Goal: Task Accomplishment & Management: Complete application form

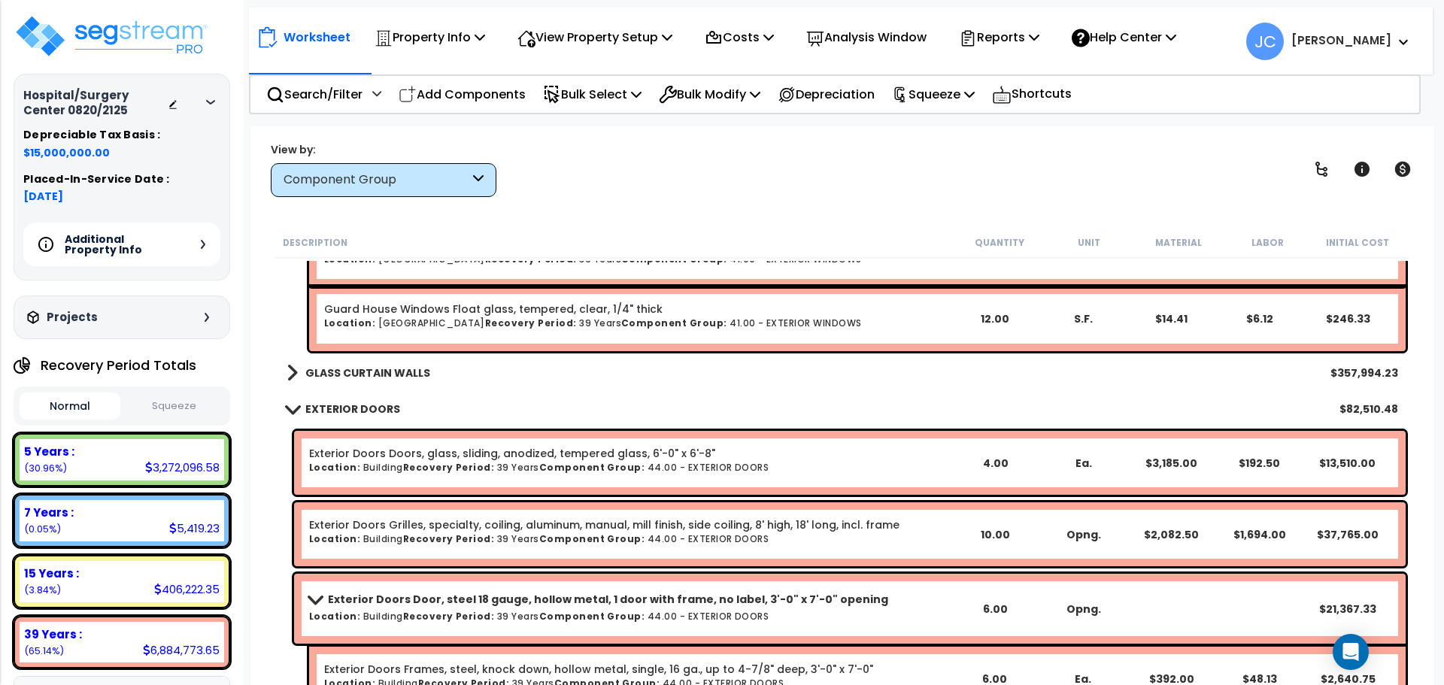
scroll to position [13576, 0]
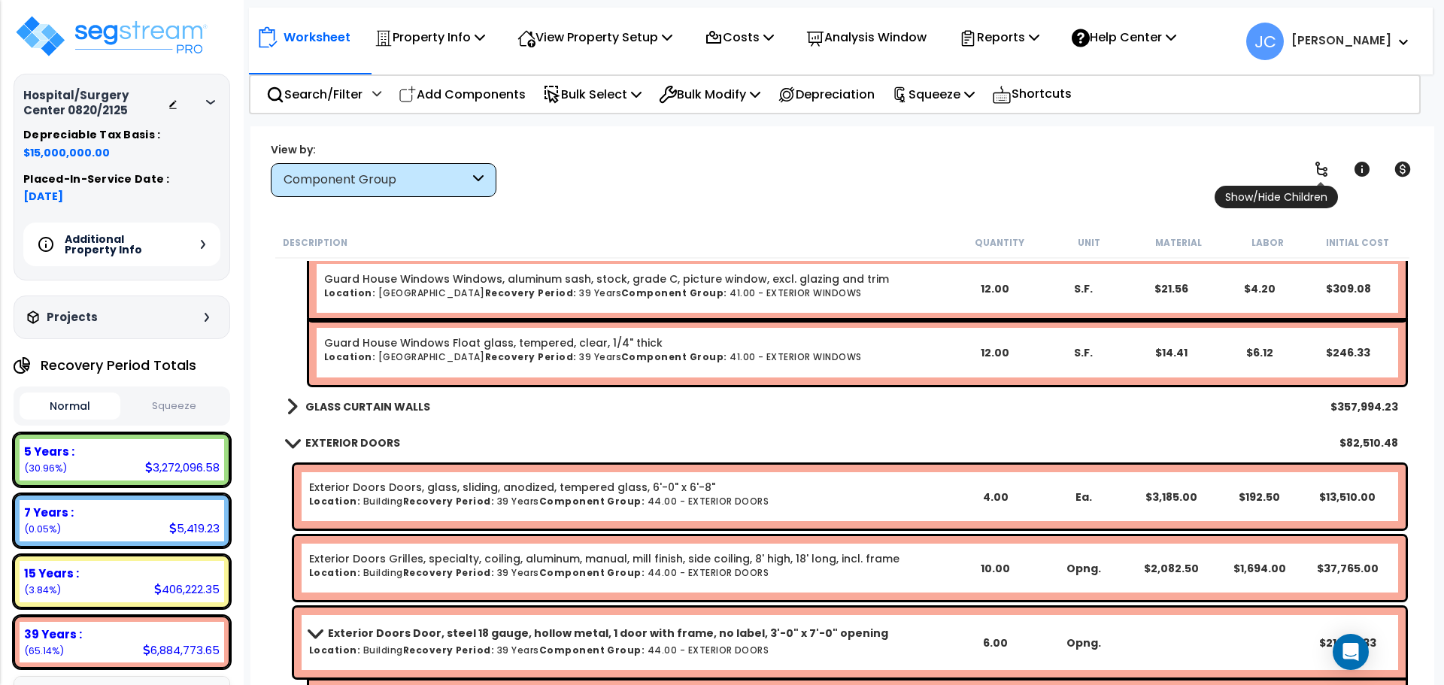
click at [1316, 169] on icon at bounding box center [1321, 169] width 18 height 18
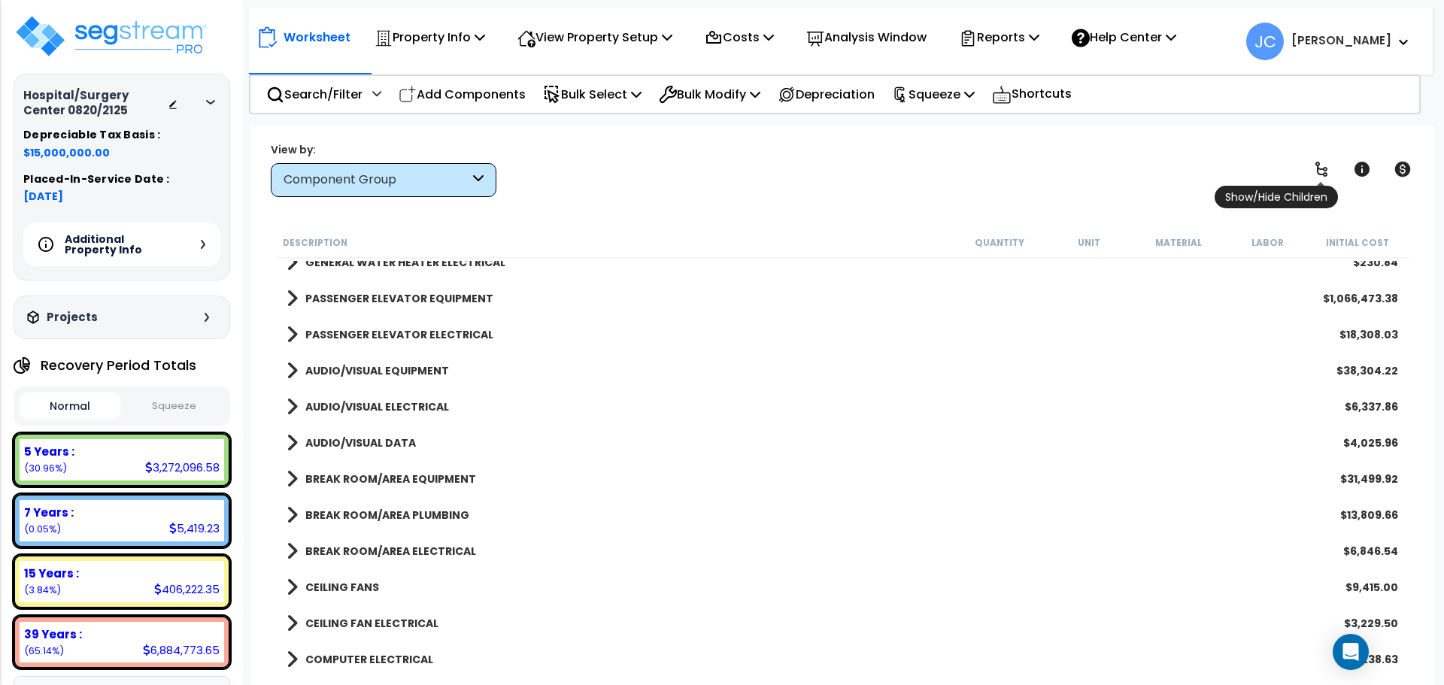
click at [1326, 156] on link at bounding box center [1321, 169] width 33 height 33
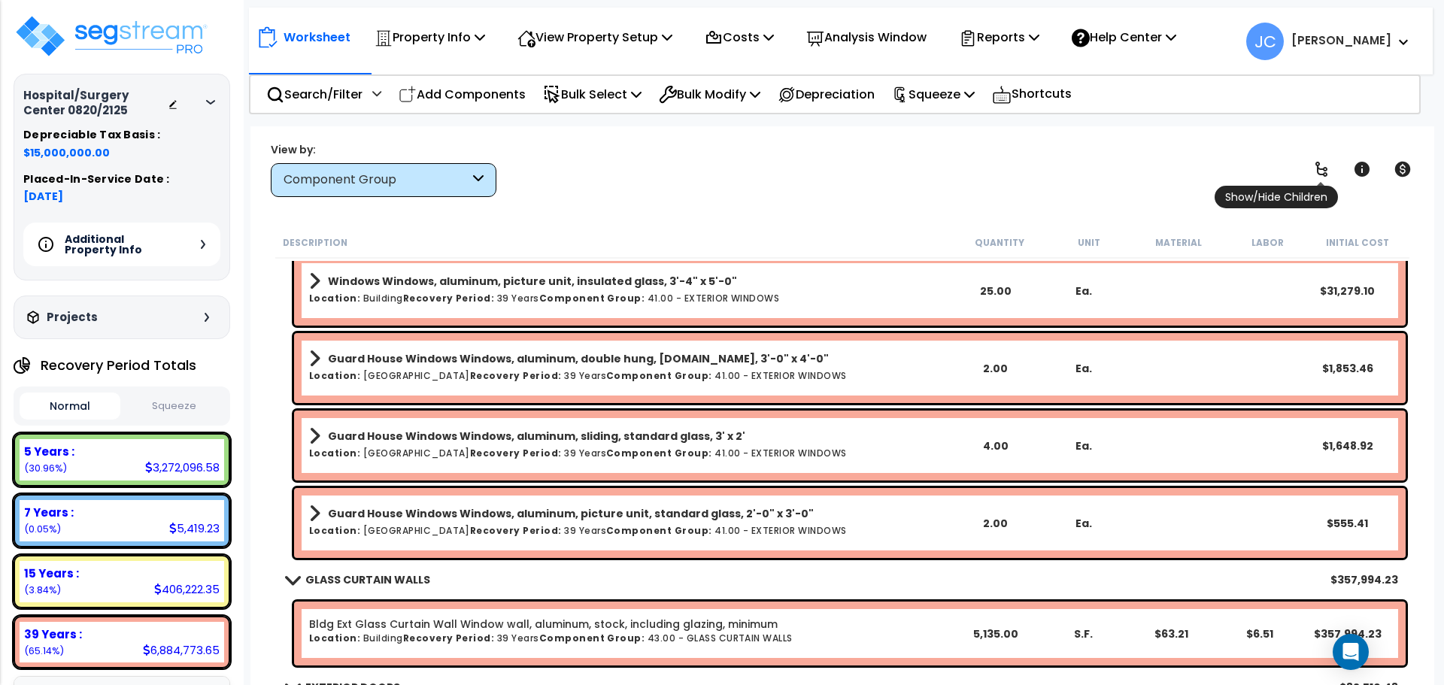
click at [1326, 156] on link at bounding box center [1321, 169] width 33 height 33
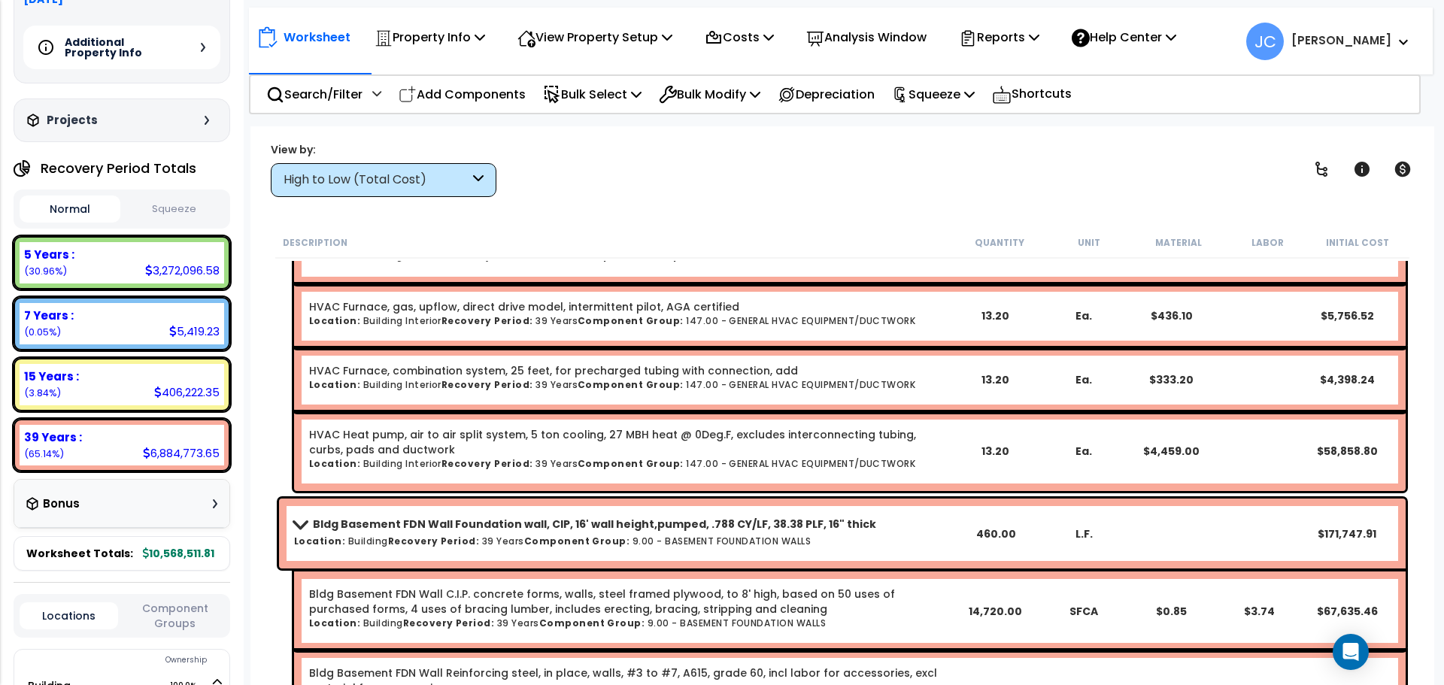
scroll to position [2560, 0]
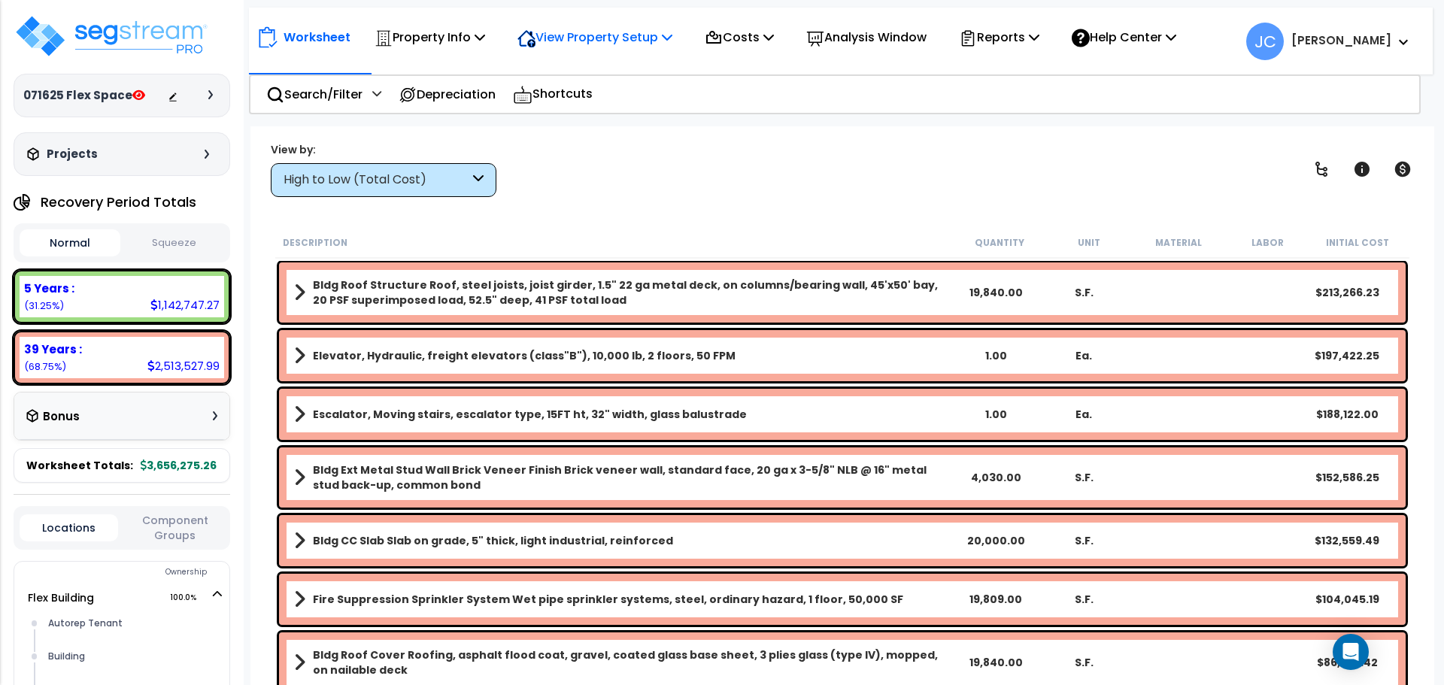
click at [617, 43] on p "View Property Setup" at bounding box center [594, 37] width 155 height 20
click at [629, 99] on link "View Questionnaire" at bounding box center [584, 103] width 149 height 30
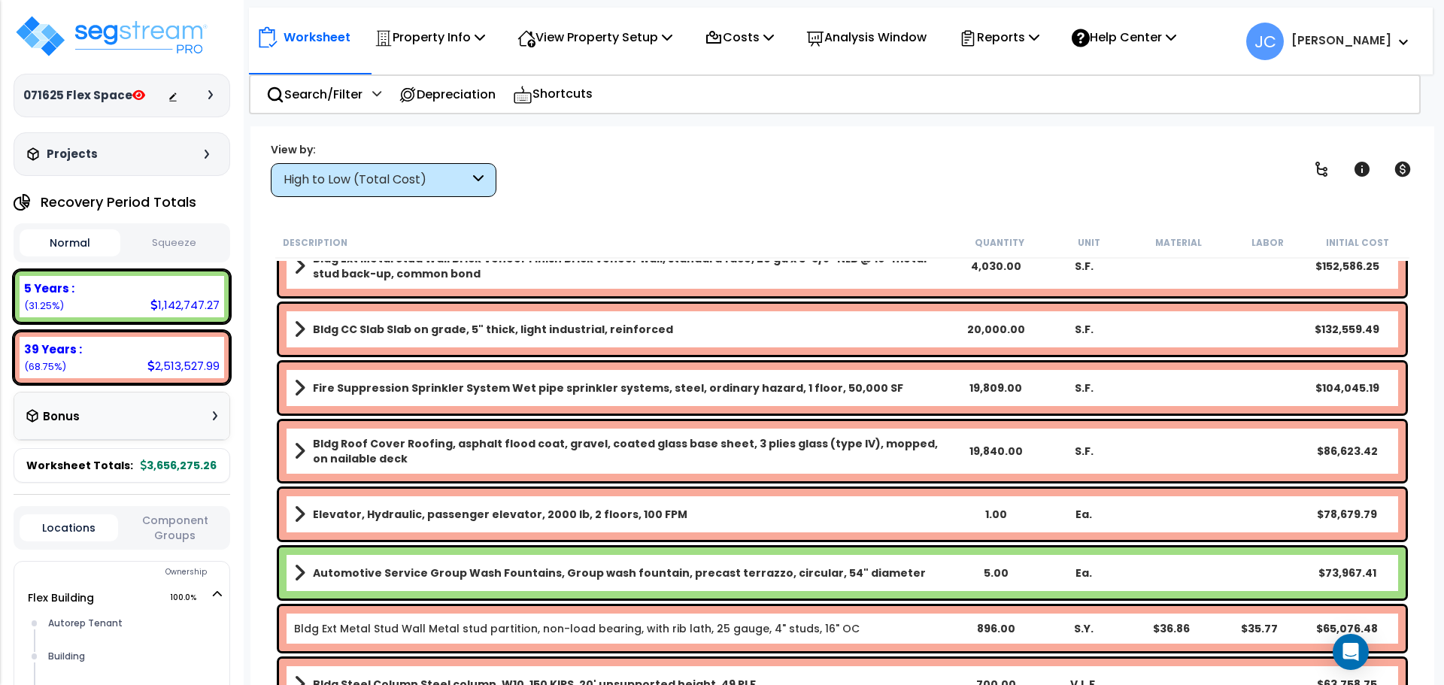
scroll to position [226, 0]
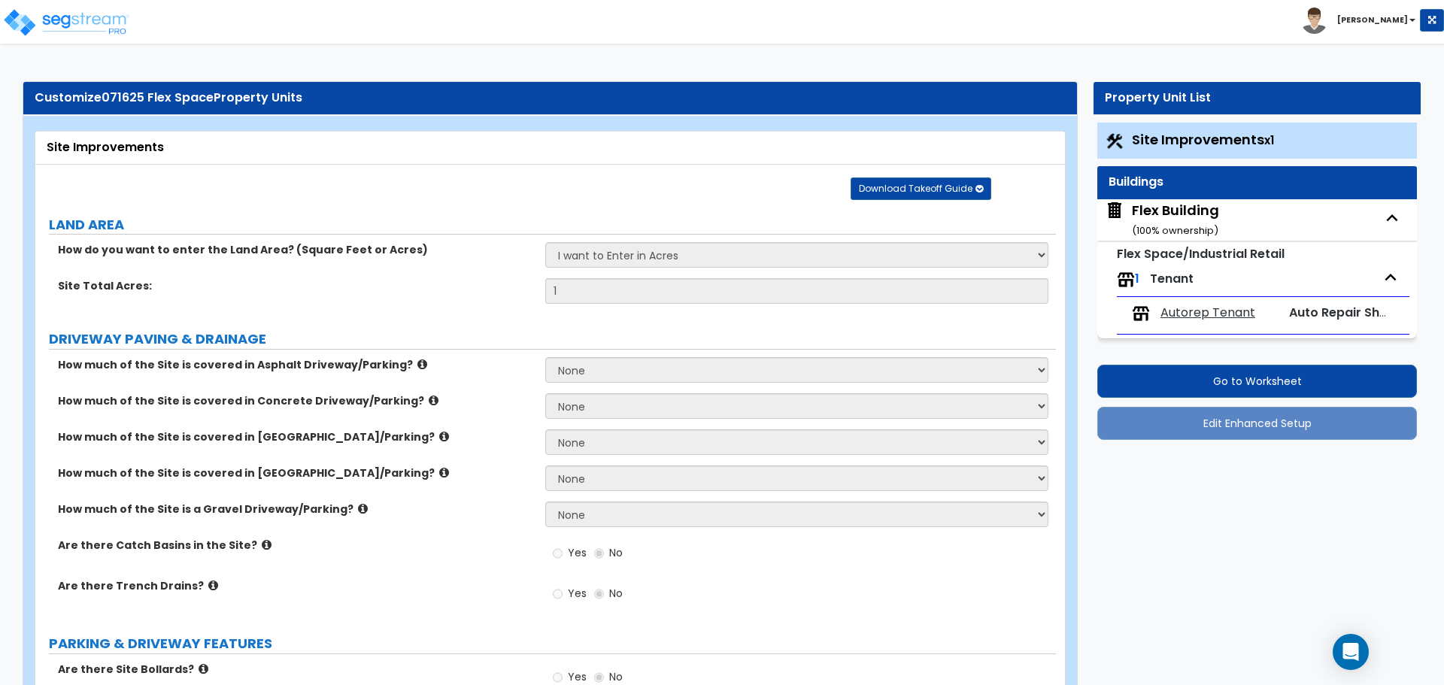
click at [1187, 208] on div "Flex Building ( 100 % ownership)" at bounding box center [1175, 220] width 87 height 38
select select "4"
select select "3"
select select "5"
select select "2"
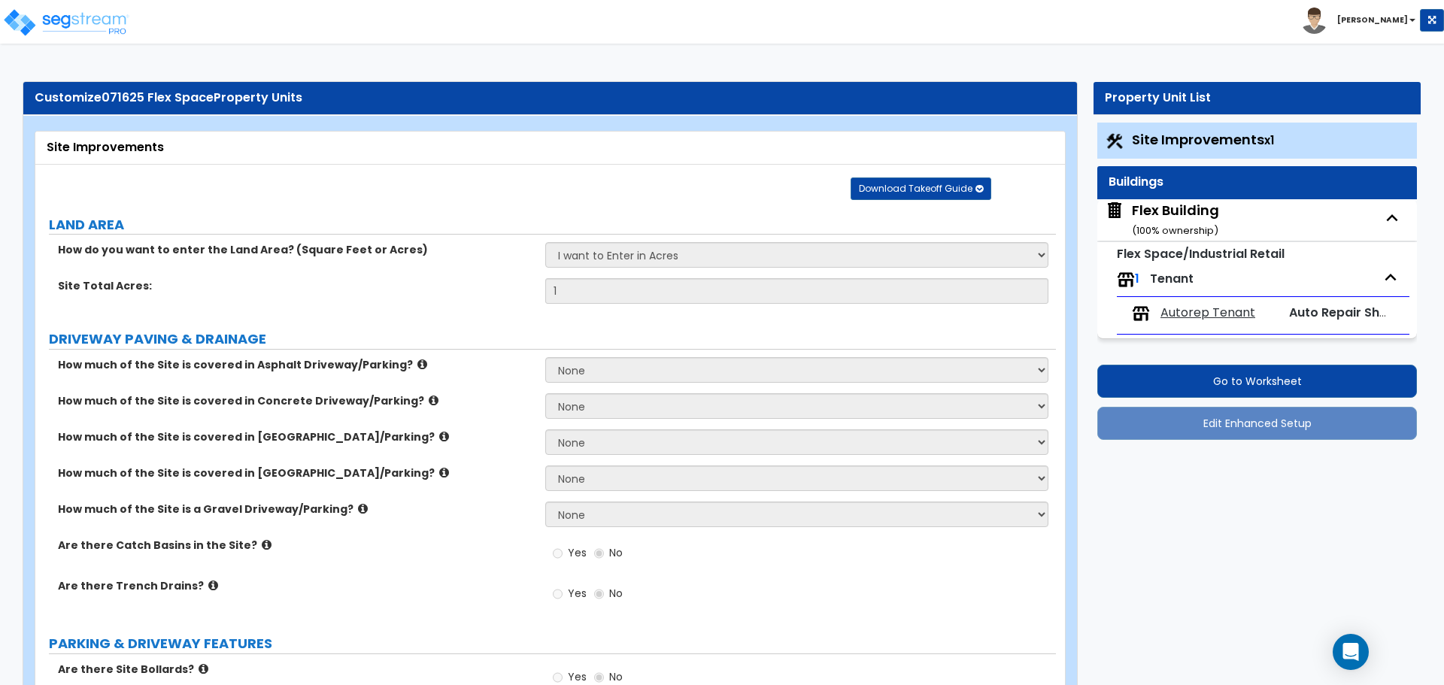
select select "5"
select select "10"
select select "2"
select select "1"
select select "4"
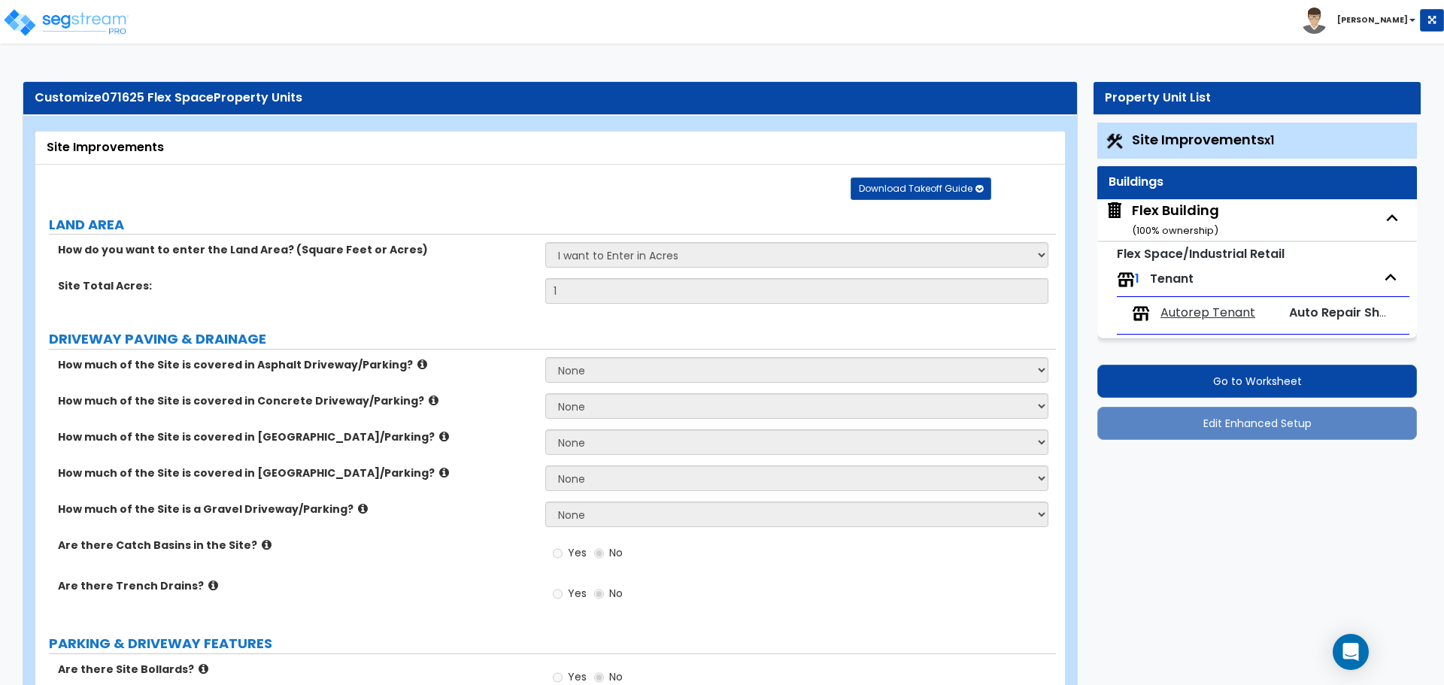
select select "1"
select select "4"
select select "2"
select select "1"
select select "2"
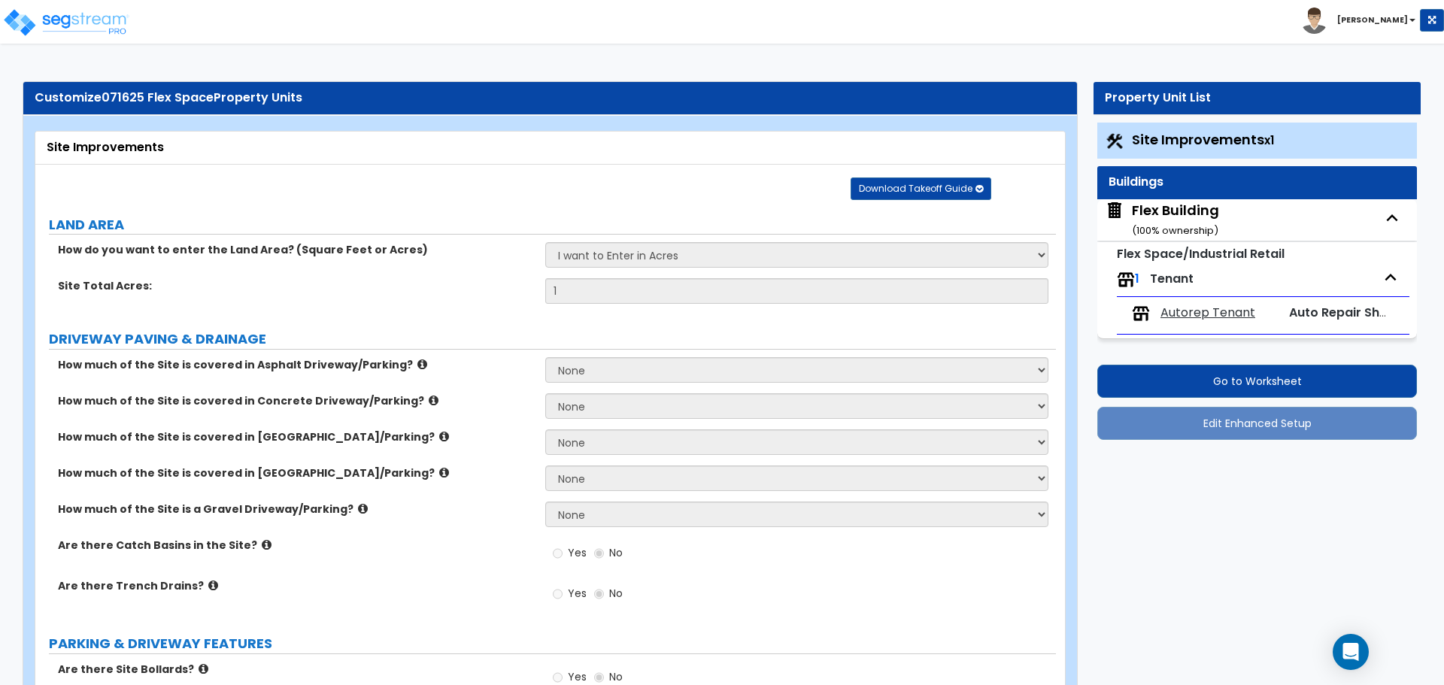
select select "2"
select select "4"
select select "1"
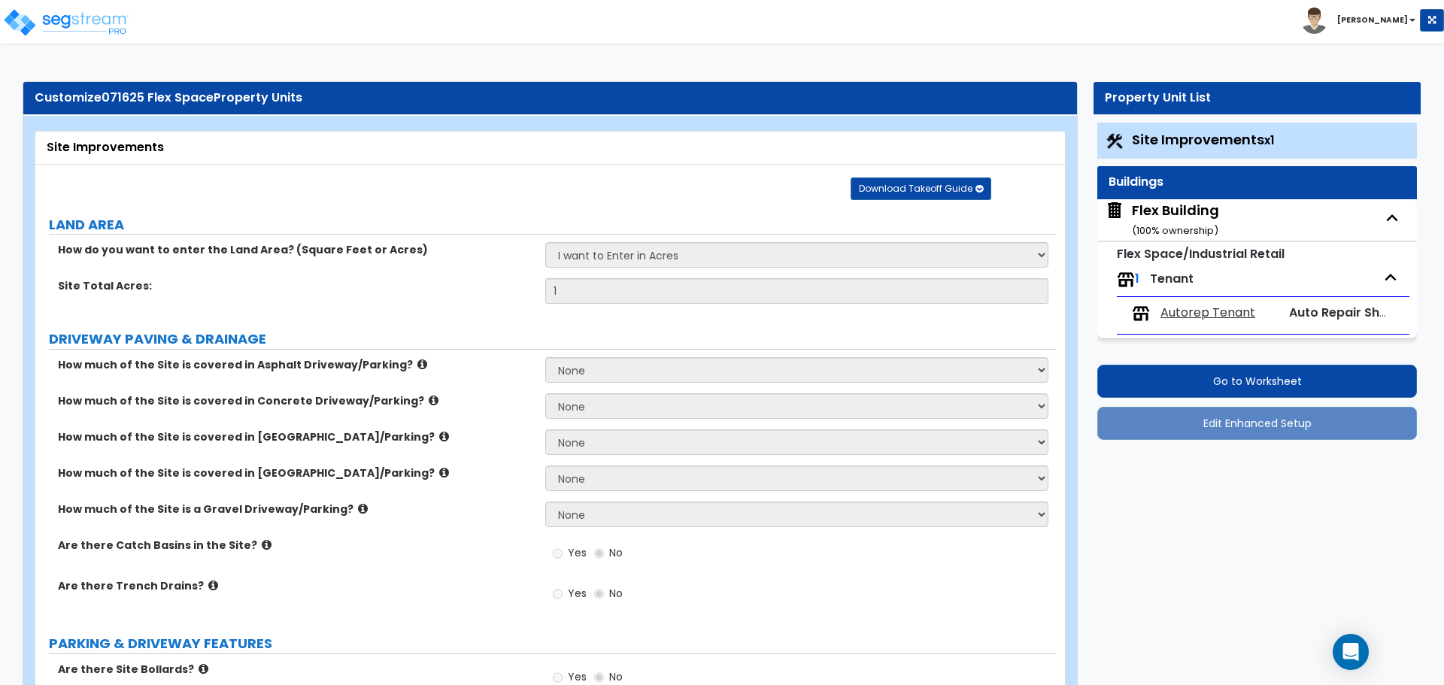
select select "2"
select select "3"
select select "1"
select select "4"
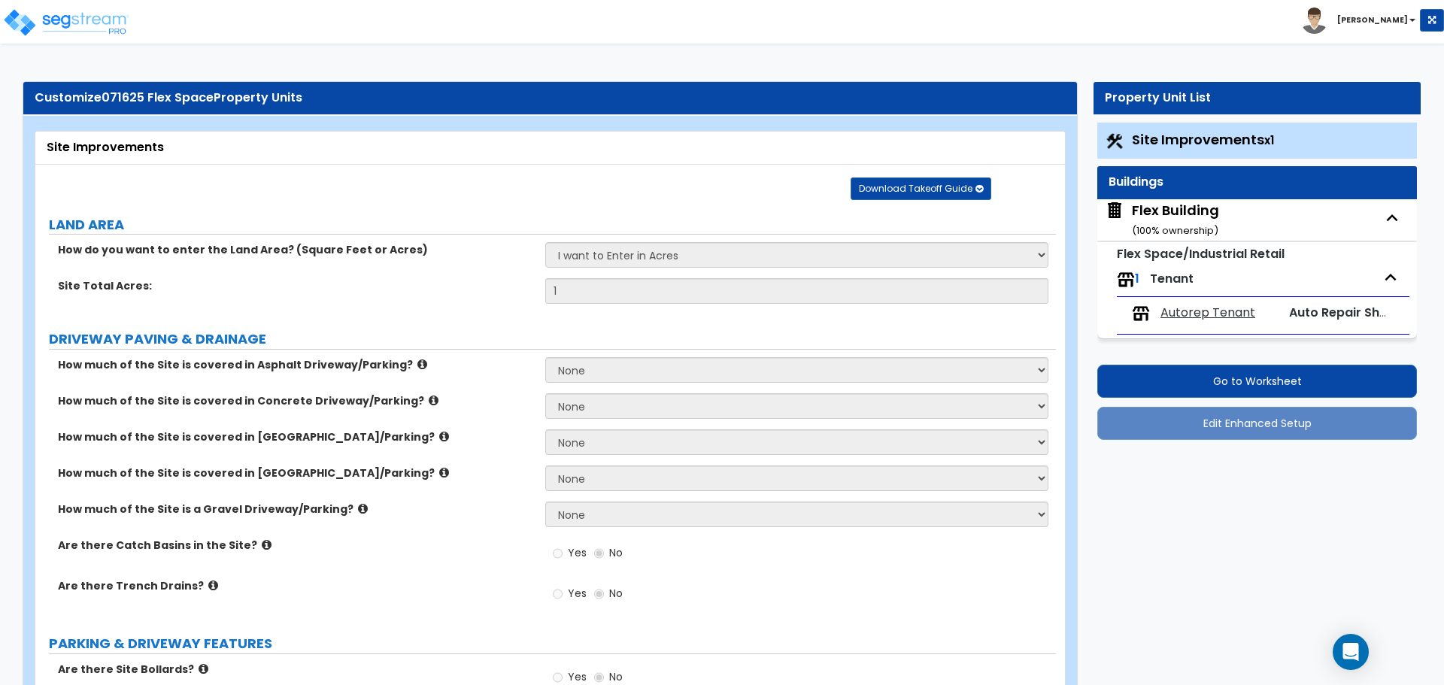
select select "1"
select select "2"
select select "1"
select select "2"
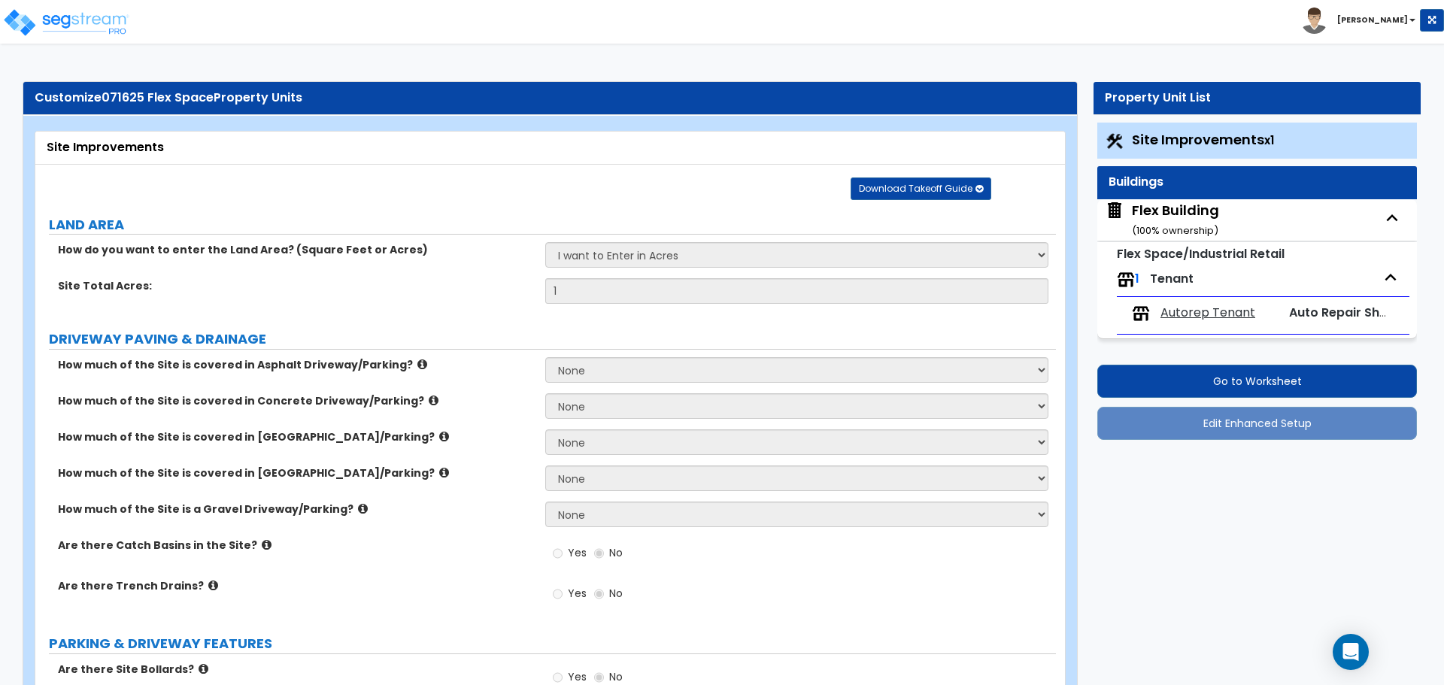
select select "1"
select select "4"
select select "2"
select select "1"
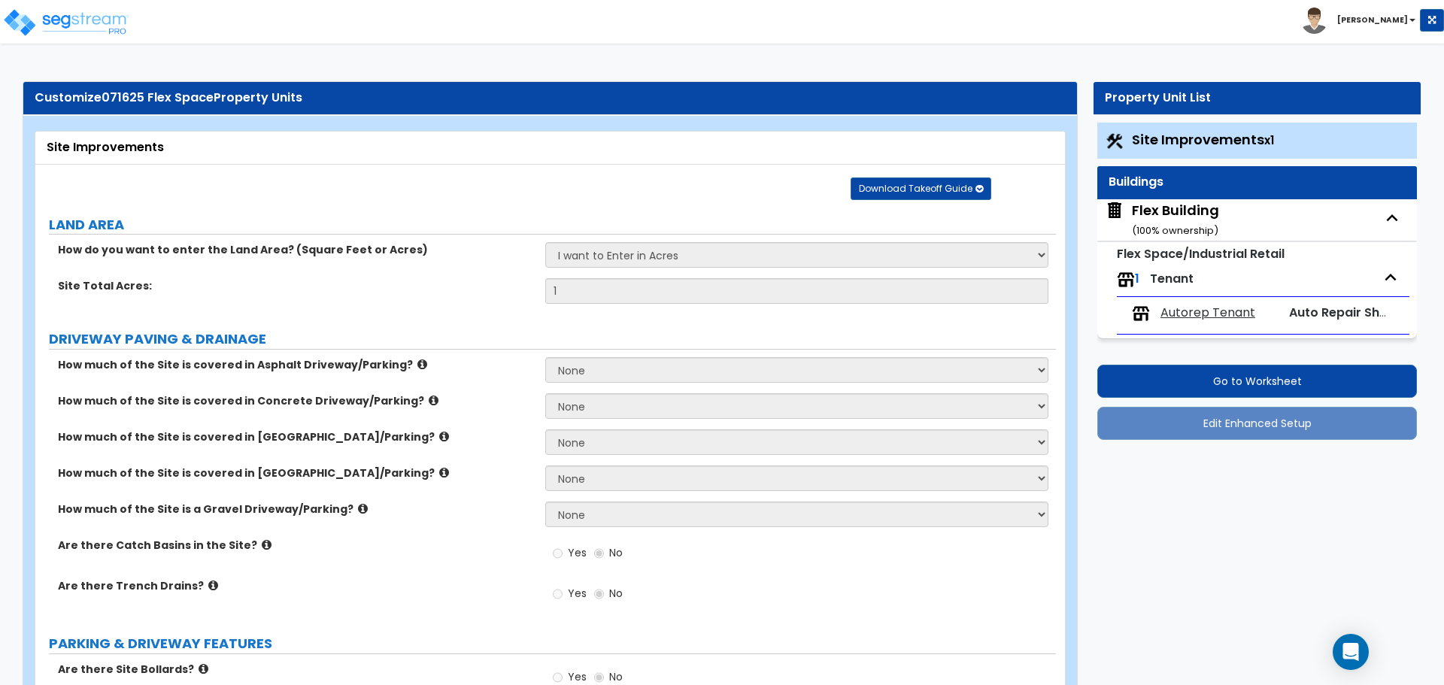
select select "2"
select select "3"
select select "1"
select select "2"
select select "3"
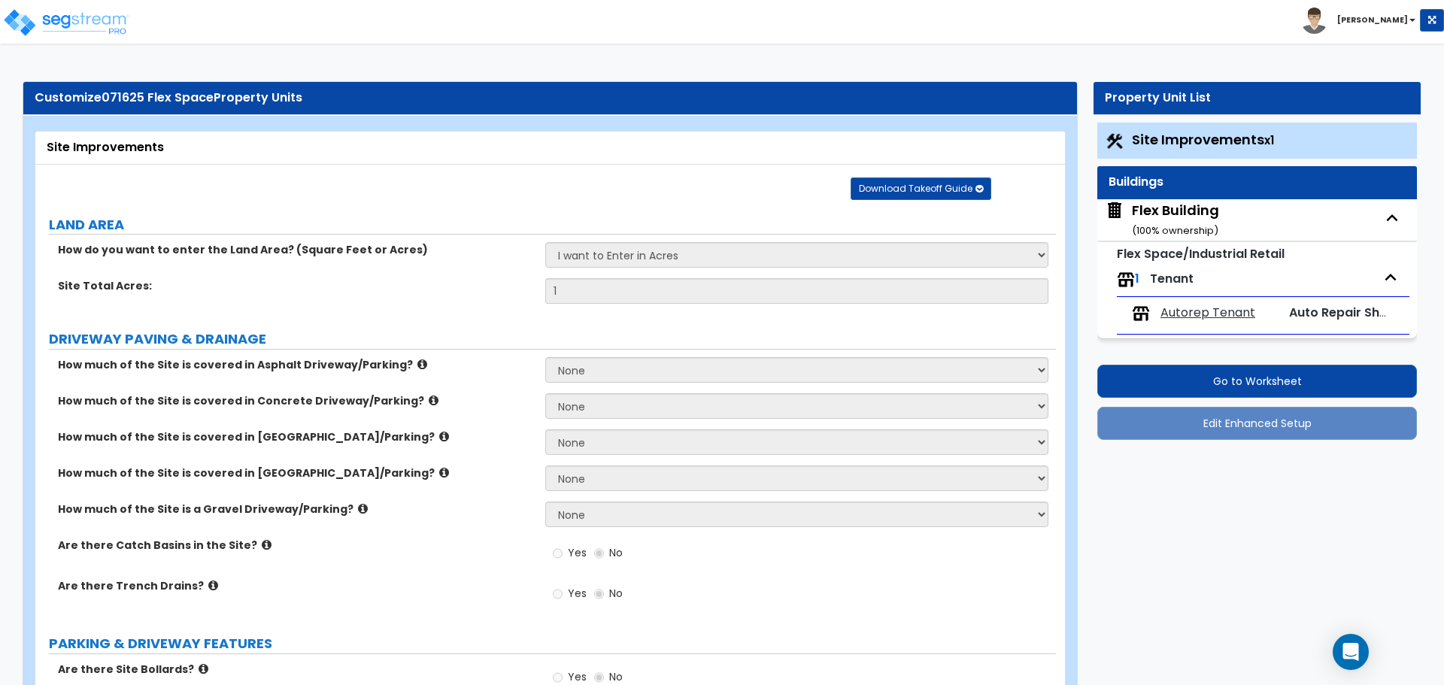
select select "4"
select select "1"
select select "2"
select select "3"
select select "6"
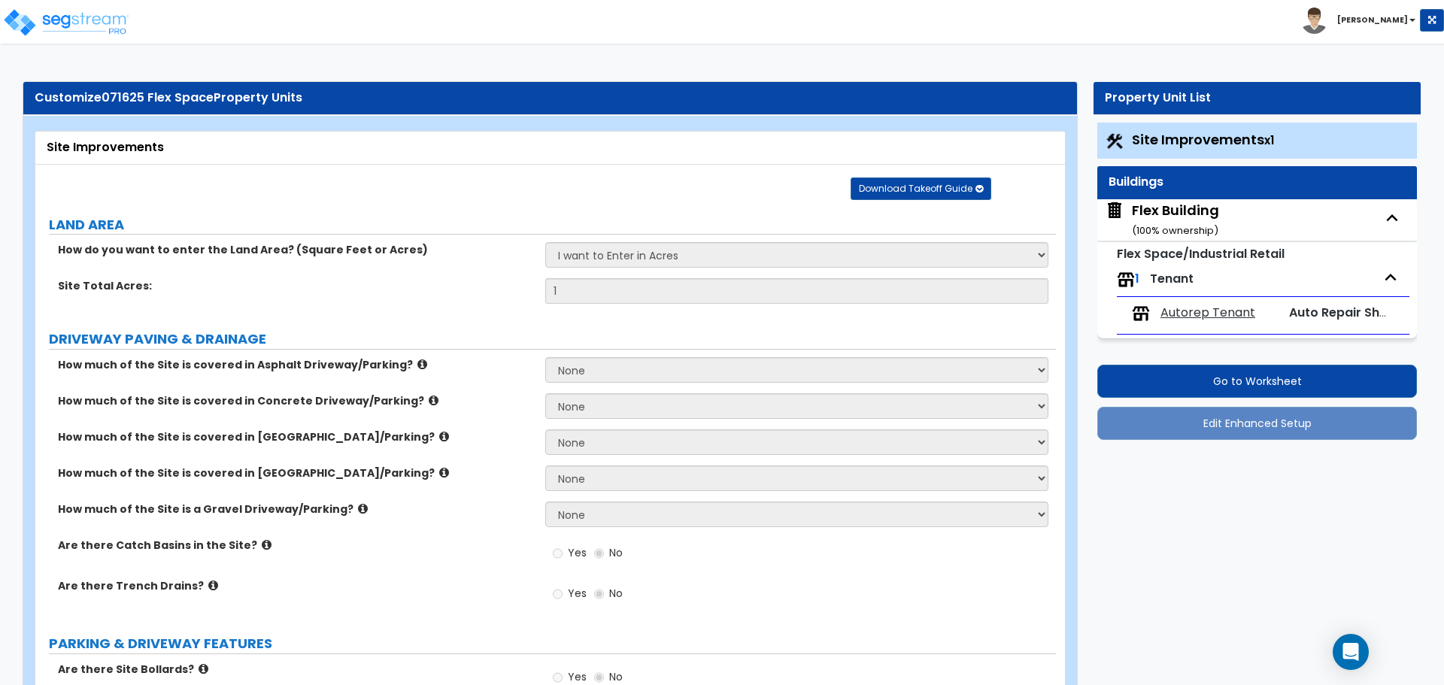
select select "3"
select select "1"
select select "2"
select select "3"
select select "1"
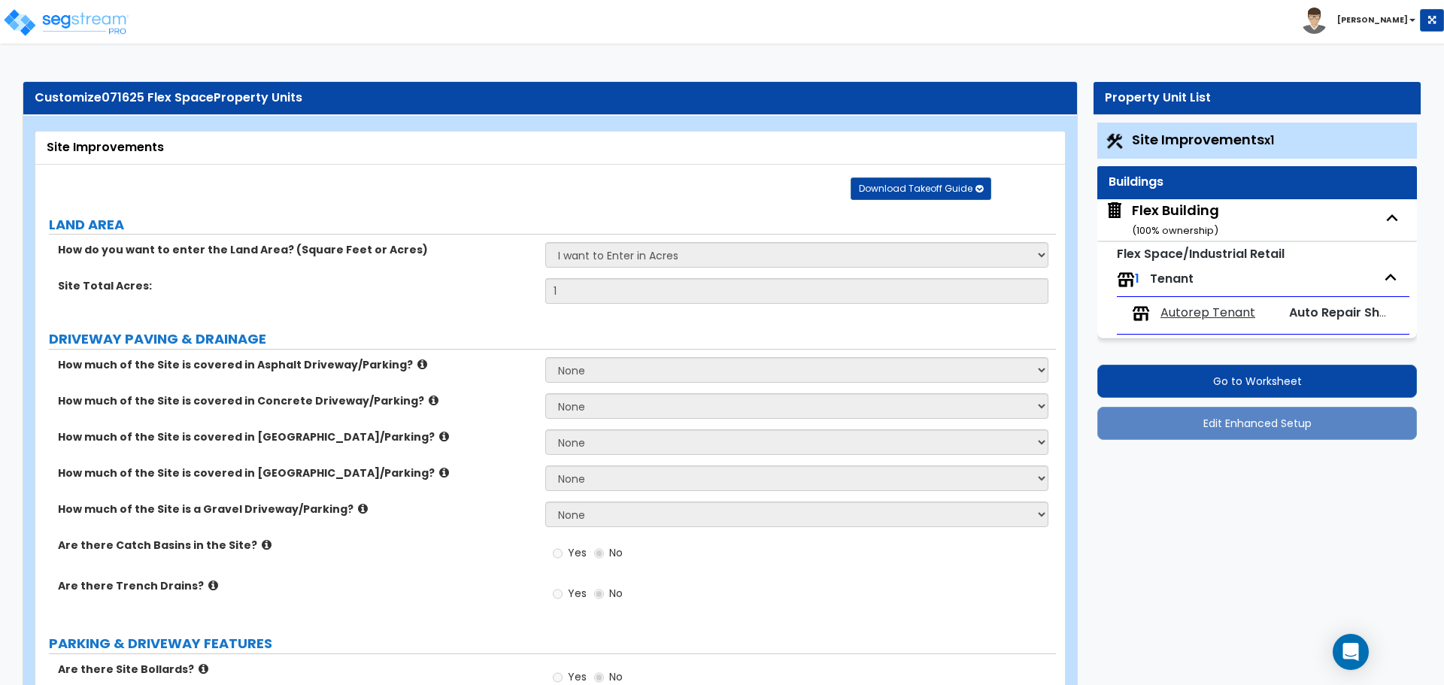
select select "1"
select select "3"
select select "1"
select select "2"
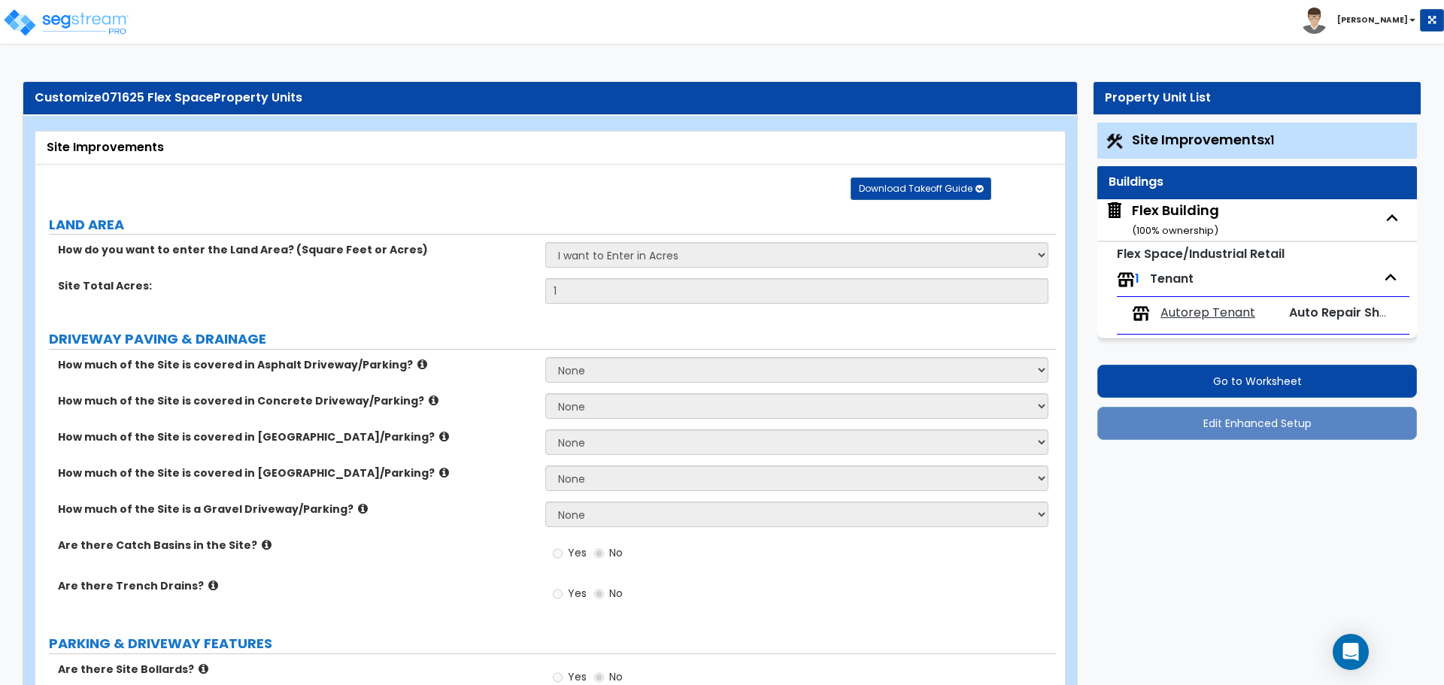
select select "3"
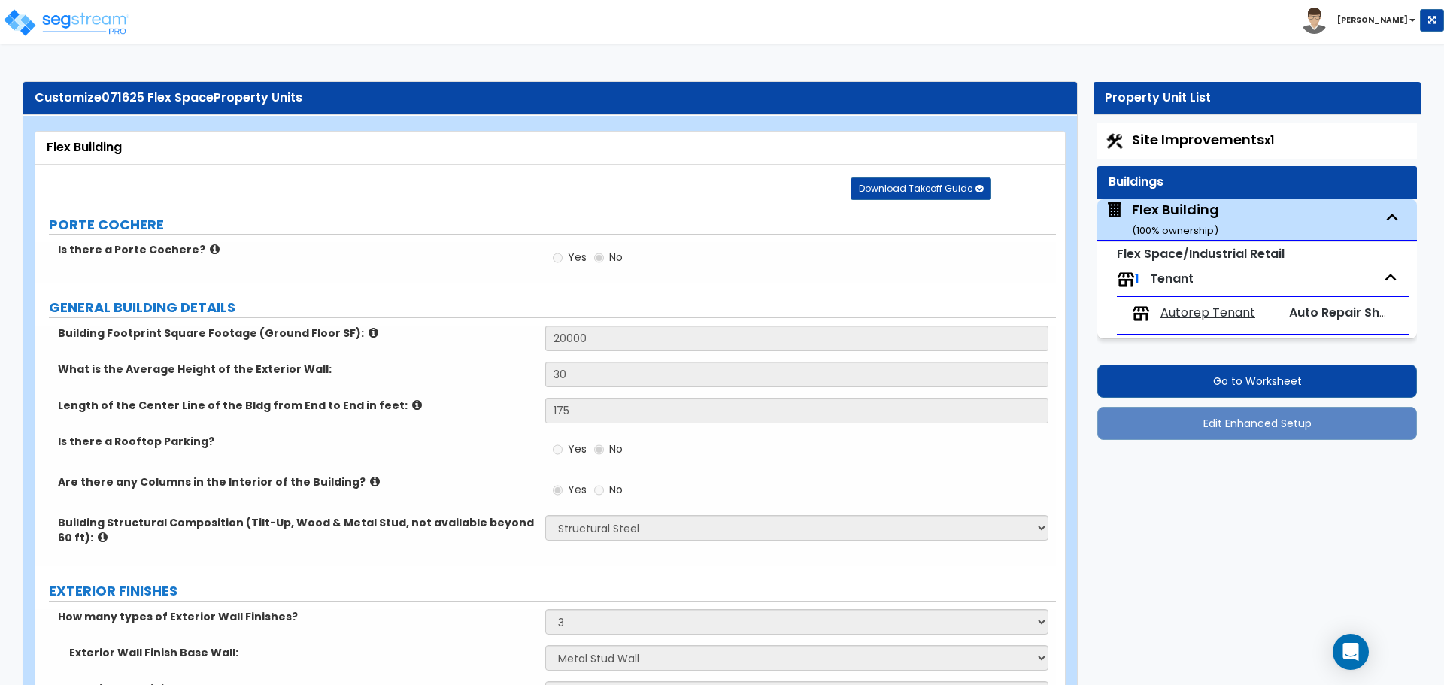
click at [1224, 317] on span "Autorep Tenant" at bounding box center [1207, 313] width 95 height 17
select select "1"
select select "4"
select select "3"
select select "1"
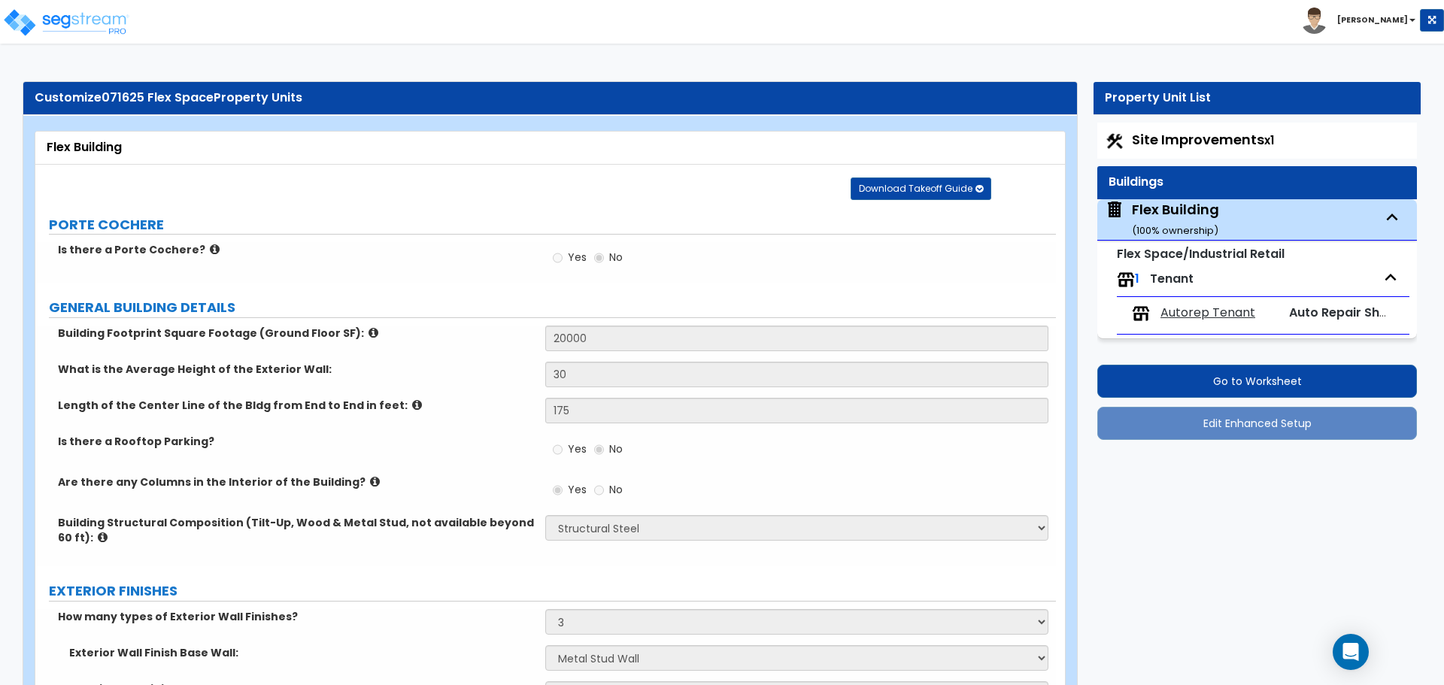
select select "3"
select select "2"
select select "4"
select select "5"
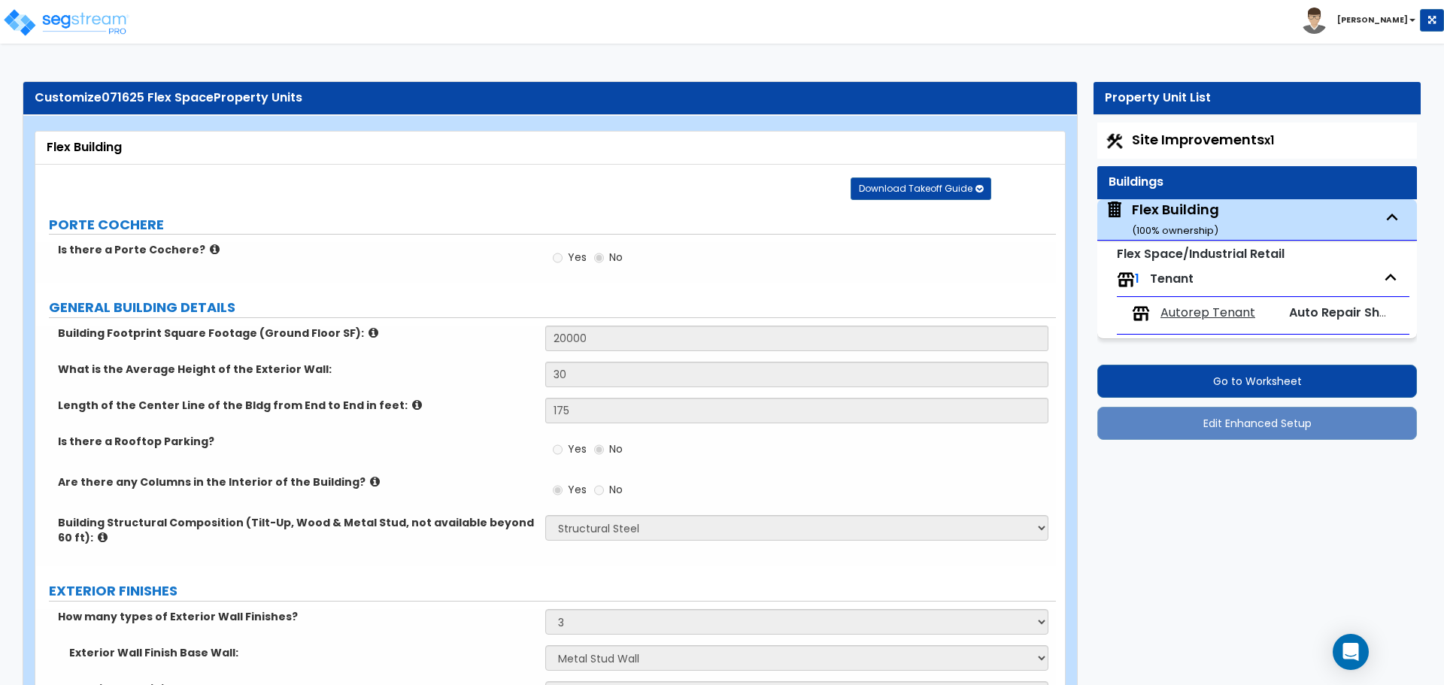
select select "4"
select select "2"
select select "7"
select select "1"
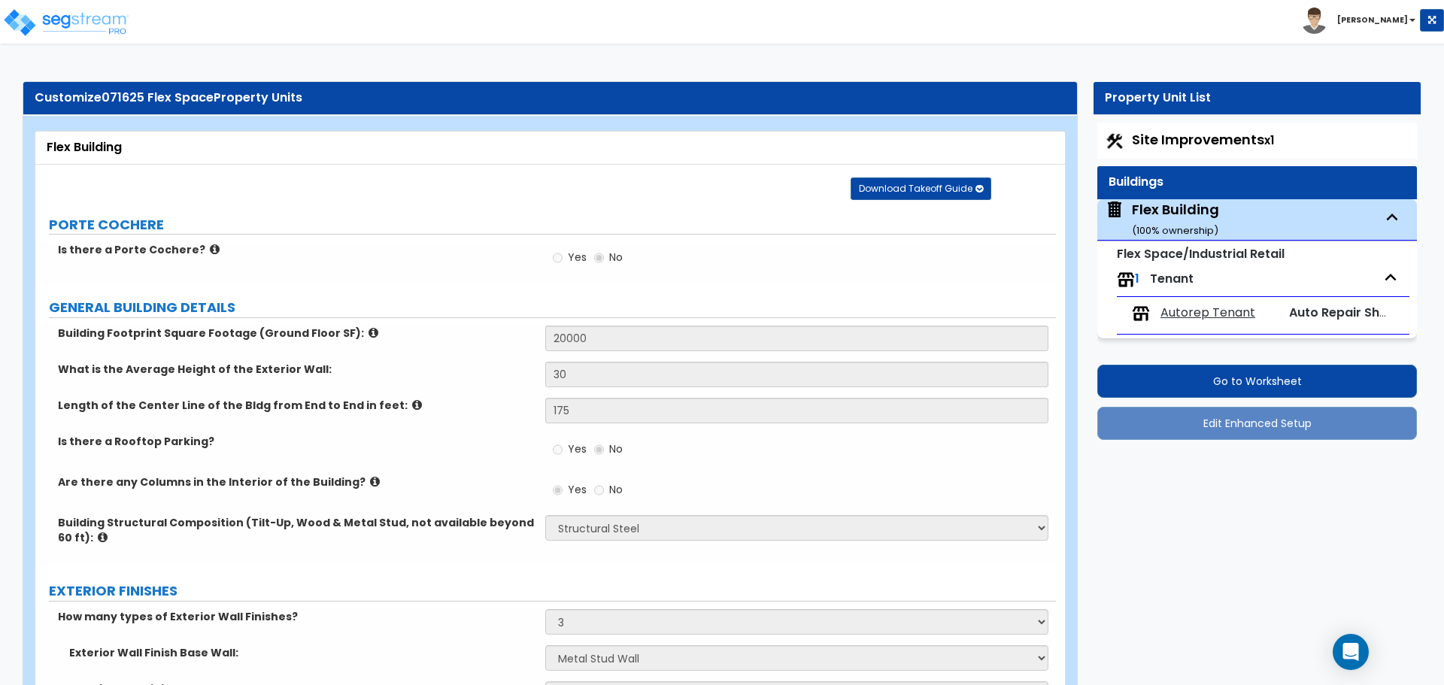
select select "5"
select select "4"
select select "3"
select select "2"
select select "3"
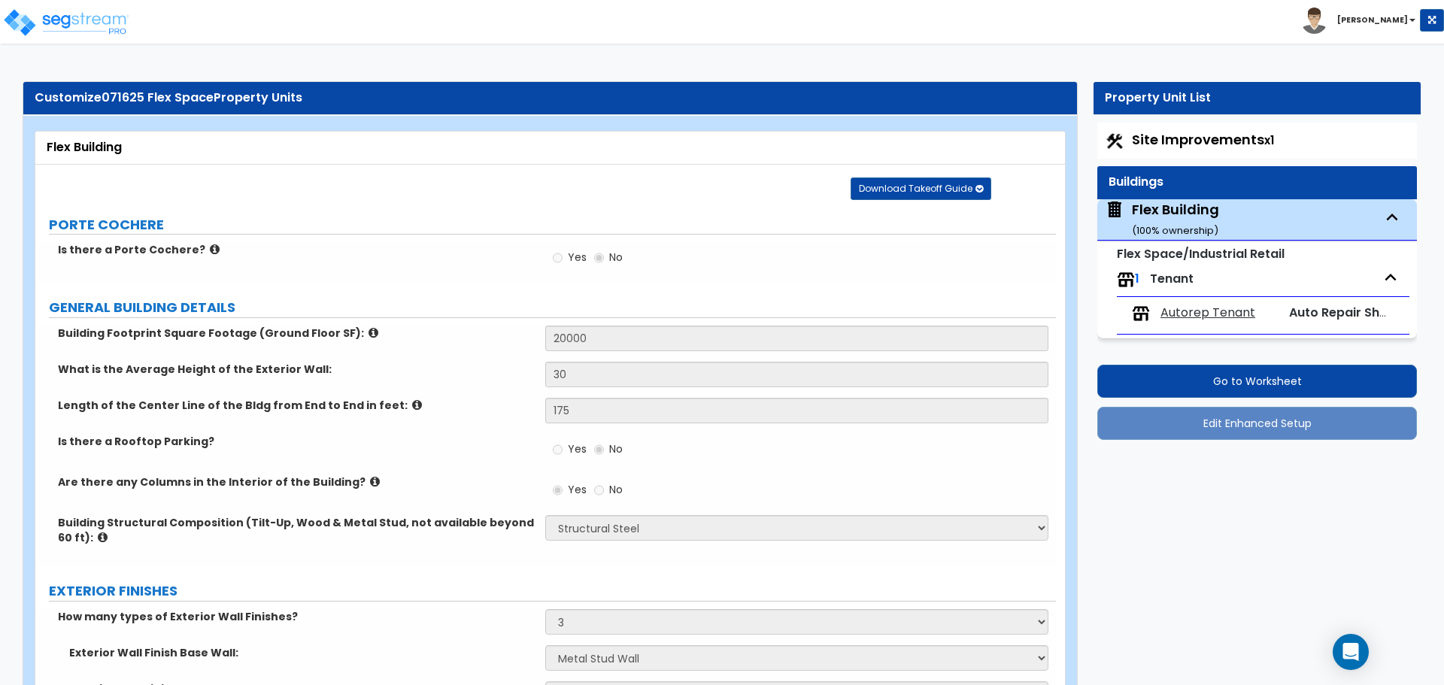
select select "4"
select select "2"
select select "4"
select select "1"
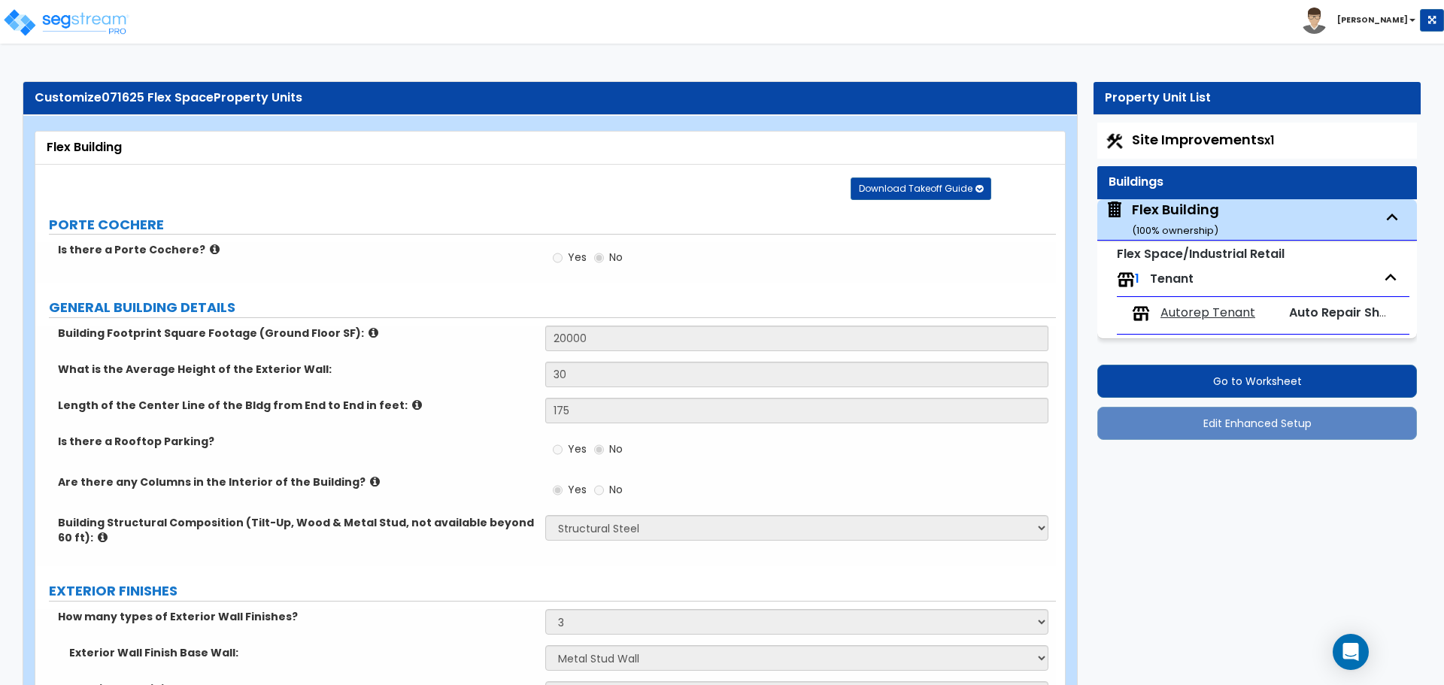
select select "1"
select select "3"
select select "1"
select select "4"
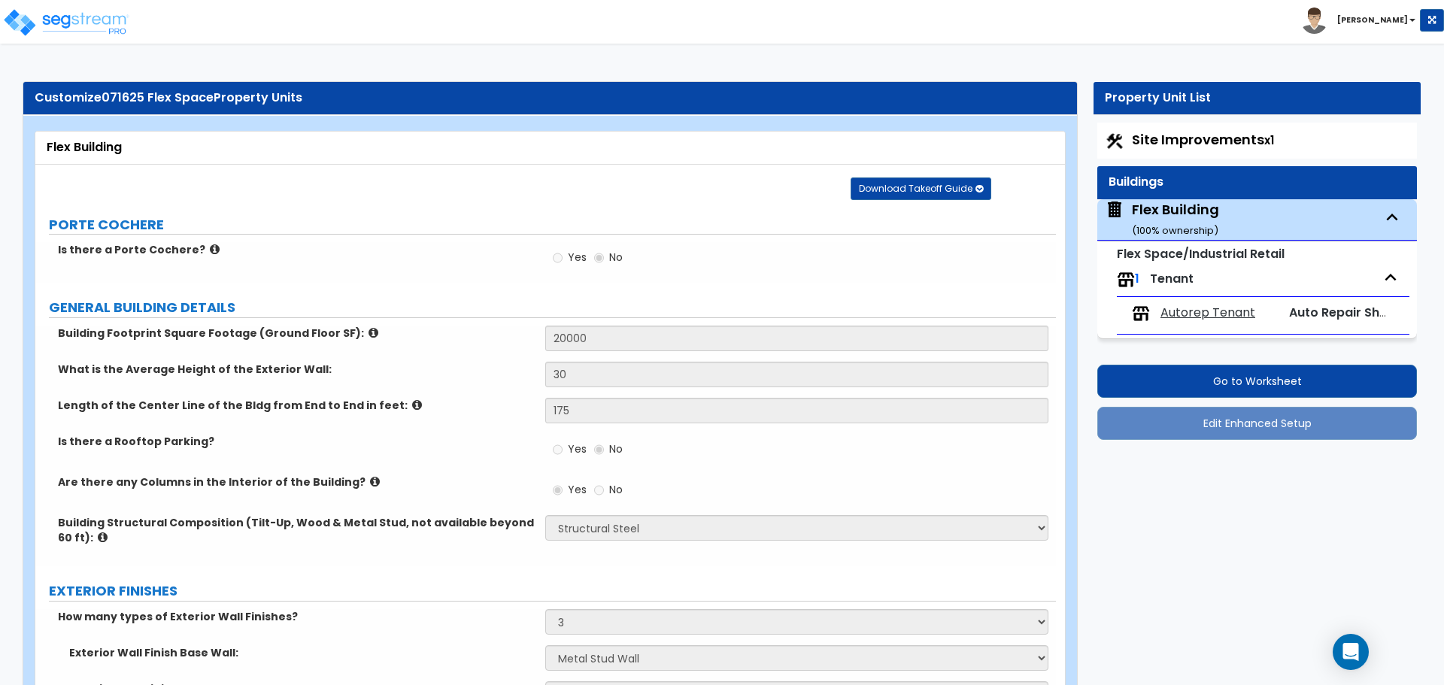
select select "2"
select select "1"
select select "2"
select select "3"
select select "1"
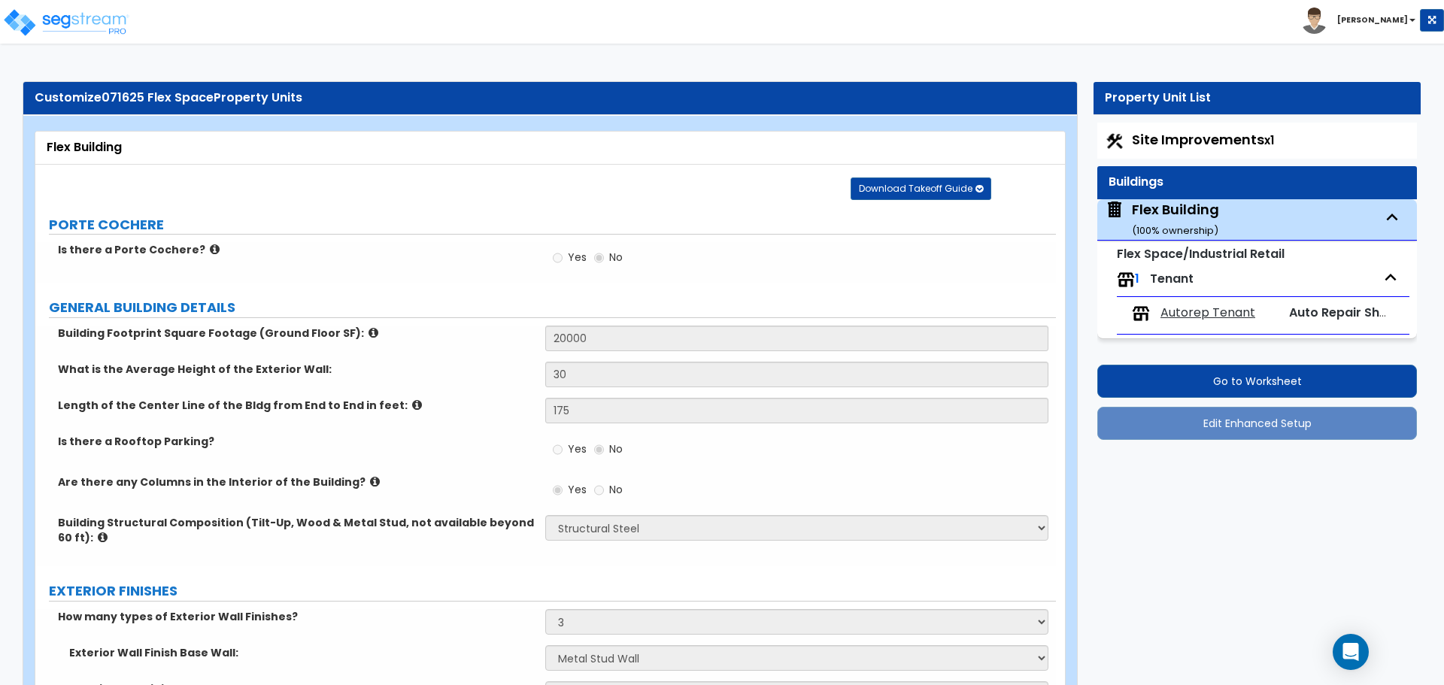
select select "1"
select select "2"
select select "3"
select select "2"
select select "1"
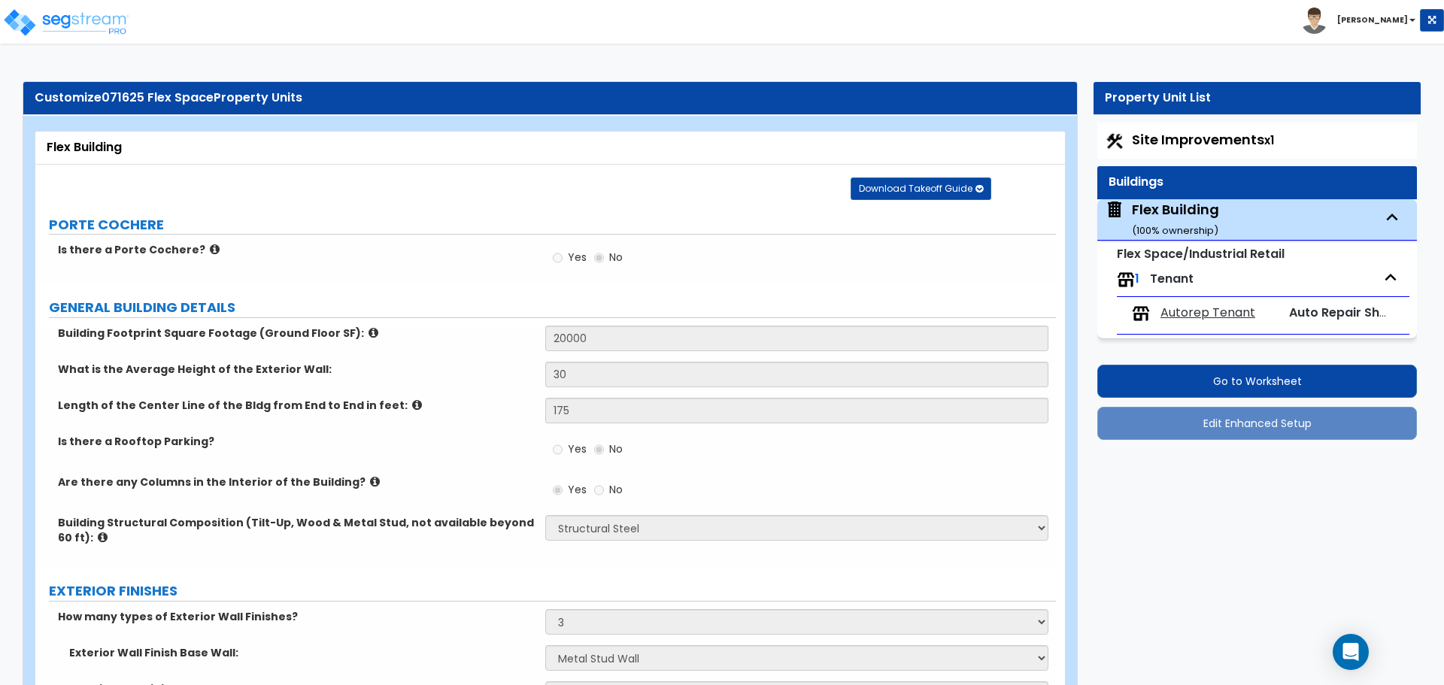
select select "2"
select select "1"
select select "2"
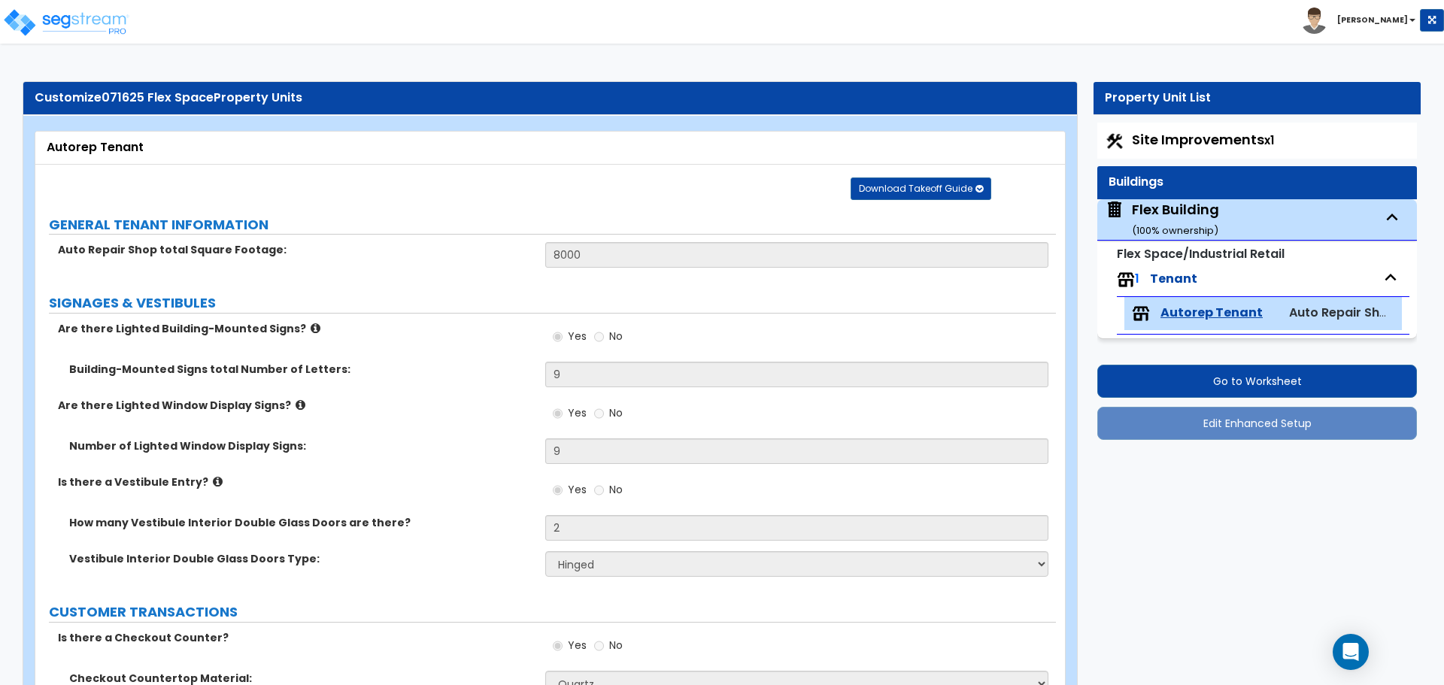
click at [1124, 223] on span "Flex Building ( 100 % ownership)" at bounding box center [1162, 219] width 114 height 38
select select "4"
select select "3"
select select "5"
select select "2"
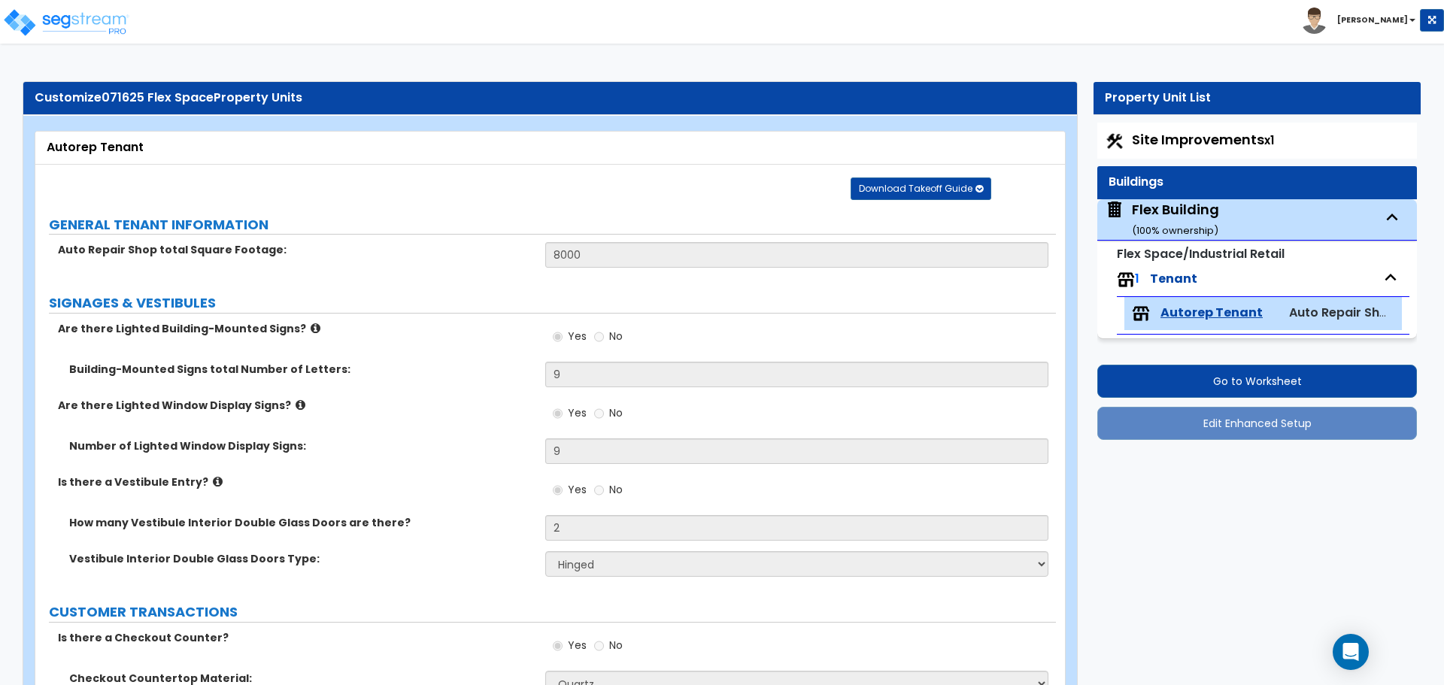
select select "5"
select select "10"
select select "2"
select select "1"
select select "4"
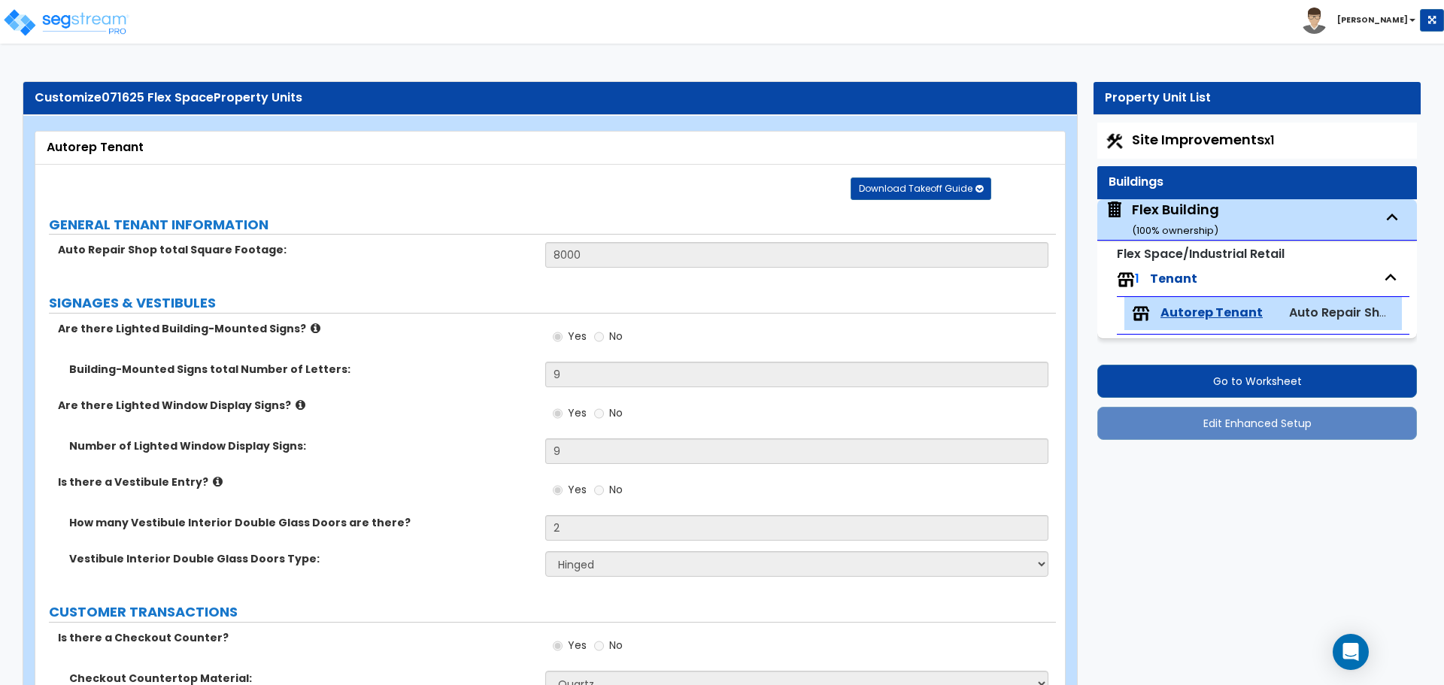
select select "1"
select select "4"
select select "2"
select select "1"
select select "2"
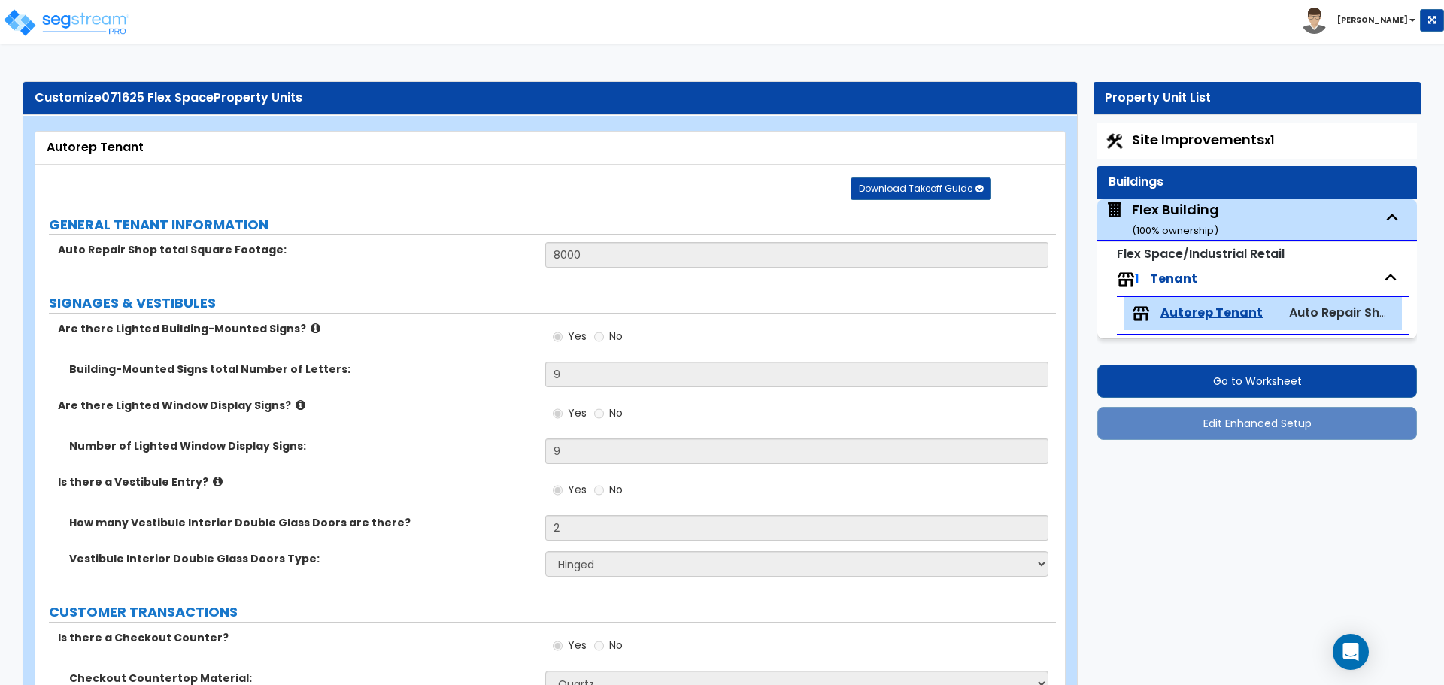
select select "2"
select select "4"
select select "1"
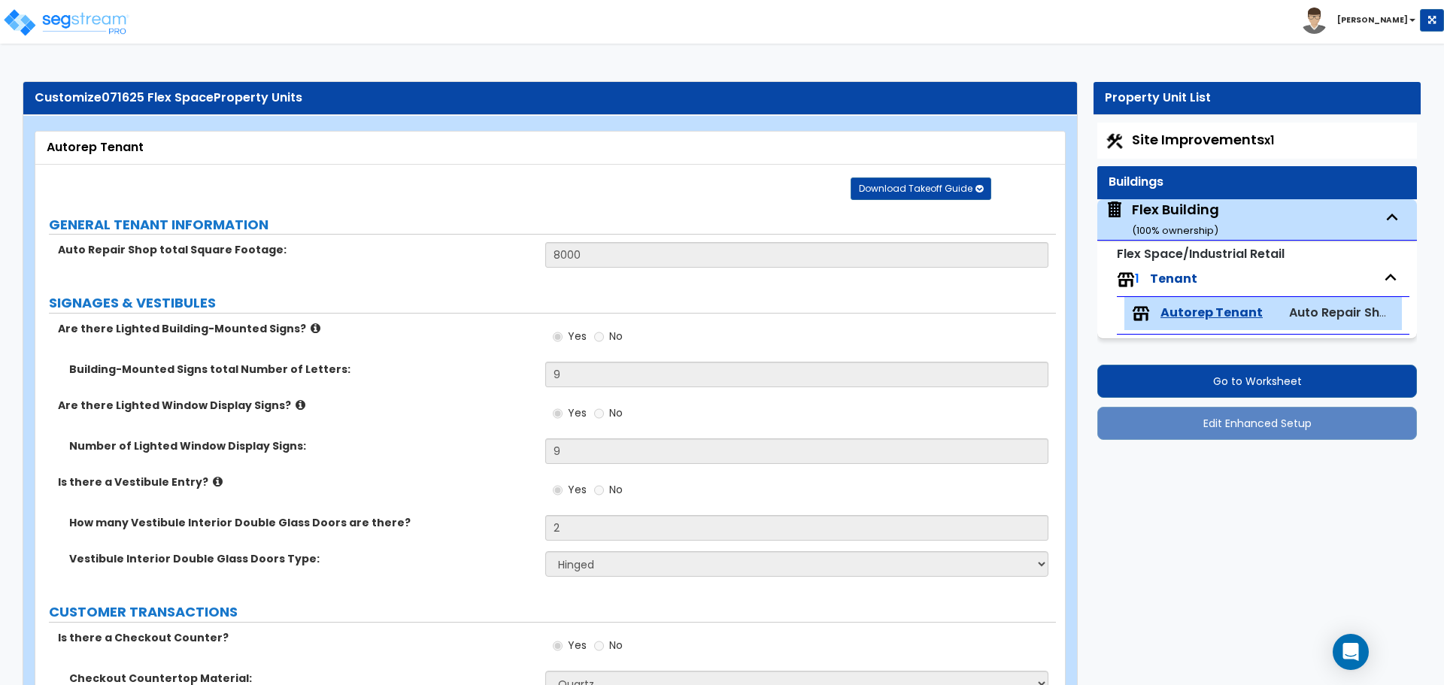
select select "2"
select select "3"
select select "1"
select select "4"
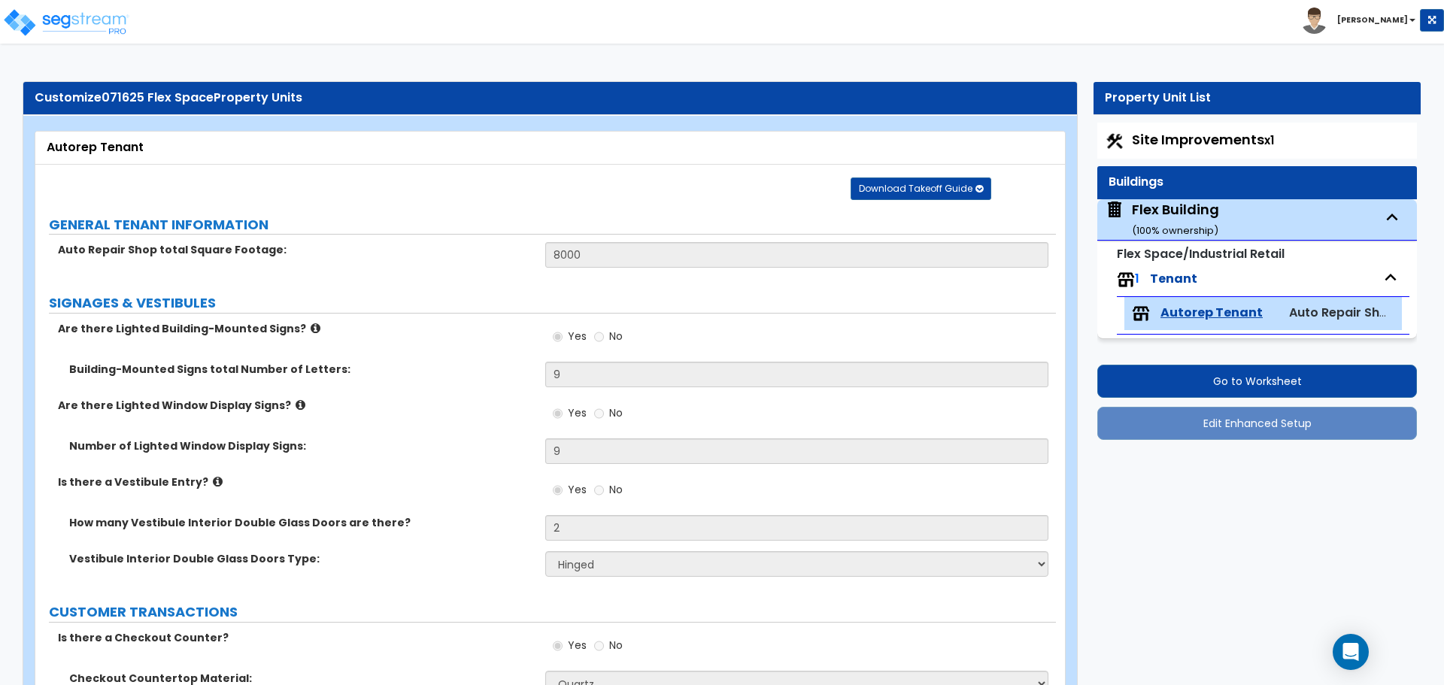
select select "1"
select select "2"
select select "1"
select select "2"
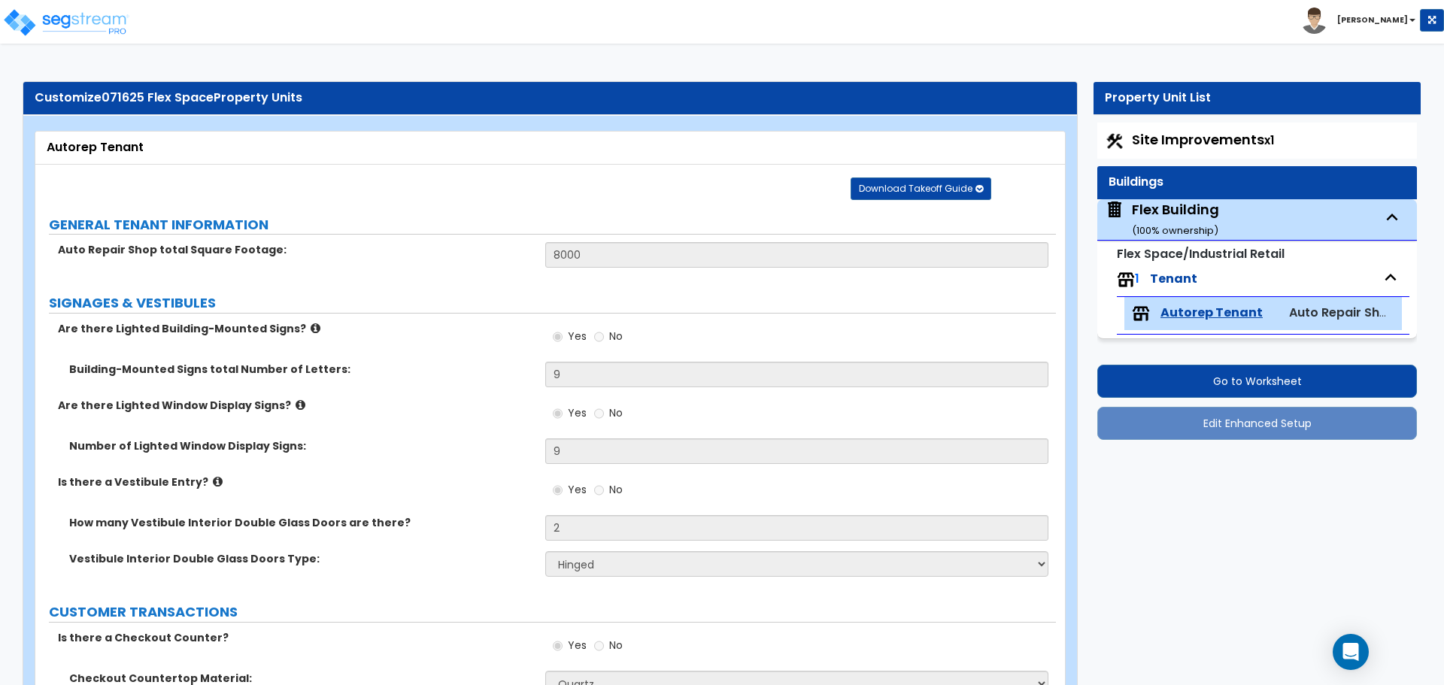
select select "1"
select select "4"
select select "2"
select select "1"
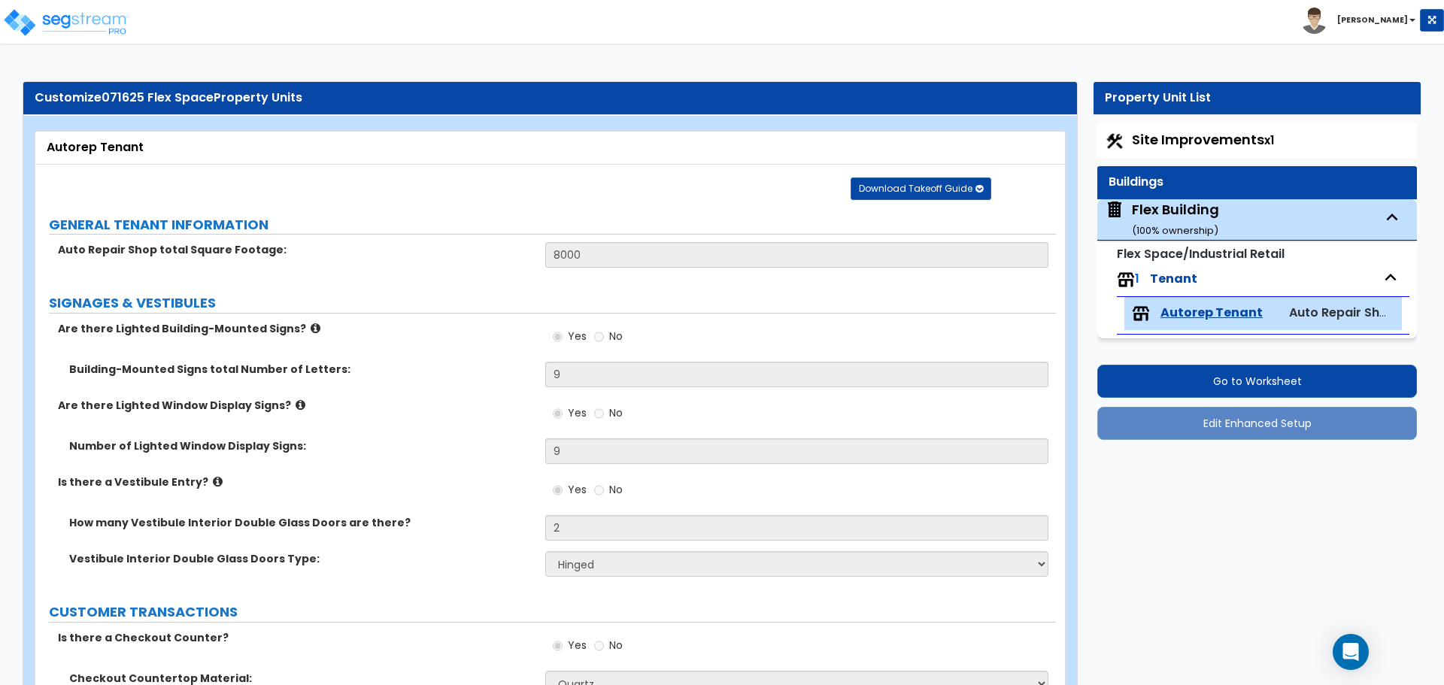
select select "2"
select select "3"
select select "1"
select select "2"
select select "3"
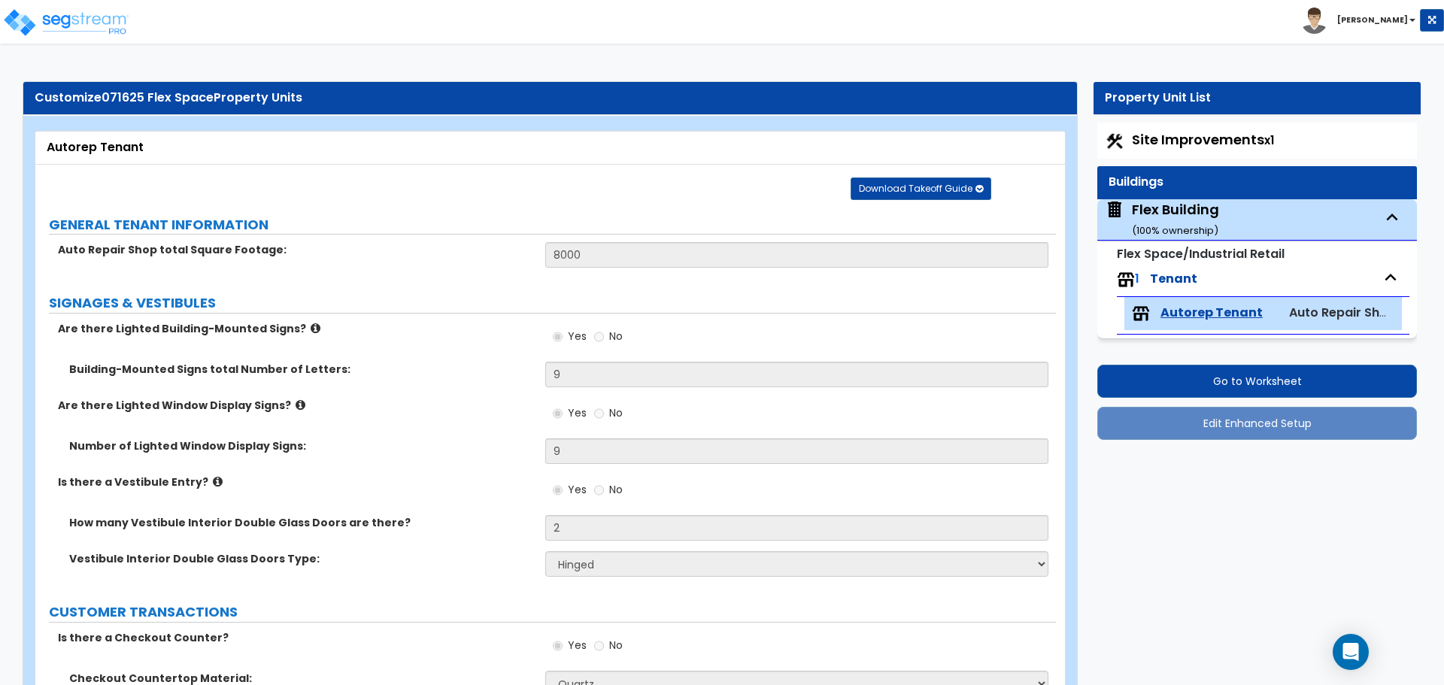
select select "4"
select select "1"
select select "2"
select select "3"
select select "6"
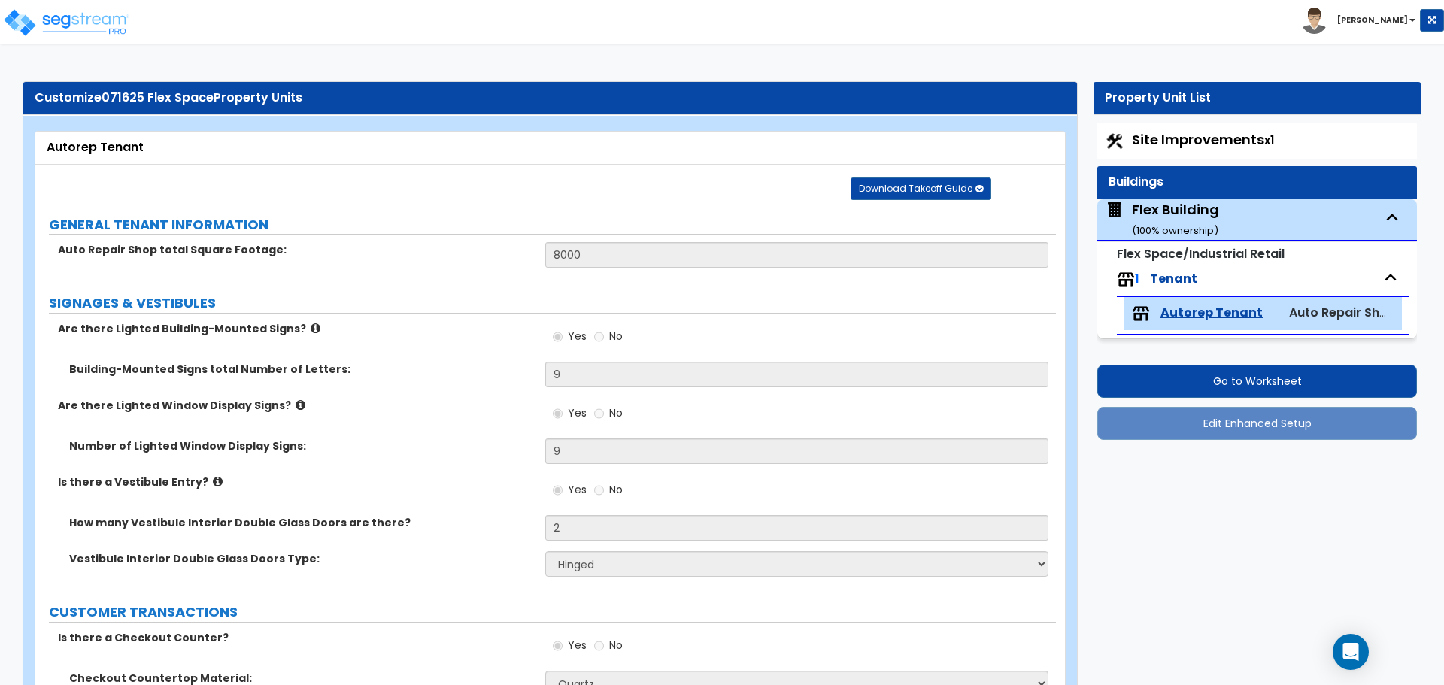
select select "3"
select select "1"
select select "2"
select select "3"
select select "1"
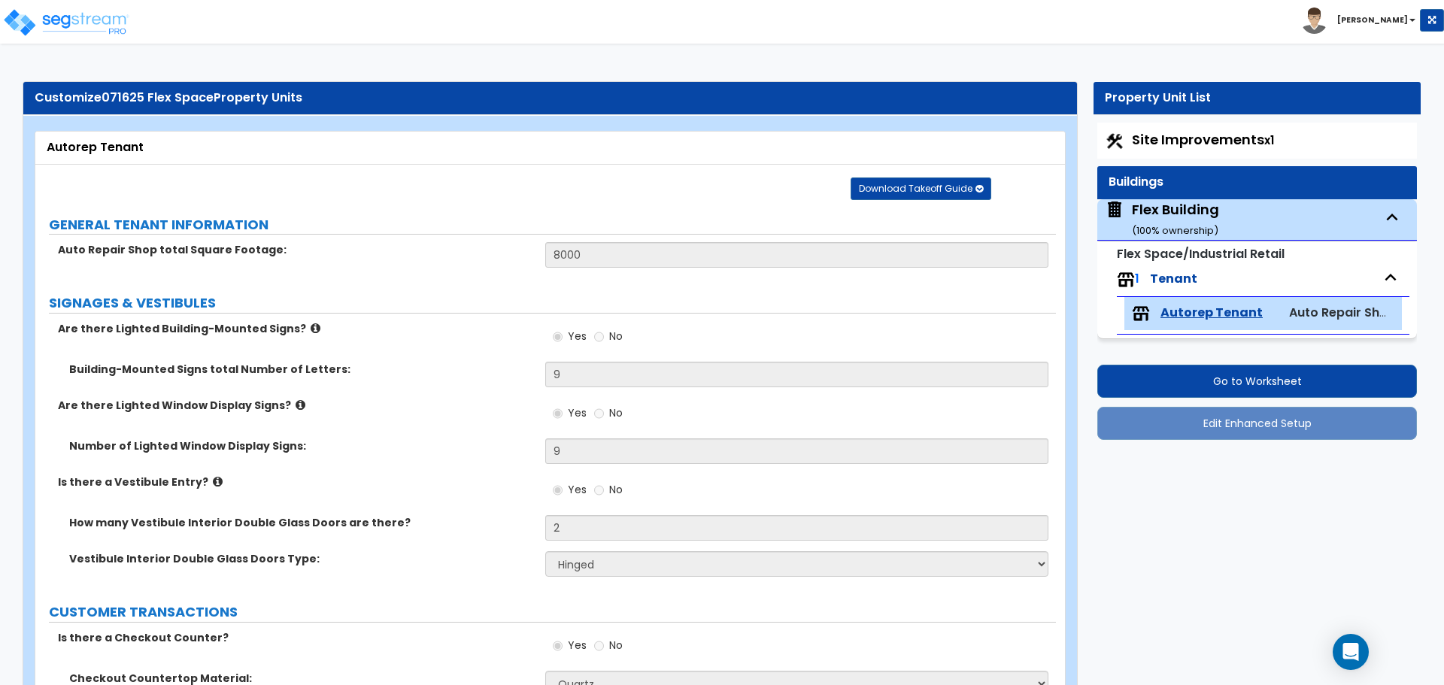
select select "1"
select select "3"
select select "1"
select select "2"
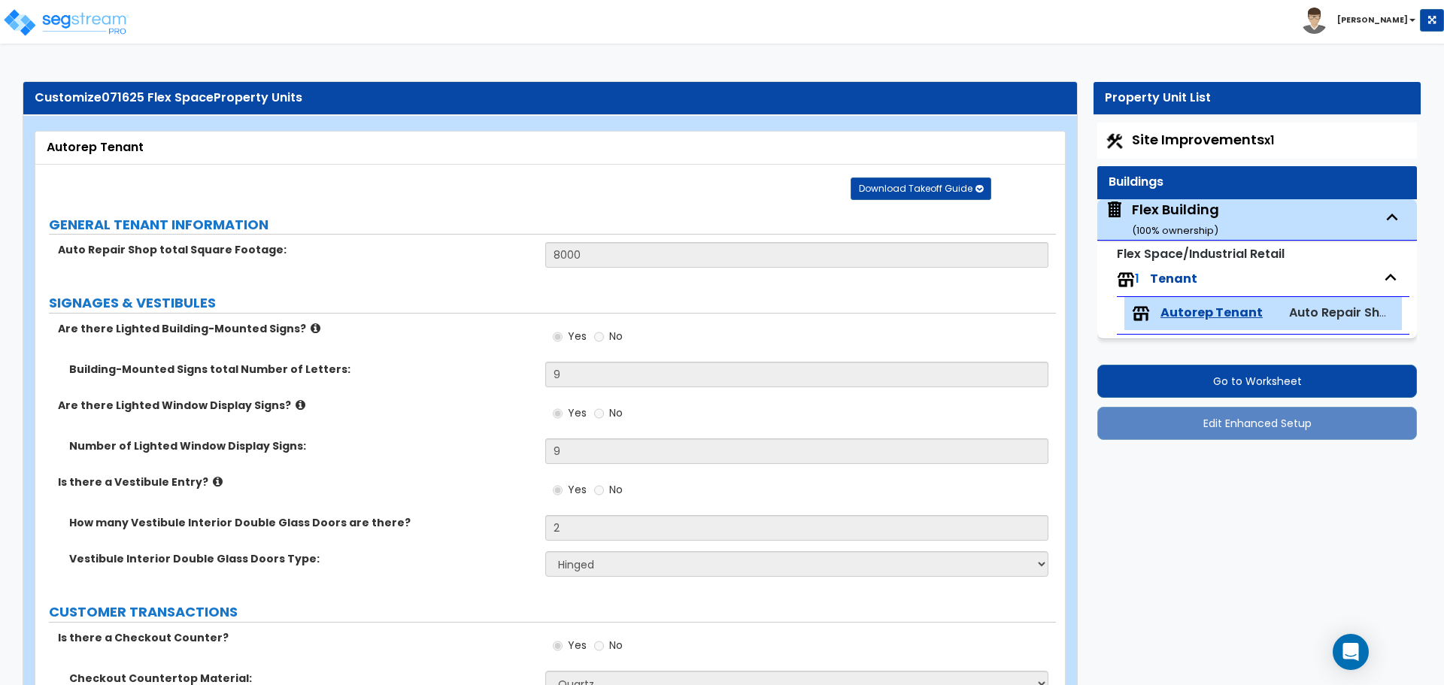
select select "3"
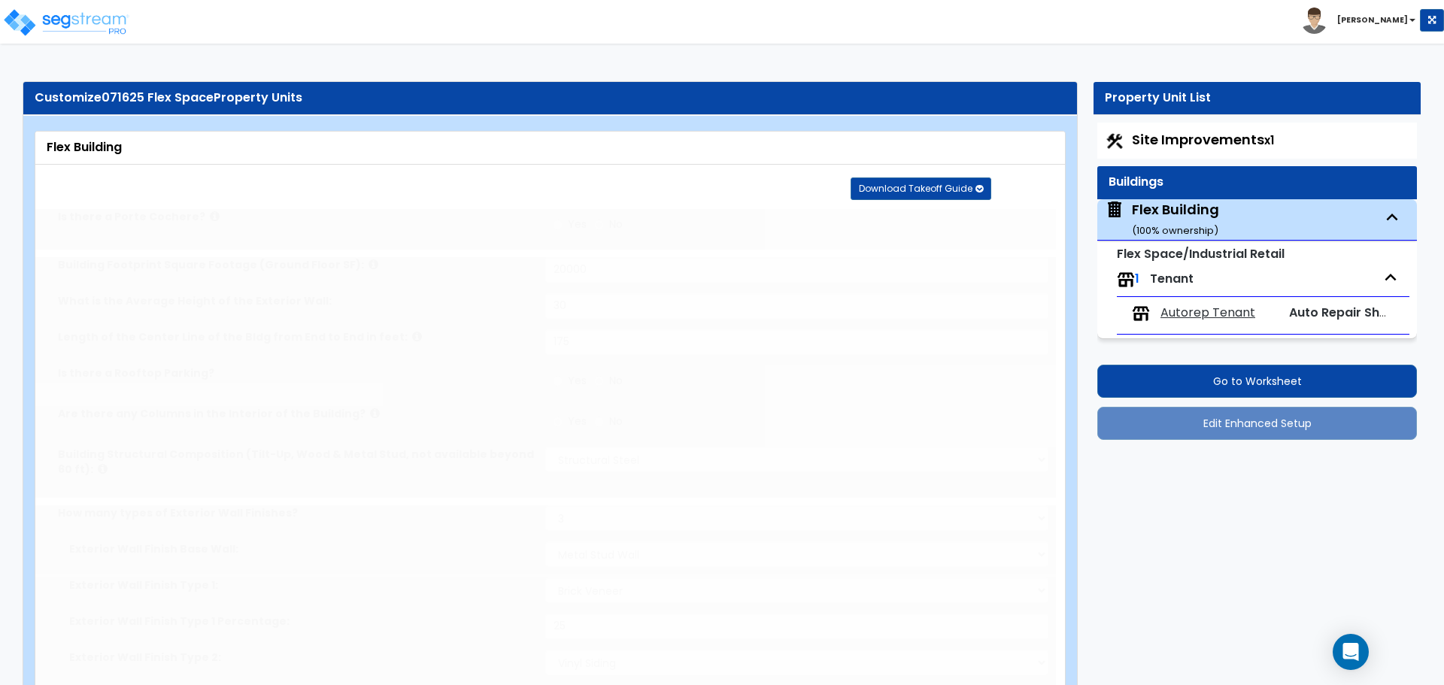
radio input "true"
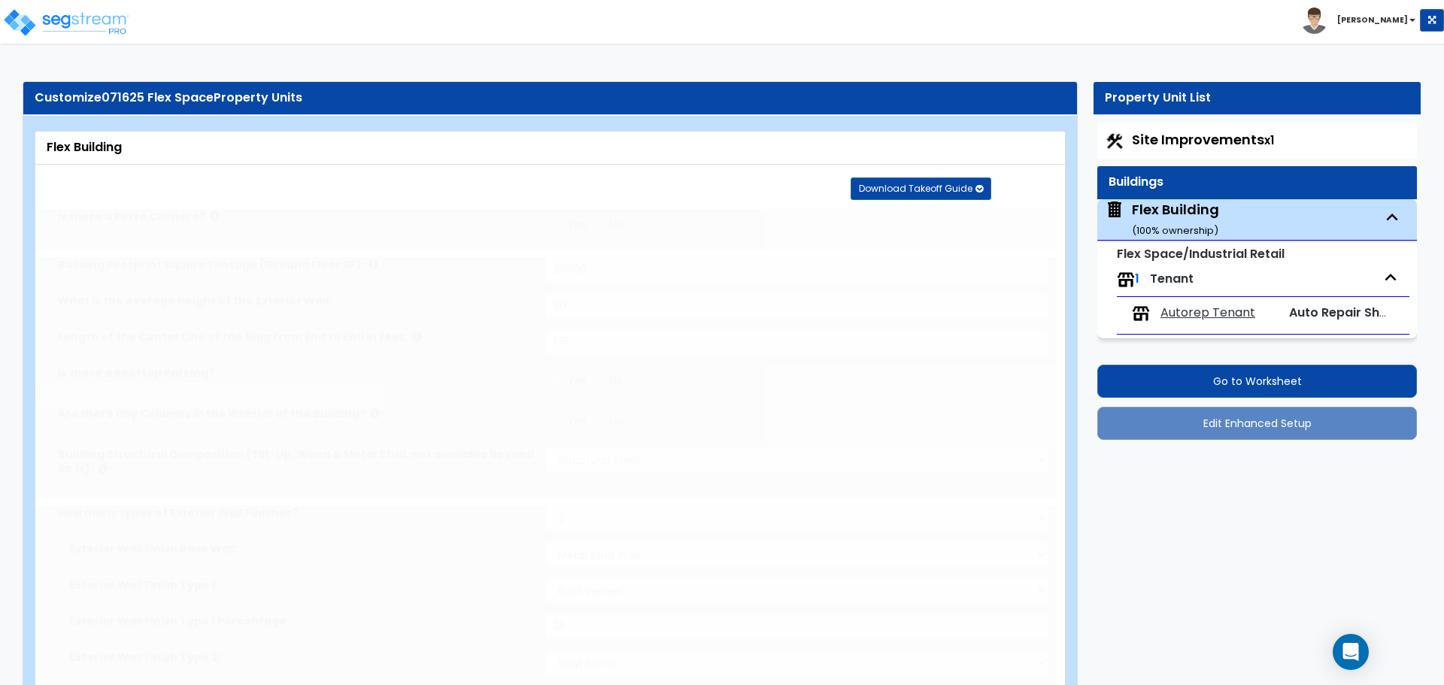
radio input "true"
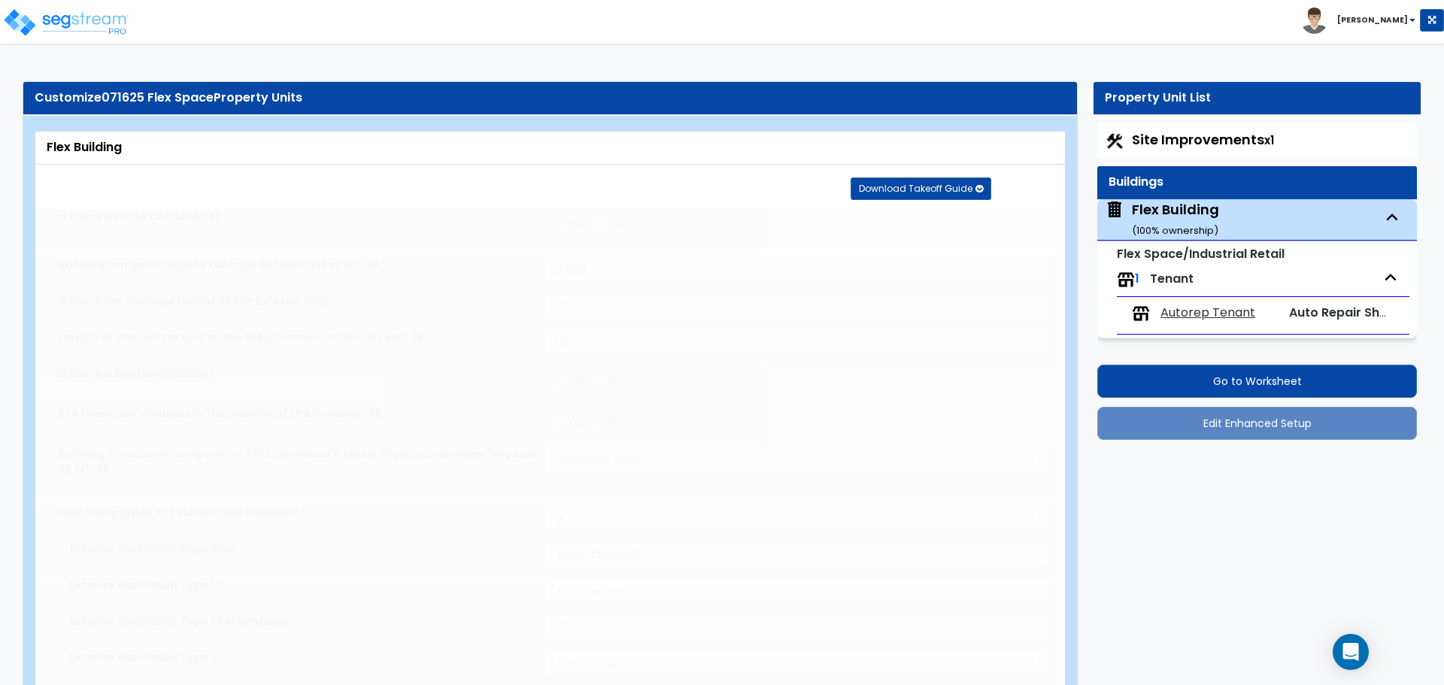
radio input "true"
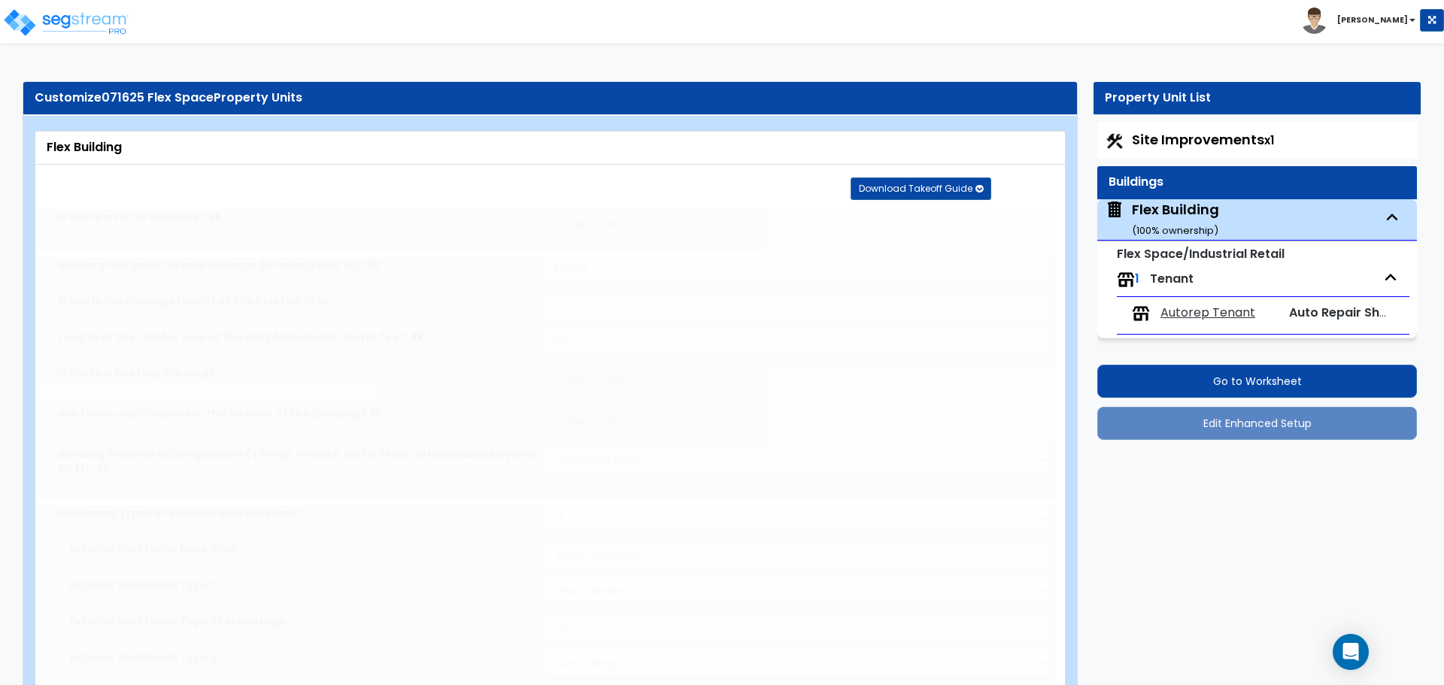
radio input "true"
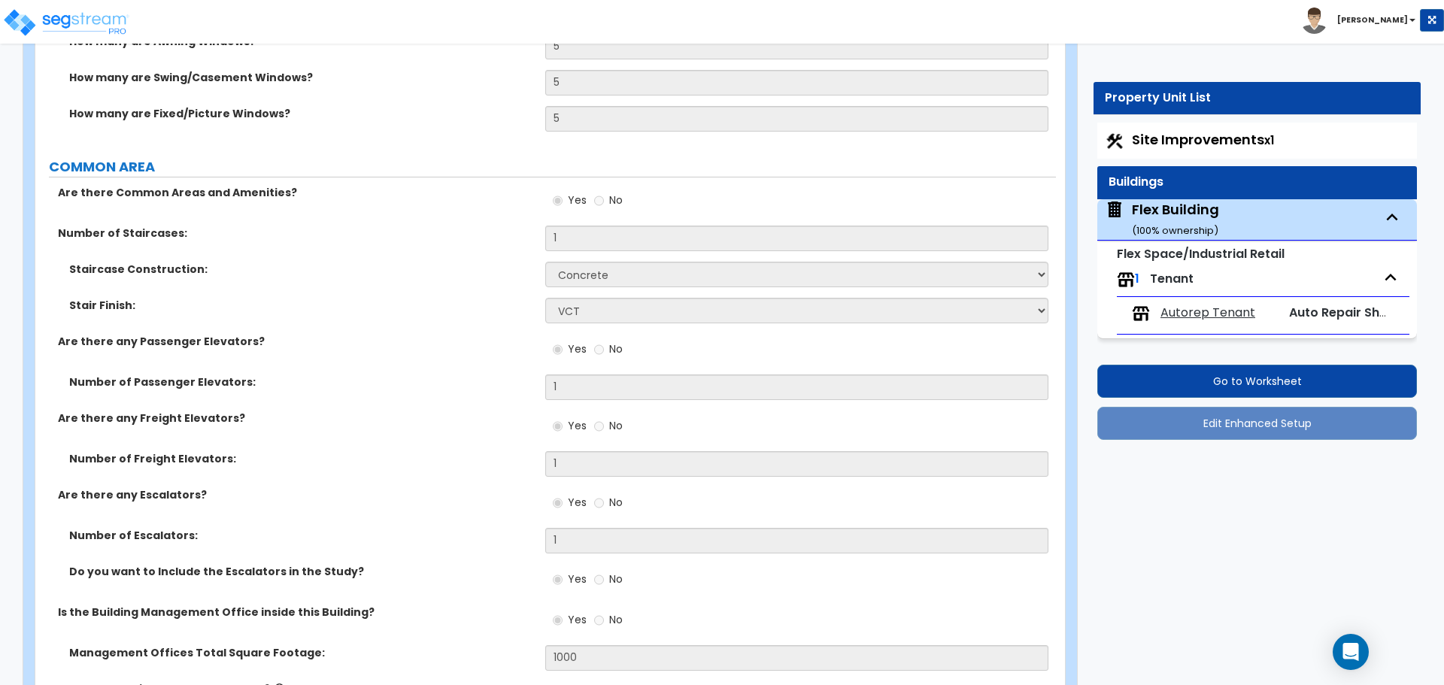
scroll to position [3499, 0]
click at [1182, 318] on span "Autorep Tenant" at bounding box center [1207, 313] width 95 height 17
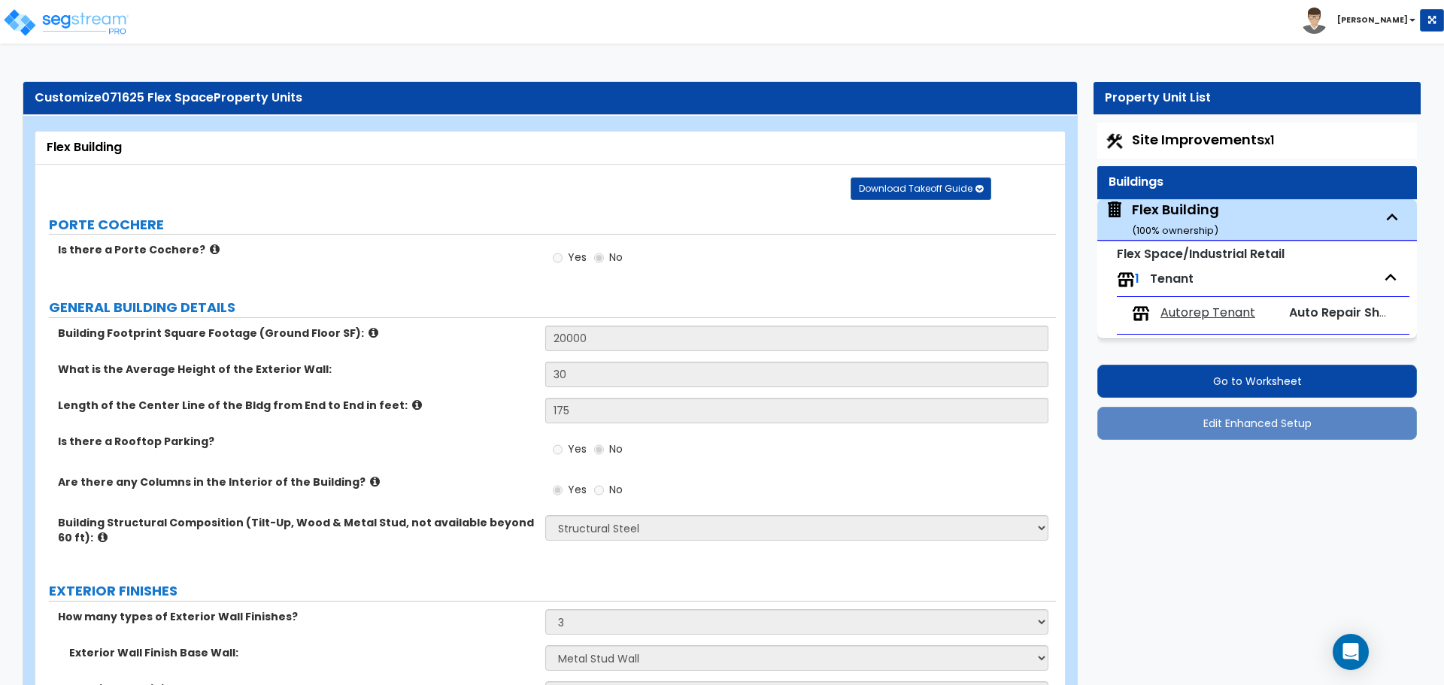
select select "1"
select select "4"
select select "3"
select select "1"
select select "3"
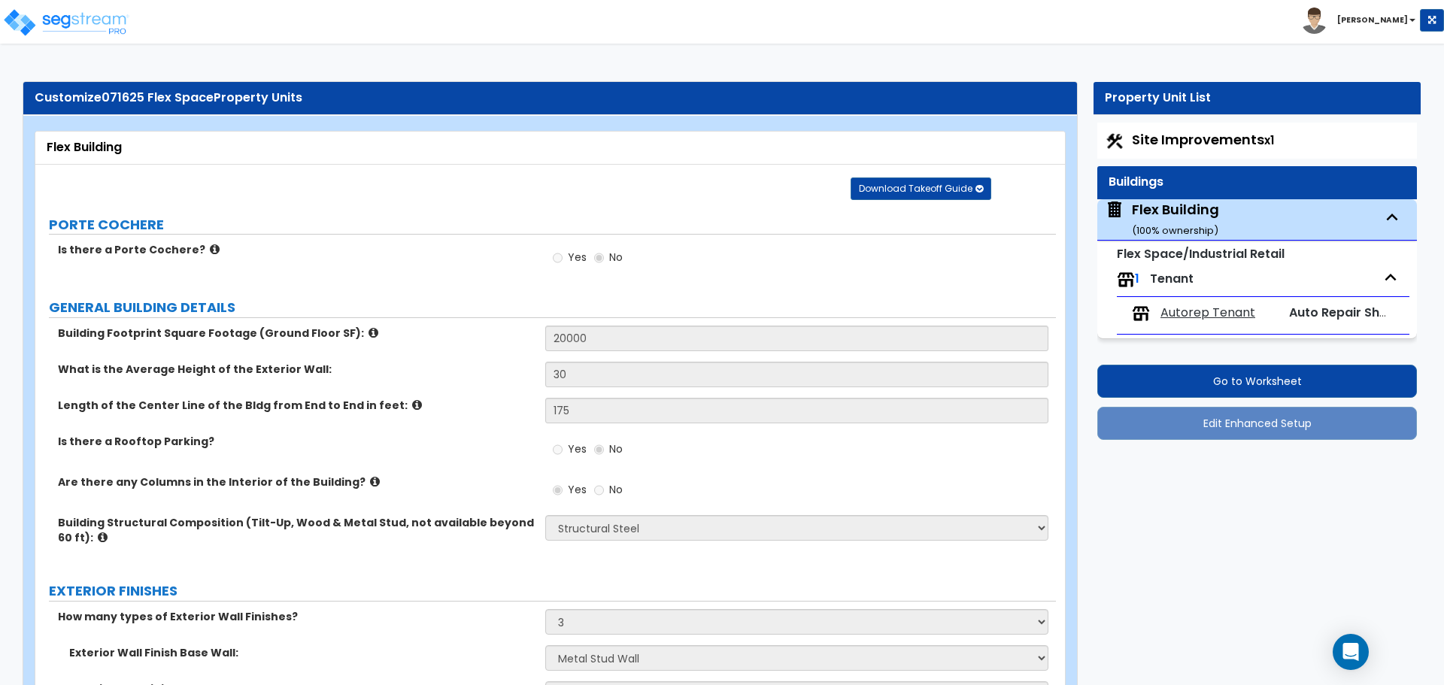
select select "2"
select select "4"
select select "5"
select select "4"
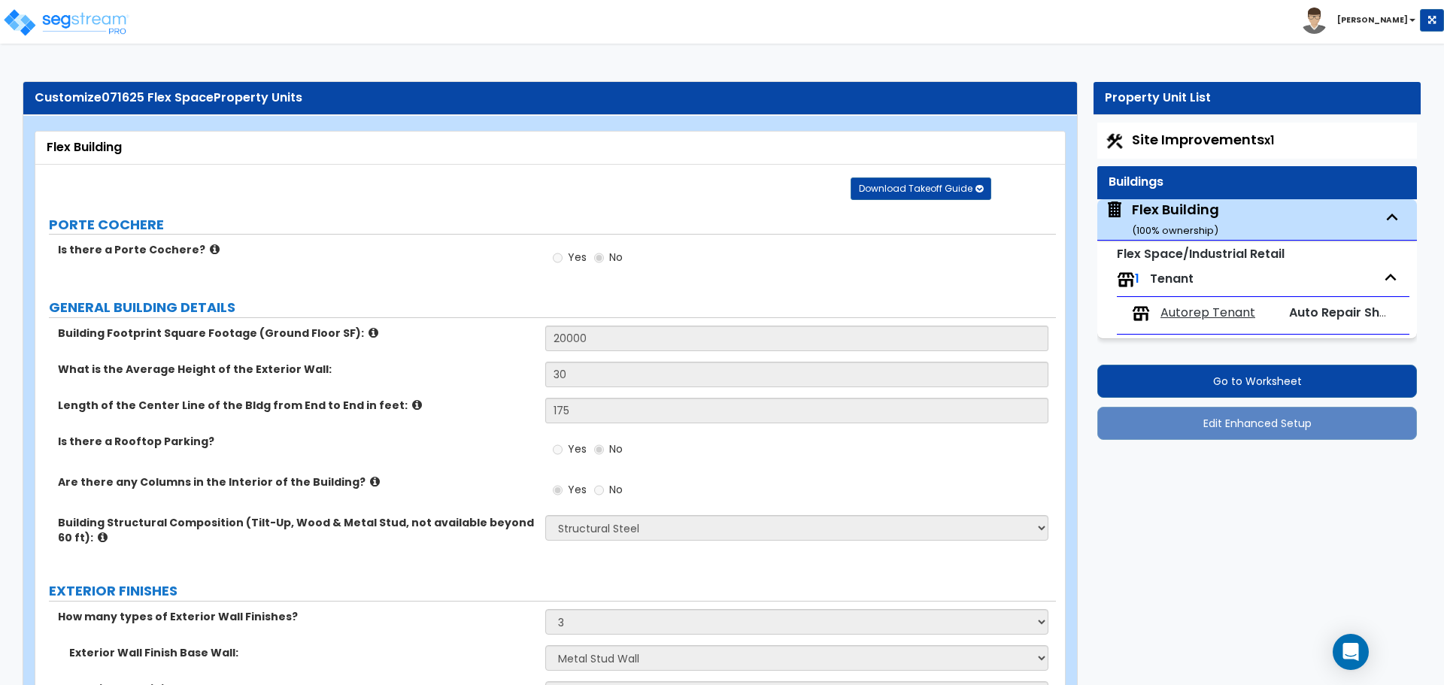
select select "4"
select select "2"
select select "7"
select select "1"
select select "5"
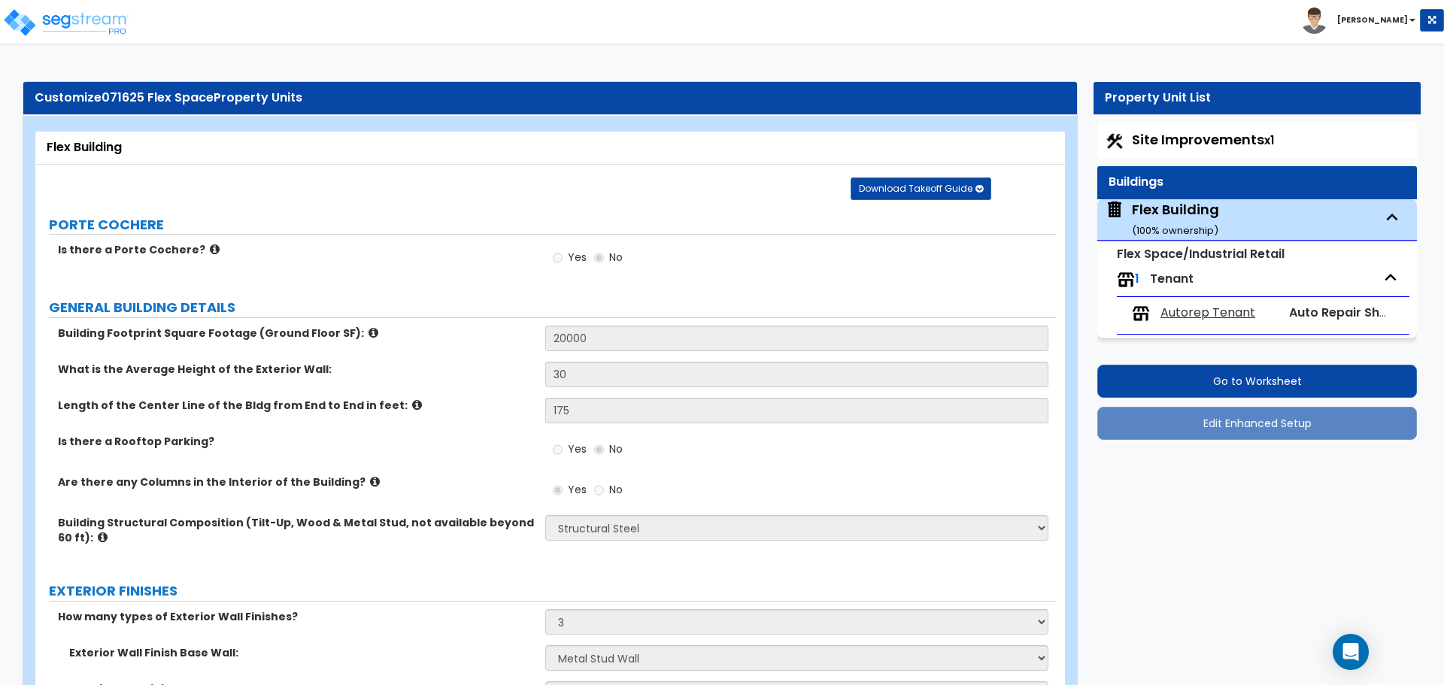
select select "4"
select select "3"
select select "2"
select select "3"
select select "4"
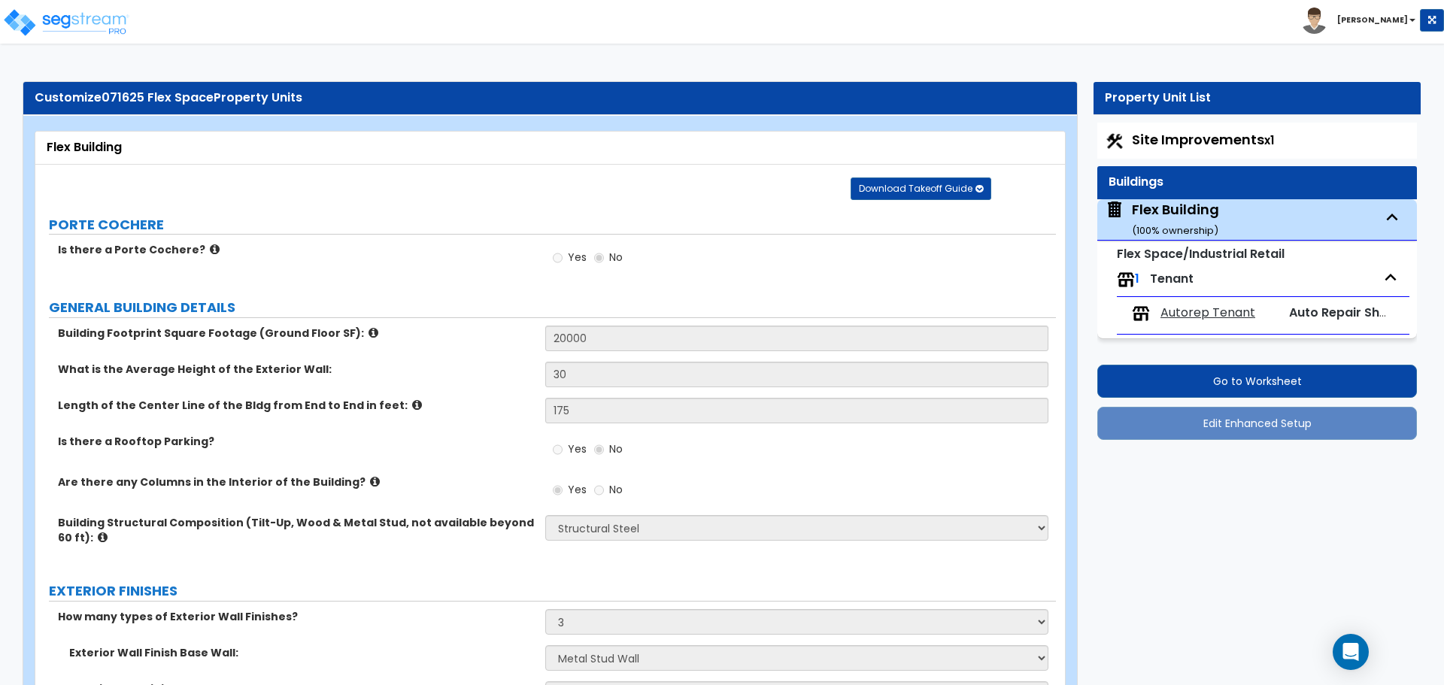
select select "2"
select select "4"
select select "1"
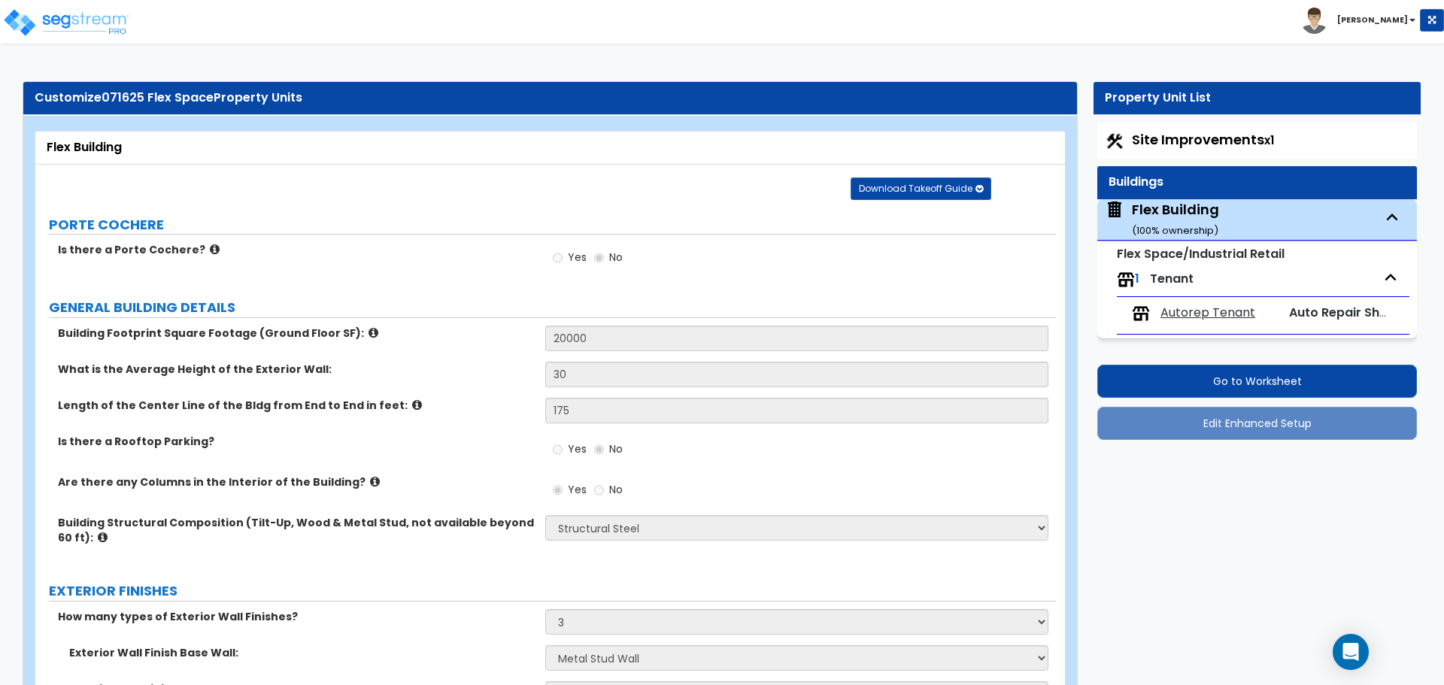
select select "1"
select select "3"
select select "1"
select select "4"
select select "2"
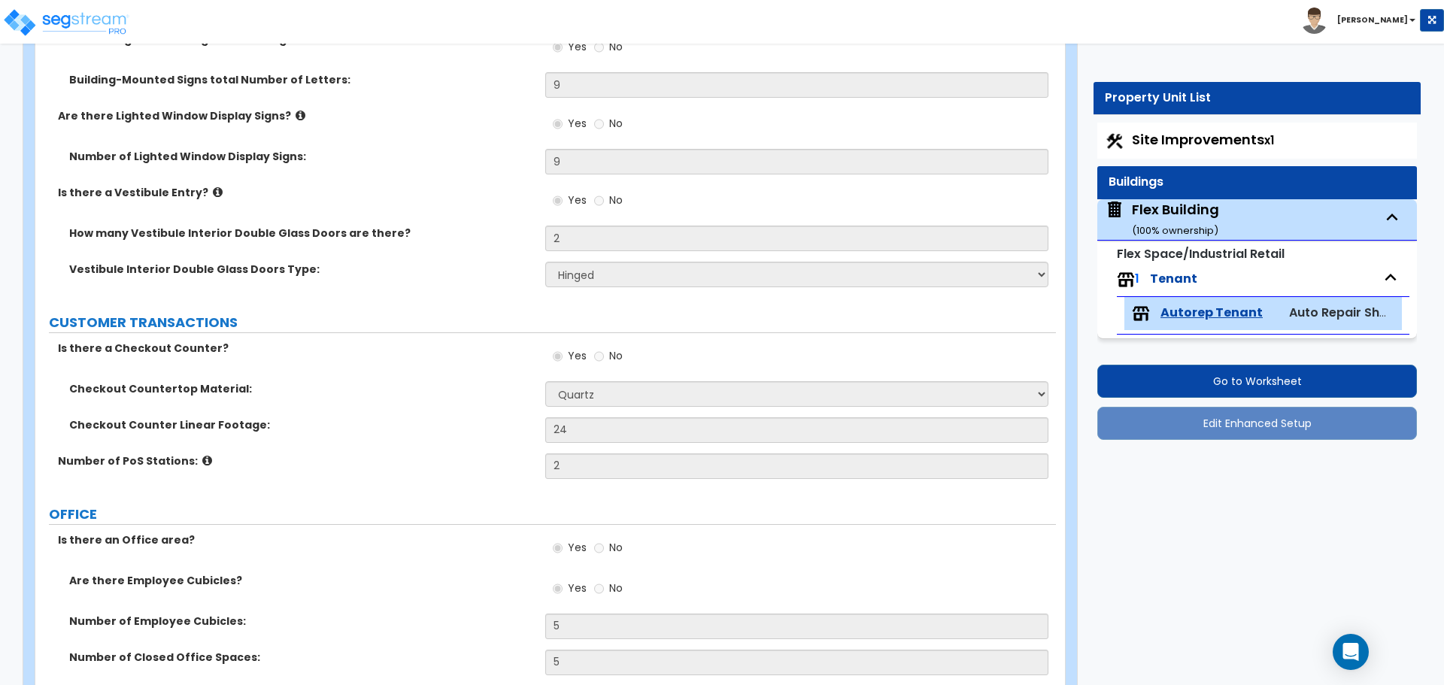
scroll to position [397, 0]
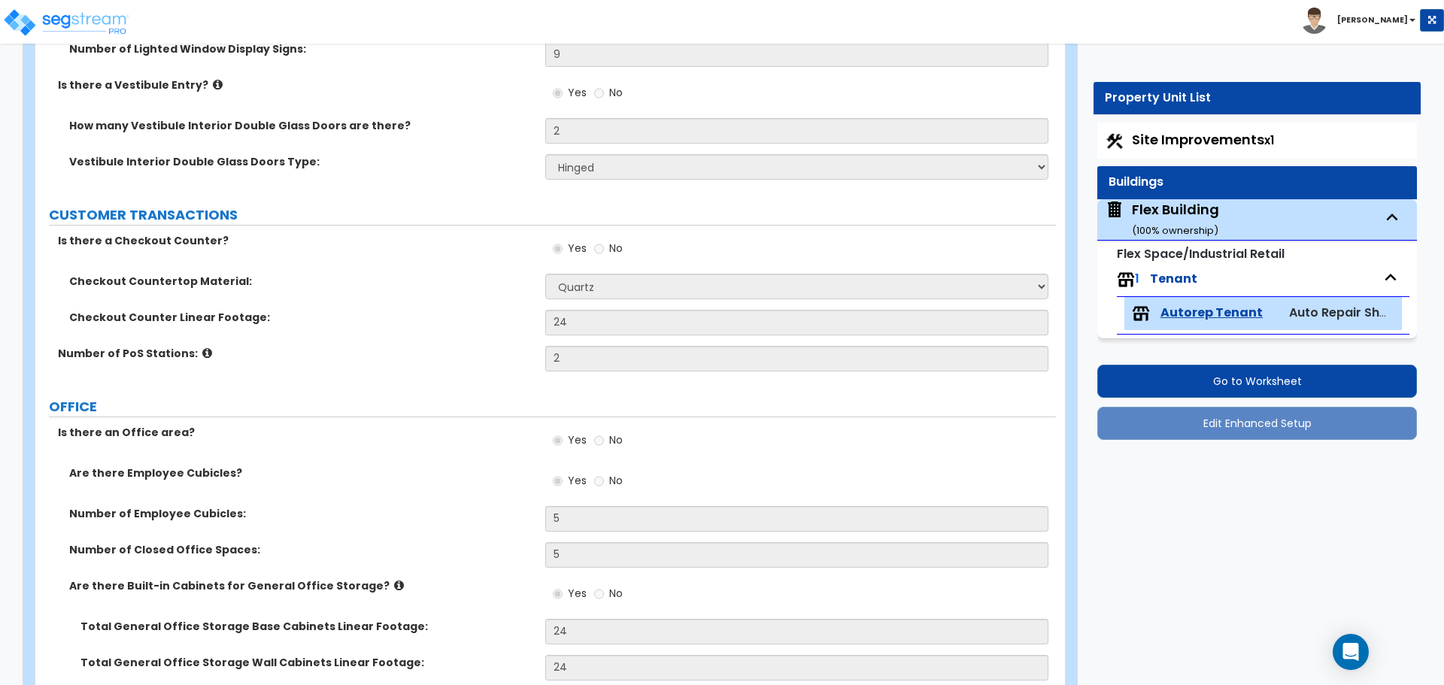
click at [1120, 224] on span "Flex Building ( 100 % ownership)" at bounding box center [1162, 219] width 114 height 38
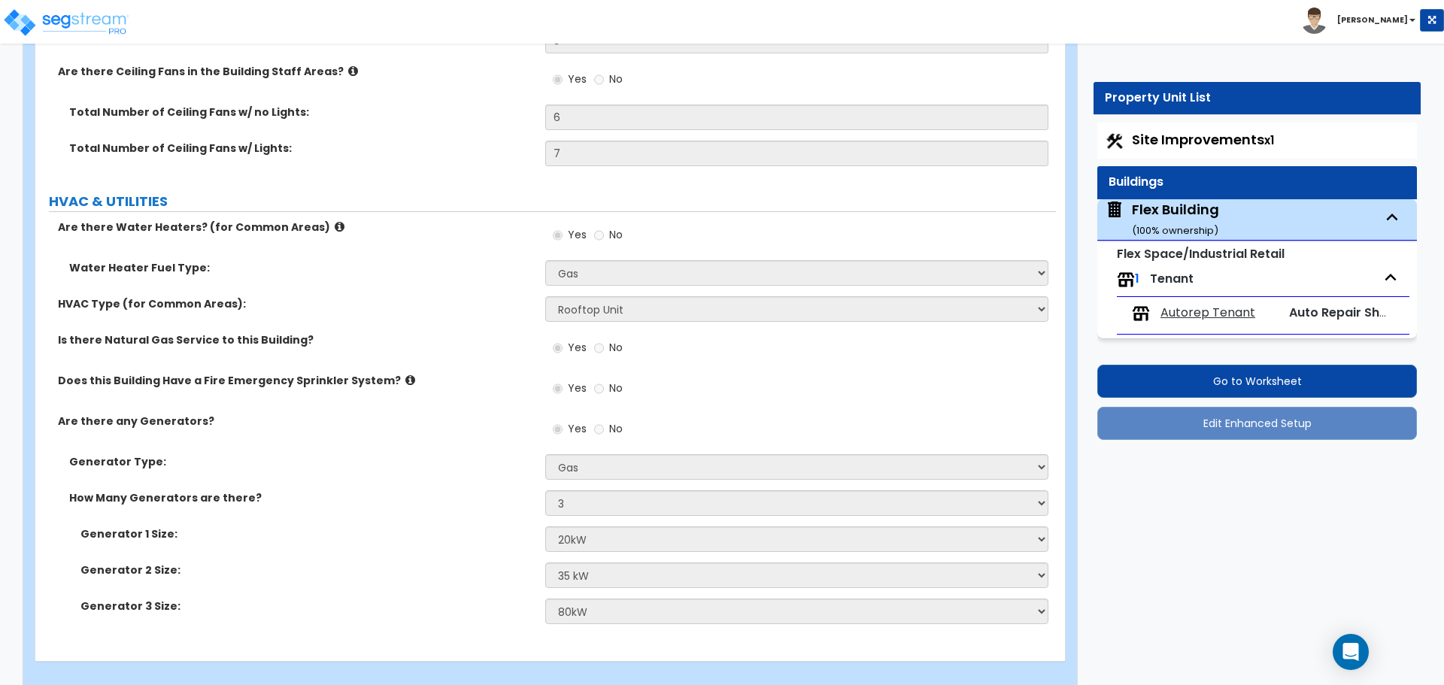
scroll to position [7187, 0]
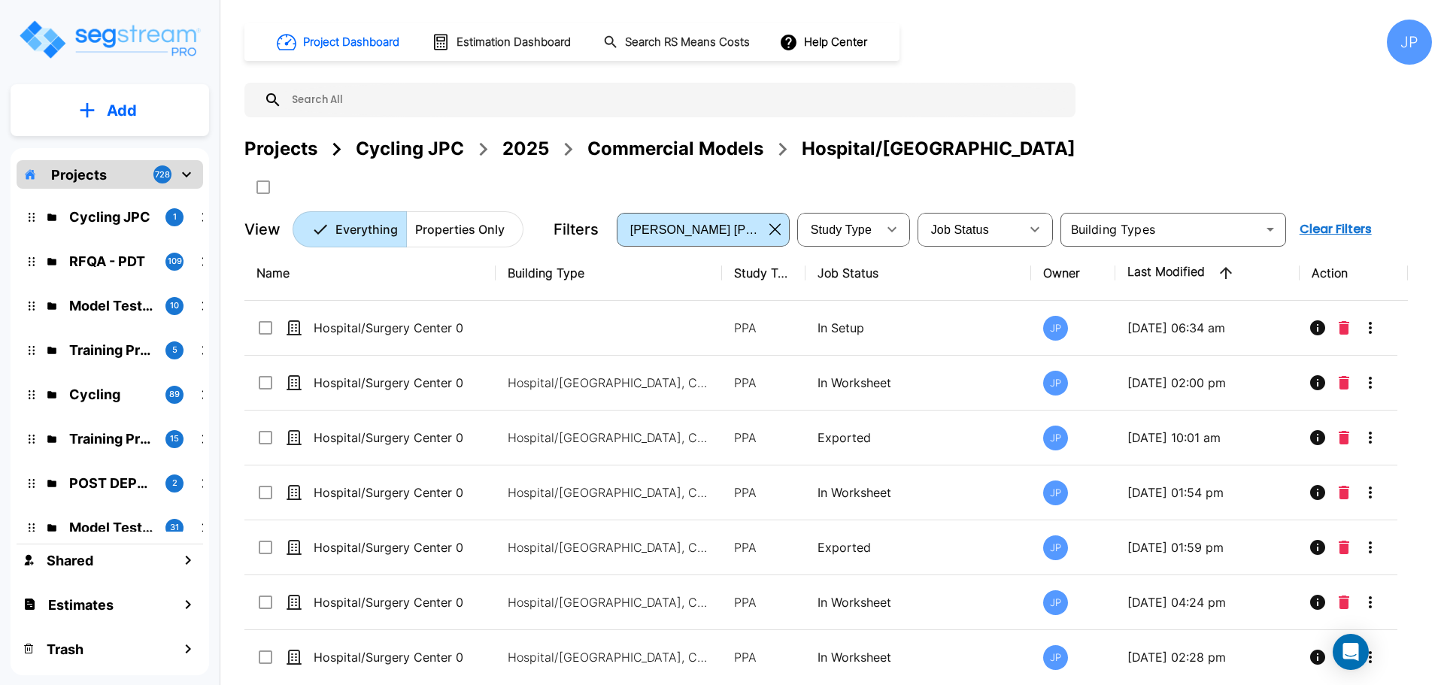
click at [292, 150] on div "Projects" at bounding box center [280, 148] width 73 height 27
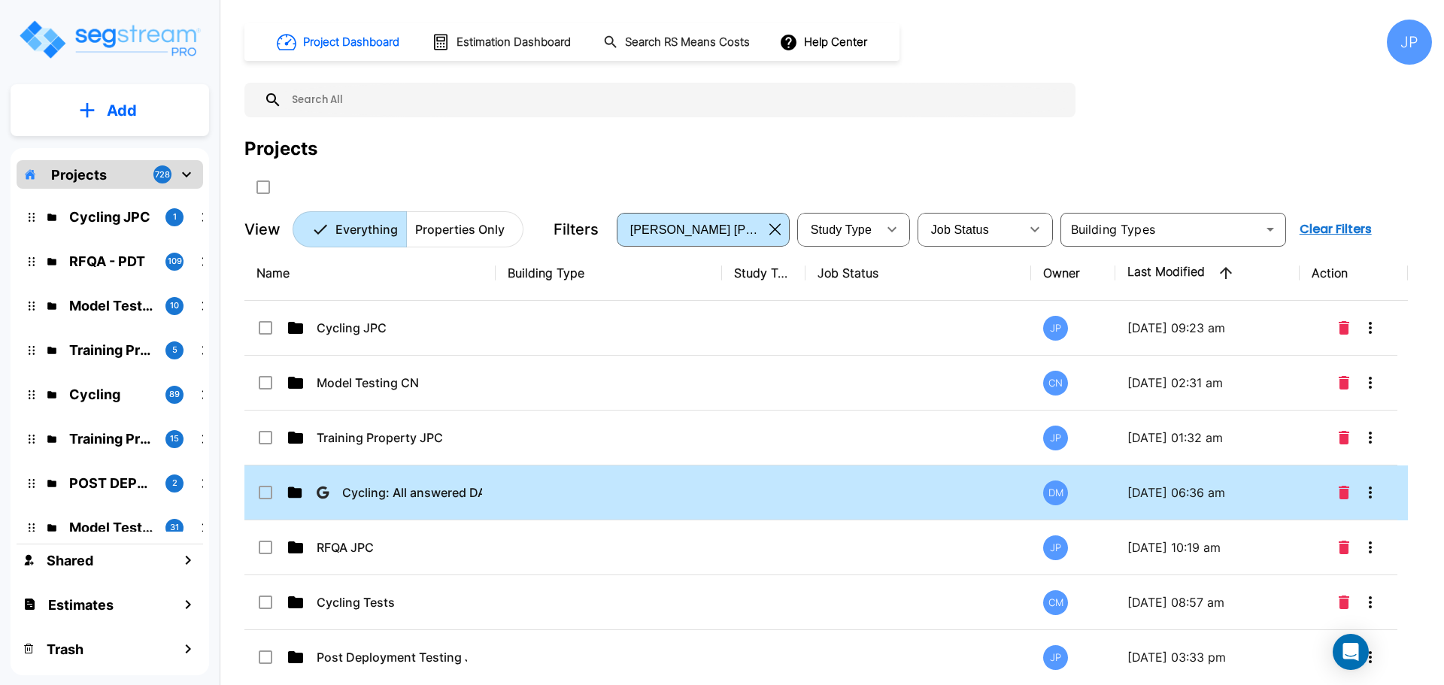
scroll to position [12, 0]
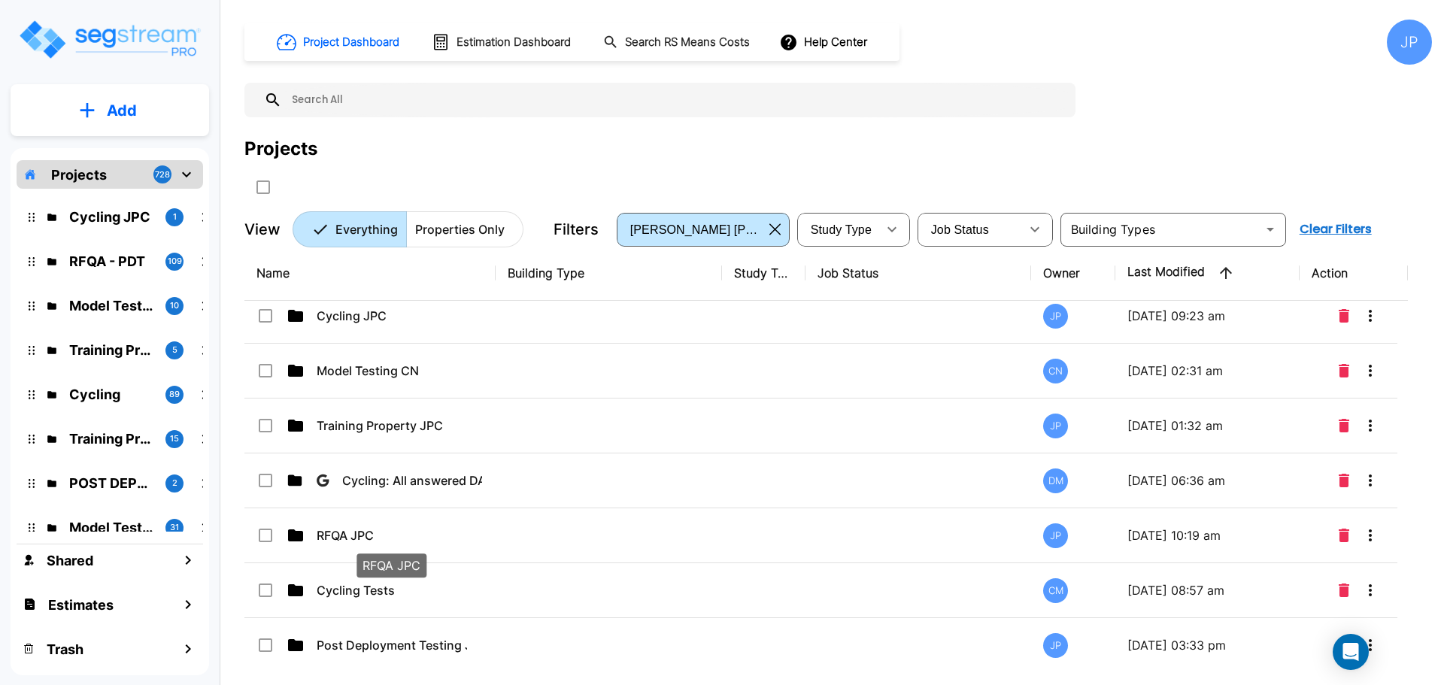
drag, startPoint x: 455, startPoint y: 531, endPoint x: 707, endPoint y: 7, distance: 581.6
click at [455, 531] on p "RFQA JPC" at bounding box center [392, 535] width 150 height 18
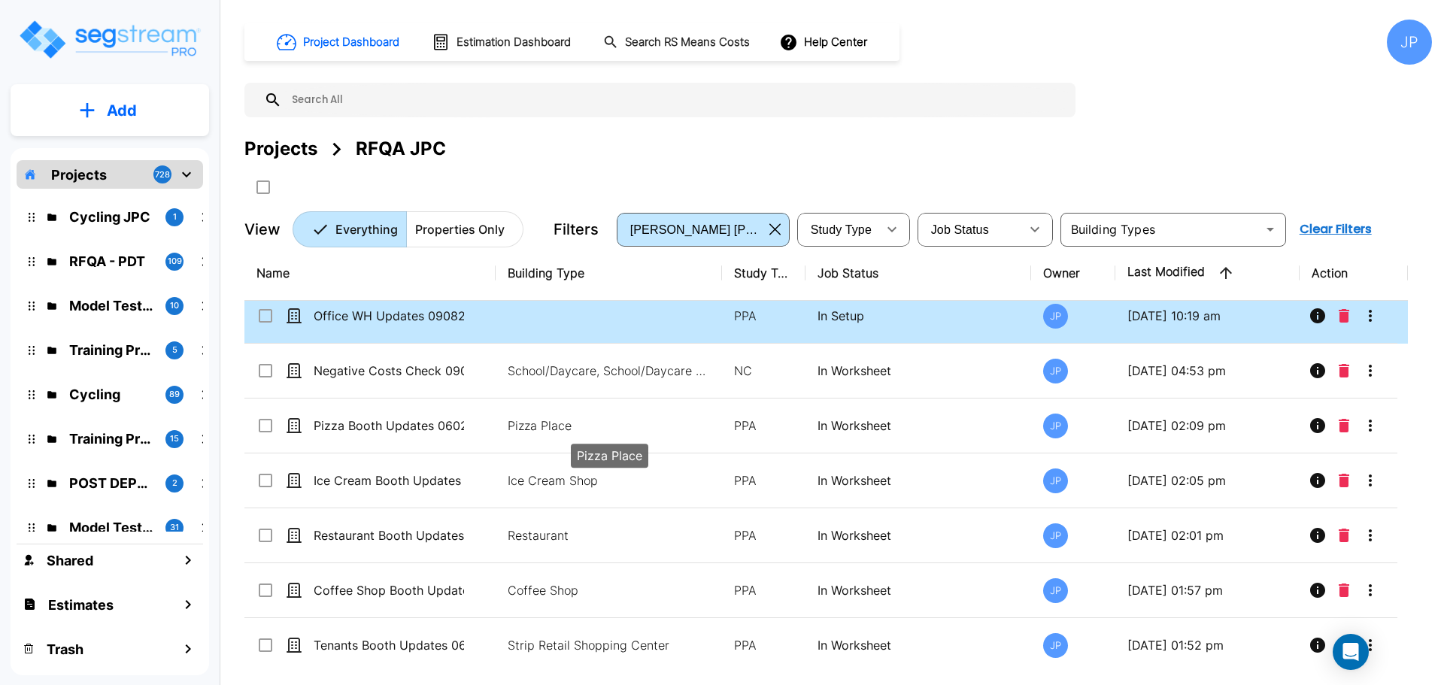
scroll to position [0, 0]
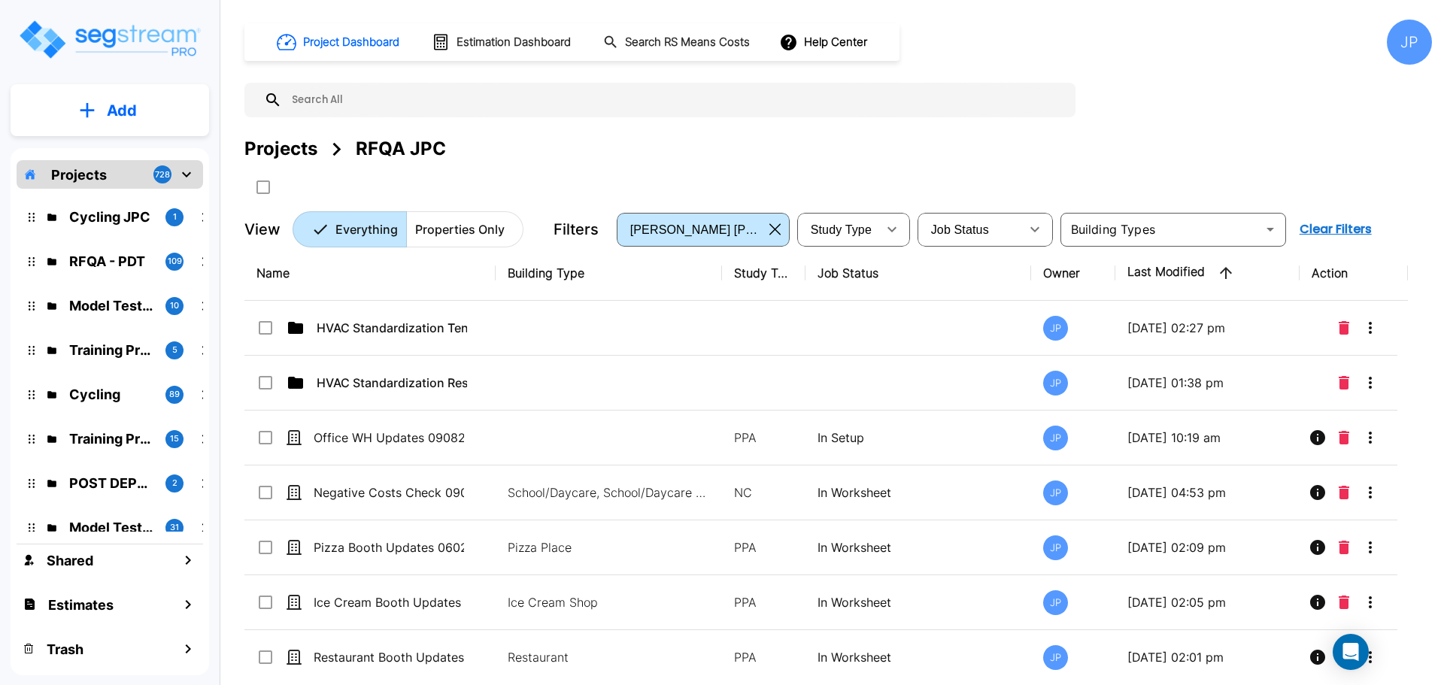
click at [155, 116] on button "Add" at bounding box center [110, 111] width 199 height 44
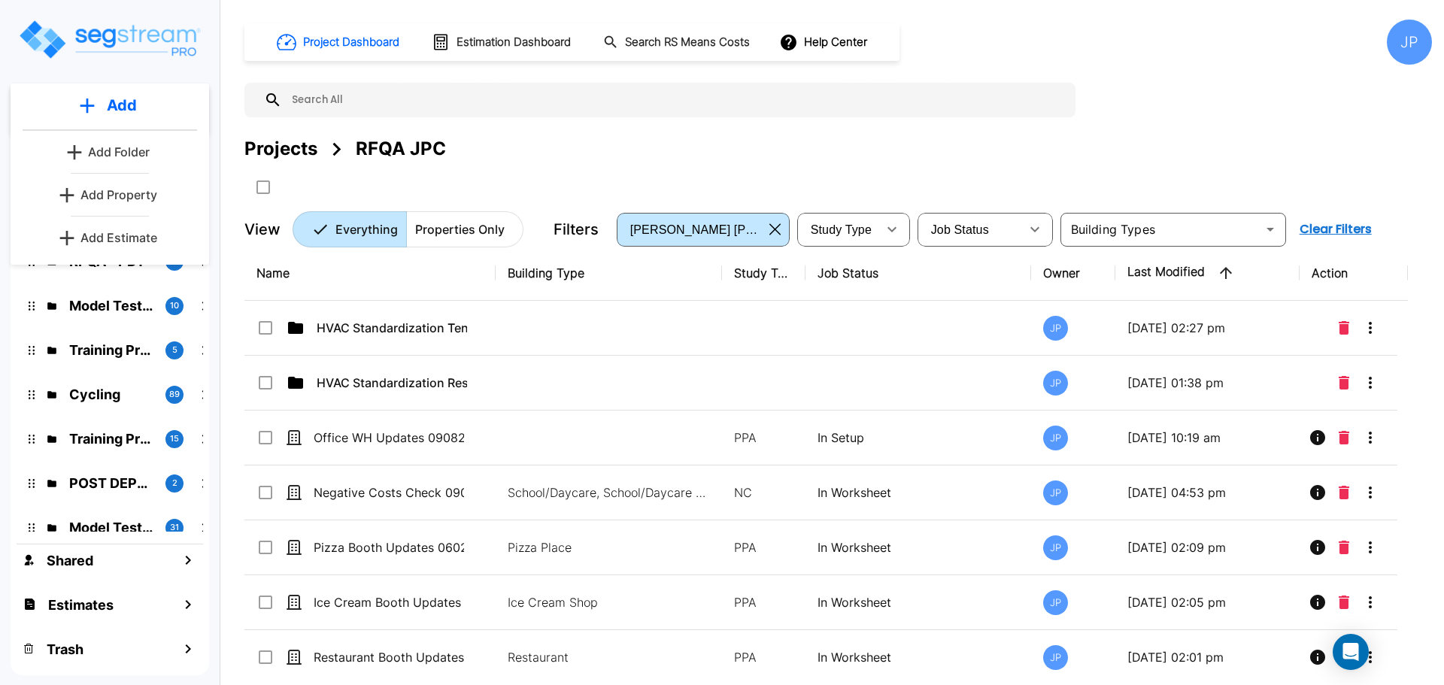
click at [123, 196] on p "Add Property" at bounding box center [118, 195] width 77 height 18
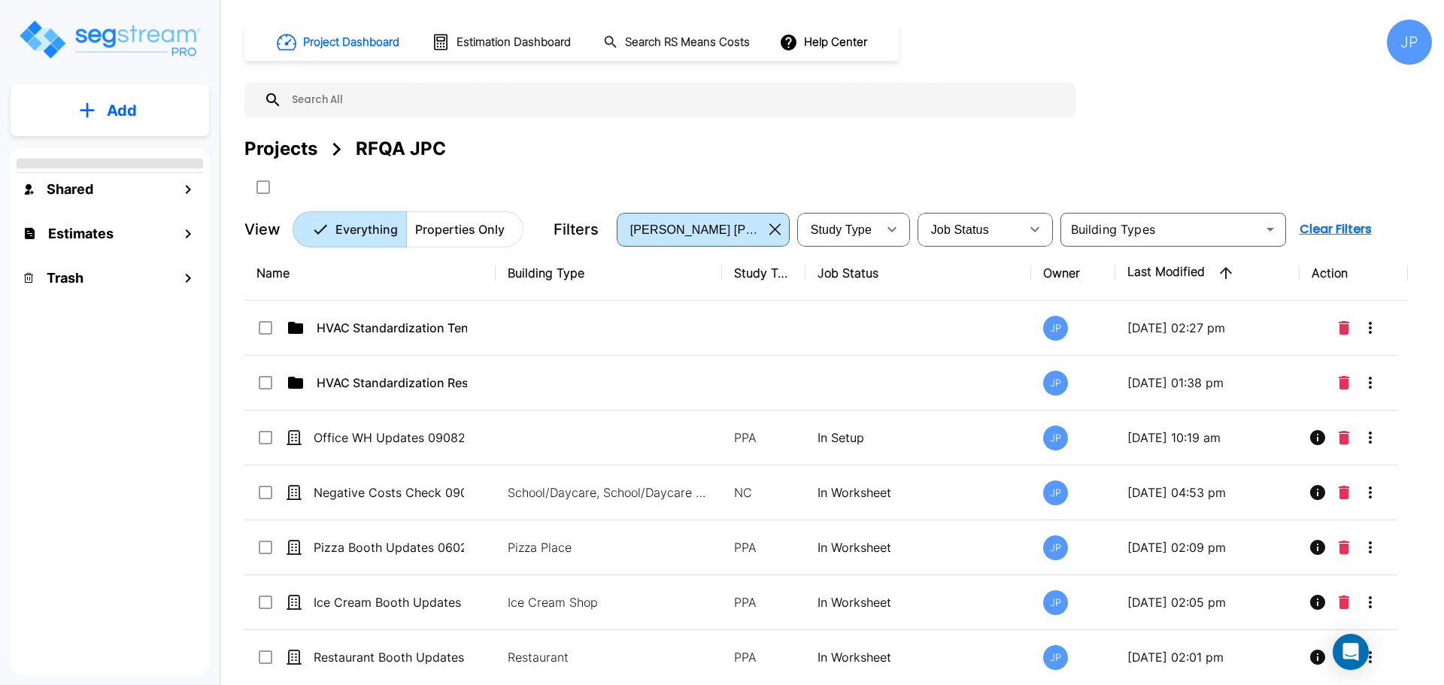
click at [137, 109] on button "Add" at bounding box center [110, 111] width 199 height 44
click at [117, 153] on p "Add Folder" at bounding box center [119, 152] width 62 height 18
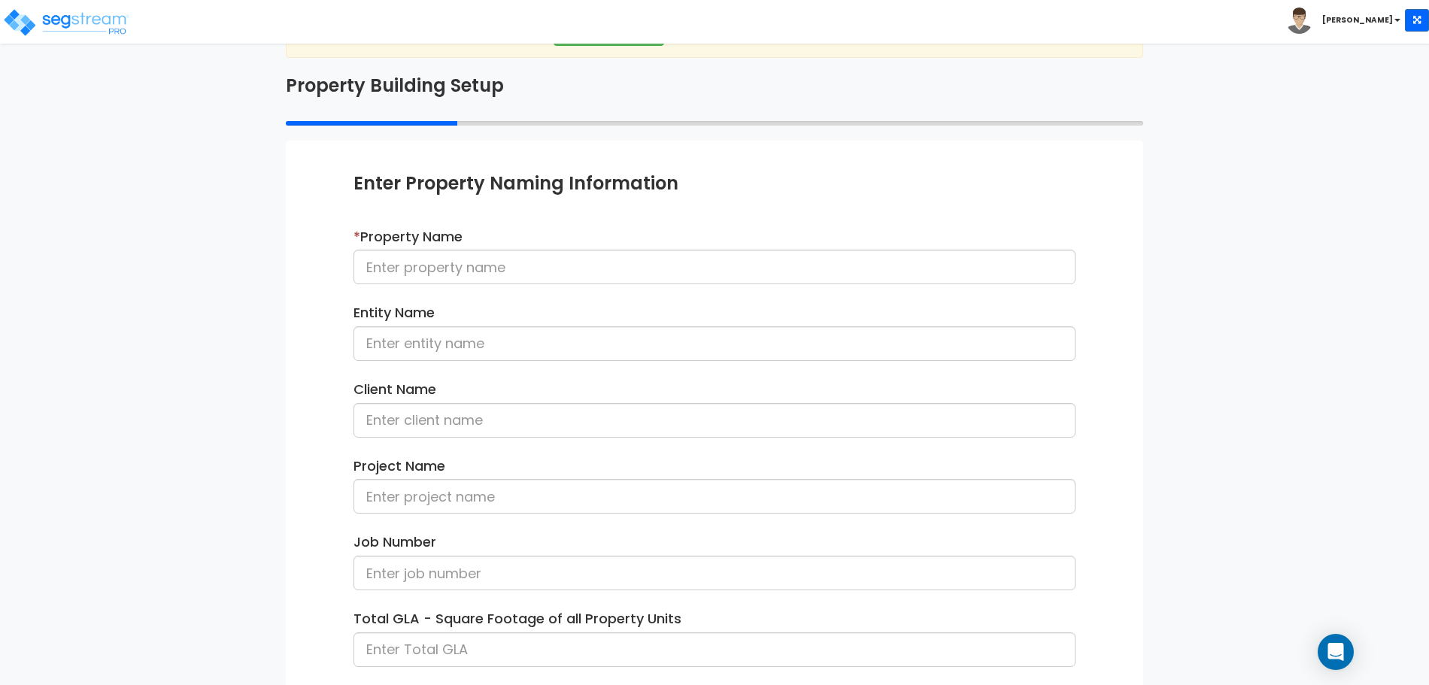
scroll to position [70, 0]
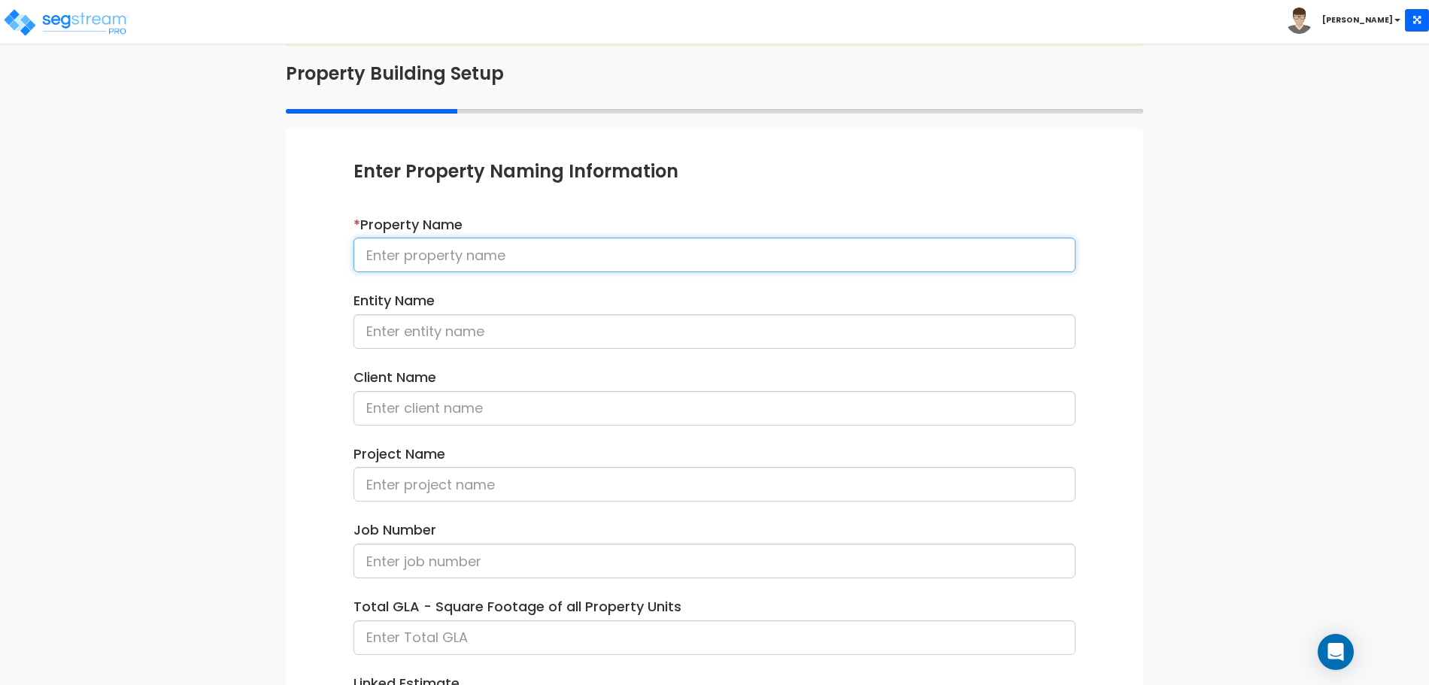
click at [595, 245] on input at bounding box center [714, 255] width 722 height 35
type input "Large Residential Site"
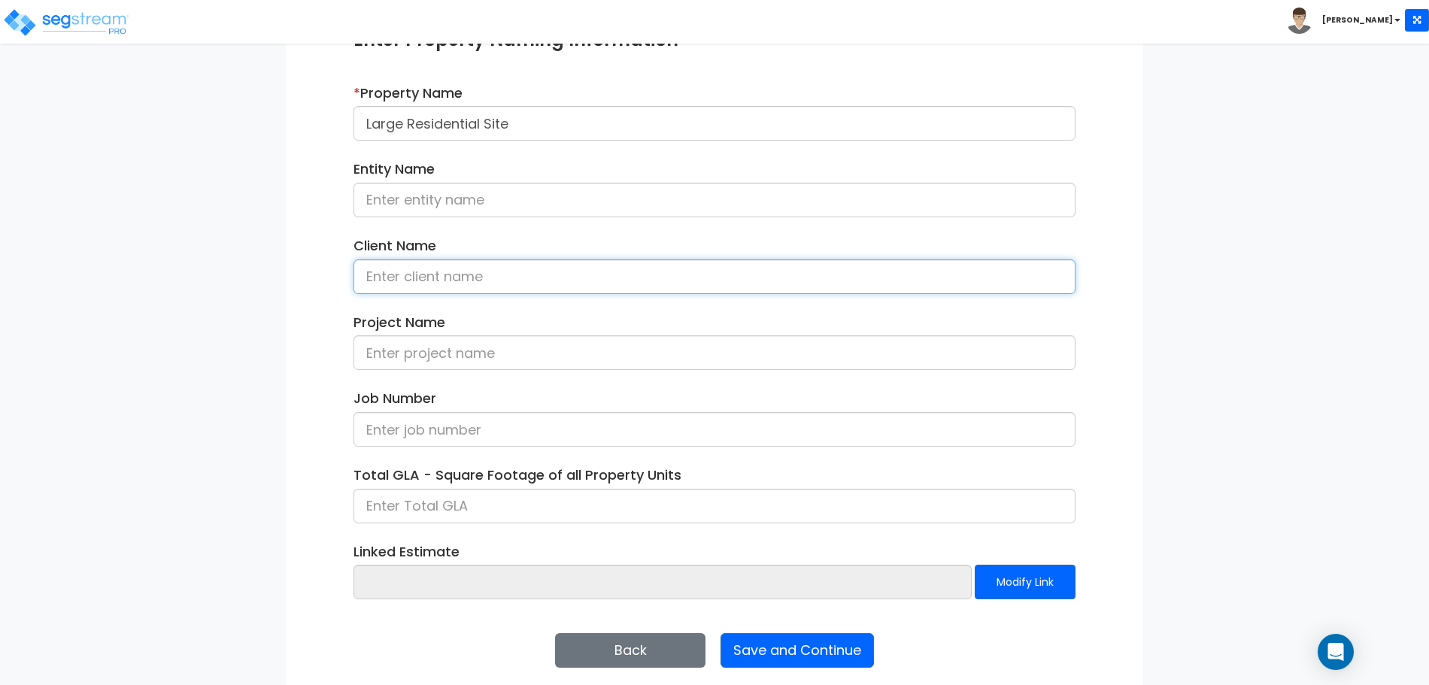
scroll to position [214, 0]
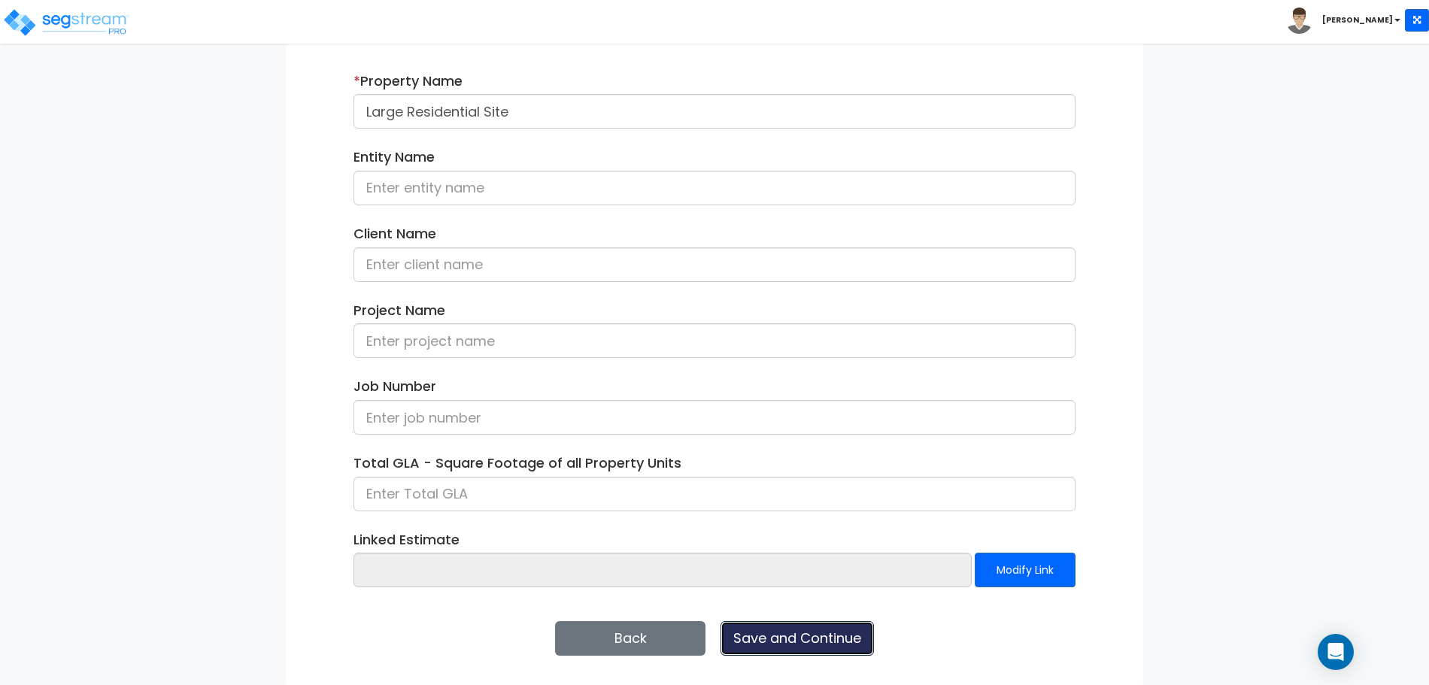
click at [823, 638] on button "Save and Continue" at bounding box center [796, 638] width 153 height 35
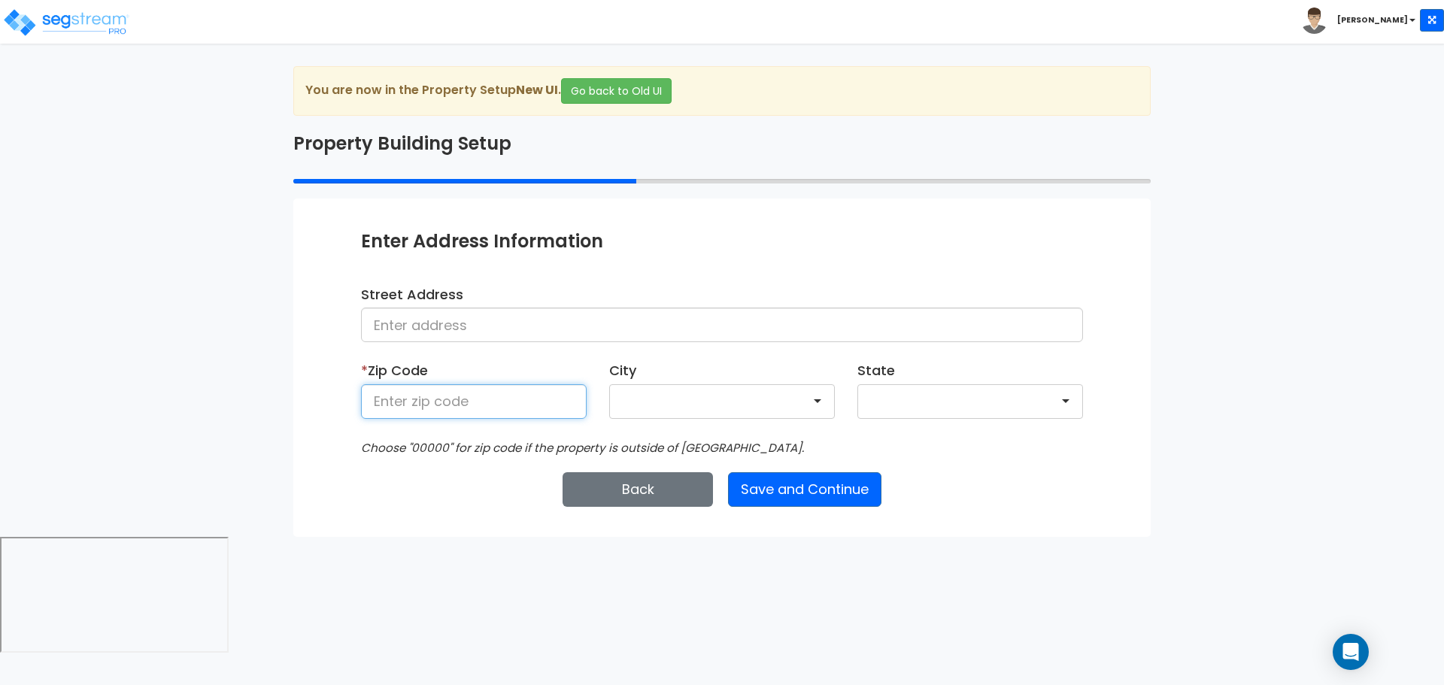
click at [496, 404] on input at bounding box center [474, 401] width 226 height 35
type input "81611"
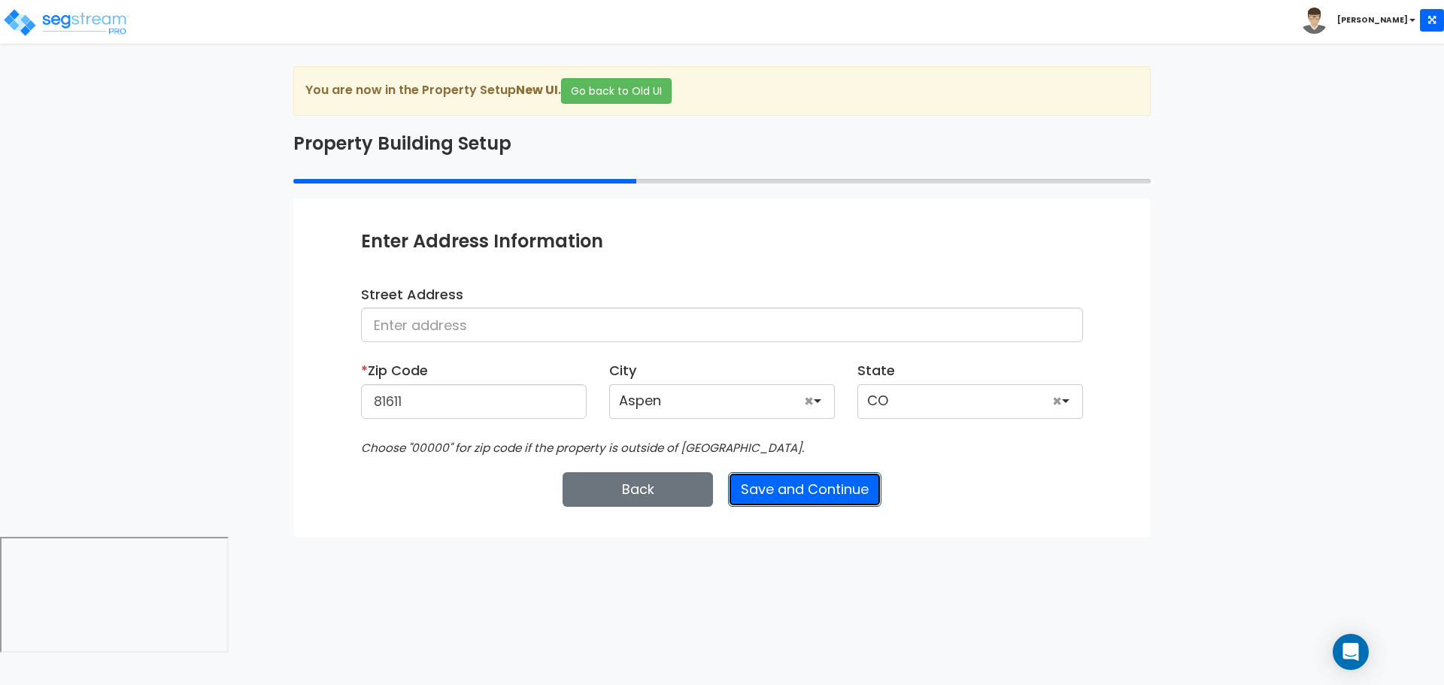
click at [751, 494] on button "Save and Continue" at bounding box center [804, 489] width 153 height 35
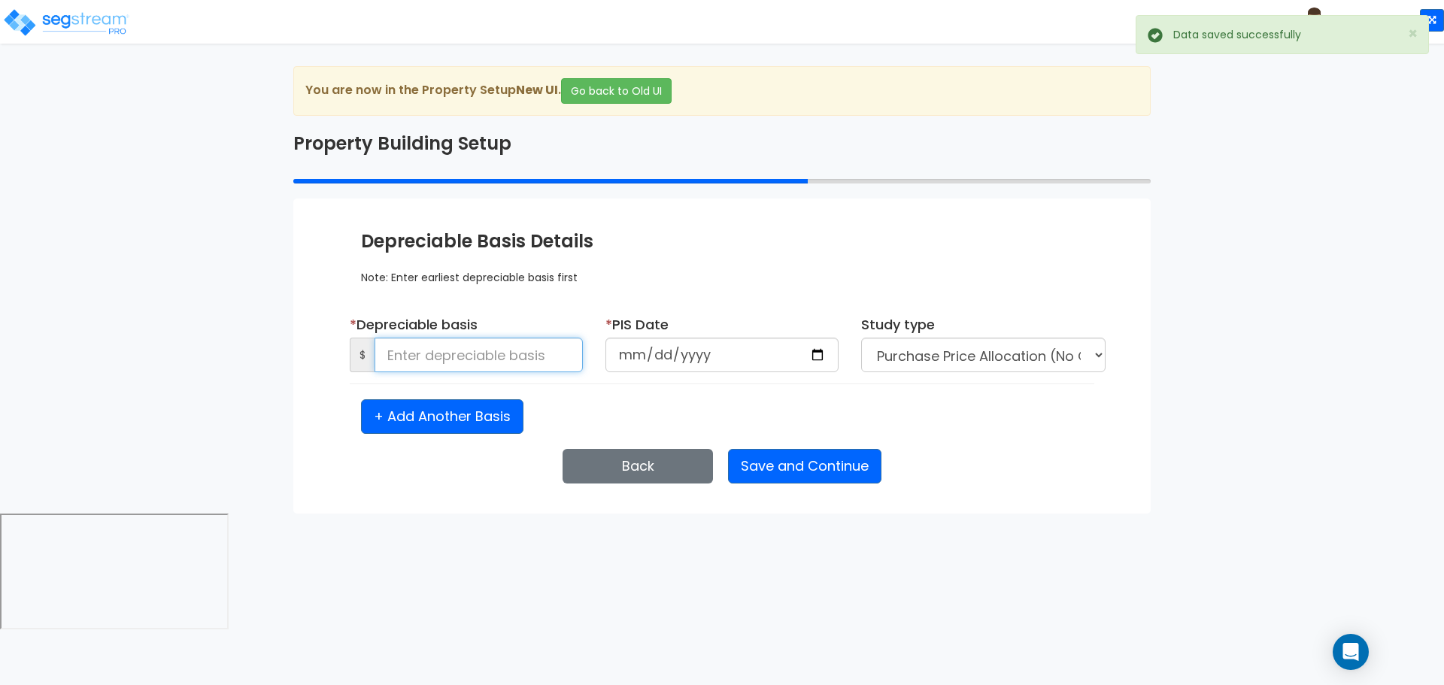
click at [527, 364] on input at bounding box center [479, 355] width 208 height 35
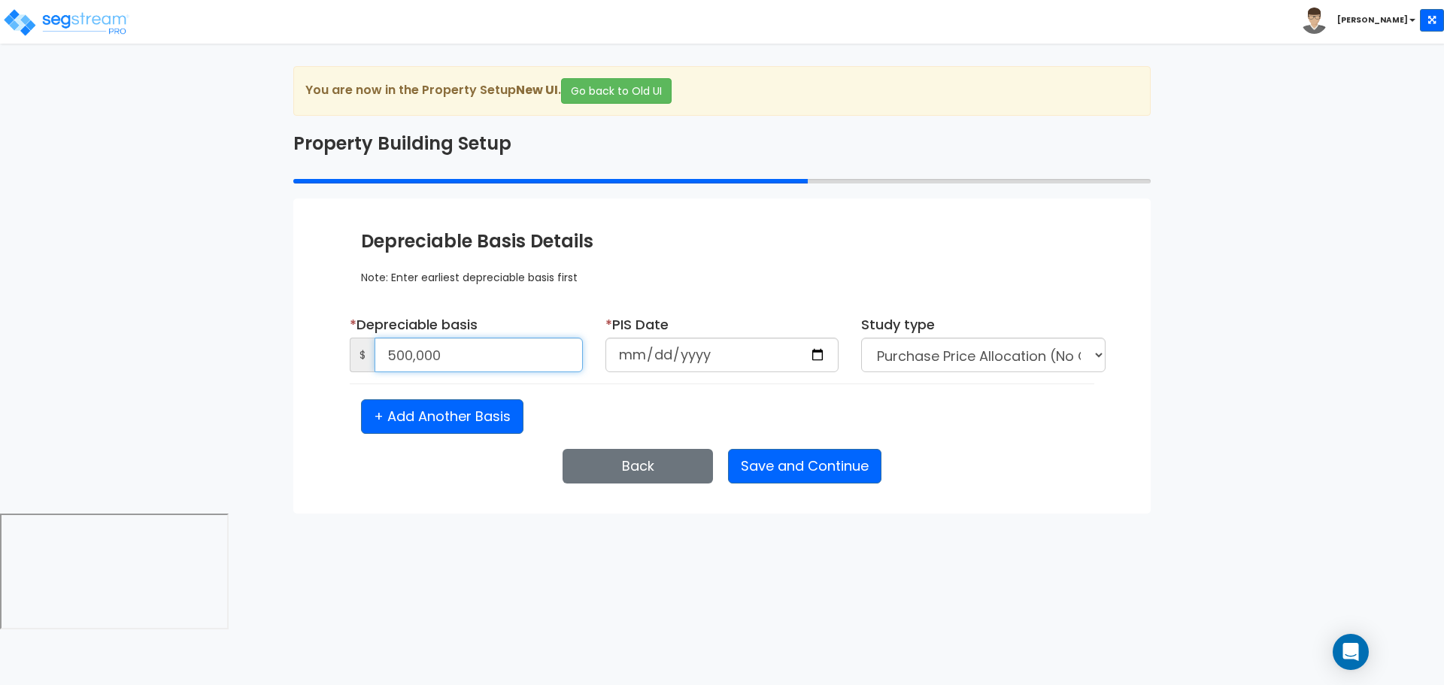
type input "500,000"
click at [612, 355] on input "date" at bounding box center [721, 355] width 233 height 35
type input "2025-01-05"
select select "2025"
click at [815, 462] on button "Save and Continue" at bounding box center [804, 466] width 153 height 35
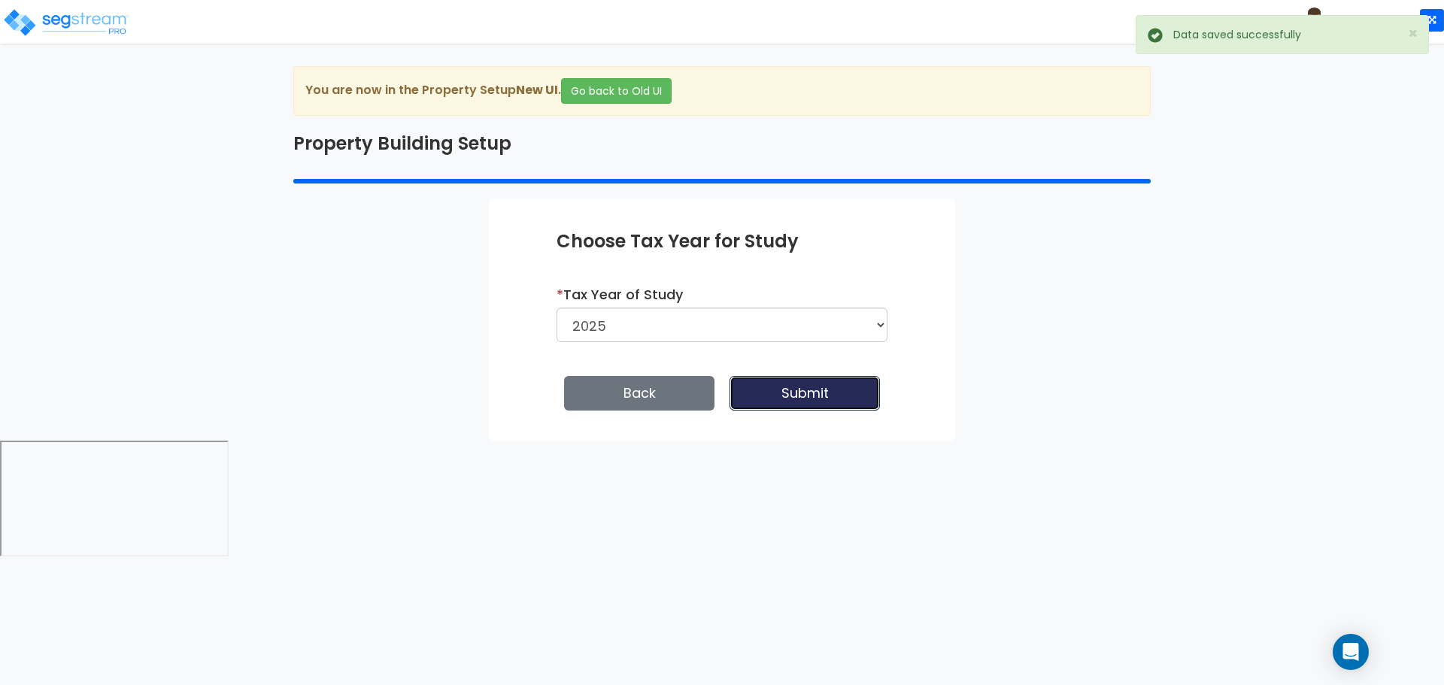
click at [777, 383] on button "Submit" at bounding box center [805, 393] width 150 height 35
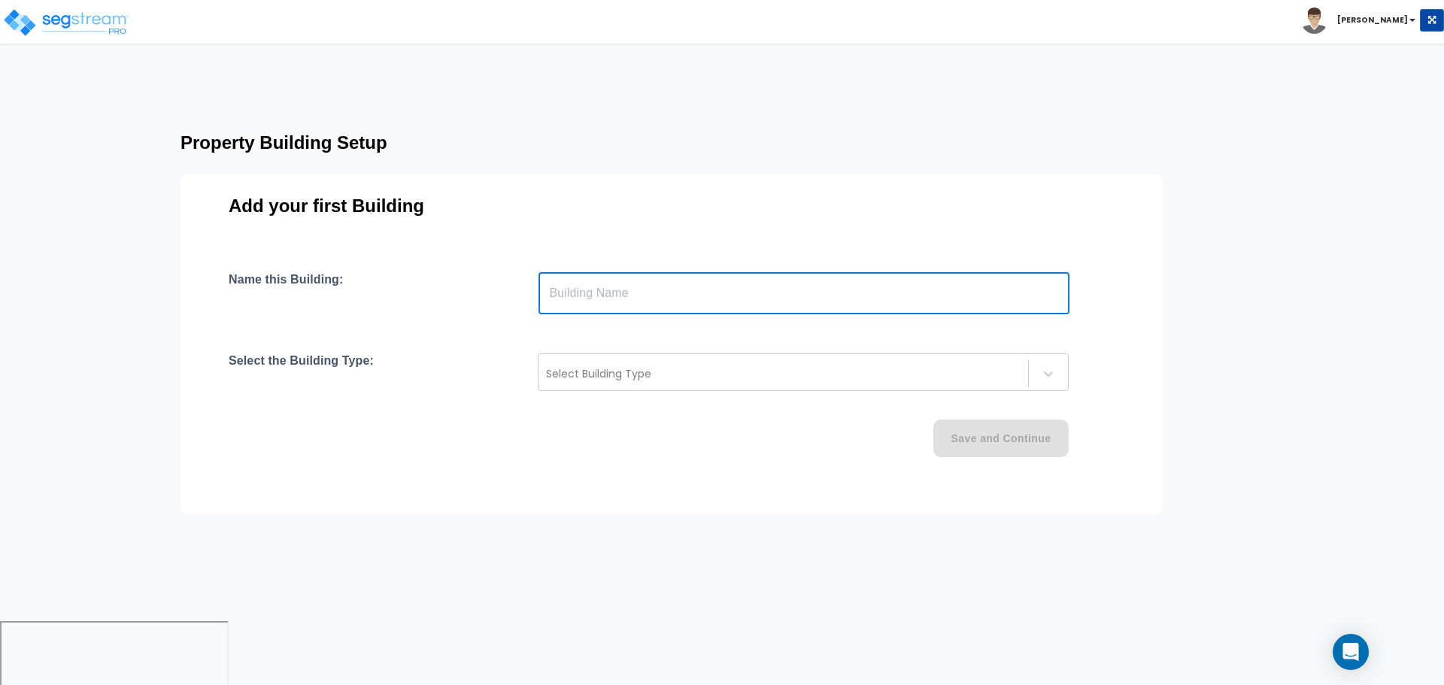
click at [785, 294] on input "text" at bounding box center [803, 293] width 531 height 42
type input "Building"
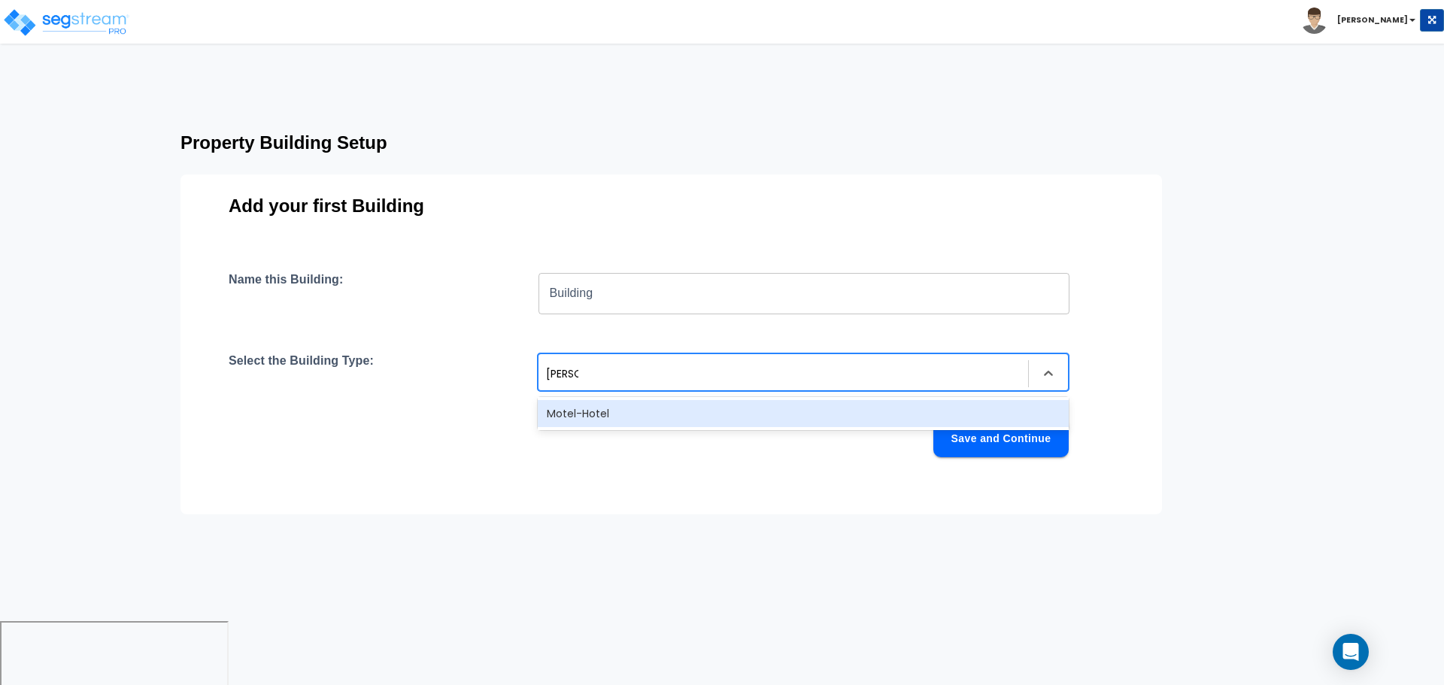
type input "motel"
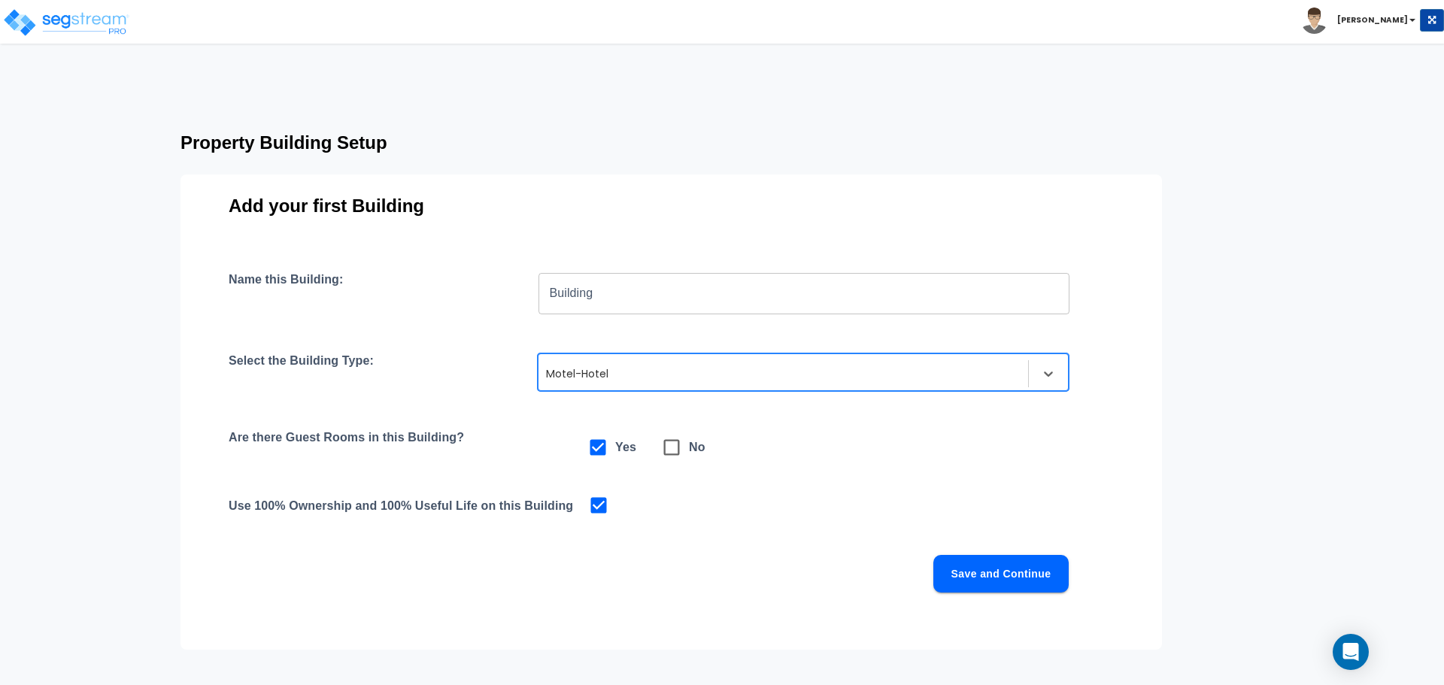
click at [960, 365] on div at bounding box center [783, 374] width 475 height 18
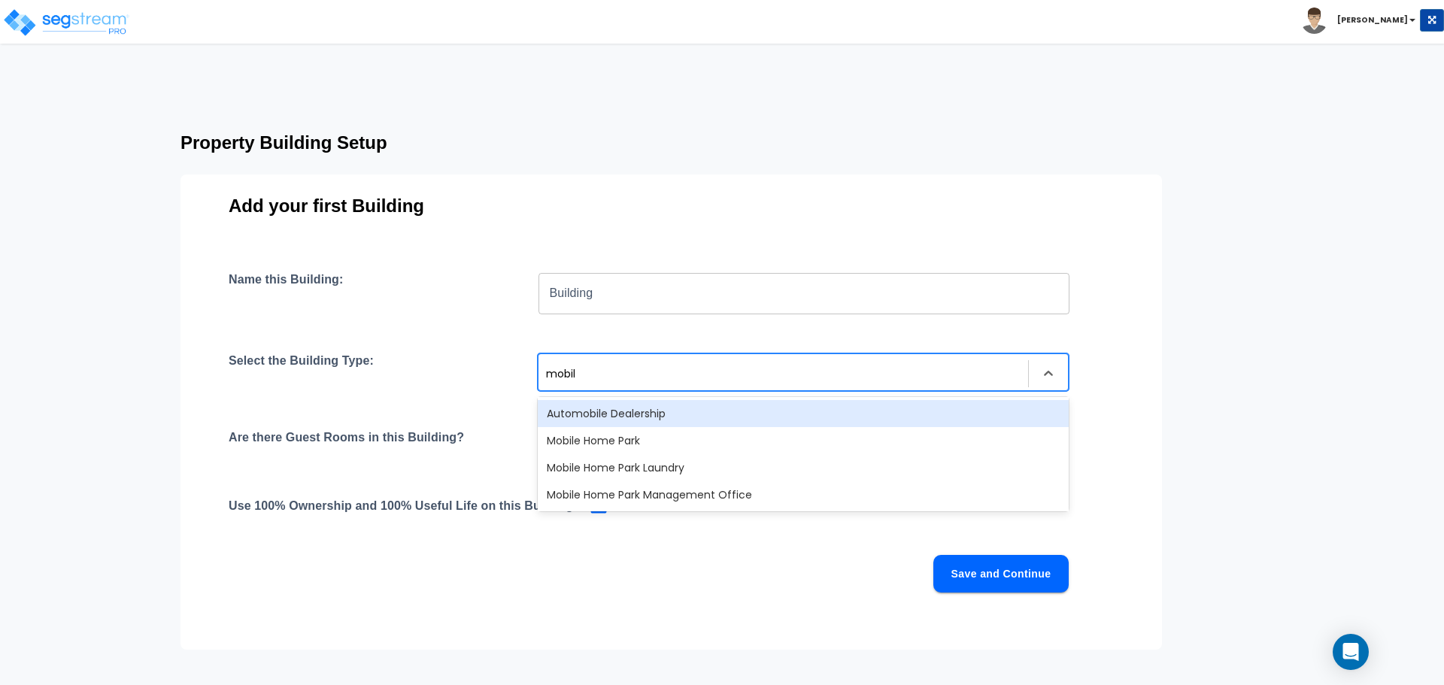
type input "mobile"
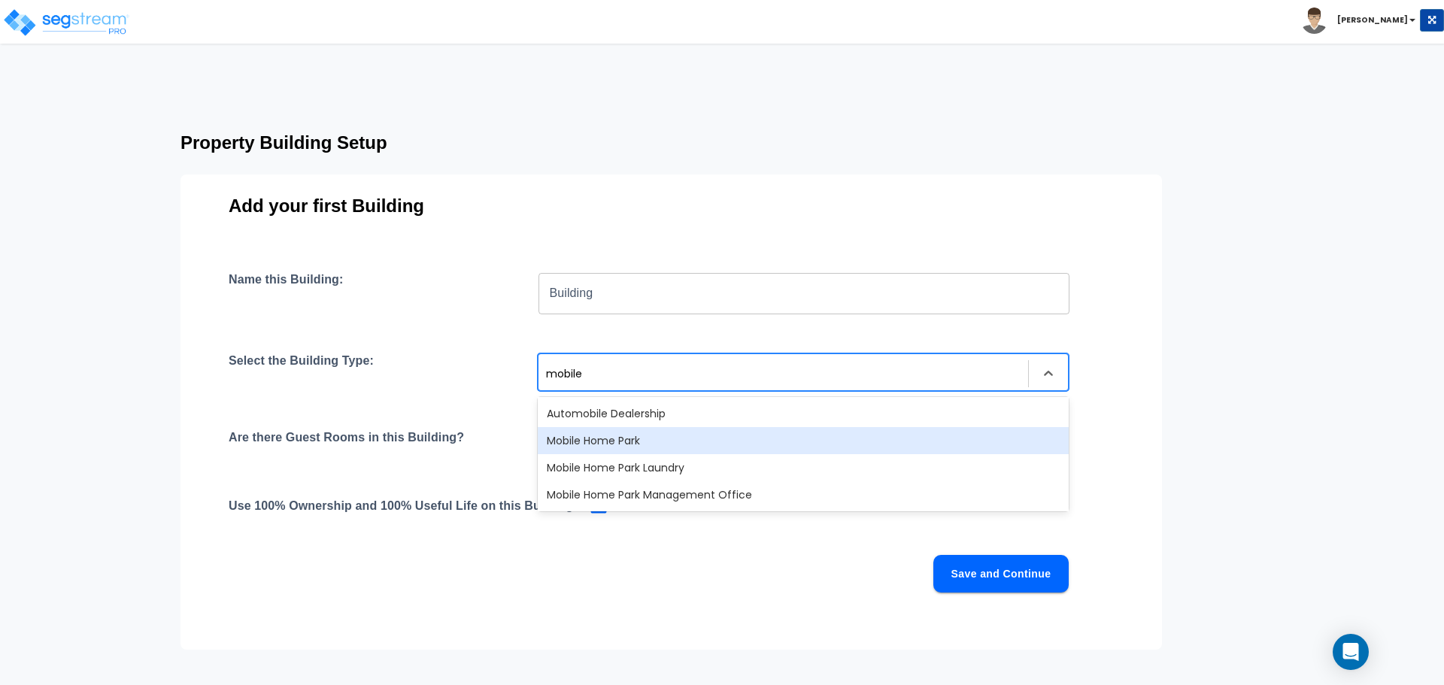
click at [805, 440] on div "Mobile Home Park" at bounding box center [803, 440] width 531 height 27
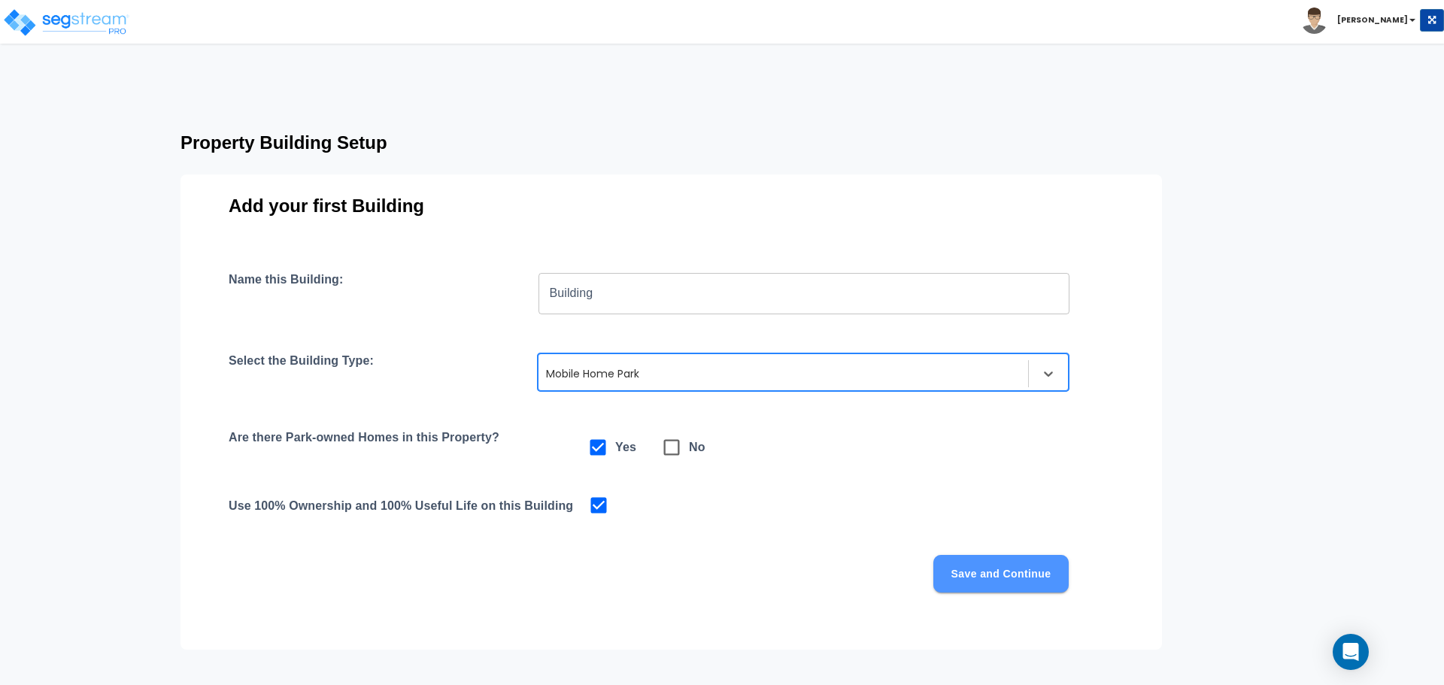
click at [981, 575] on button "Save and Continue" at bounding box center [1000, 574] width 135 height 38
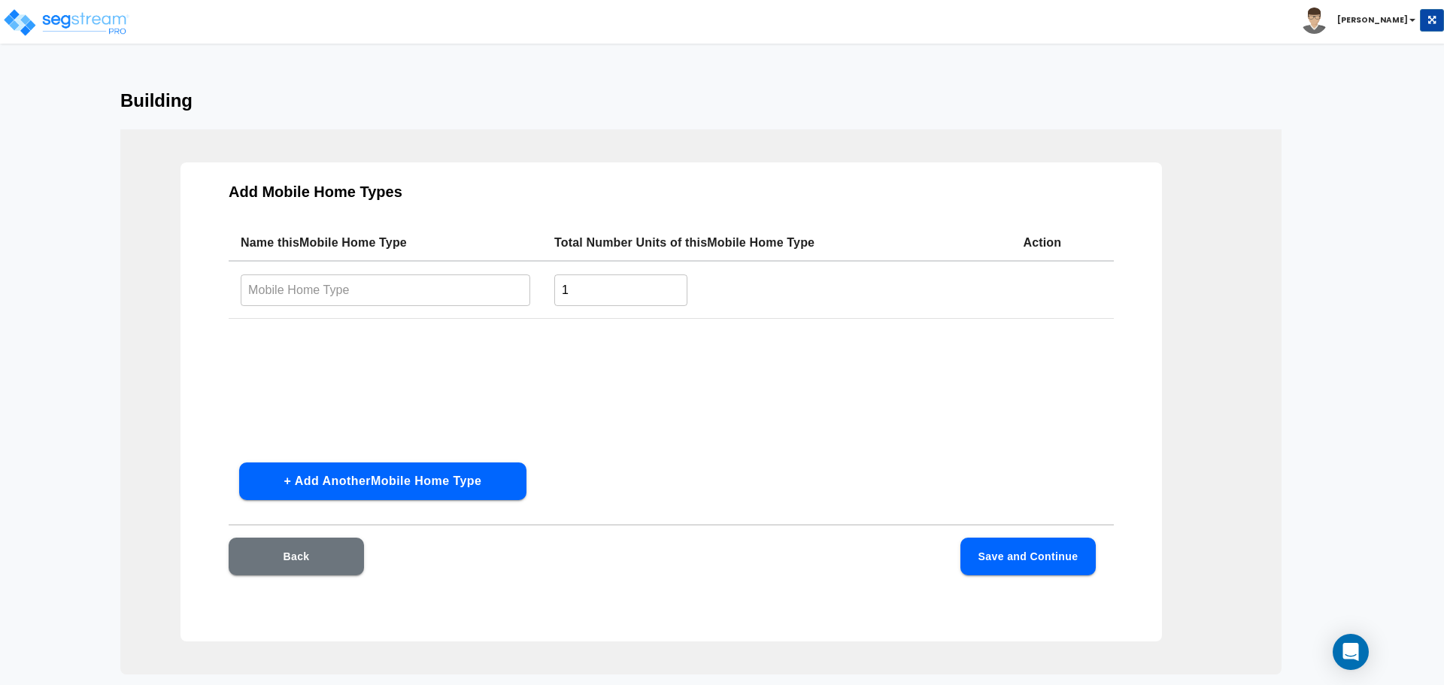
click at [1025, 551] on button "Save and Continue" at bounding box center [1027, 557] width 135 height 38
click at [425, 292] on input "text" at bounding box center [386, 290] width 290 height 32
type input "Type 1"
type input "30"
click at [1024, 567] on button "Save and Continue" at bounding box center [1027, 557] width 135 height 38
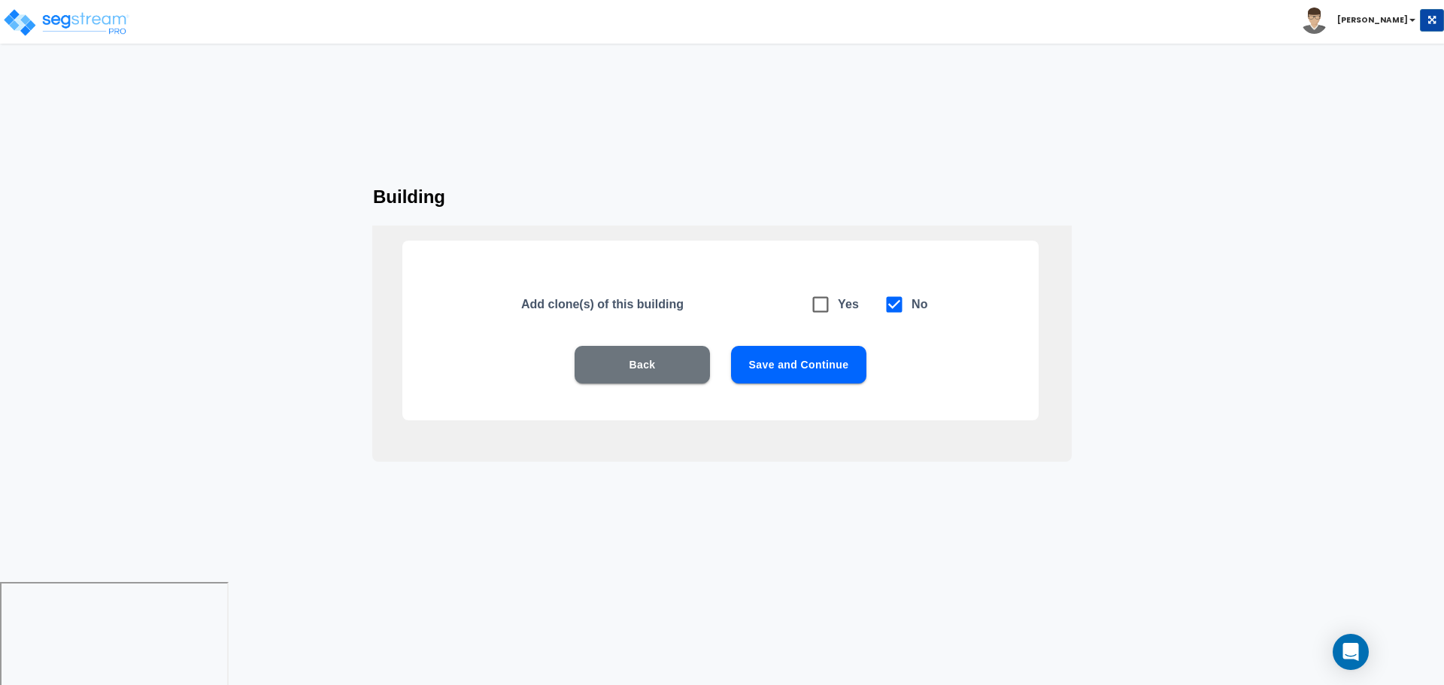
click at [815, 358] on button "Save and Continue" at bounding box center [798, 365] width 135 height 38
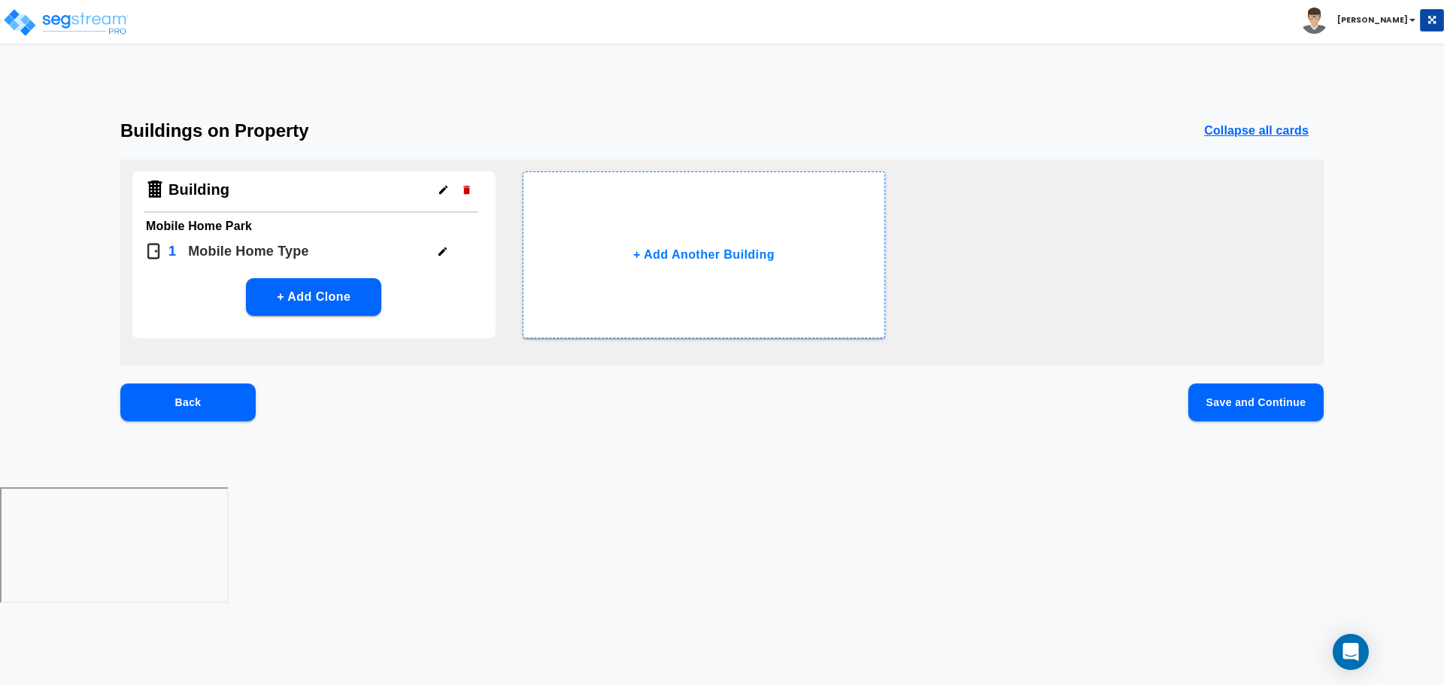
click at [1223, 406] on button "Save and Continue" at bounding box center [1255, 403] width 135 height 38
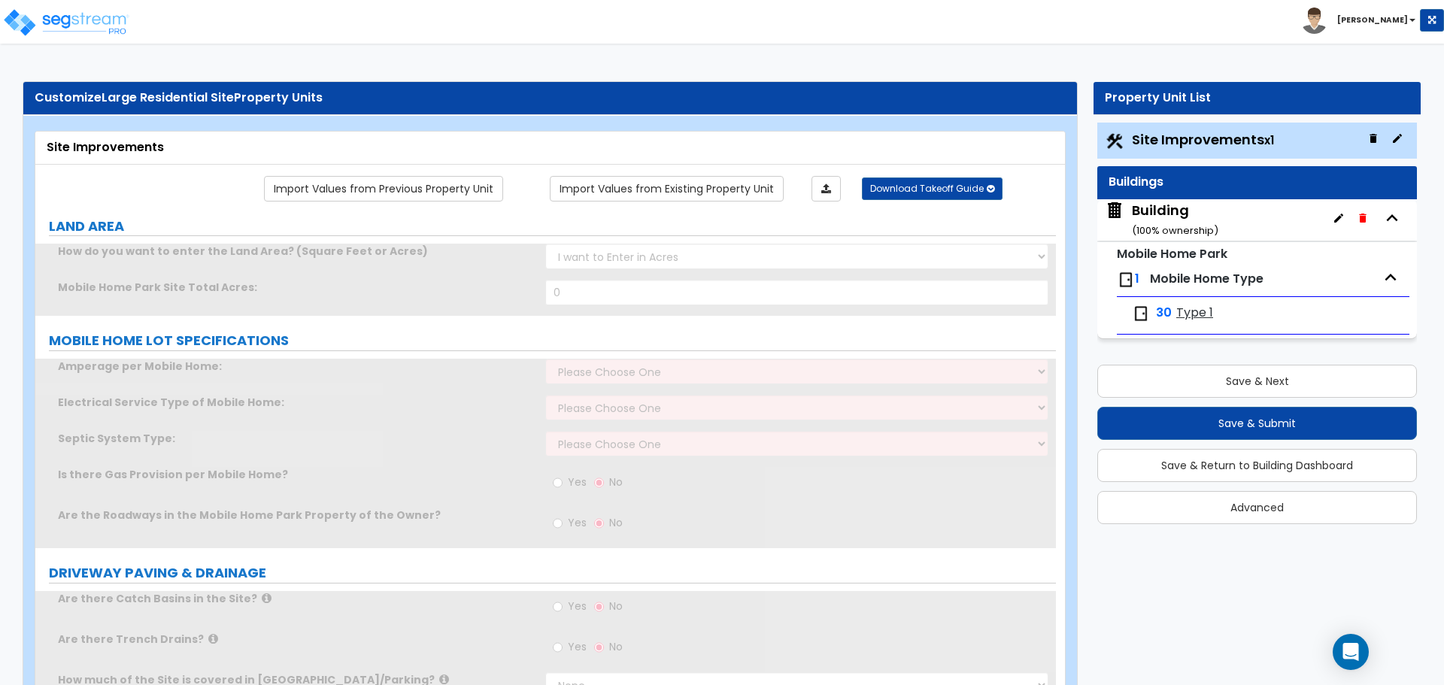
click at [1400, 134] on icon "button" at bounding box center [1397, 138] width 9 height 9
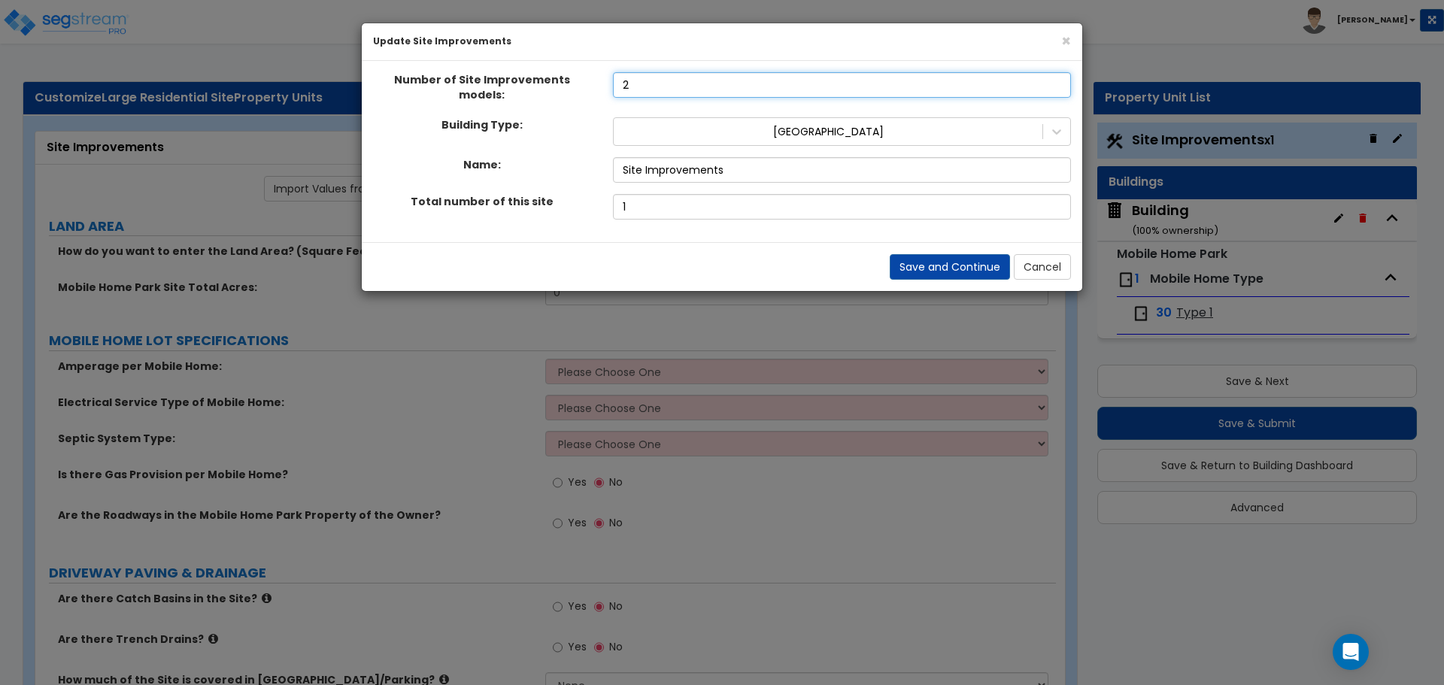
type input "2"
click at [1056, 83] on input "2" at bounding box center [842, 85] width 458 height 26
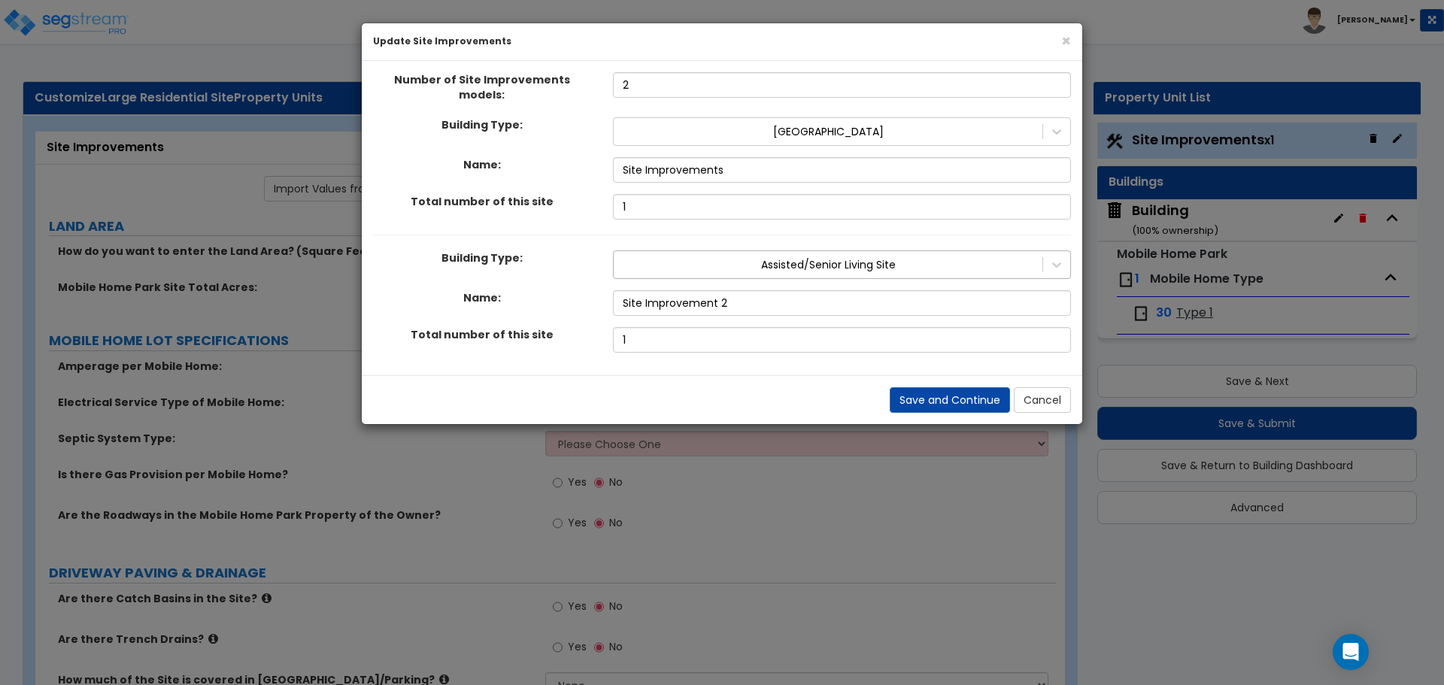
click at [840, 256] on div at bounding box center [828, 265] width 414 height 18
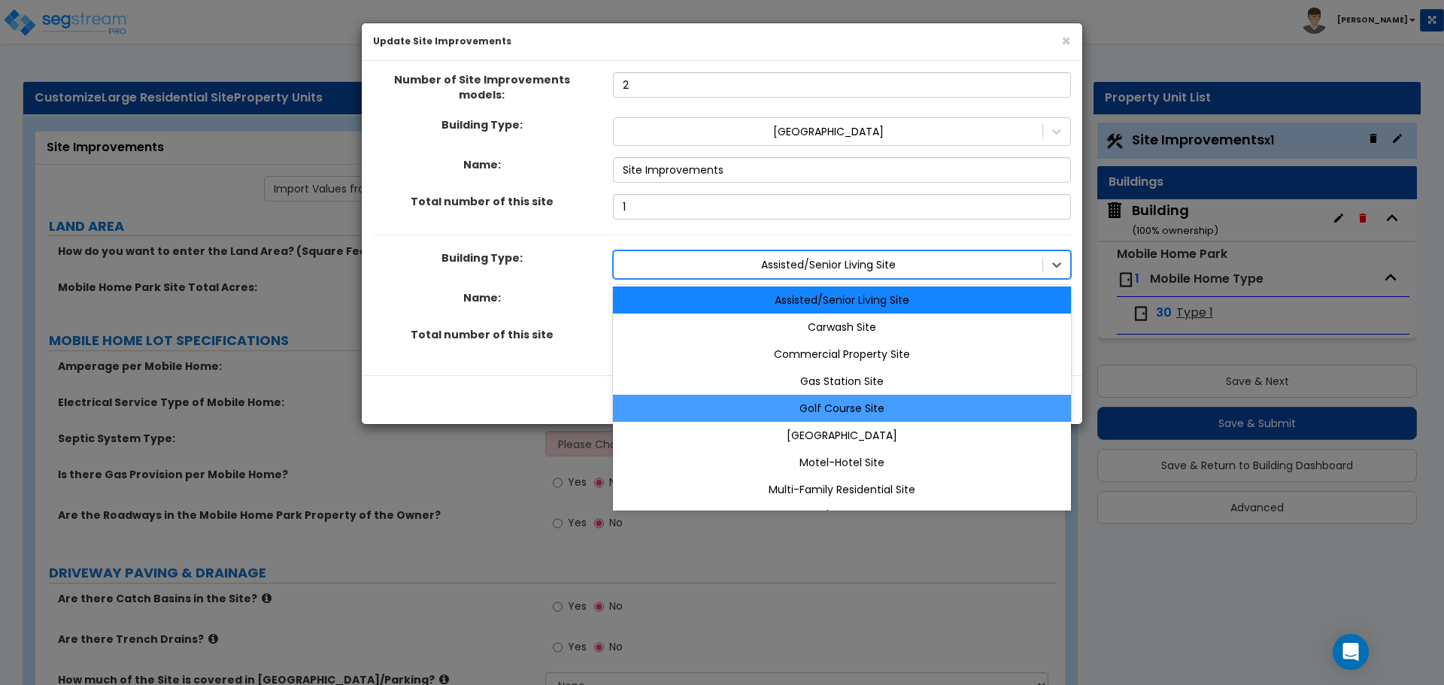
scroll to position [78, 0]
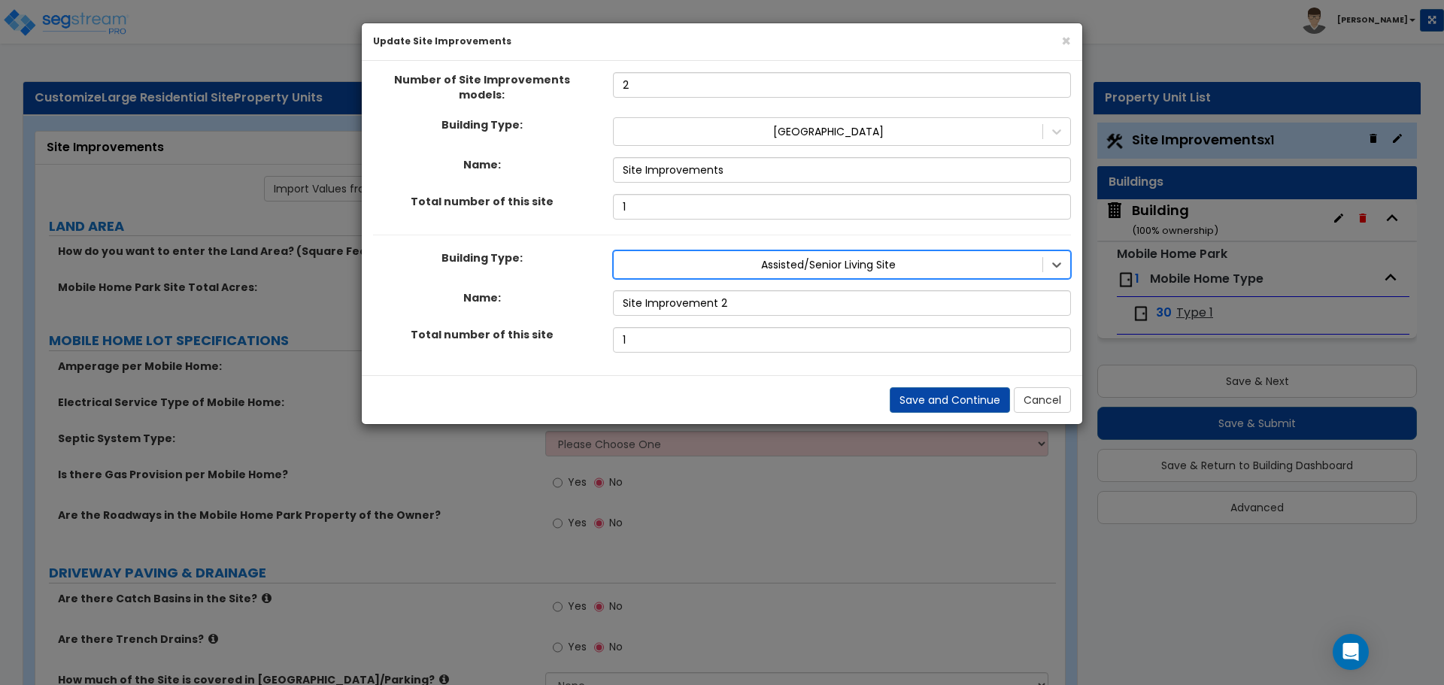
click at [883, 256] on div at bounding box center [828, 265] width 414 height 18
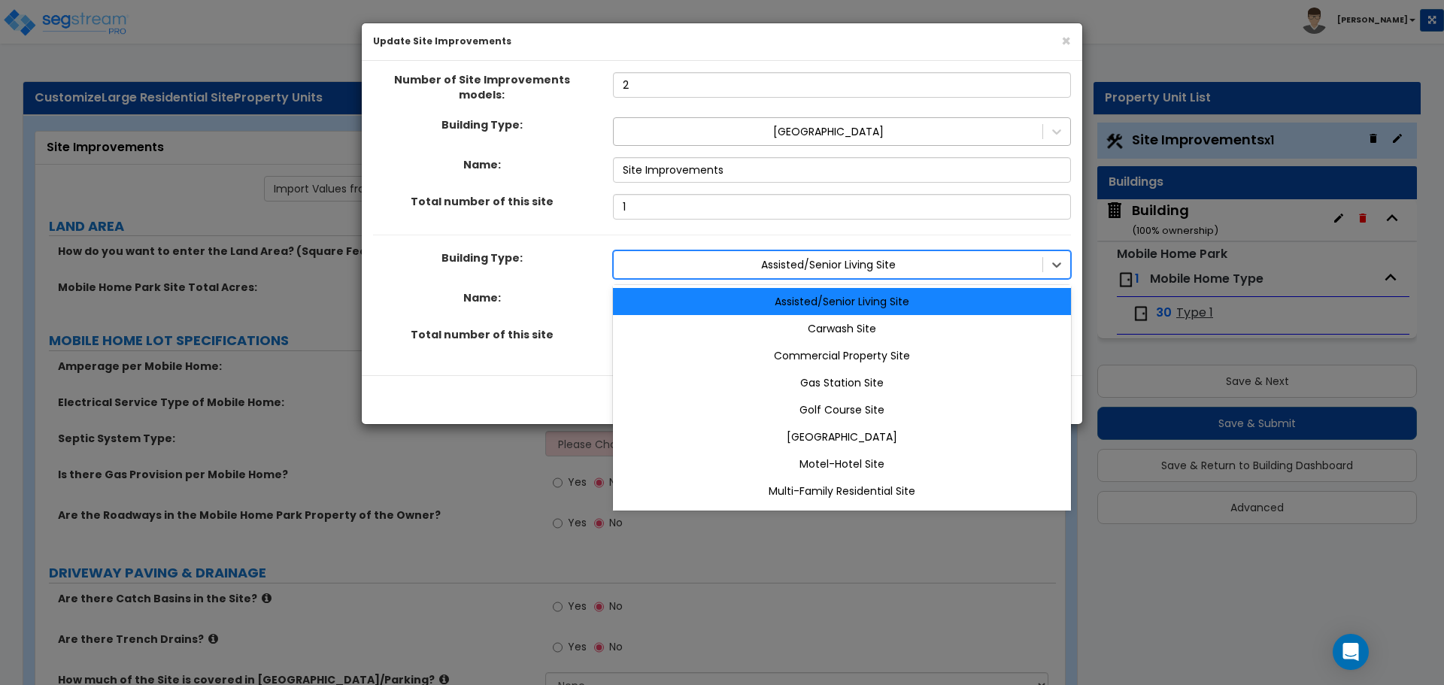
click at [810, 123] on div at bounding box center [828, 132] width 414 height 18
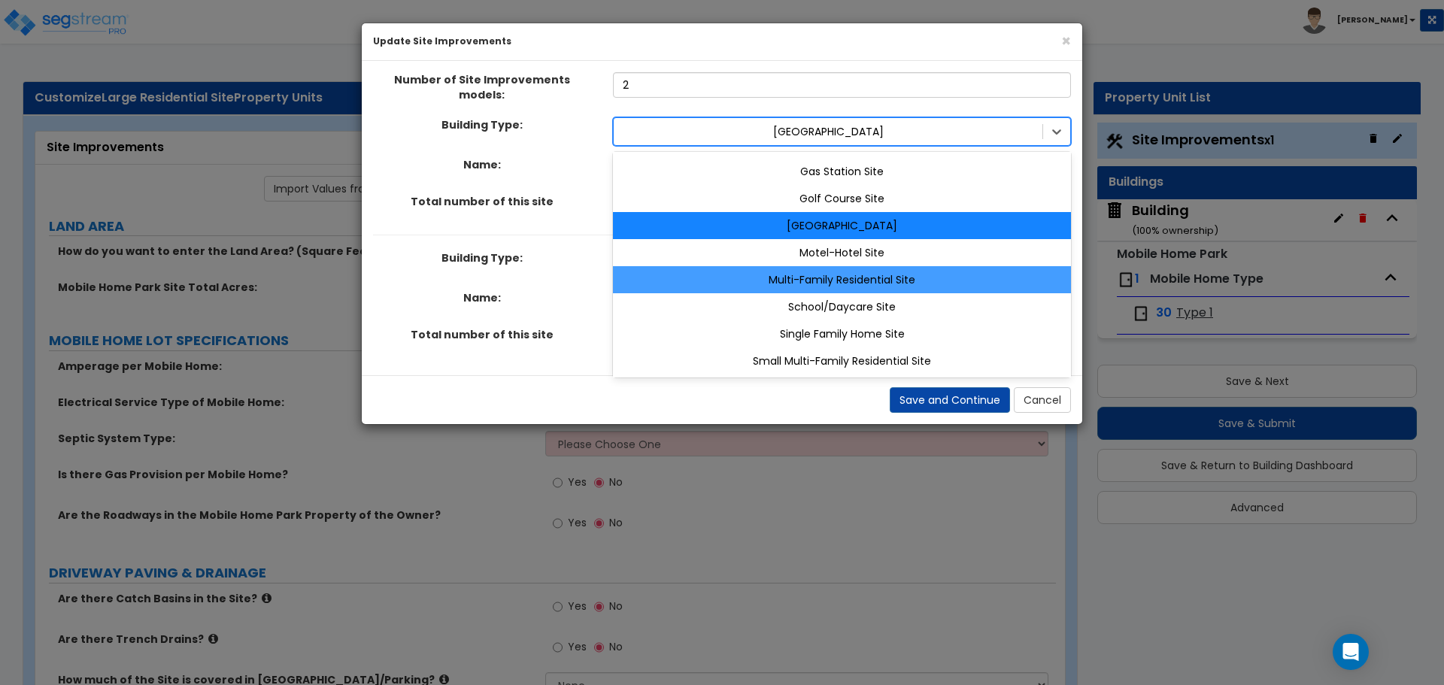
click at [852, 268] on div "Multi-Family Residential Site" at bounding box center [842, 279] width 458 height 27
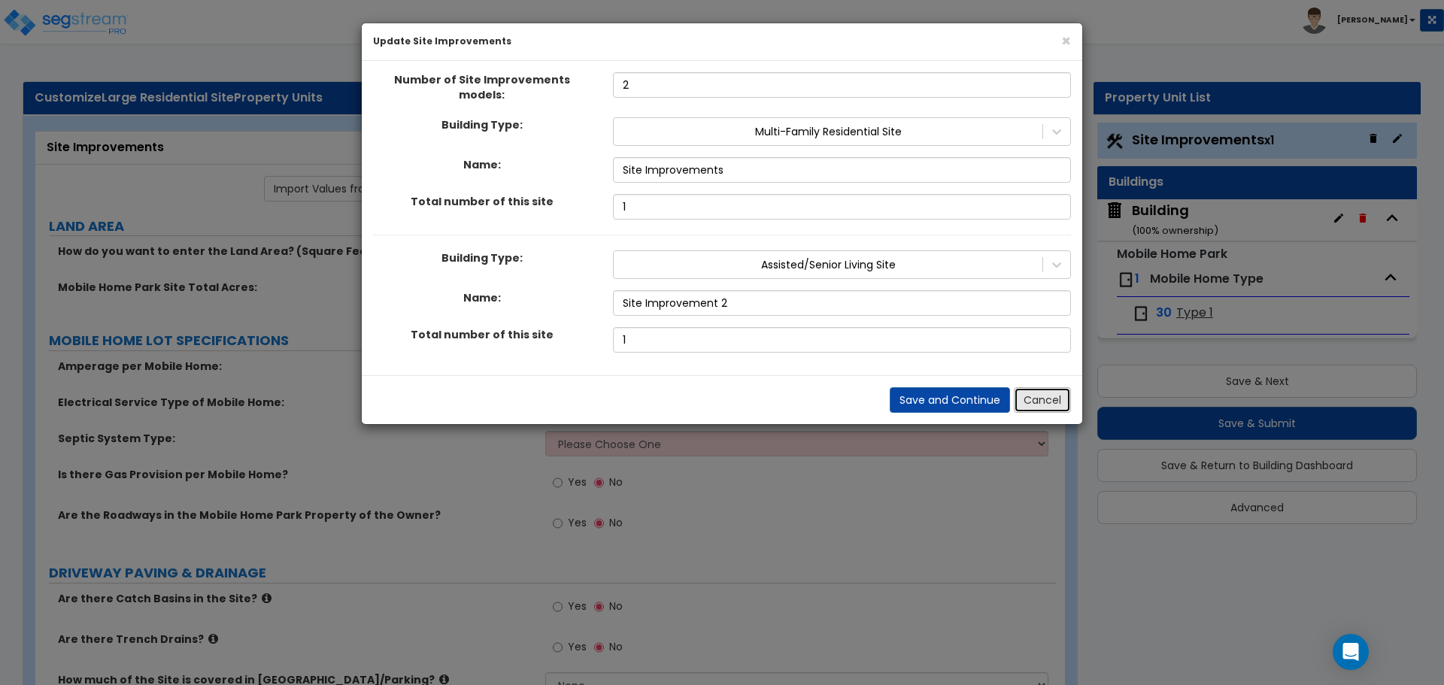
click at [1032, 400] on button "Cancel" at bounding box center [1042, 400] width 57 height 26
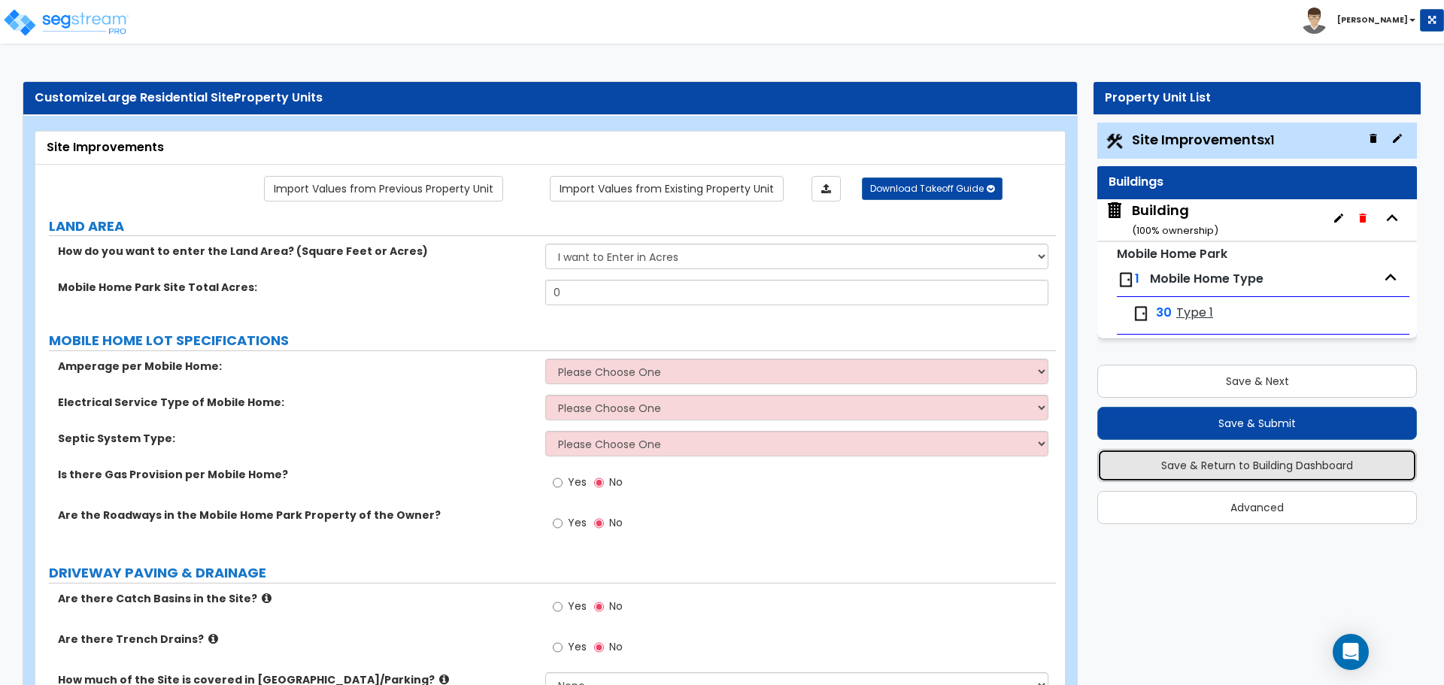
click at [1230, 466] on button "Save & Return to Building Dashboard" at bounding box center [1257, 465] width 320 height 33
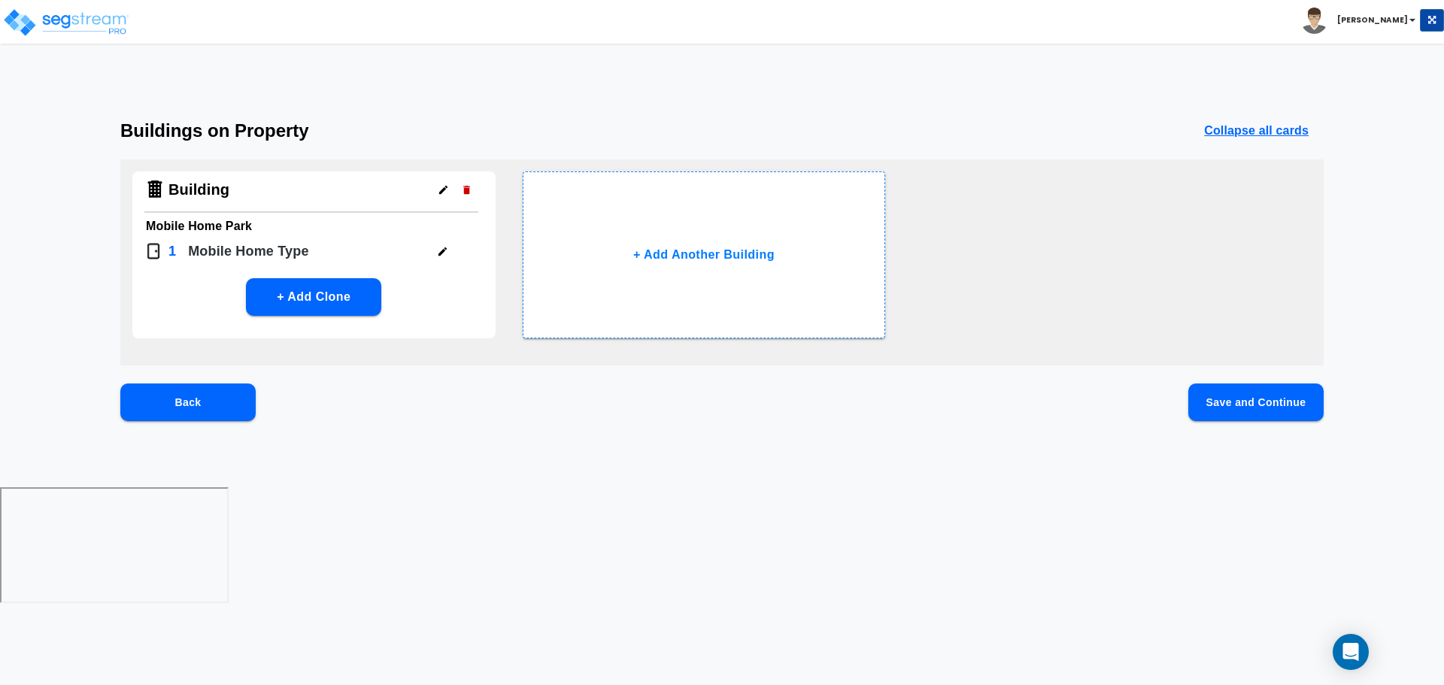
click at [440, 190] on icon "button" at bounding box center [443, 189] width 11 height 11
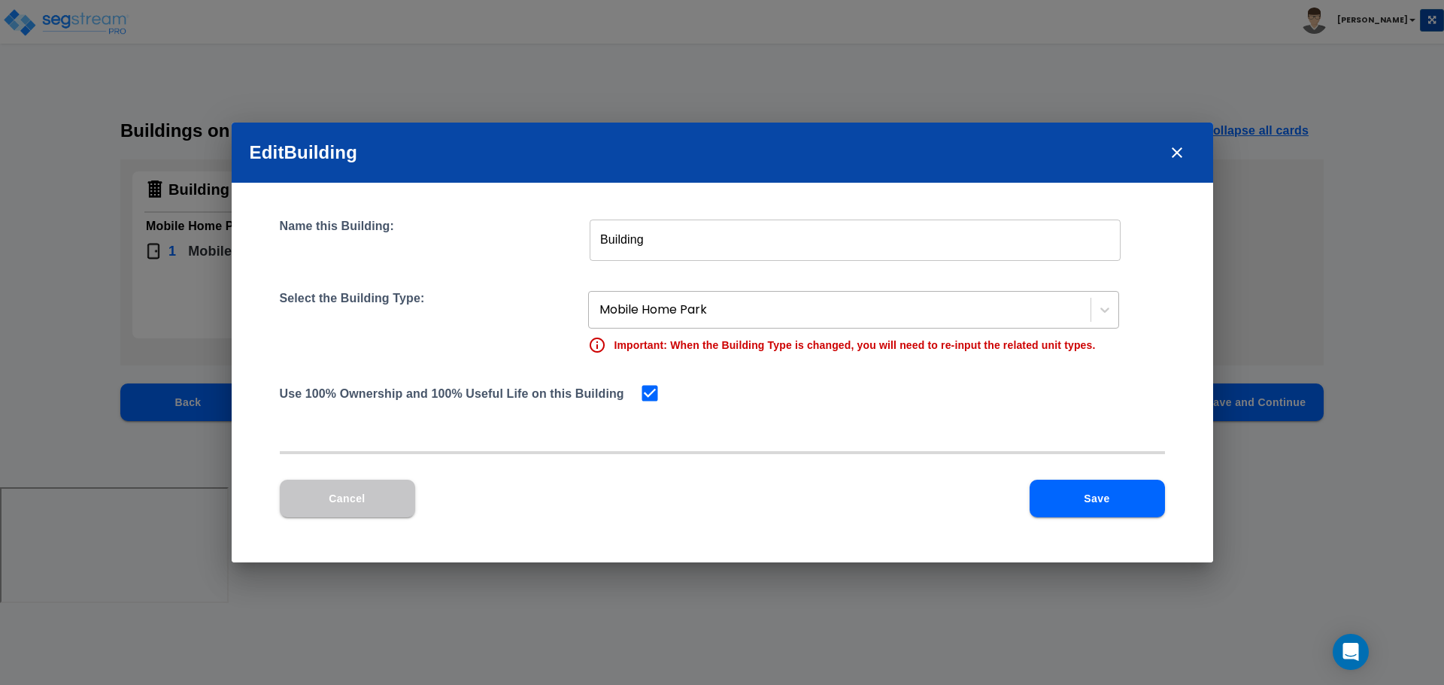
click at [708, 307] on div at bounding box center [841, 310] width 484 height 20
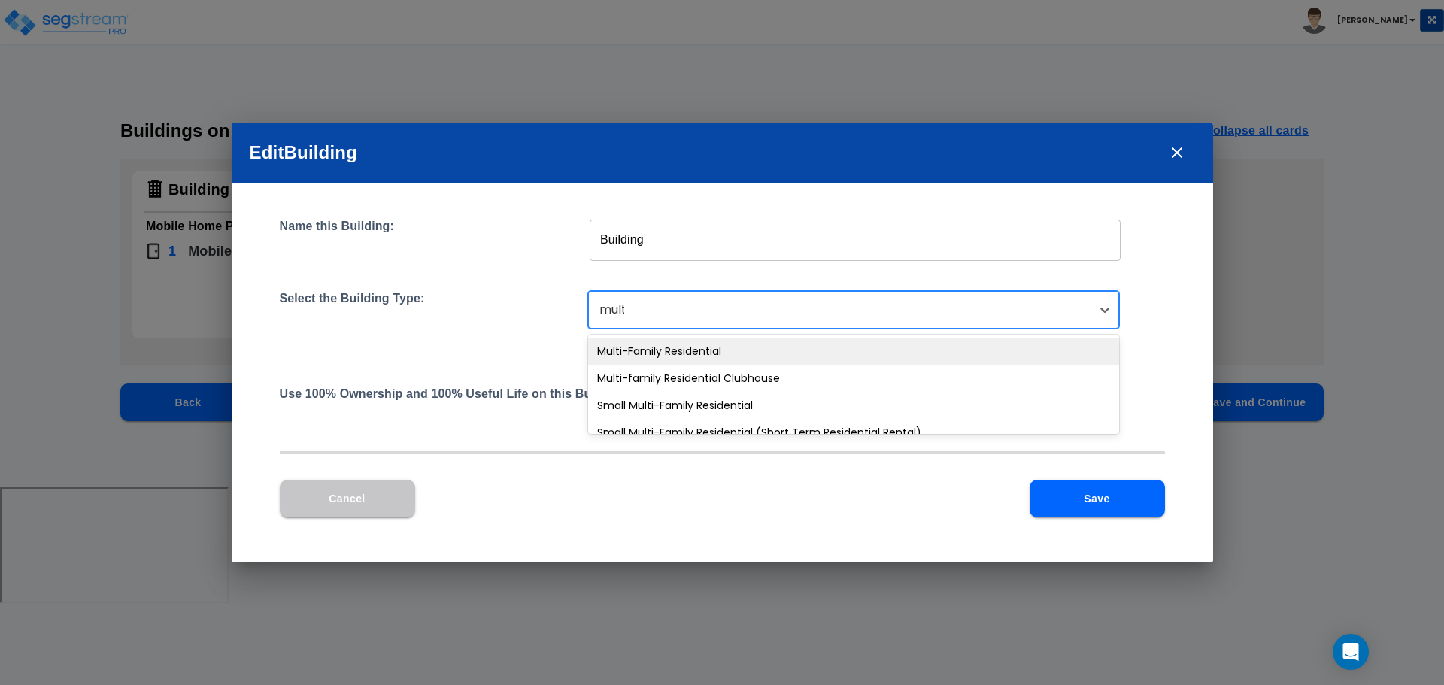
type input "multi"
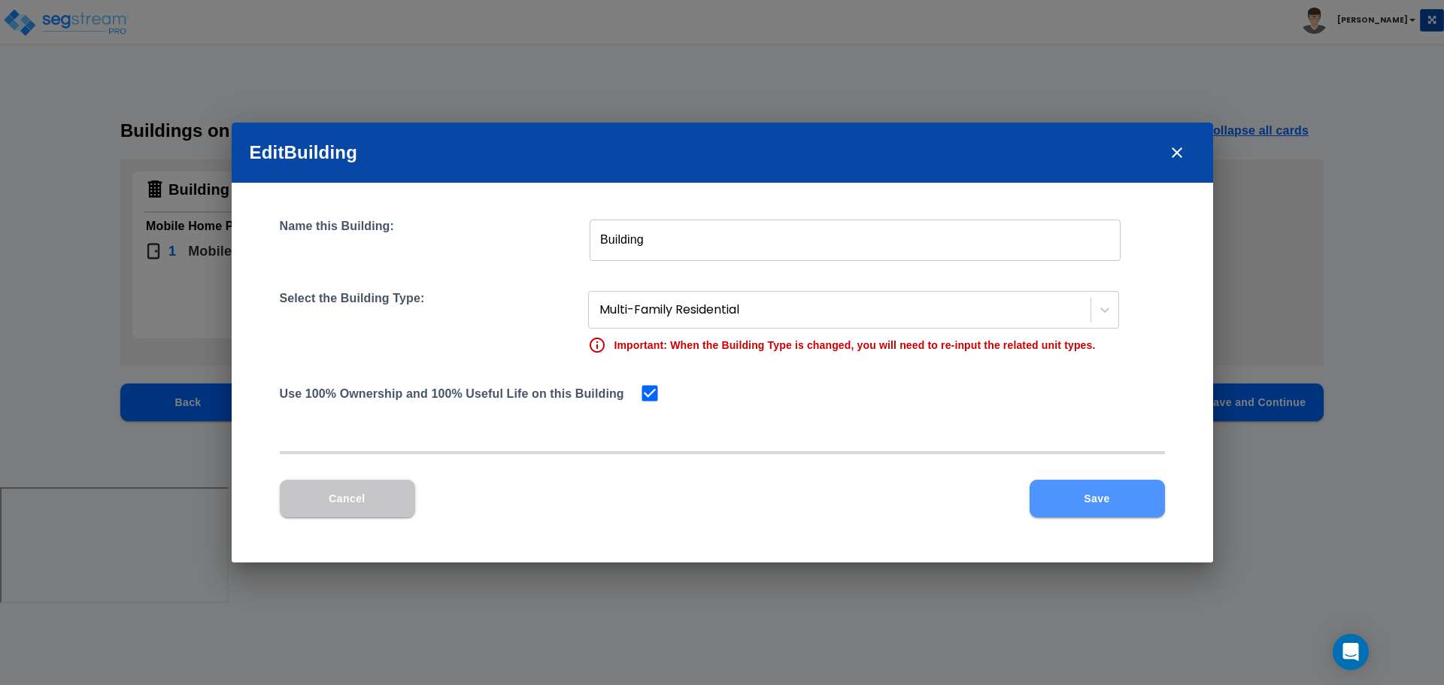
click at [1097, 505] on button "Save" at bounding box center [1097, 499] width 135 height 38
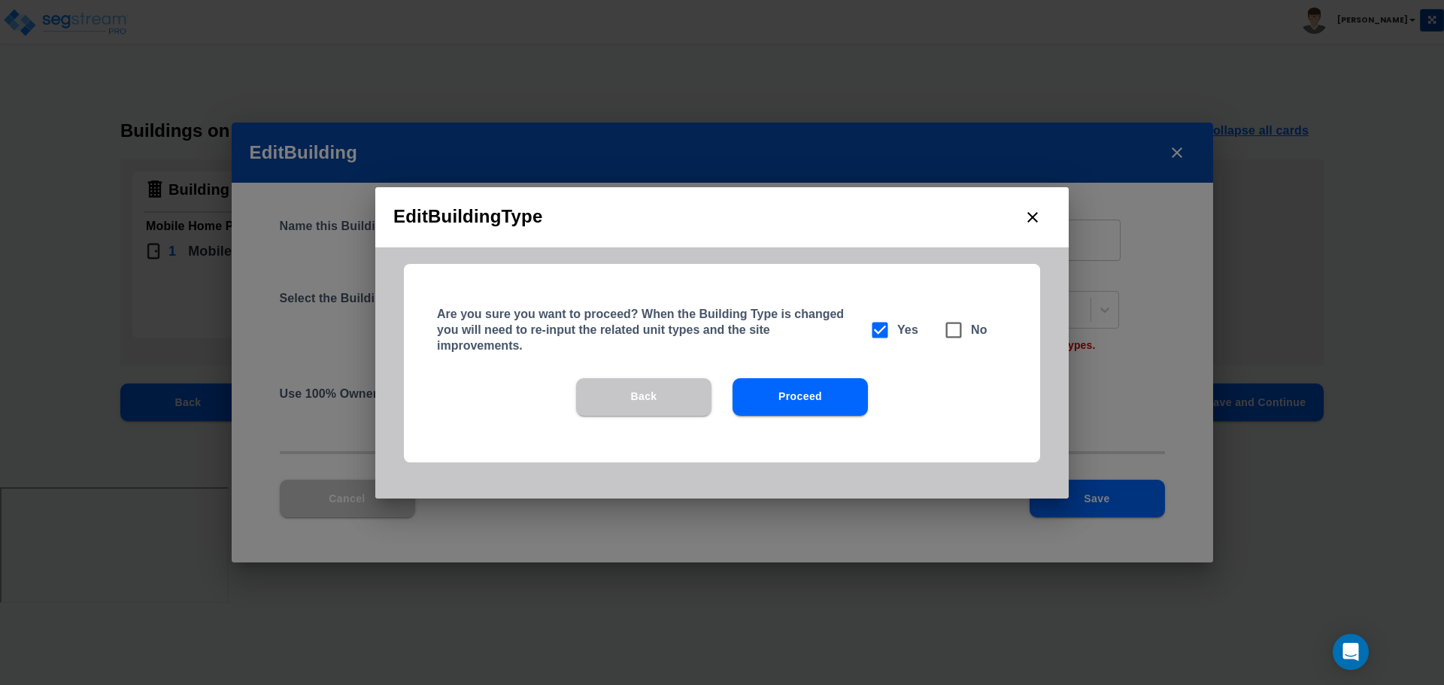
click at [811, 405] on button "Proceed" at bounding box center [800, 397] width 135 height 38
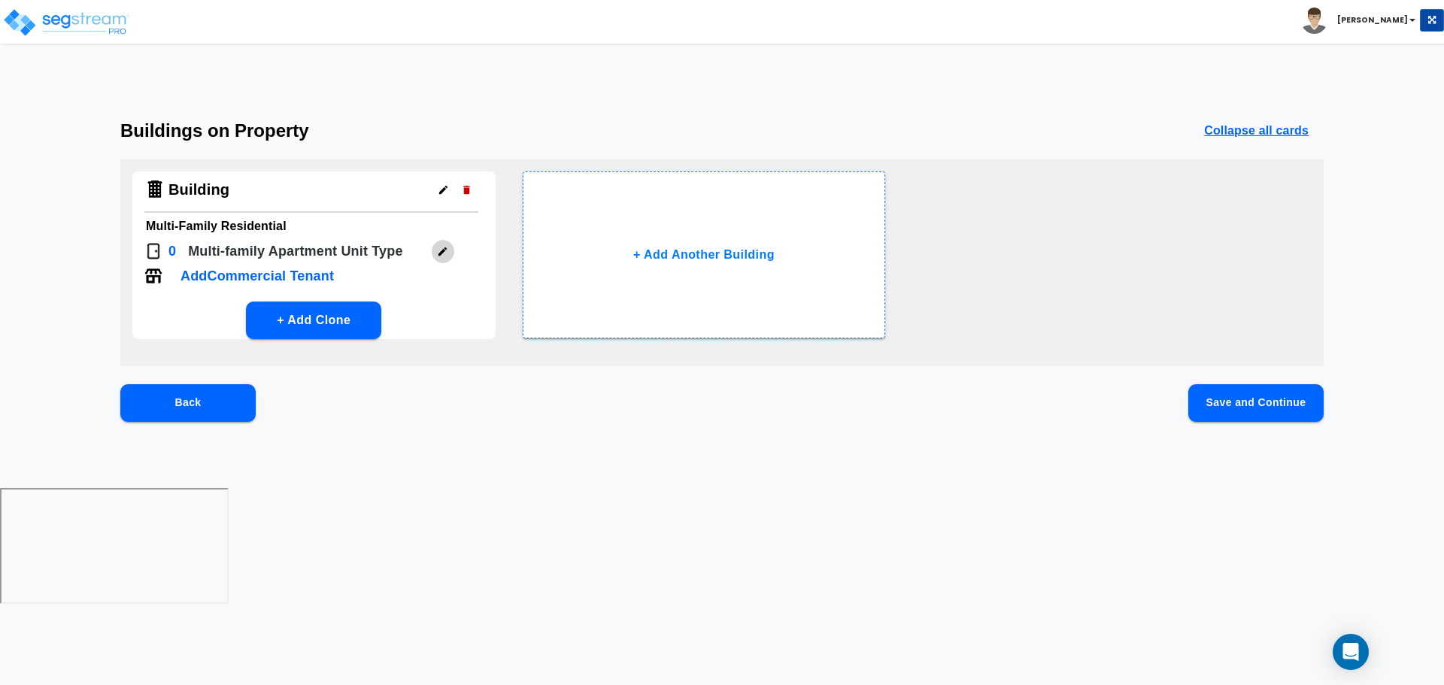
click at [446, 244] on button "button" at bounding box center [442, 251] width 23 height 23
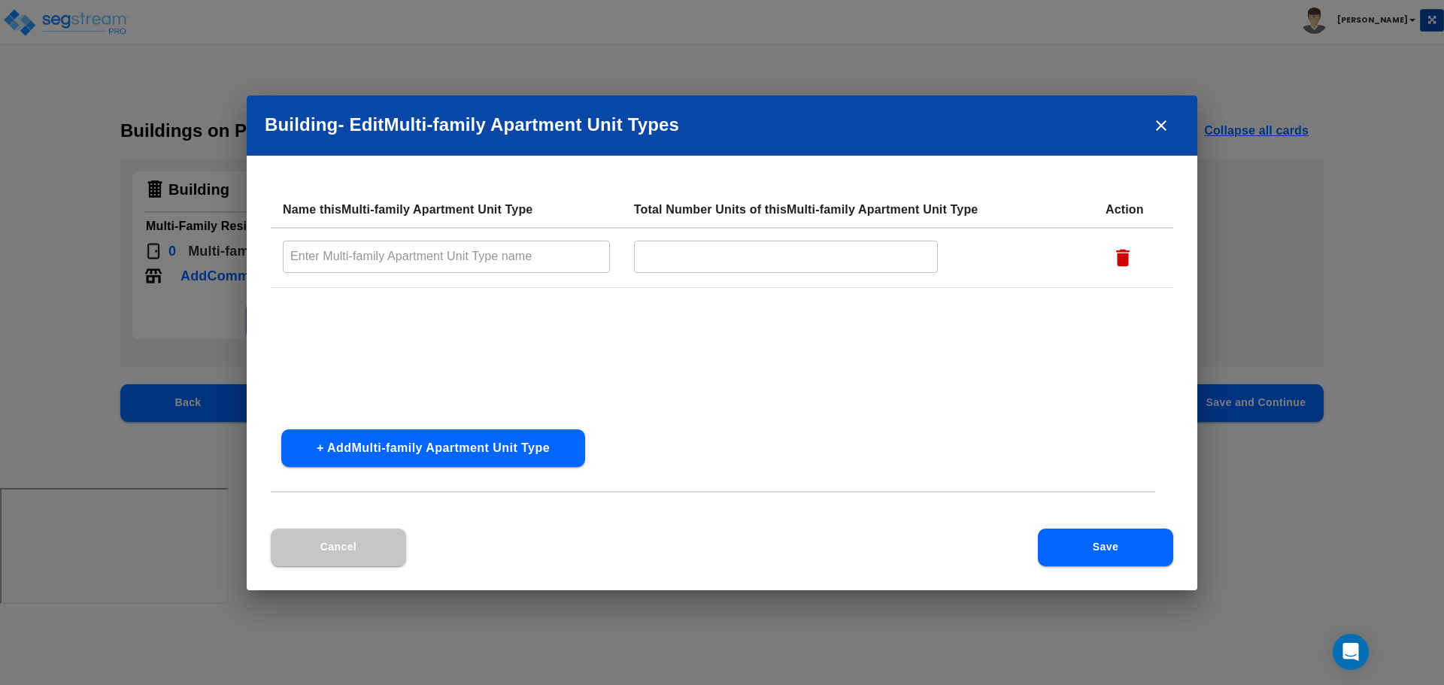
click at [508, 263] on input "text" at bounding box center [446, 257] width 327 height 32
type input "Type 1"
type input "30"
click at [1099, 542] on button "Save" at bounding box center [1105, 548] width 135 height 38
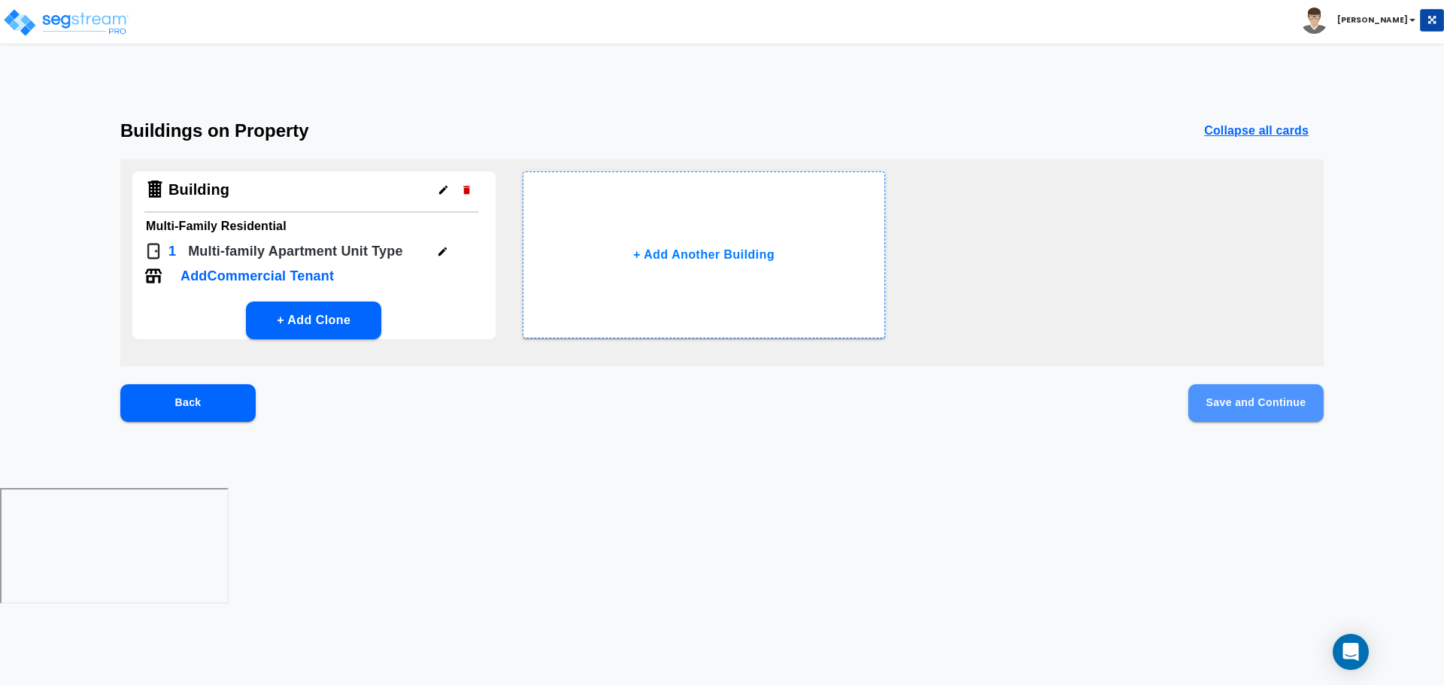
click at [1233, 420] on button "Save and Continue" at bounding box center [1255, 403] width 135 height 38
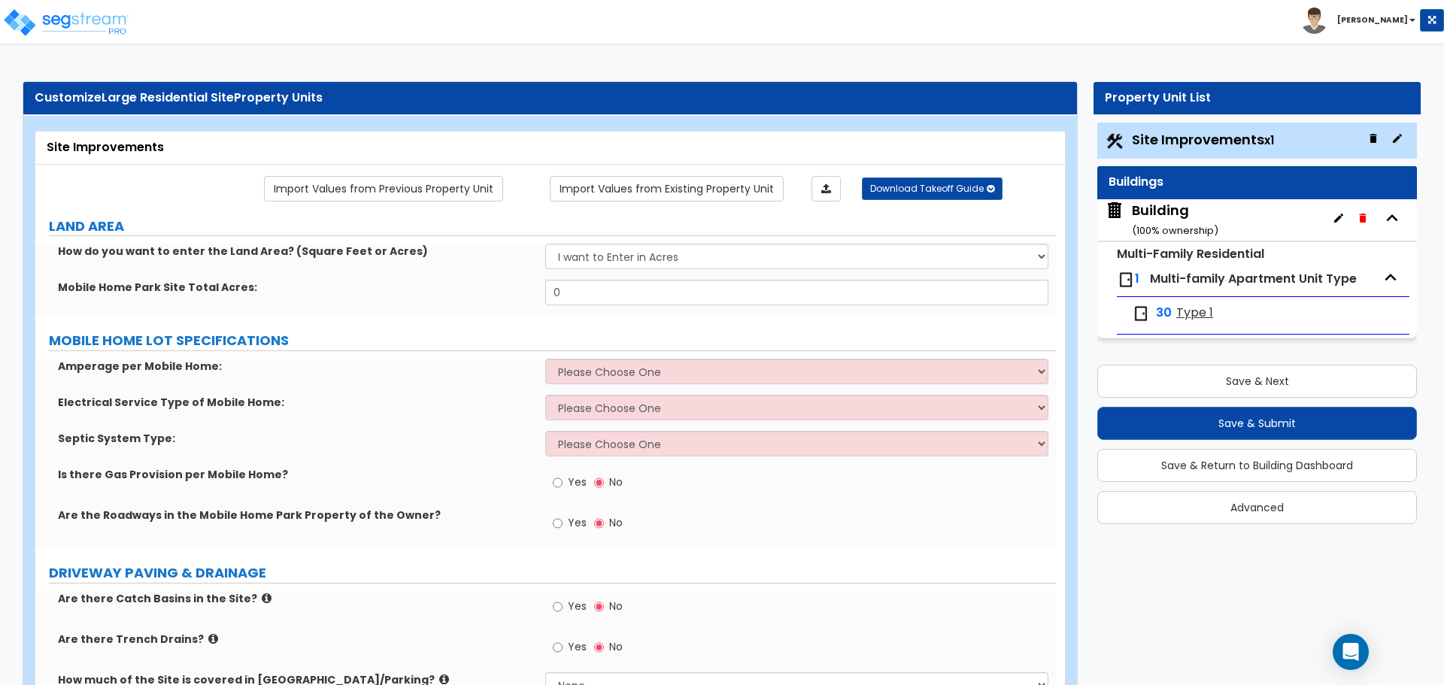
click at [1402, 135] on icon "button" at bounding box center [1397, 138] width 12 height 12
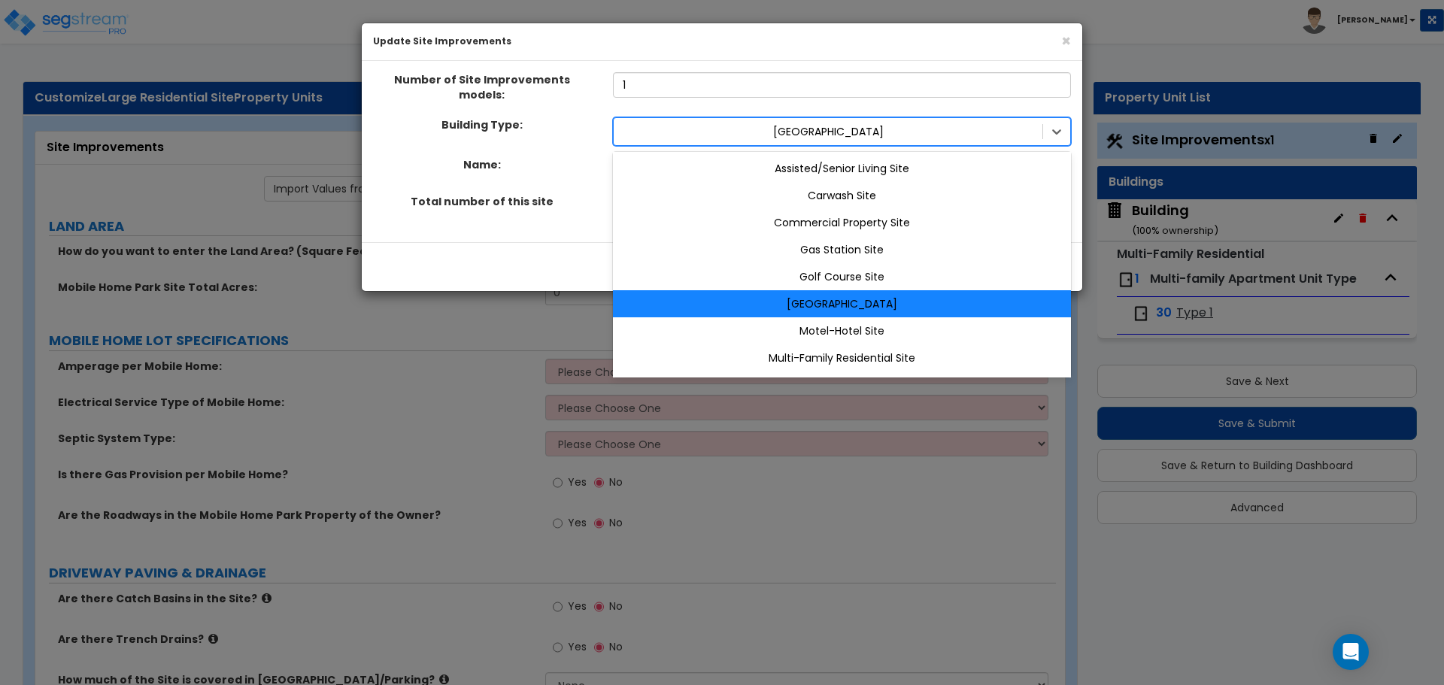
click at [893, 123] on div at bounding box center [828, 132] width 414 height 18
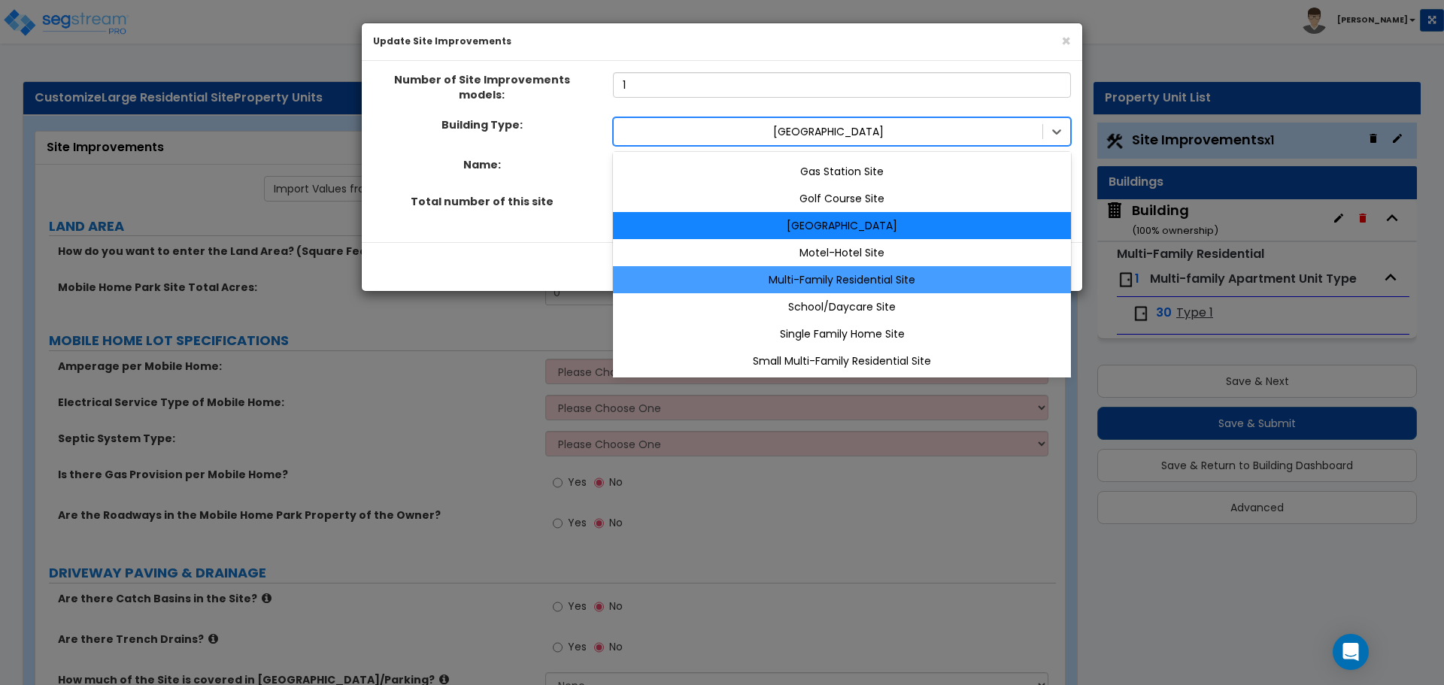
click at [896, 266] on div "Multi-Family Residential Site" at bounding box center [842, 279] width 458 height 27
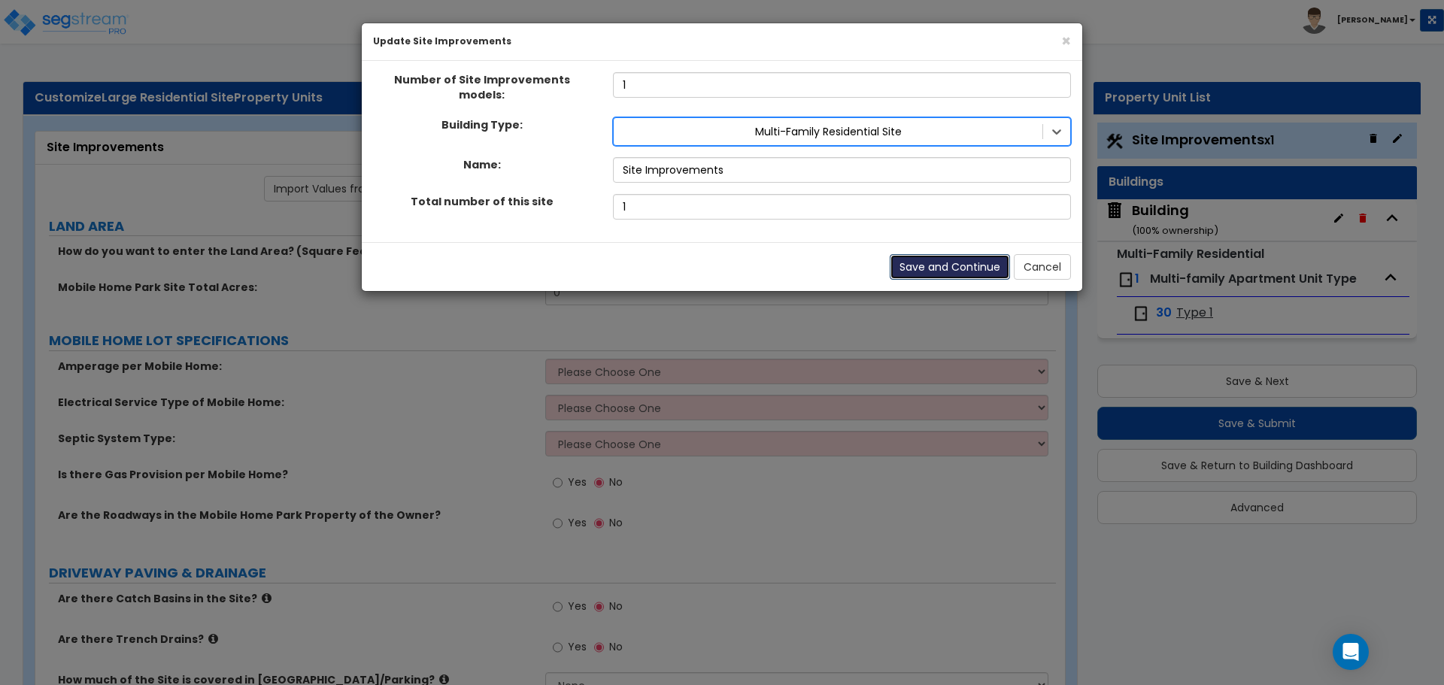
click at [959, 255] on button "Save and Continue" at bounding box center [950, 267] width 120 height 26
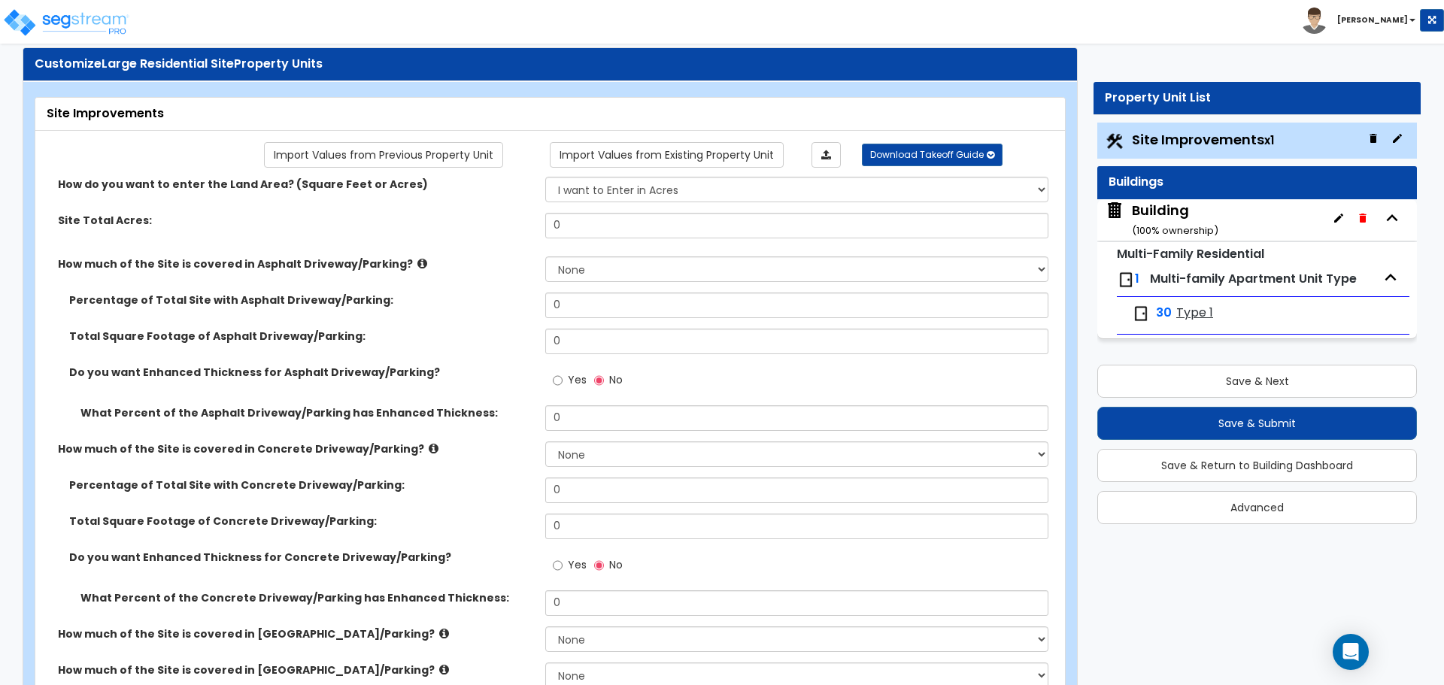
scroll to position [0, 0]
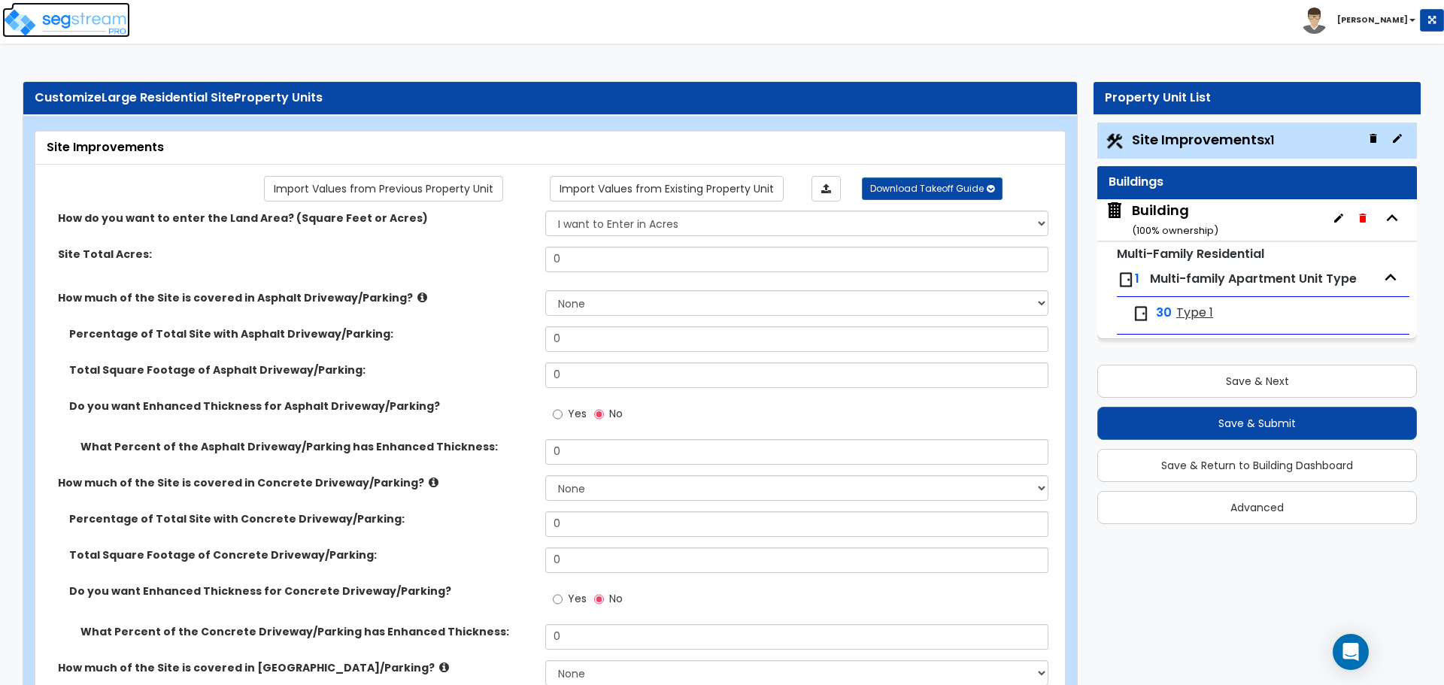
click at [60, 20] on img at bounding box center [66, 23] width 128 height 30
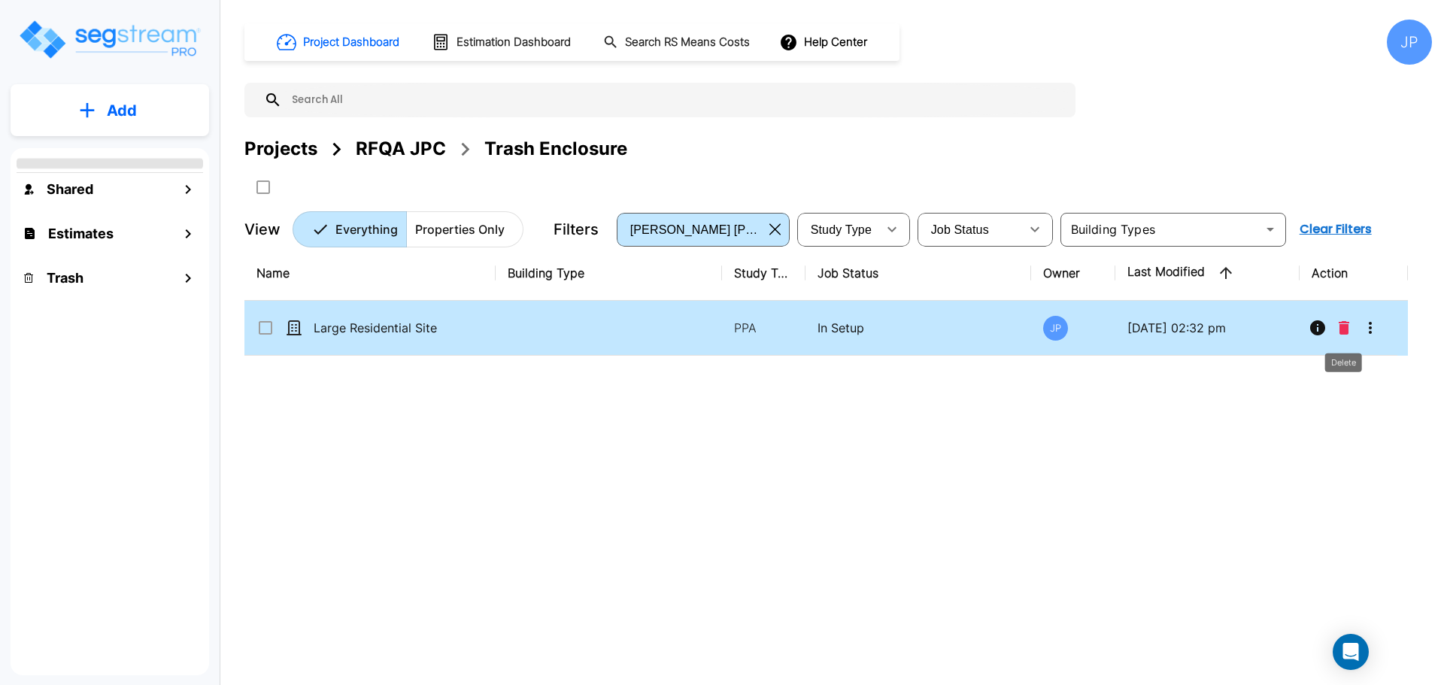
click at [1340, 328] on icon "Delete" at bounding box center [1344, 328] width 11 height 14
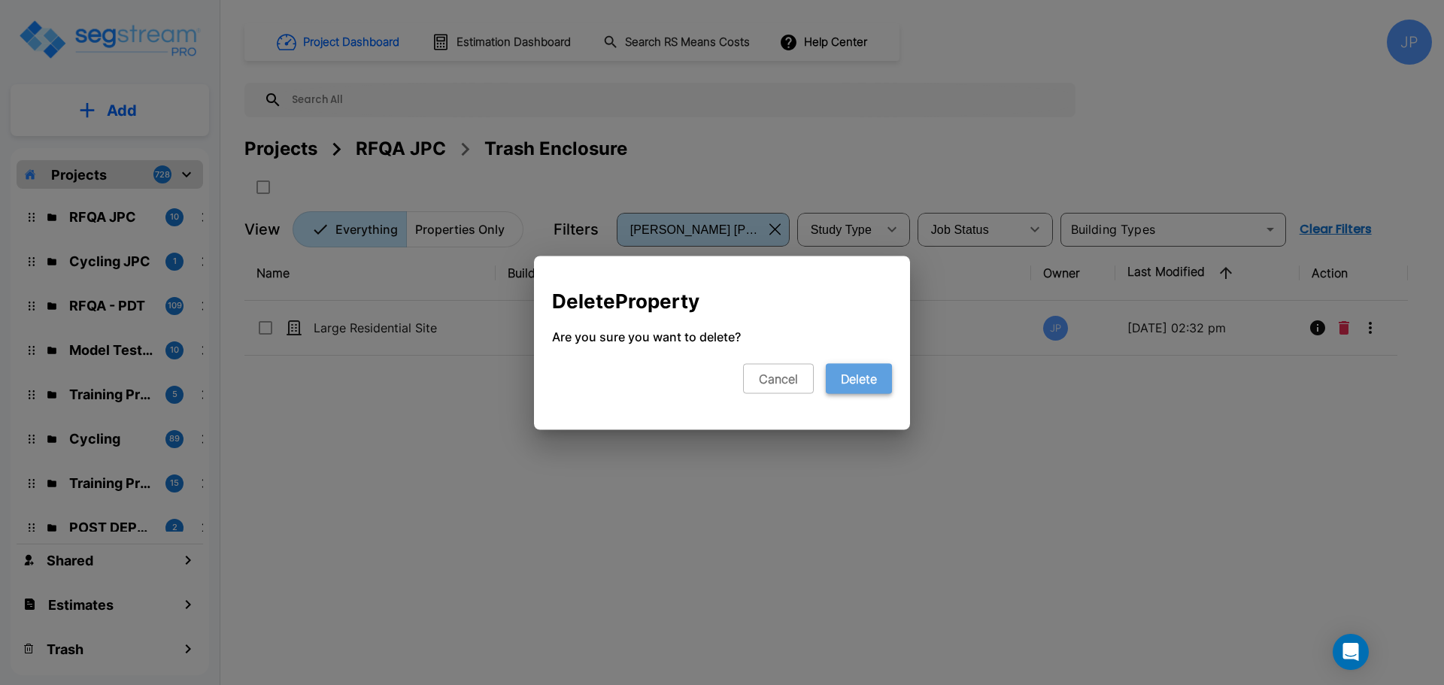
click at [881, 386] on button "Delete" at bounding box center [859, 378] width 66 height 30
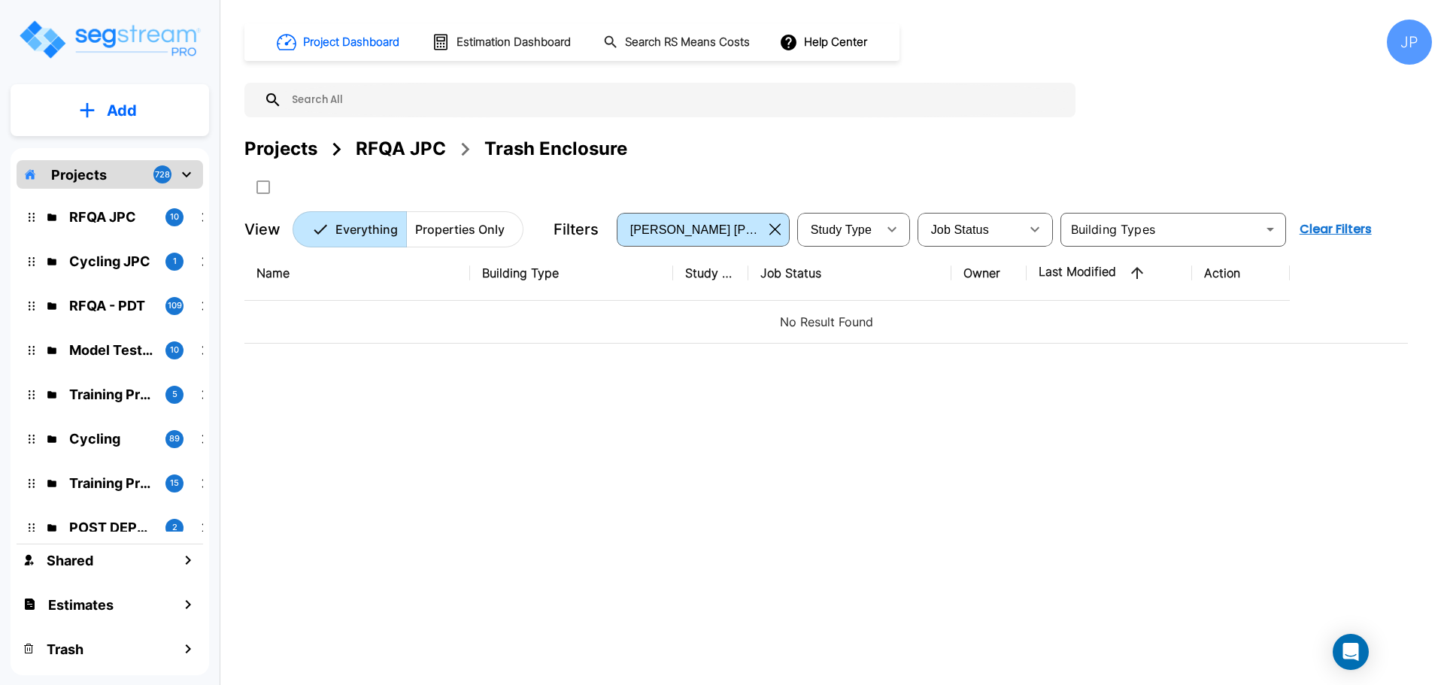
click at [150, 103] on button "Add" at bounding box center [110, 111] width 199 height 44
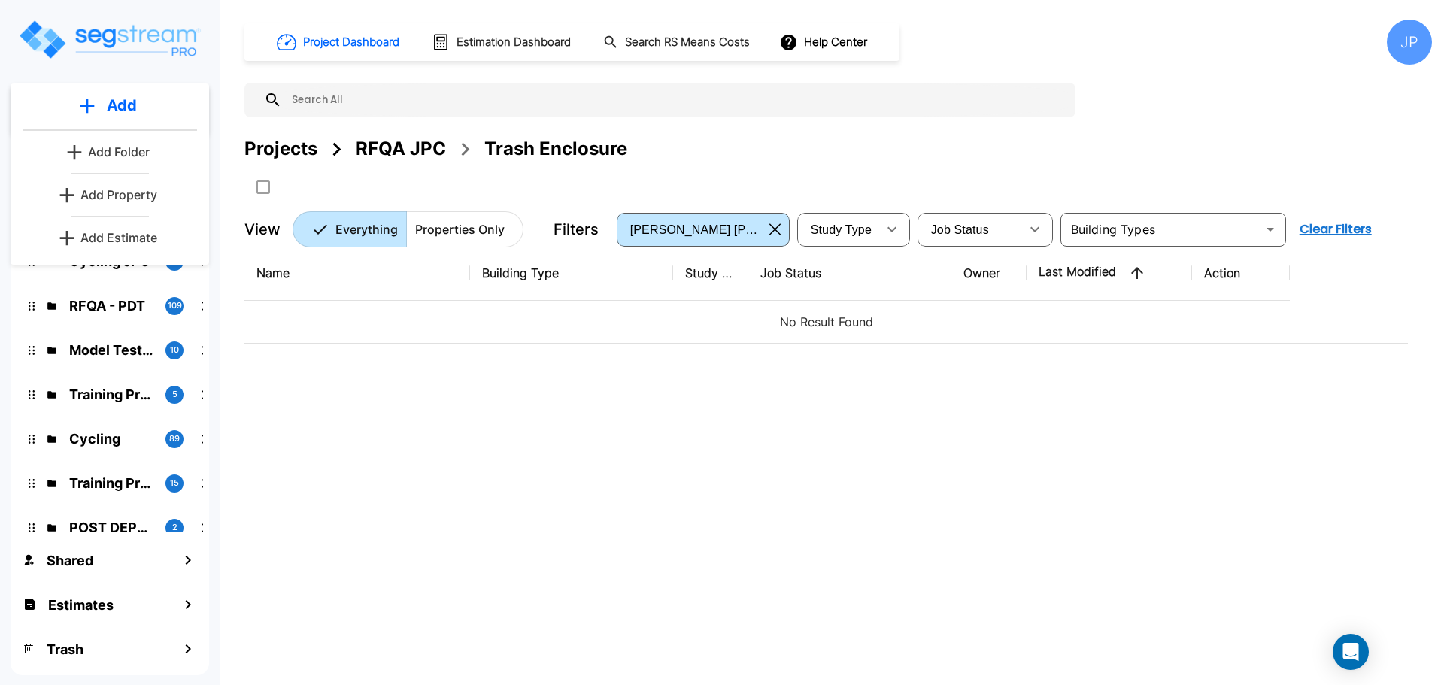
click at [113, 186] on p "Add Property" at bounding box center [118, 195] width 77 height 18
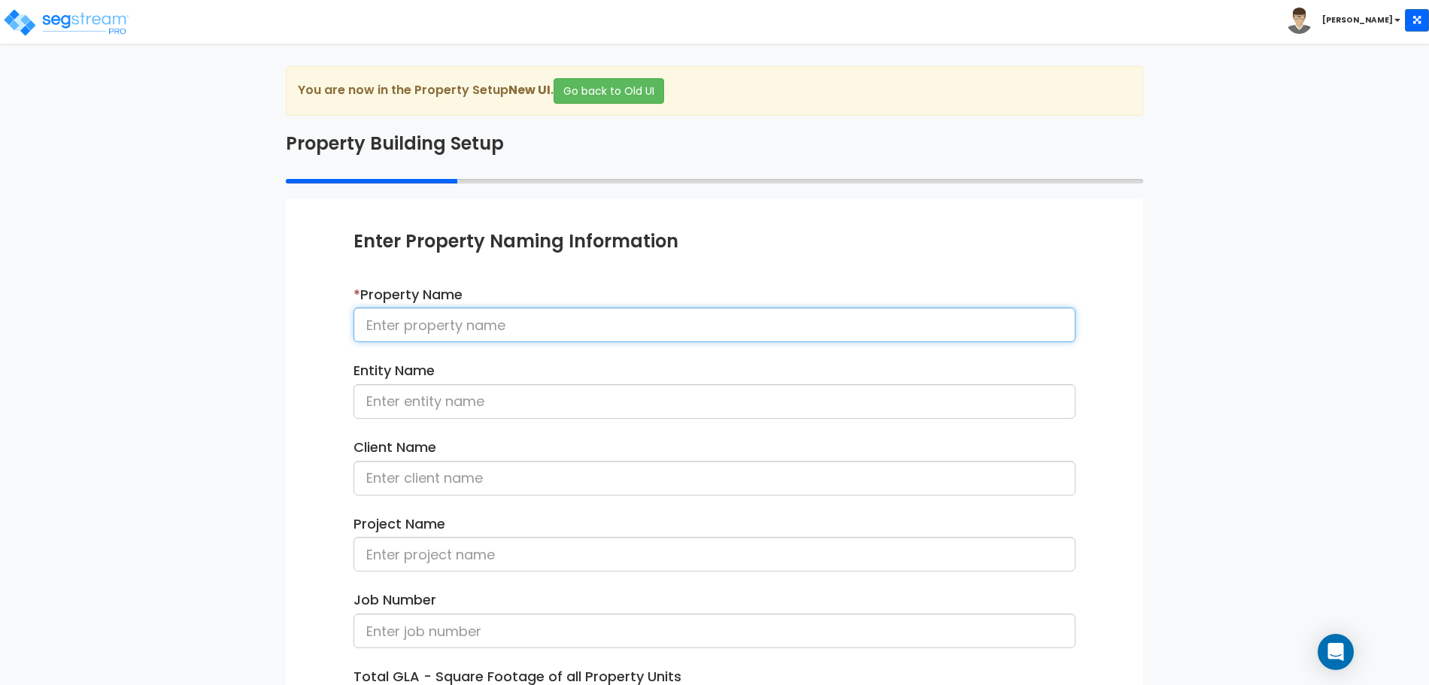
click at [555, 314] on input at bounding box center [714, 325] width 722 height 35
type input "Large Residential Site"
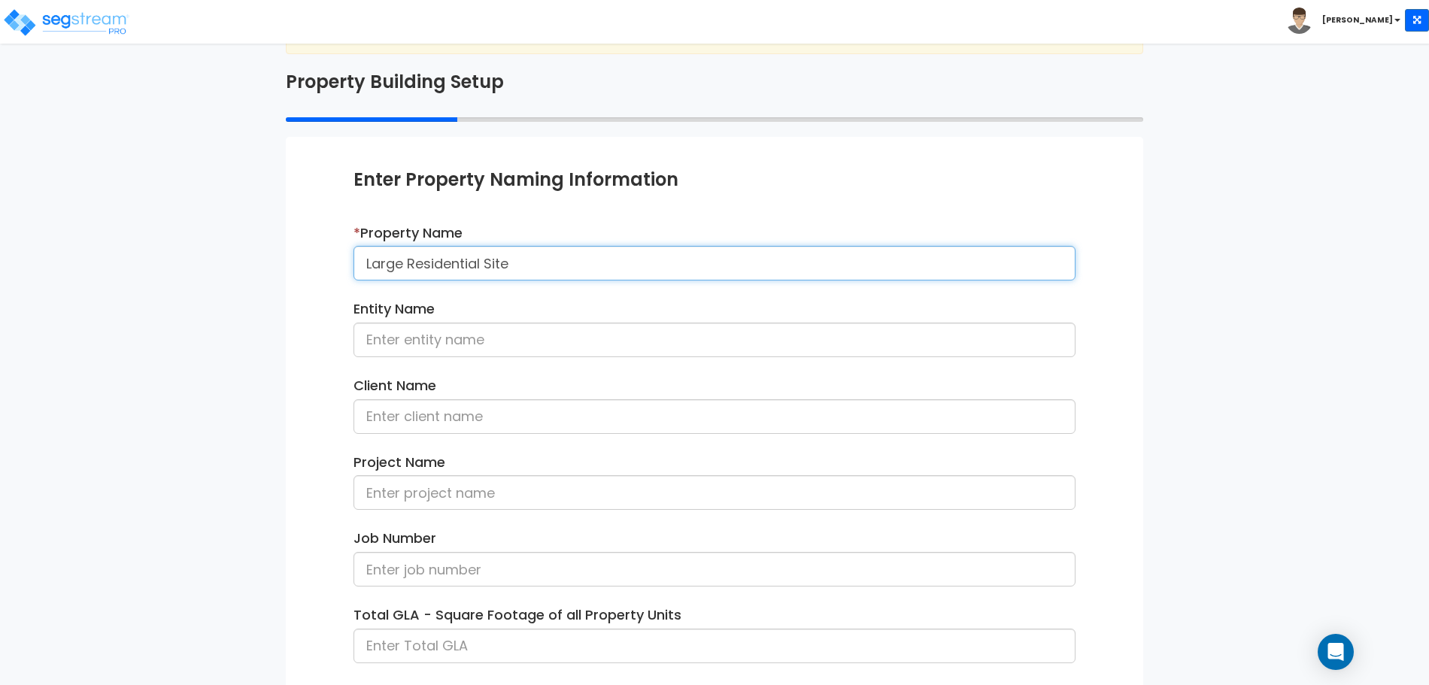
scroll to position [214, 0]
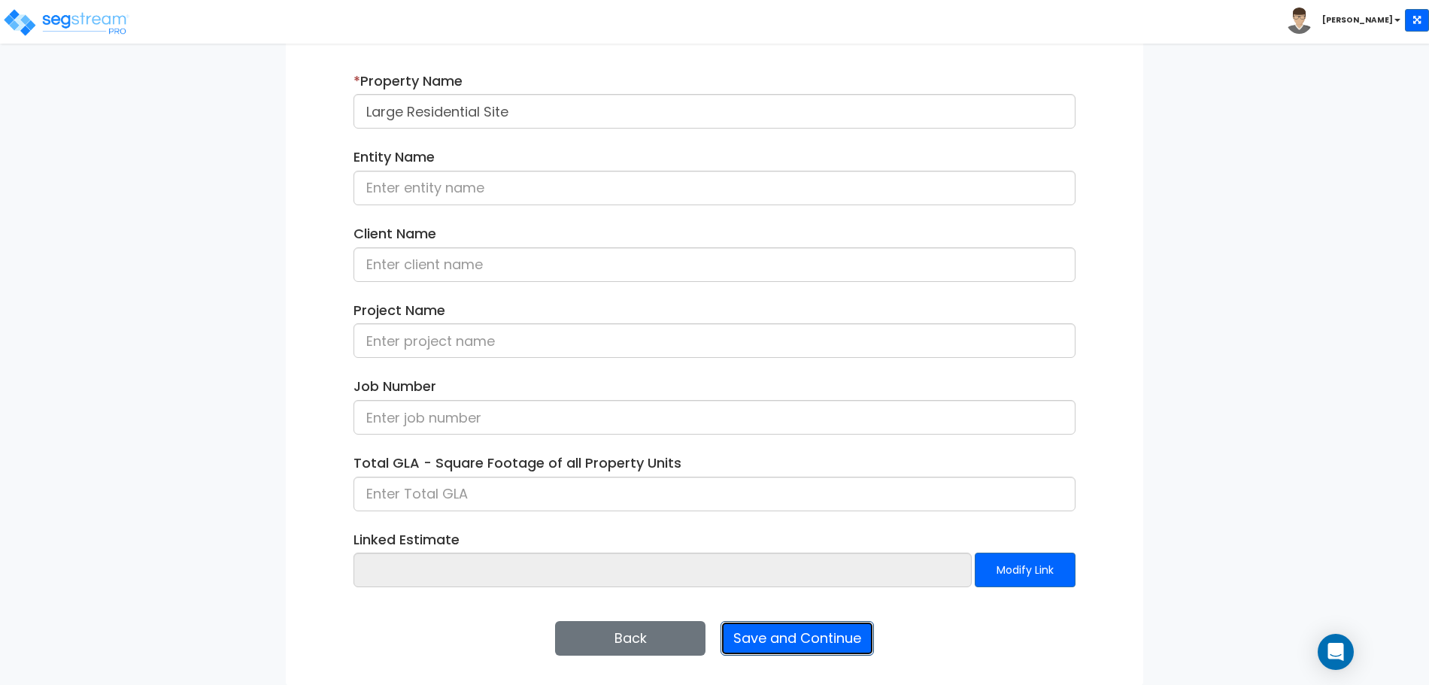
click at [789, 641] on button "Save and Continue" at bounding box center [796, 638] width 153 height 35
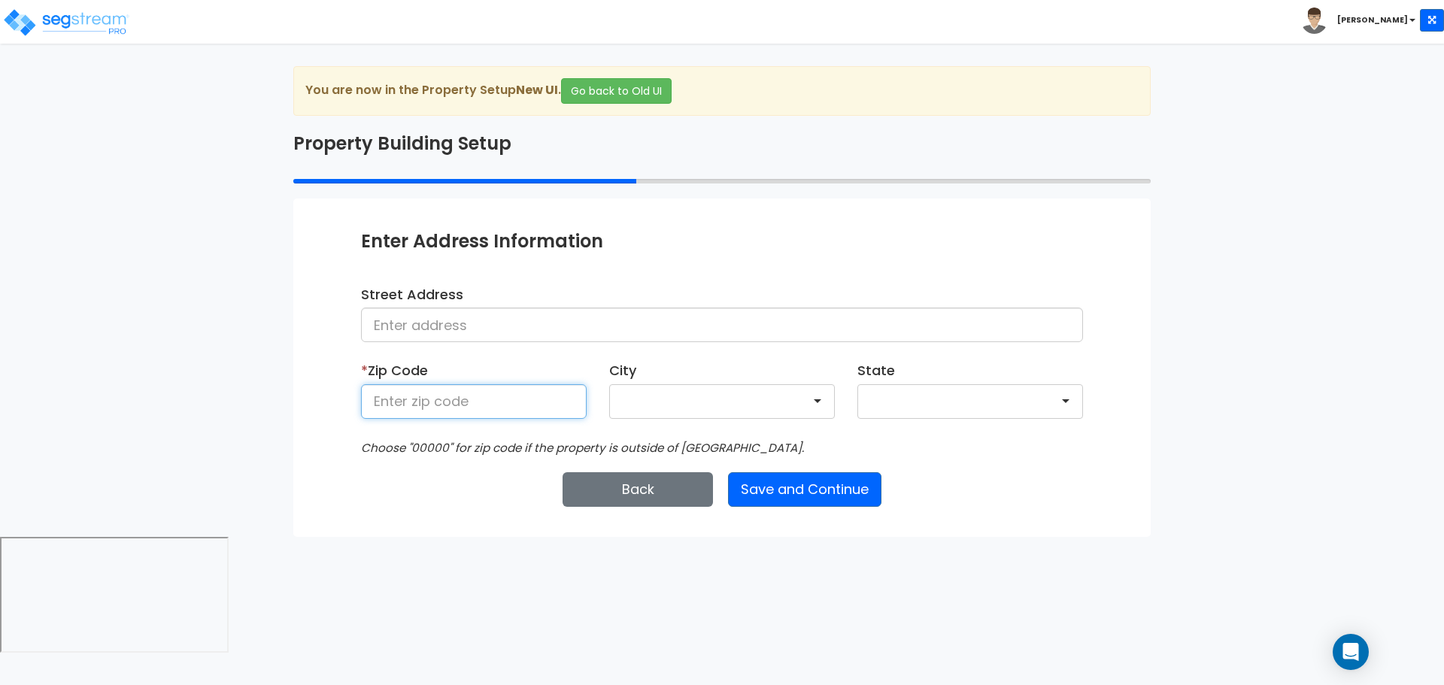
click at [530, 401] on input at bounding box center [474, 401] width 226 height 35
type input "81611"
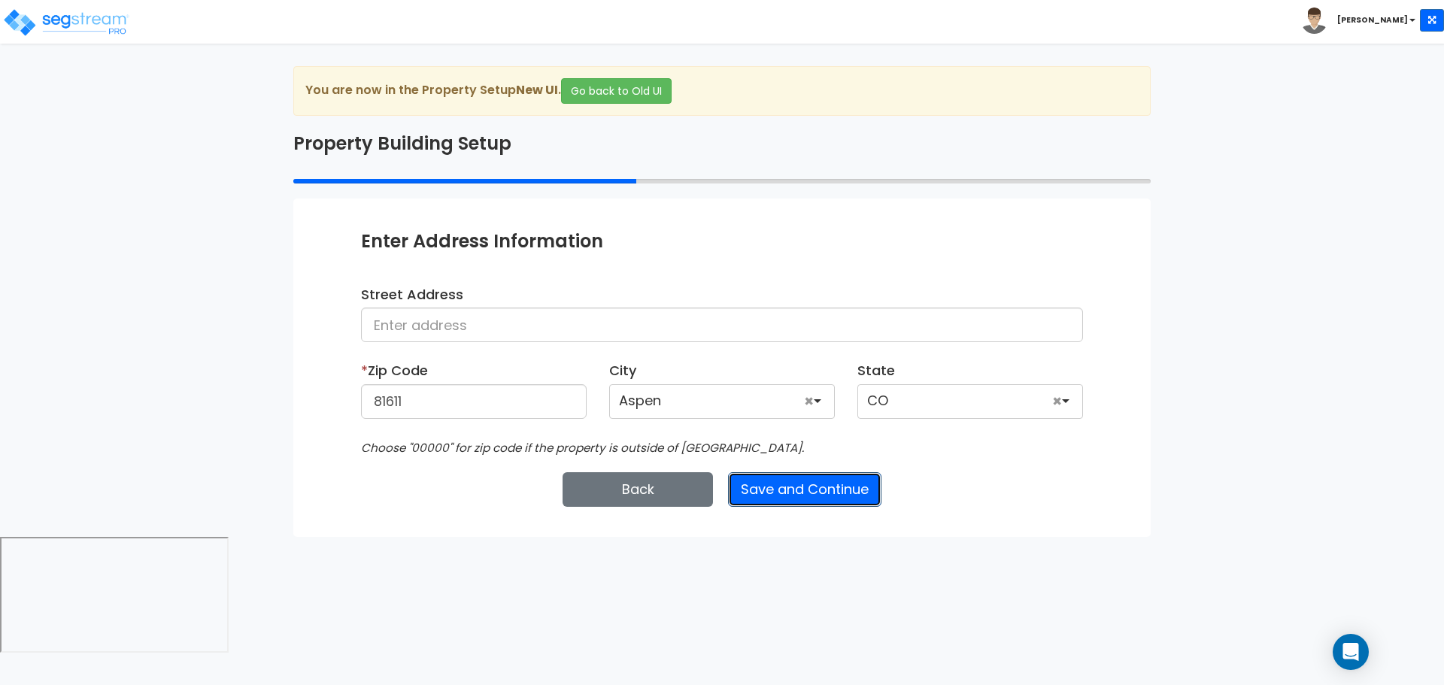
click at [778, 487] on button "Save and Continue" at bounding box center [804, 489] width 153 height 35
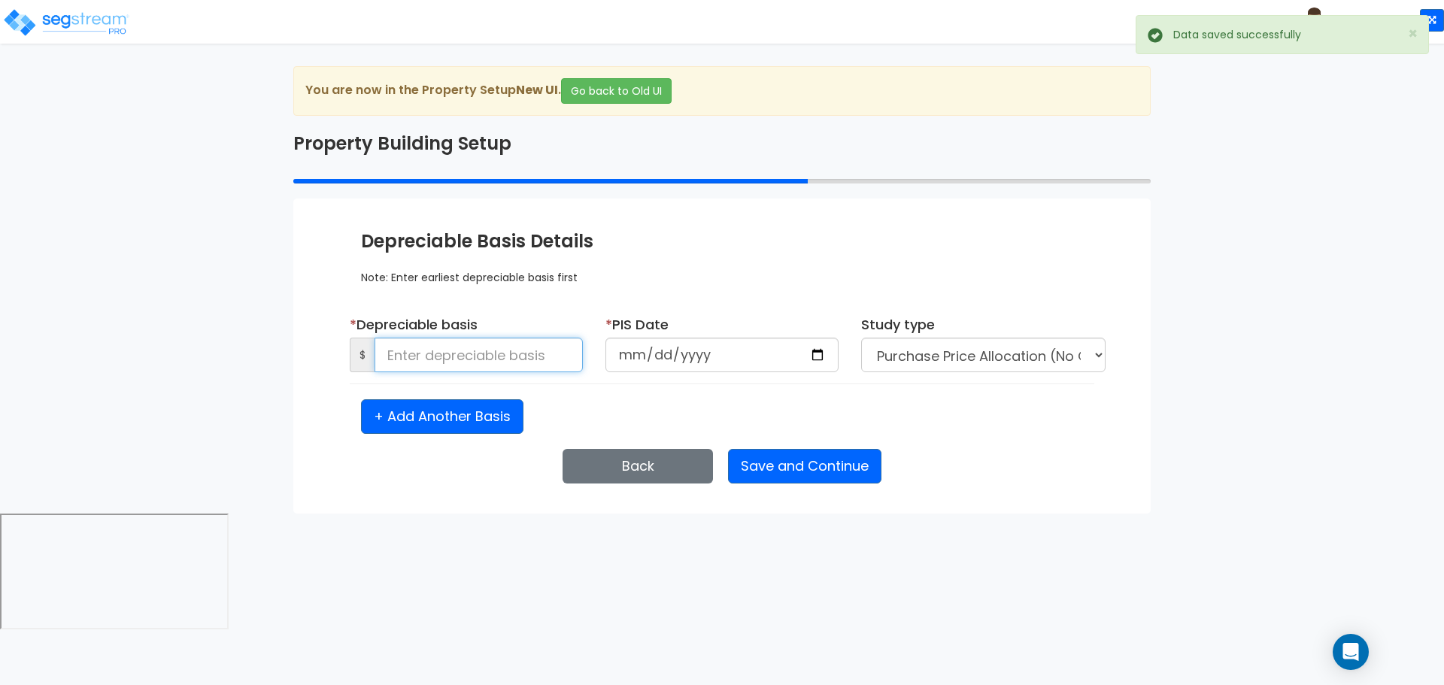
click at [569, 360] on input at bounding box center [479, 355] width 208 height 35
type input "500,000"
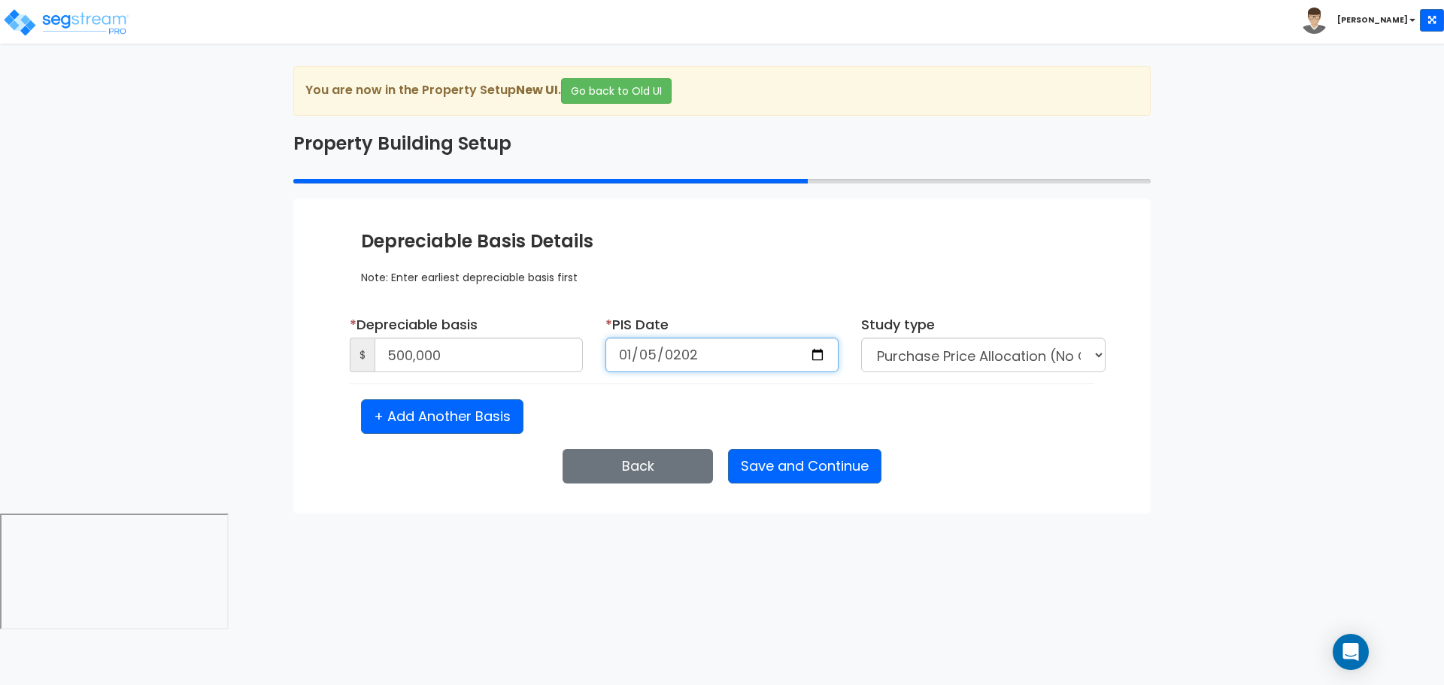
type input "[DATE]"
click at [794, 463] on button "Save and Continue" at bounding box center [804, 466] width 153 height 35
select select "2025"
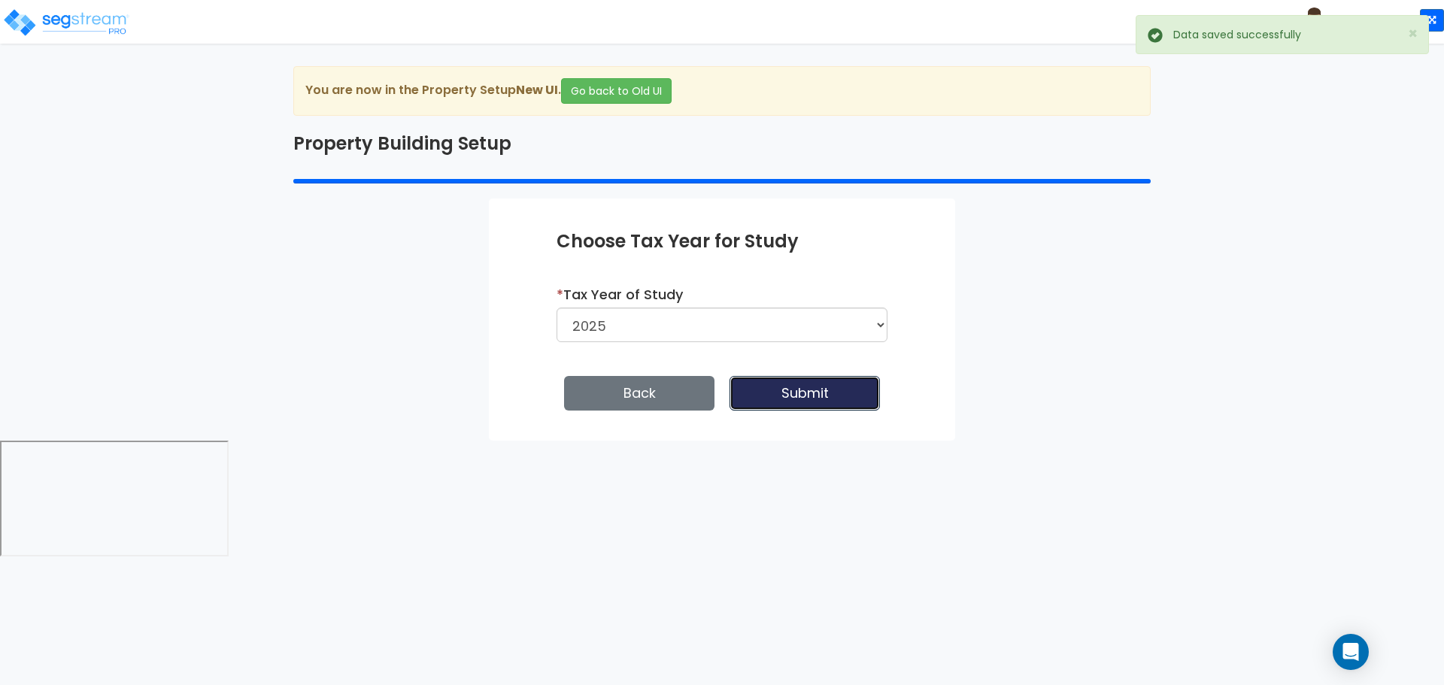
click at [793, 390] on button "Submit" at bounding box center [805, 393] width 150 height 35
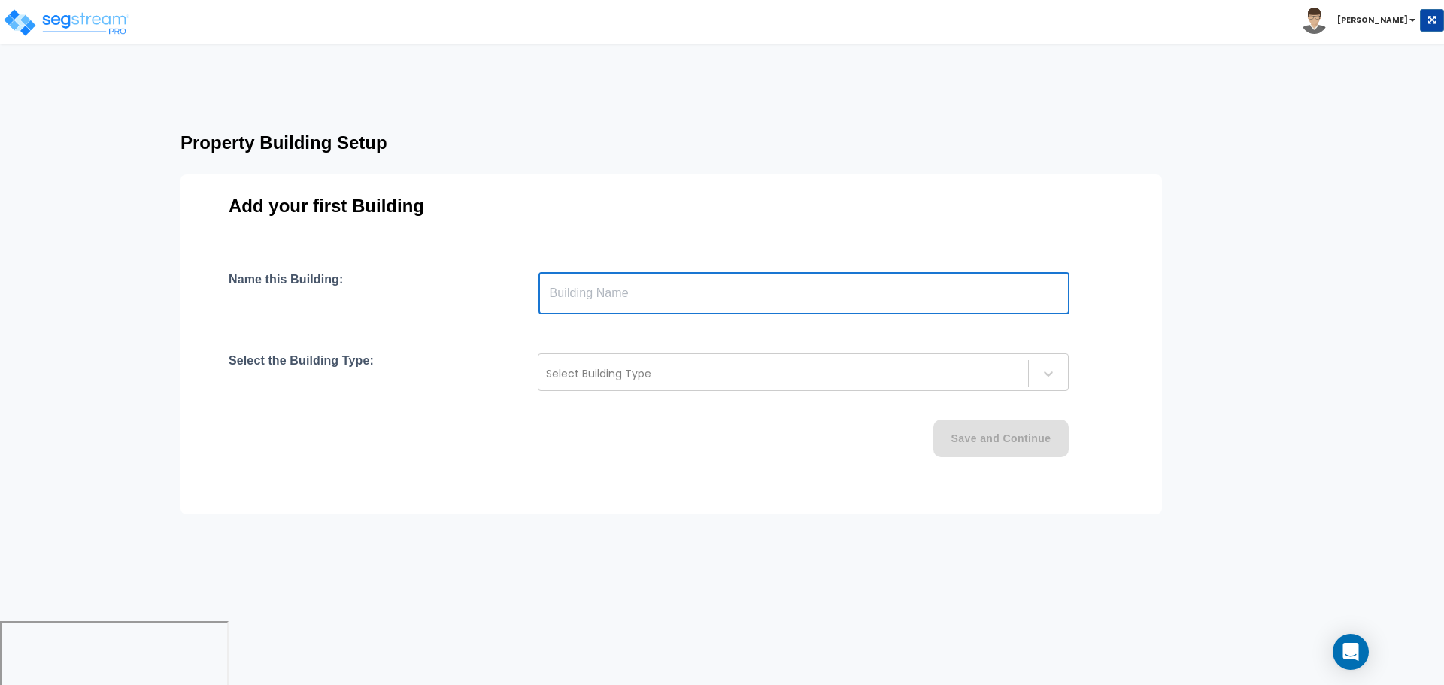
click at [666, 305] on input "text" at bounding box center [803, 293] width 531 height 42
type input "Building"
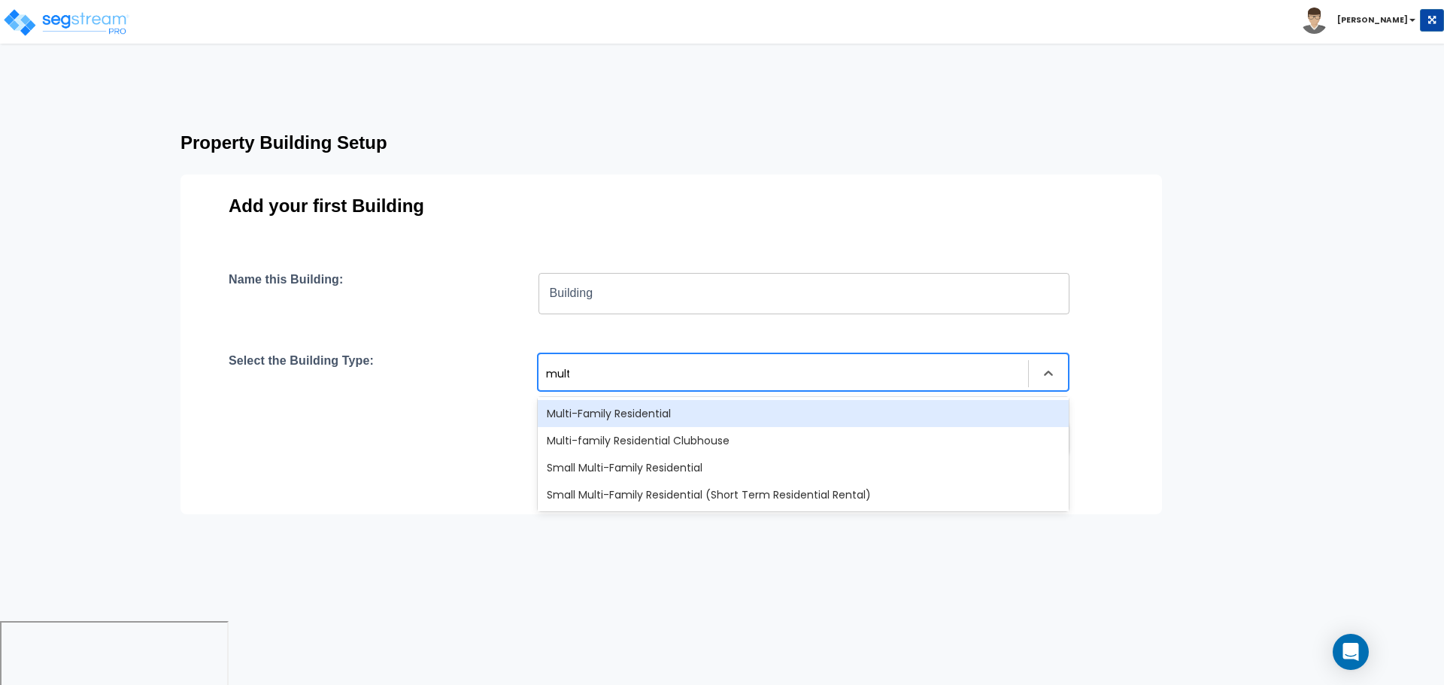
type input "multi"
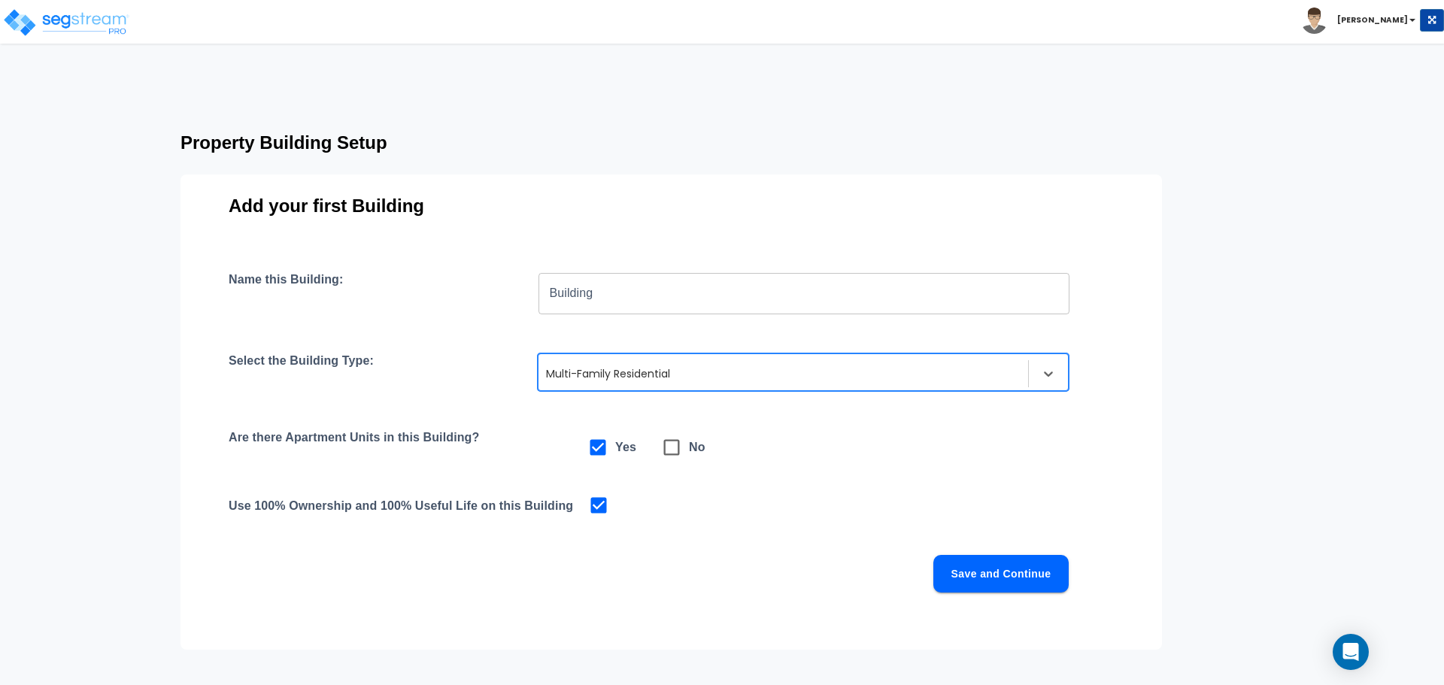
click at [976, 560] on button "Save and Continue" at bounding box center [1000, 574] width 135 height 38
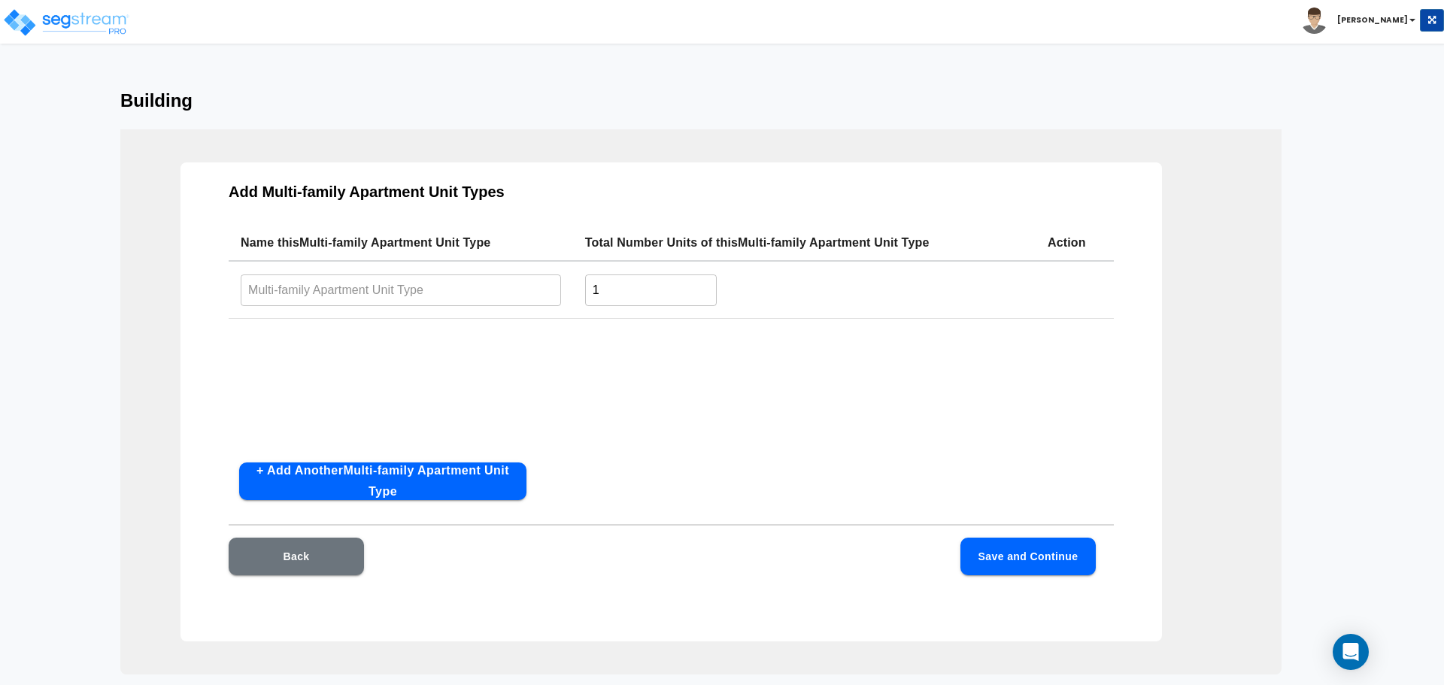
click at [414, 305] on input "text" at bounding box center [401, 290] width 320 height 32
type input "Type 1"
type input "30"
click at [1019, 561] on button "Save and Continue" at bounding box center [1027, 557] width 135 height 38
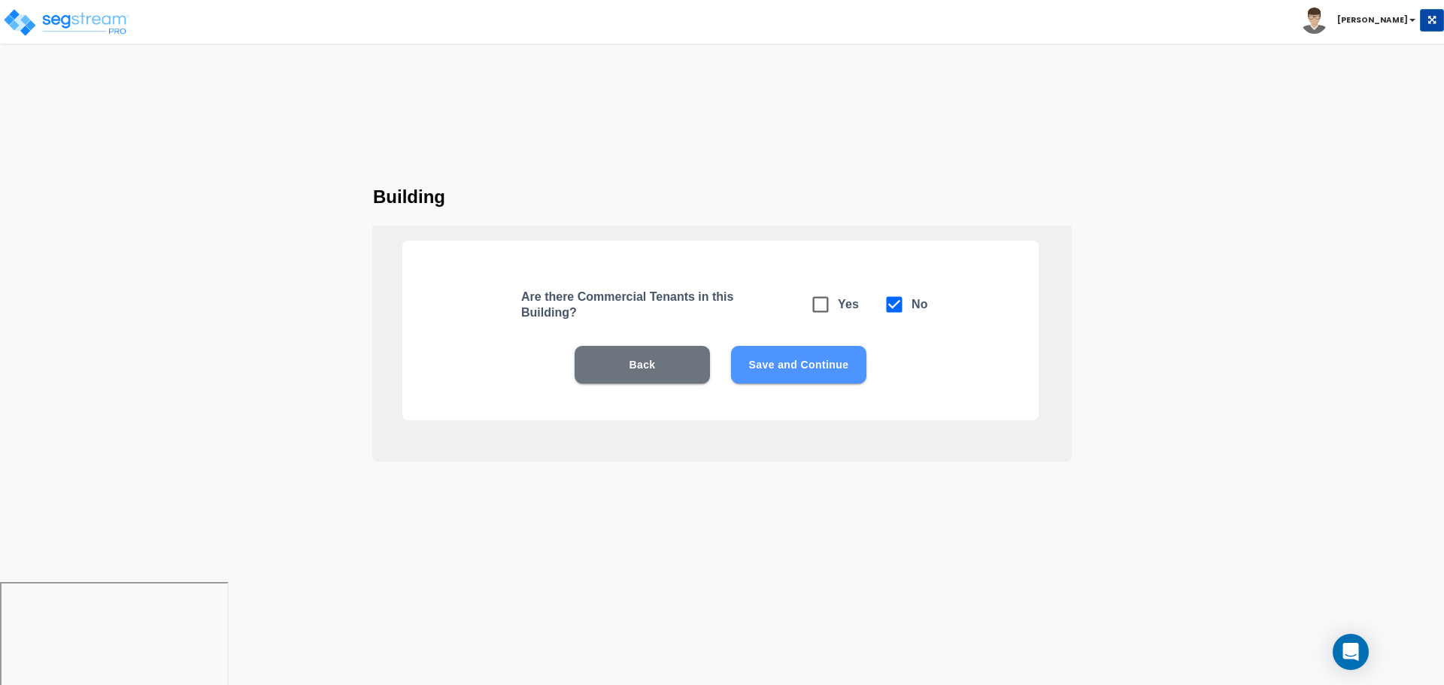
click at [845, 375] on button "Save and Continue" at bounding box center [798, 365] width 135 height 38
click at [778, 369] on button "Save and Continue" at bounding box center [798, 365] width 135 height 38
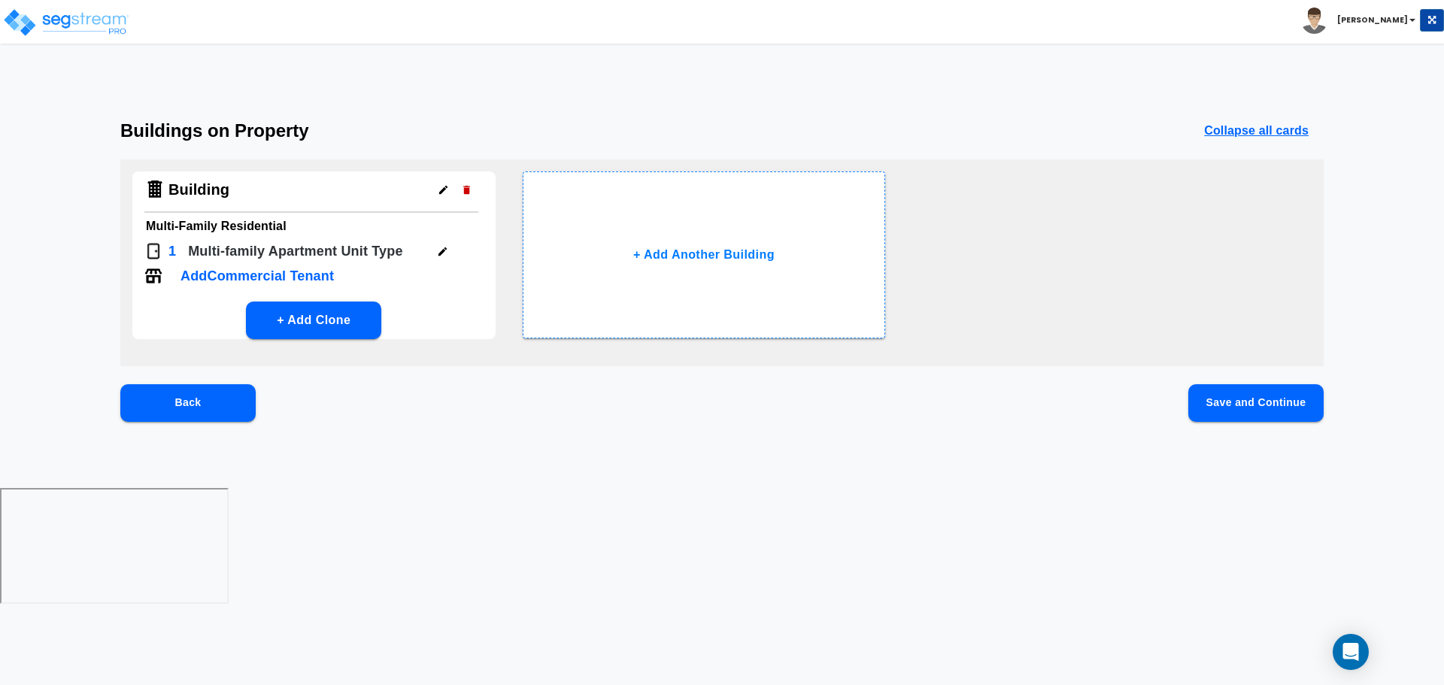
click at [1221, 399] on button "Save and Continue" at bounding box center [1255, 403] width 135 height 38
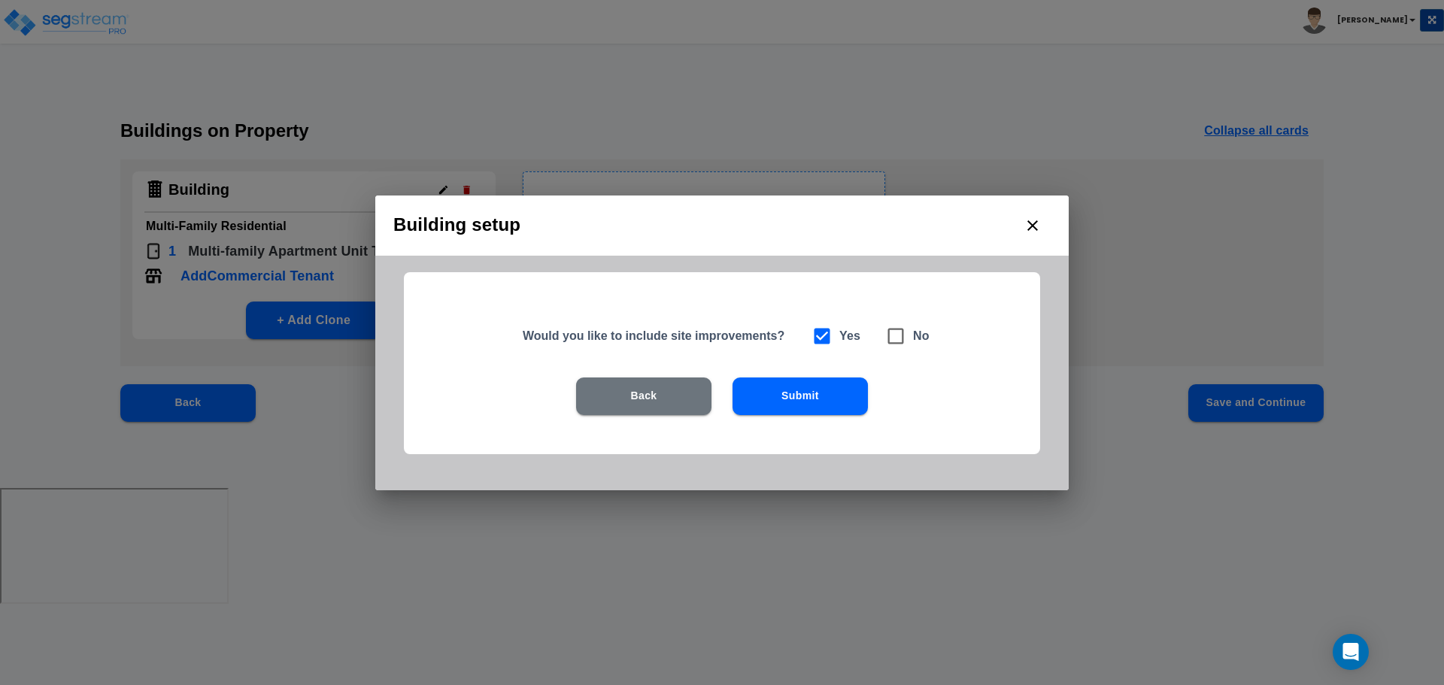
click at [833, 405] on button "Submit" at bounding box center [800, 397] width 135 height 38
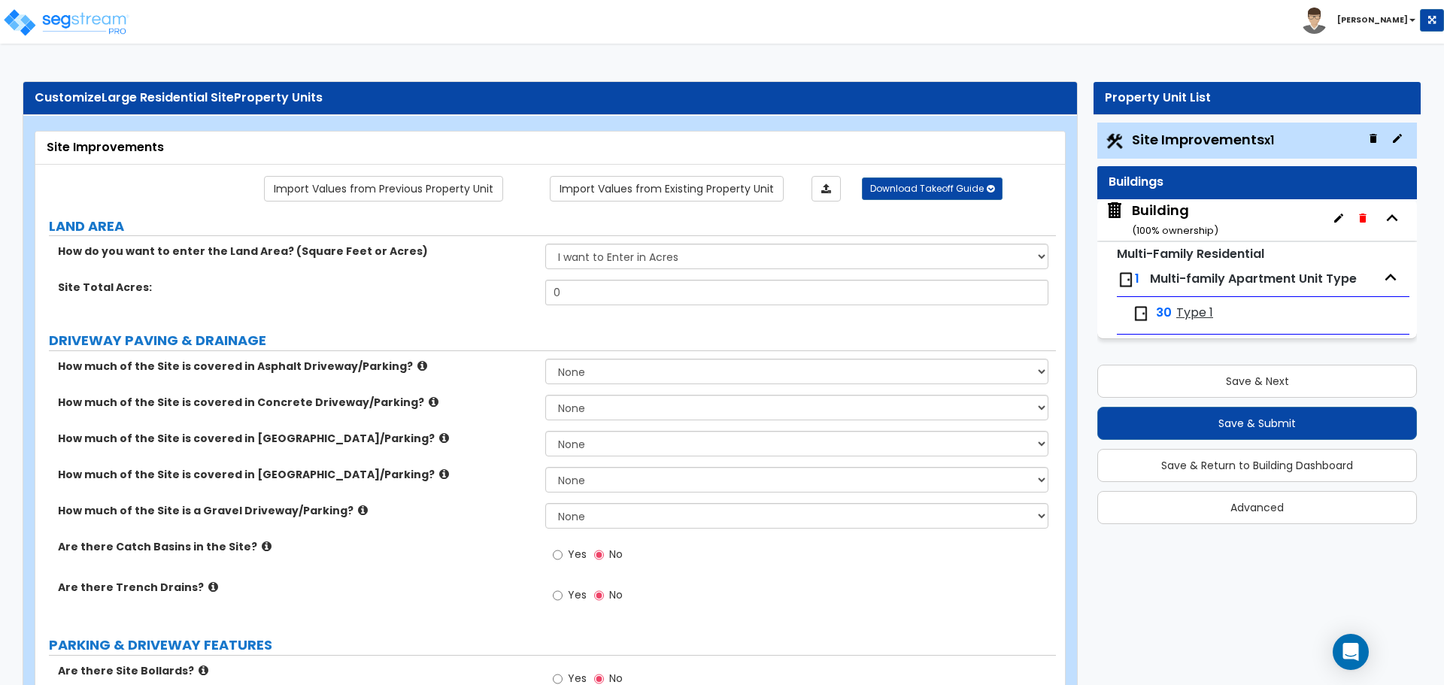
click at [1397, 142] on icon "button" at bounding box center [1397, 138] width 12 height 12
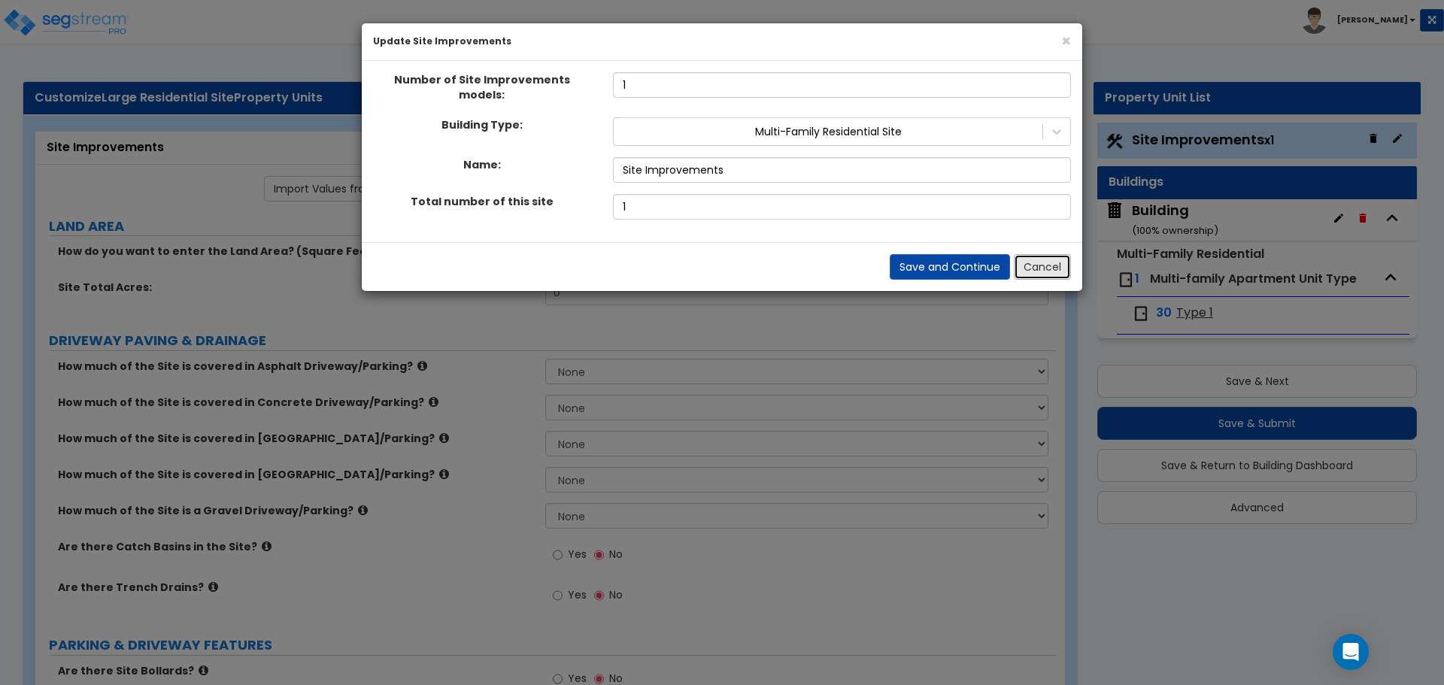
click at [1048, 259] on button "Cancel" at bounding box center [1042, 267] width 57 height 26
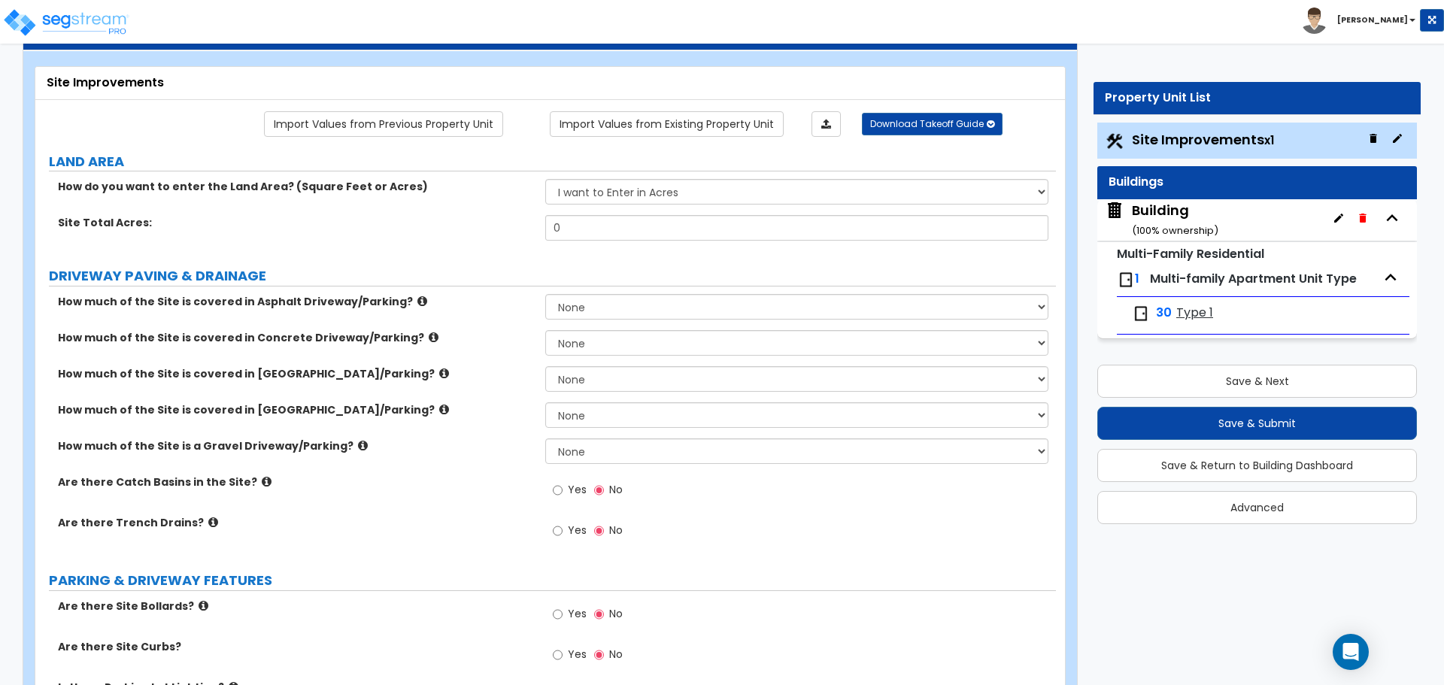
scroll to position [67, 0]
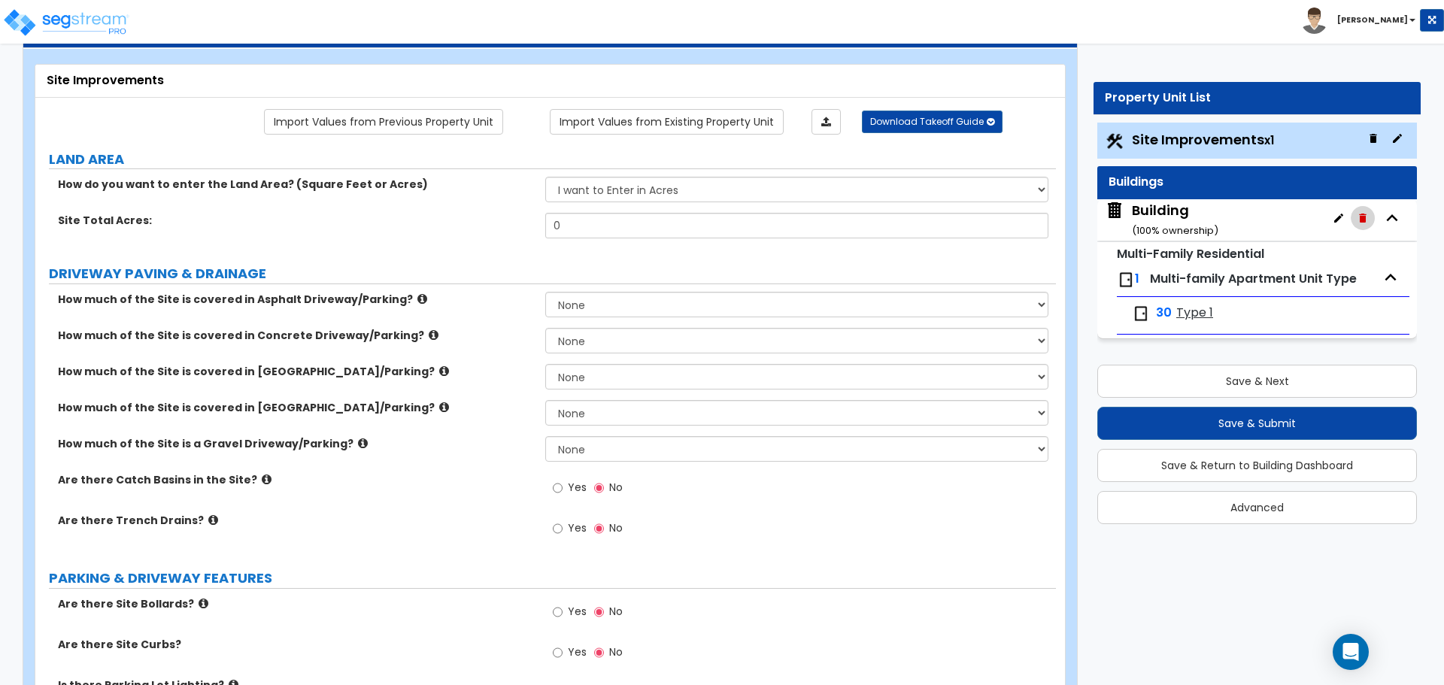
click at [1366, 215] on icon "button" at bounding box center [1363, 218] width 12 height 12
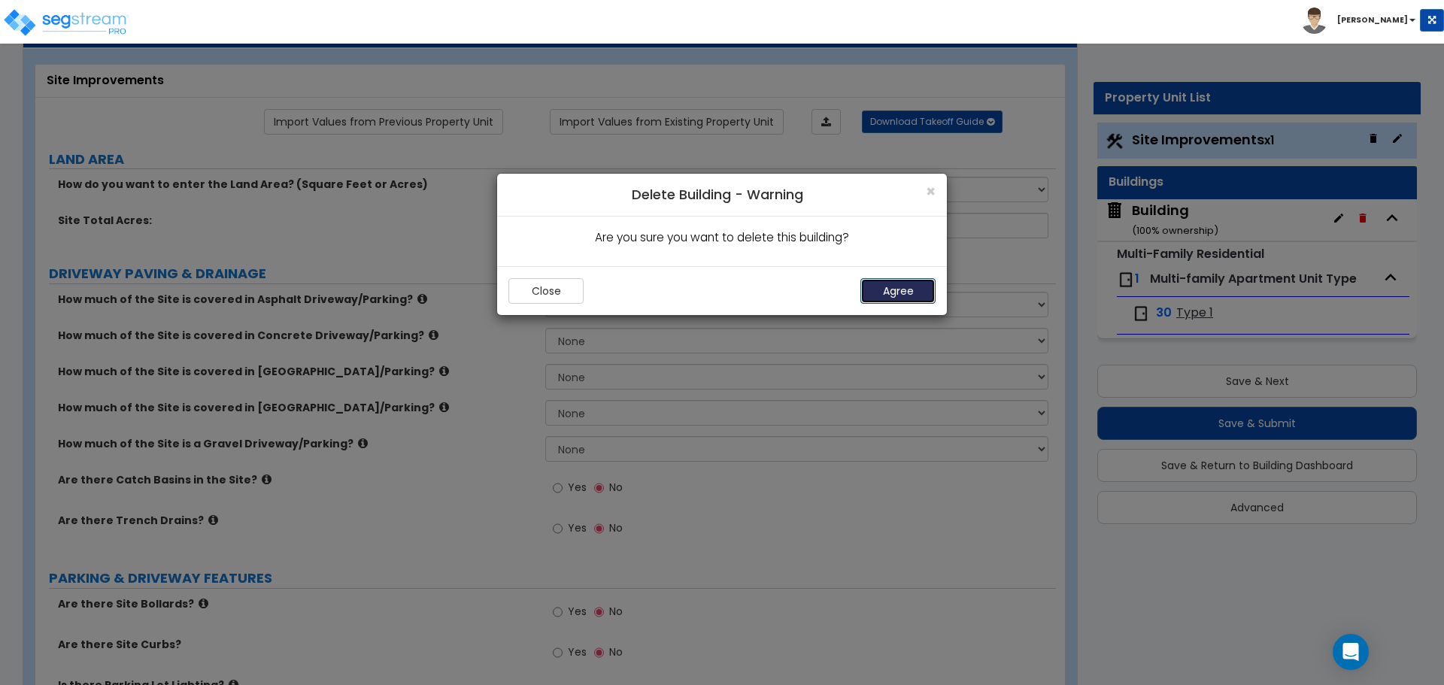
click at [875, 290] on button "Agree" at bounding box center [897, 291] width 75 height 26
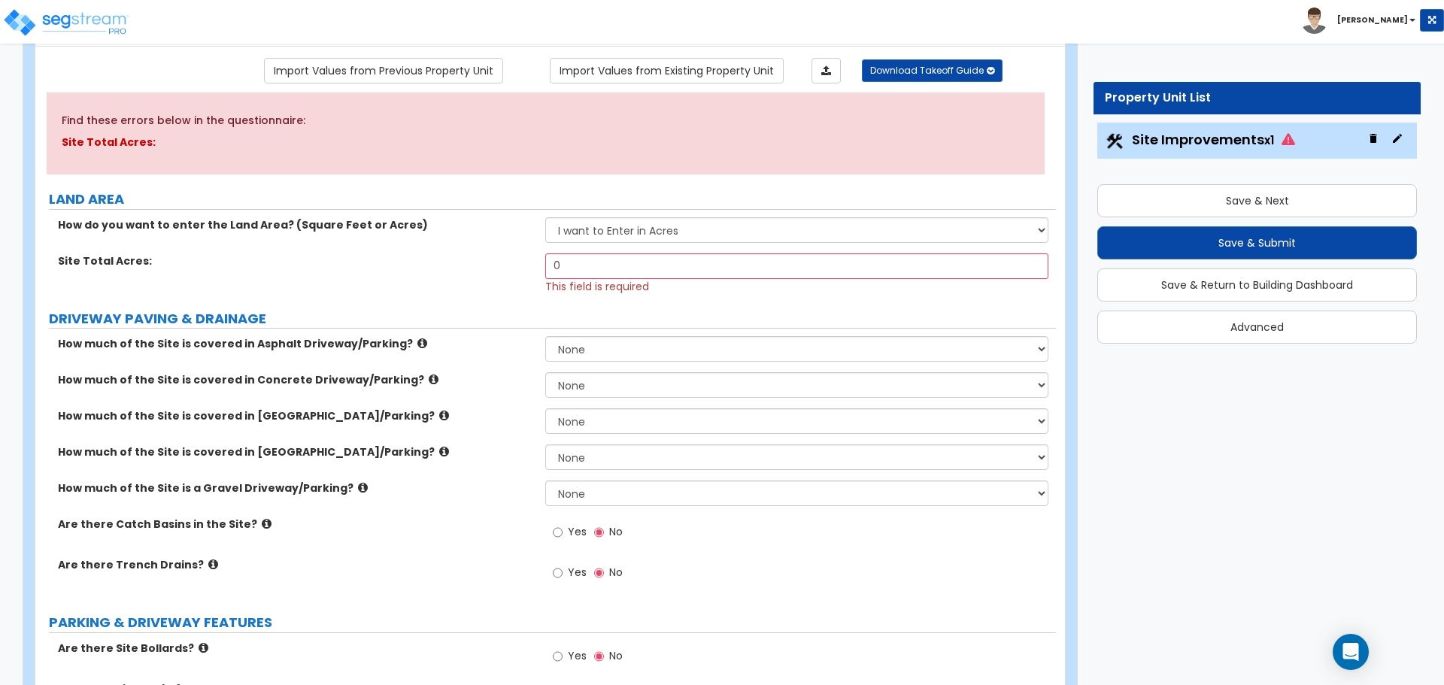
scroll to position [120, 0]
drag, startPoint x: 625, startPoint y: 260, endPoint x: 502, endPoint y: 256, distance: 123.4
click at [503, 256] on div "Site Total Acres: 0 This field is required" at bounding box center [545, 271] width 1021 height 41
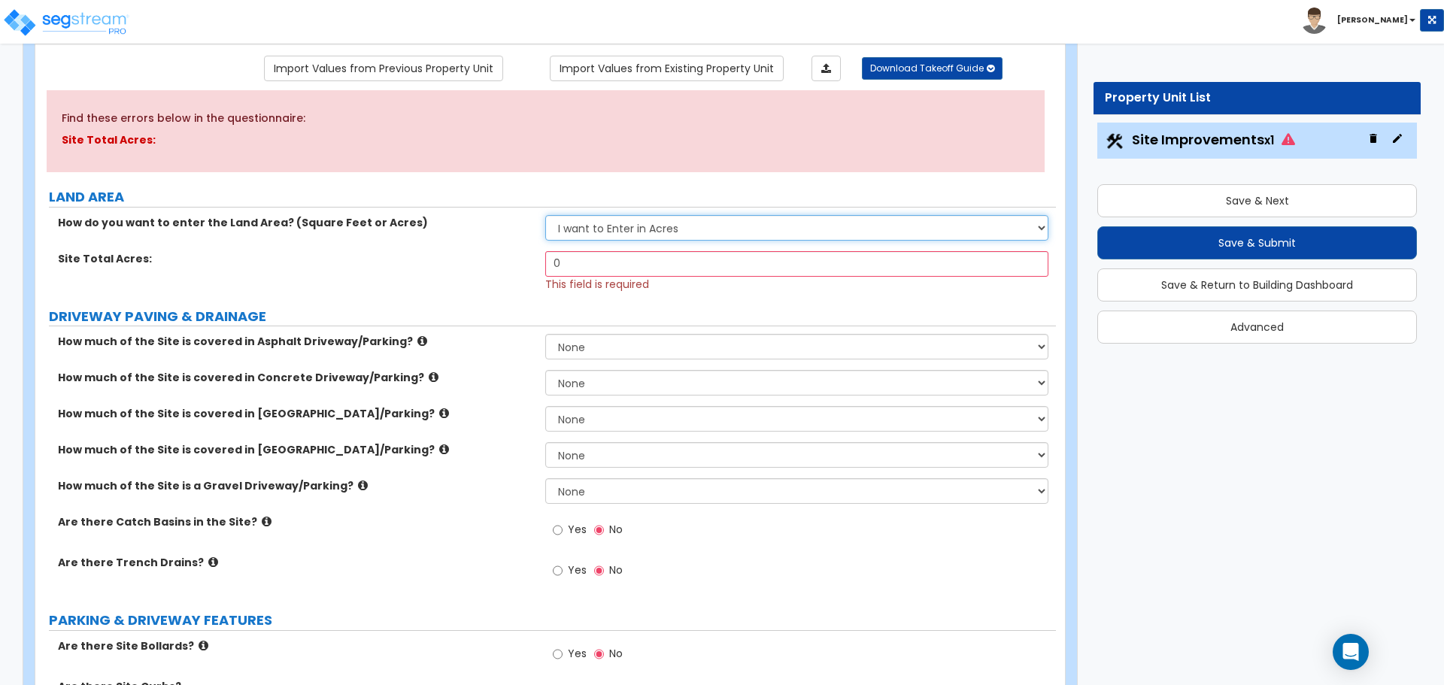
click at [678, 220] on select "I want to Enter in Acres I want to Enter in Square Feet" at bounding box center [796, 228] width 502 height 26
select select "2"
click at [545, 215] on select "I want to Enter in Acres I want to Enter in Square Feet" at bounding box center [796, 228] width 502 height 26
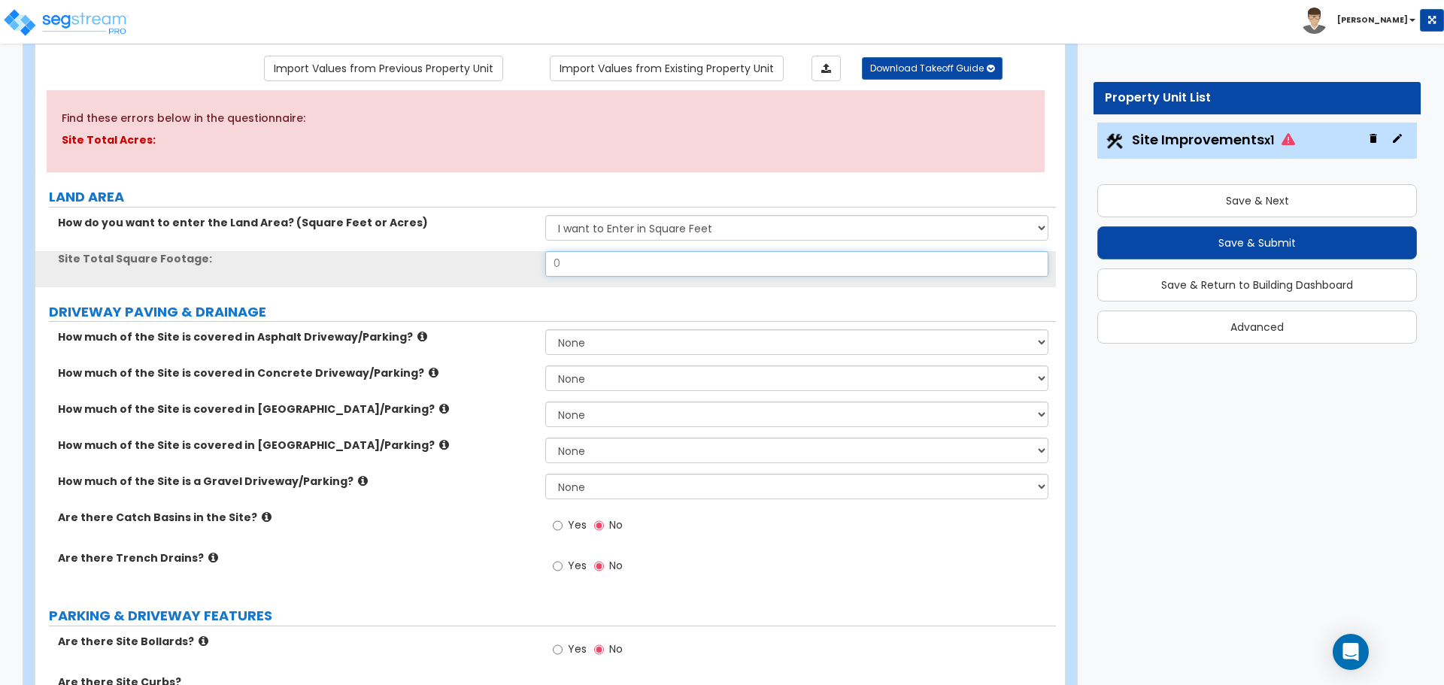
drag, startPoint x: 585, startPoint y: 263, endPoint x: 509, endPoint y: 258, distance: 76.1
click at [512, 259] on div "Site Total Square Footage: 0" at bounding box center [545, 269] width 1021 height 36
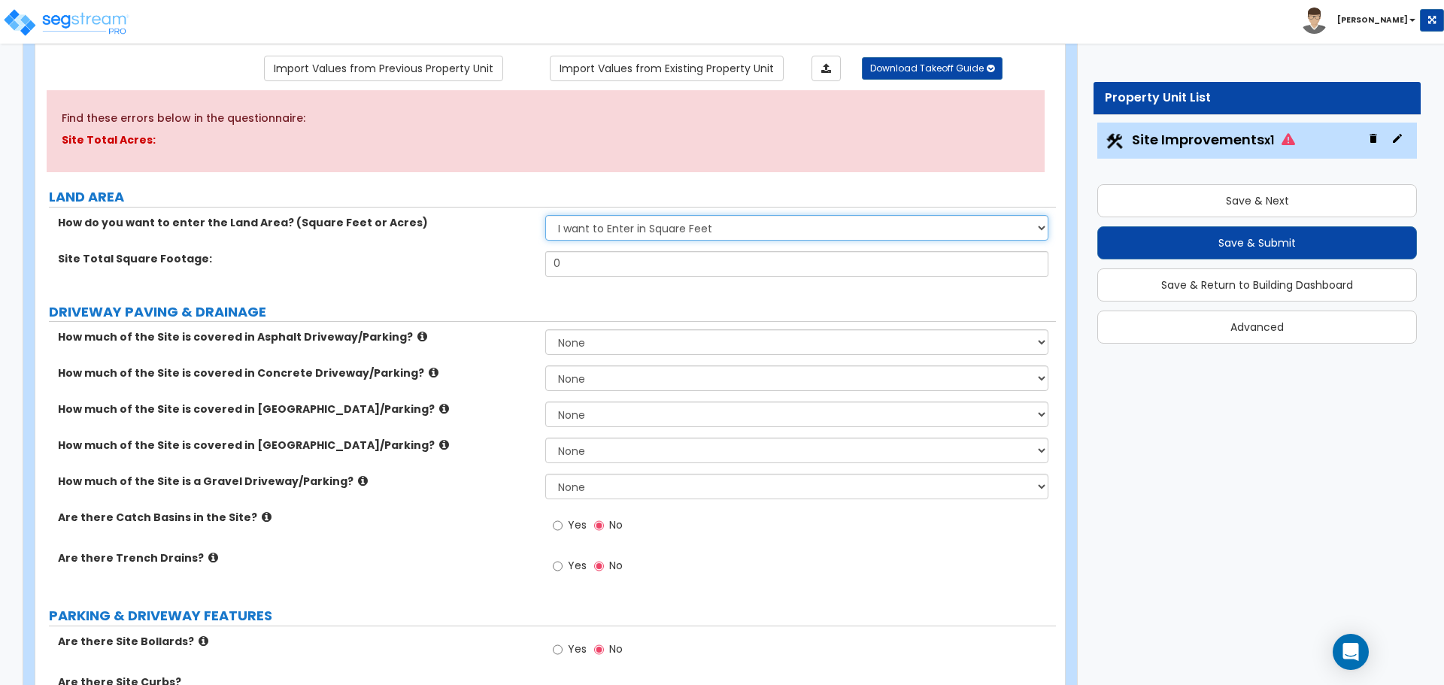
click at [612, 229] on select "I want to Enter in Acres I want to Enter in Square Feet" at bounding box center [796, 228] width 502 height 26
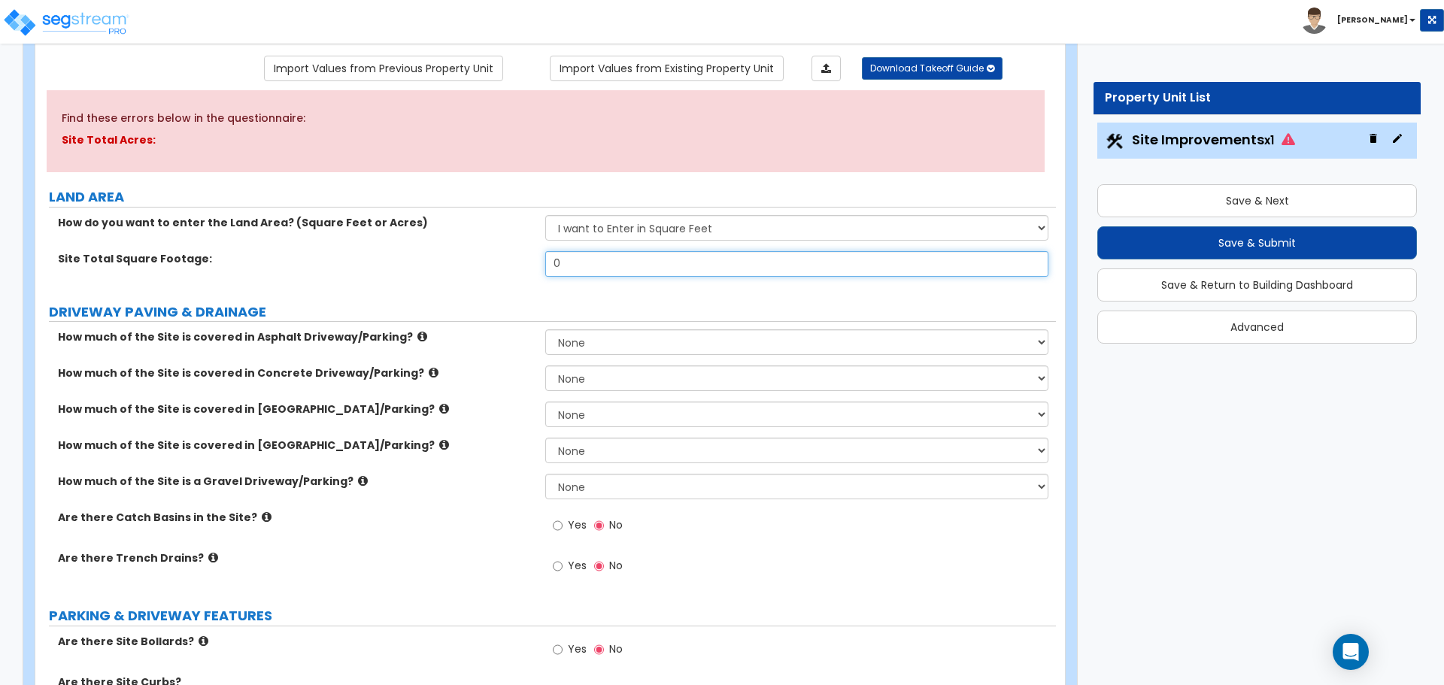
drag, startPoint x: 596, startPoint y: 265, endPoint x: 525, endPoint y: 268, distance: 71.5
click at [529, 267] on div "Site Total Square Footage: 0" at bounding box center [545, 269] width 1021 height 36
drag, startPoint x: 578, startPoint y: 262, endPoint x: 544, endPoint y: 259, distance: 34.1
click at [544, 259] on div "Site Total Square Footage: 0" at bounding box center [545, 269] width 1021 height 36
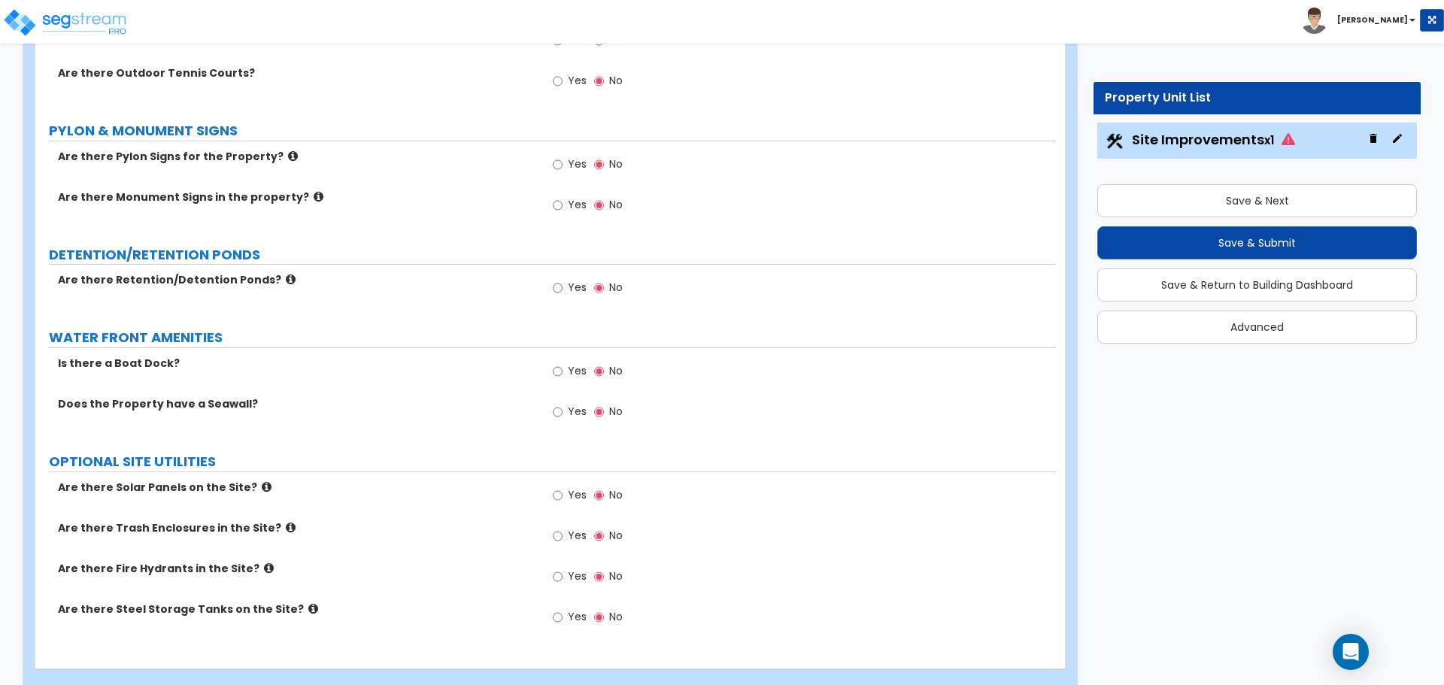
scroll to position [2587, 0]
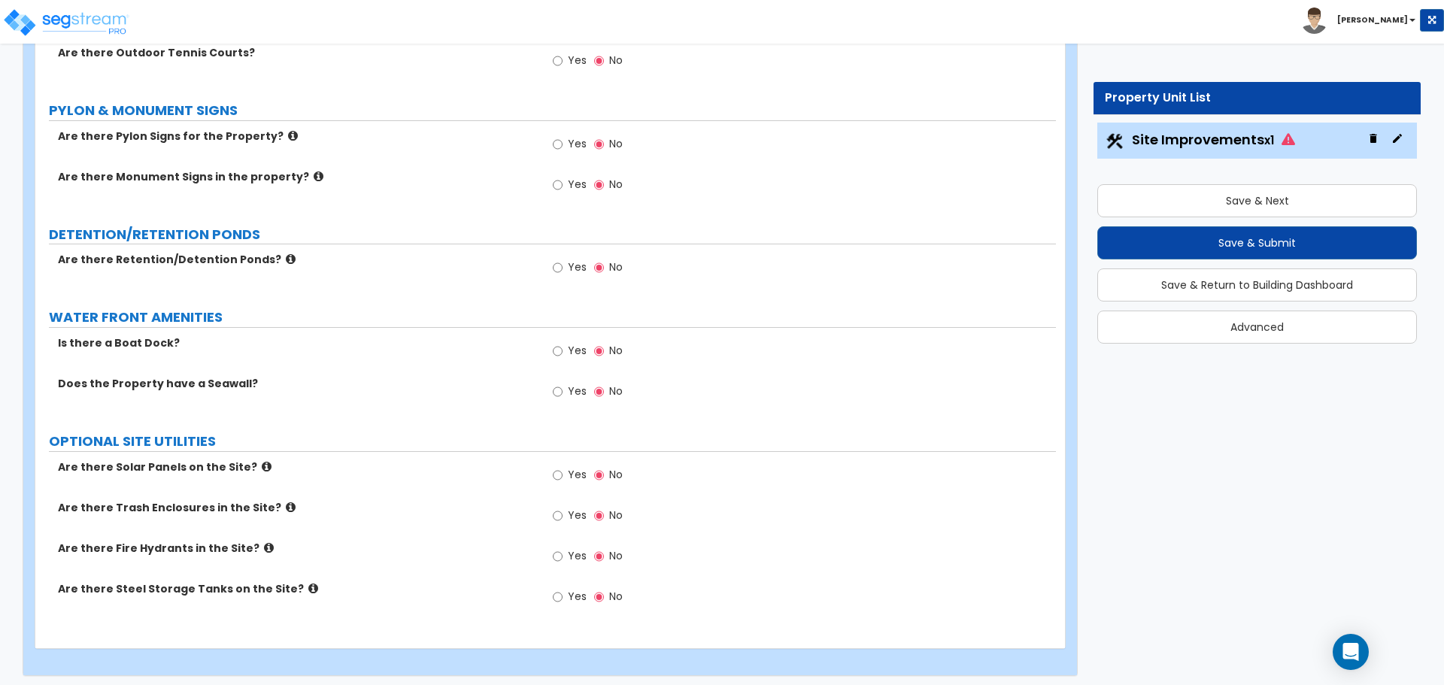
type input "5,000"
click at [561, 520] on label "Yes" at bounding box center [570, 518] width 34 height 26
click at [561, 520] on input "Yes" at bounding box center [558, 516] width 10 height 17
radio input "true"
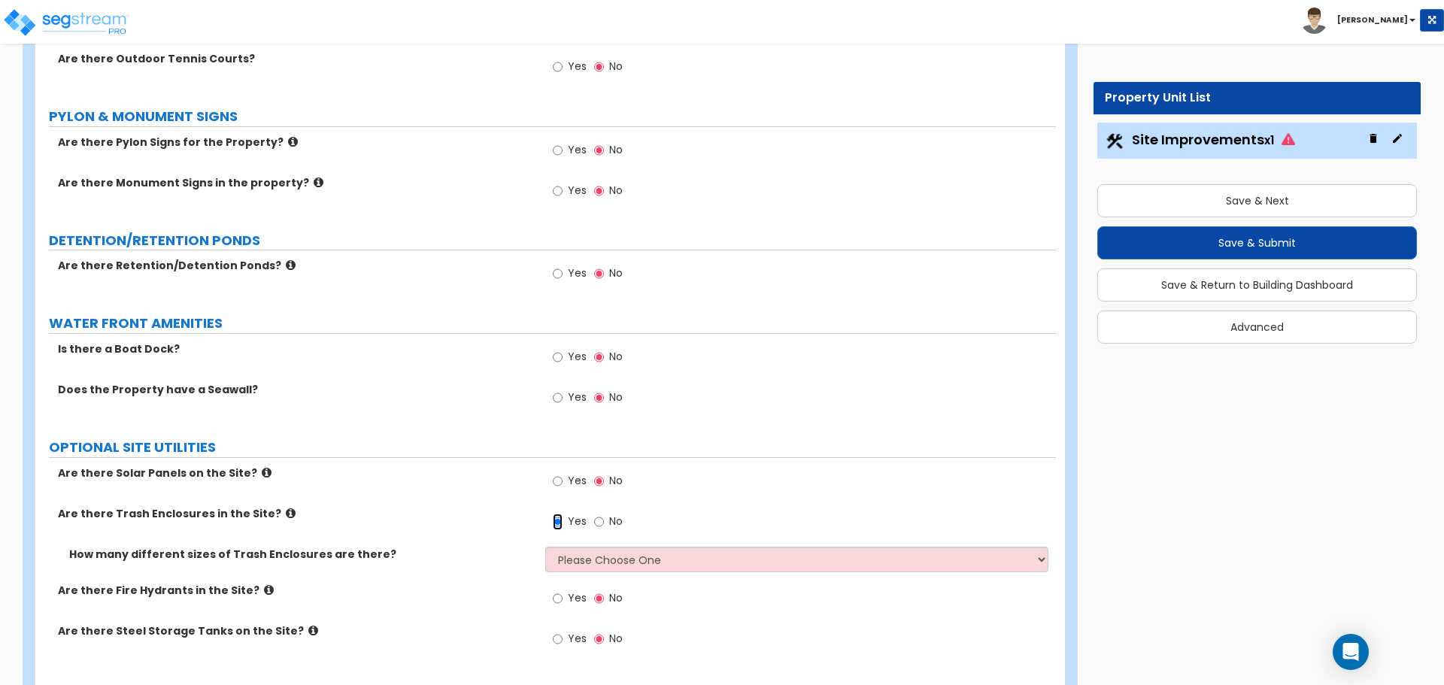
scroll to position [2623, 0]
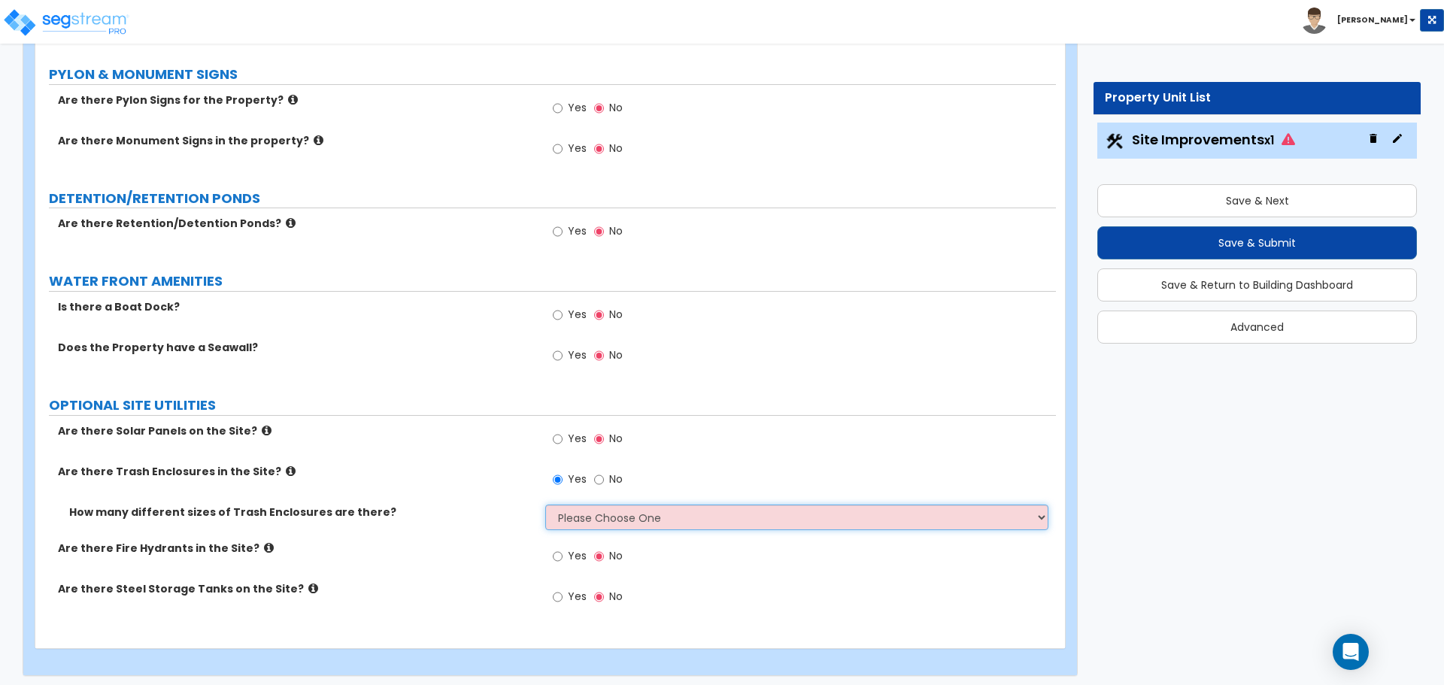
click at [679, 512] on select "Please Choose One 1 2 3" at bounding box center [796, 518] width 502 height 26
select select "1"
click at [545, 505] on select "Please Choose One 1 2 3" at bounding box center [796, 518] width 502 height 26
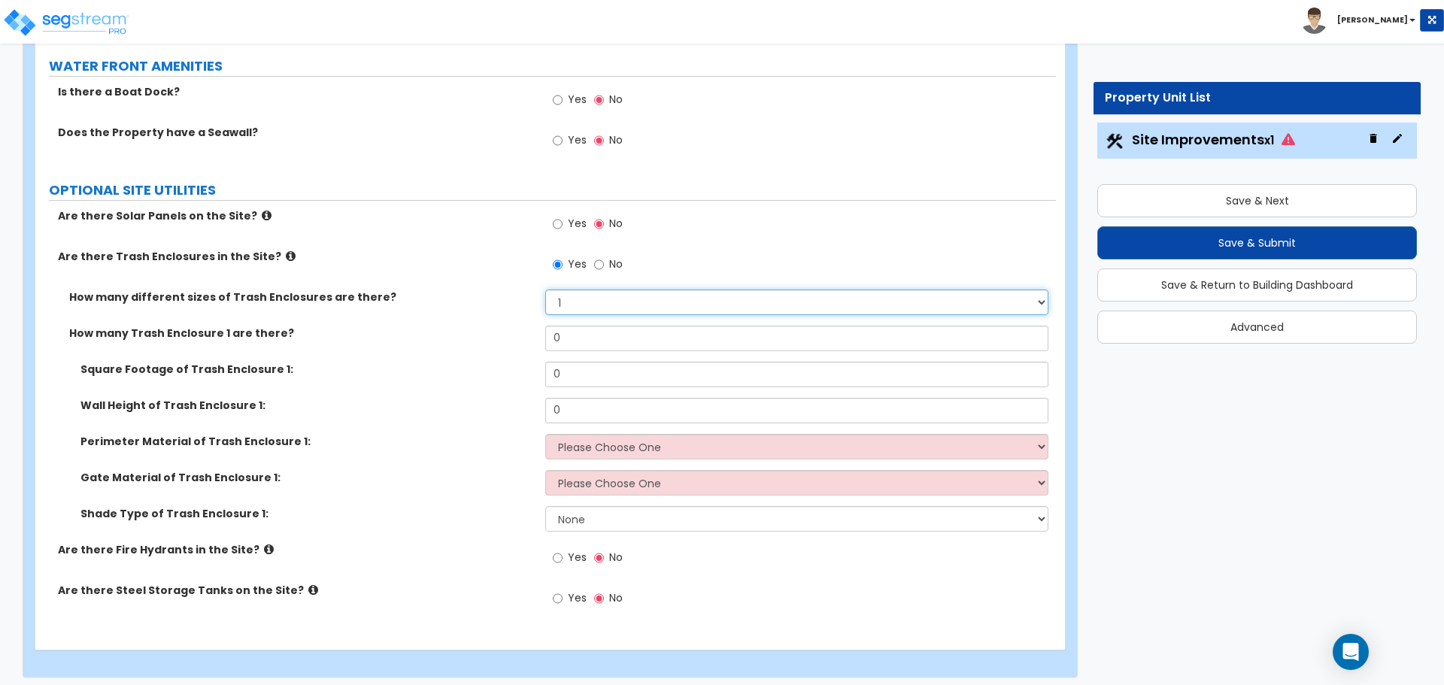
scroll to position [2840, 0]
drag, startPoint x: 603, startPoint y: 344, endPoint x: 549, endPoint y: 339, distance: 54.4
click at [551, 340] on div "How many Trash Enclosure 1 are there? 0" at bounding box center [545, 342] width 1021 height 36
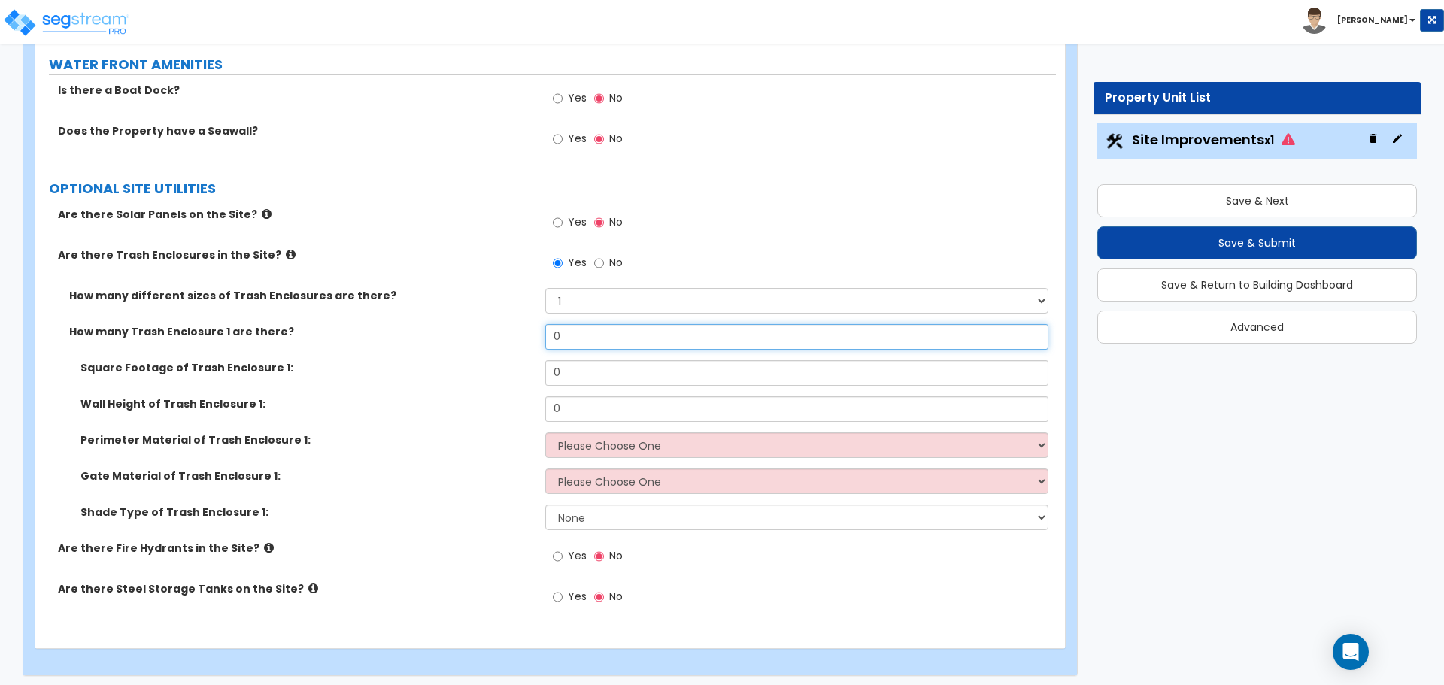
drag, startPoint x: 584, startPoint y: 333, endPoint x: 516, endPoint y: 327, distance: 68.7
click at [518, 328] on div "How many Trash Enclosure 1 are there? 0" at bounding box center [545, 342] width 1021 height 36
type input "1"
type input "80"
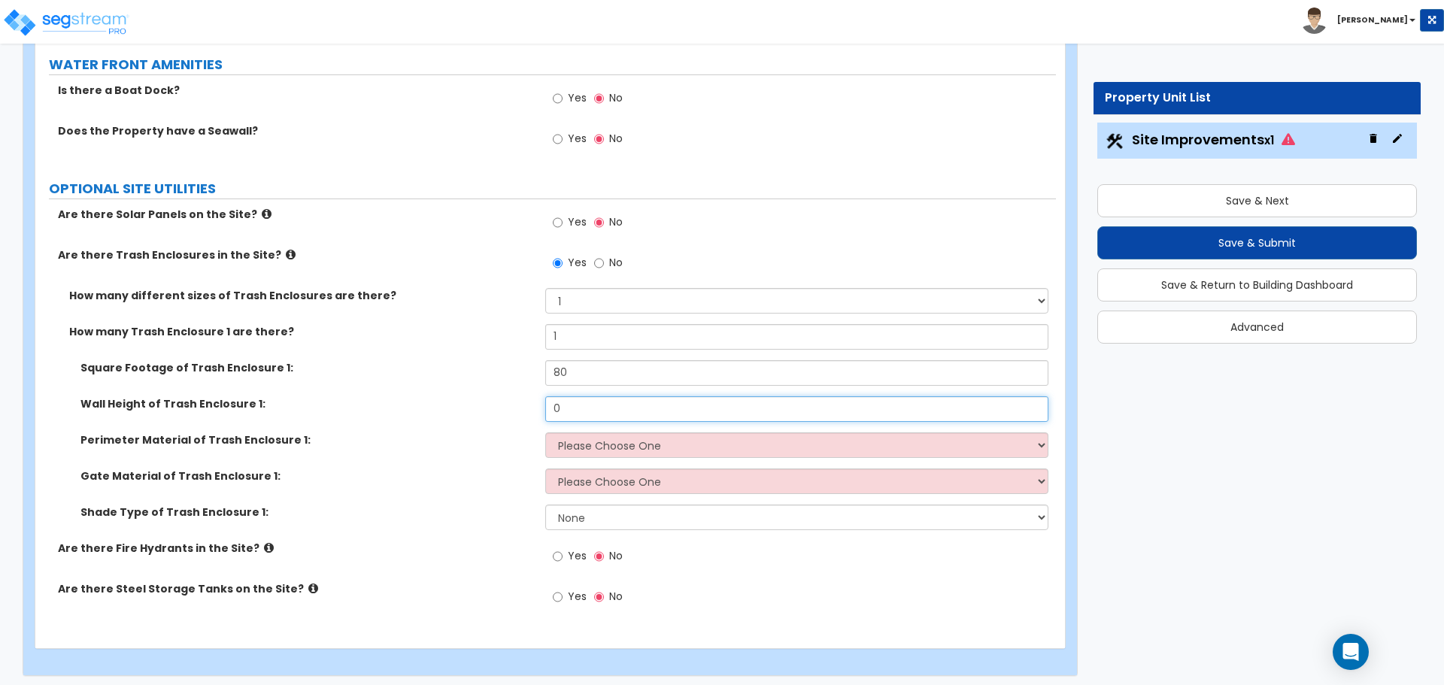
drag, startPoint x: 596, startPoint y: 414, endPoint x: 506, endPoint y: 396, distance: 92.0
click at [514, 396] on div "Wall Height of Trash Enclosure 1: 0" at bounding box center [545, 414] width 1021 height 36
type input "6"
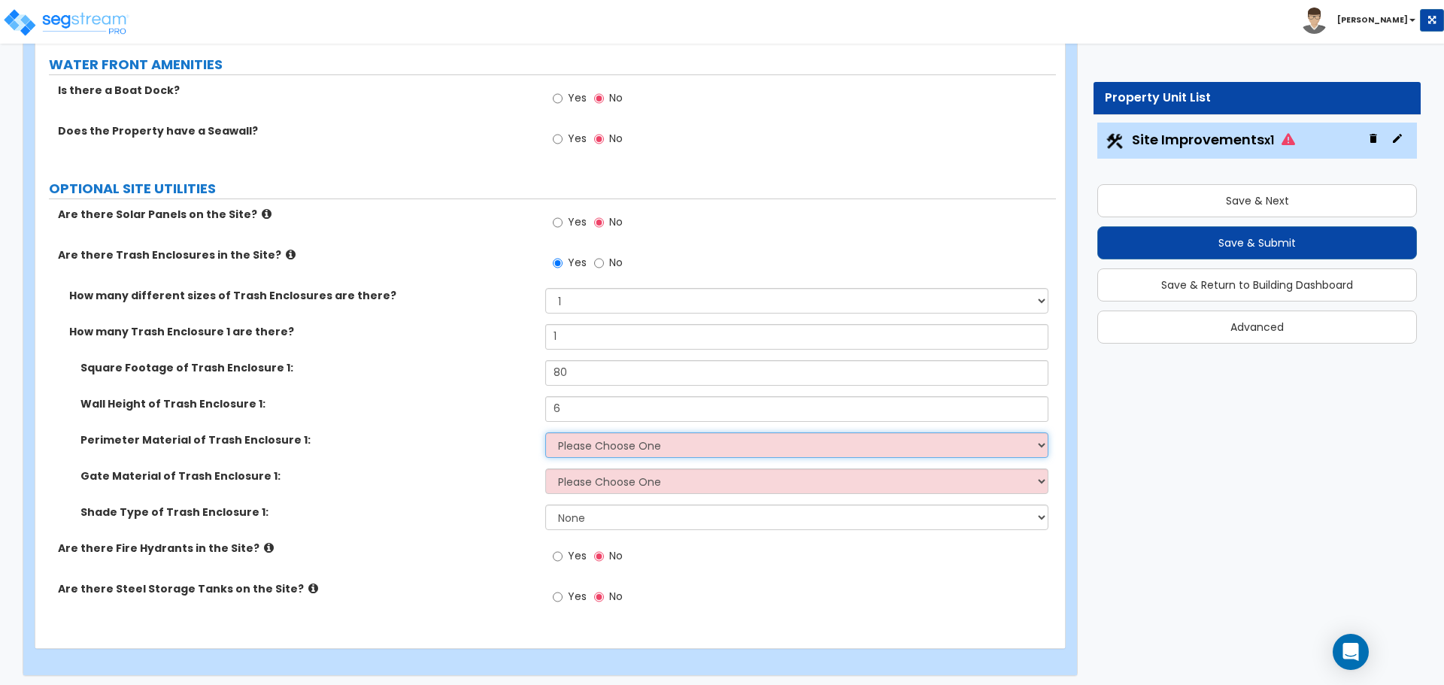
click at [626, 438] on select "Please Choose One Chain Link Wood Metal CMU" at bounding box center [796, 445] width 502 height 26
select select "2"
click at [545, 432] on select "Please Choose One Chain Link Wood Metal CMU" at bounding box center [796, 445] width 502 height 26
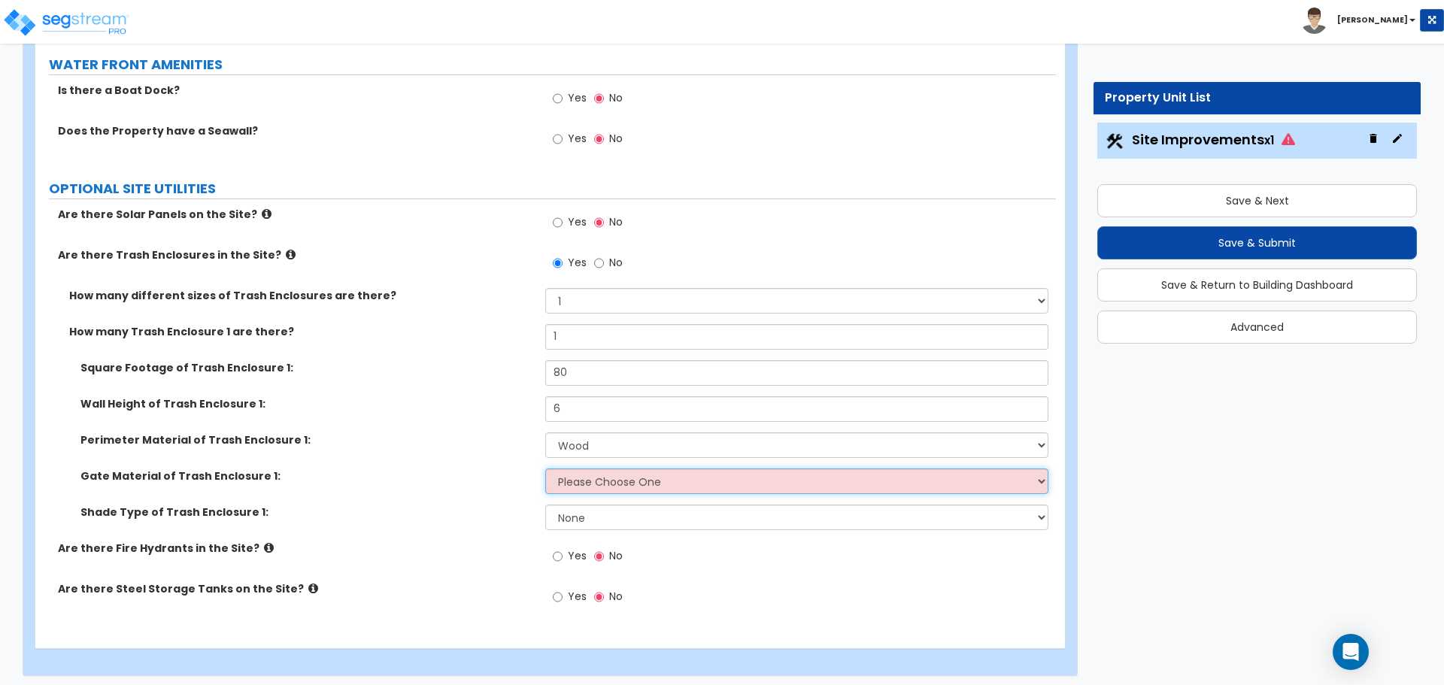
click at [623, 478] on select "Please Choose One Wood Metal" at bounding box center [796, 482] width 502 height 26
select select "1"
click at [545, 469] on select "Please Choose One Wood Metal" at bounding box center [796, 482] width 502 height 26
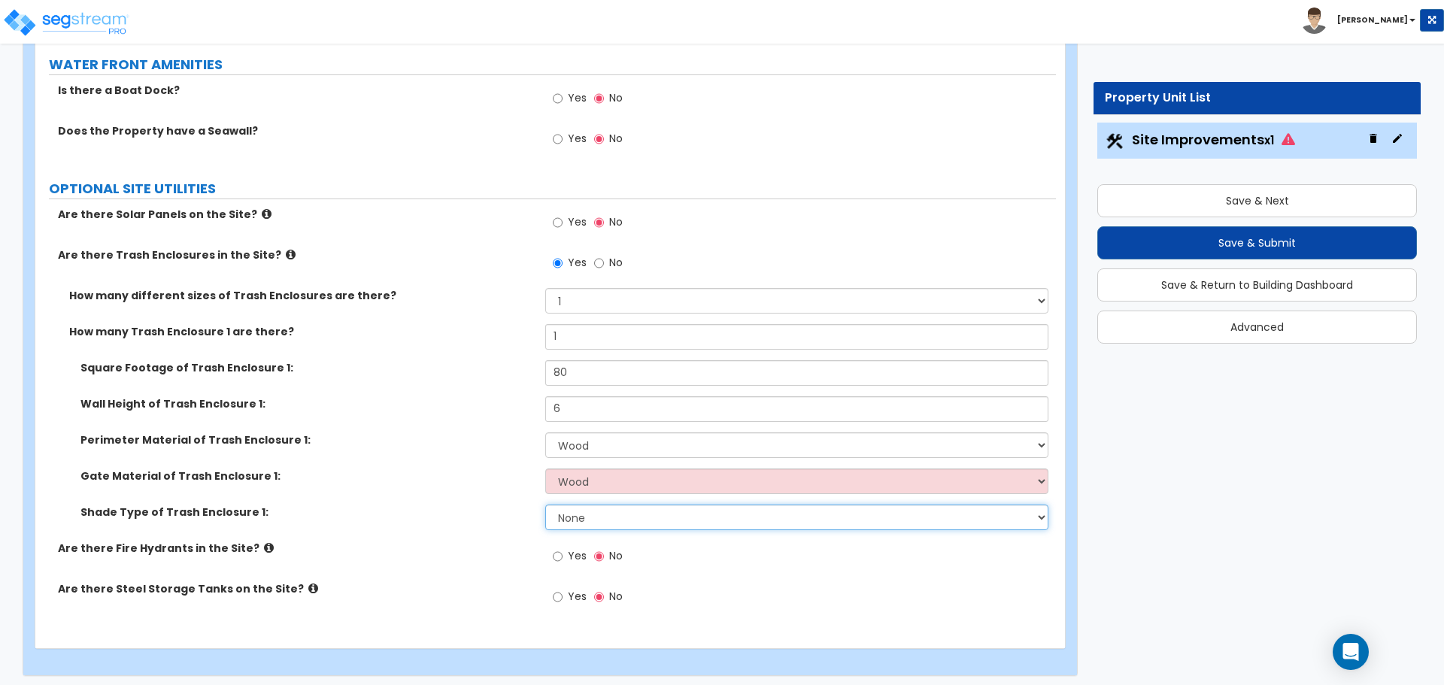
click at [629, 505] on select "None Roof Pergola" at bounding box center [796, 518] width 502 height 26
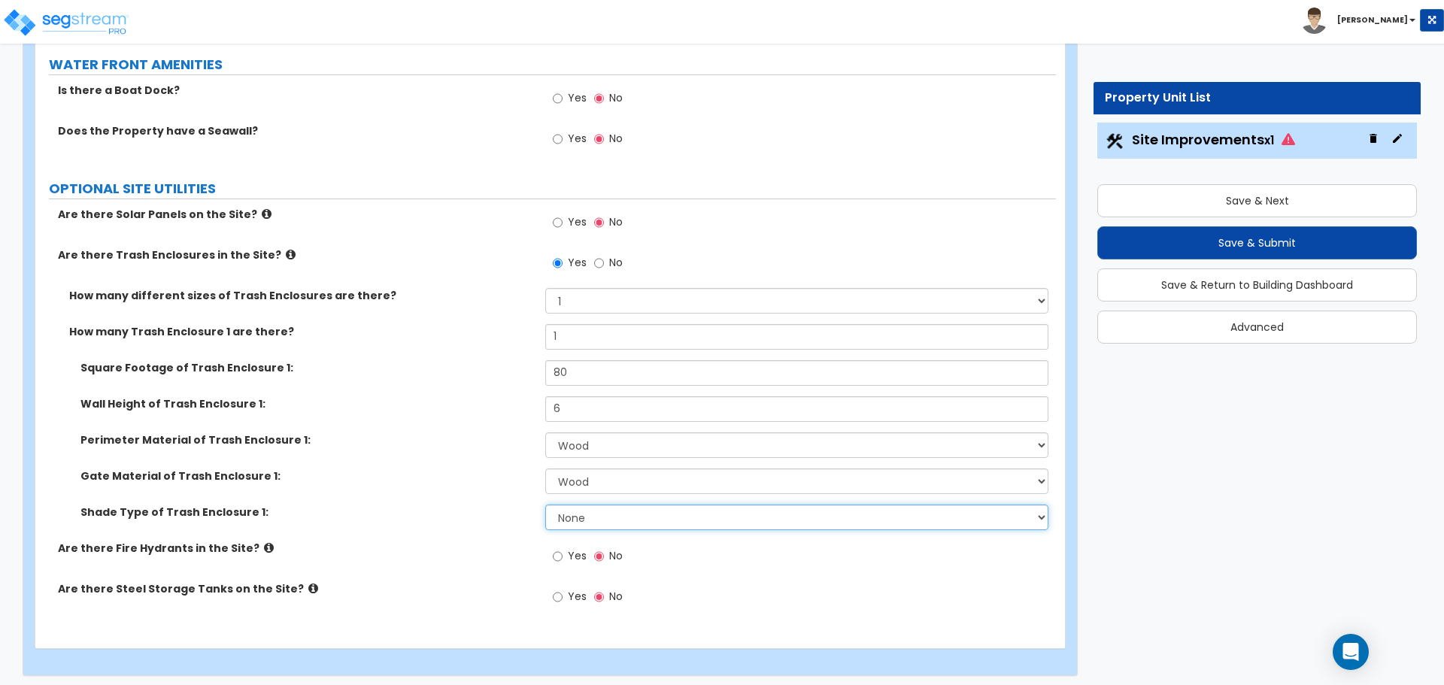
select select "1"
click at [545, 505] on select "None Roof Pergola" at bounding box center [796, 518] width 502 height 26
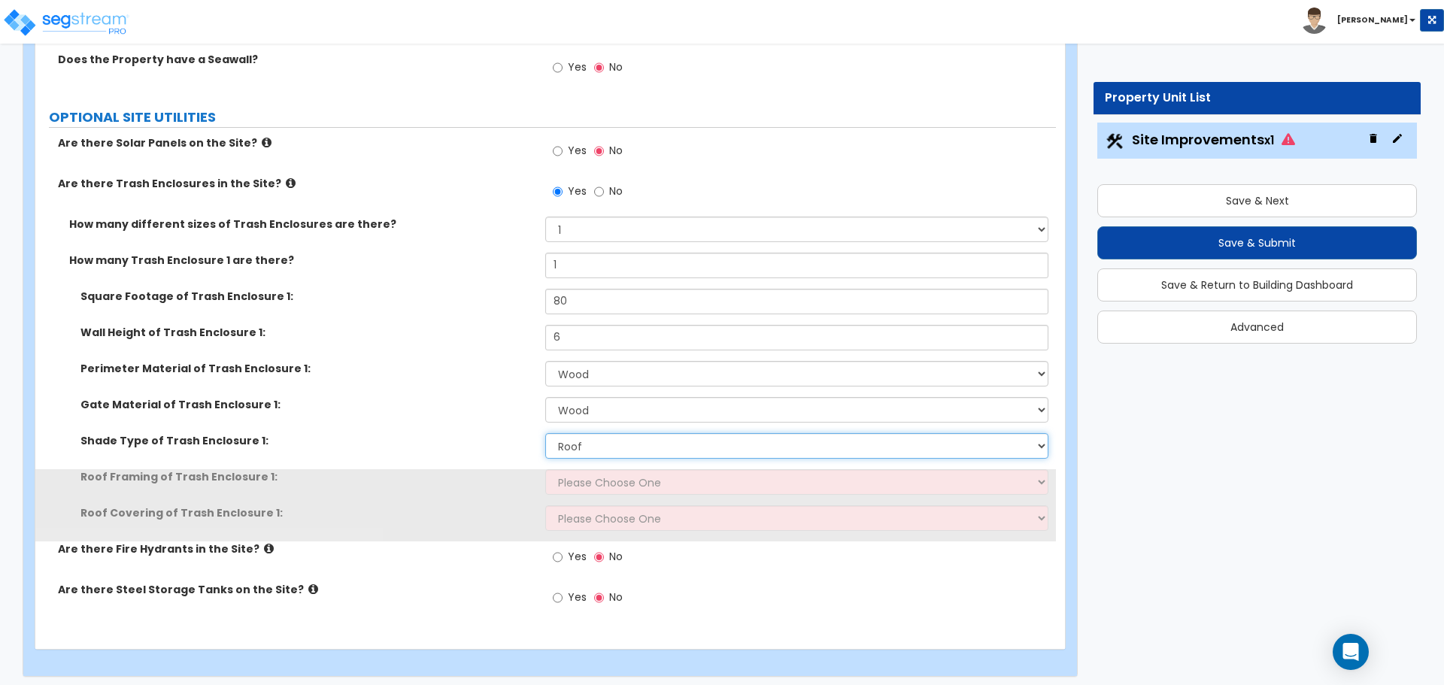
scroll to position [2912, 0]
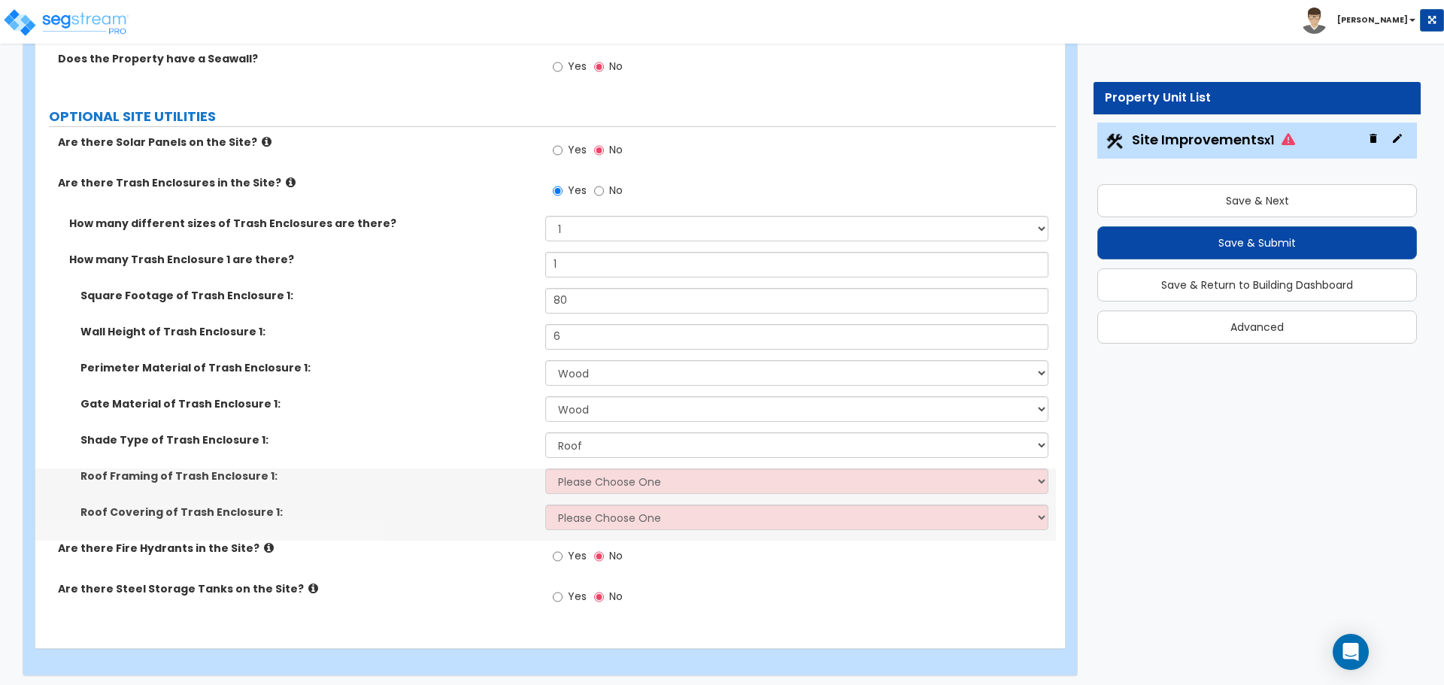
click at [651, 491] on div "Roof Framing of Trash Enclosure 1: Please Choose One Wood Framing Metal Framing" at bounding box center [545, 487] width 1021 height 36
click at [648, 487] on select "Please Choose One Wood Framing Metal Framing" at bounding box center [796, 482] width 502 height 26
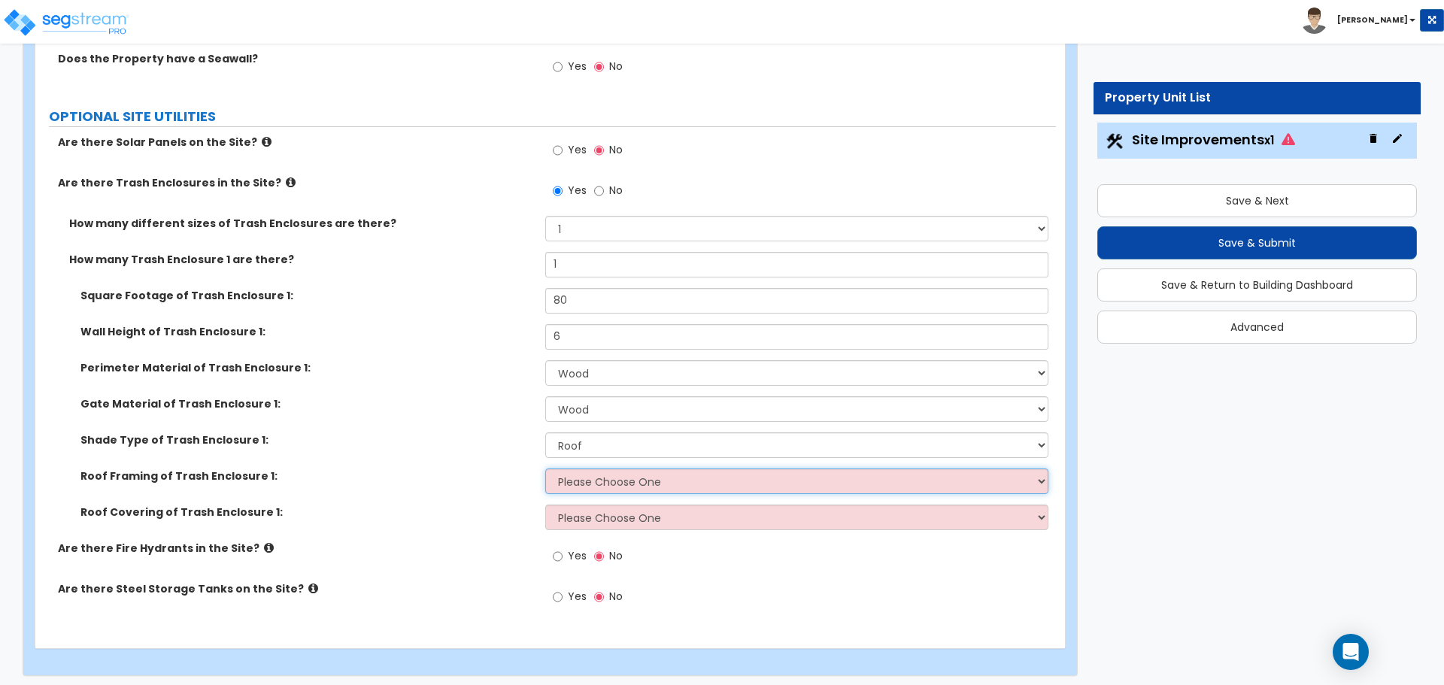
select select "1"
click at [545, 469] on select "Please Choose One Wood Framing Metal Framing" at bounding box center [796, 482] width 502 height 26
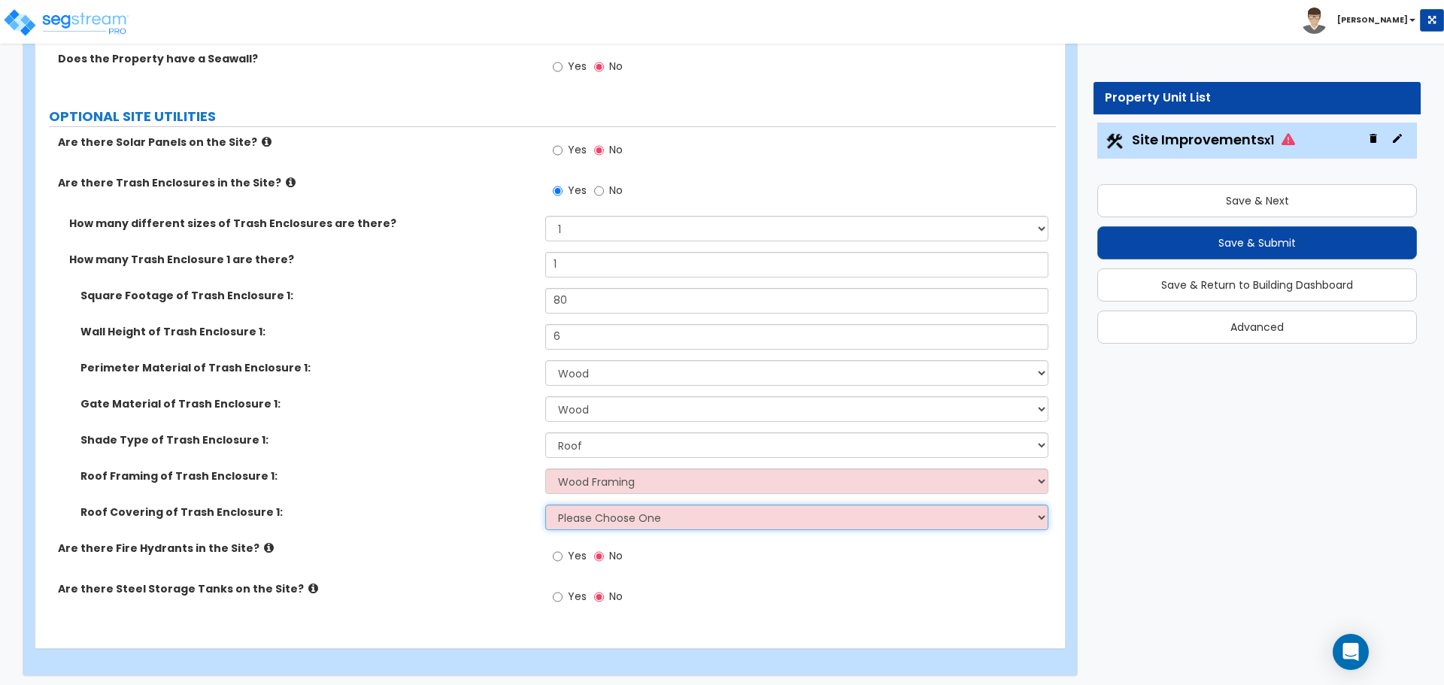
click at [651, 505] on select "Please Choose One Metal Roof Asphalt Shingles Clay Tiles Corrugated Fiberglass" at bounding box center [796, 518] width 502 height 26
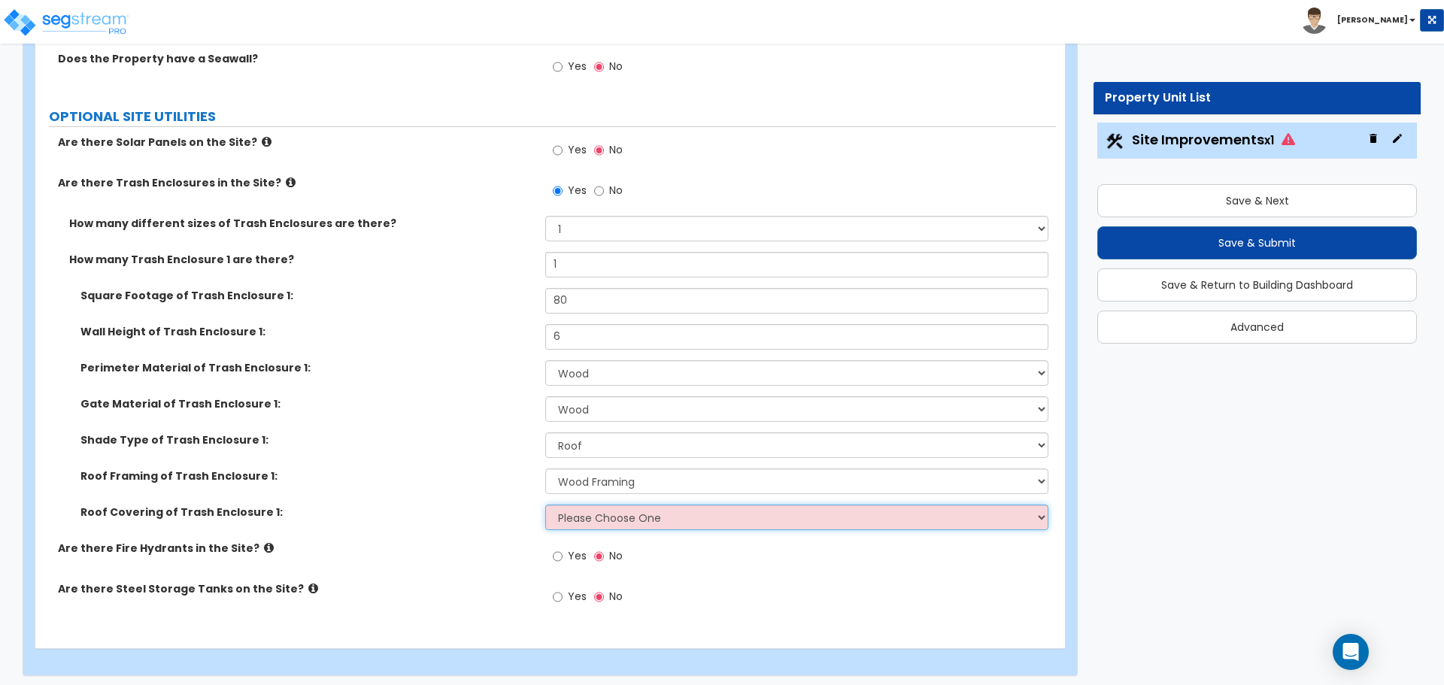
select select "1"
click at [545, 505] on select "Please Choose One Metal Roof Asphalt Shingles Clay Tiles Corrugated Fiberglass" at bounding box center [796, 518] width 502 height 26
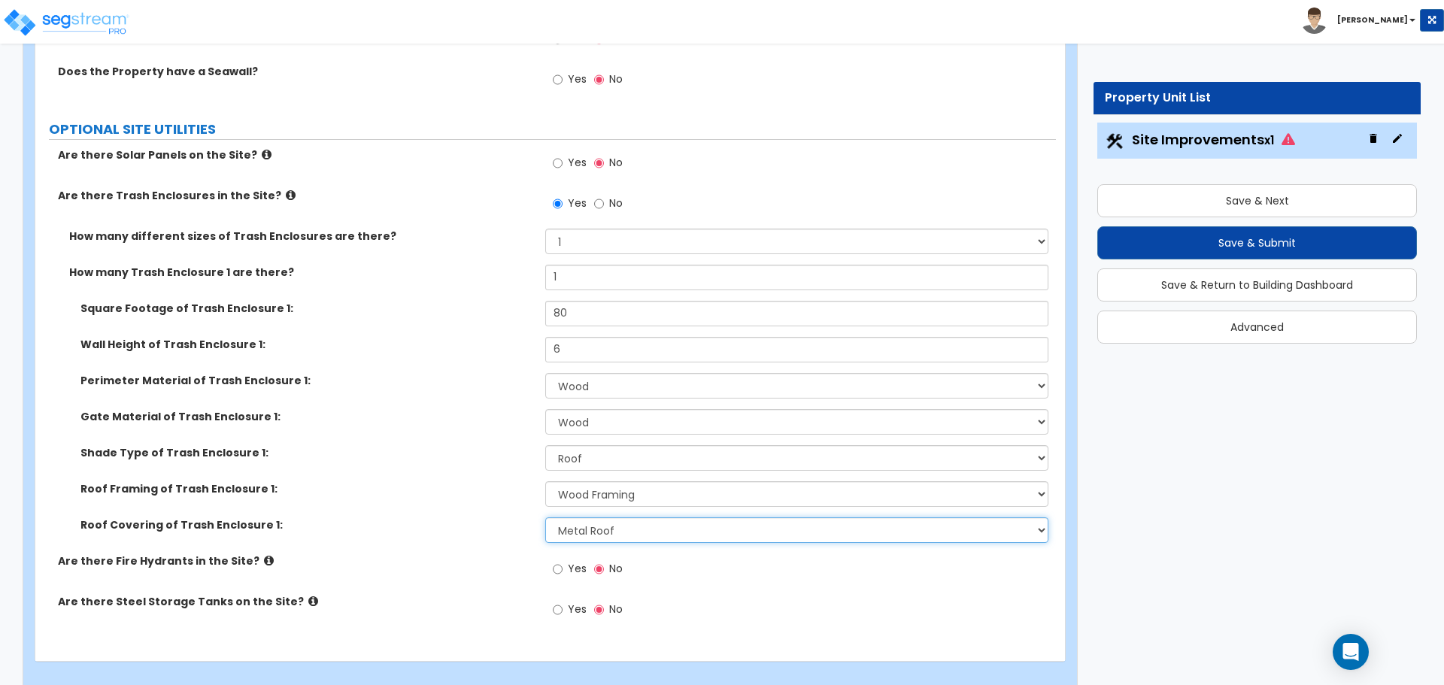
scroll to position [2903, 0]
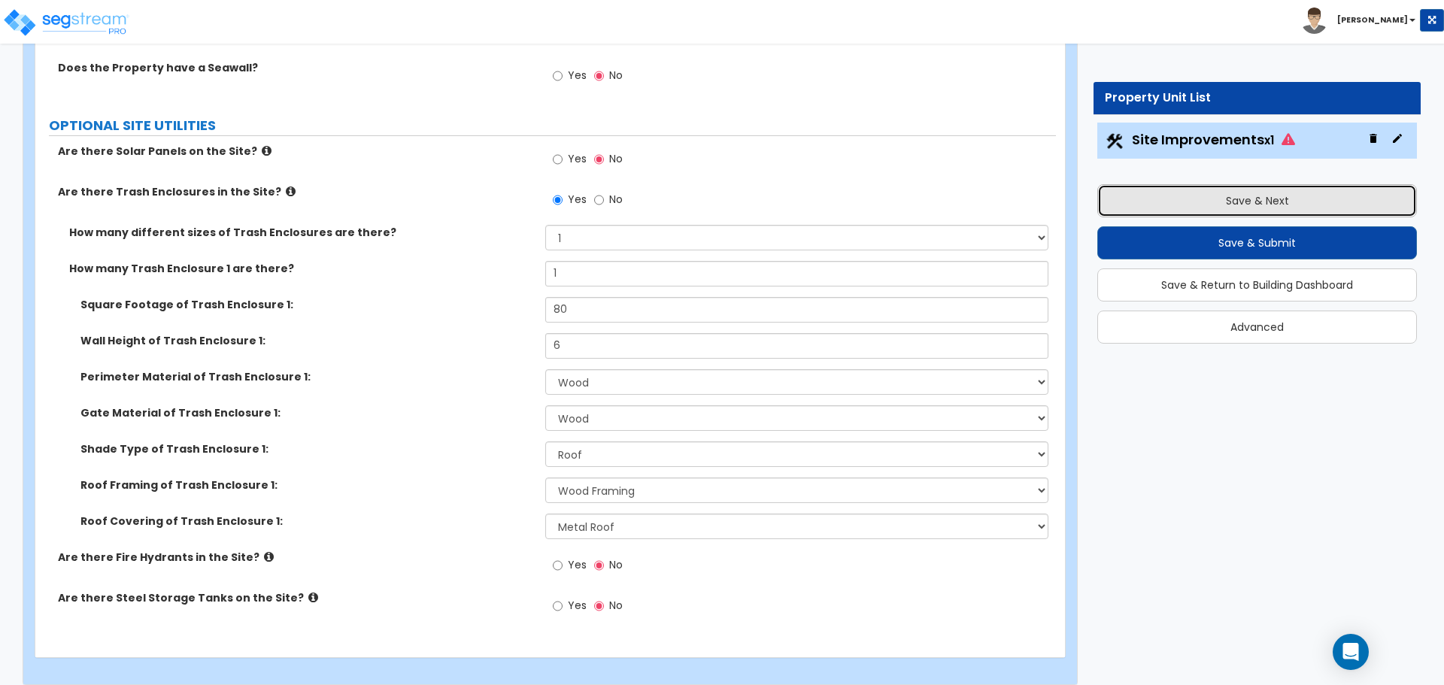
click at [1134, 205] on button "Save & Next" at bounding box center [1257, 200] width 320 height 33
type input "5000"
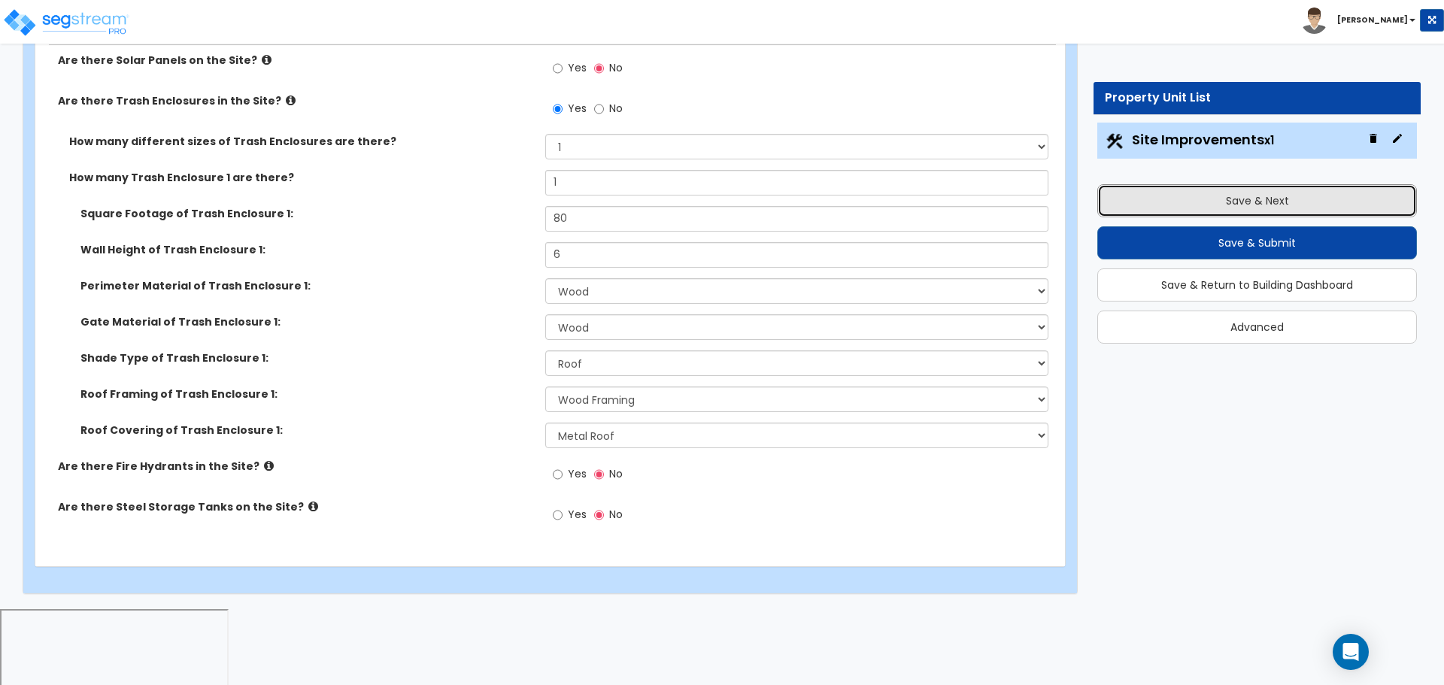
scroll to position [2812, 0]
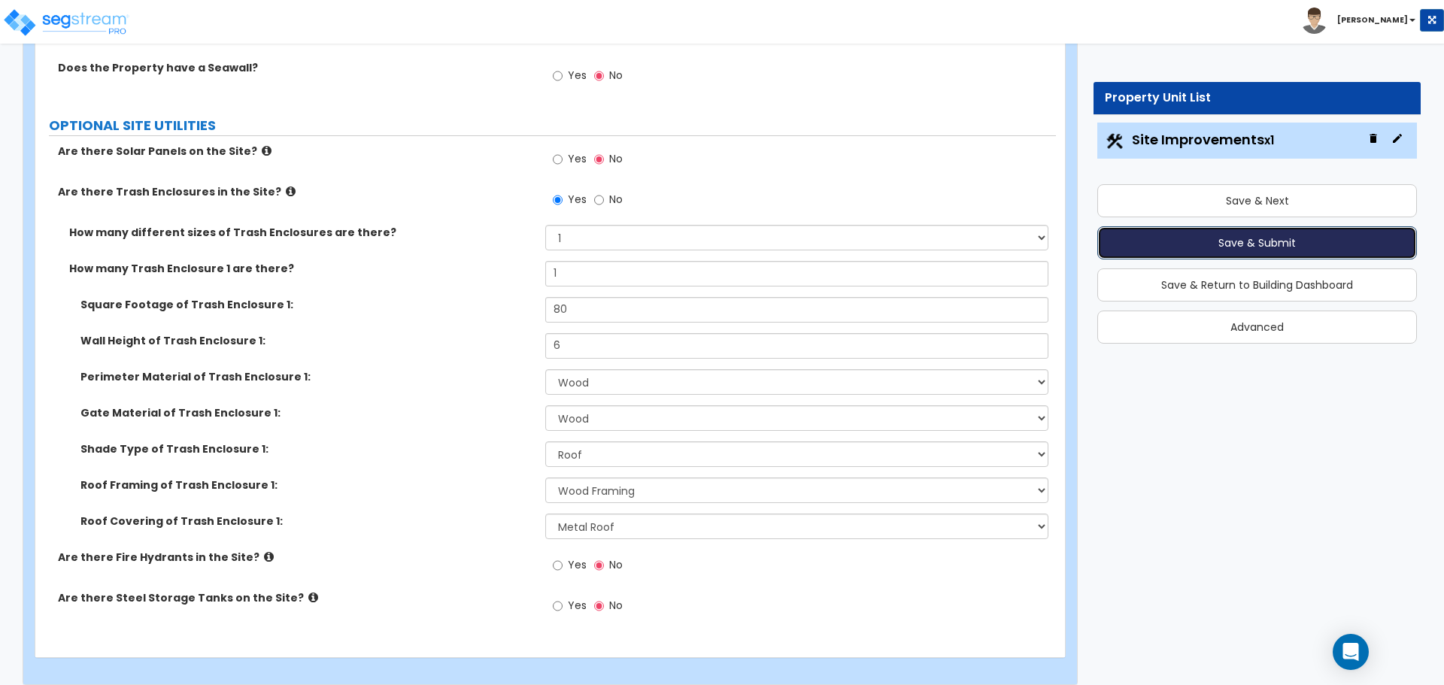
click at [1143, 241] on button "Save & Submit" at bounding box center [1257, 242] width 320 height 33
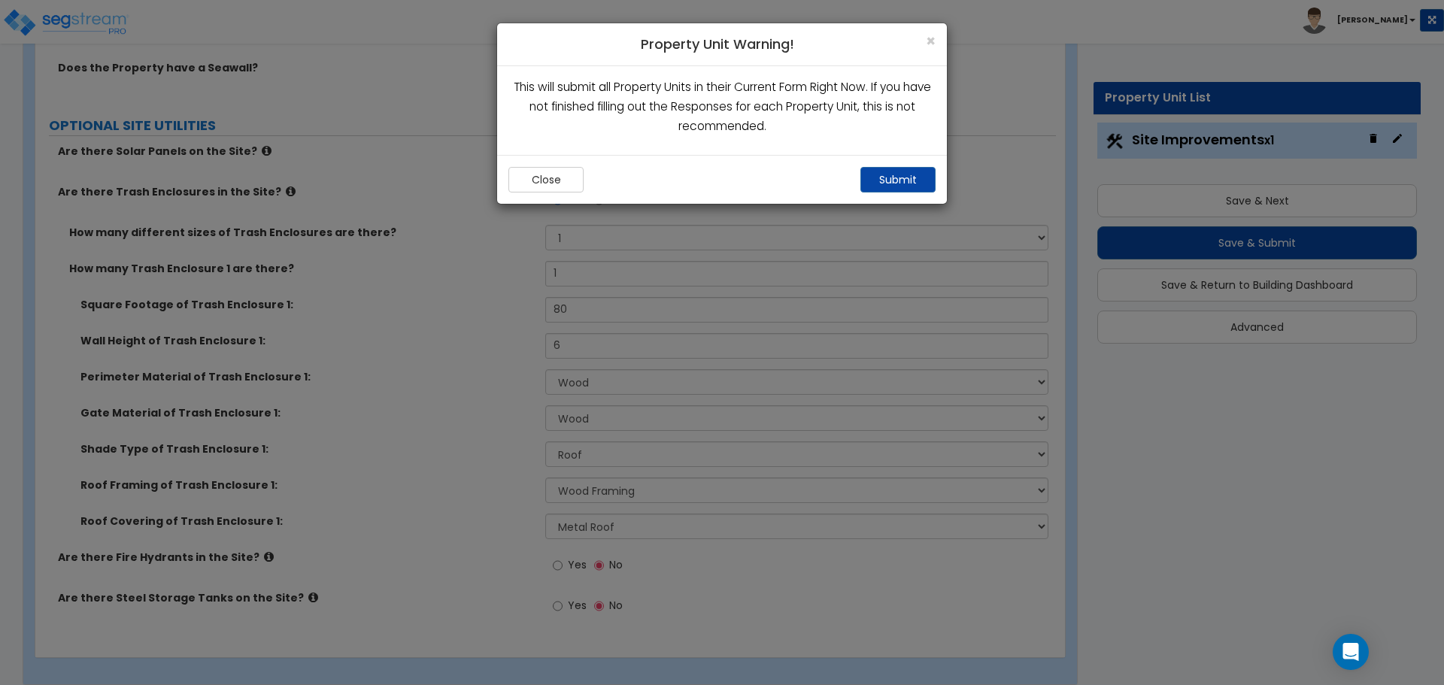
click at [902, 196] on div "Close Submit" at bounding box center [722, 179] width 450 height 49
click at [894, 183] on button "Submit" at bounding box center [897, 180] width 75 height 26
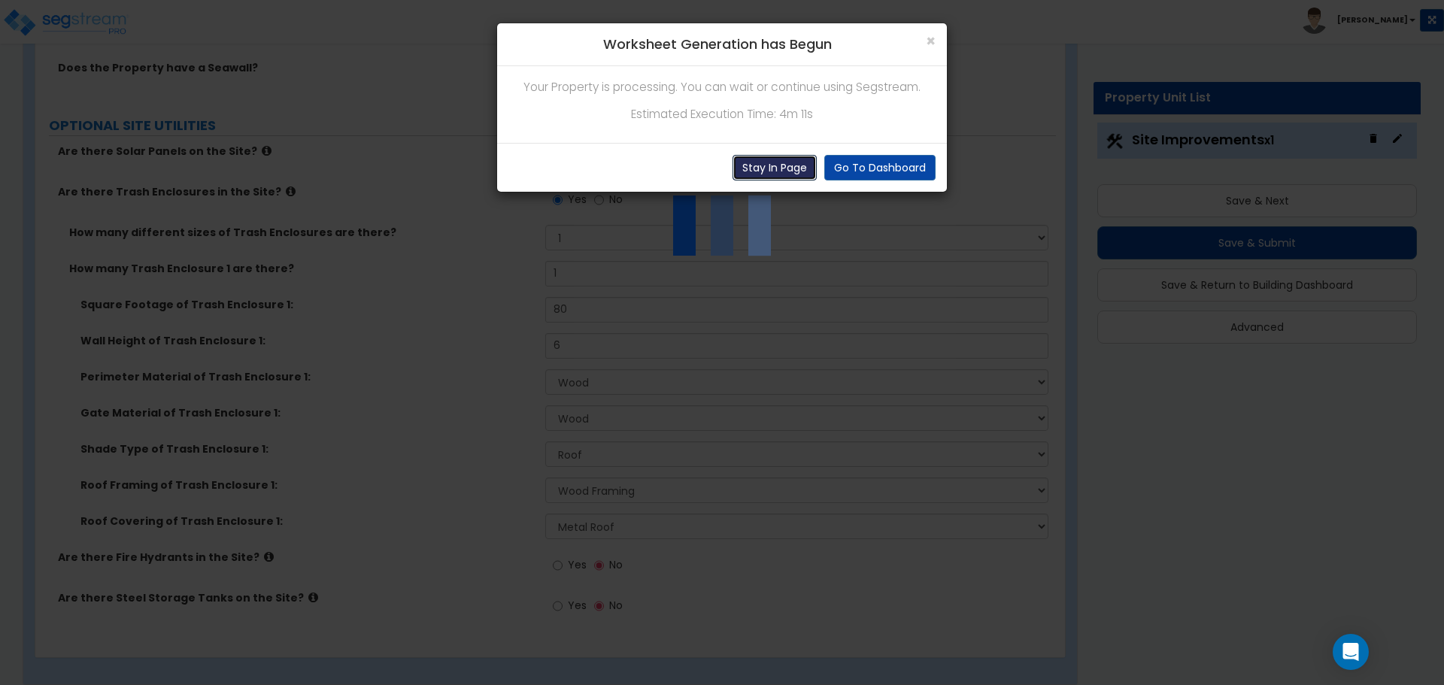
click at [787, 159] on button "Stay In Page" at bounding box center [775, 168] width 84 height 26
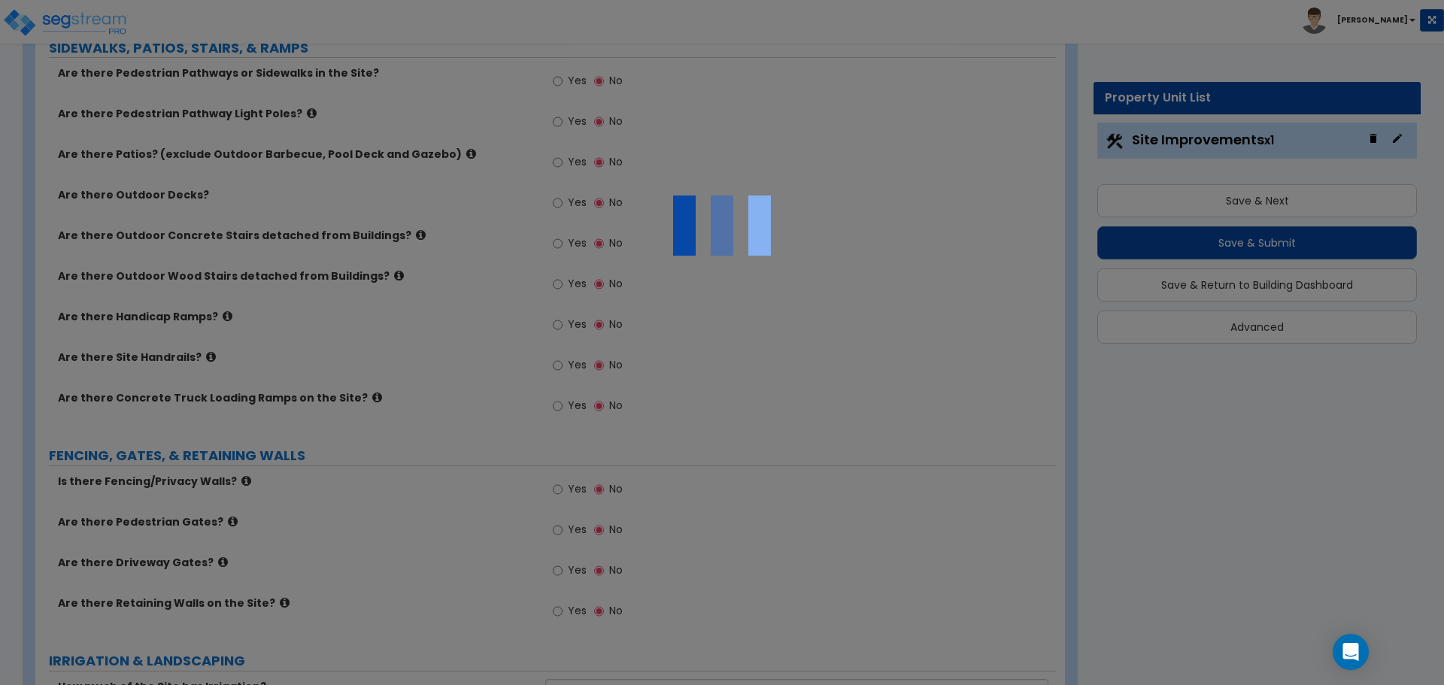
scroll to position [1103, 0]
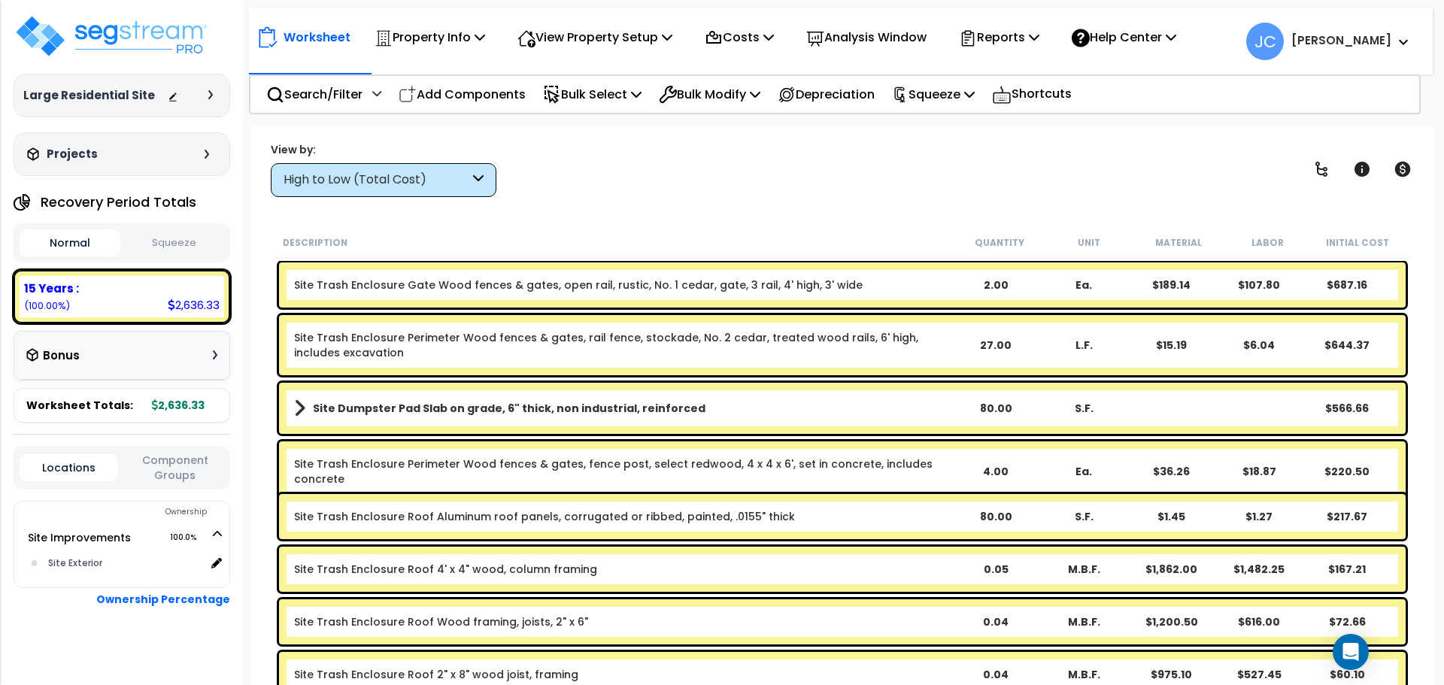
click at [460, 177] on div "High to Low (Total Cost)" at bounding box center [377, 179] width 186 height 17
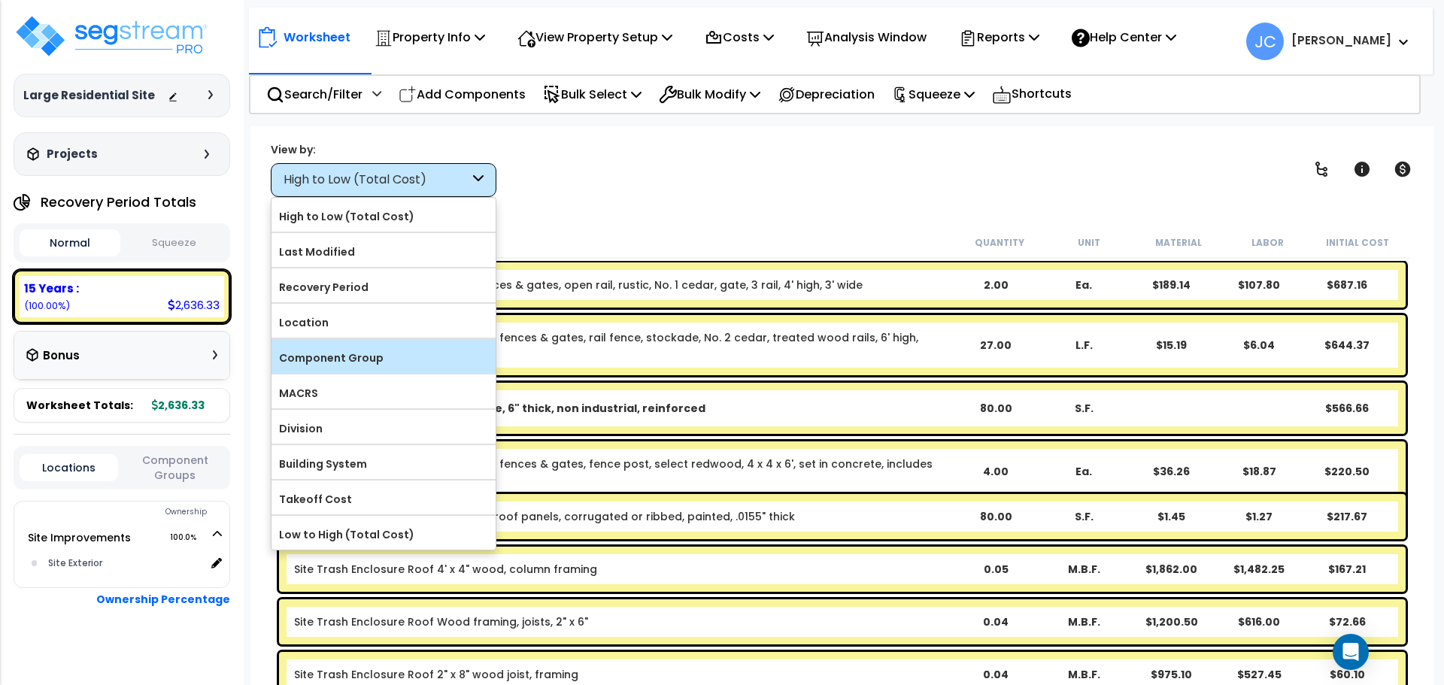
click at [414, 347] on label "Component Group" at bounding box center [383, 358] width 224 height 23
click at [0, 0] on input "Component Group" at bounding box center [0, 0] width 0 height 0
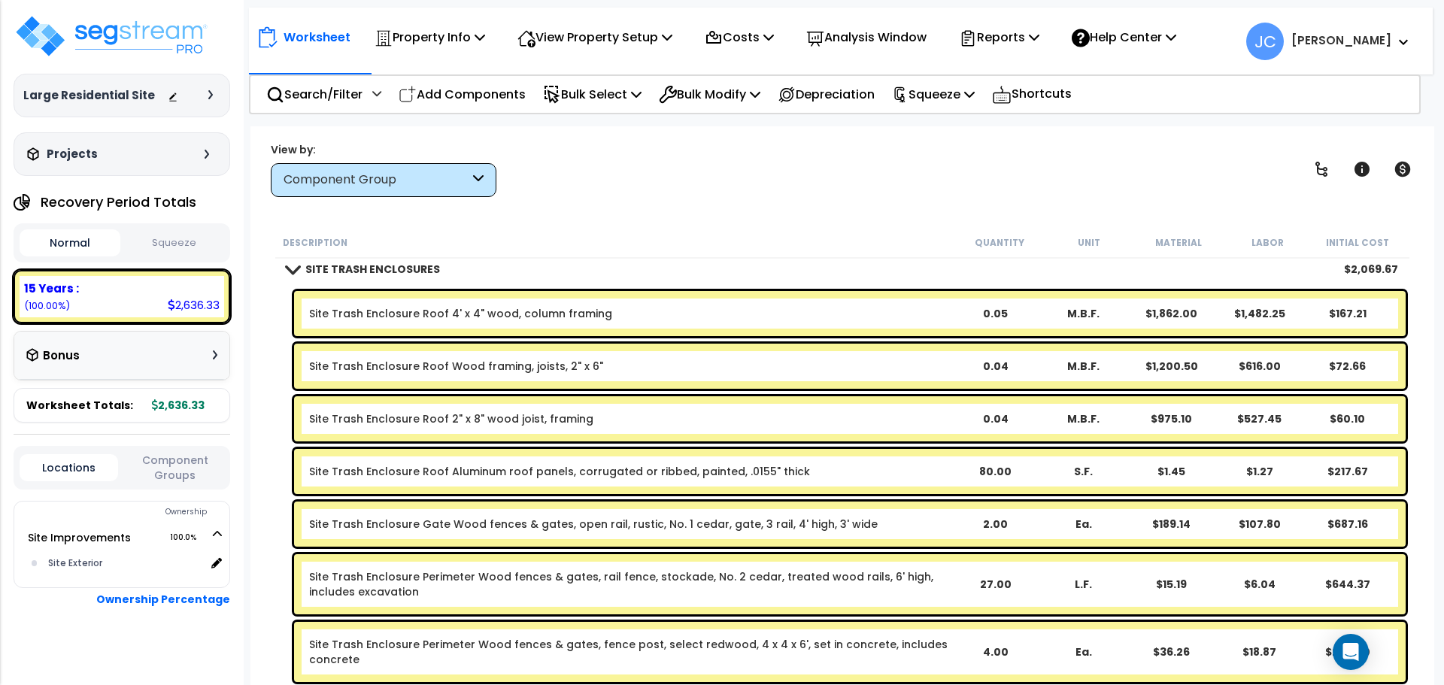
scroll to position [34, 0]
click at [123, 25] on img at bounding box center [112, 36] width 196 height 45
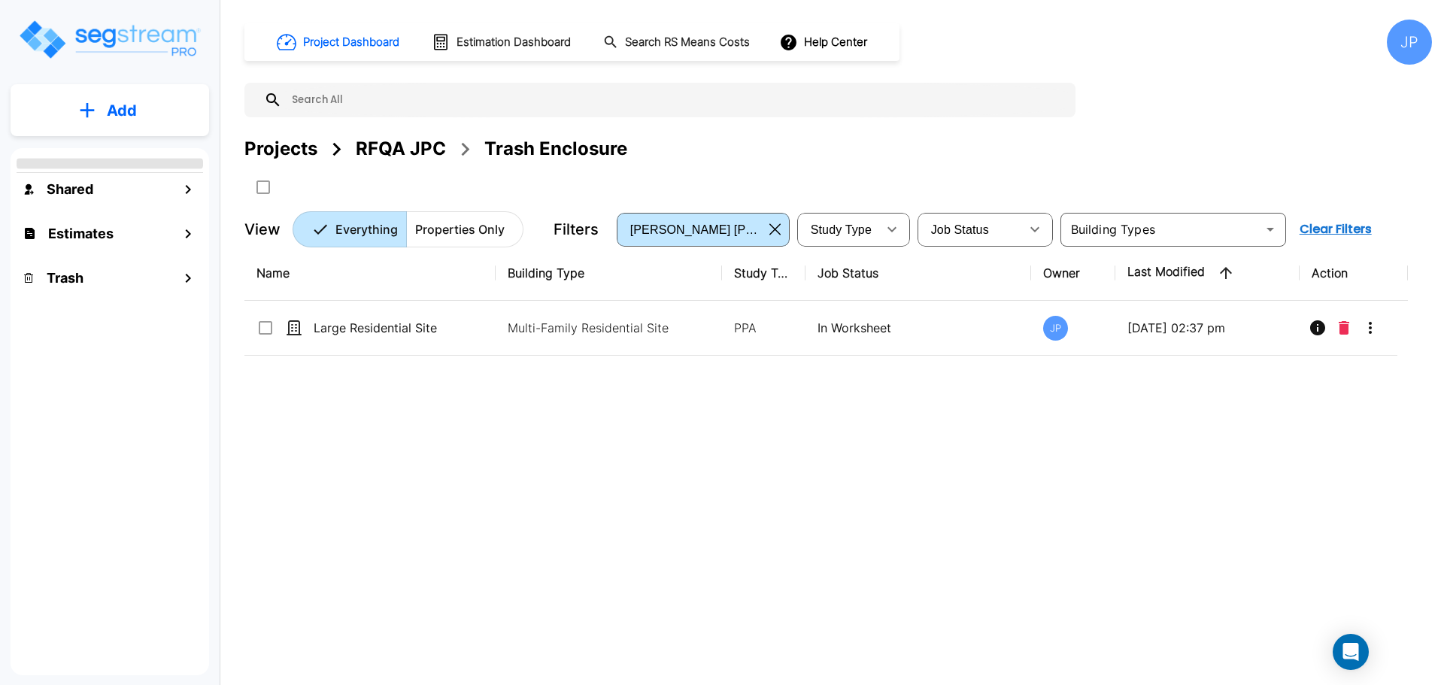
click at [156, 116] on button "Add" at bounding box center [110, 111] width 199 height 44
click at [137, 186] on p "Add Property" at bounding box center [118, 195] width 77 height 18
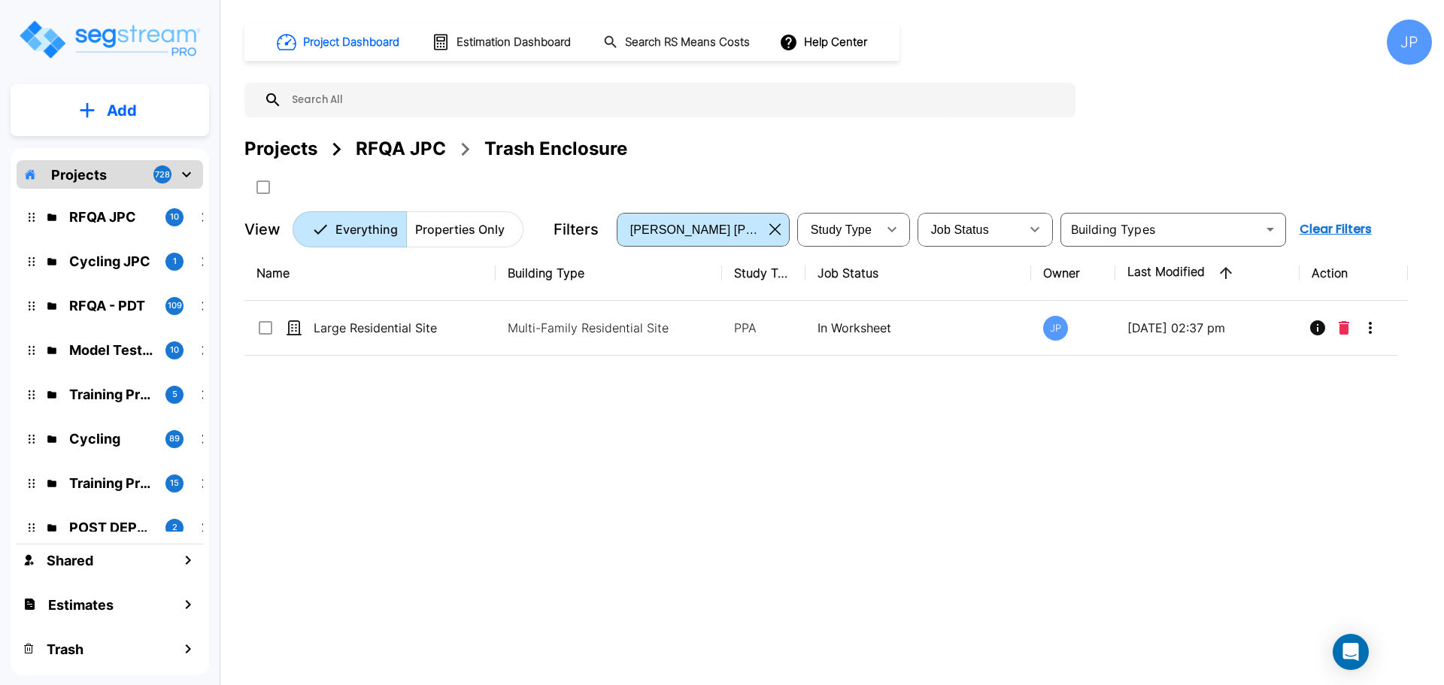
click at [132, 191] on div "RFQA JPC 10 Cycling JPC 1 RFQA - PDT 109 Model Testing CN 10 Training Property …" at bounding box center [110, 360] width 187 height 343
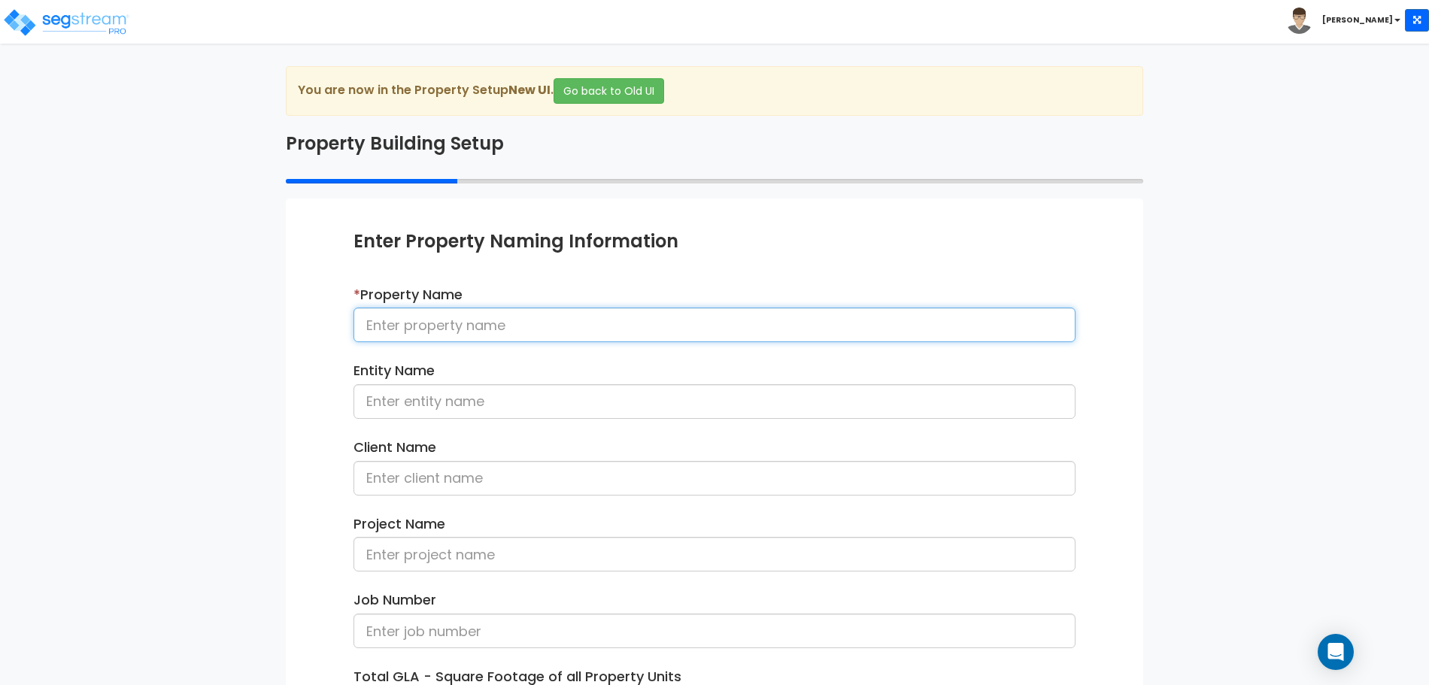
click at [475, 320] on input at bounding box center [714, 325] width 722 height 35
type input "SFH Site"
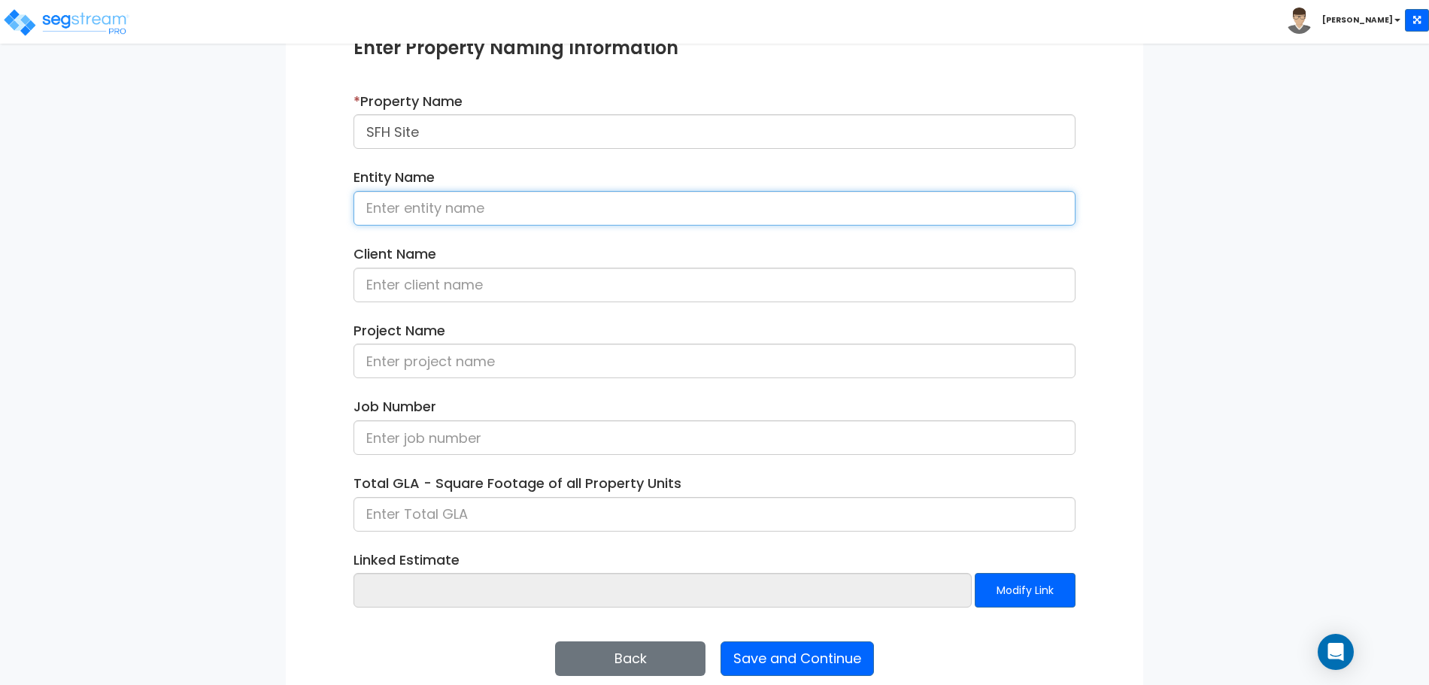
scroll to position [196, 0]
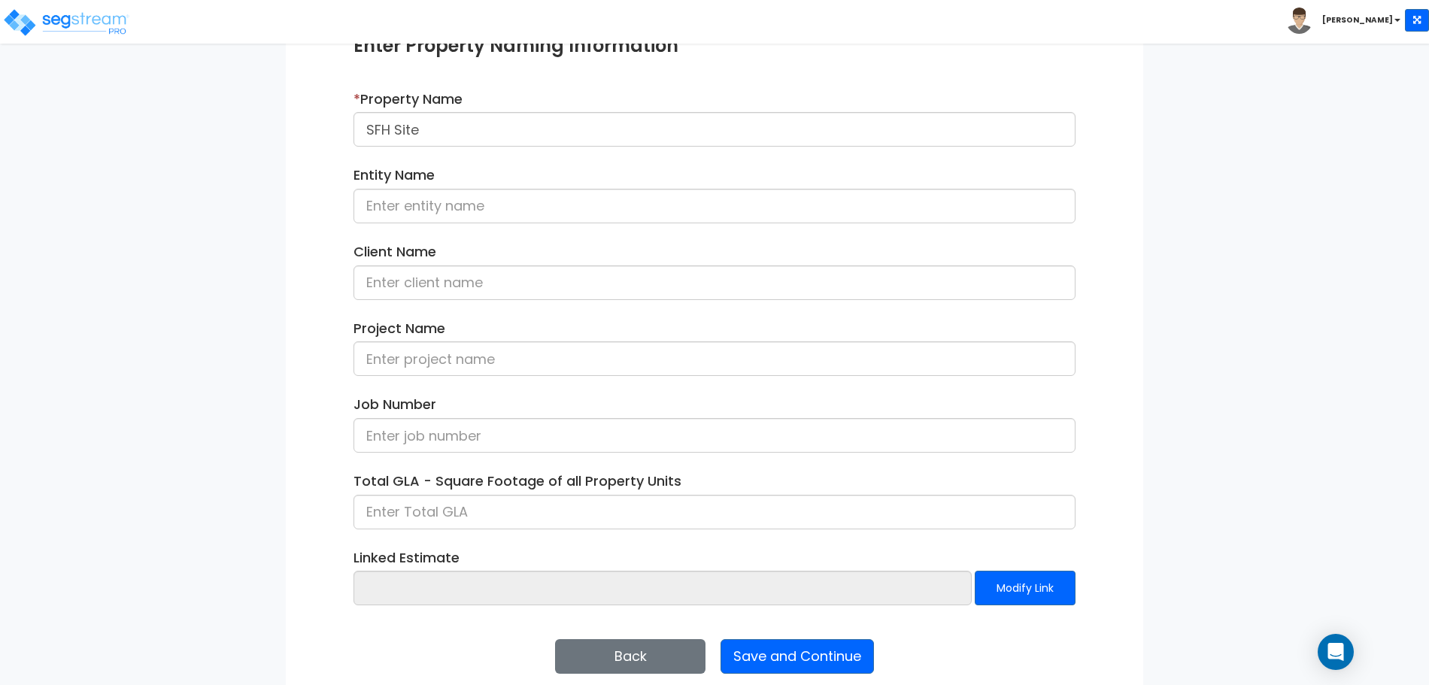
click at [771, 636] on div "Enter Property Naming Information * Property Name SFH Site Entity Name Client N…" at bounding box center [714, 353] width 857 height 701
click at [778, 645] on button "Save and Continue" at bounding box center [796, 656] width 153 height 35
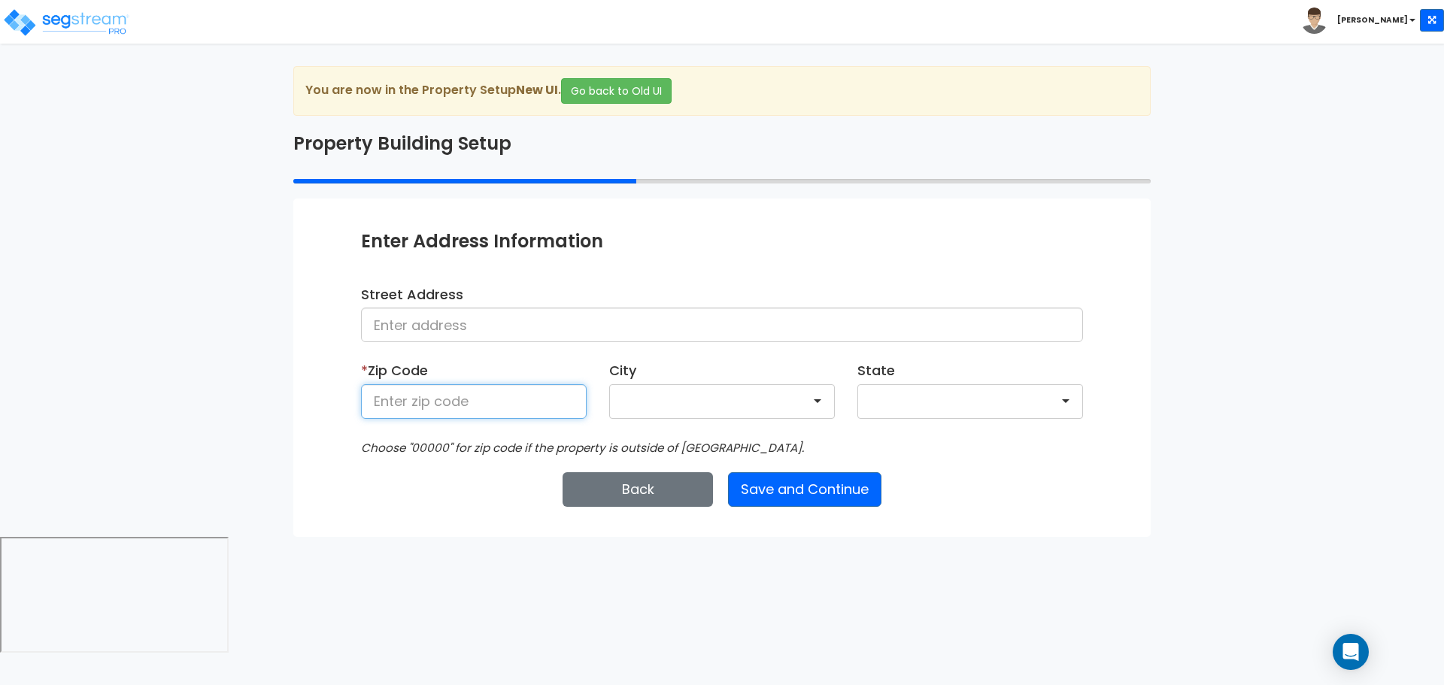
click at [505, 391] on input at bounding box center [474, 401] width 226 height 35
type input "81611"
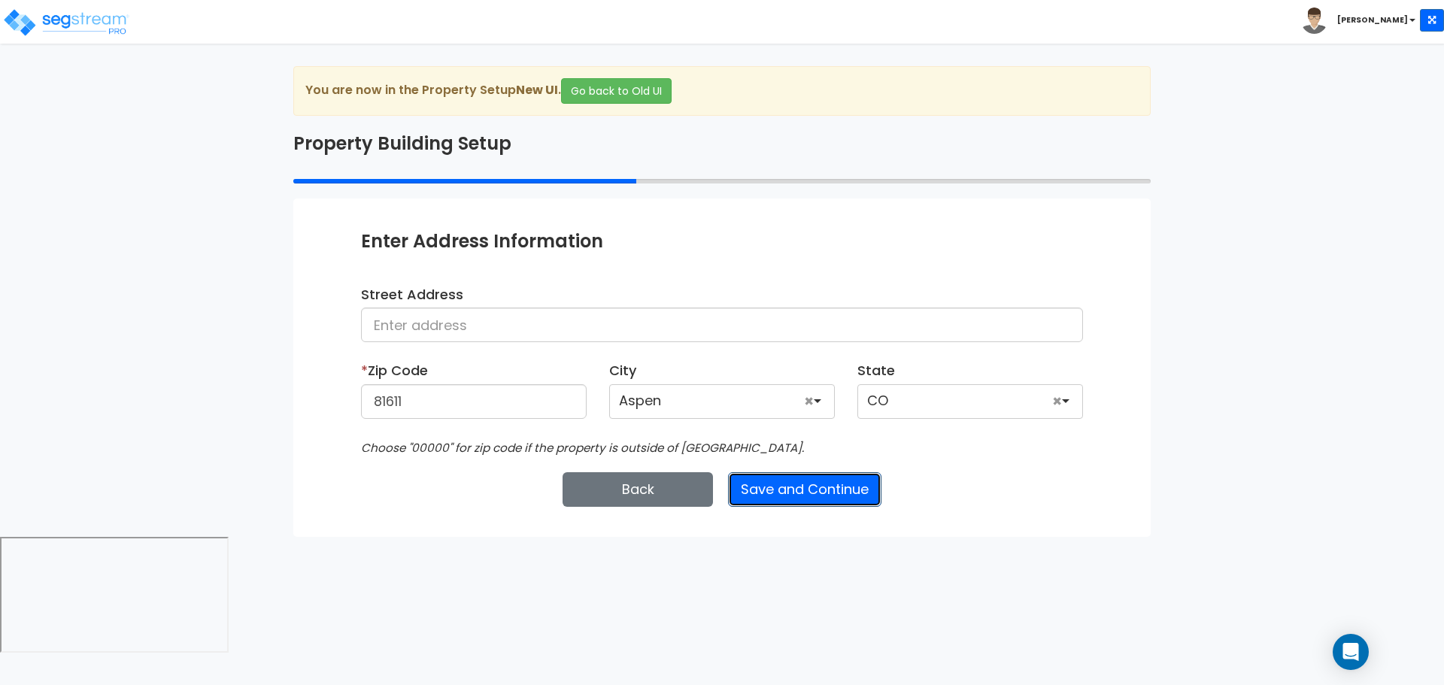
click at [804, 490] on button "Save and Continue" at bounding box center [804, 489] width 153 height 35
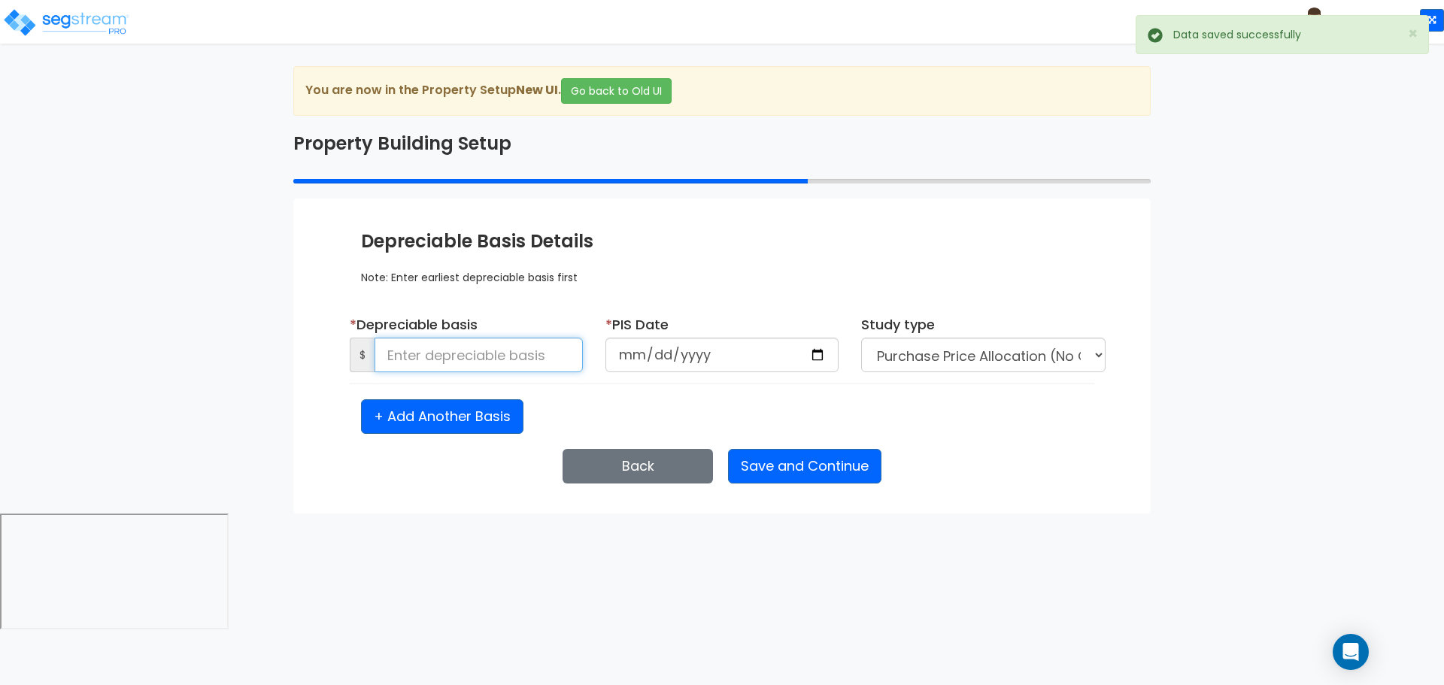
click at [526, 338] on input at bounding box center [479, 355] width 208 height 35
type input "5,000"
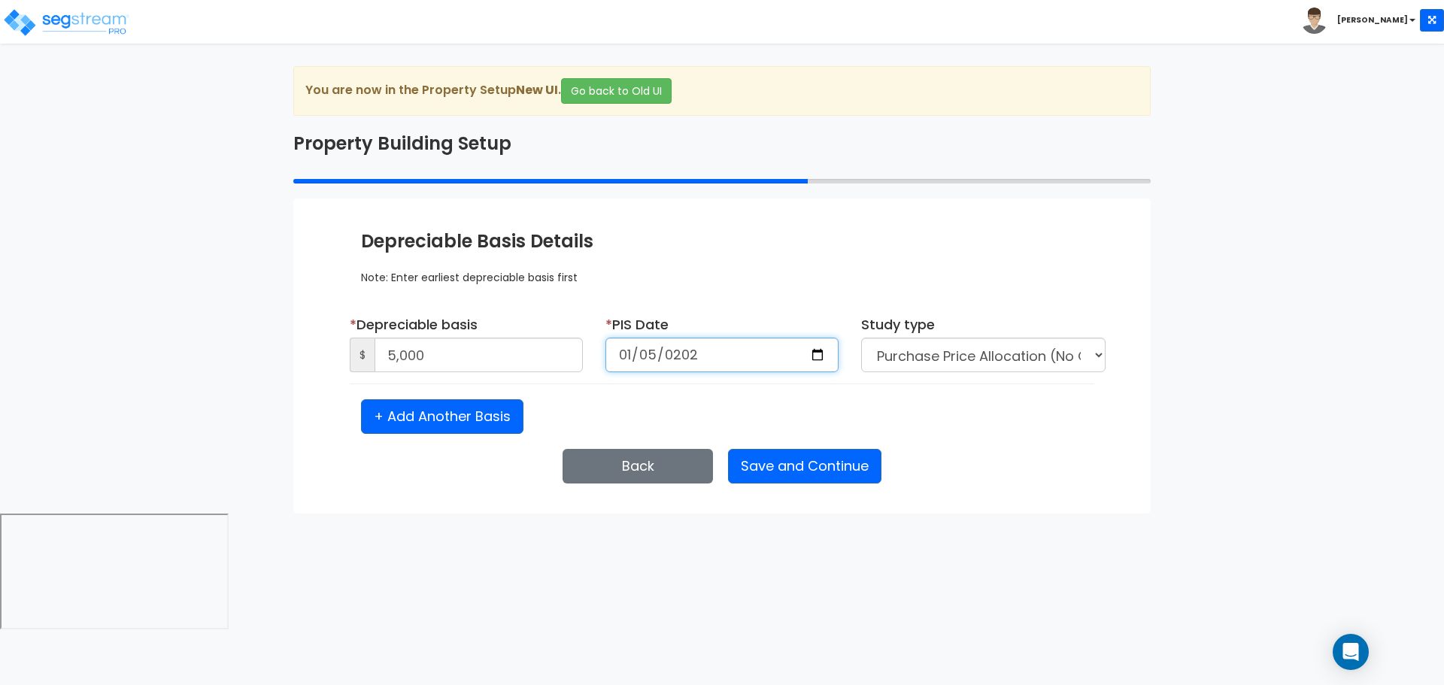
type input "[DATE]"
click at [805, 473] on button "Save and Continue" at bounding box center [804, 466] width 153 height 35
select select "2025"
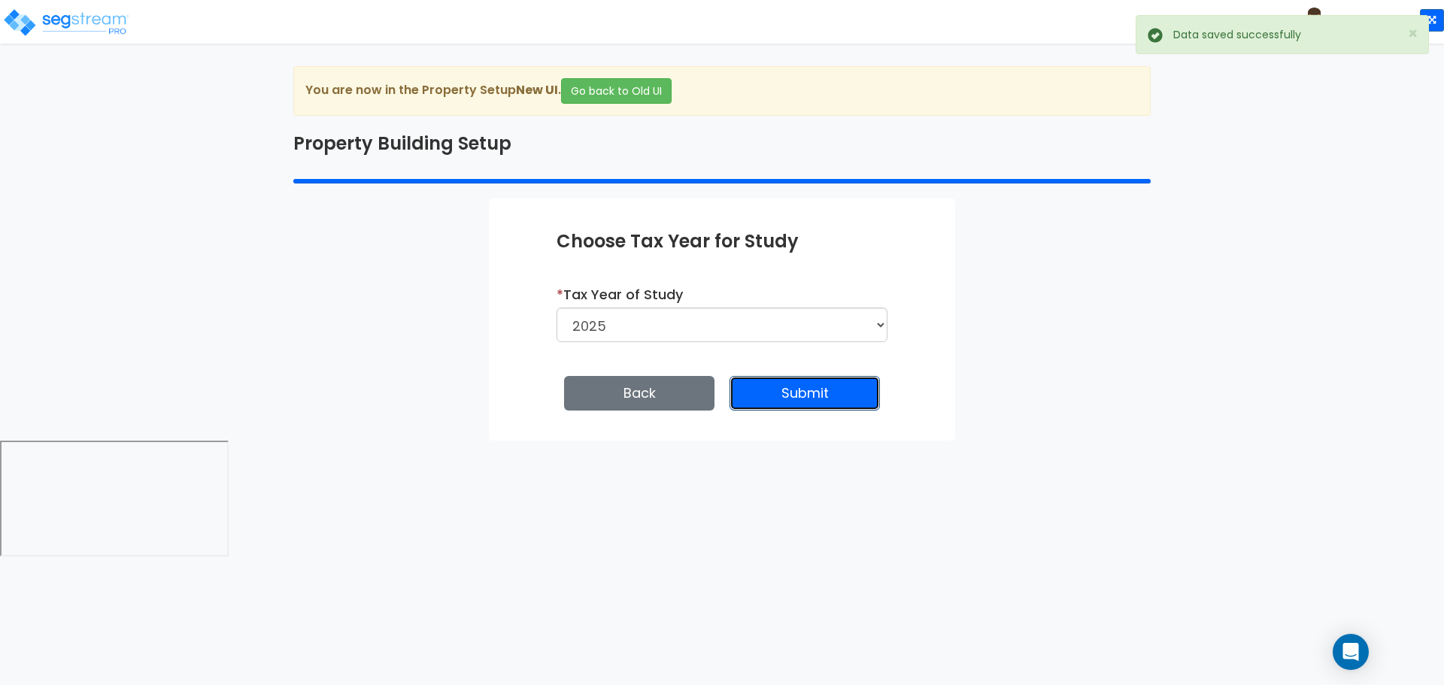
click at [822, 396] on button "Submit" at bounding box center [805, 393] width 150 height 35
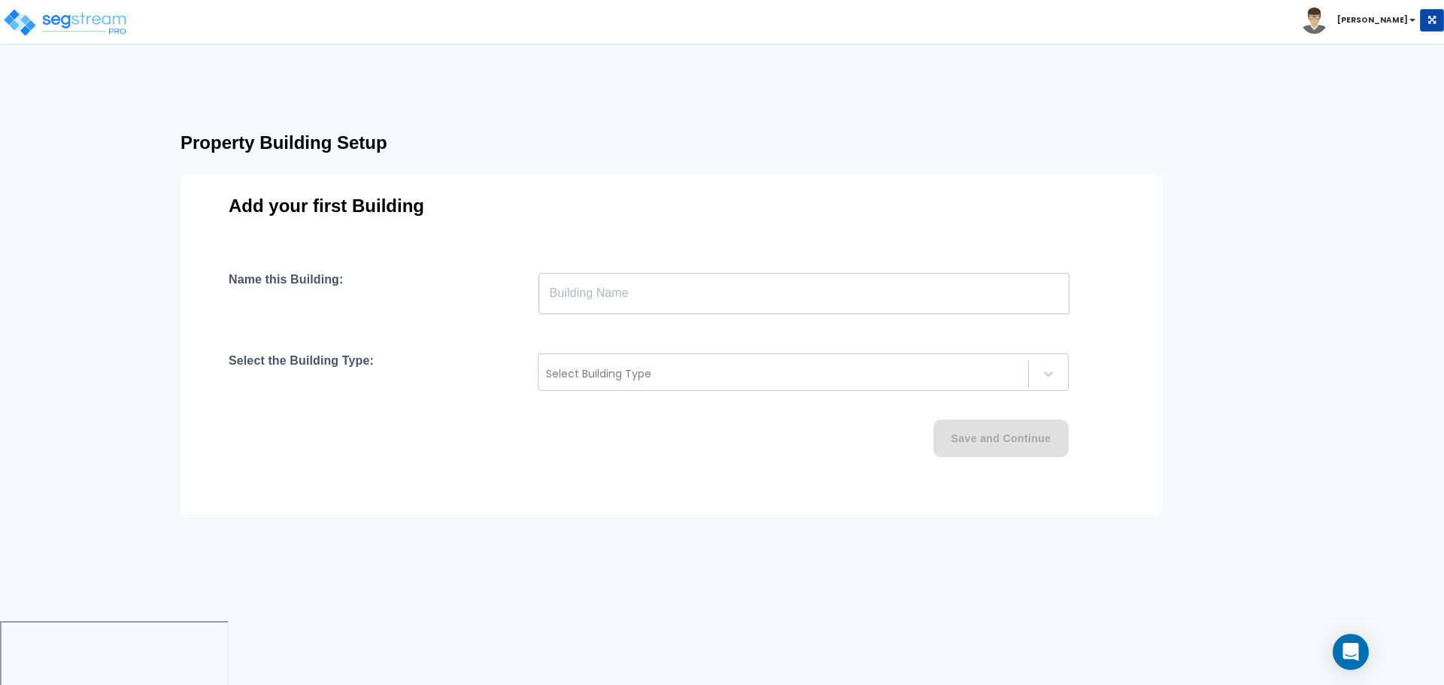
click at [728, 308] on input "text" at bounding box center [803, 293] width 531 height 42
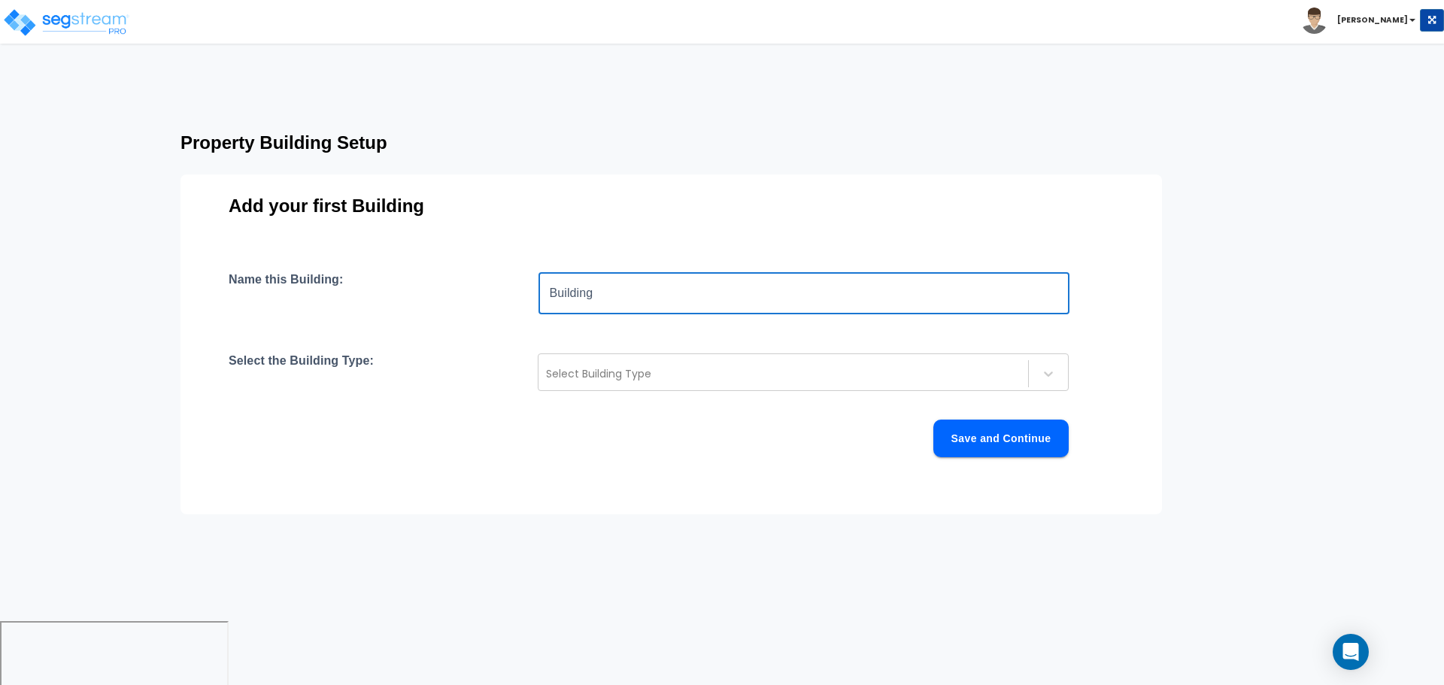
type input "Building"
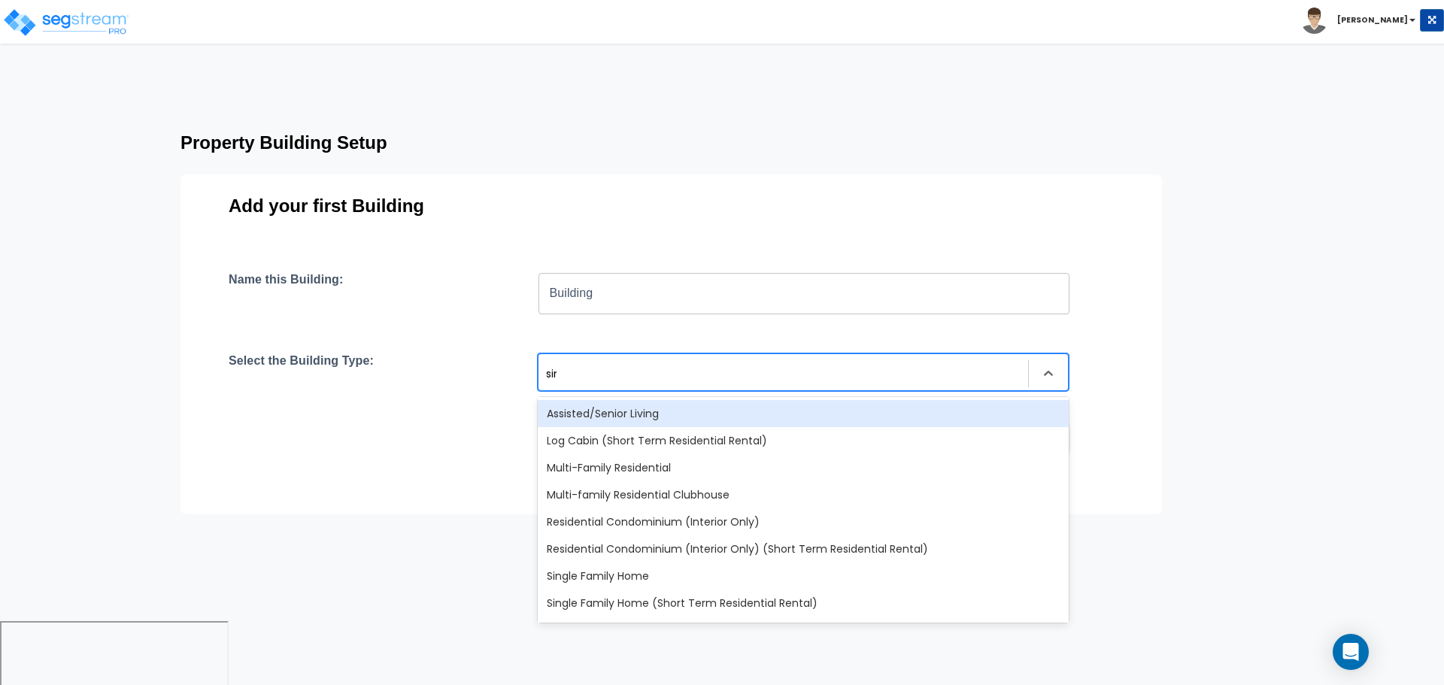
type input "sing"
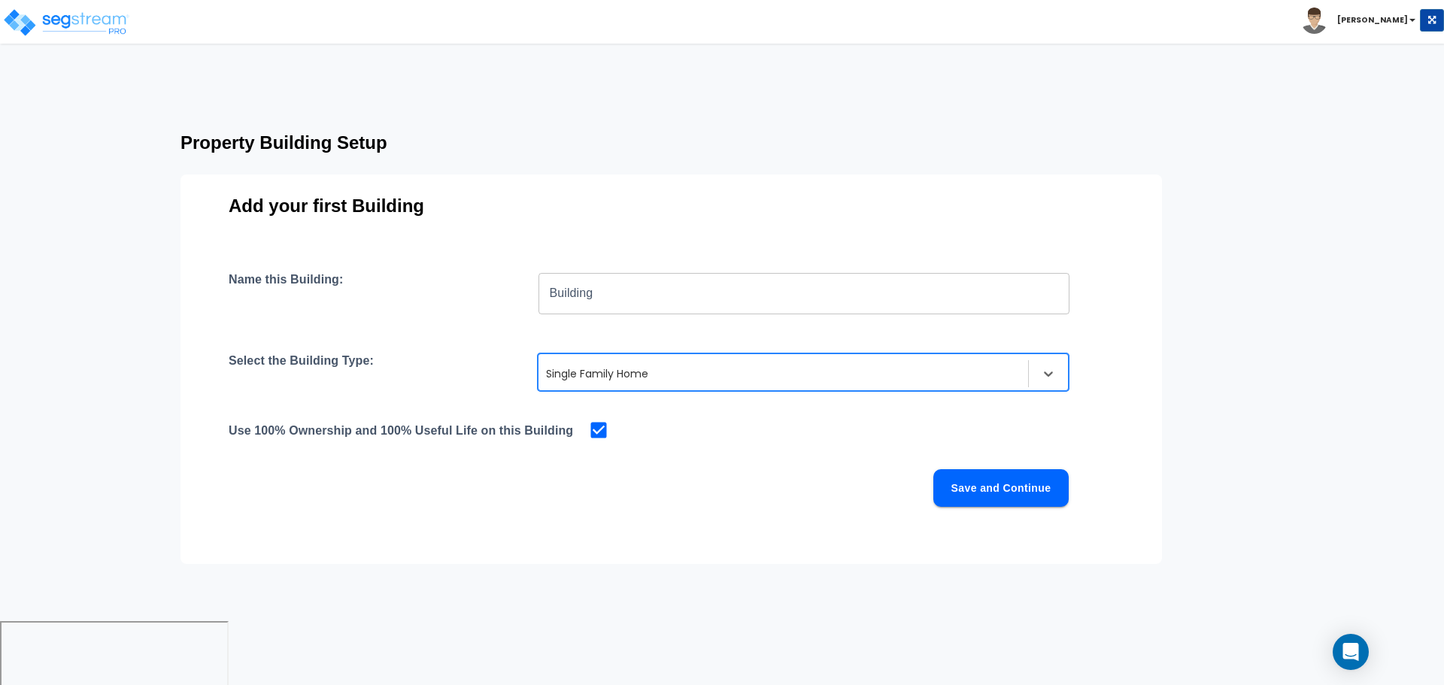
click at [1026, 481] on button "Save and Continue" at bounding box center [1000, 488] width 135 height 38
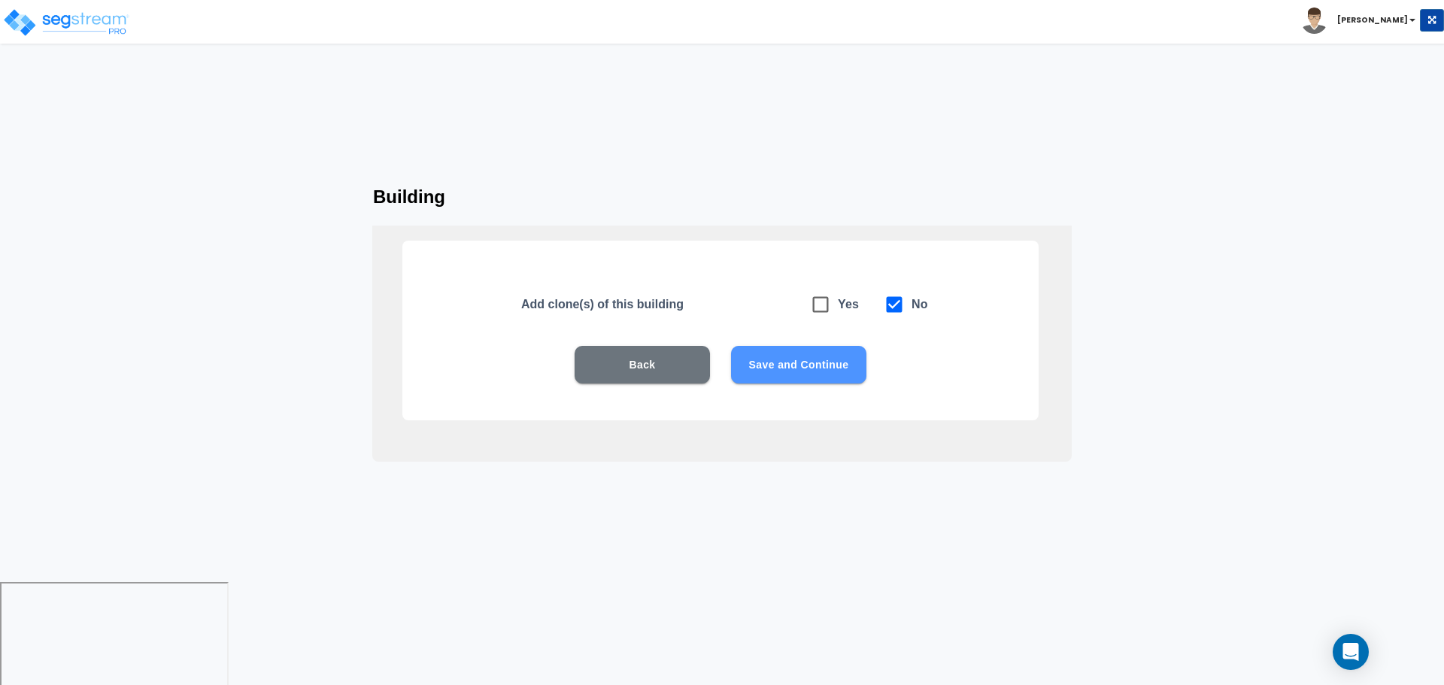
click at [775, 371] on button "Save and Continue" at bounding box center [798, 365] width 135 height 38
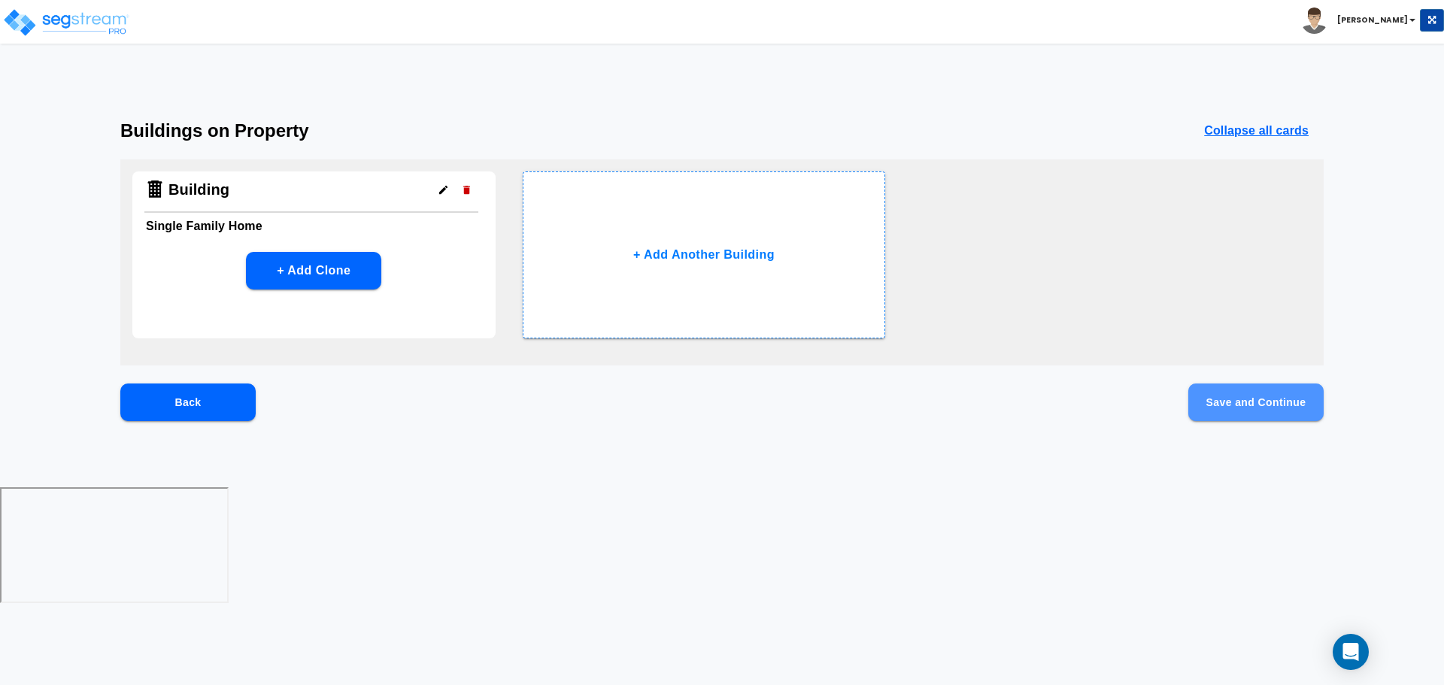
click at [1213, 400] on button "Save and Continue" at bounding box center [1255, 403] width 135 height 38
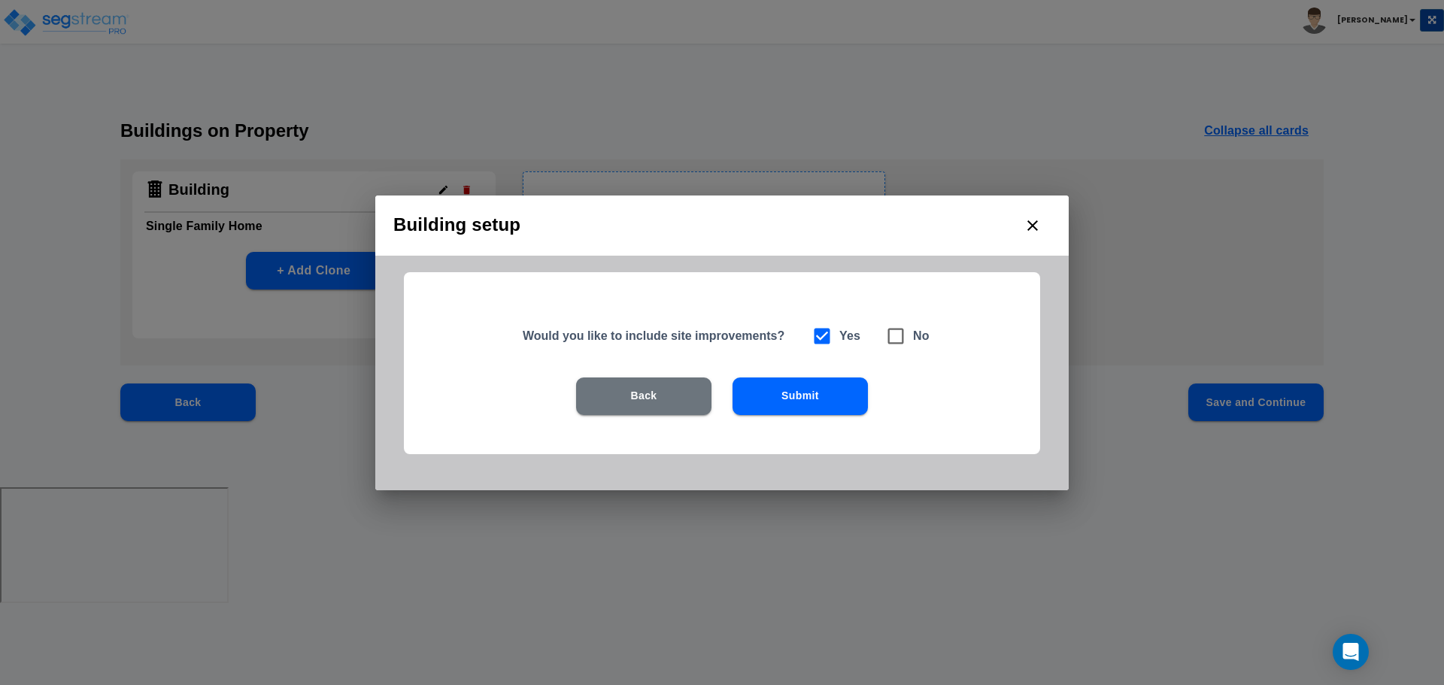
click at [826, 383] on button "Submit" at bounding box center [800, 397] width 135 height 38
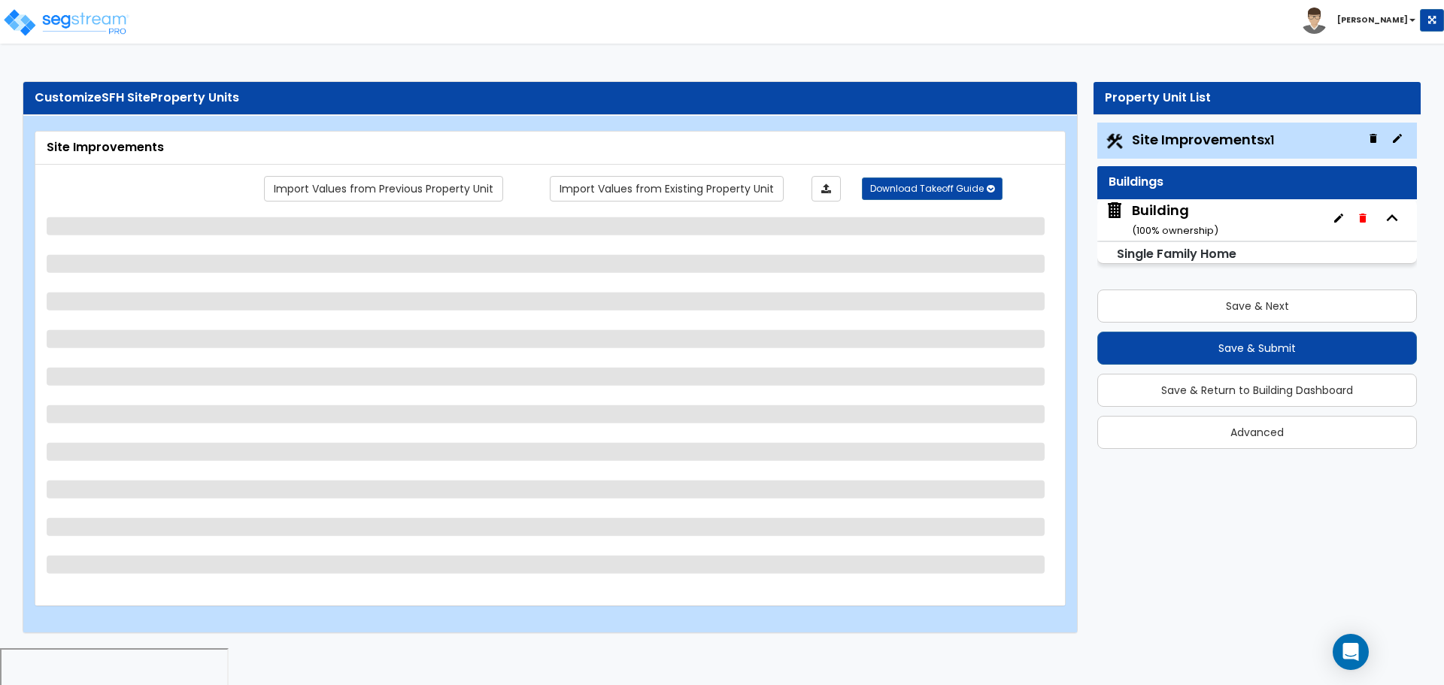
click at [1357, 212] on icon "button" at bounding box center [1363, 218] width 12 height 12
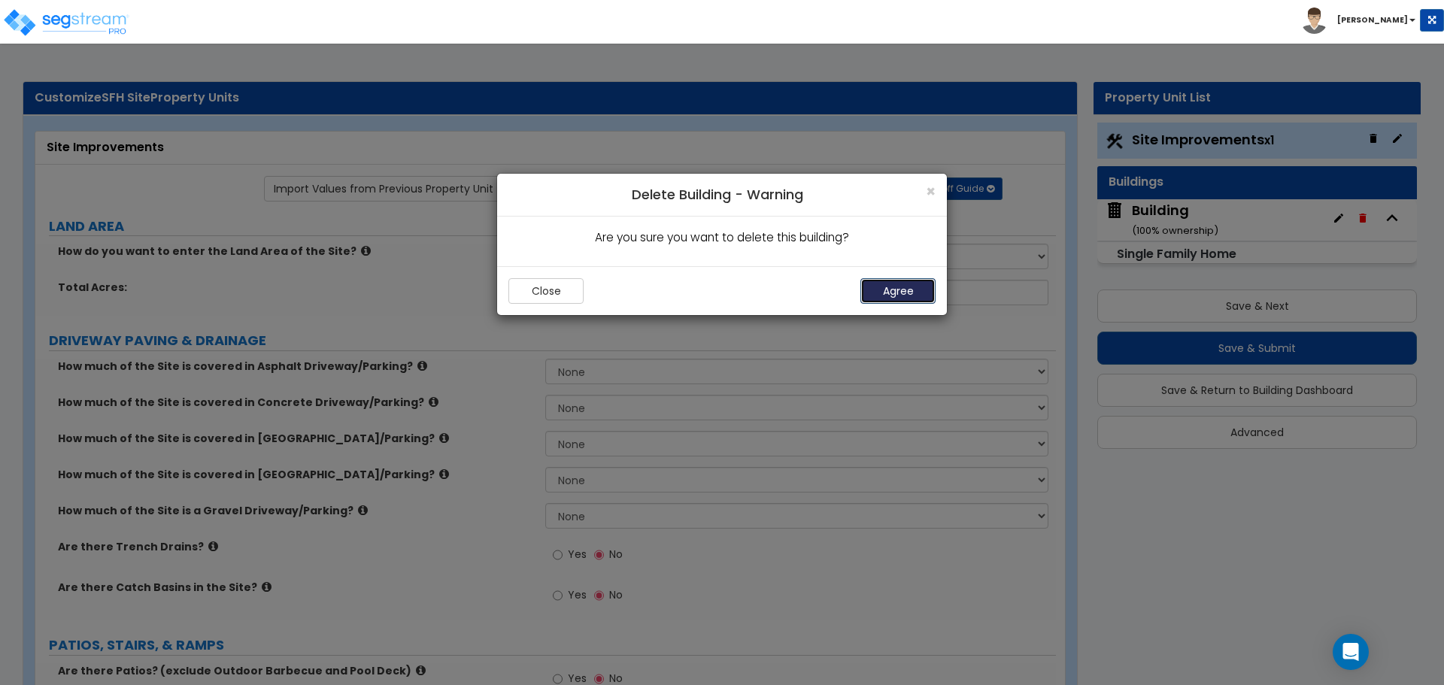
click at [887, 296] on button "Agree" at bounding box center [897, 291] width 75 height 26
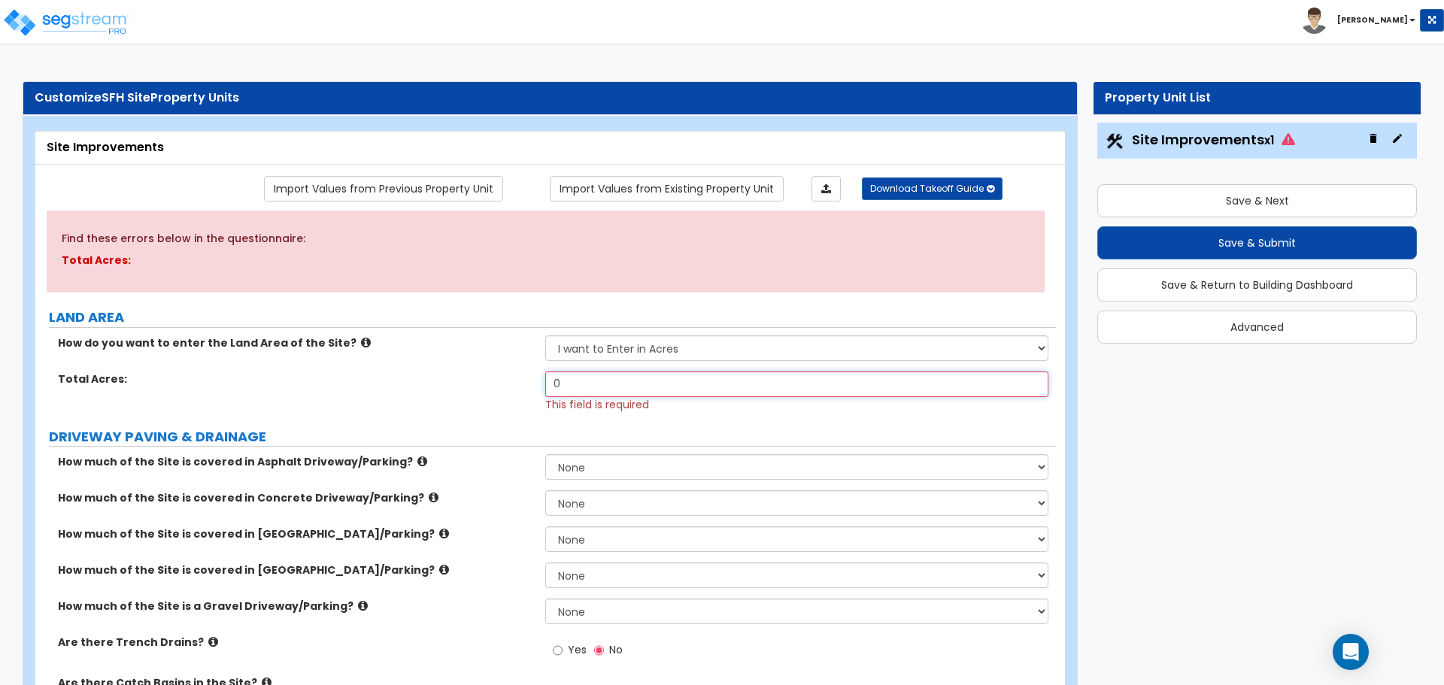
drag, startPoint x: 589, startPoint y: 387, endPoint x: 512, endPoint y: 378, distance: 77.3
click at [512, 378] on div "Total Acres: 0 This field is required" at bounding box center [545, 392] width 1021 height 41
click at [628, 343] on select "I want to Enter in Acres I want to Enter in Square Feet" at bounding box center [796, 348] width 502 height 26
type input "0"
select select "2"
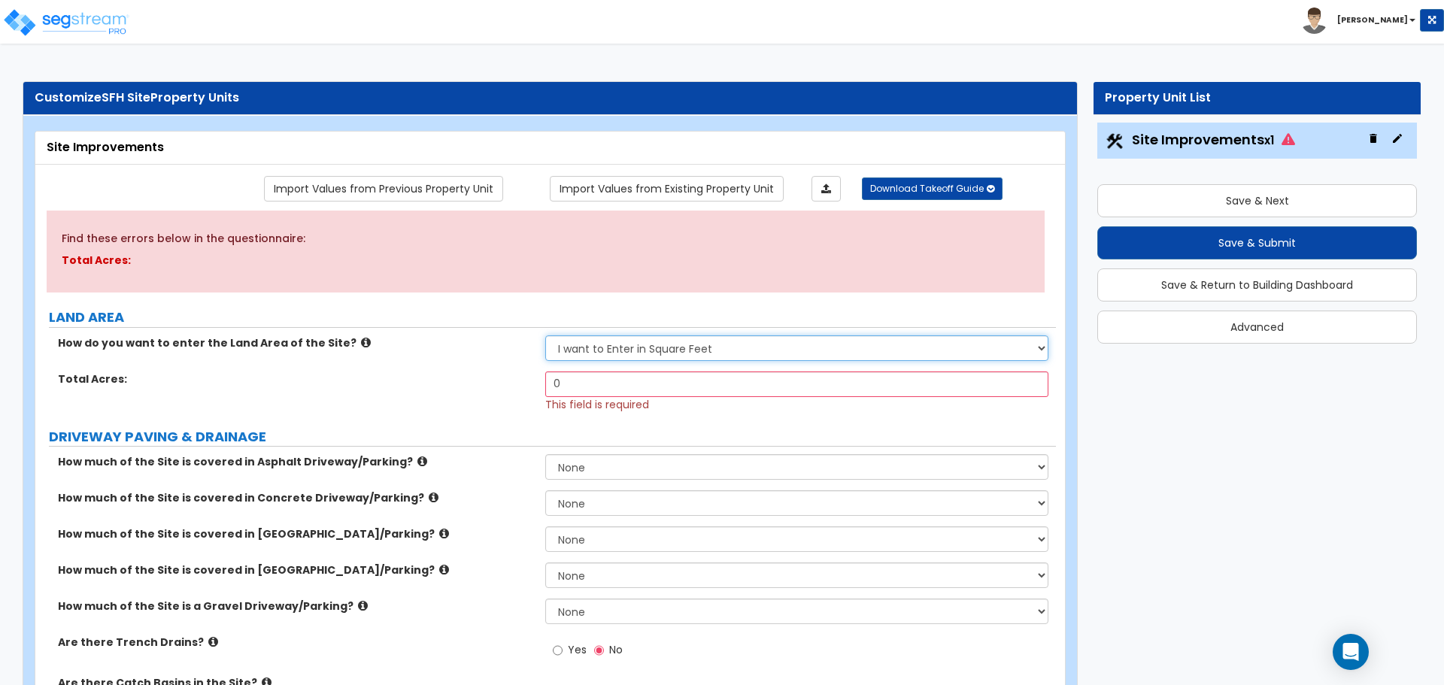
click at [545, 335] on select "I want to Enter in Acres I want to Enter in Square Feet" at bounding box center [796, 348] width 502 height 26
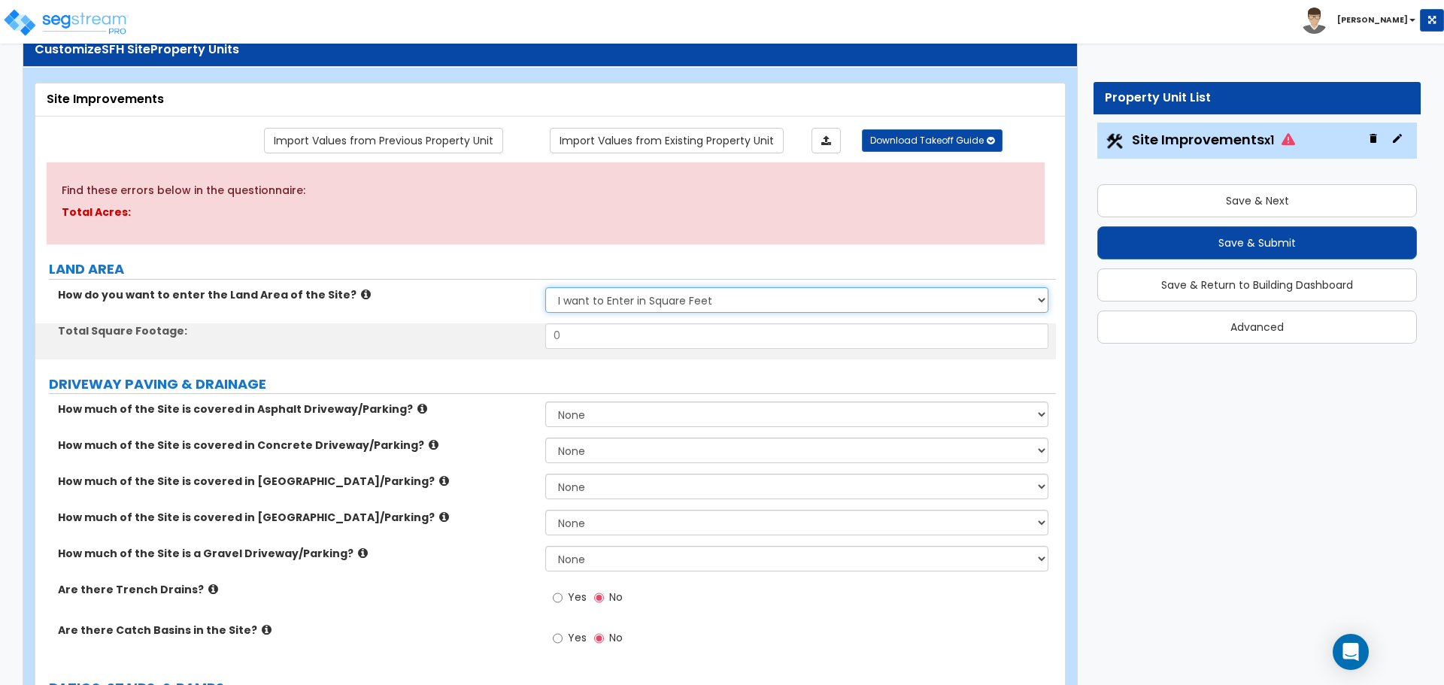
scroll to position [54, 0]
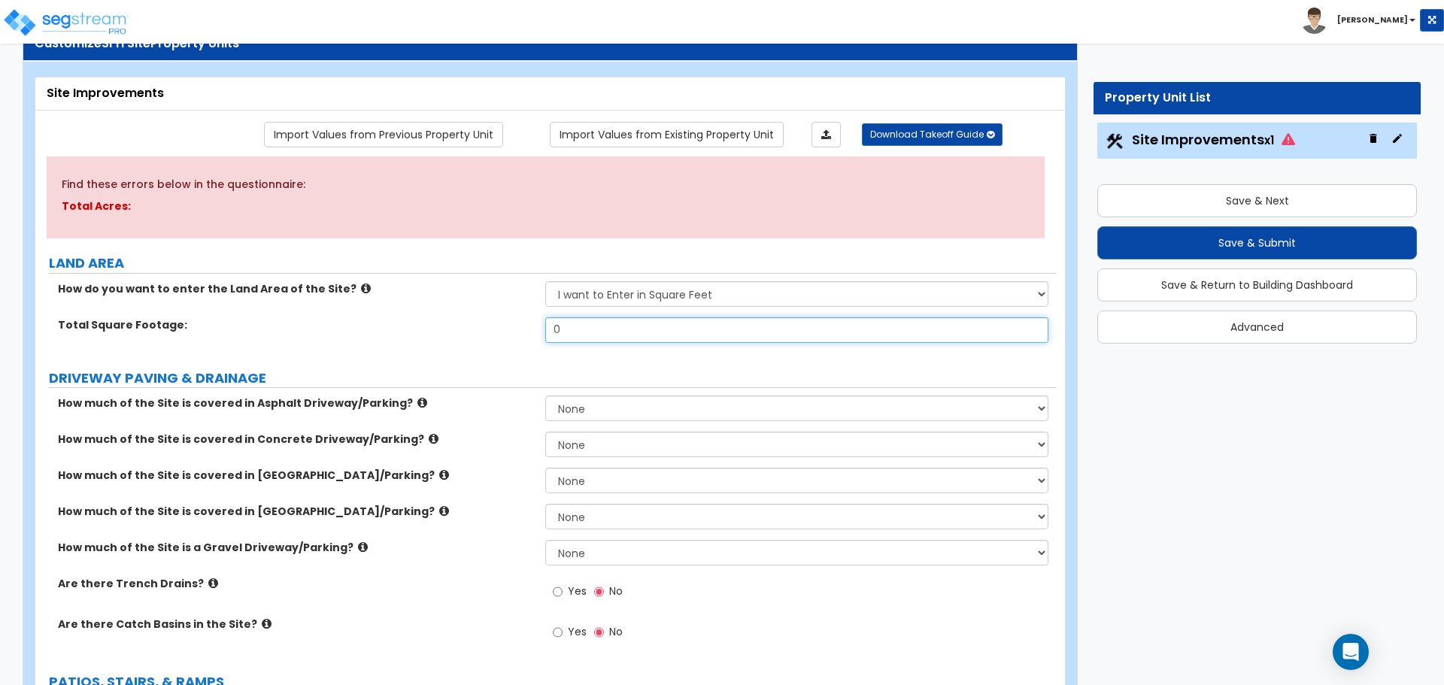
drag, startPoint x: 595, startPoint y: 329, endPoint x: 502, endPoint y: 320, distance: 93.7
click at [504, 323] on div "Total Square Footage: 0" at bounding box center [545, 335] width 1021 height 36
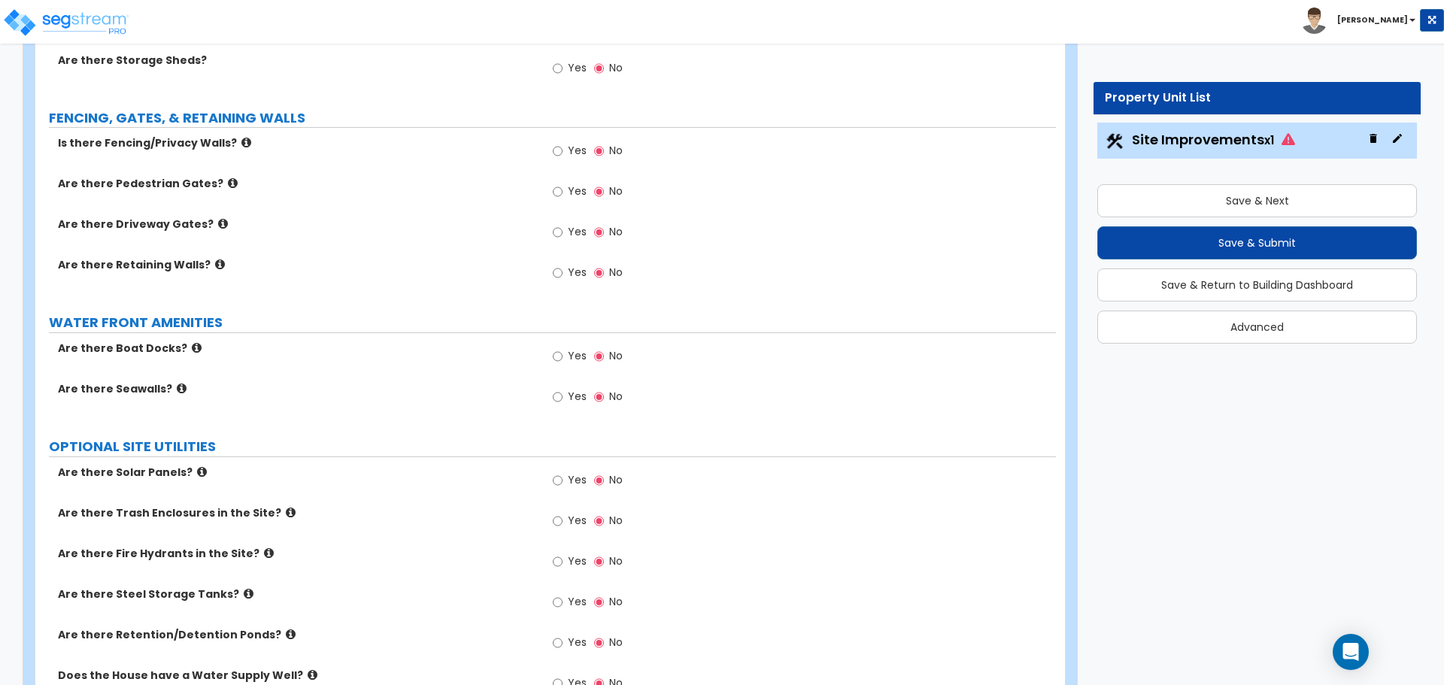
scroll to position [1811, 0]
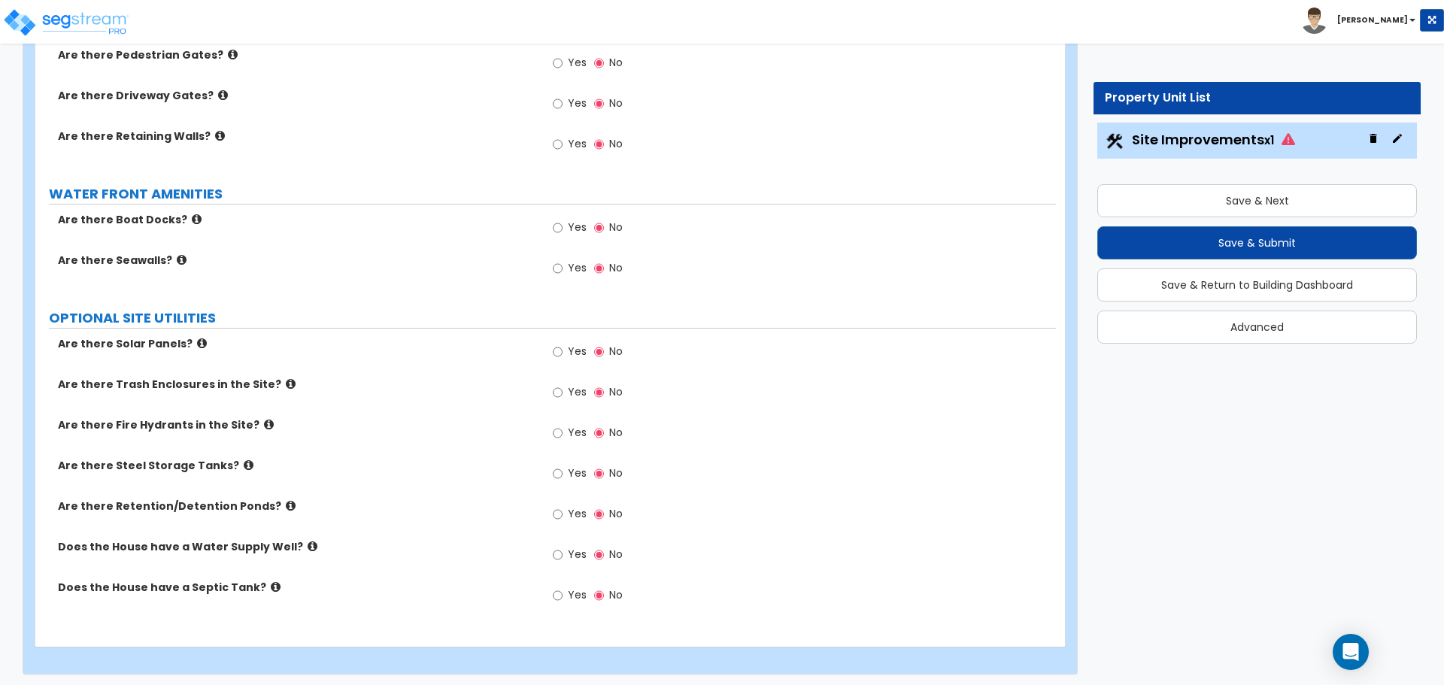
type input "5,000"
click at [565, 391] on label "Yes" at bounding box center [570, 394] width 34 height 26
click at [563, 391] on input "Yes" at bounding box center [558, 392] width 10 height 17
radio input "true"
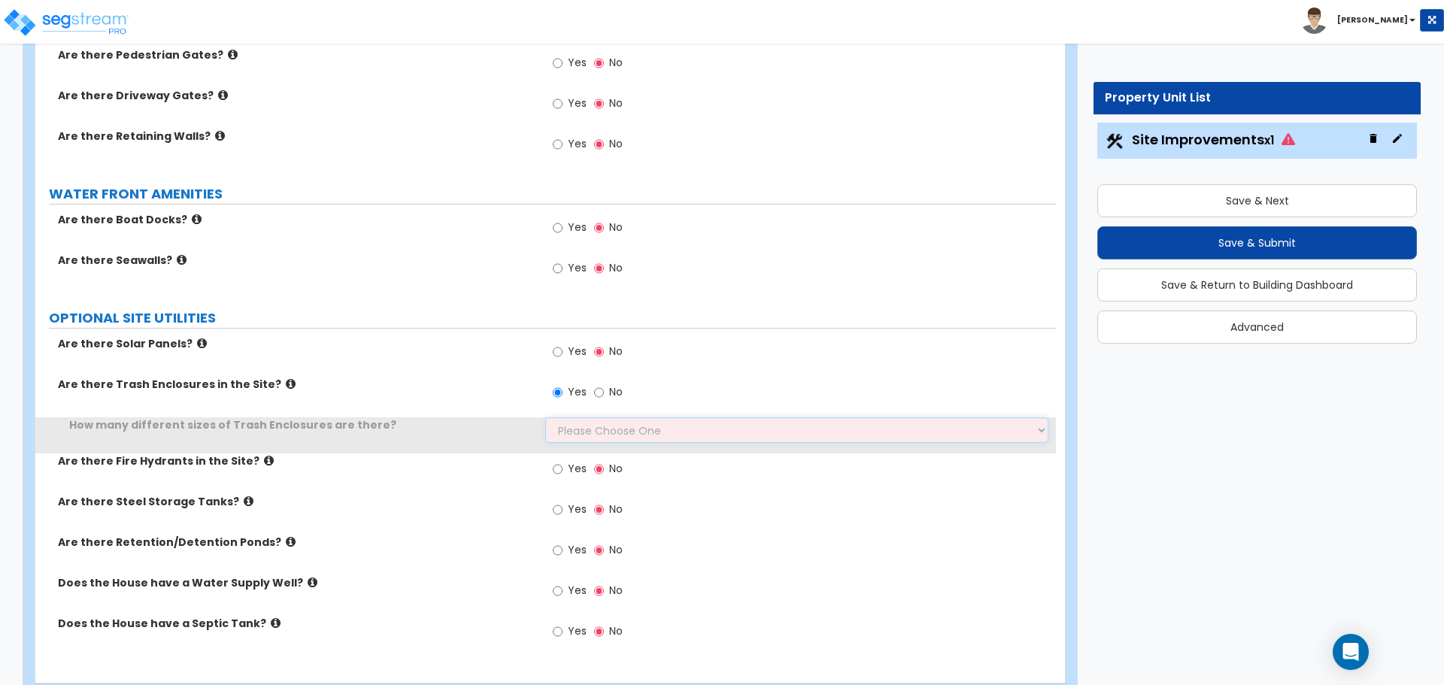
click at [574, 426] on select "Please Choose One 1 2 3" at bounding box center [796, 430] width 502 height 26
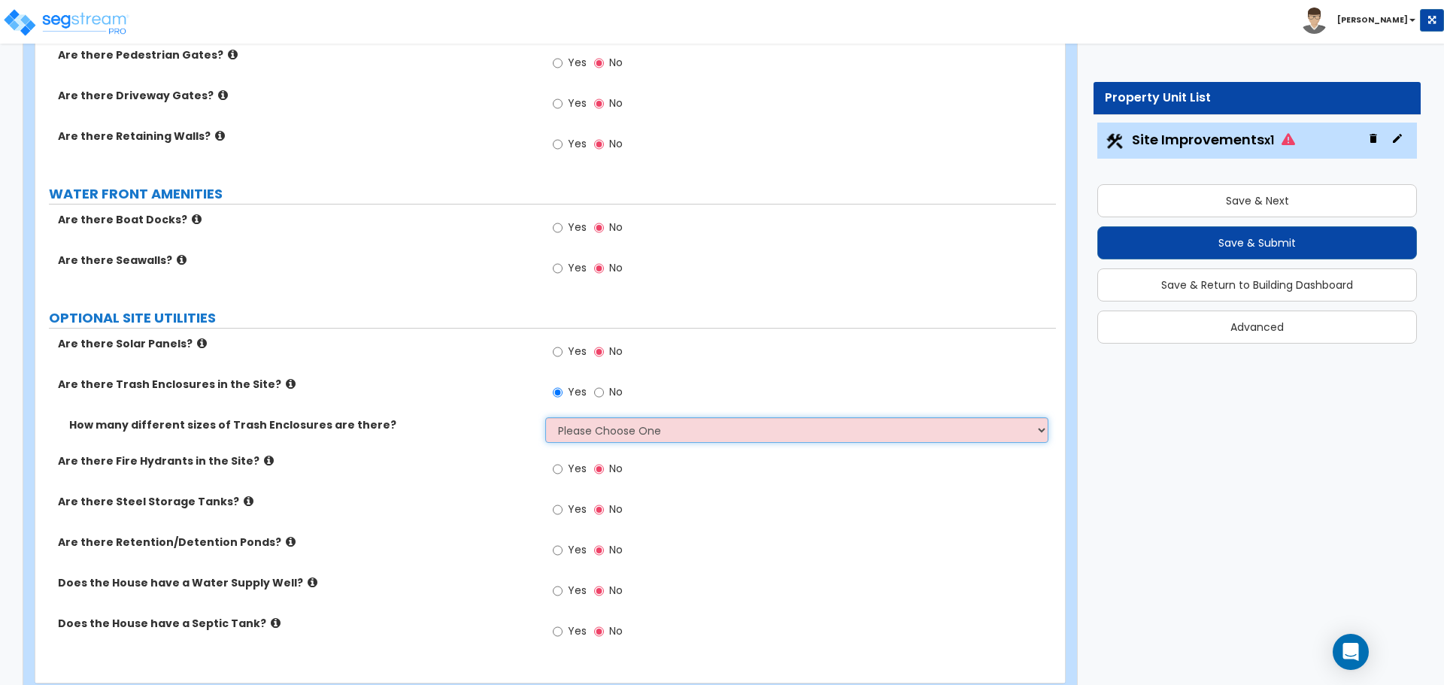
select select "1"
click at [545, 417] on select "Please Choose One 1 2 3" at bounding box center [796, 430] width 502 height 26
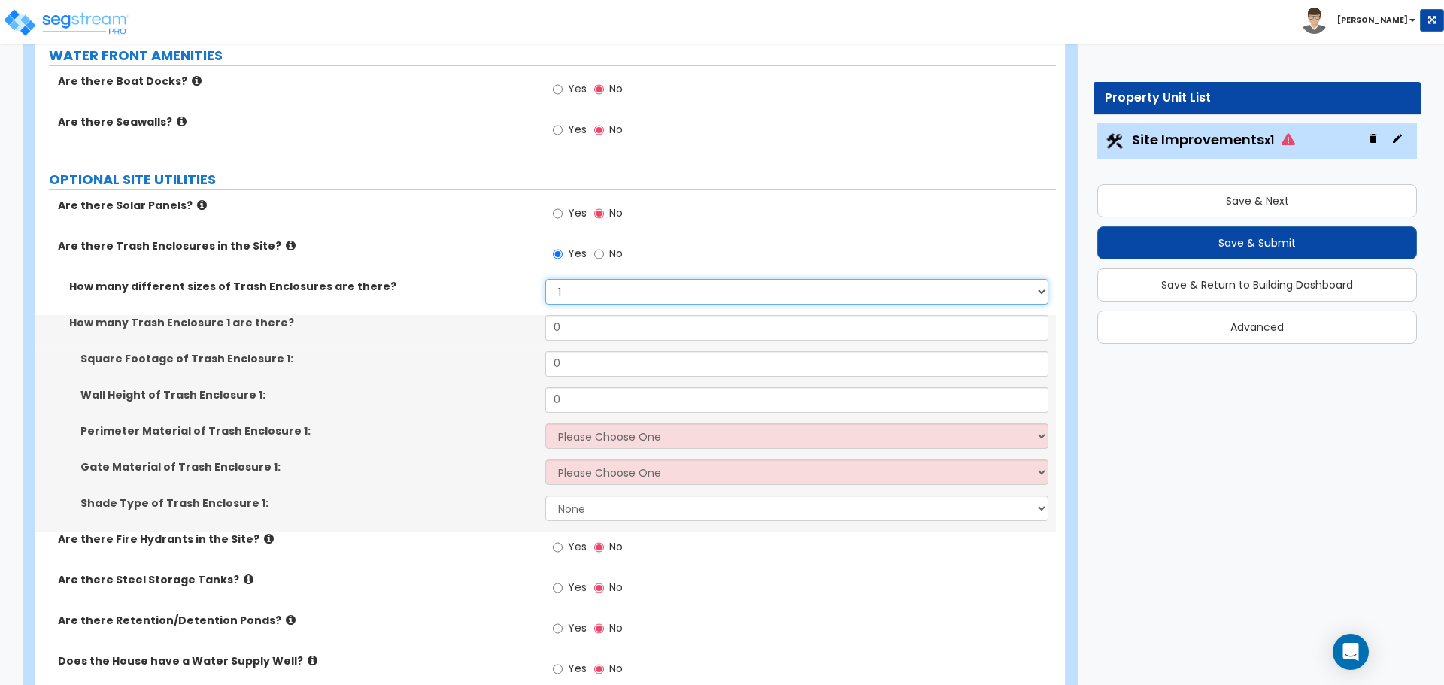
scroll to position [1956, 0]
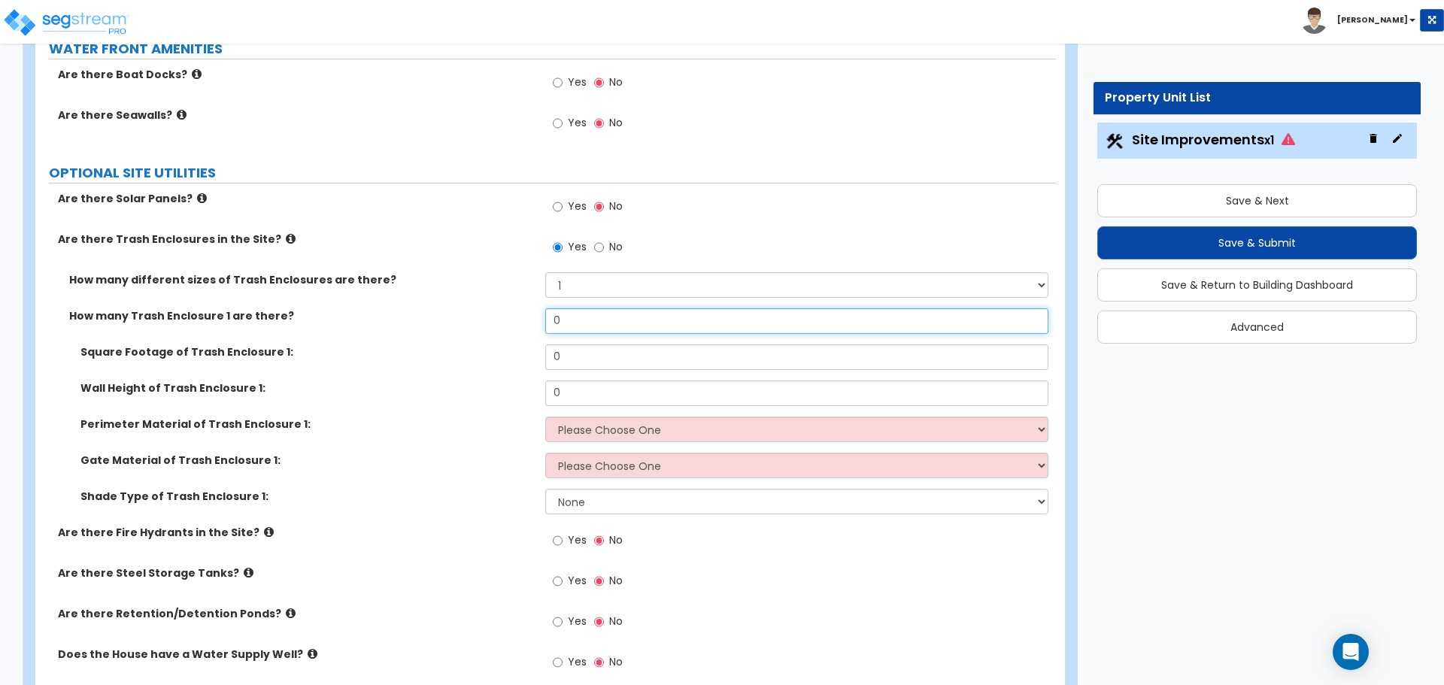
drag, startPoint x: 564, startPoint y: 322, endPoint x: 527, endPoint y: 317, distance: 37.2
click at [527, 317] on div "How many Trash Enclosure 1 are there? 0" at bounding box center [545, 326] width 1021 height 36
type input "1"
type input "80"
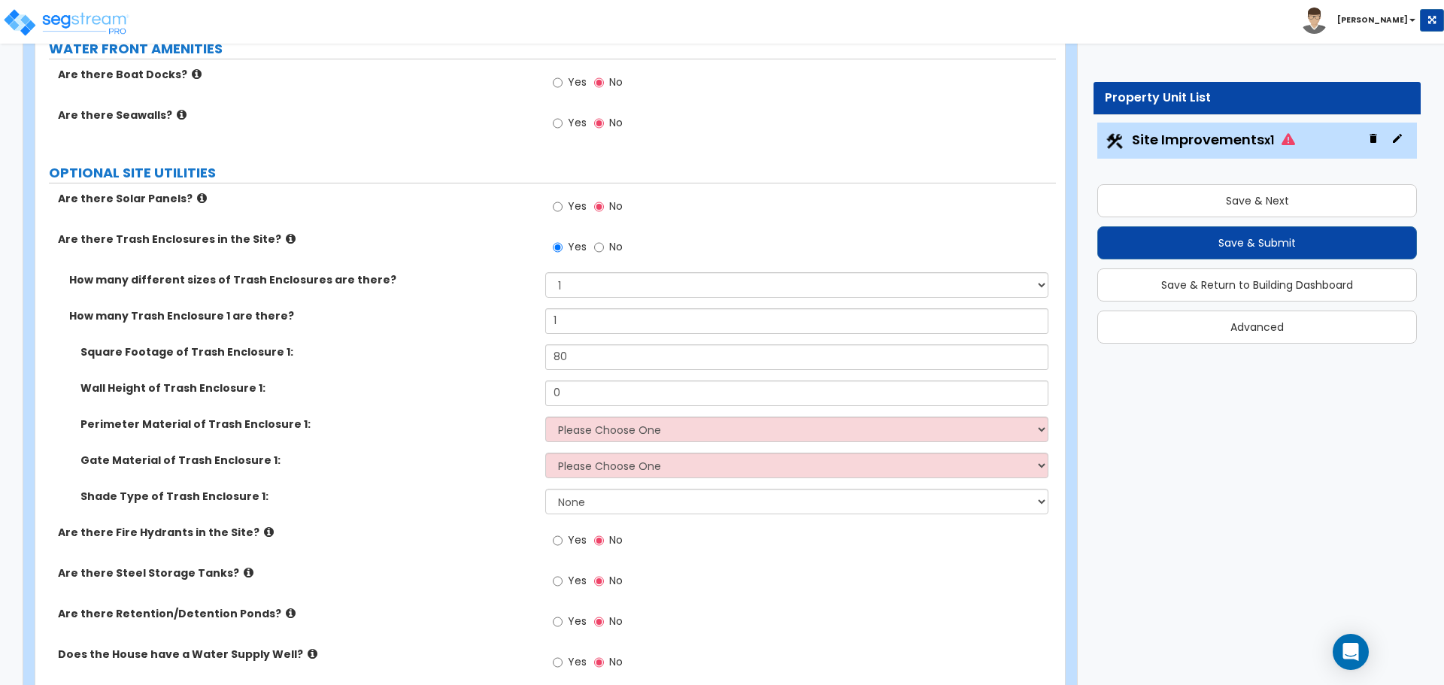
click at [460, 279] on label "How many different sizes of Trash Enclosures are there?" at bounding box center [301, 279] width 465 height 15
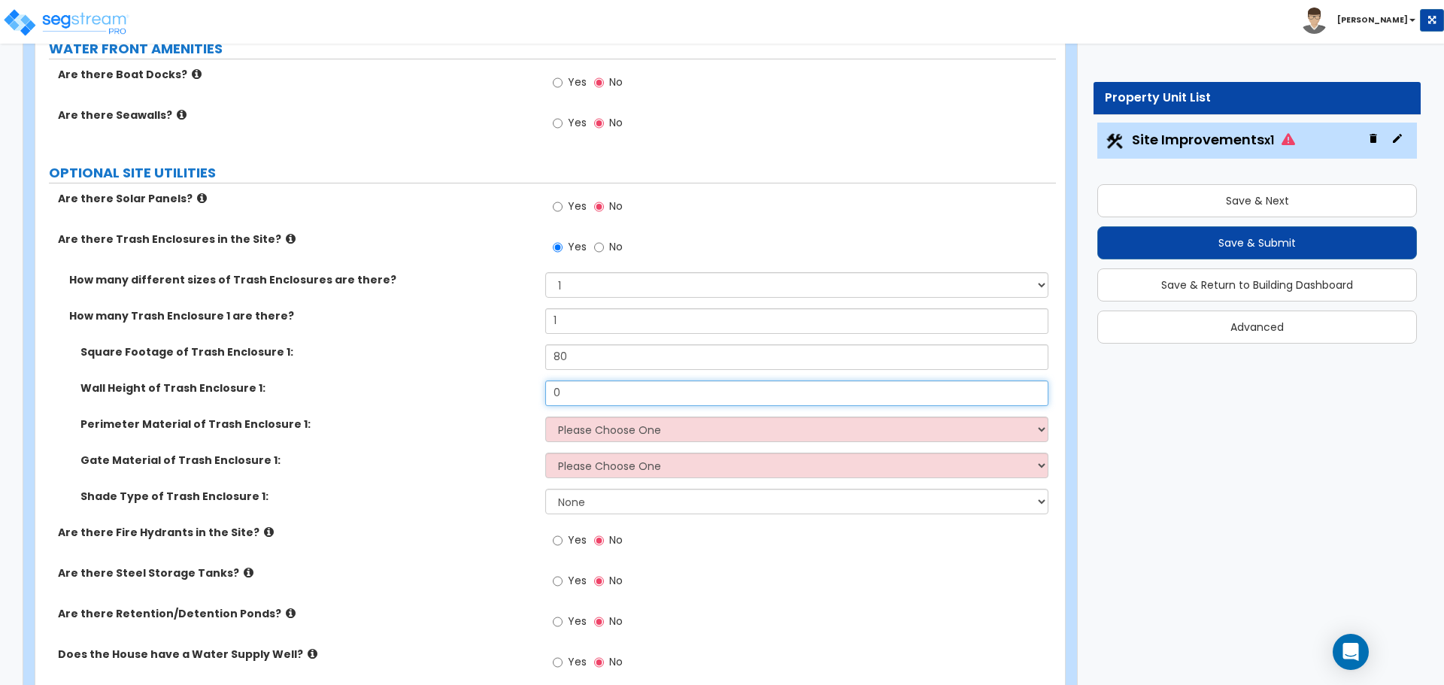
drag, startPoint x: 574, startPoint y: 396, endPoint x: 526, endPoint y: 388, distance: 48.0
click at [526, 393] on div "Wall Height of Trash Enclosure 1: 0" at bounding box center [545, 399] width 1021 height 36
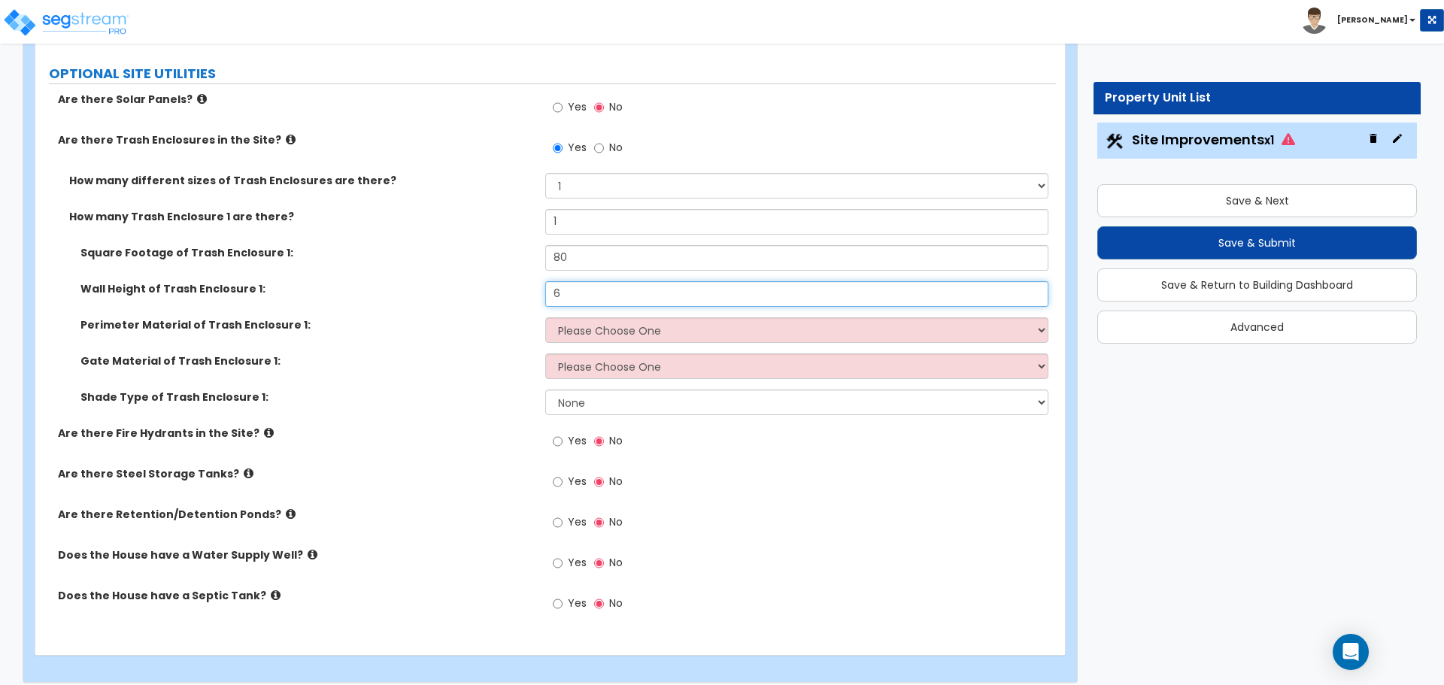
scroll to position [2058, 0]
type input "6"
click at [602, 332] on select "Please Choose One Chain Link Wood Metal CMU" at bounding box center [796, 328] width 502 height 26
select select "2"
click at [545, 315] on select "Please Choose One Chain Link Wood Metal CMU" at bounding box center [796, 328] width 502 height 26
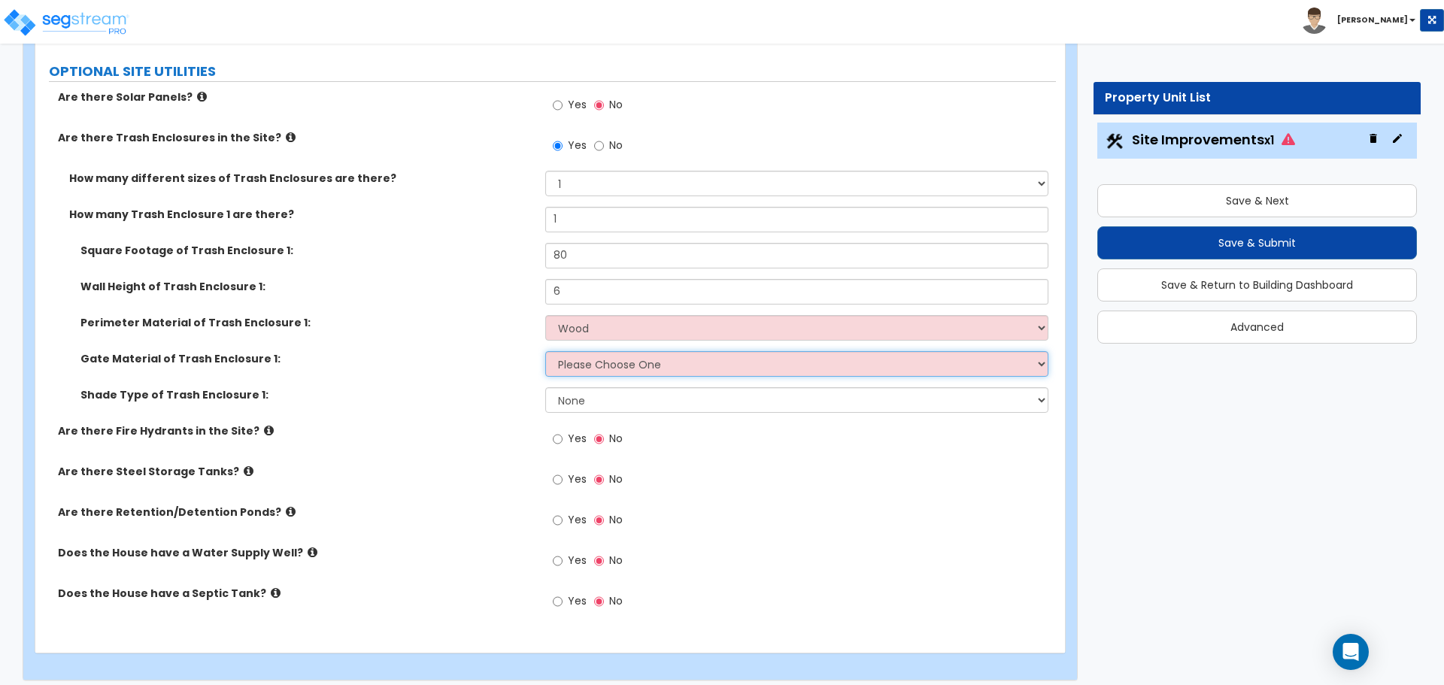
click at [617, 364] on select "Please Choose One Wood Metal" at bounding box center [796, 364] width 502 height 26
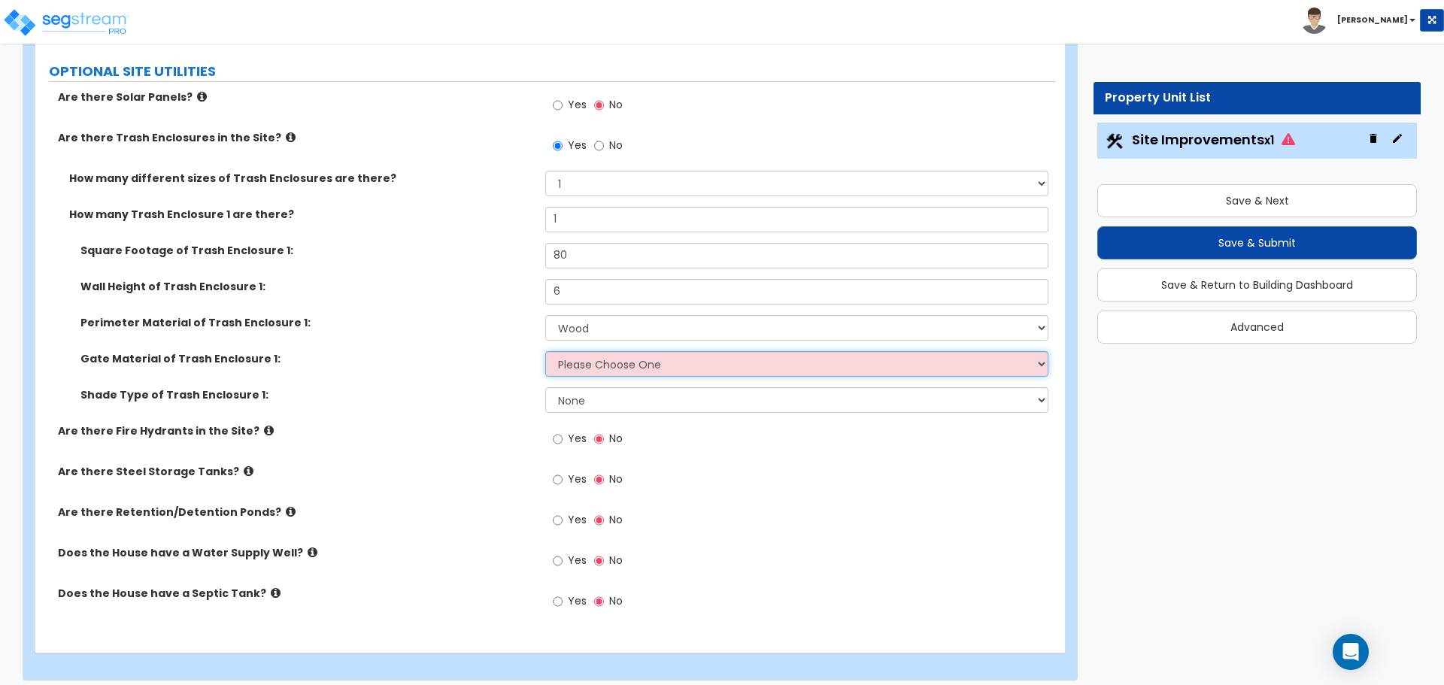
select select "1"
click at [545, 351] on select "Please Choose One Wood Metal" at bounding box center [796, 364] width 502 height 26
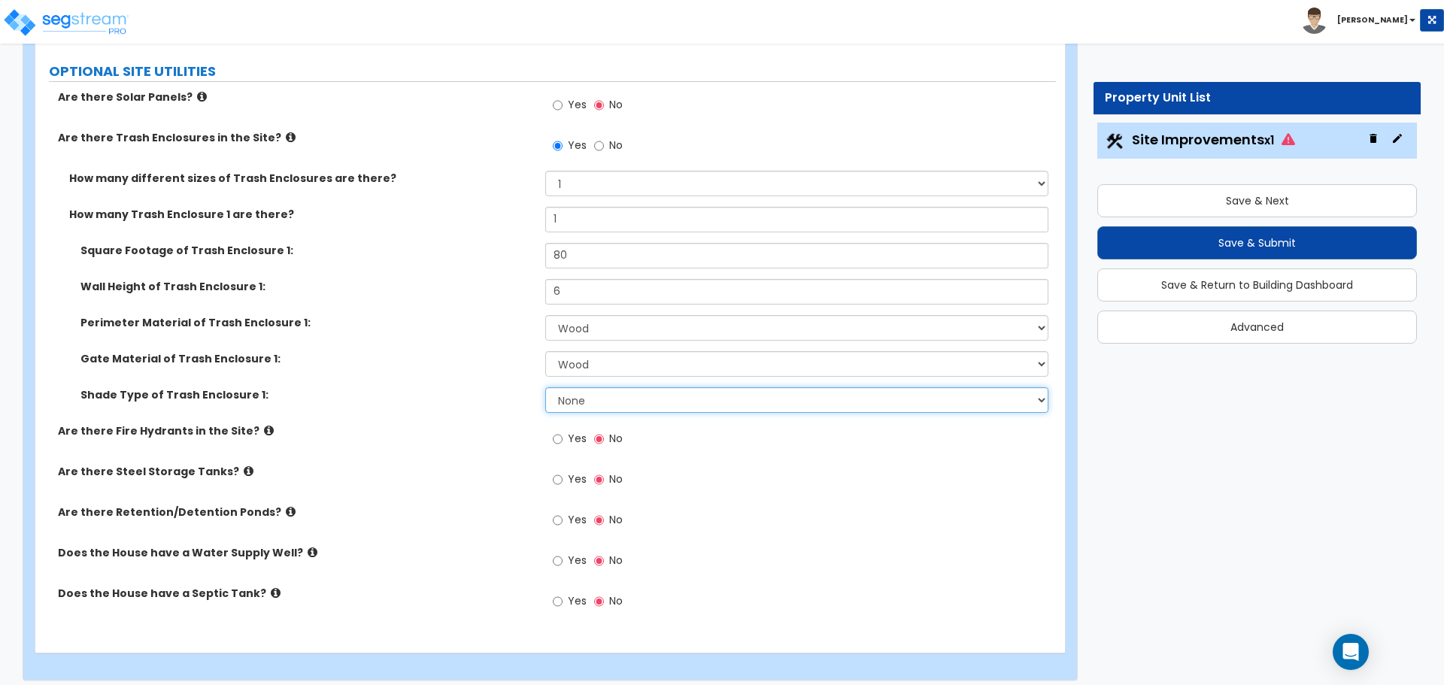
click at [611, 396] on select "None Roof Pergola" at bounding box center [796, 400] width 502 height 26
select select "1"
click at [545, 387] on select "None Roof Pergola" at bounding box center [796, 400] width 502 height 26
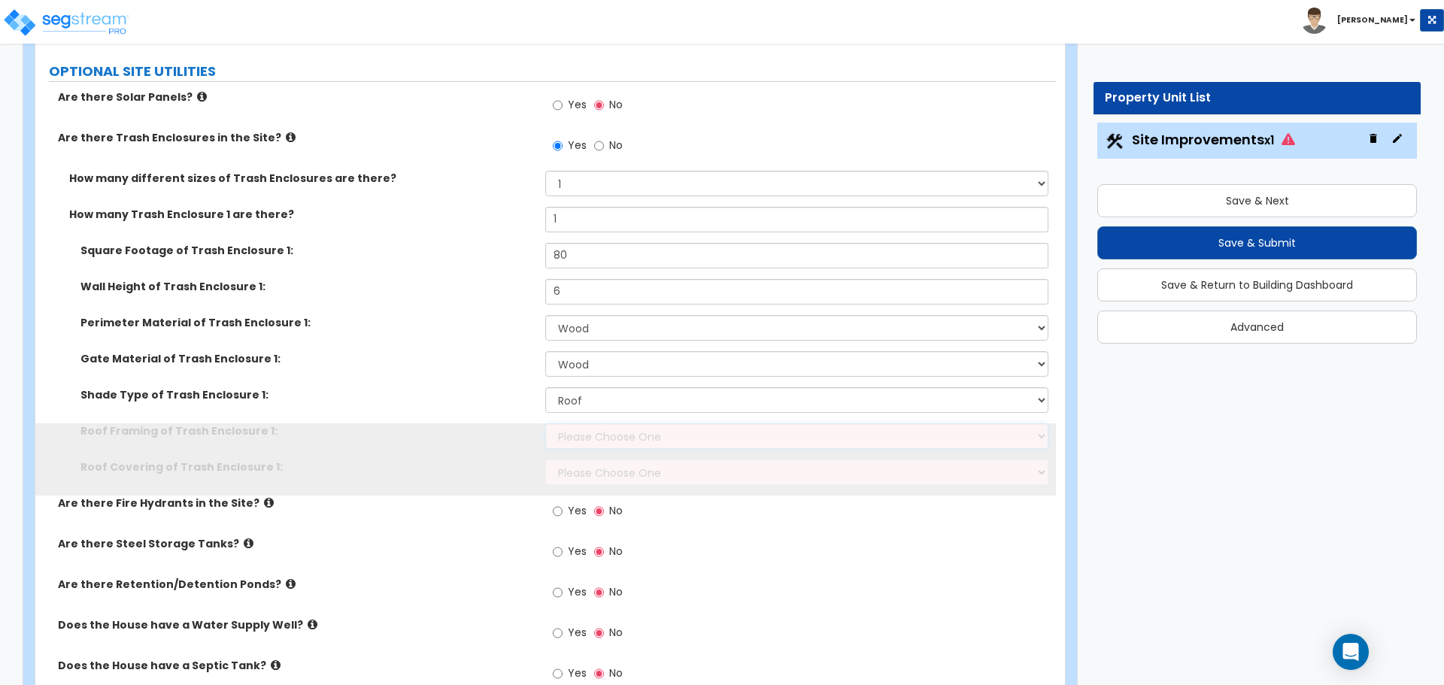
click at [617, 435] on select "Please Choose One Wood Framing Metal Framing" at bounding box center [796, 436] width 502 height 26
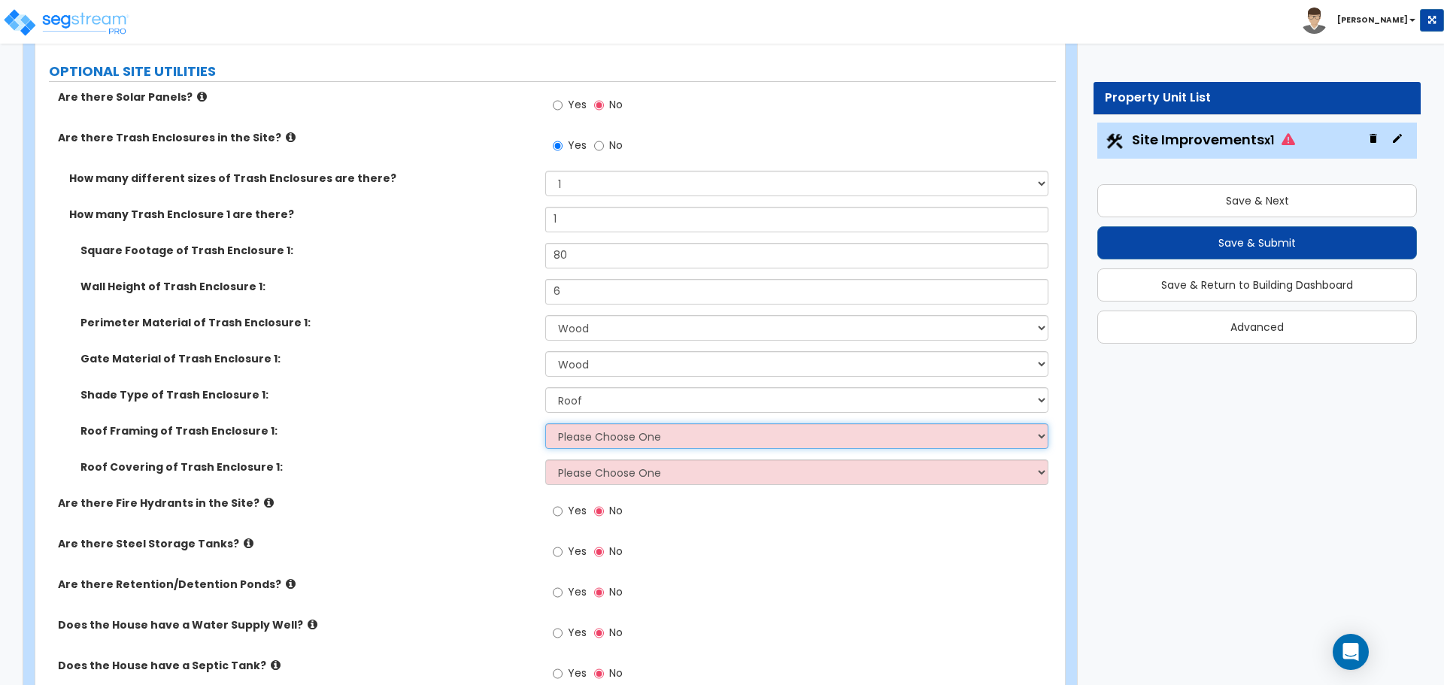
select select "1"
click at [545, 423] on select "Please Choose One Wood Framing Metal Framing" at bounding box center [796, 436] width 502 height 26
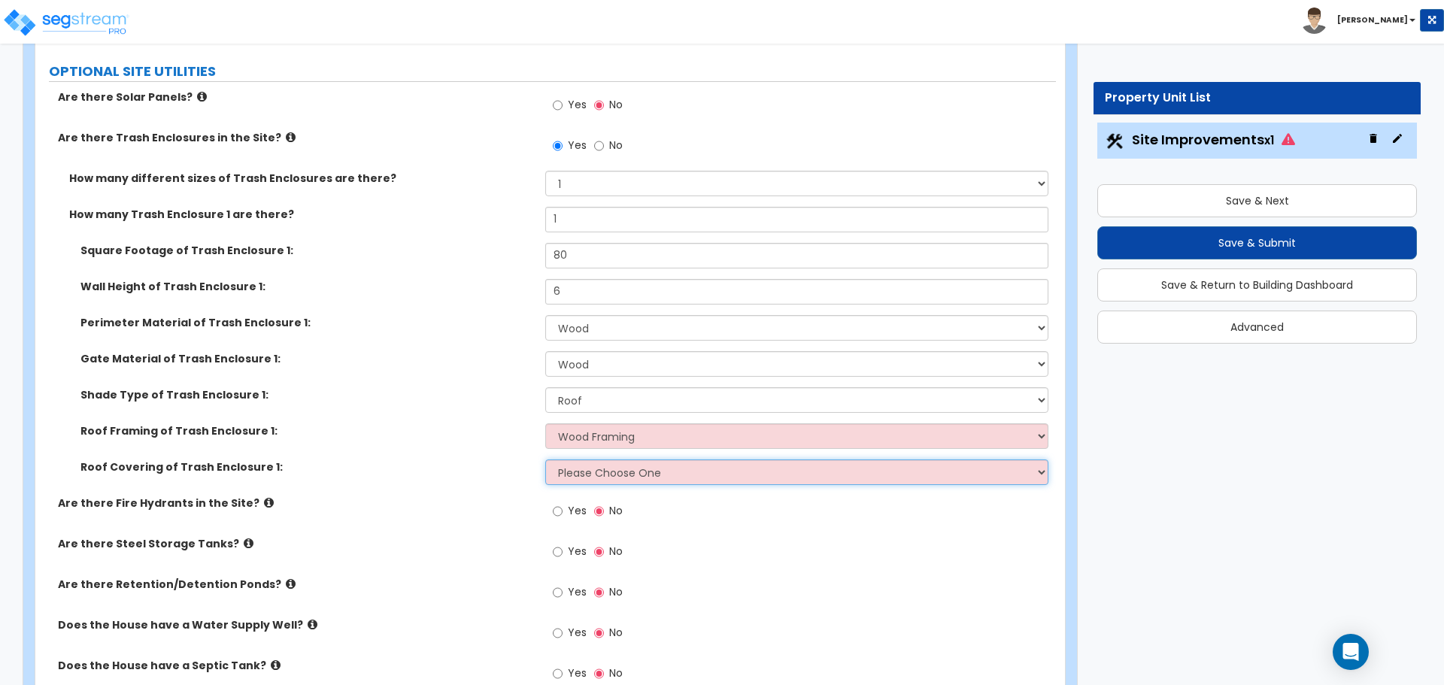
click at [614, 472] on select "Please Choose One Metal Roof Asphalt Shingles Clay Tiles Corrugated Fiberglass" at bounding box center [796, 473] width 502 height 26
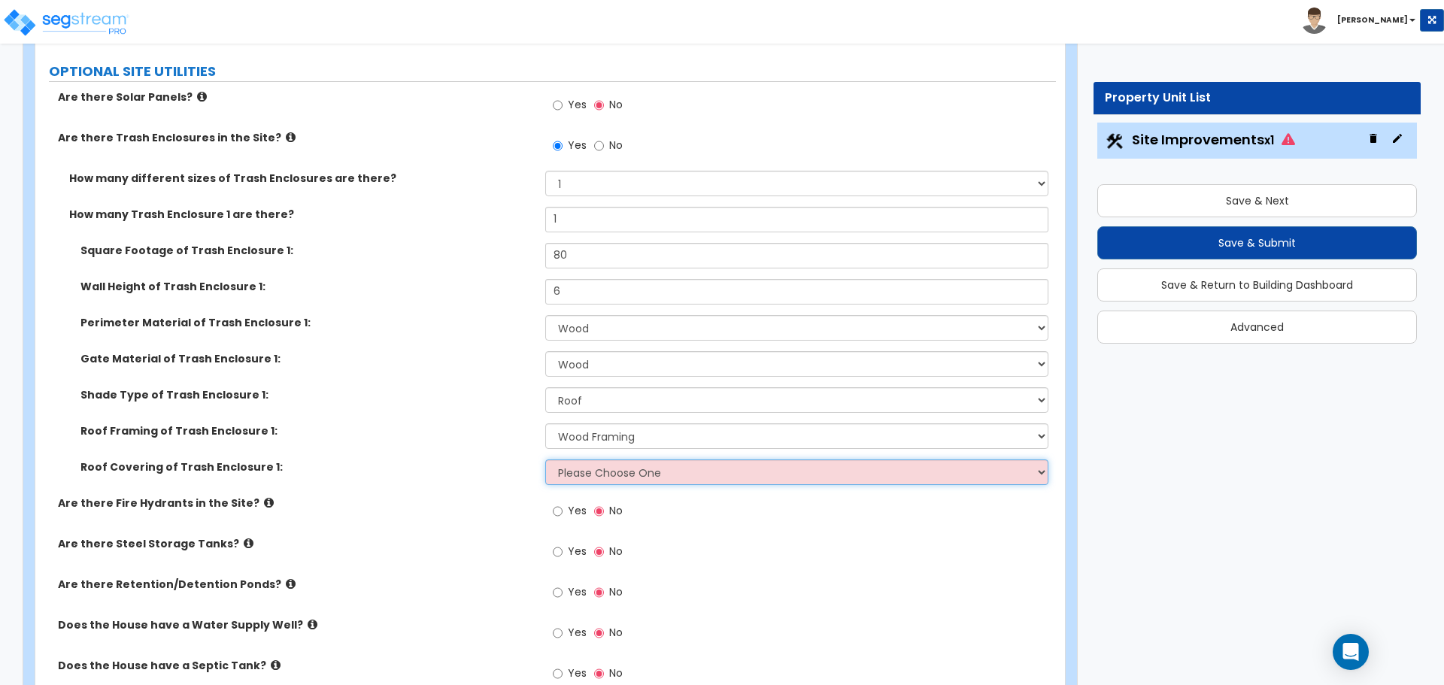
select select "1"
click at [545, 460] on select "Please Choose One Metal Roof Asphalt Shingles Clay Tiles Corrugated Fiberglass" at bounding box center [796, 473] width 502 height 26
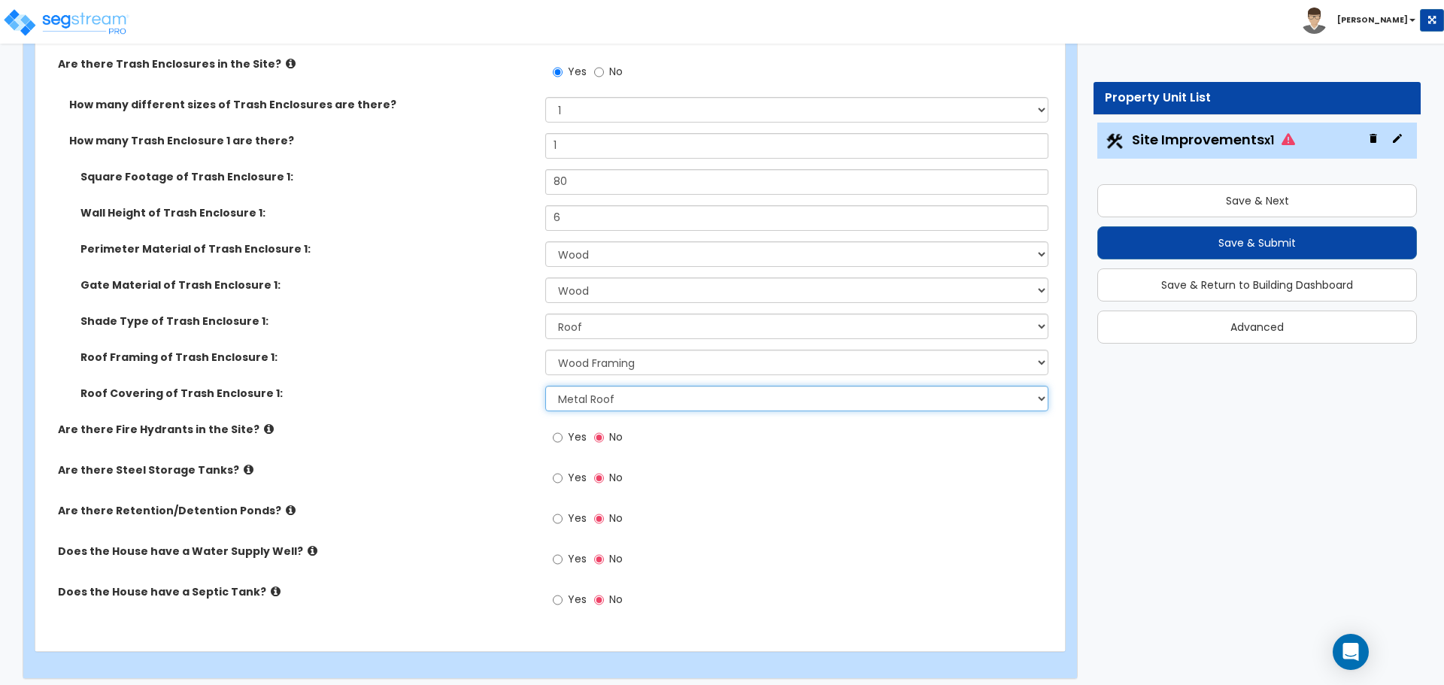
scroll to position [2134, 0]
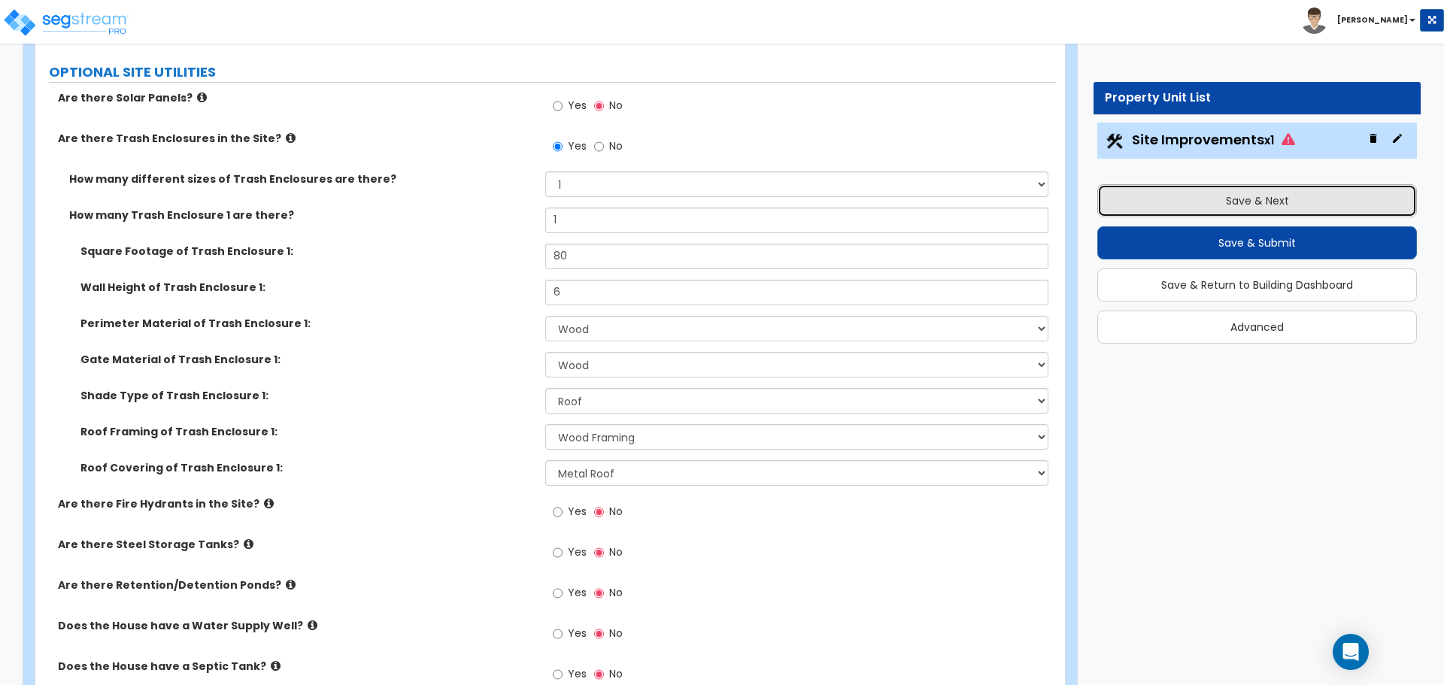
click at [1214, 190] on button "Save & Next" at bounding box center [1257, 200] width 320 height 33
type input "5000"
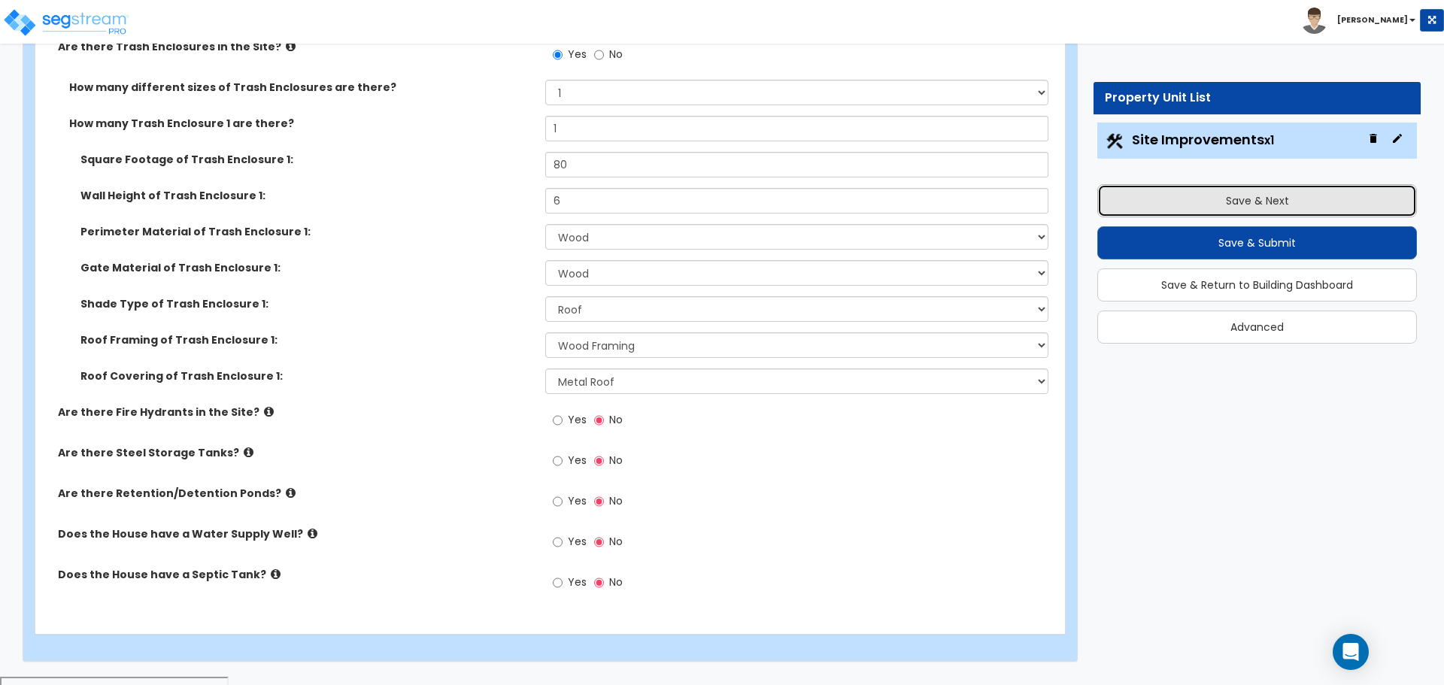
scroll to position [1966, 0]
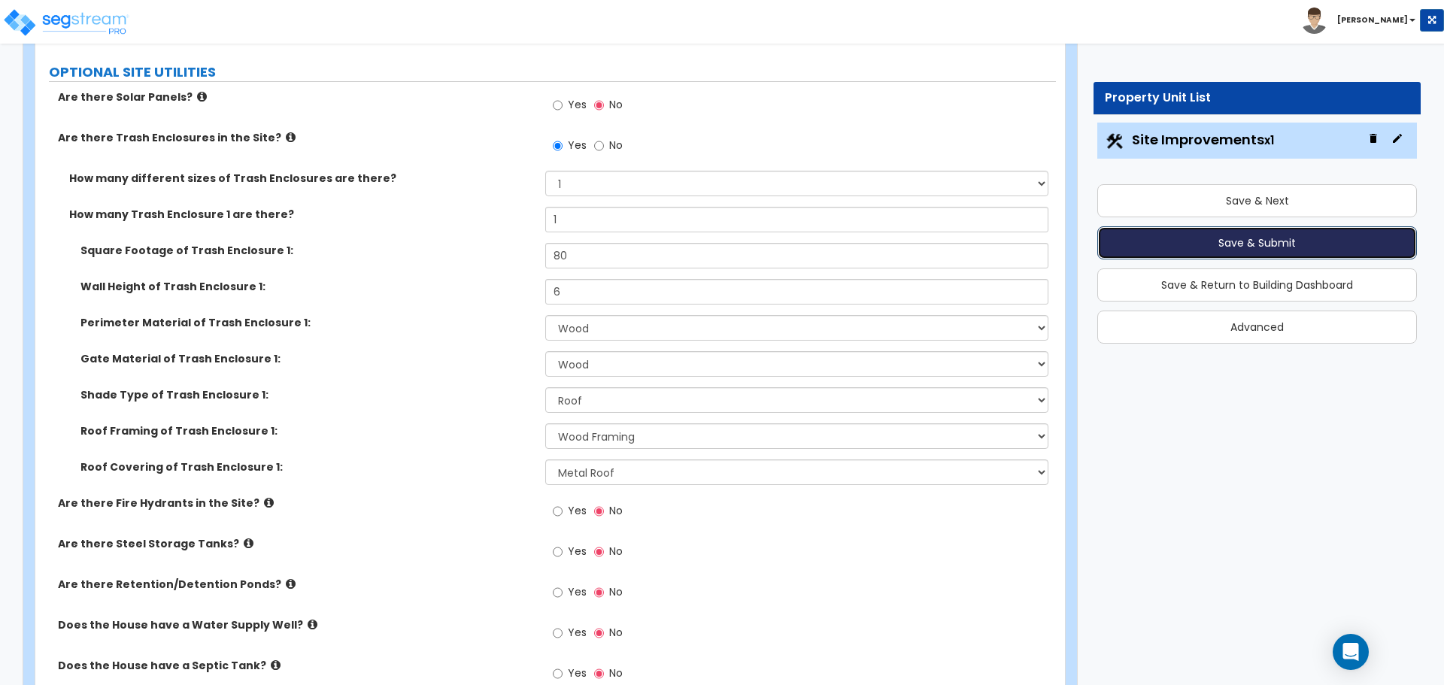
click at [1203, 236] on button "Save & Submit" at bounding box center [1257, 242] width 320 height 33
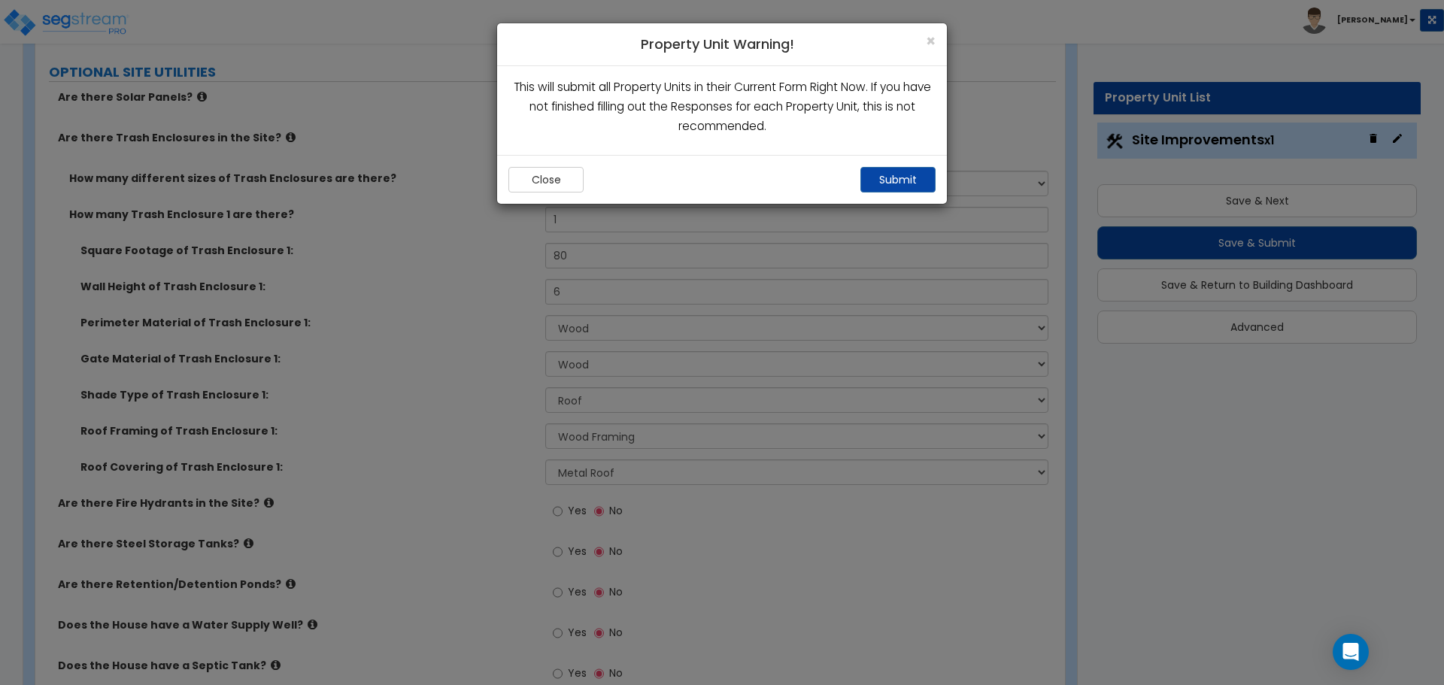
click at [887, 199] on div "Close Submit" at bounding box center [722, 179] width 450 height 49
click at [887, 179] on button "Submit" at bounding box center [897, 180] width 75 height 26
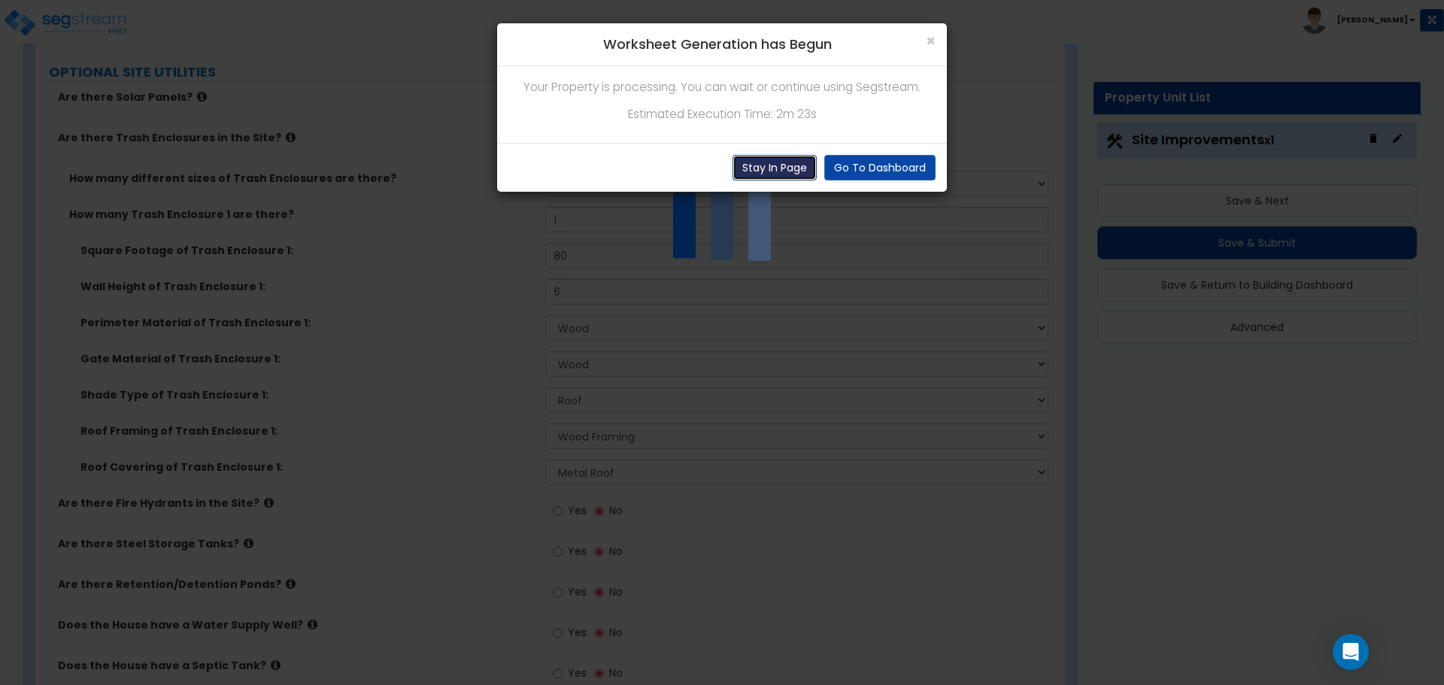
click at [771, 167] on button "Stay In Page" at bounding box center [775, 168] width 84 height 26
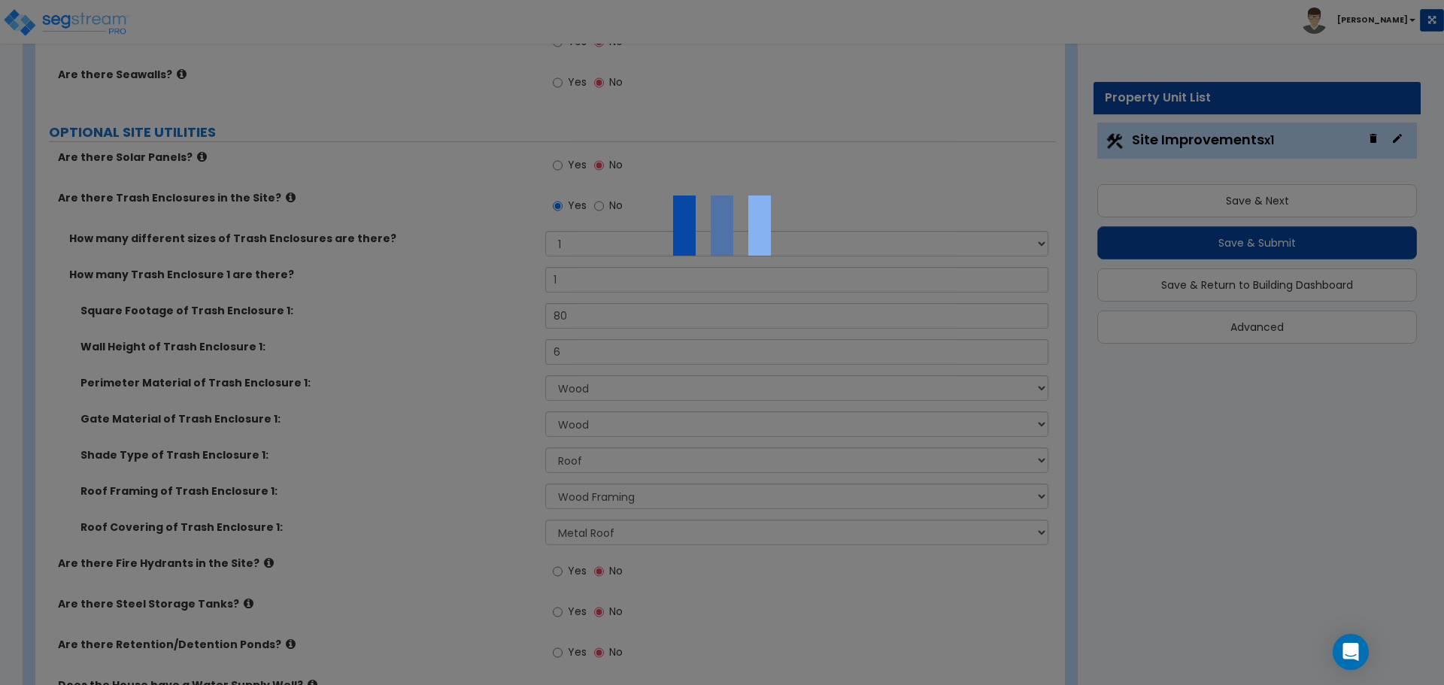
scroll to position [1909, 0]
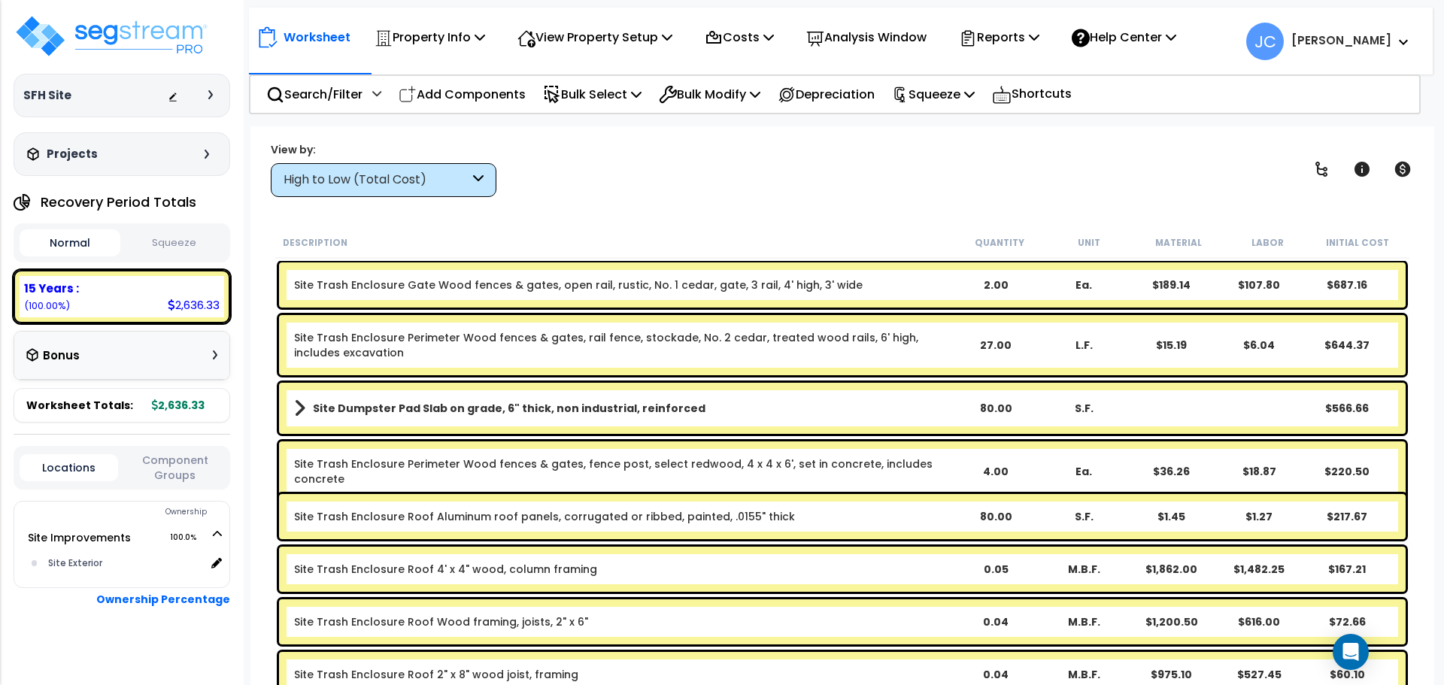
scroll to position [15, 0]
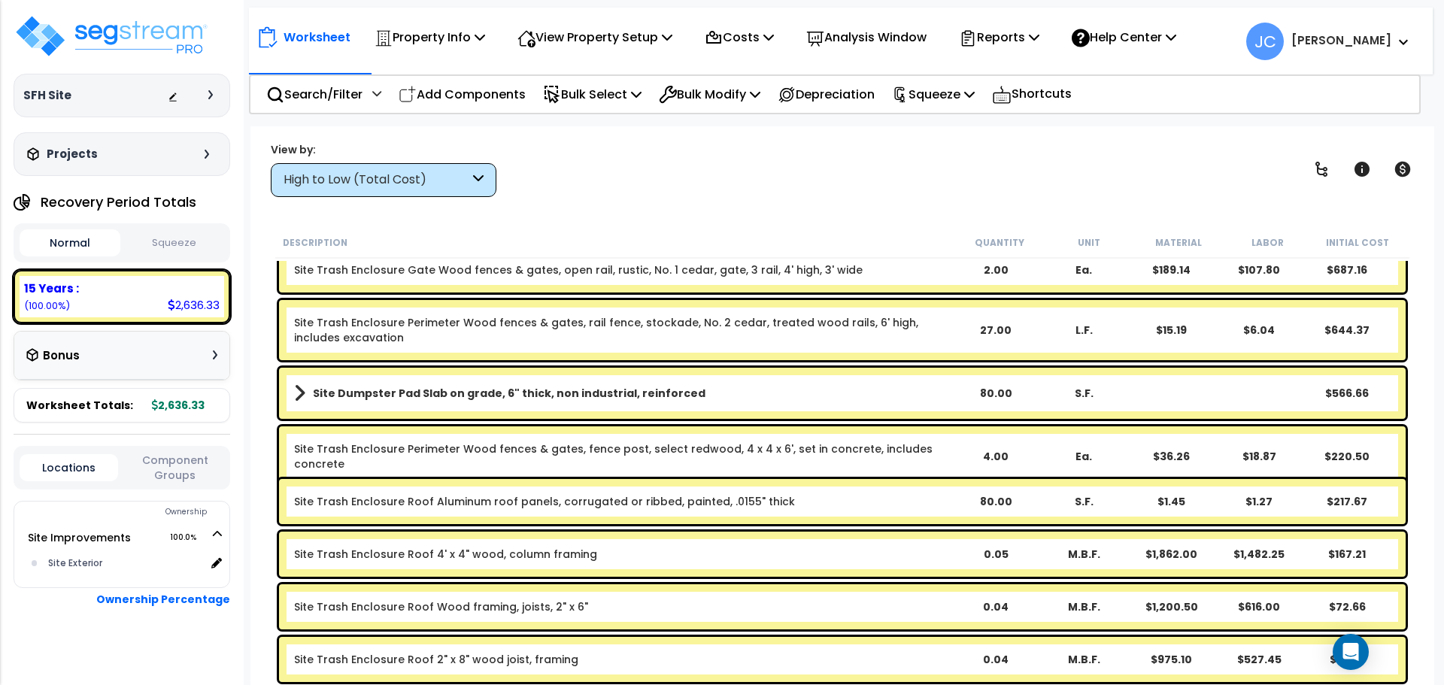
click at [450, 174] on div "High to Low (Total Cost)" at bounding box center [377, 179] width 186 height 17
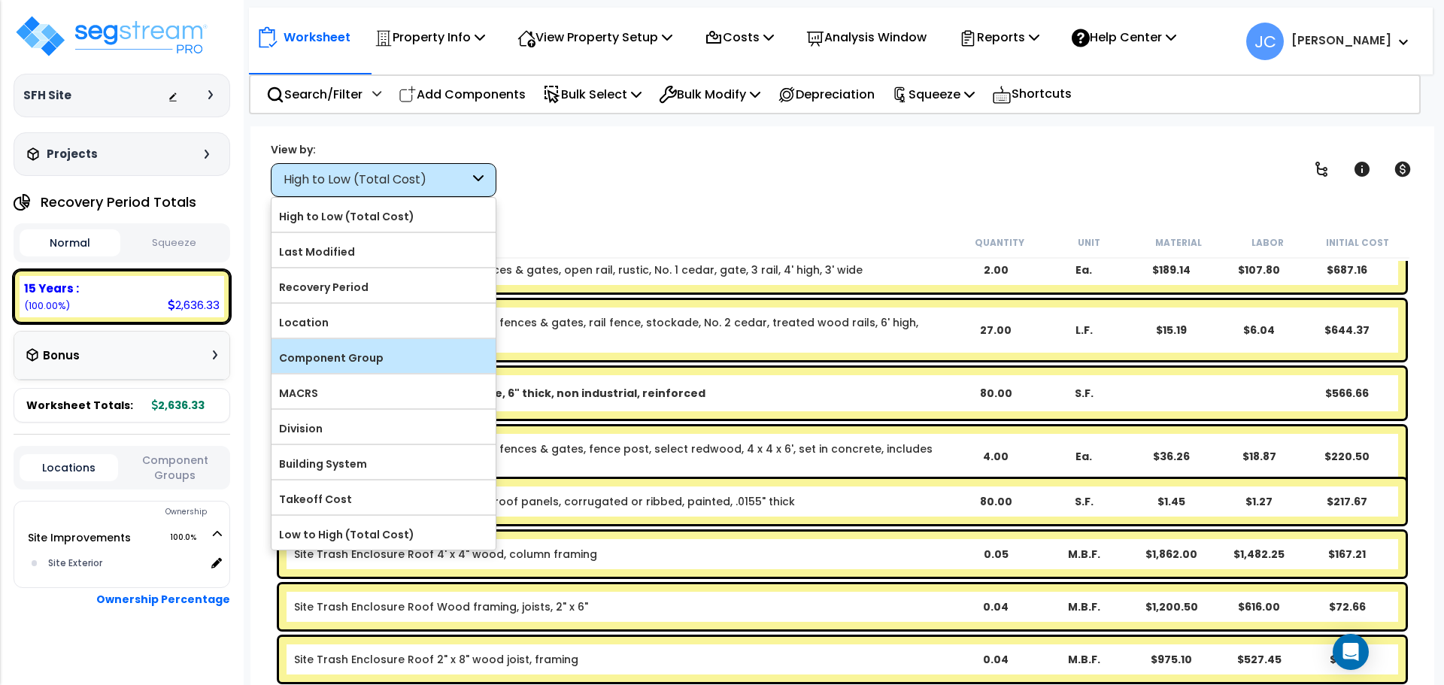
click at [415, 343] on div "Component Group" at bounding box center [383, 356] width 224 height 34
click at [457, 350] on label "Component Group" at bounding box center [383, 358] width 224 height 23
click at [0, 0] on input "Component Group" at bounding box center [0, 0] width 0 height 0
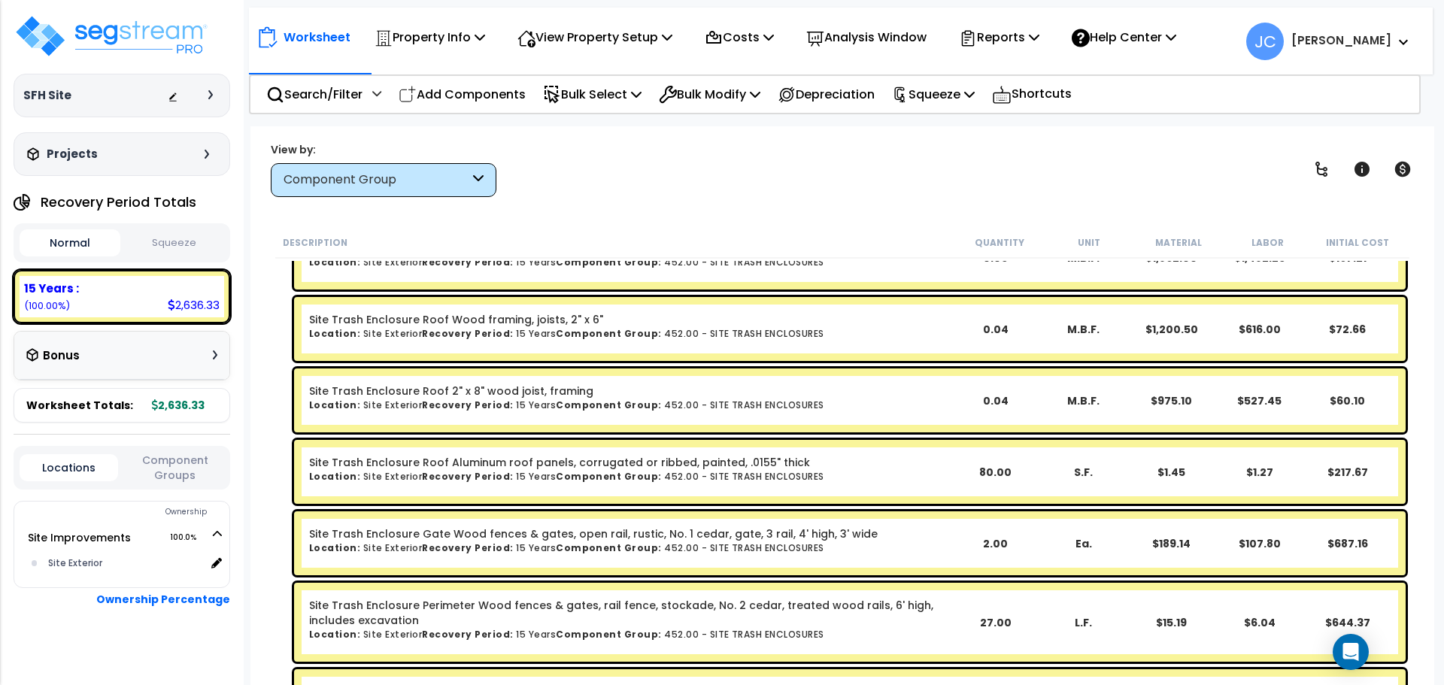
scroll to position [229, 0]
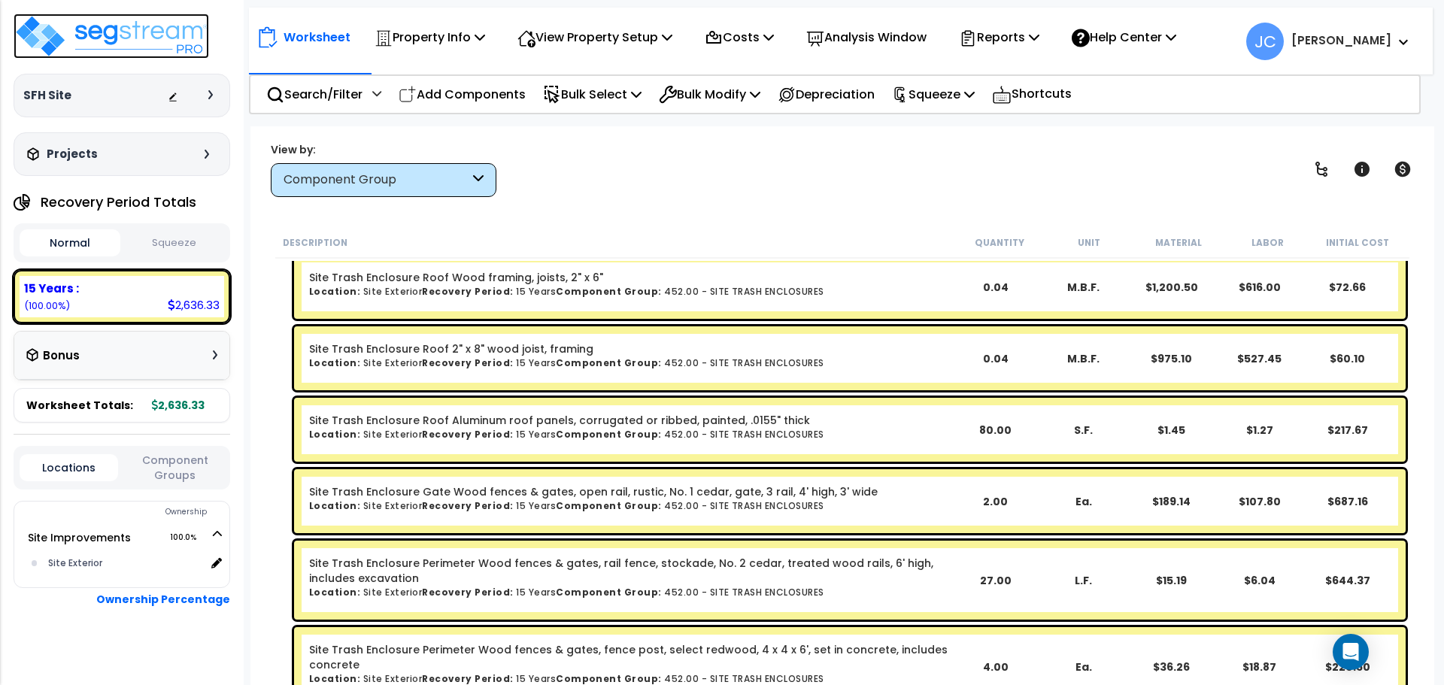
click at [136, 35] on img at bounding box center [112, 36] width 196 height 45
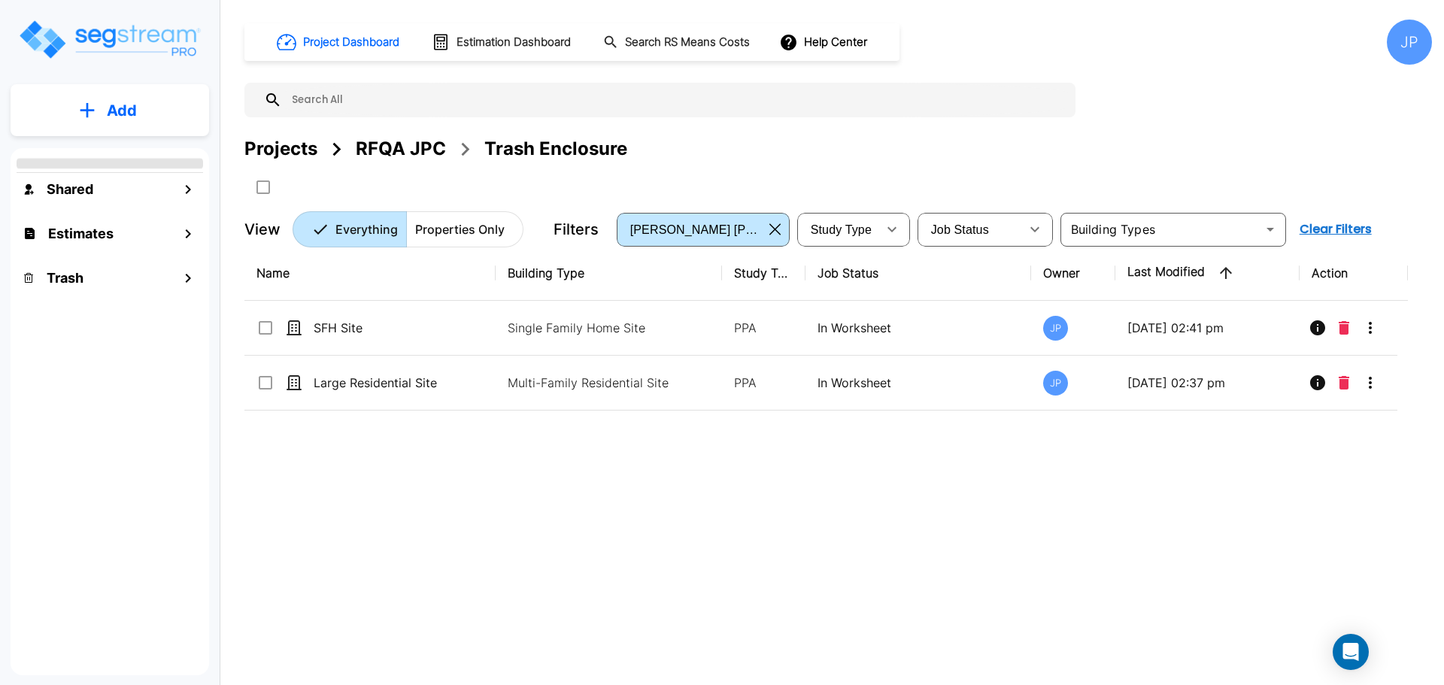
click at [132, 114] on p "Add" at bounding box center [122, 110] width 30 height 23
click at [122, 193] on p "Add Property" at bounding box center [118, 195] width 77 height 18
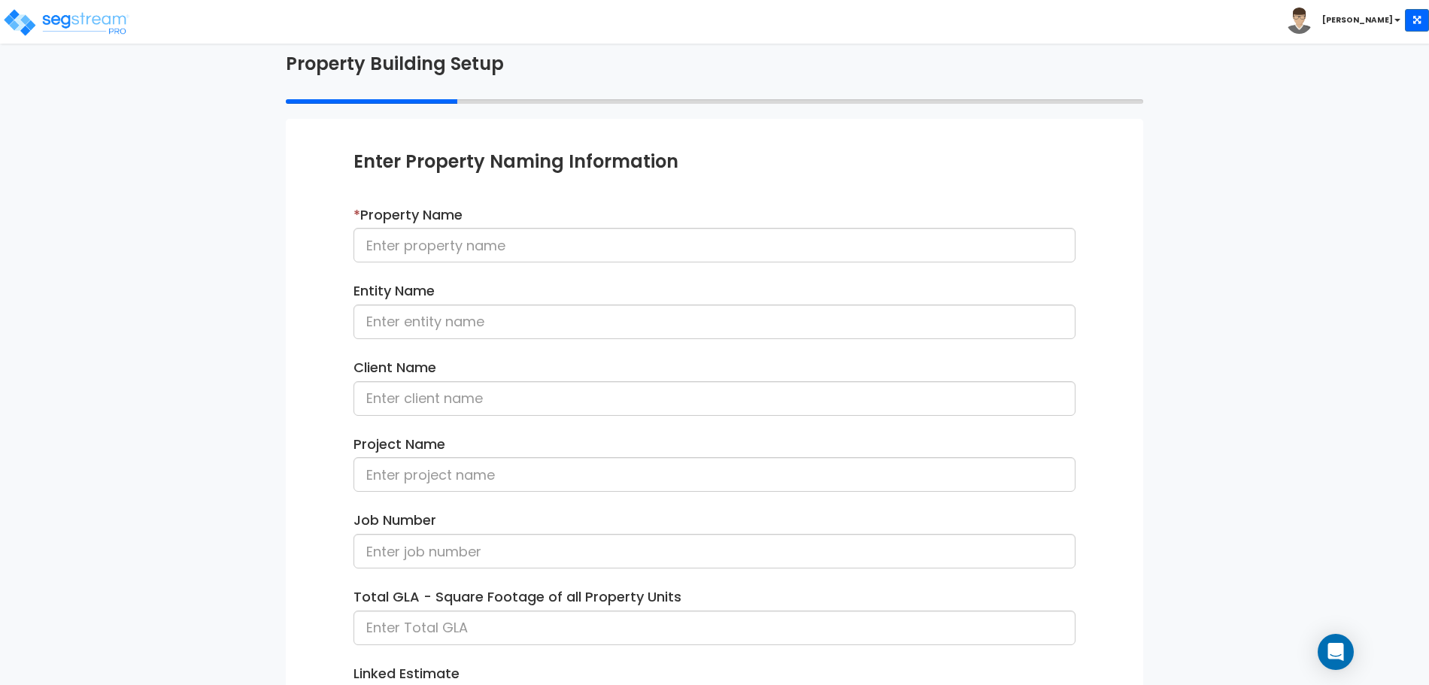
scroll to position [81, 0]
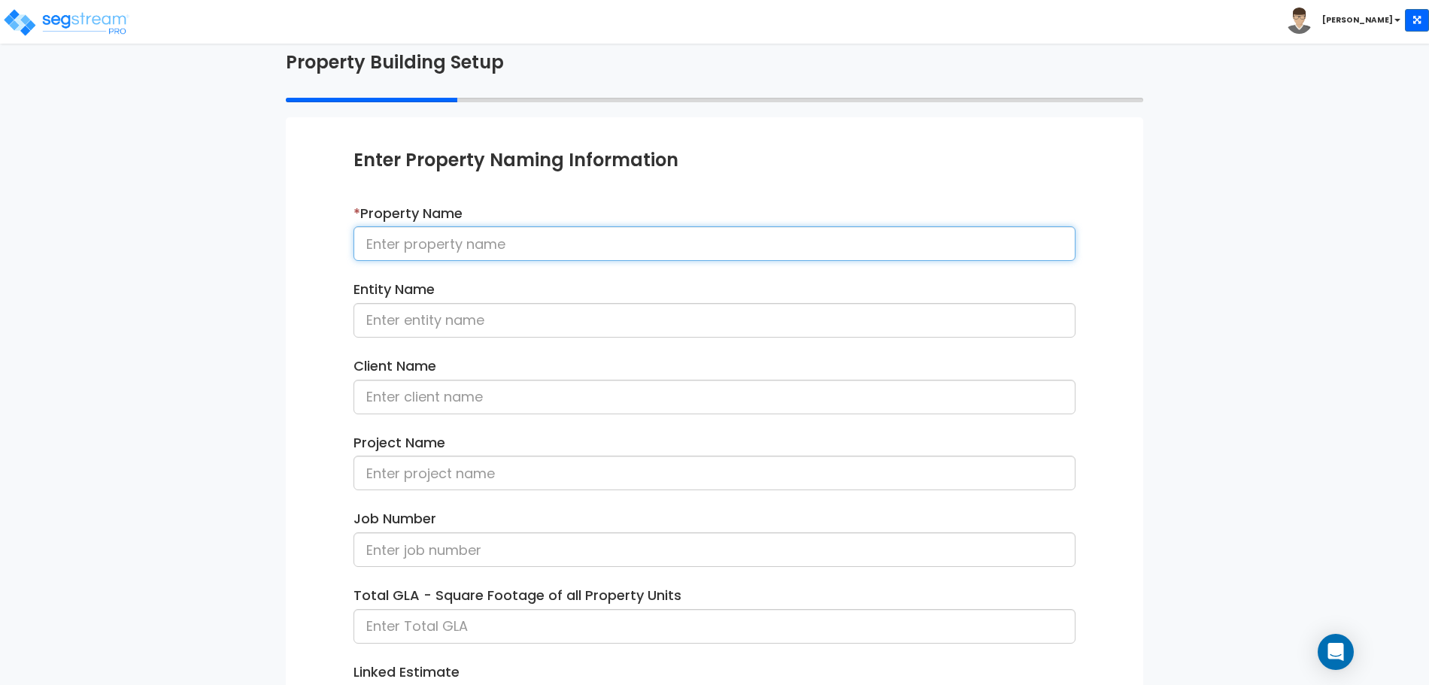
click at [674, 248] on input at bounding box center [714, 243] width 722 height 35
type input "Commercial Property Site"
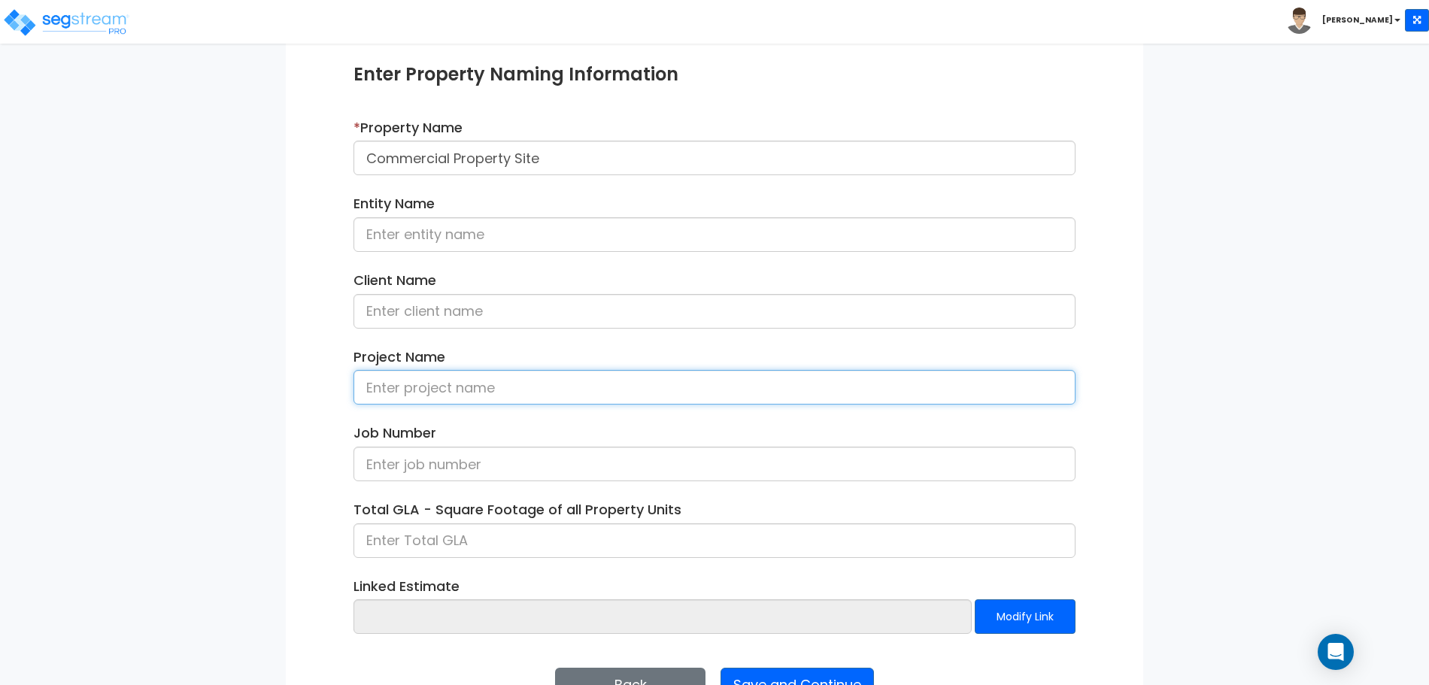
scroll to position [214, 0]
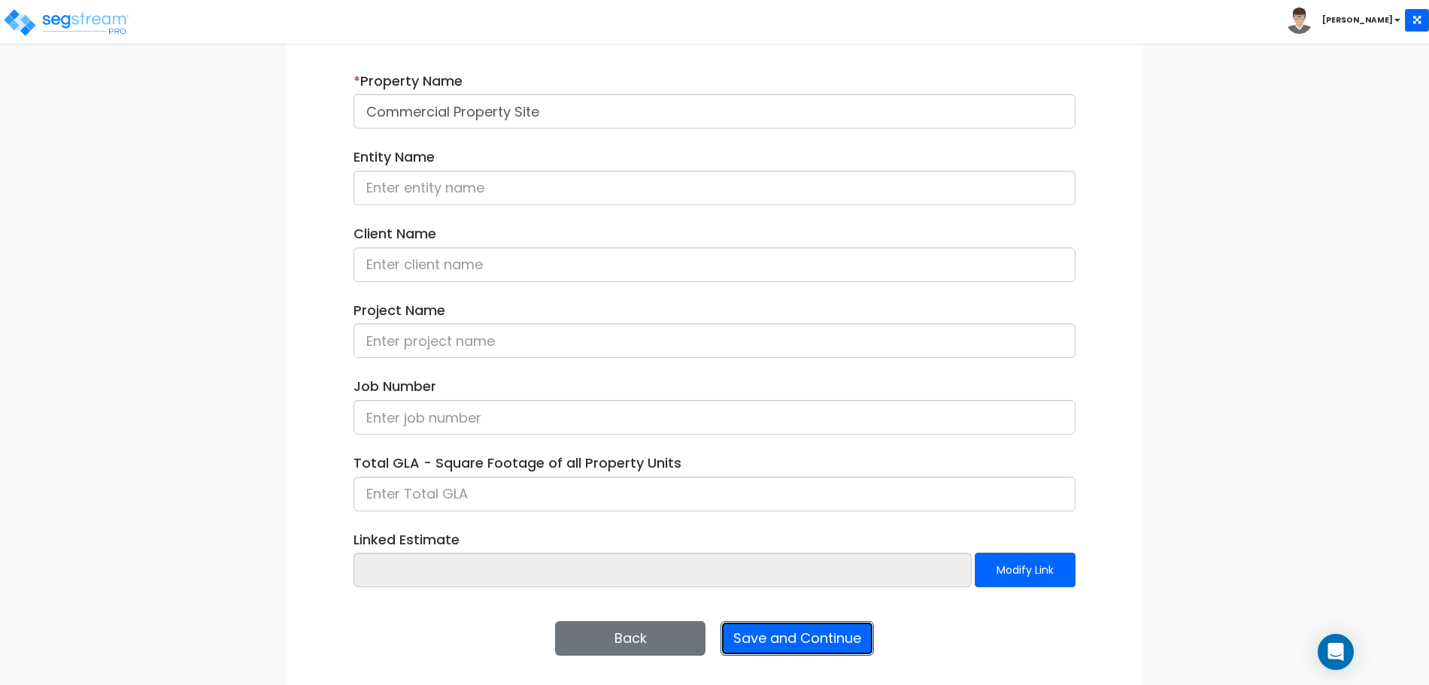
click at [805, 626] on button "Save and Continue" at bounding box center [796, 638] width 153 height 35
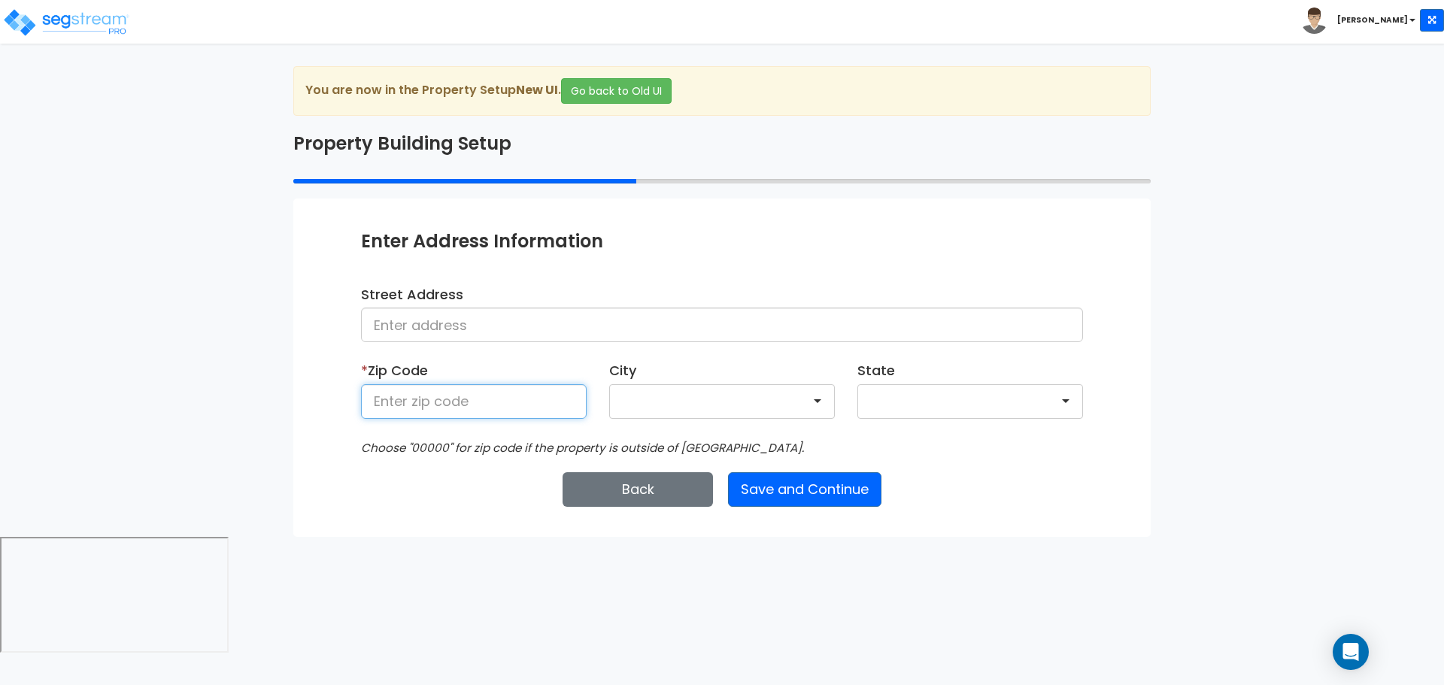
click at [447, 414] on input at bounding box center [474, 401] width 226 height 35
type input "81611"
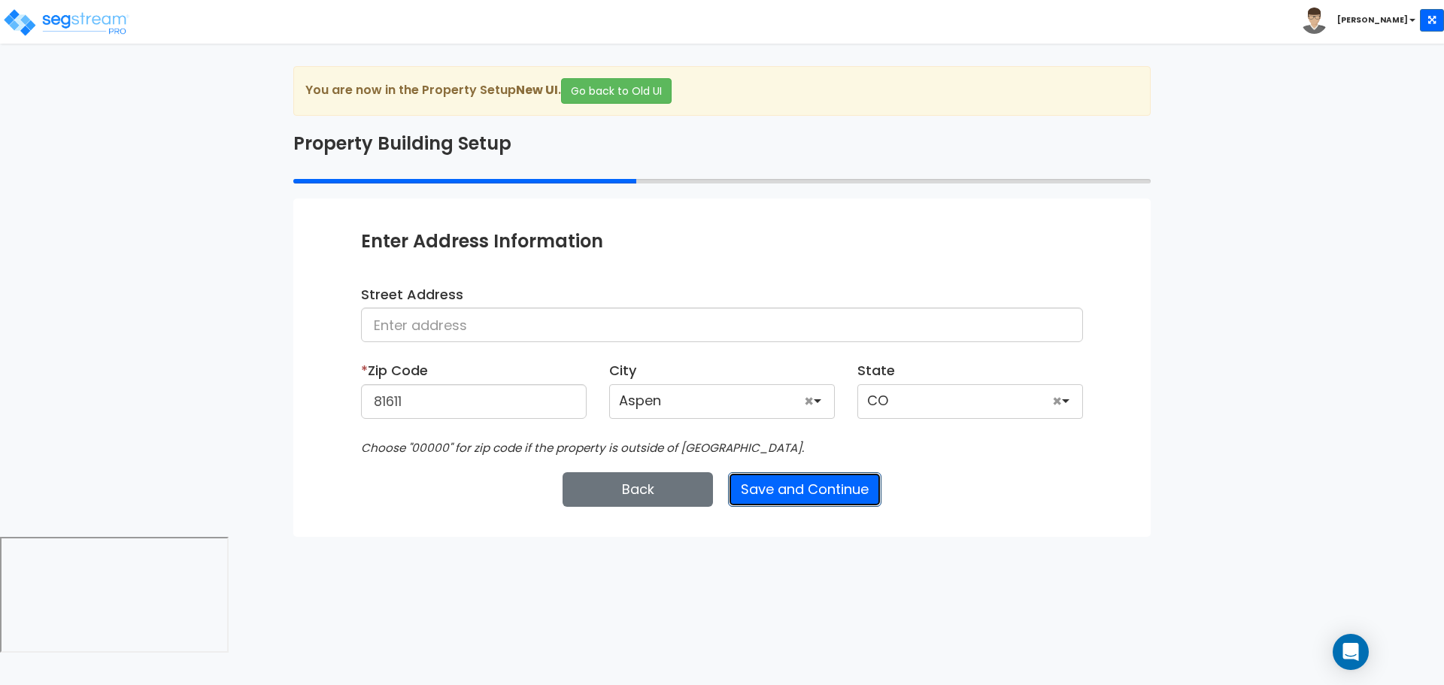
click at [772, 477] on button "Save and Continue" at bounding box center [804, 489] width 153 height 35
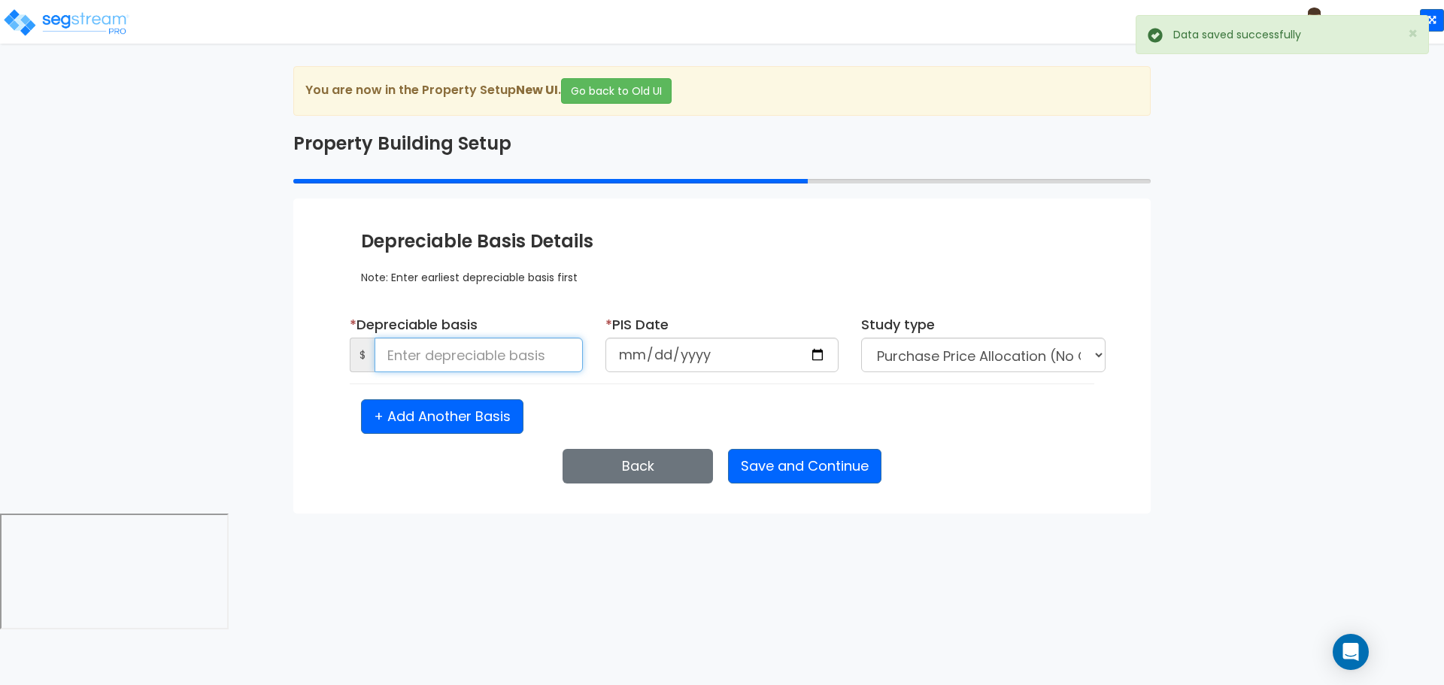
click at [575, 355] on input at bounding box center [479, 355] width 208 height 35
type input "5,000"
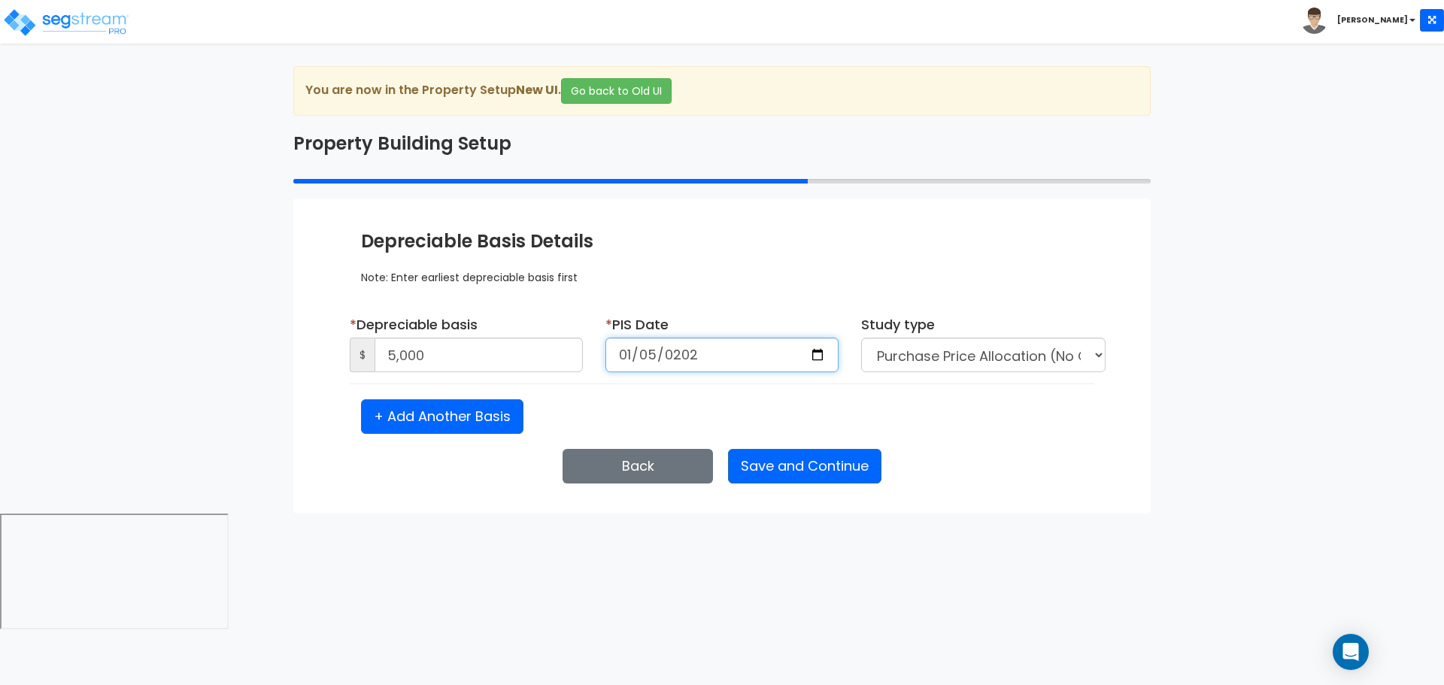
type input "2025-01-05"
click at [820, 463] on button "Save and Continue" at bounding box center [804, 466] width 153 height 35
select select "2025"
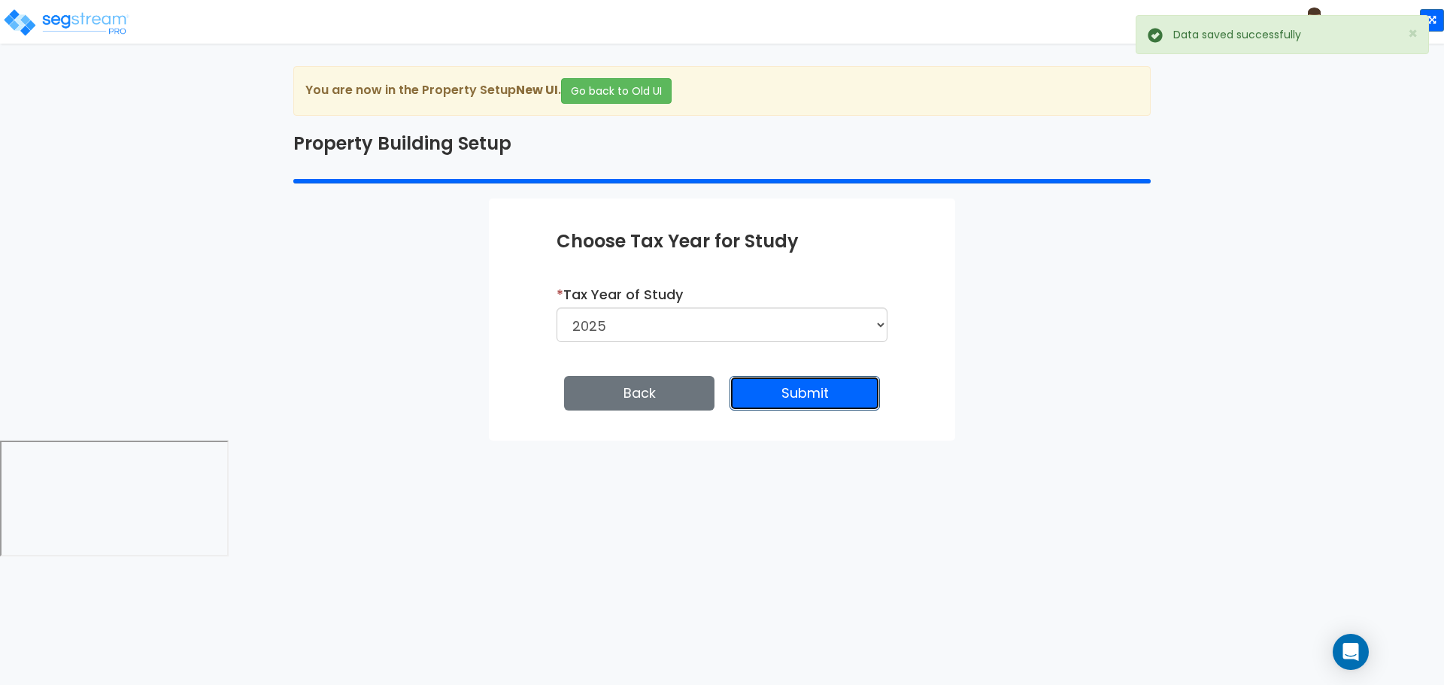
click at [774, 392] on button "Submit" at bounding box center [805, 393] width 150 height 35
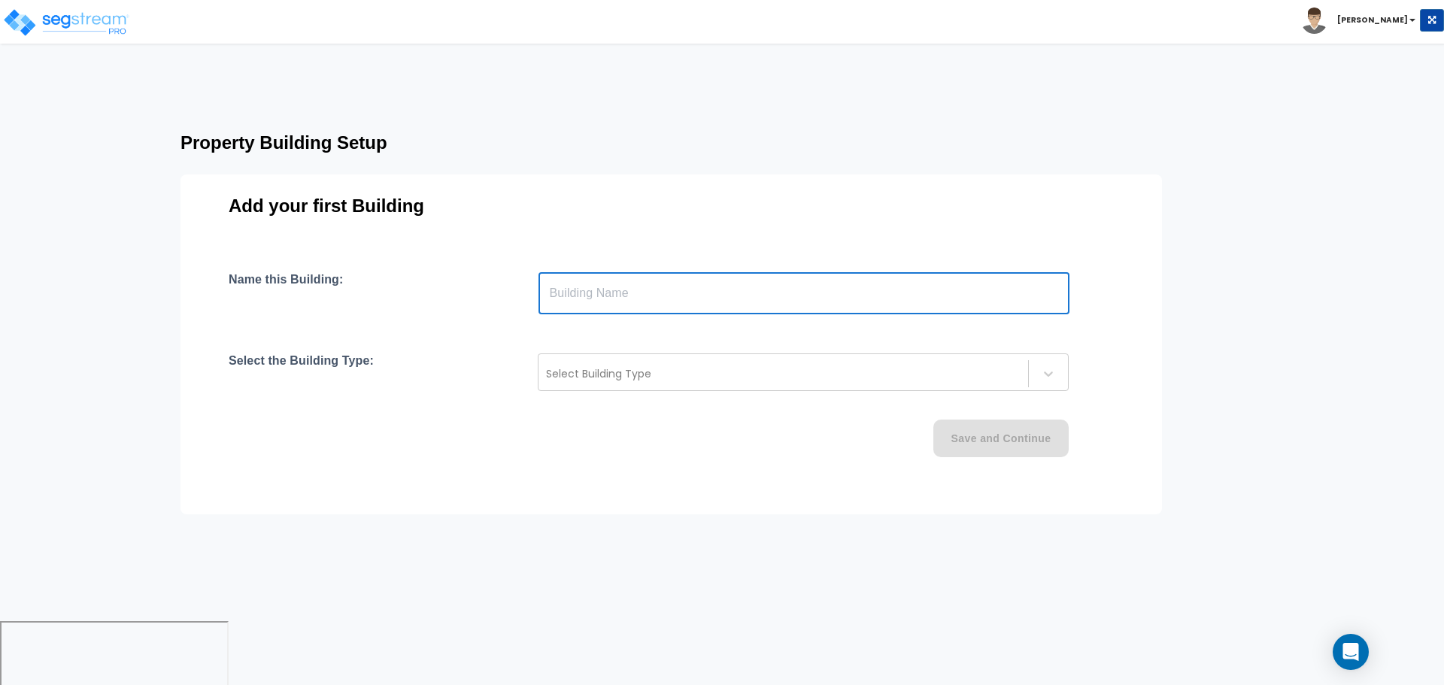
click at [592, 298] on input "text" at bounding box center [803, 293] width 531 height 42
type input "Building"
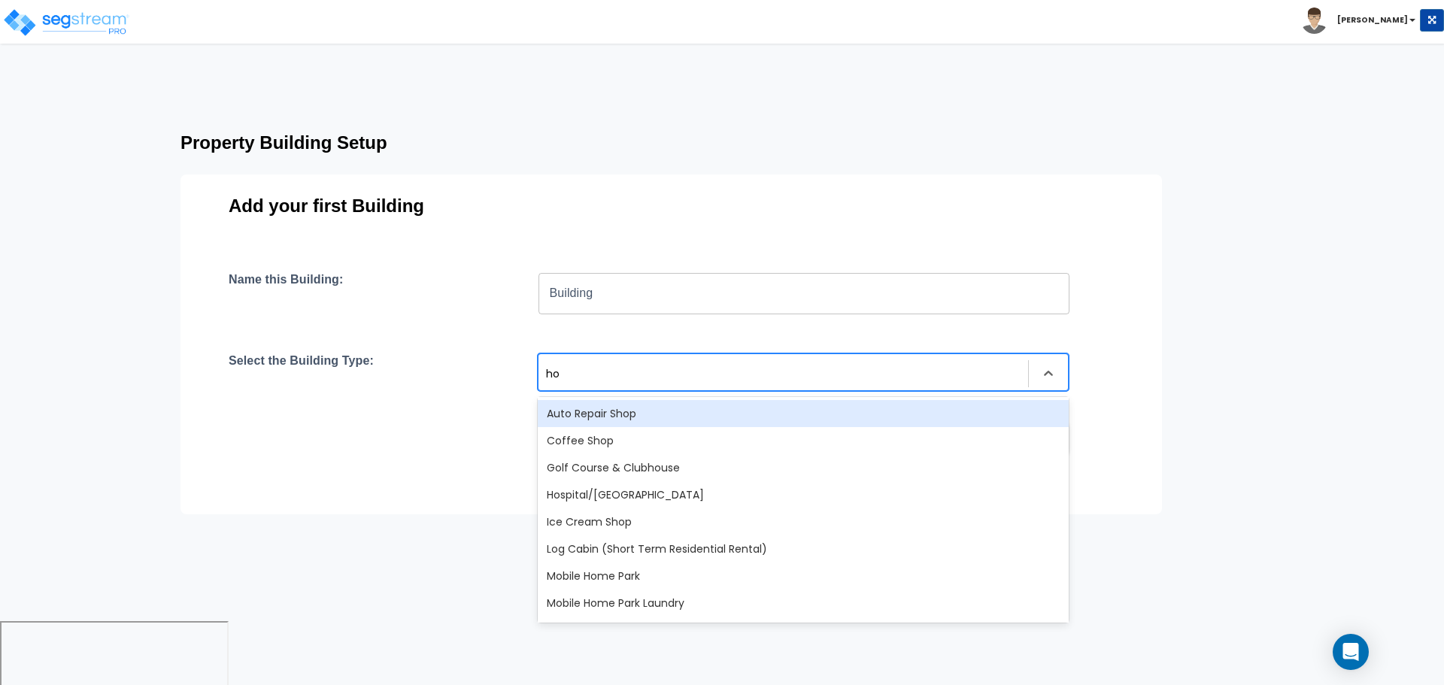
type input "hos"
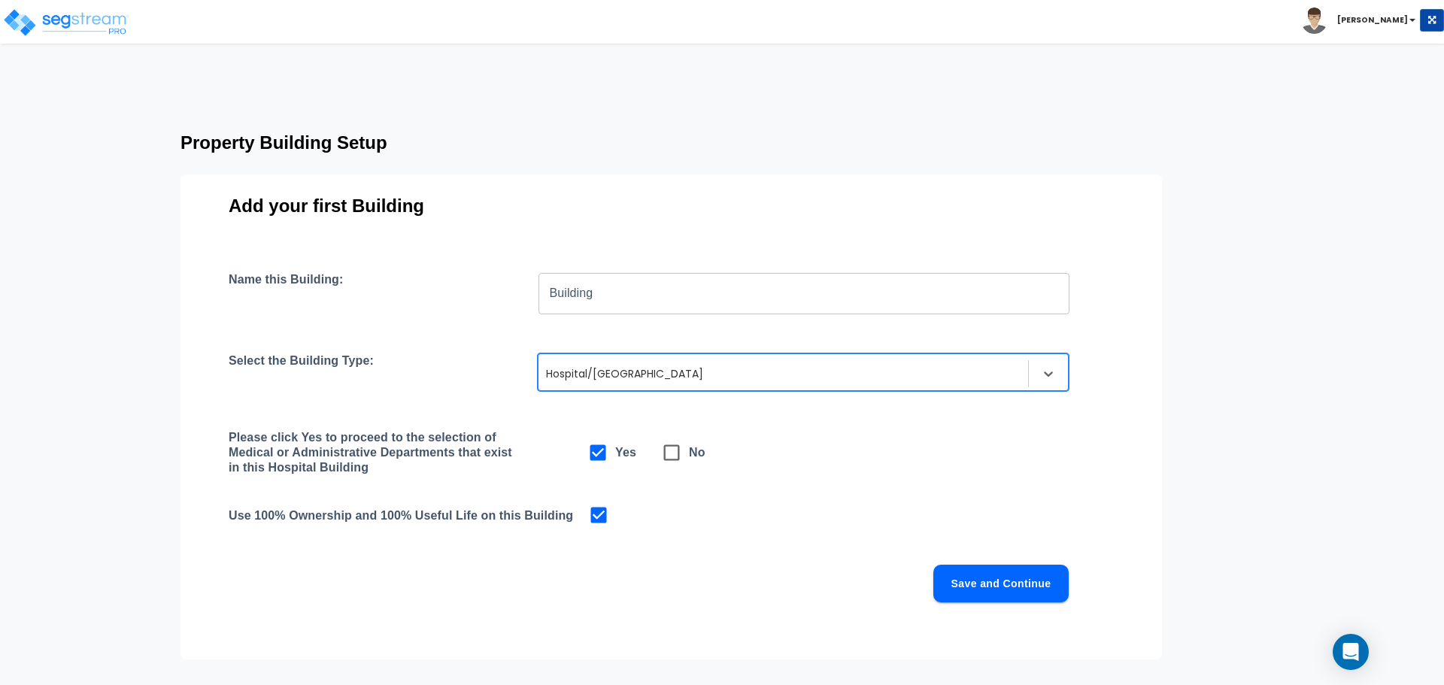
click at [675, 456] on icon at bounding box center [671, 452] width 21 height 21
checkbox input "false"
checkbox input "true"
click at [1011, 577] on button "Save and Continue" at bounding box center [1000, 584] width 135 height 38
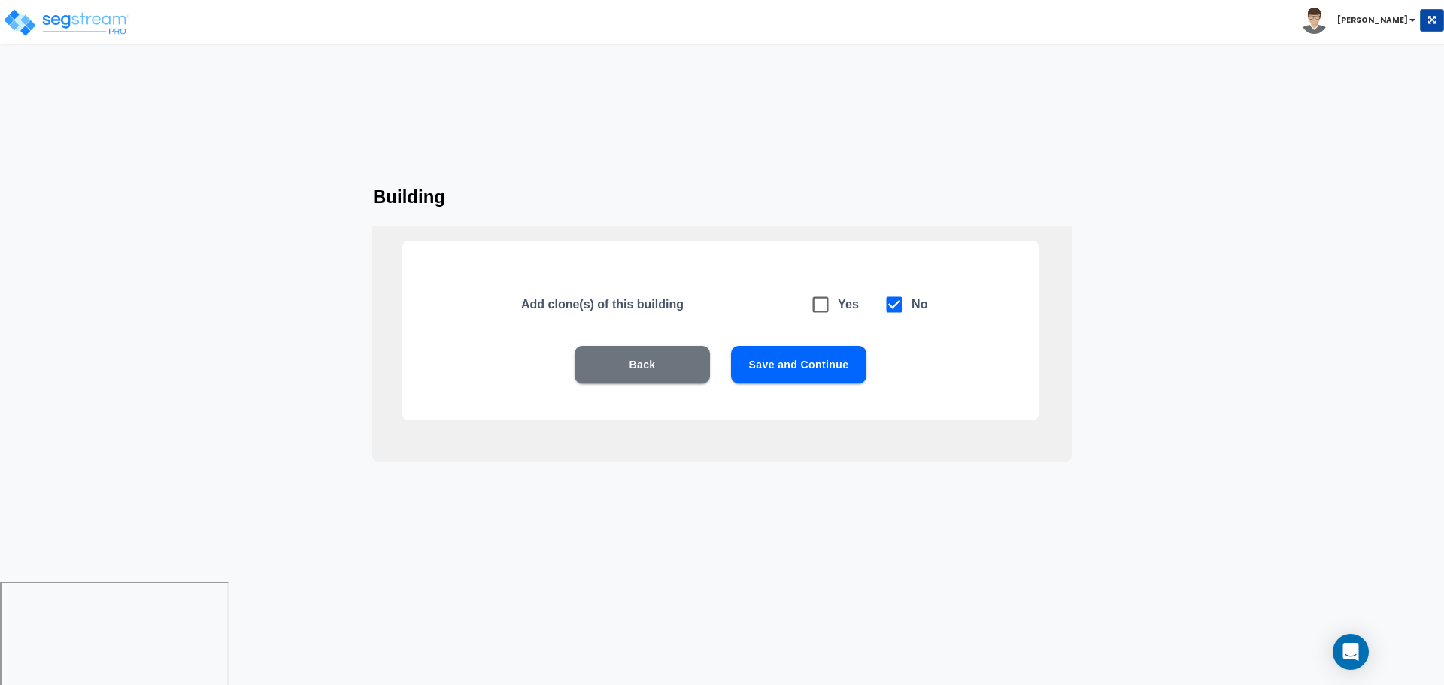
click at [836, 367] on button "Save and Continue" at bounding box center [798, 365] width 135 height 38
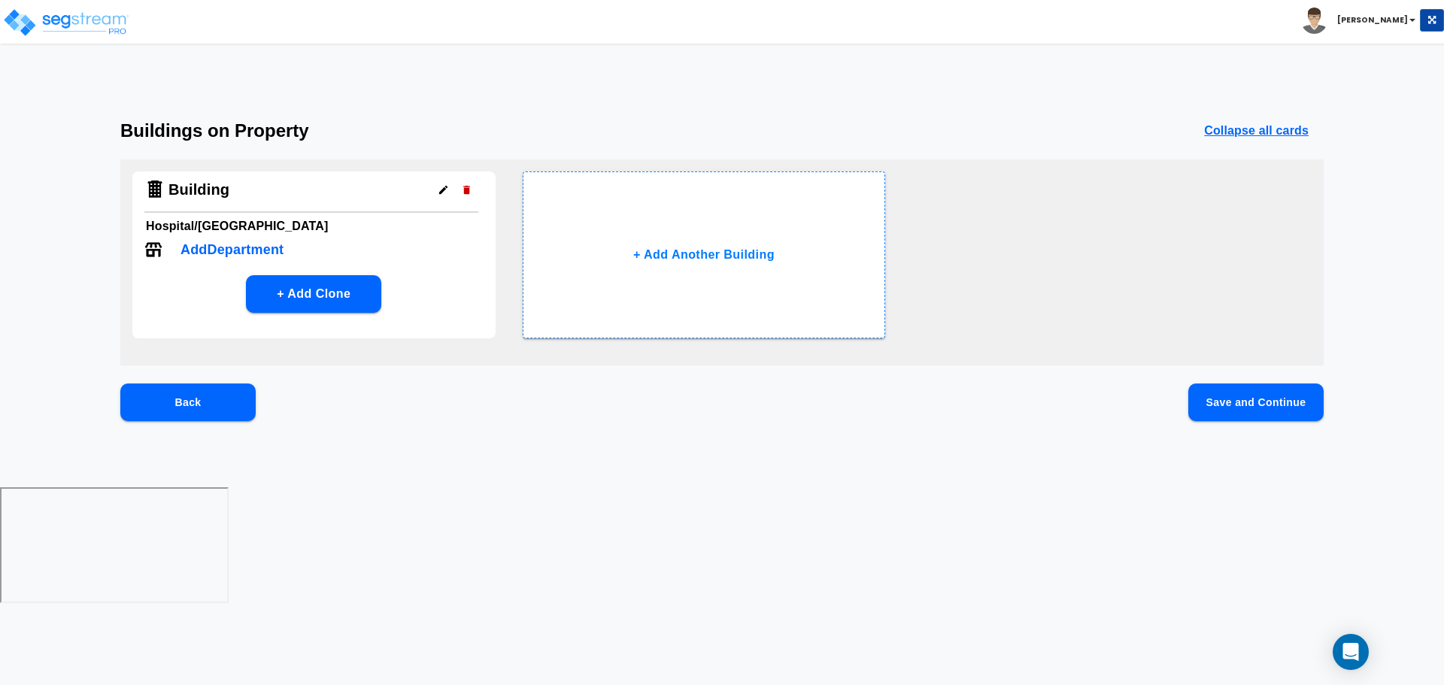
click at [1205, 398] on button "Save and Continue" at bounding box center [1255, 403] width 135 height 38
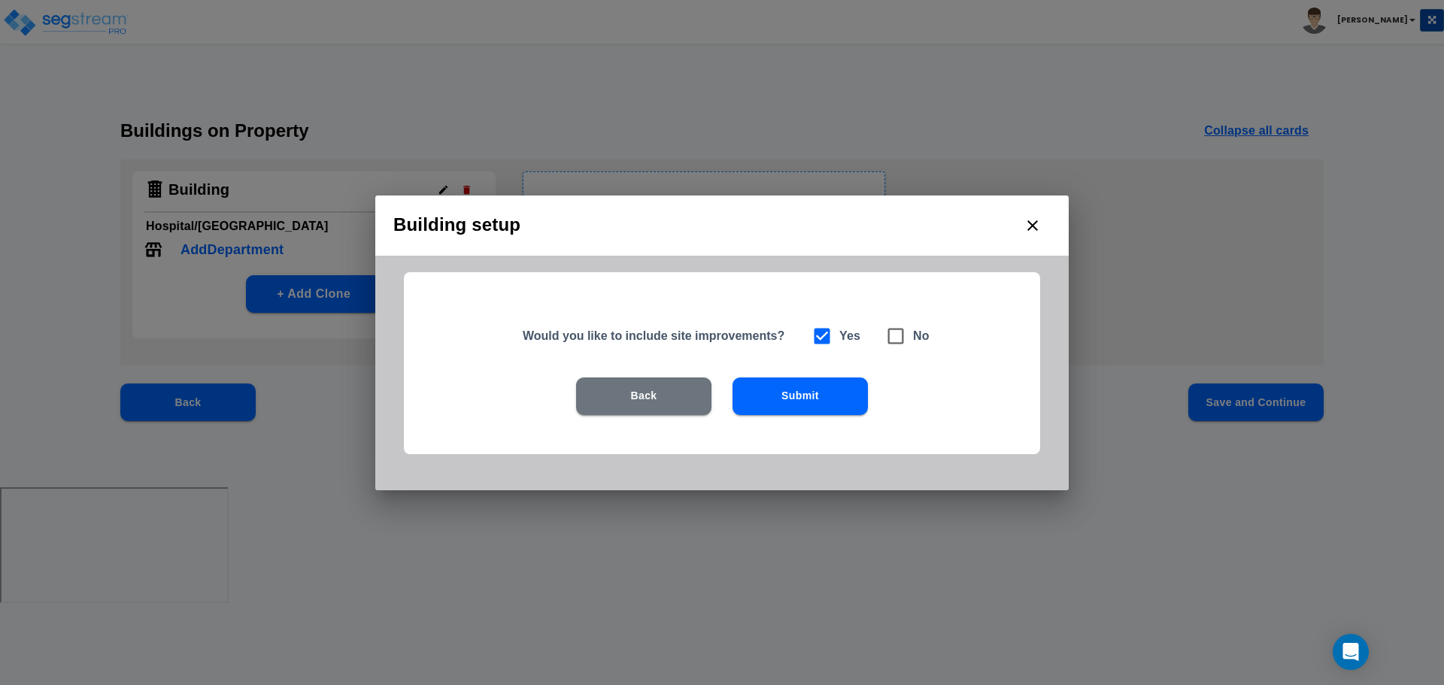
click at [819, 393] on button "Submit" at bounding box center [800, 397] width 135 height 38
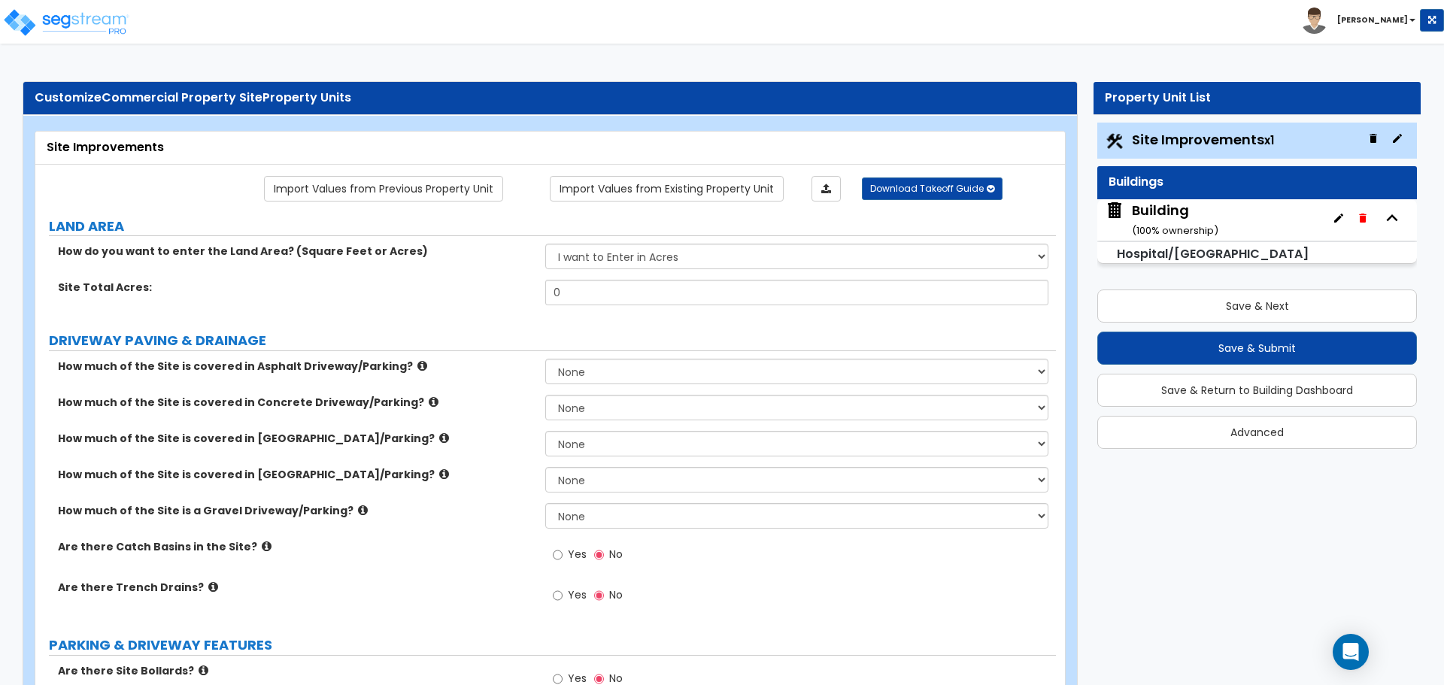
click at [1400, 142] on icon "button" at bounding box center [1397, 138] width 12 height 12
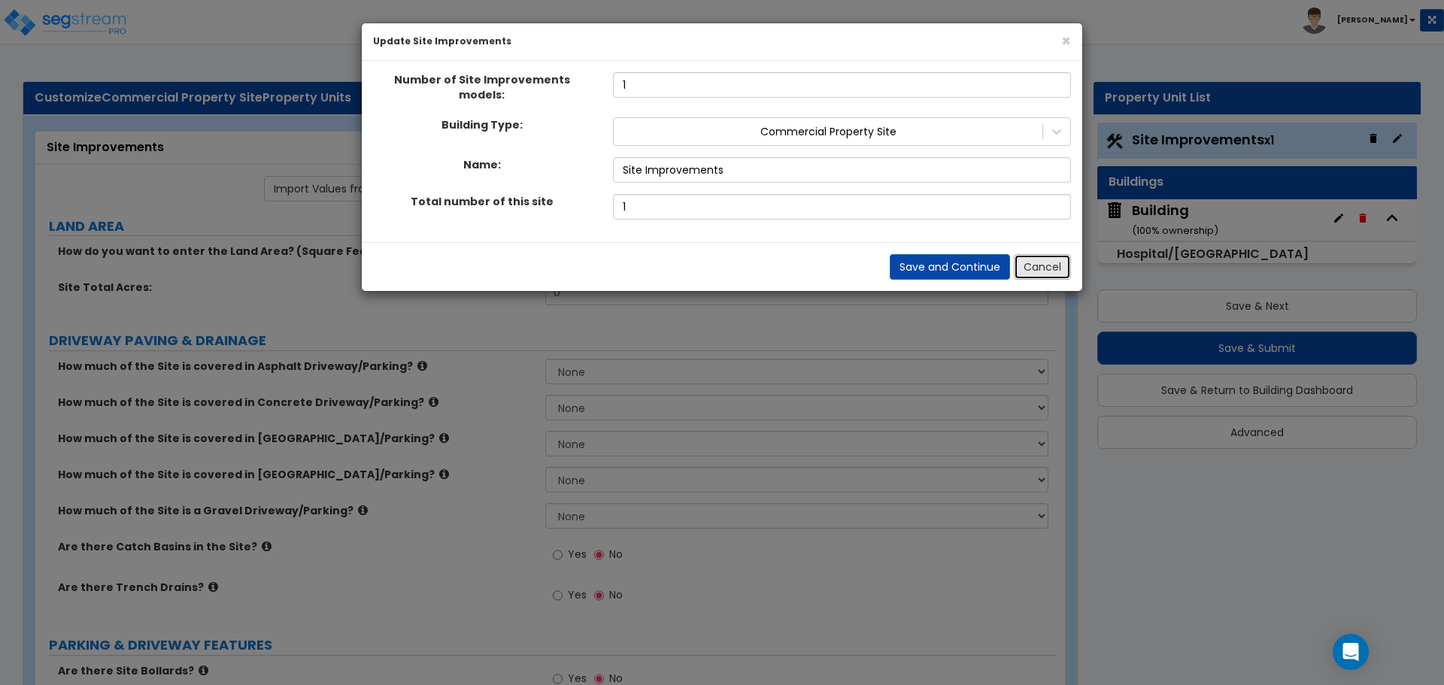
click at [1060, 255] on button "Cancel" at bounding box center [1042, 267] width 57 height 26
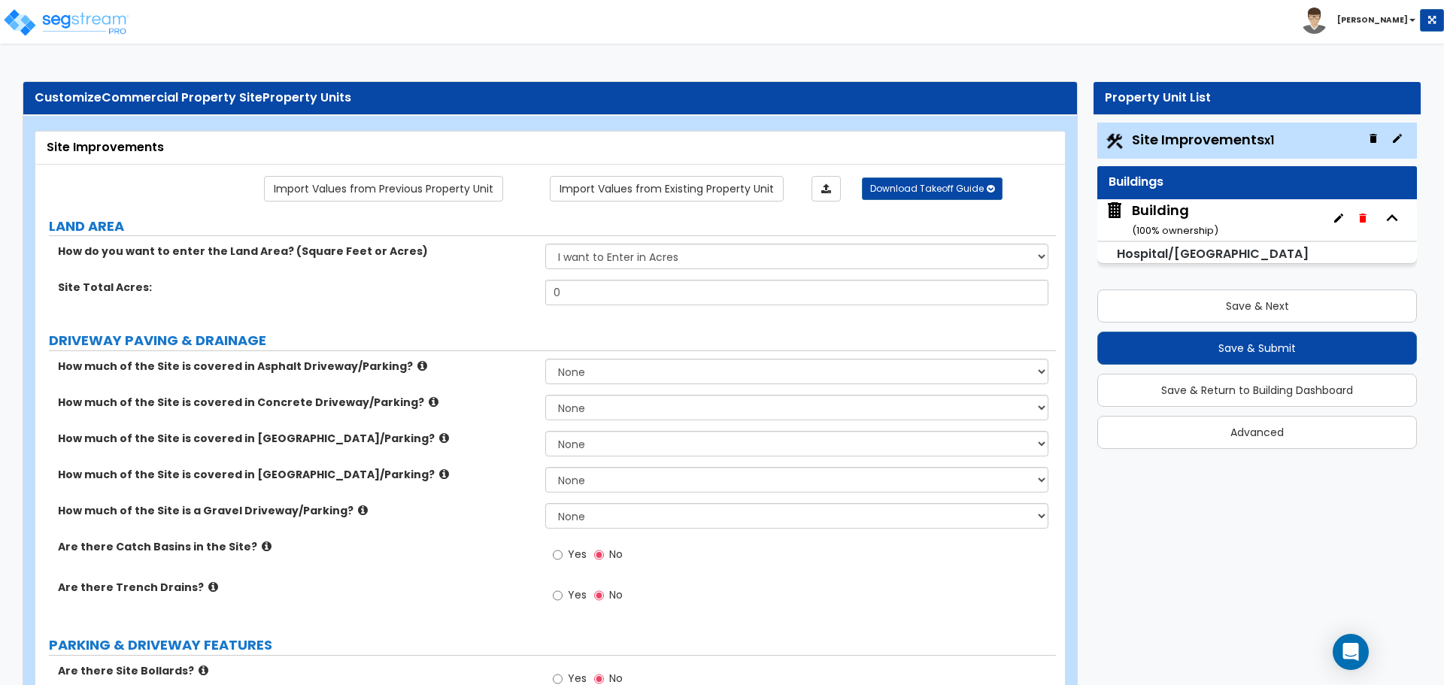
click at [1360, 221] on icon "button" at bounding box center [1363, 218] width 12 height 12
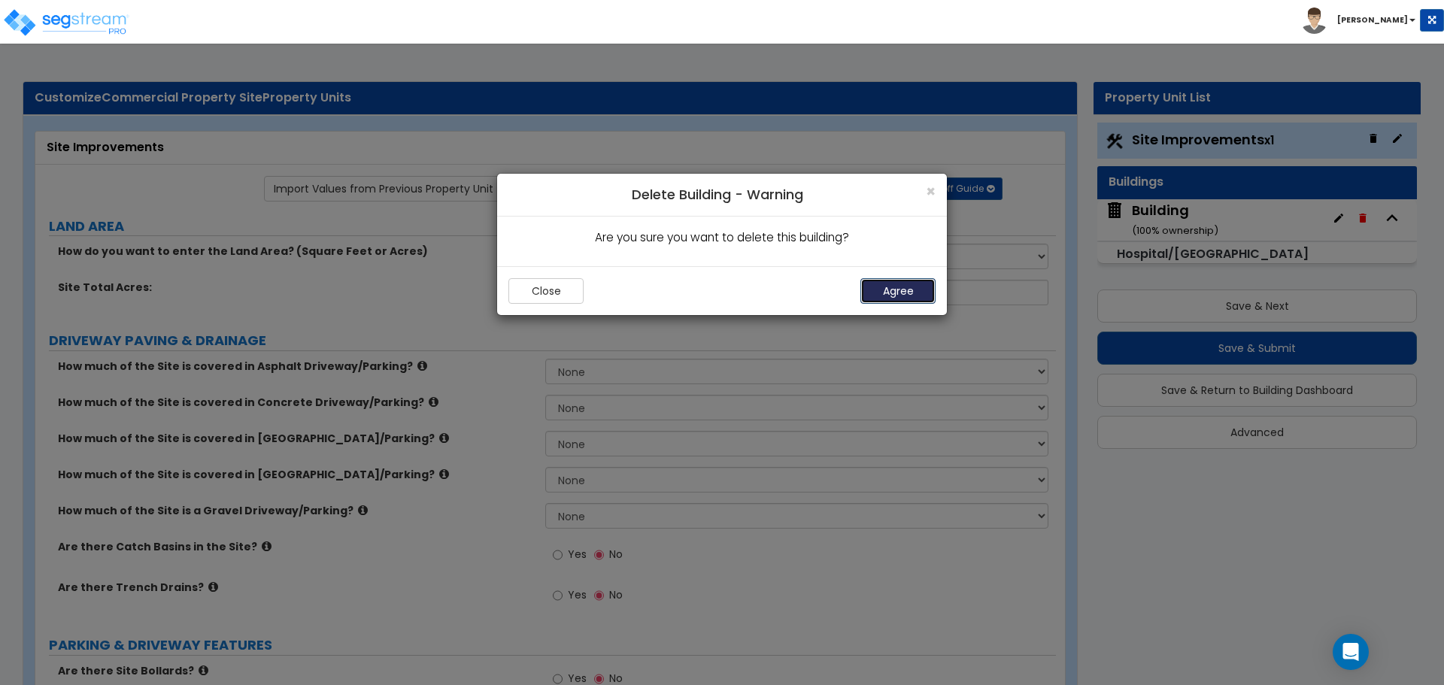
click at [915, 289] on button "Agree" at bounding box center [897, 291] width 75 height 26
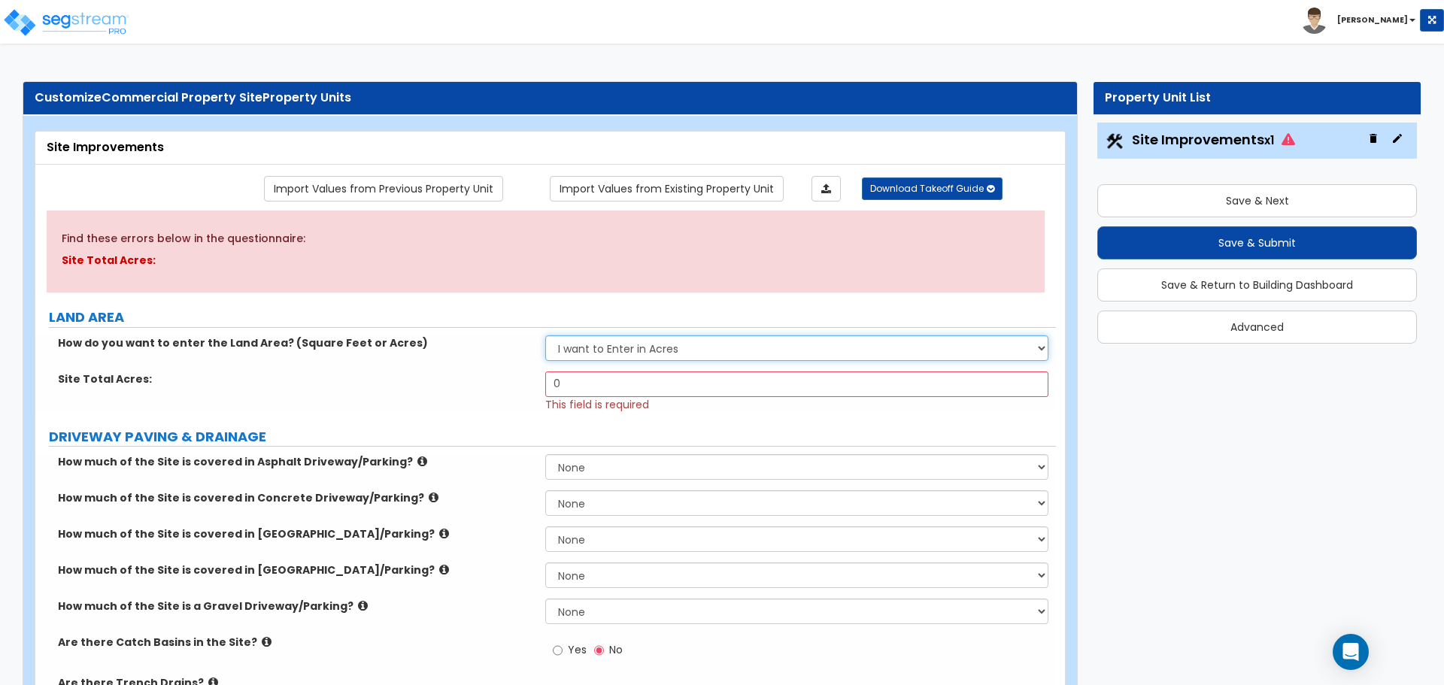
click at [763, 347] on select "I want to Enter in Acres I want to Enter in Square Feet" at bounding box center [796, 348] width 502 height 26
select select "2"
click at [545, 335] on select "I want to Enter in Acres I want to Enter in Square Feet" at bounding box center [796, 348] width 502 height 26
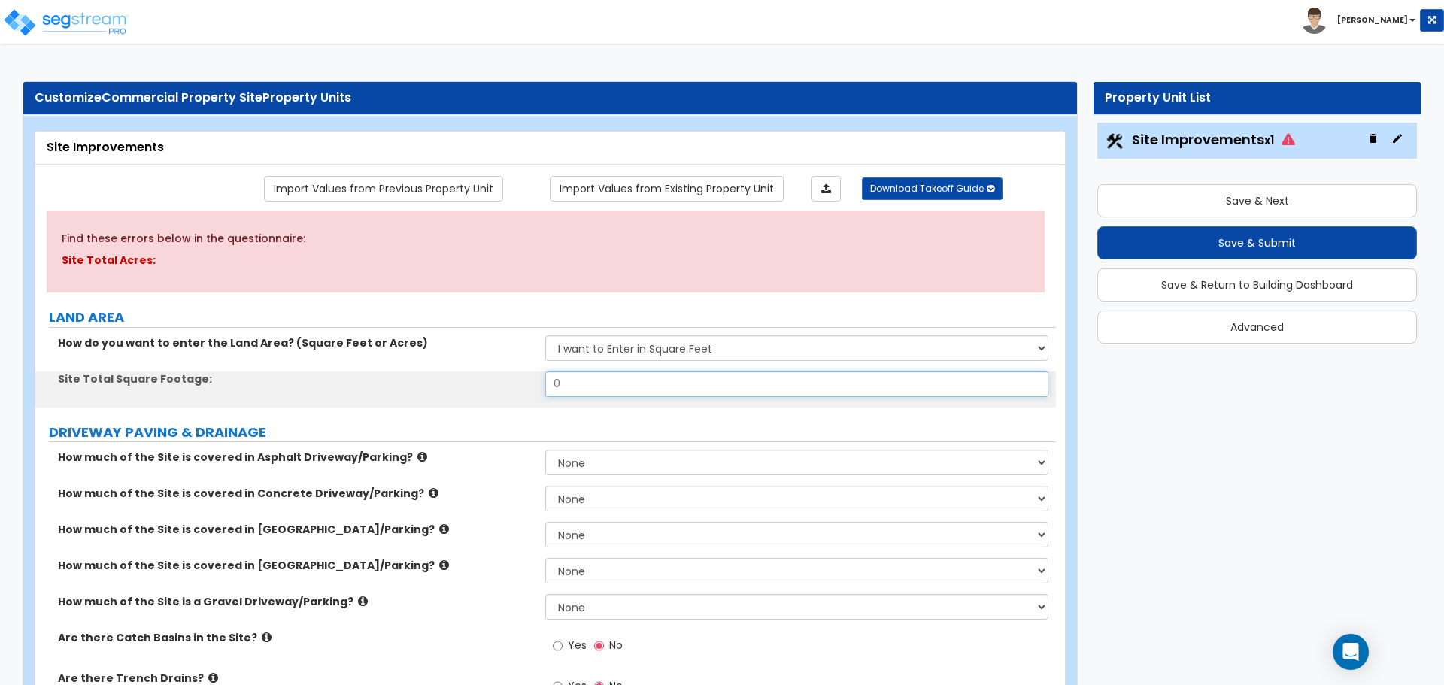
drag, startPoint x: 620, startPoint y: 379, endPoint x: 484, endPoint y: 370, distance: 135.7
click at [485, 372] on div "Site Total Square Footage: 0" at bounding box center [545, 390] width 1021 height 36
type input "50"
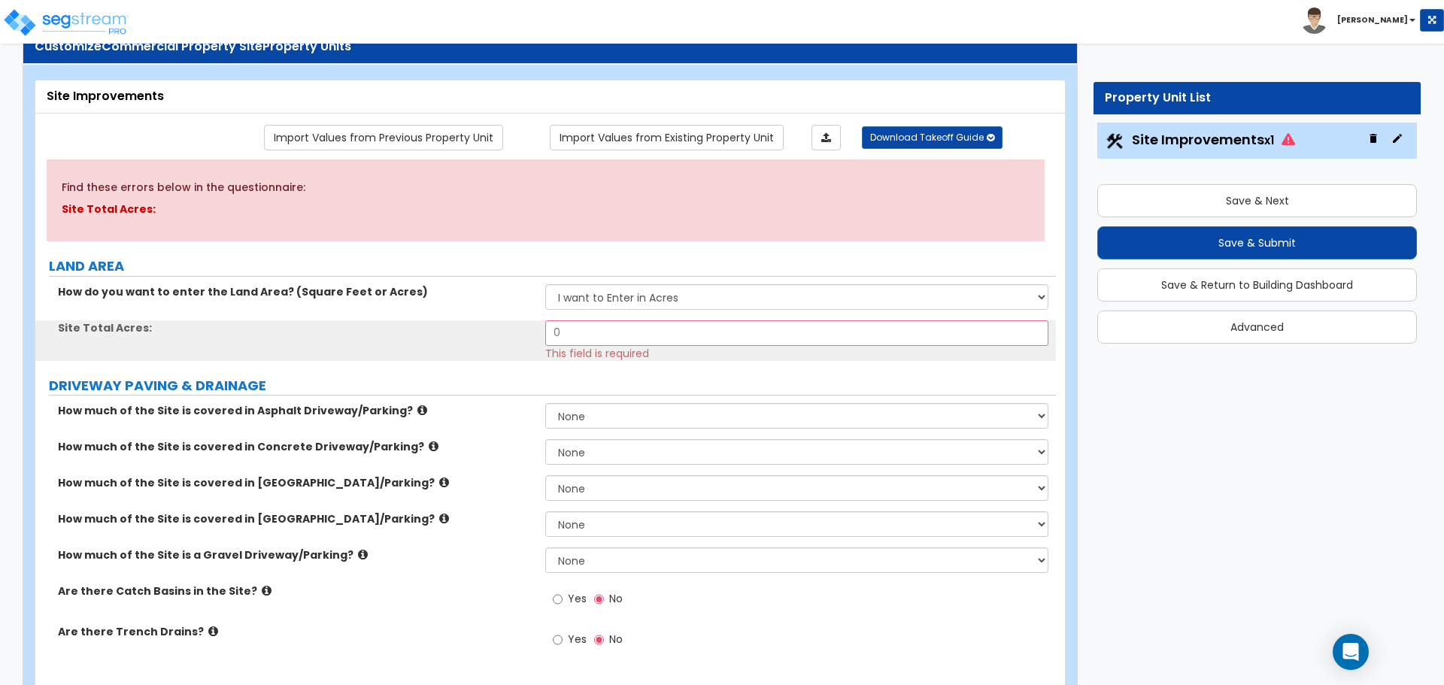
scroll to position [52, 0]
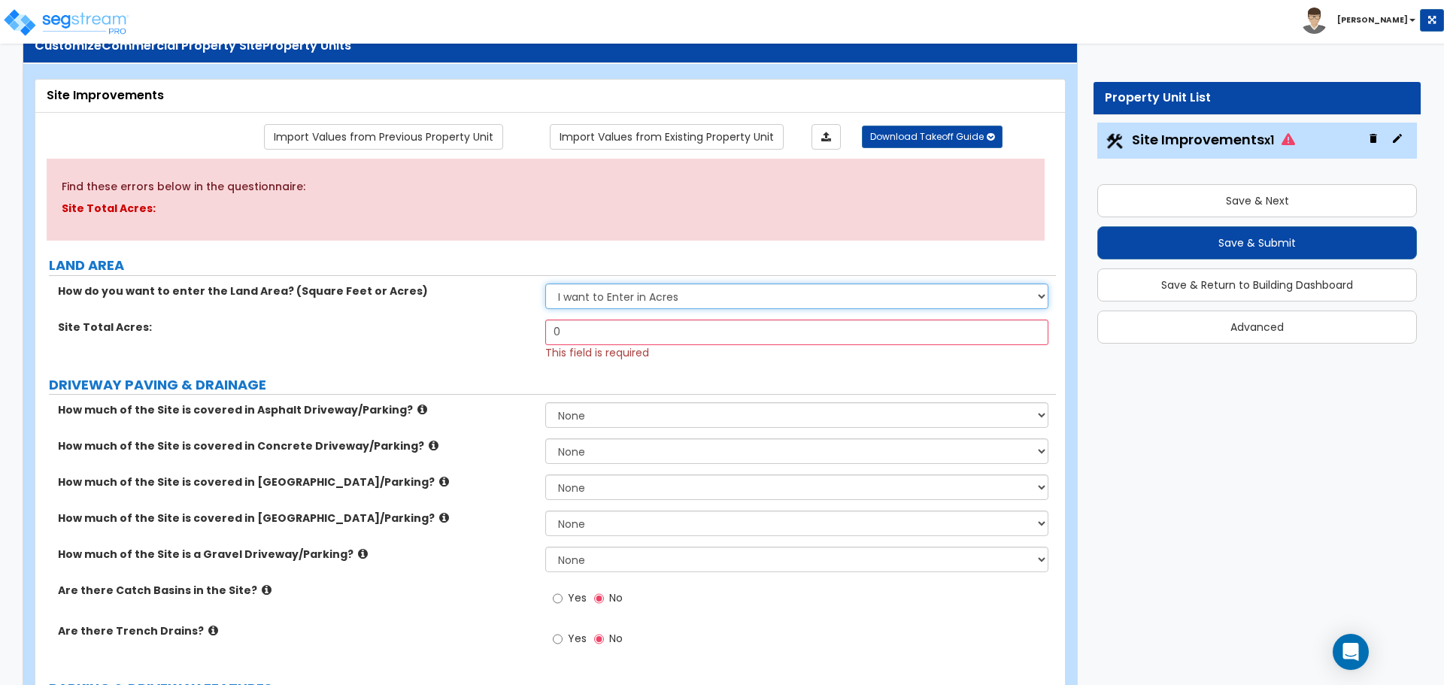
click at [652, 288] on select "I want to Enter in Acres I want to Enter in Square Feet" at bounding box center [796, 297] width 502 height 26
select select "2"
click at [545, 284] on select "I want to Enter in Acres I want to Enter in Square Feet" at bounding box center [796, 297] width 502 height 26
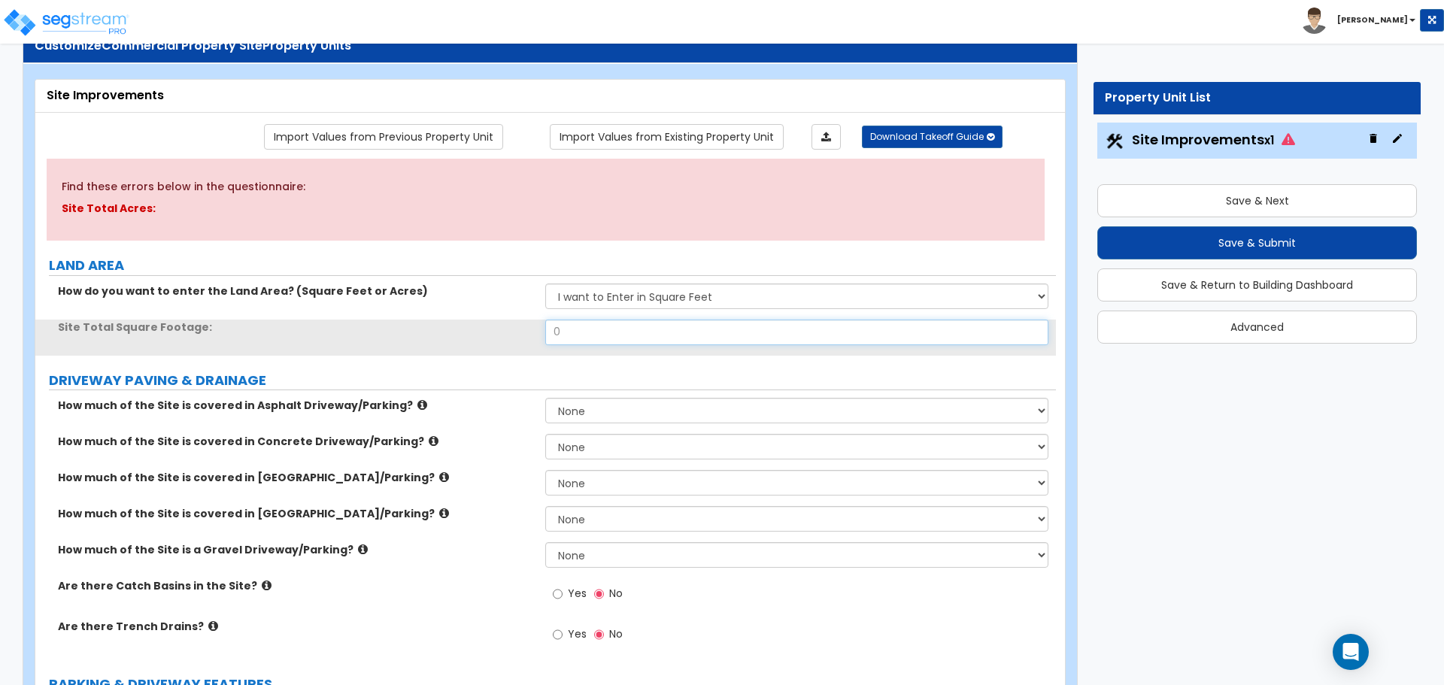
drag, startPoint x: 598, startPoint y: 328, endPoint x: 515, endPoint y: 323, distance: 82.9
click at [516, 326] on div "Site Total Square Footage: 0" at bounding box center [545, 338] width 1021 height 36
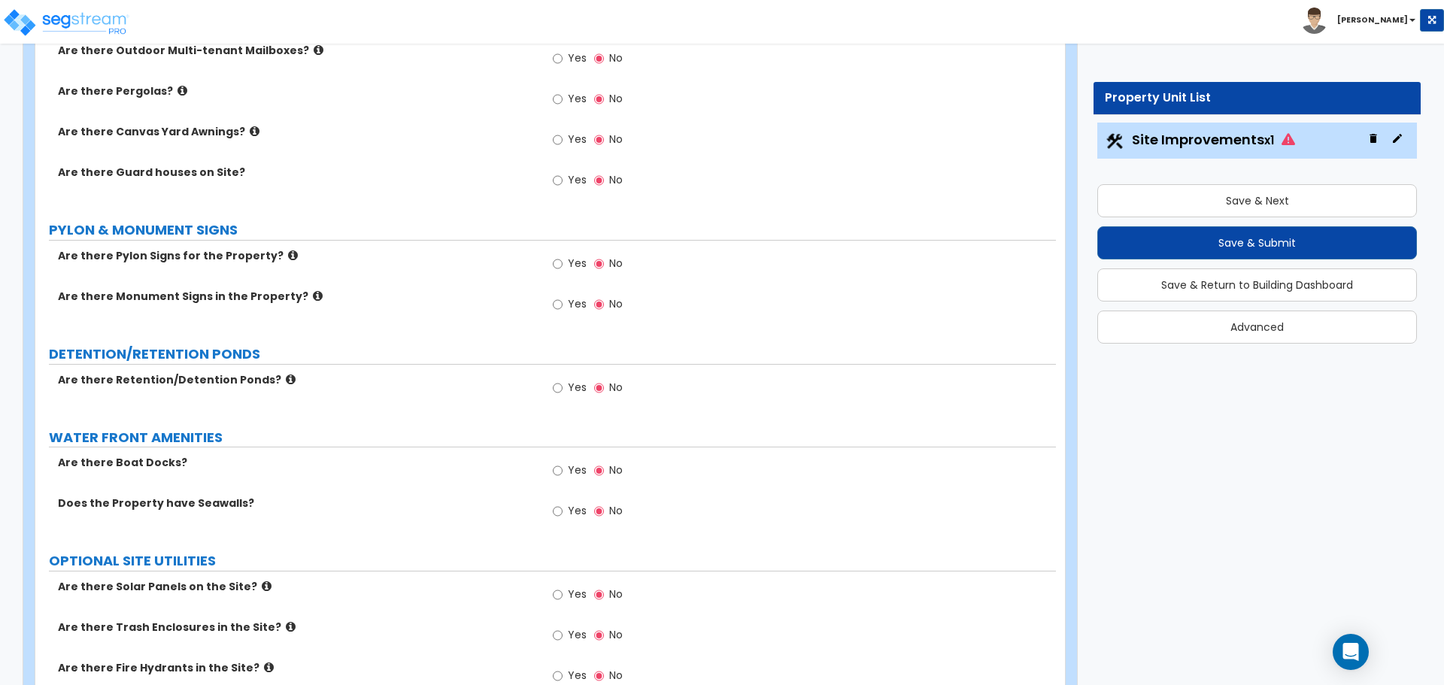
scroll to position [2180, 0]
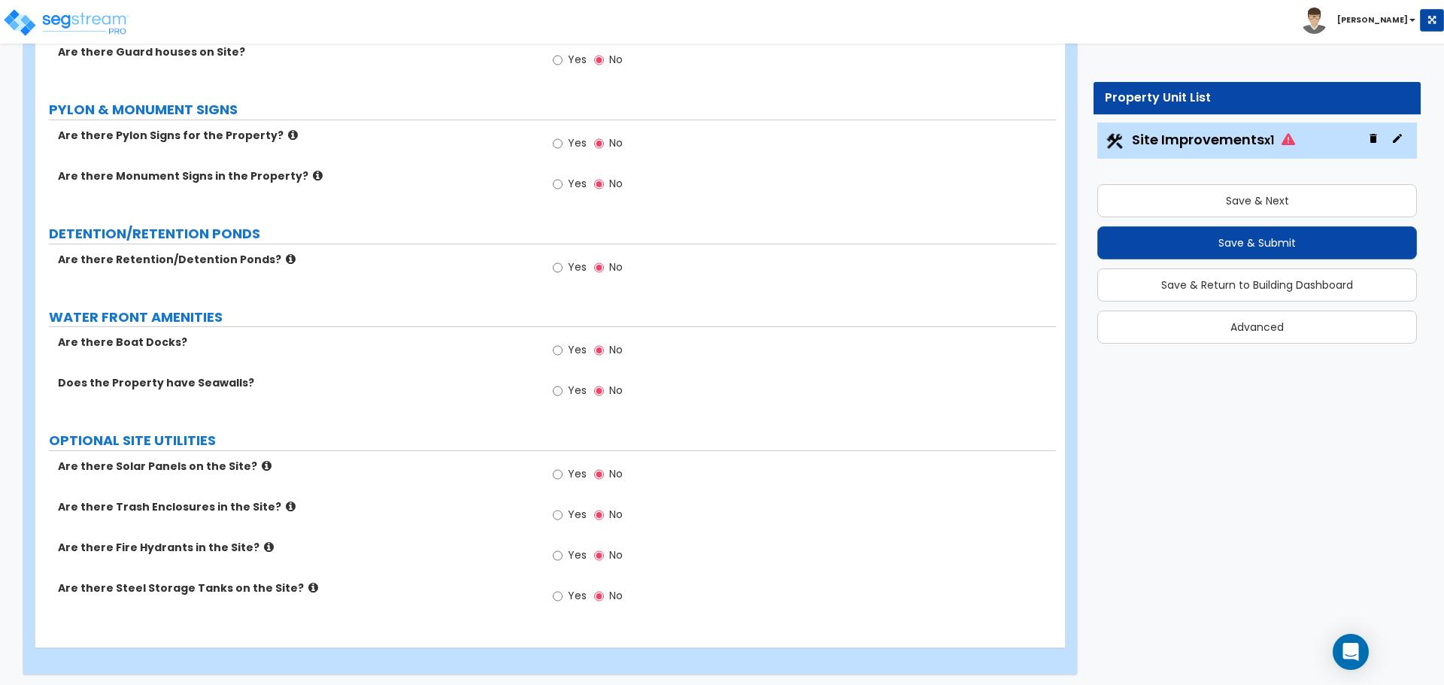
type input "5,000"
click at [572, 514] on span "Yes" at bounding box center [577, 514] width 19 height 15
click at [563, 514] on input "Yes" at bounding box center [558, 515] width 10 height 17
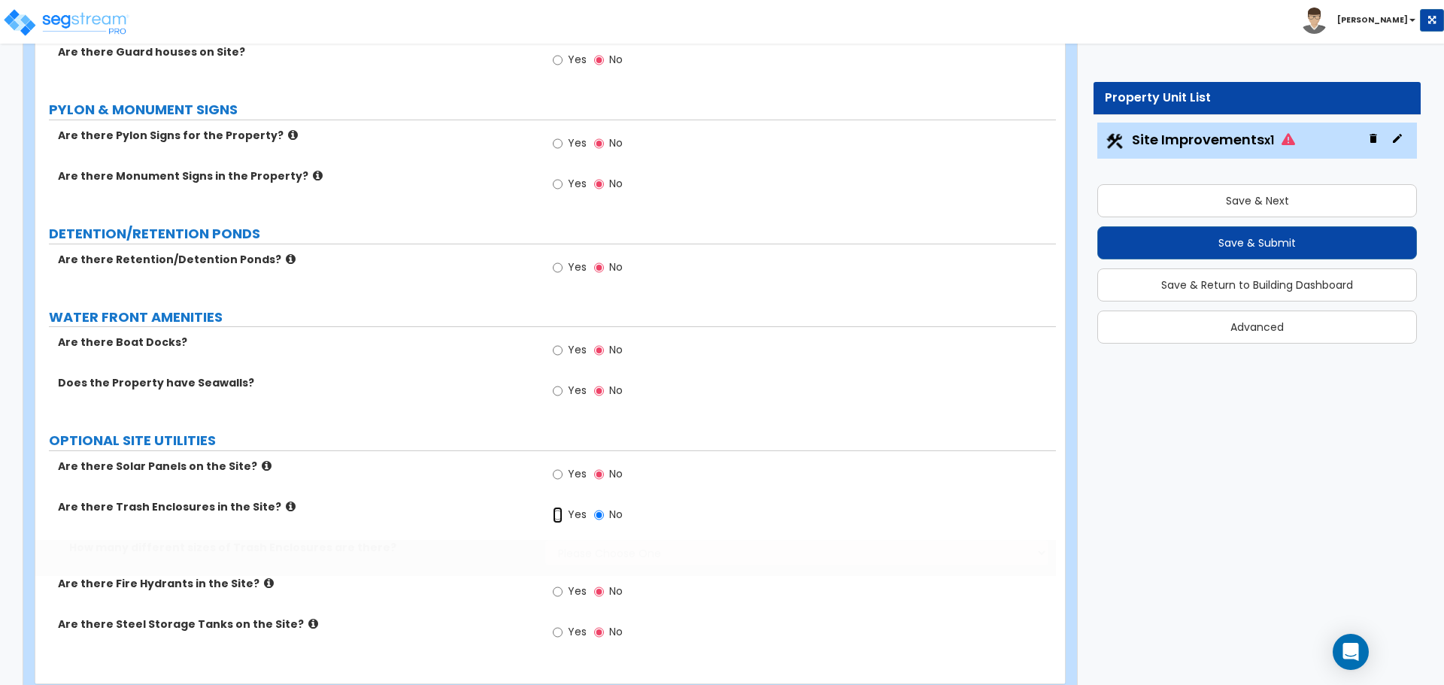
radio input "true"
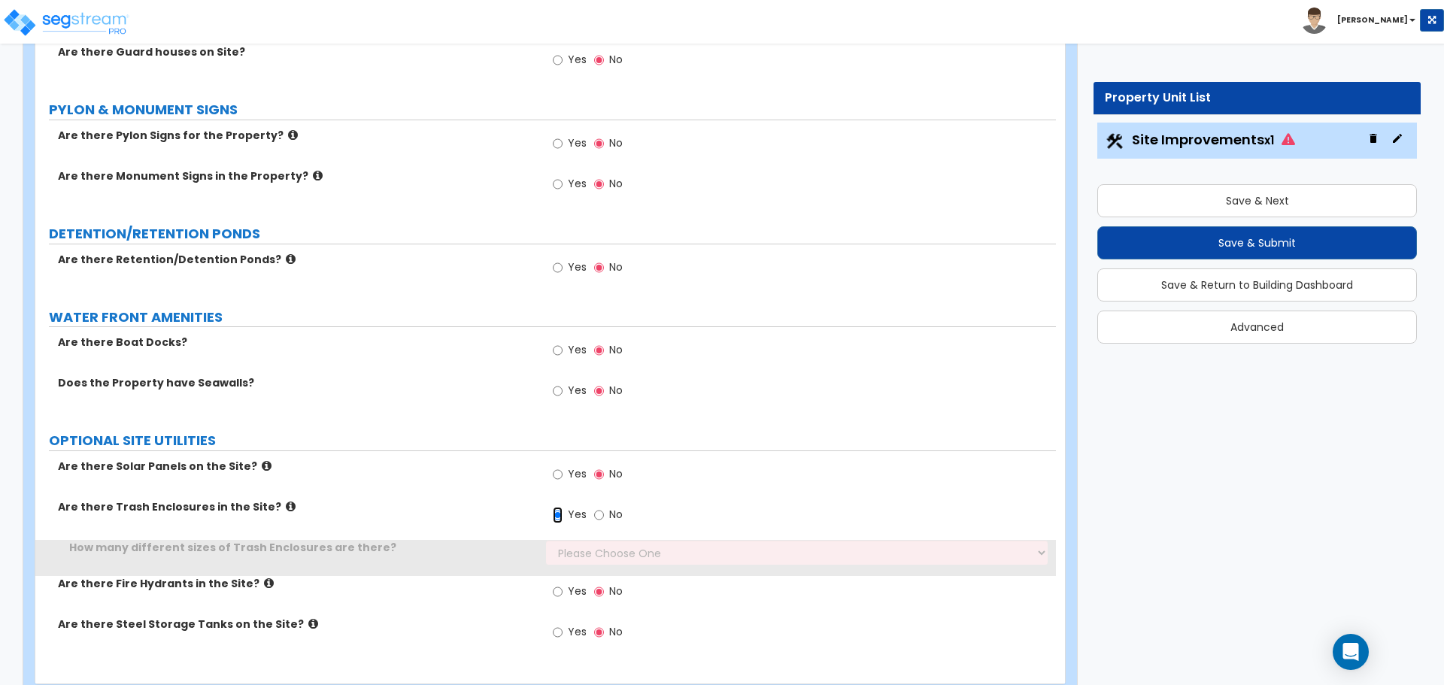
scroll to position [2216, 0]
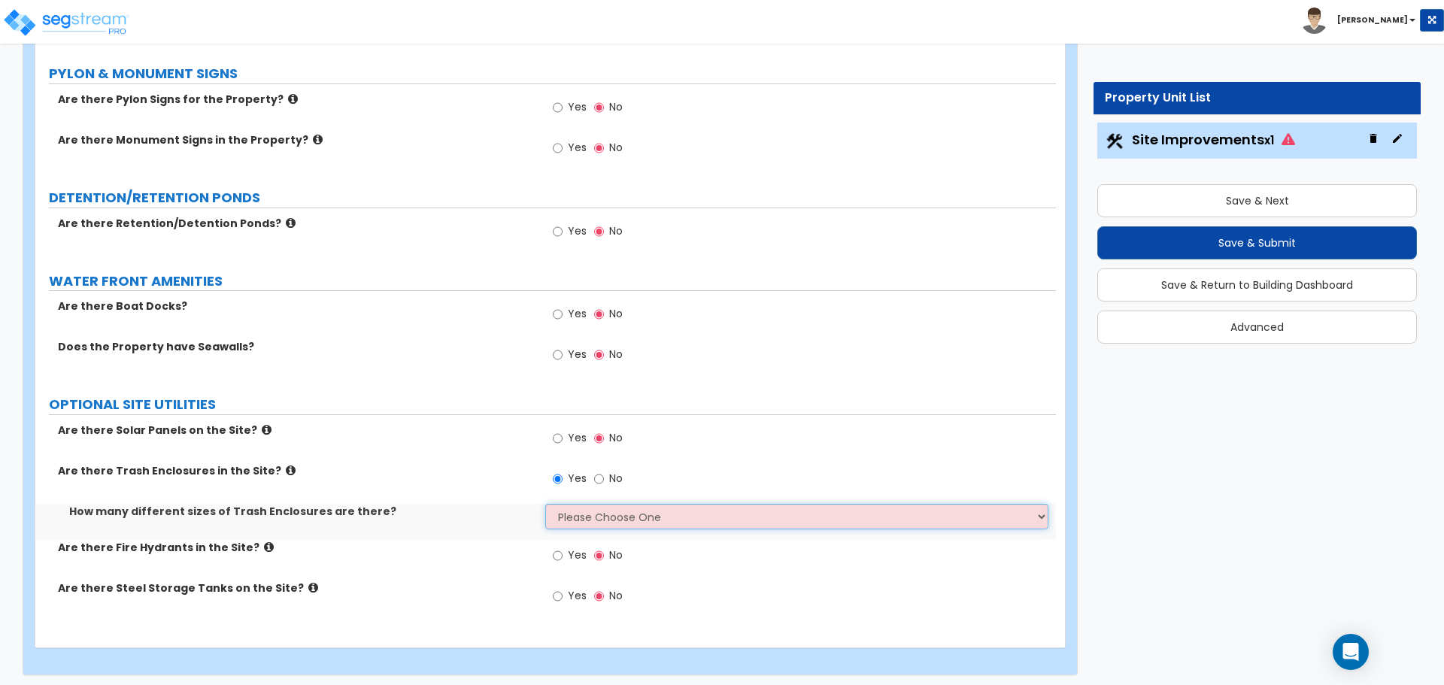
click at [608, 510] on select "Please Choose One 1 2 3" at bounding box center [796, 517] width 502 height 26
select select "1"
click at [545, 504] on select "Please Choose One 1 2 3" at bounding box center [796, 517] width 502 height 26
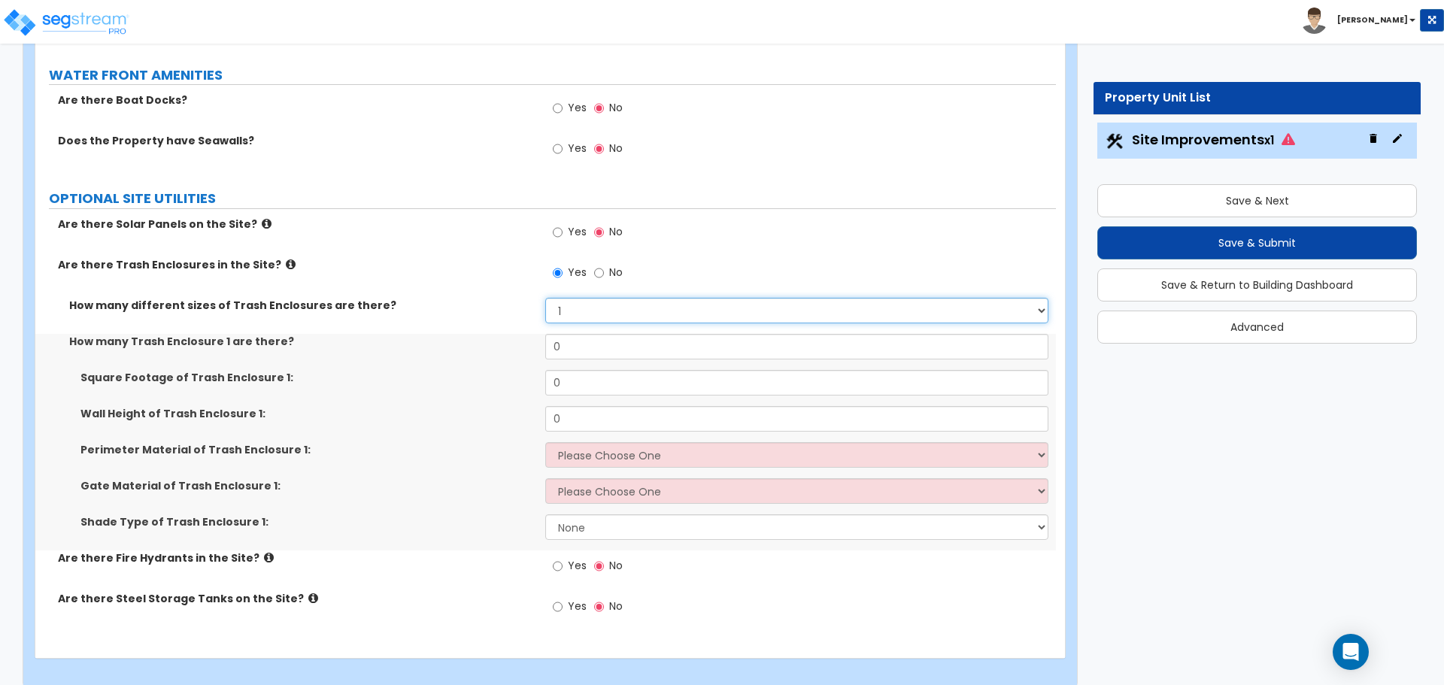
scroll to position [2432, 0]
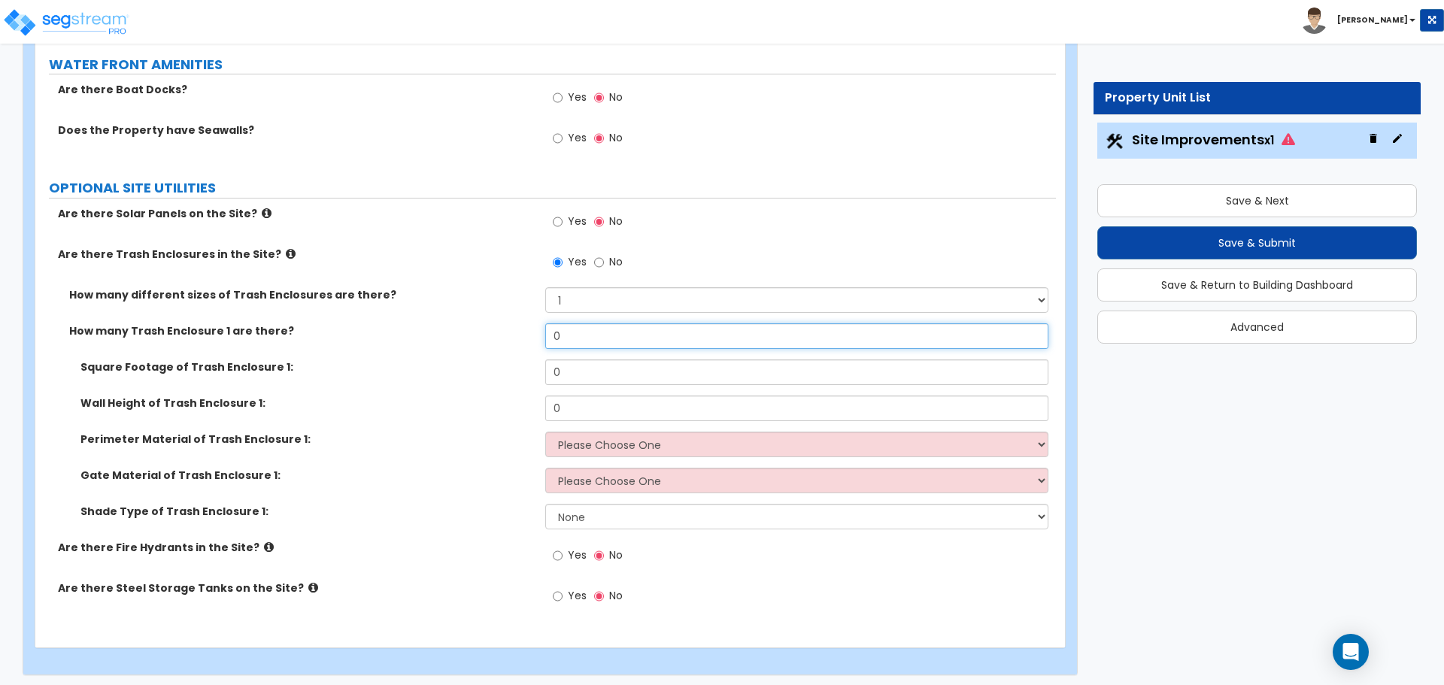
drag, startPoint x: 584, startPoint y: 338, endPoint x: 517, endPoint y: 334, distance: 67.0
click at [517, 334] on div "How many Trash Enclosure 1 are there? 0" at bounding box center [545, 341] width 1021 height 36
type input "1"
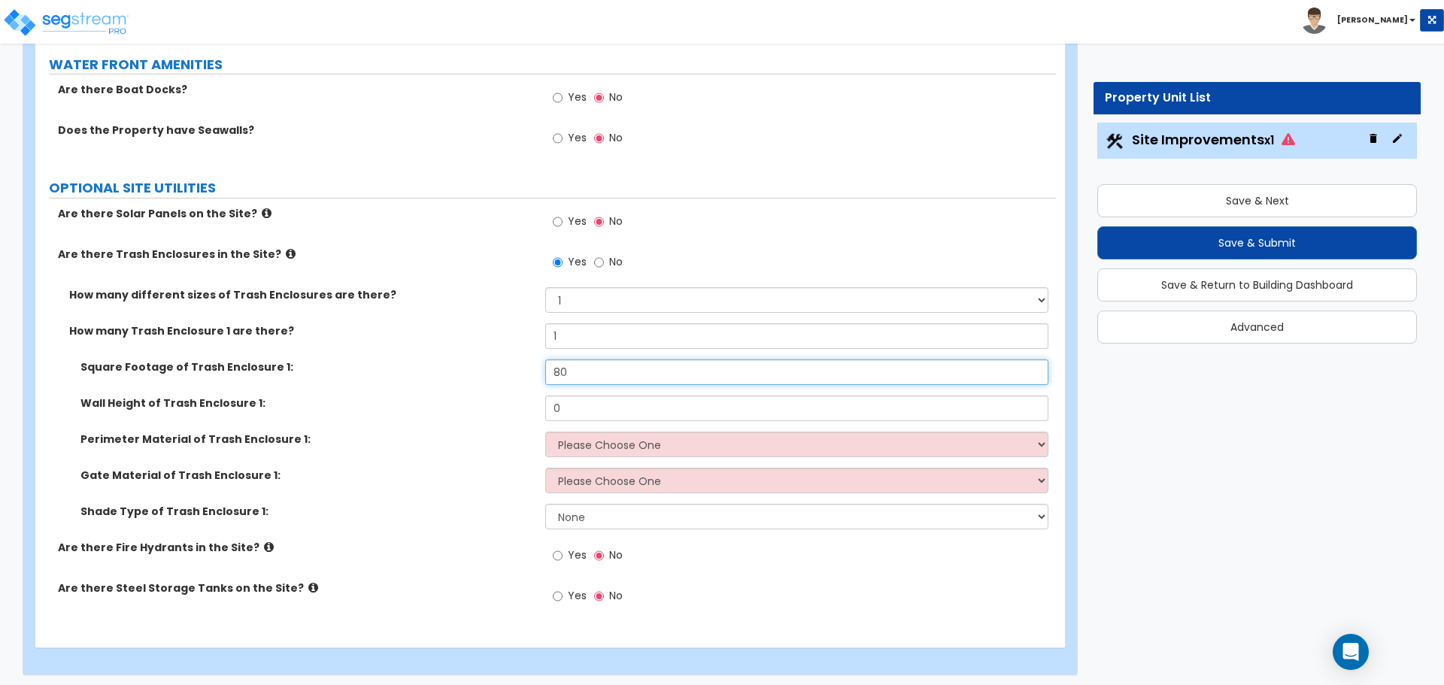
type input "80"
type input "6"
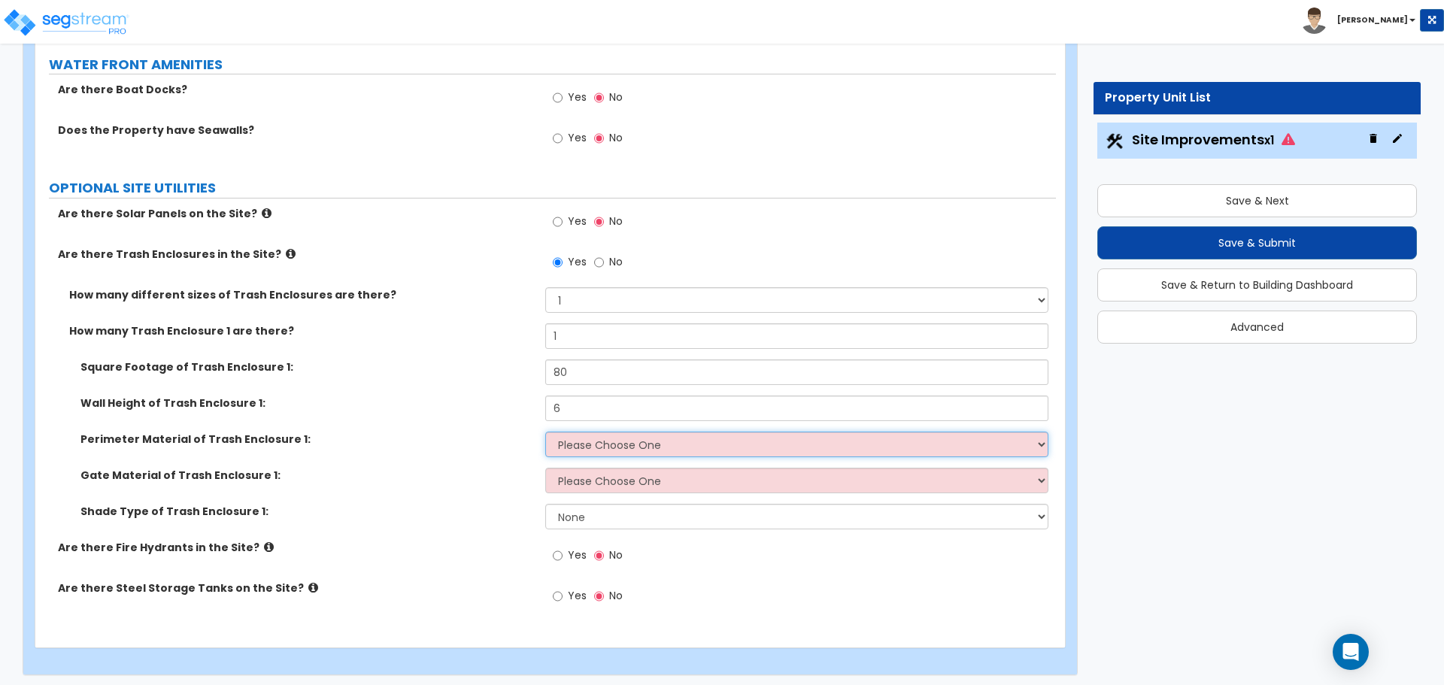
click at [636, 442] on select "Please Choose One Chain Link Wood Metal CMU" at bounding box center [796, 445] width 502 height 26
select select "2"
click at [545, 432] on select "Please Choose One Chain Link Wood Metal CMU" at bounding box center [796, 445] width 502 height 26
drag, startPoint x: 636, startPoint y: 442, endPoint x: 647, endPoint y: 487, distance: 45.6
click at [647, 487] on select "Please Choose One Wood Metal" at bounding box center [796, 481] width 502 height 26
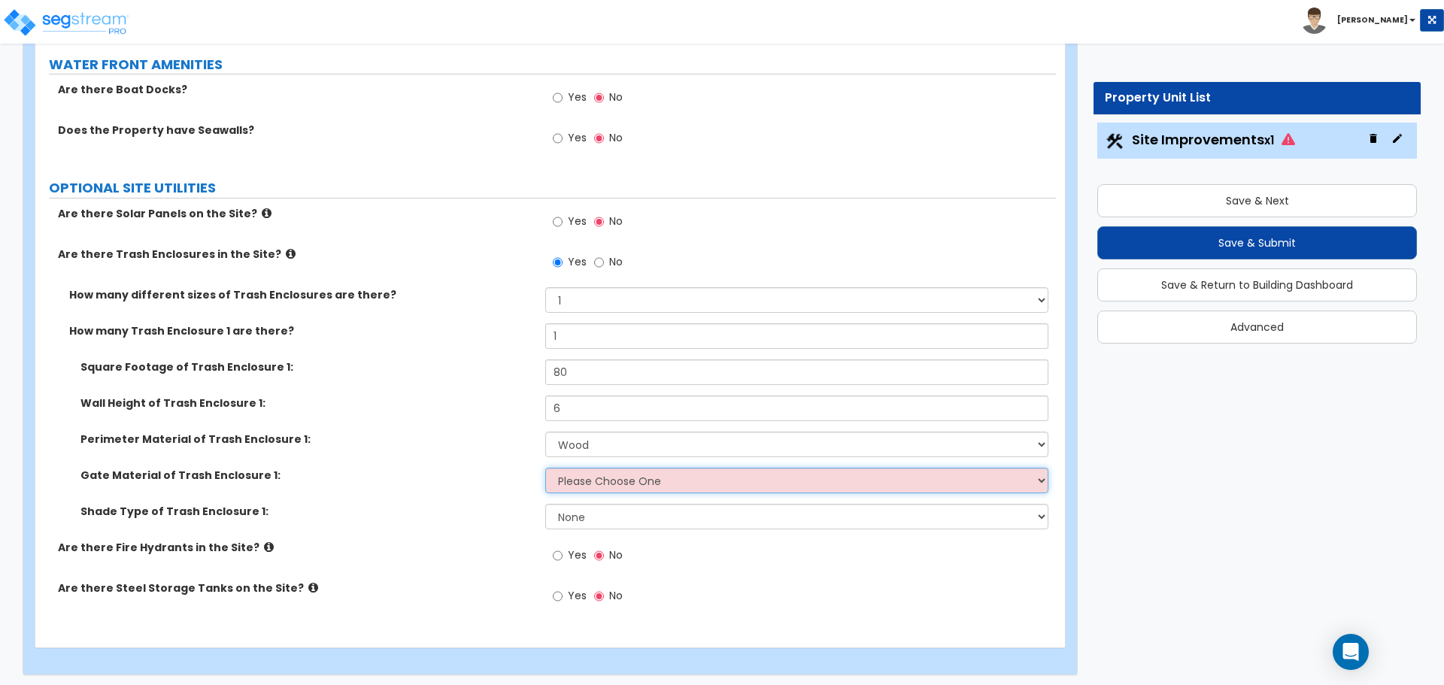
select select "1"
click at [545, 468] on select "Please Choose One Wood Metal" at bounding box center [796, 481] width 502 height 26
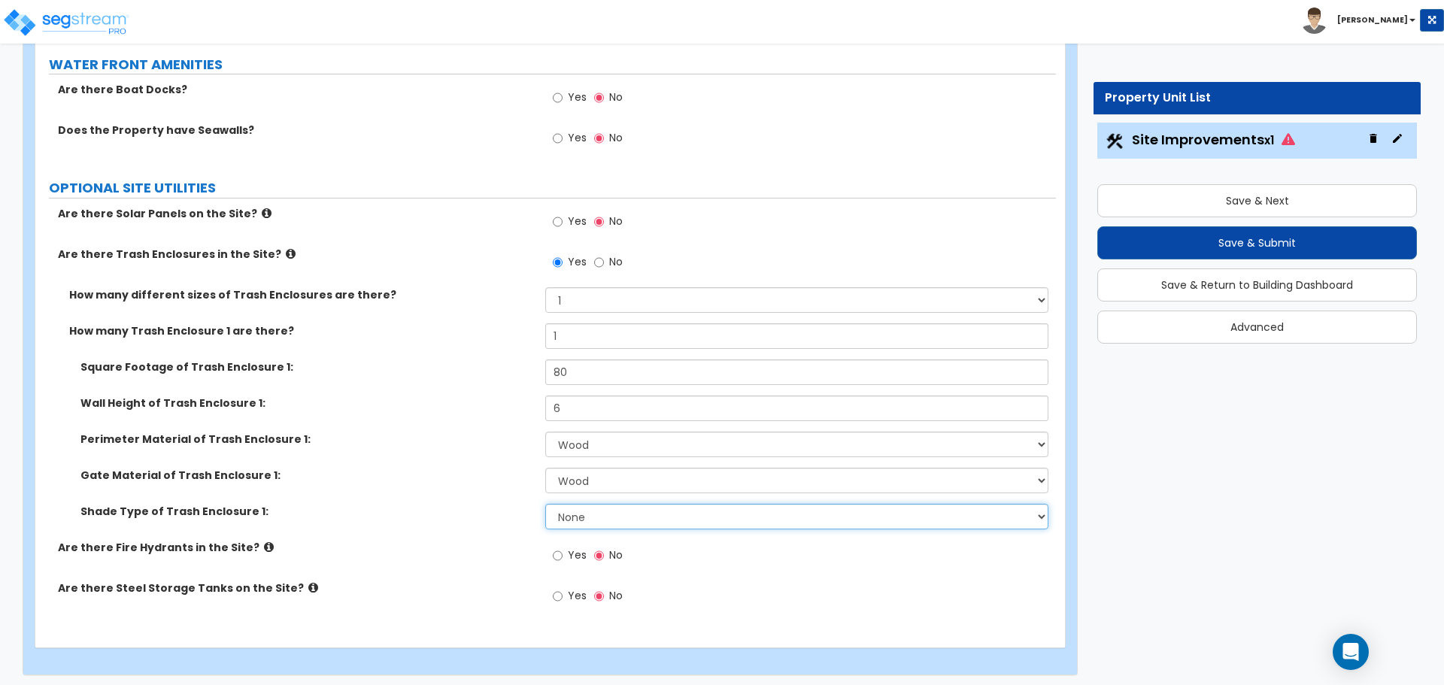
click at [649, 506] on select "None Roof Pergola" at bounding box center [796, 517] width 502 height 26
select select "1"
click at [545, 504] on select "None Roof Pergola" at bounding box center [796, 517] width 502 height 26
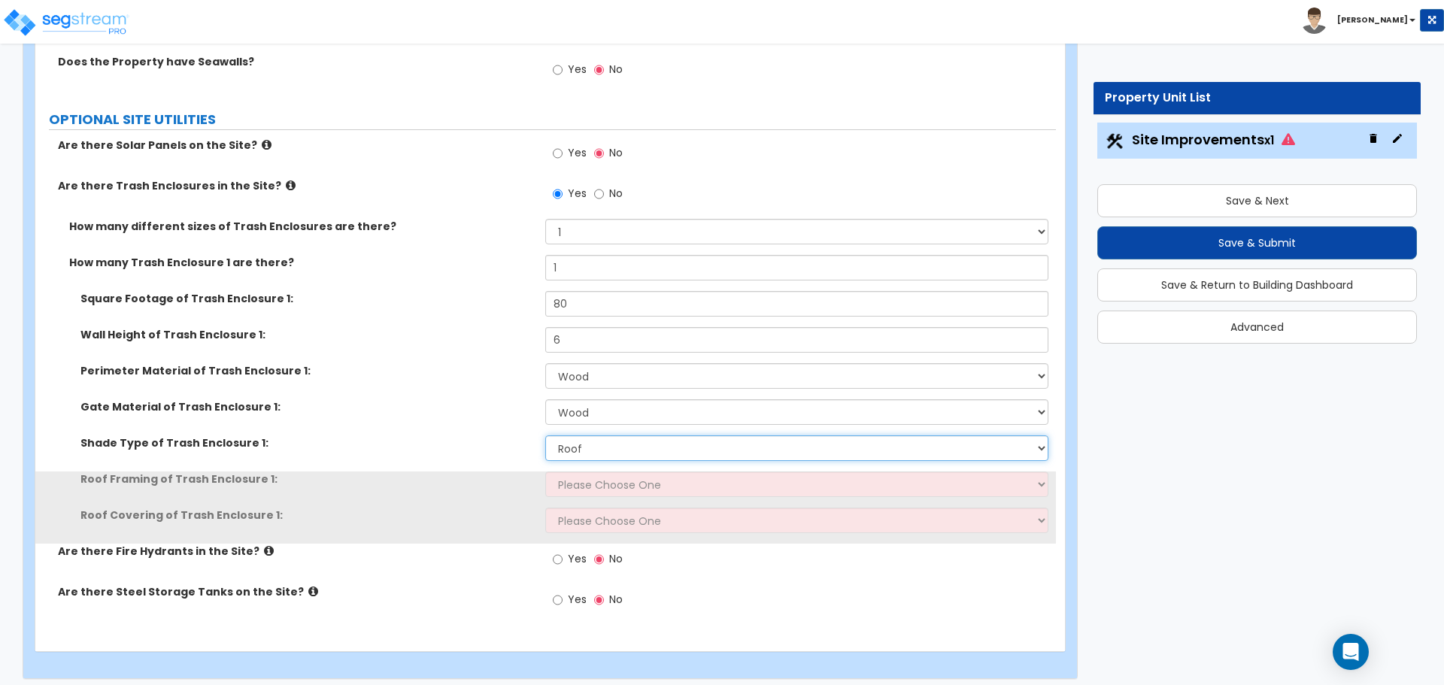
scroll to position [2504, 0]
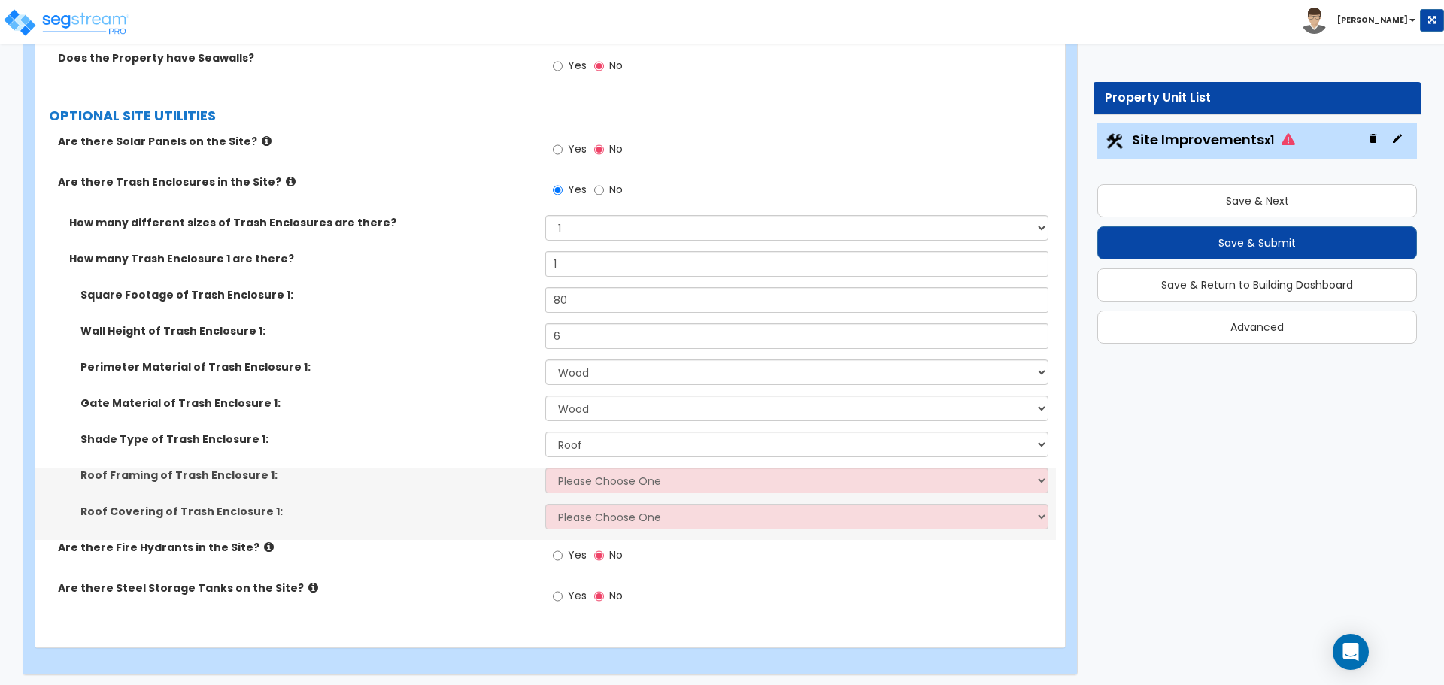
click at [619, 496] on div "Roof Framing of Trash Enclosure 1: Please Choose One Wood Framing Metal Framing" at bounding box center [545, 486] width 1021 height 36
click at [609, 478] on select "Please Choose One Wood Framing Metal Framing" at bounding box center [796, 481] width 502 height 26
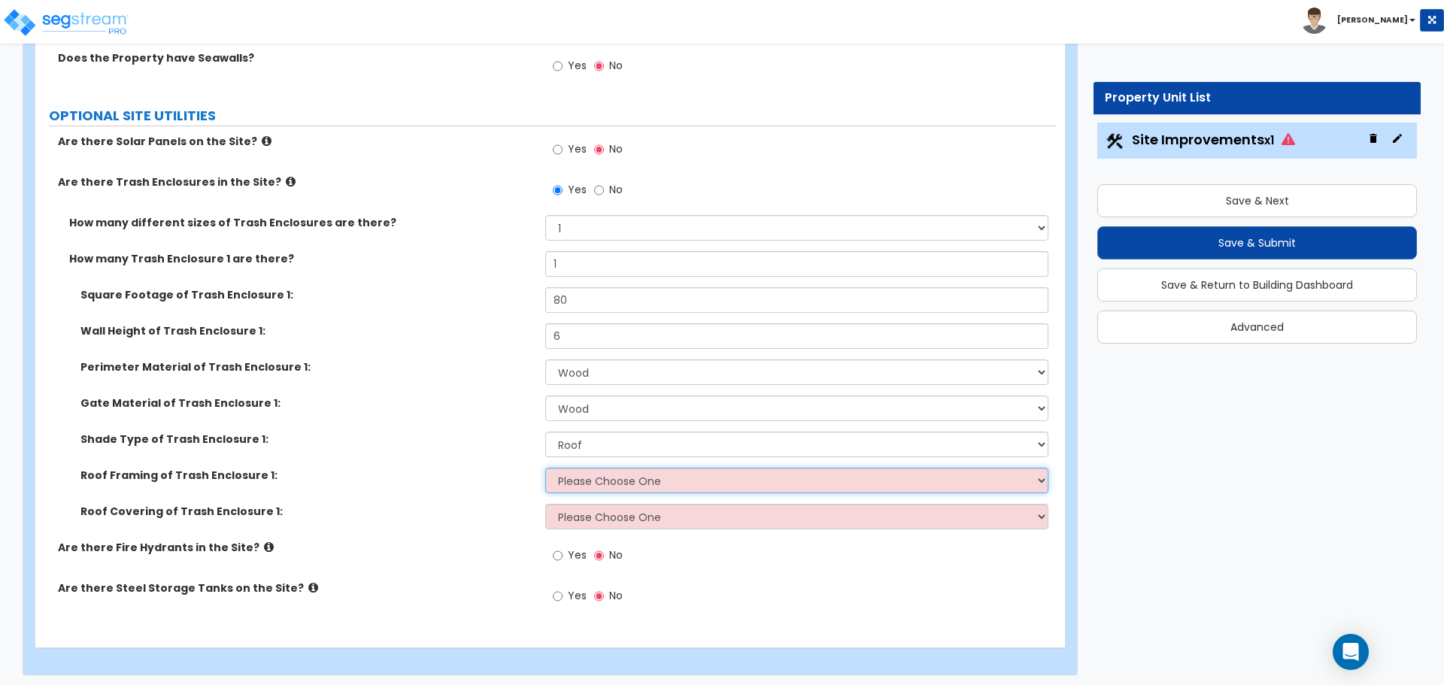
select select "1"
click at [545, 468] on select "Please Choose One Wood Framing Metal Framing" at bounding box center [796, 481] width 502 height 26
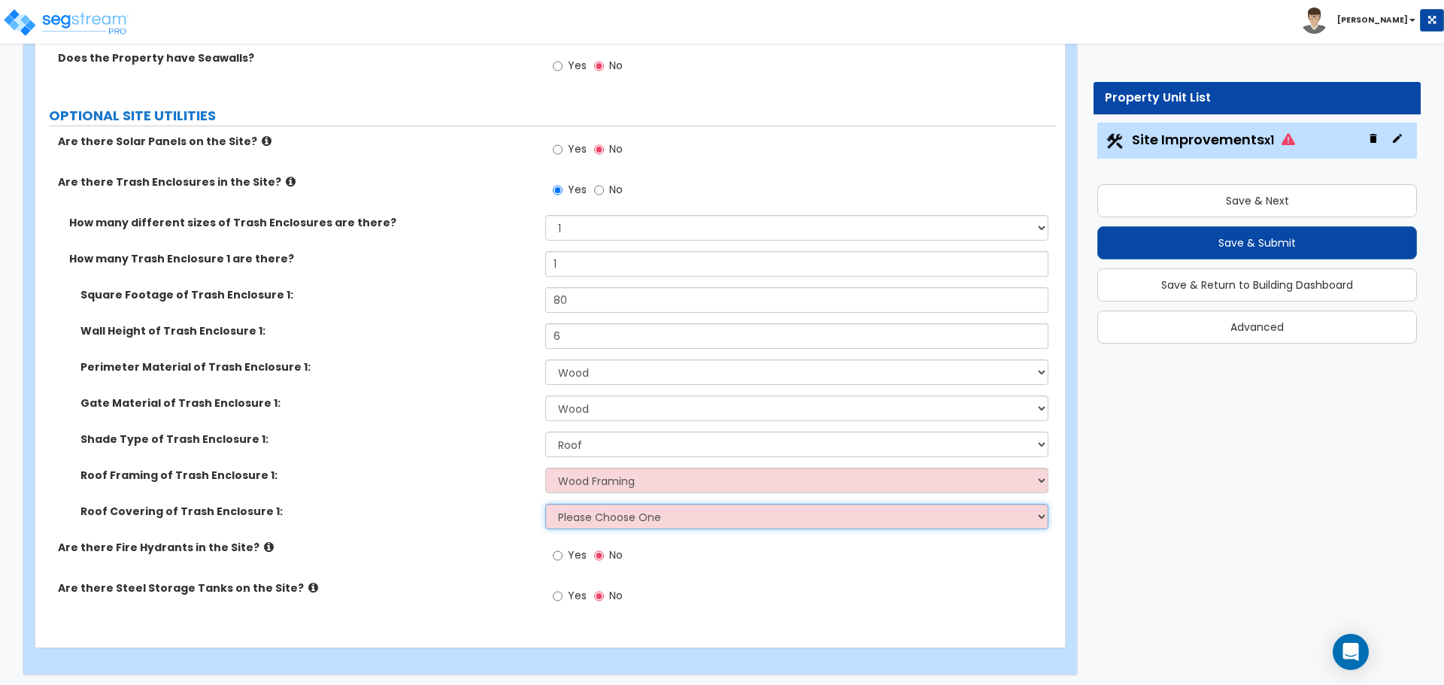
click at [630, 519] on select "Please Choose One Metal Roof Asphalt Shingles Clay Tiles Corrugated Fiberglass" at bounding box center [796, 517] width 502 height 26
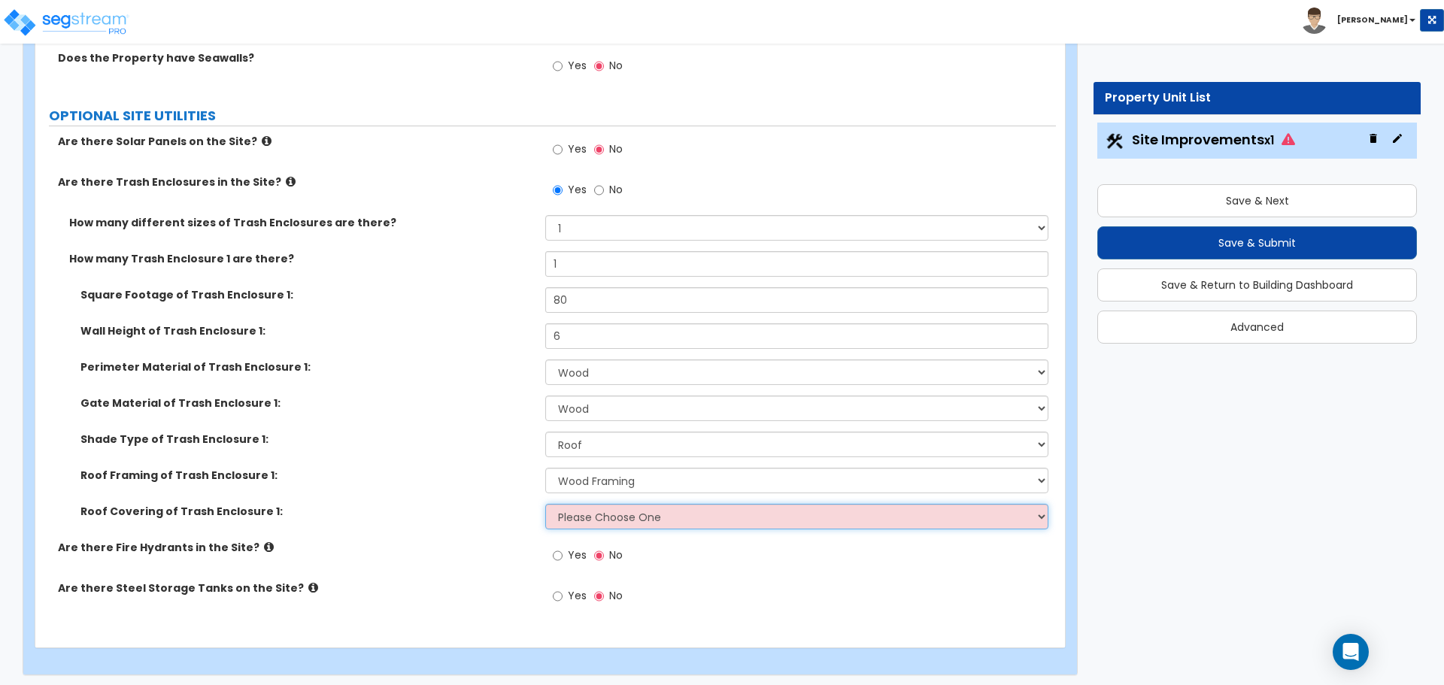
select select "1"
click at [545, 504] on select "Please Choose One Metal Roof Asphalt Shingles Clay Tiles Corrugated Fiberglass" at bounding box center [796, 517] width 502 height 26
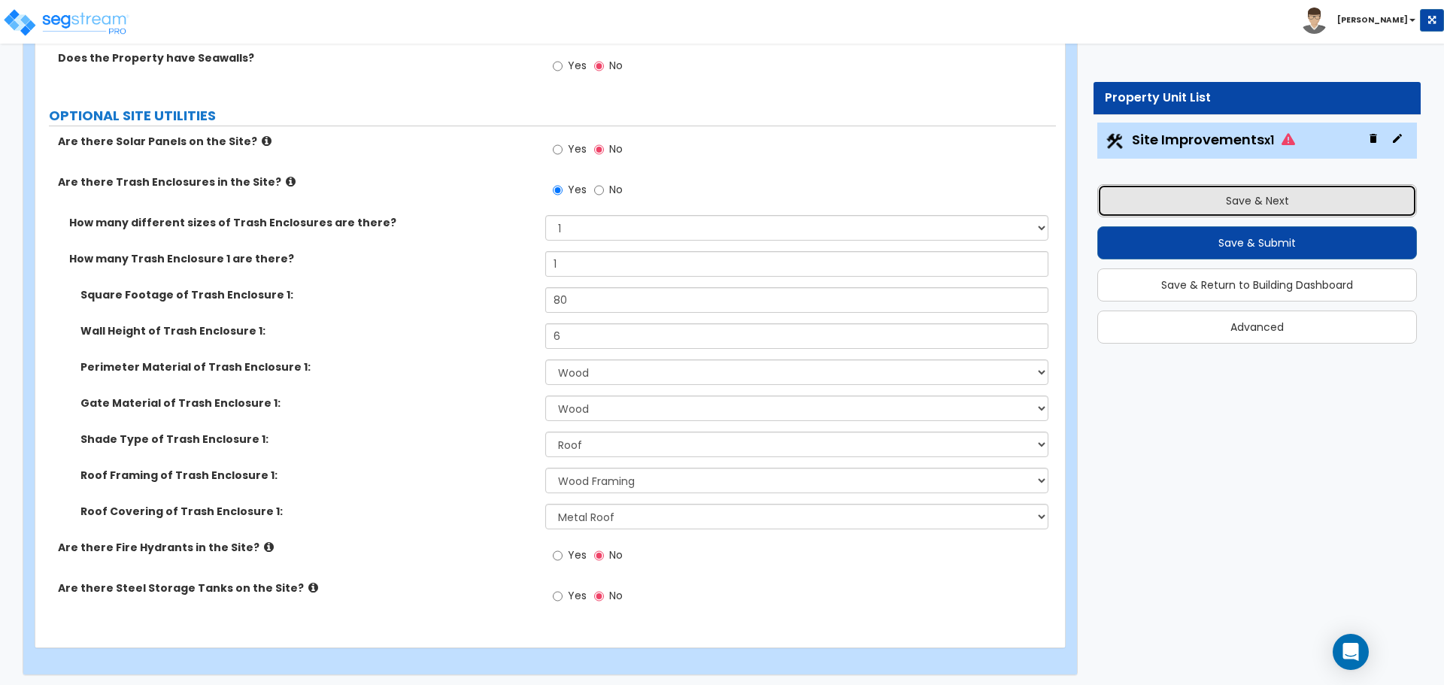
click at [1153, 191] on button "Save & Next" at bounding box center [1257, 200] width 320 height 33
type input "5000"
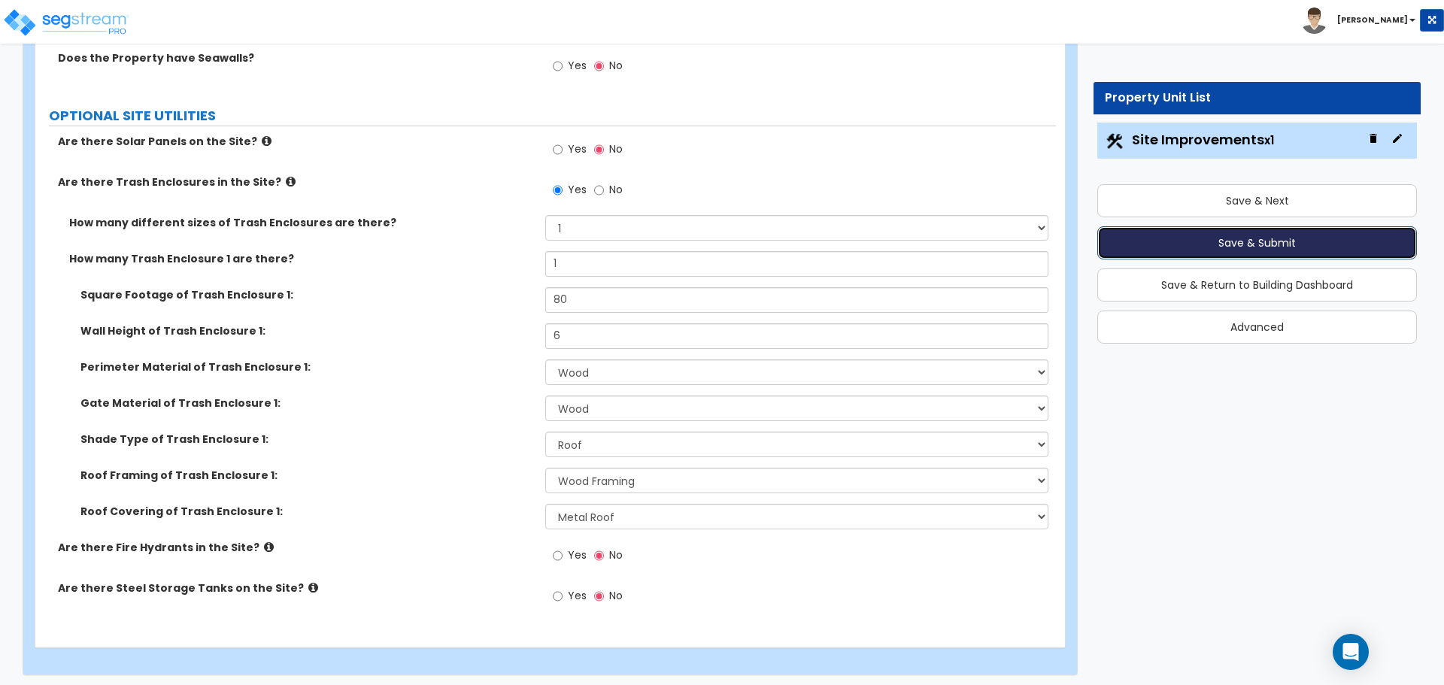
click at [1230, 249] on button "Save & Submit" at bounding box center [1257, 242] width 320 height 33
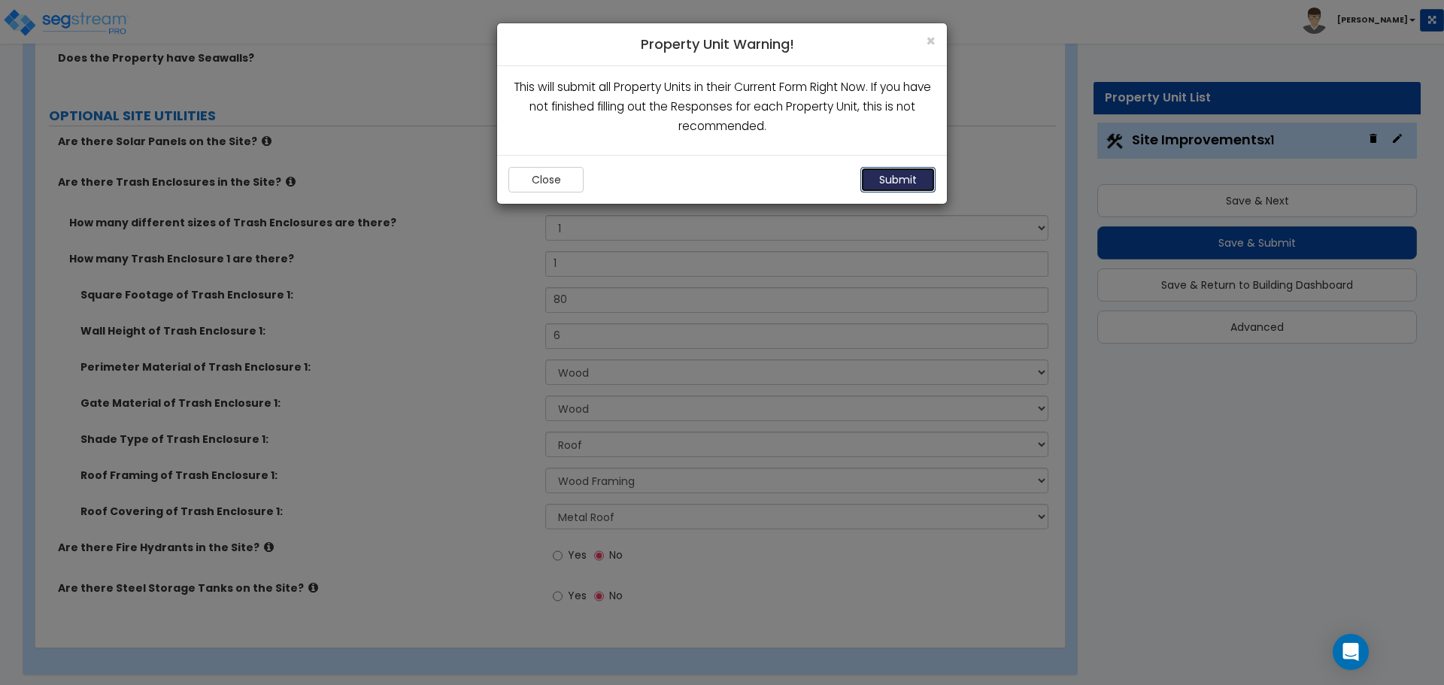
click at [896, 183] on button "Submit" at bounding box center [897, 180] width 75 height 26
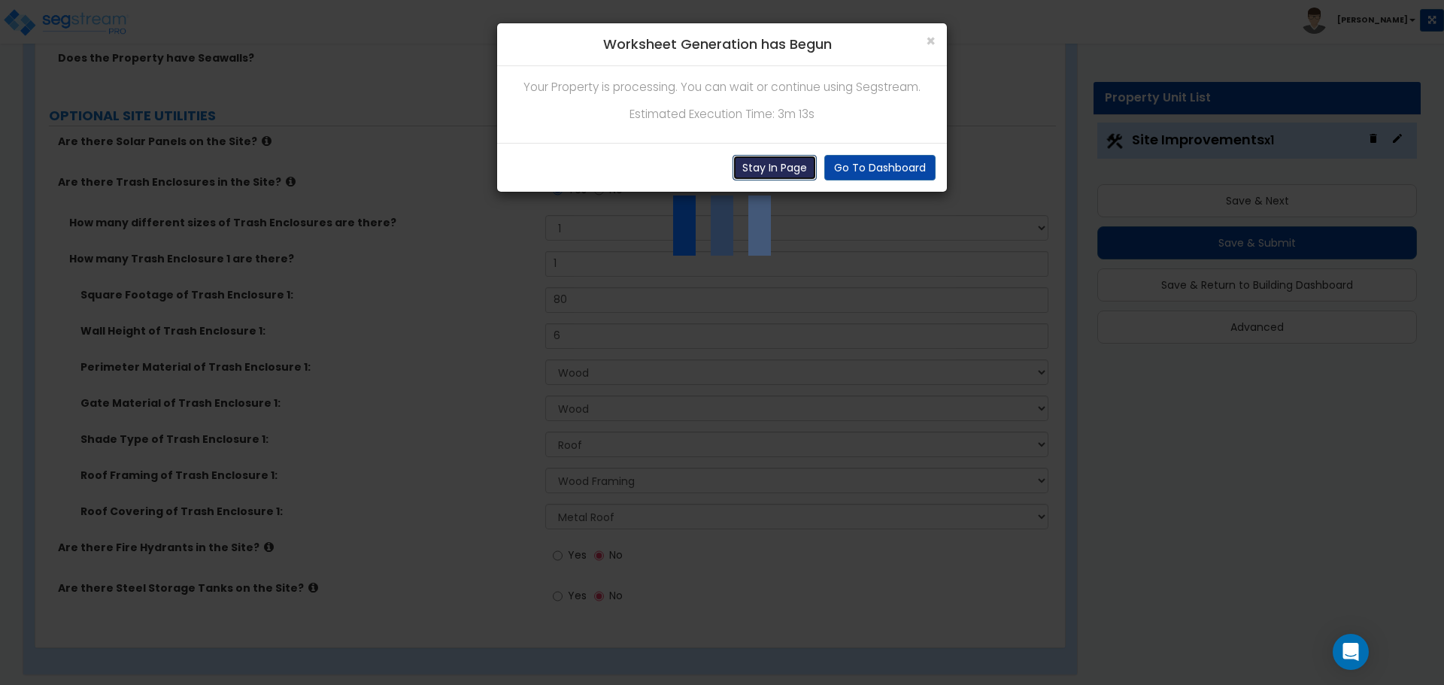
click at [779, 173] on button "Stay In Page" at bounding box center [775, 168] width 84 height 26
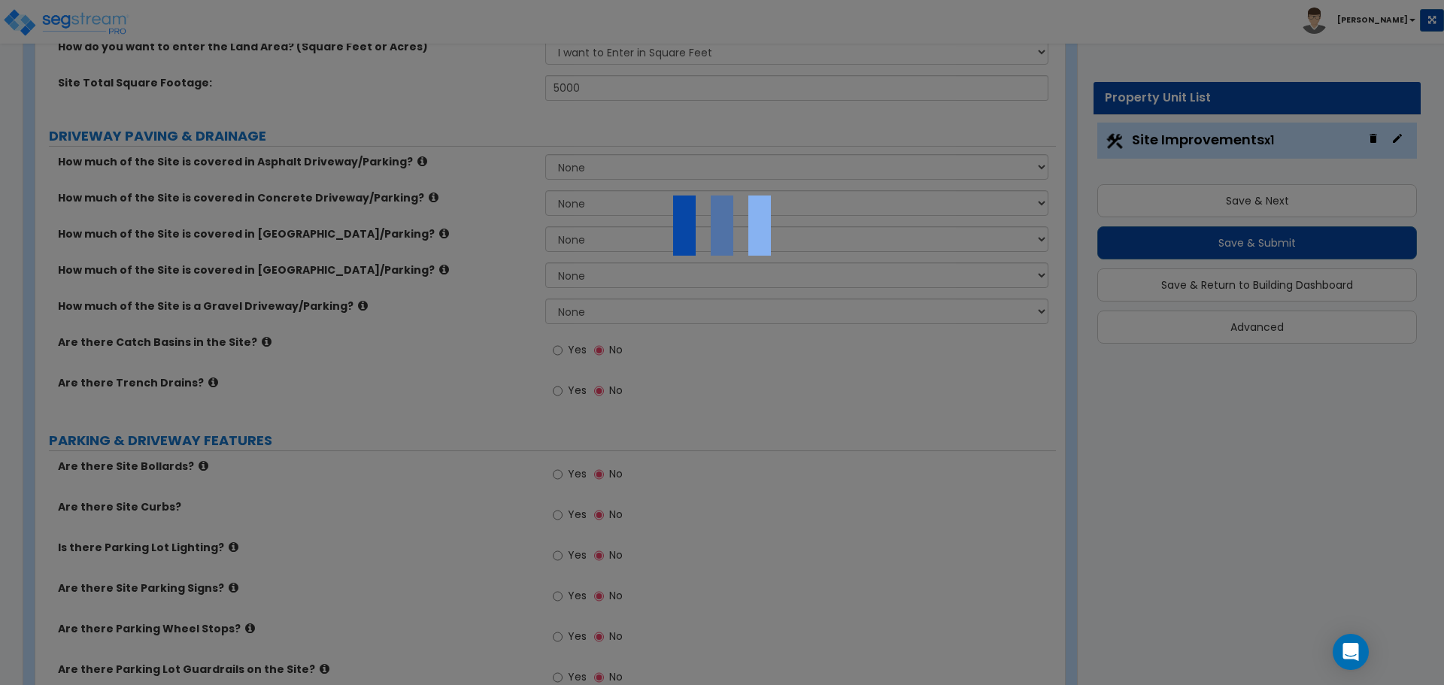
scroll to position [199, 0]
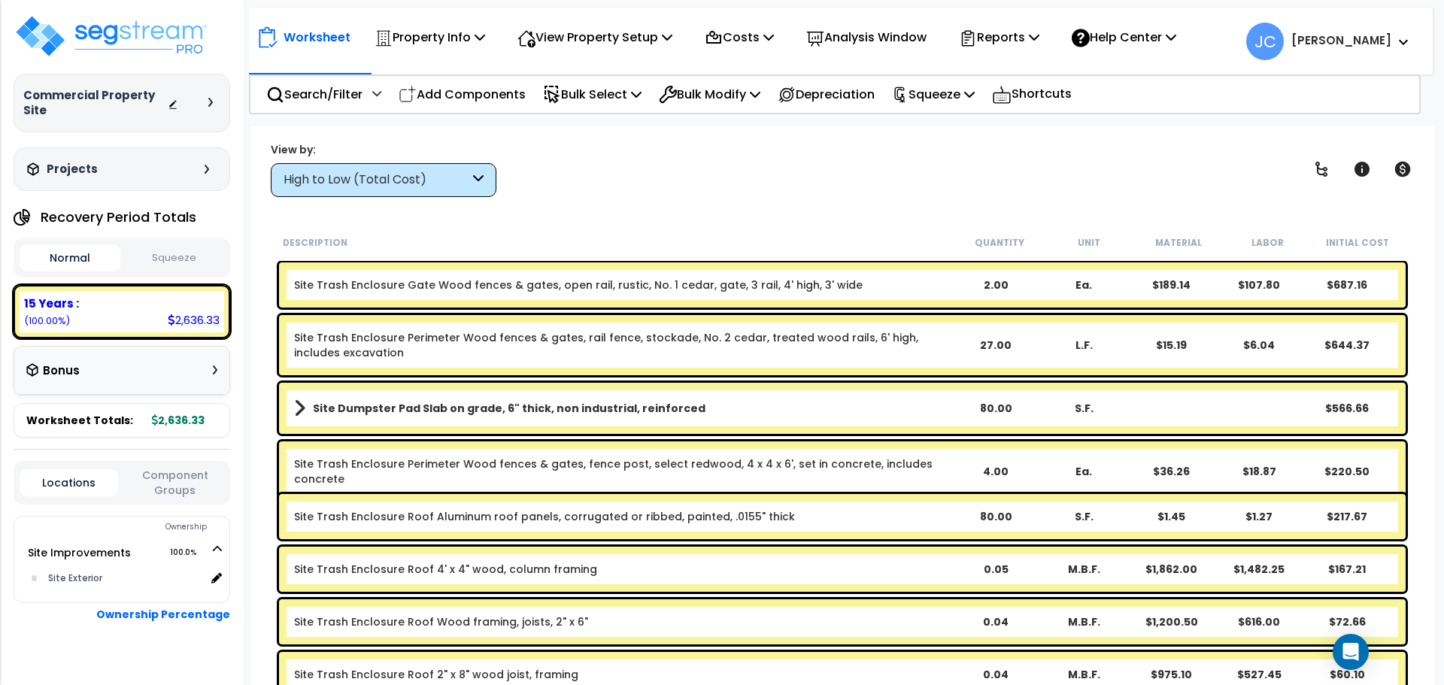
click at [450, 182] on div "High to Low (Total Cost)" at bounding box center [377, 179] width 186 height 17
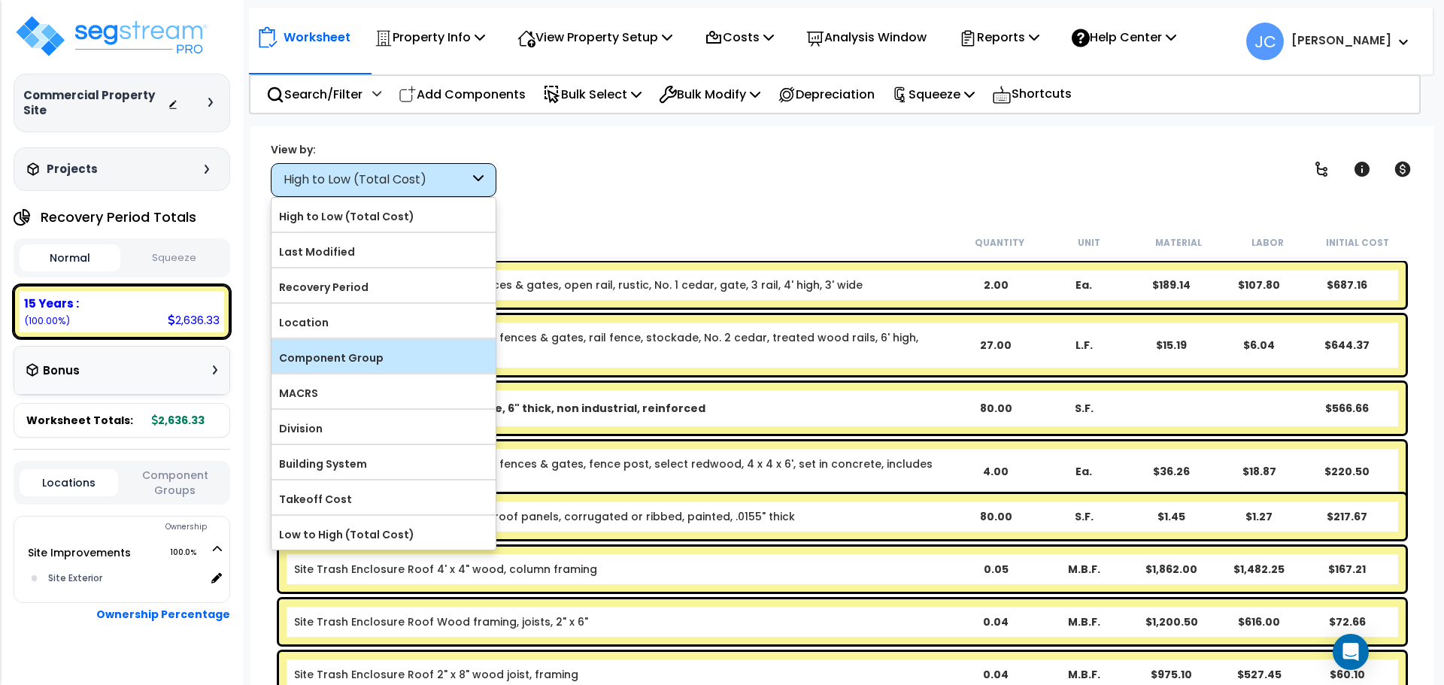
click at [410, 350] on label "Component Group" at bounding box center [383, 358] width 224 height 23
click at [0, 0] on input "Component Group" at bounding box center [0, 0] width 0 height 0
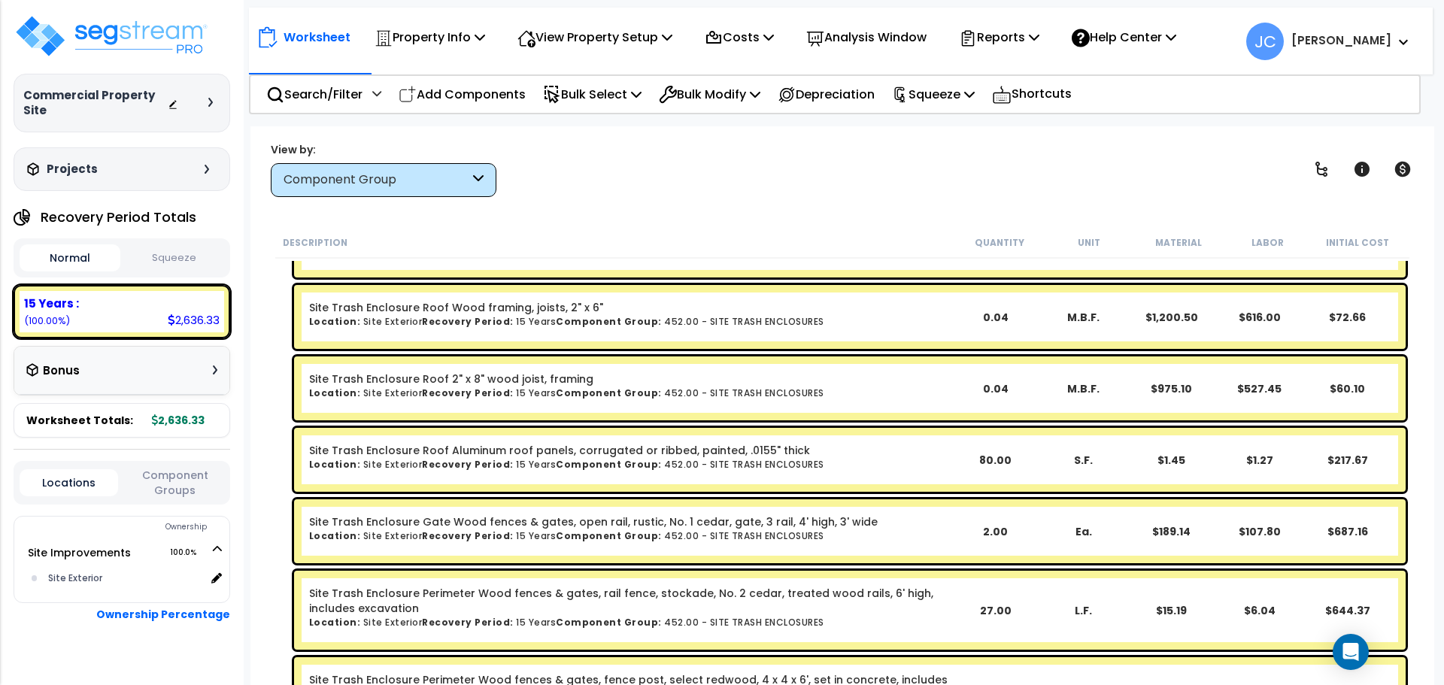
scroll to position [202, 0]
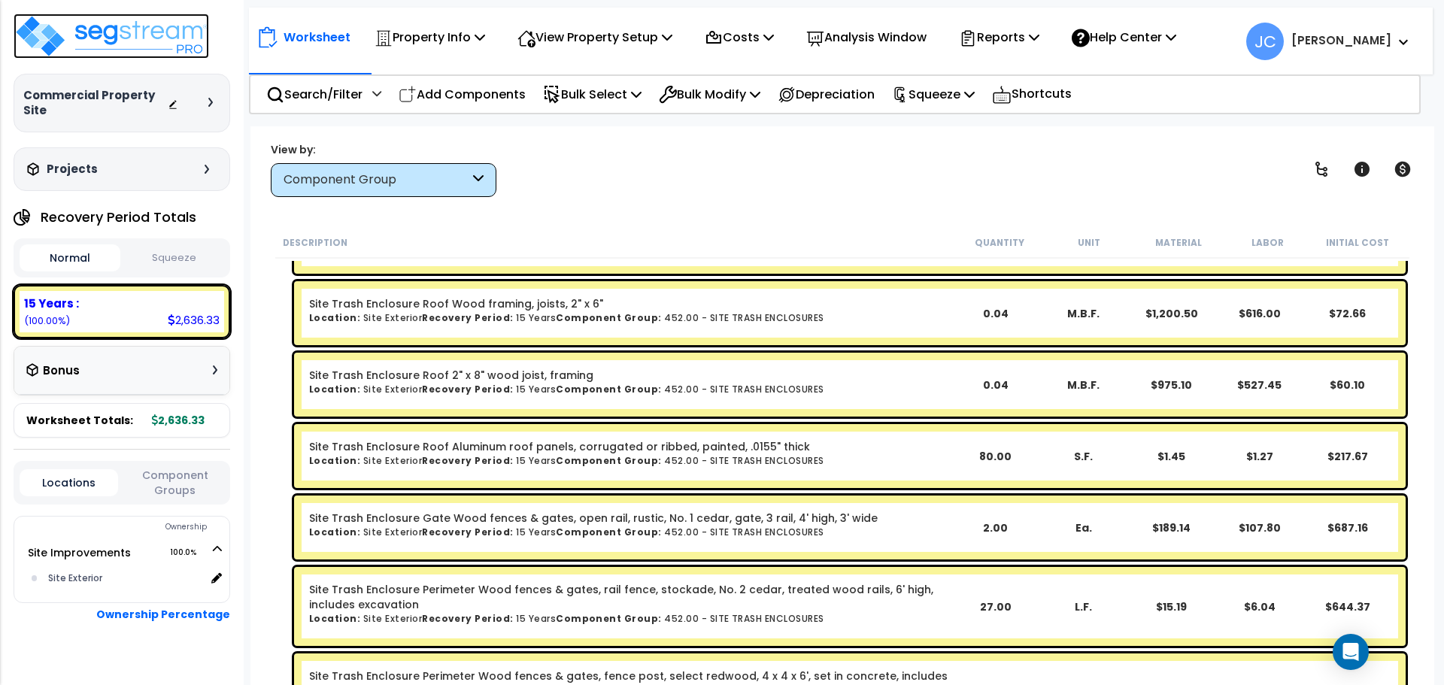
click at [177, 30] on img at bounding box center [112, 36] width 196 height 45
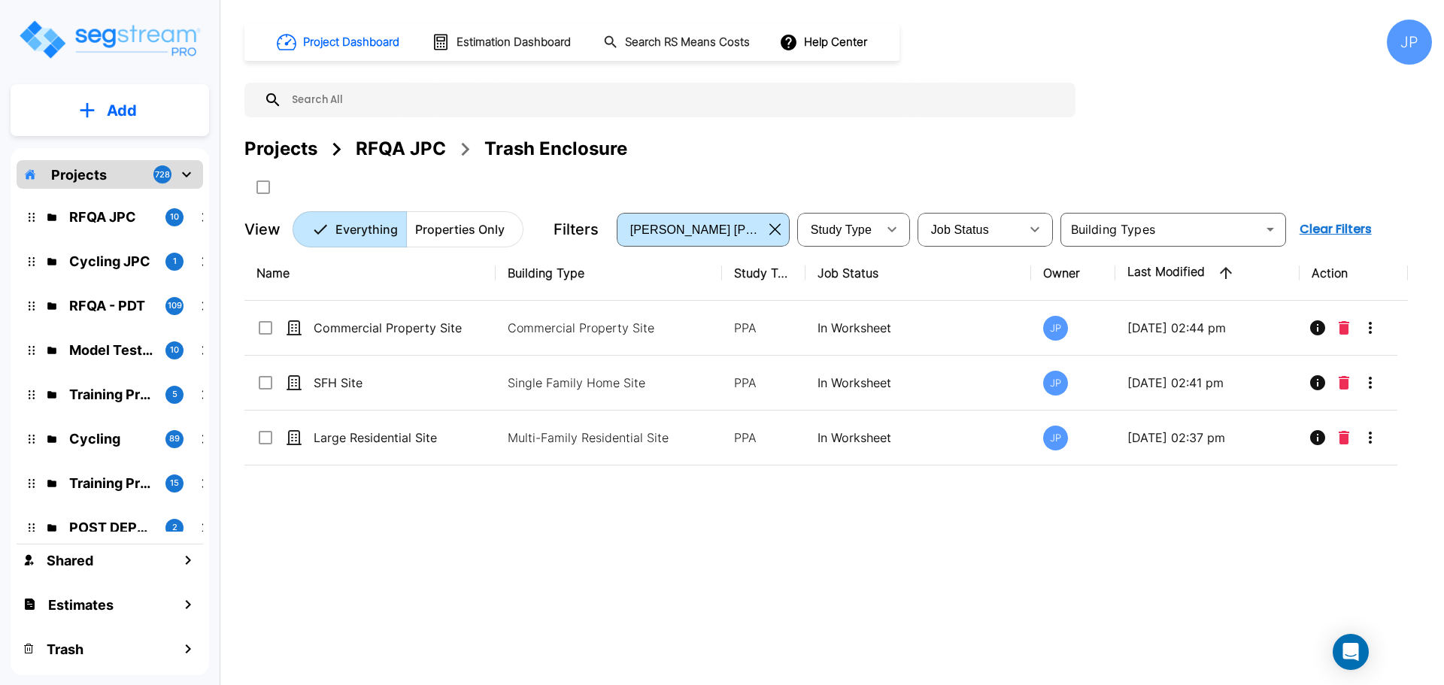
click at [136, 108] on p "Add" at bounding box center [122, 110] width 30 height 23
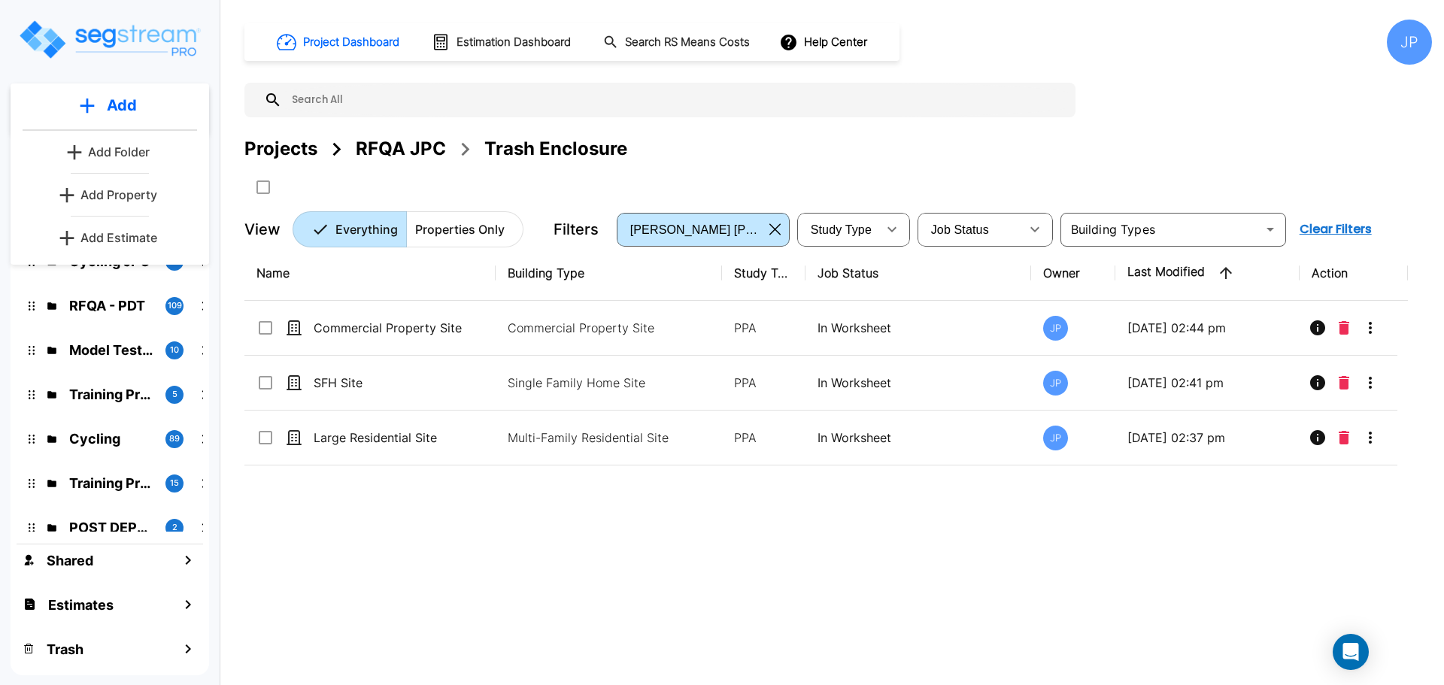
click at [129, 194] on p "Add Property" at bounding box center [118, 195] width 77 height 18
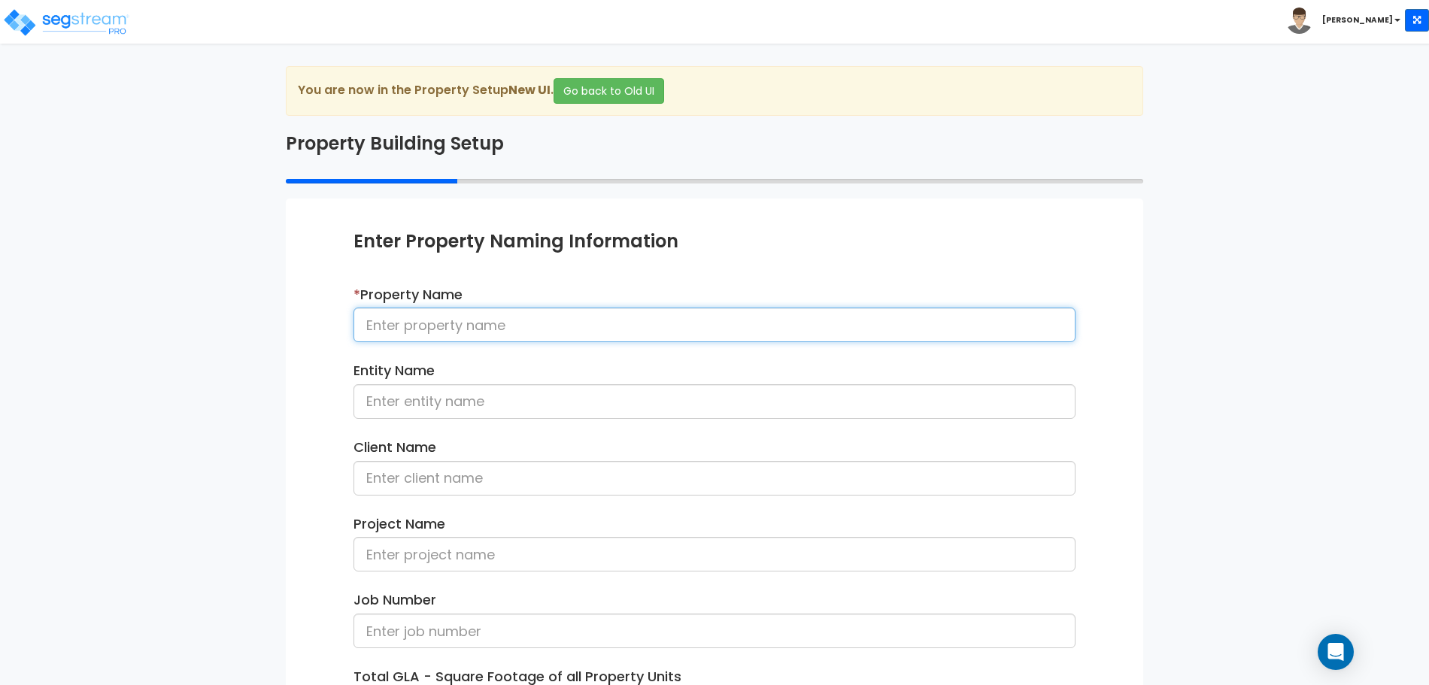
click at [505, 331] on input at bounding box center [714, 325] width 722 height 35
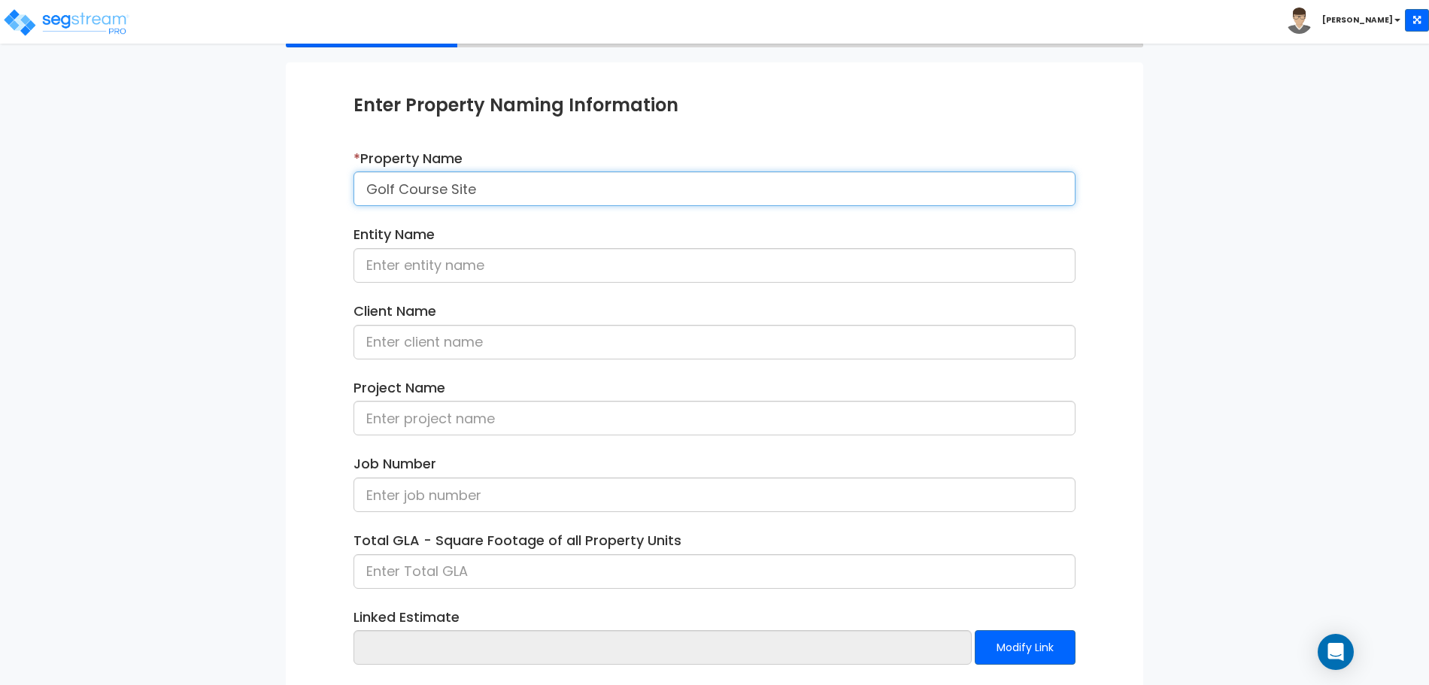
scroll to position [214, 0]
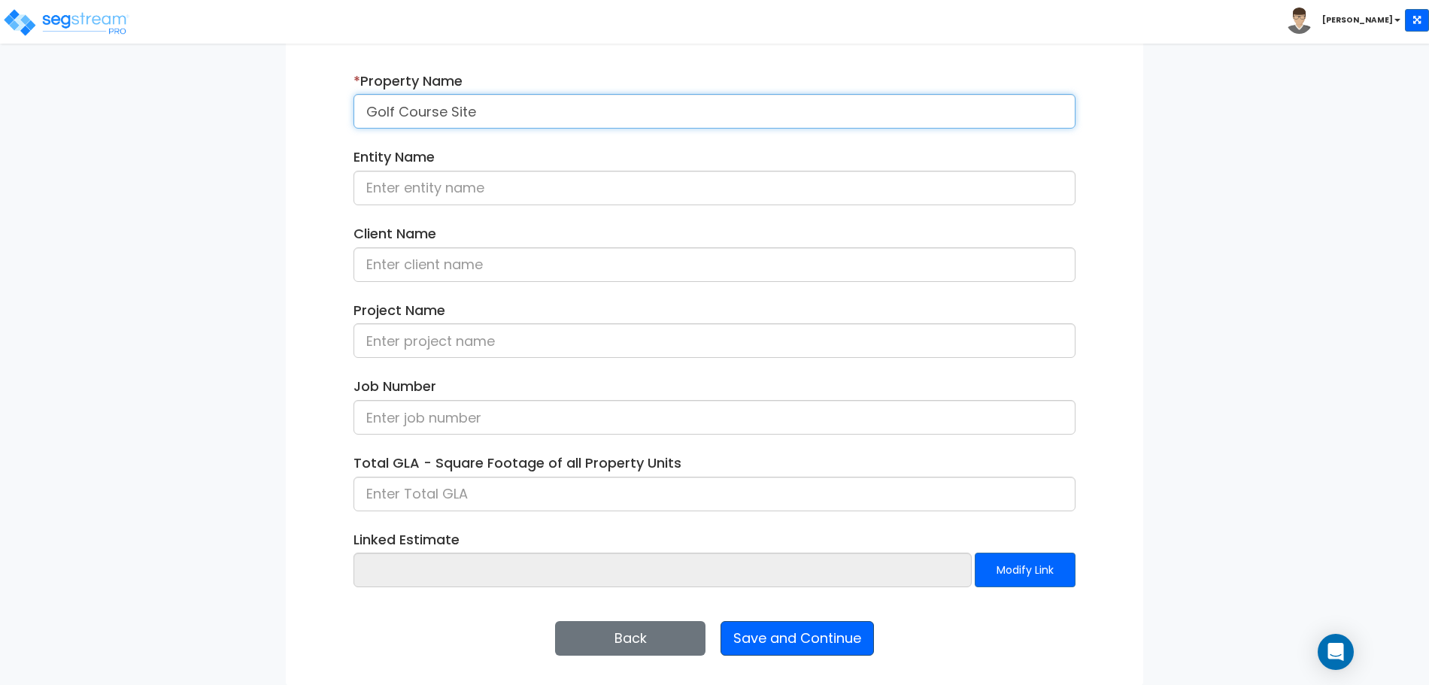
type input "Golf Course Site"
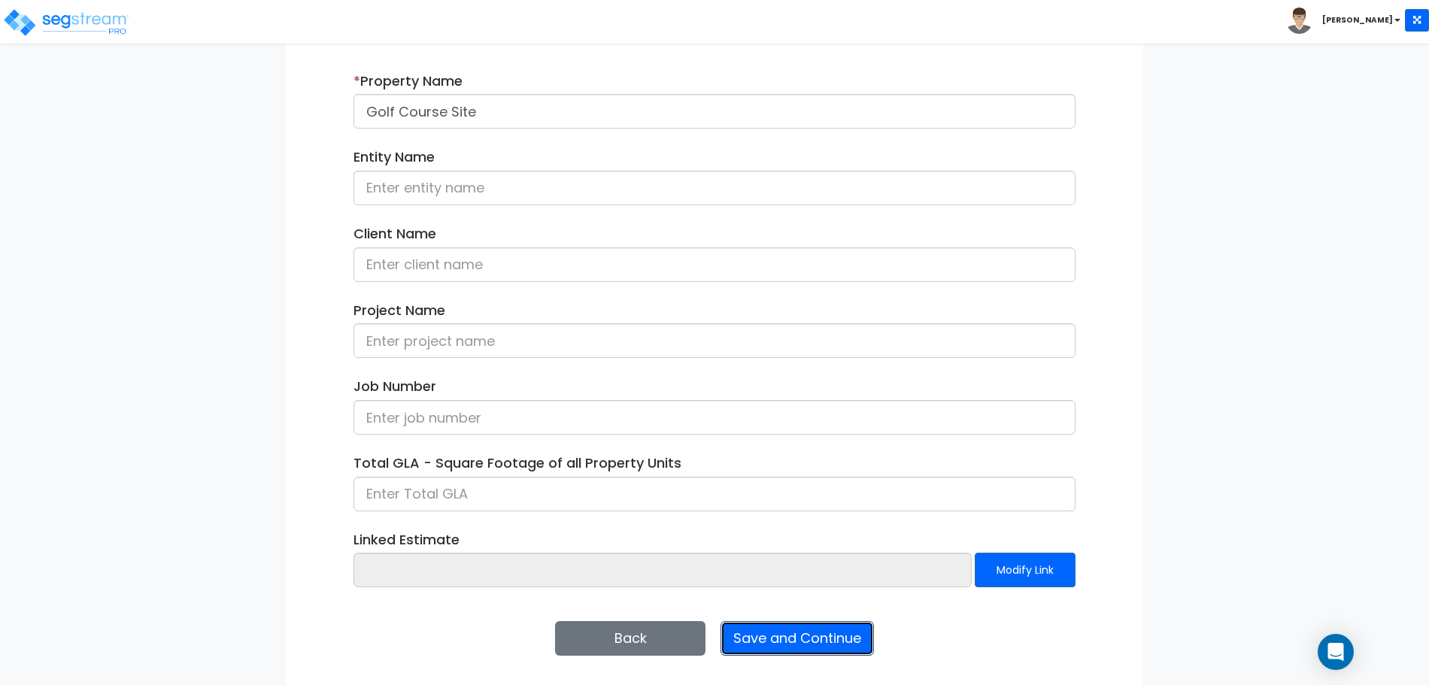
click at [783, 643] on button "Save and Continue" at bounding box center [796, 638] width 153 height 35
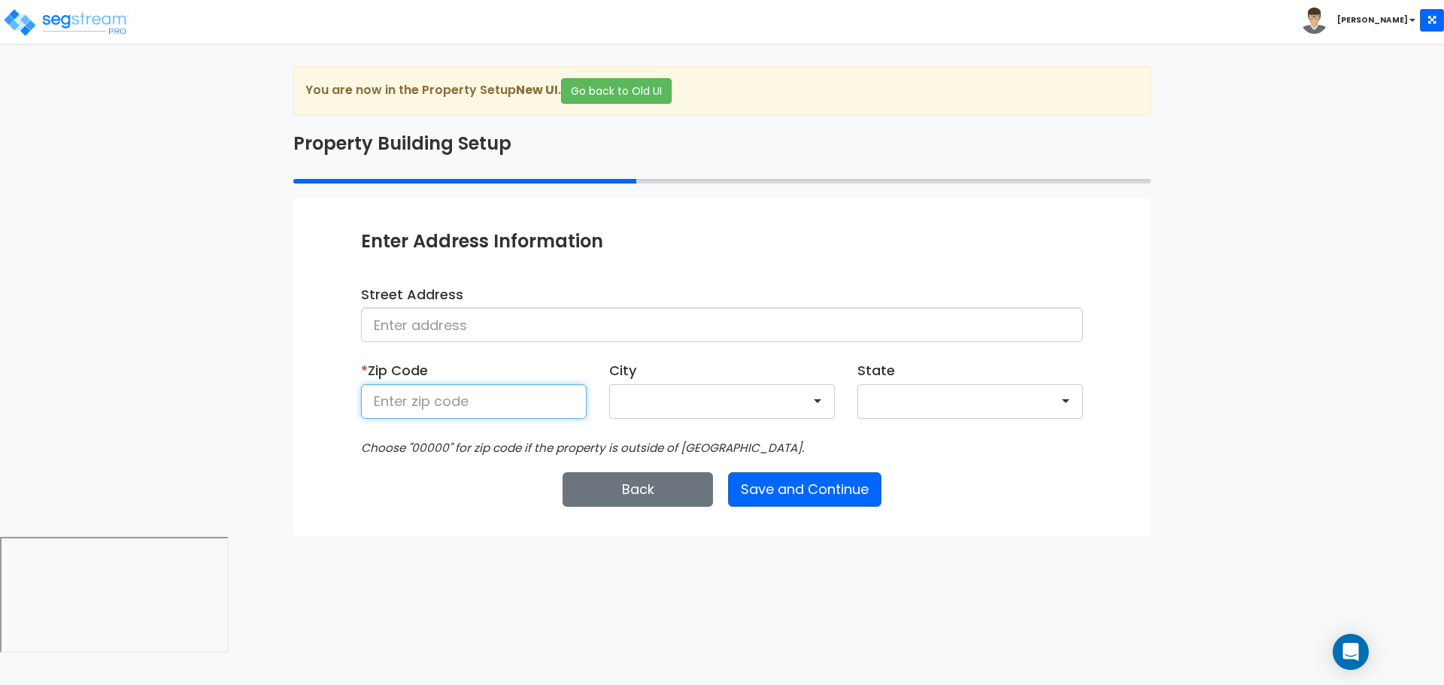
click at [539, 395] on input at bounding box center [474, 401] width 226 height 35
type input "81611"
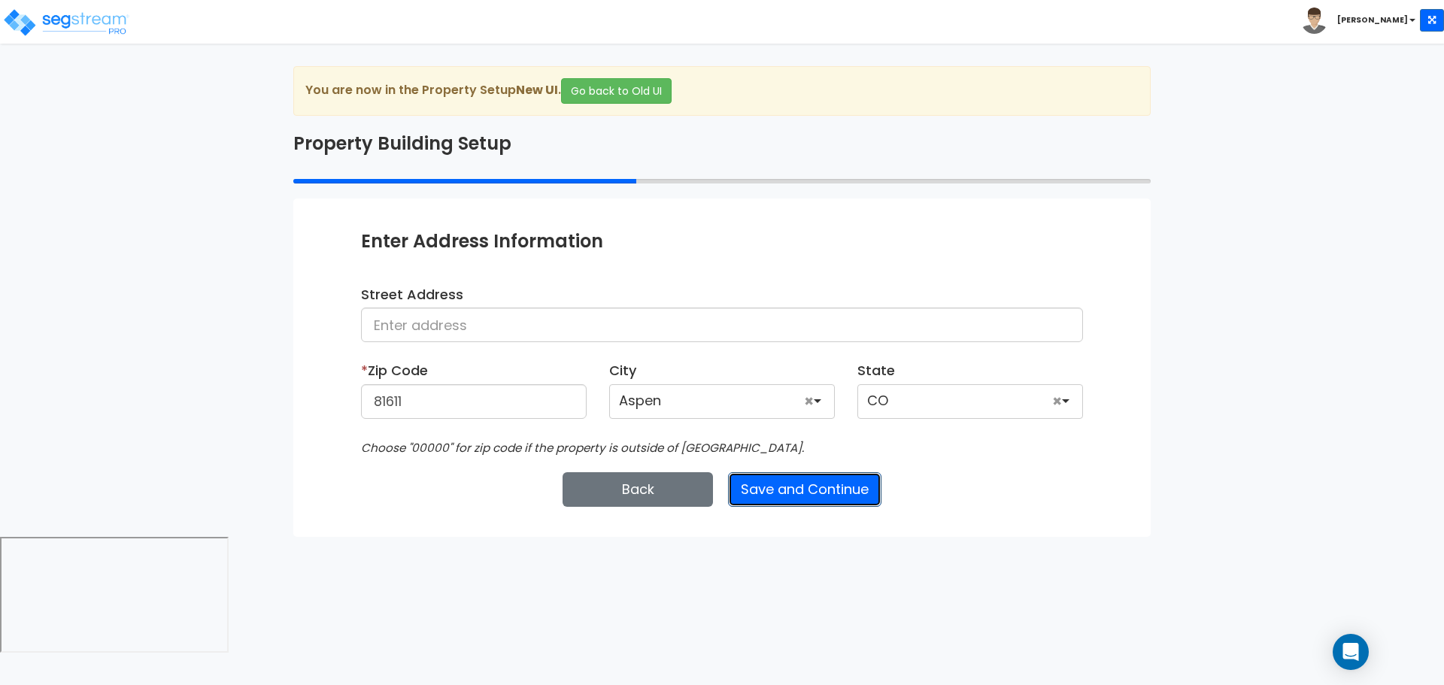
click at [784, 499] on button "Save and Continue" at bounding box center [804, 489] width 153 height 35
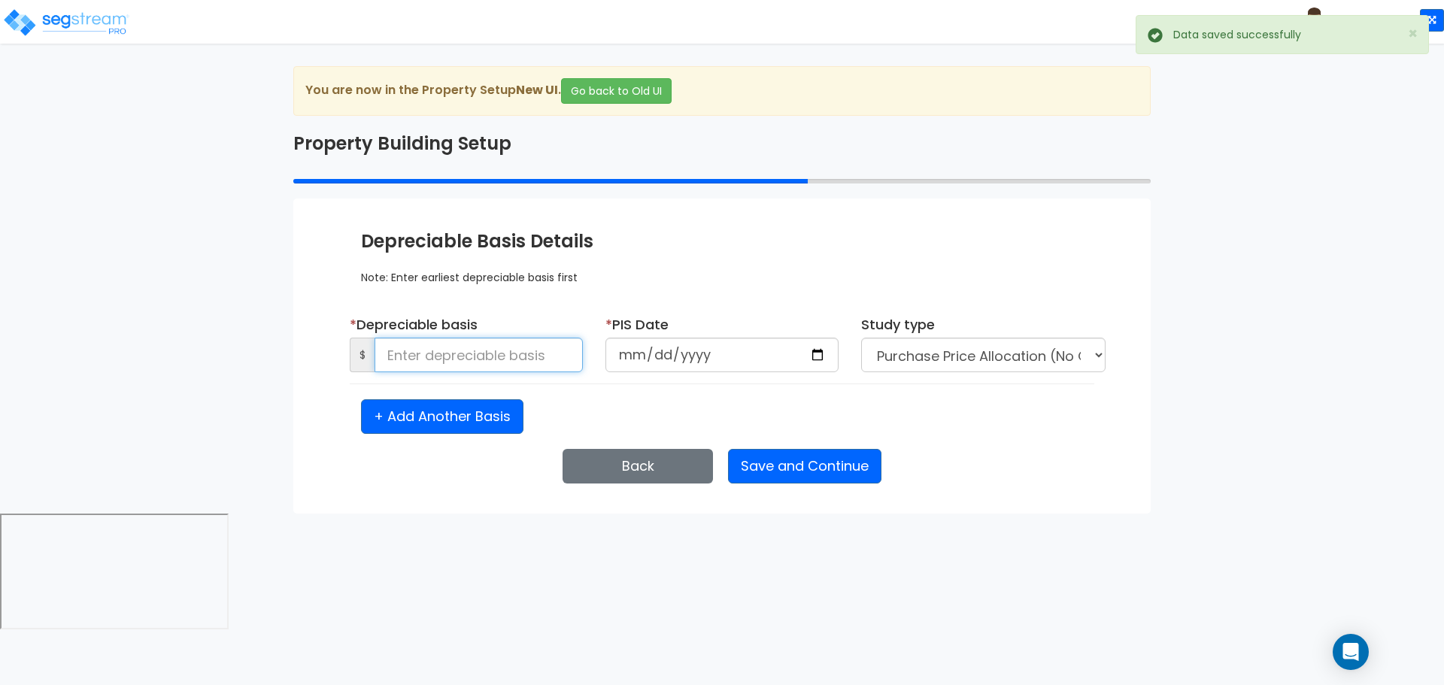
click at [554, 338] on input at bounding box center [479, 355] width 208 height 35
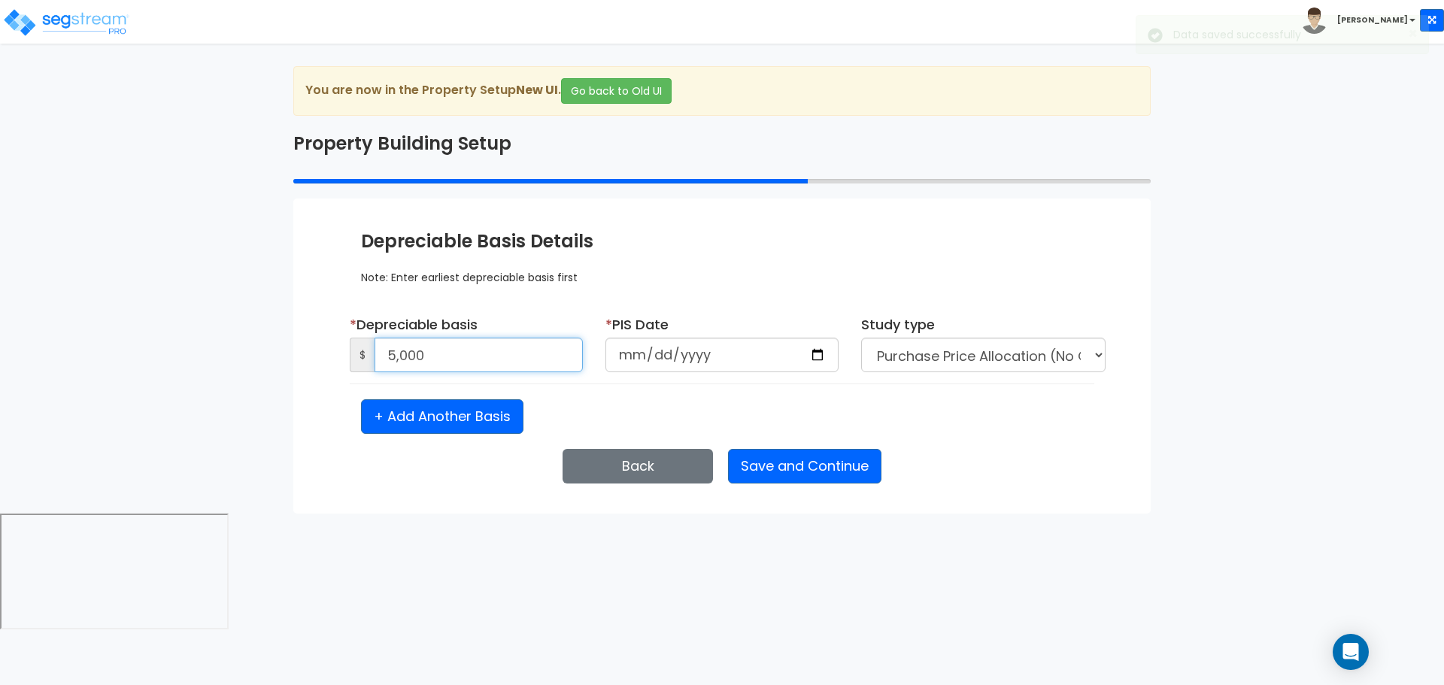
type input "5,000"
type input "[DATE]"
click at [762, 454] on button "Save and Continue" at bounding box center [804, 466] width 153 height 35
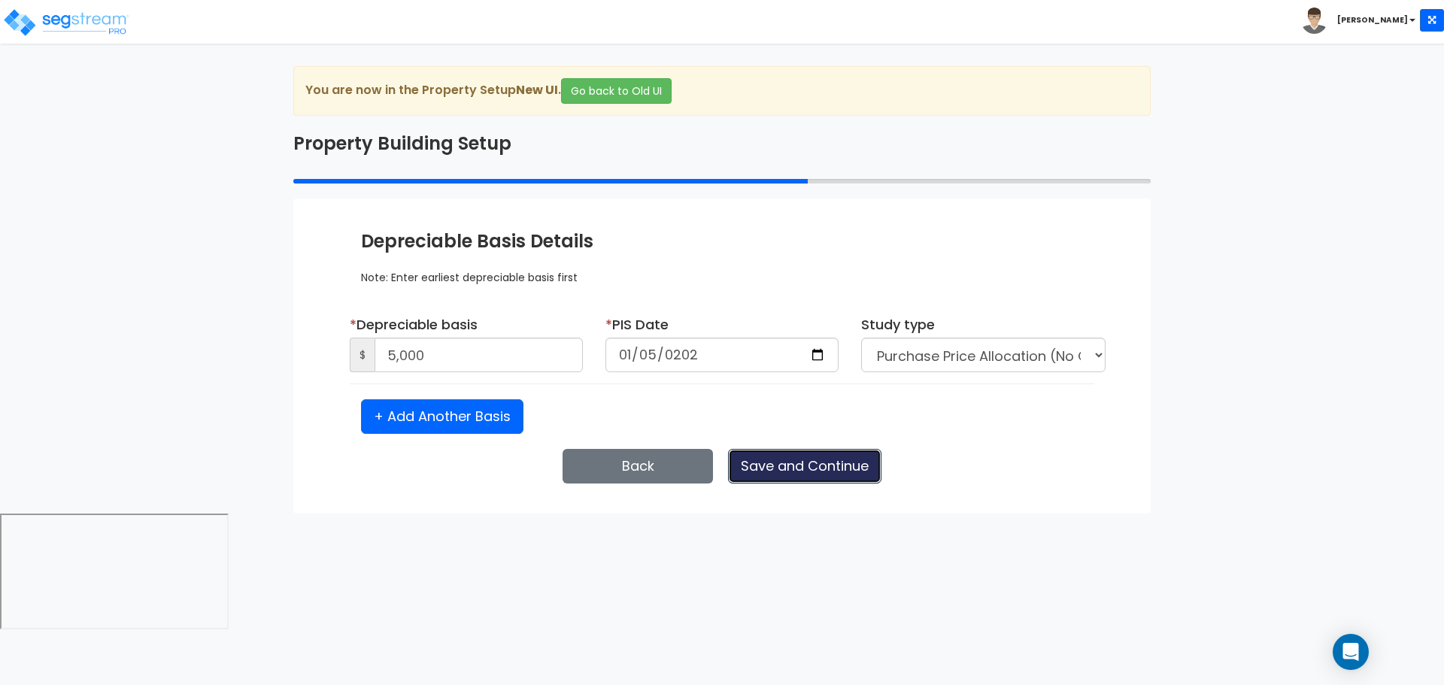
select select "2025"
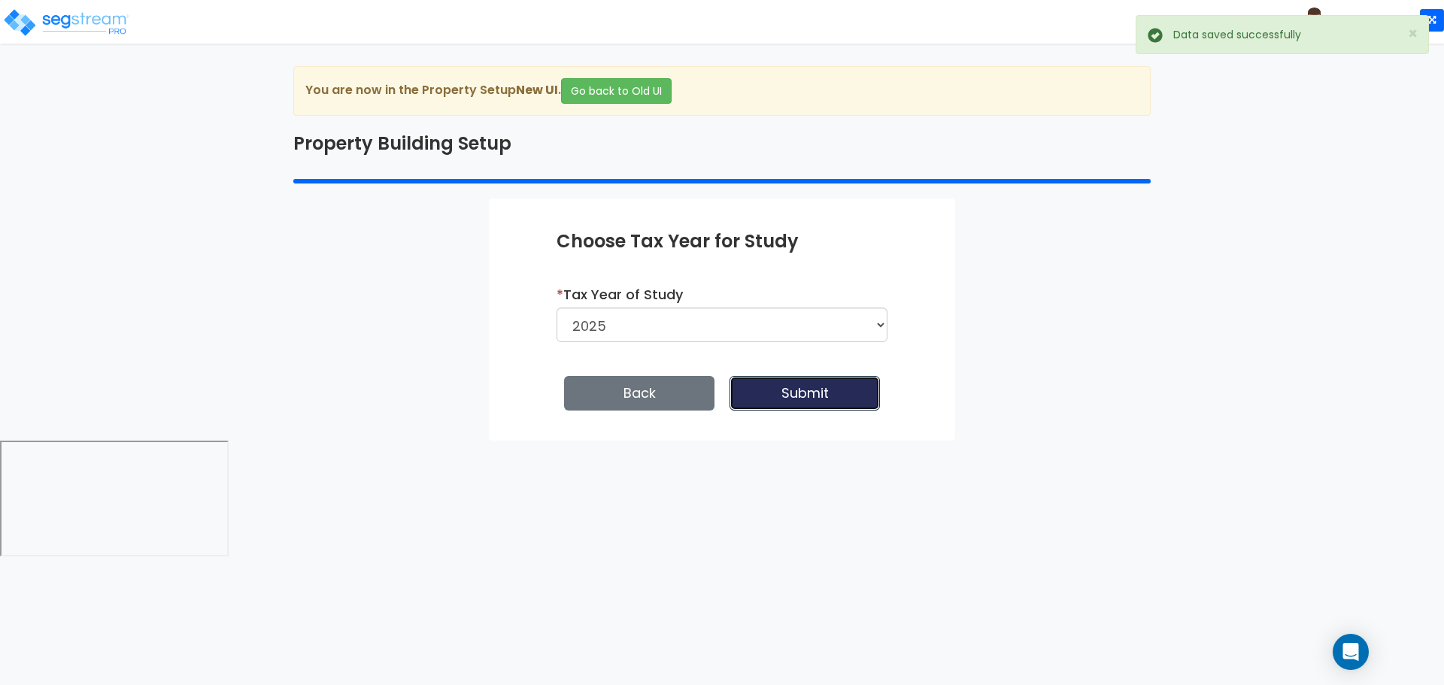
click at [779, 396] on button "Submit" at bounding box center [805, 393] width 150 height 35
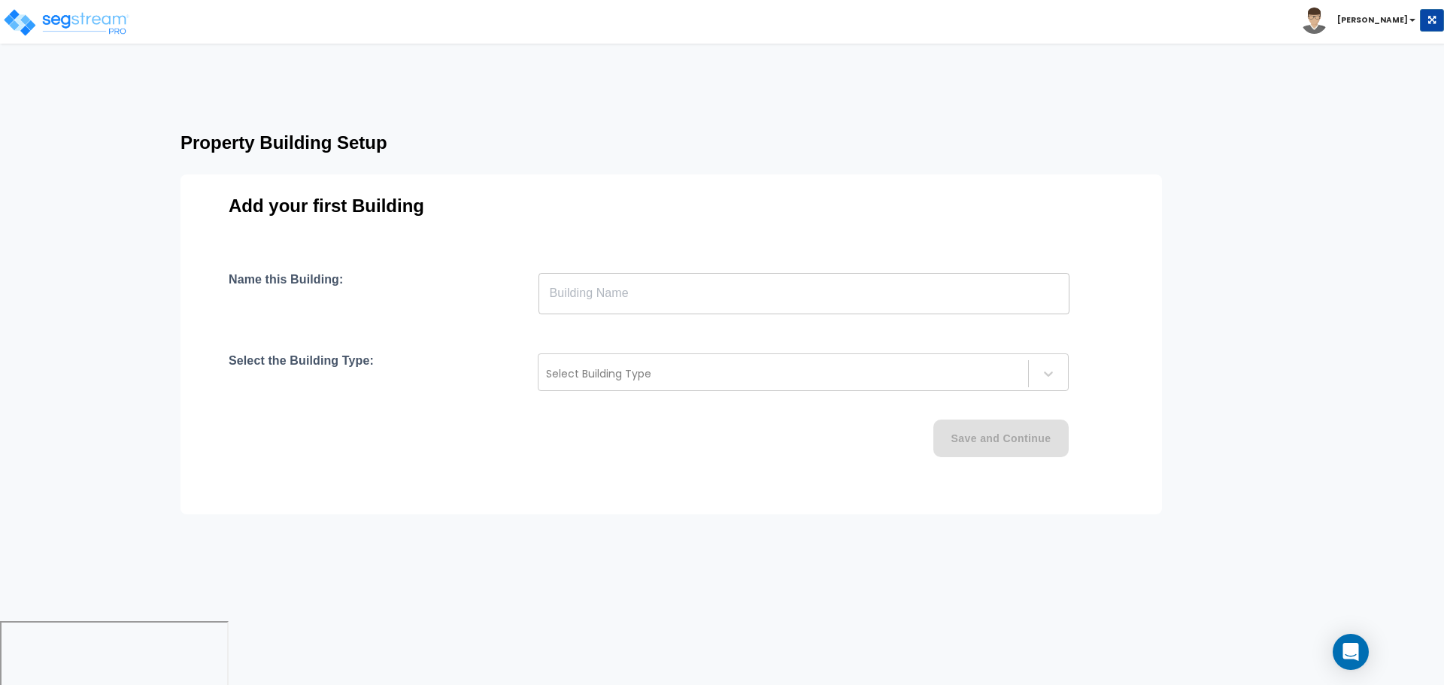
click at [687, 297] on input "text" at bounding box center [803, 293] width 531 height 42
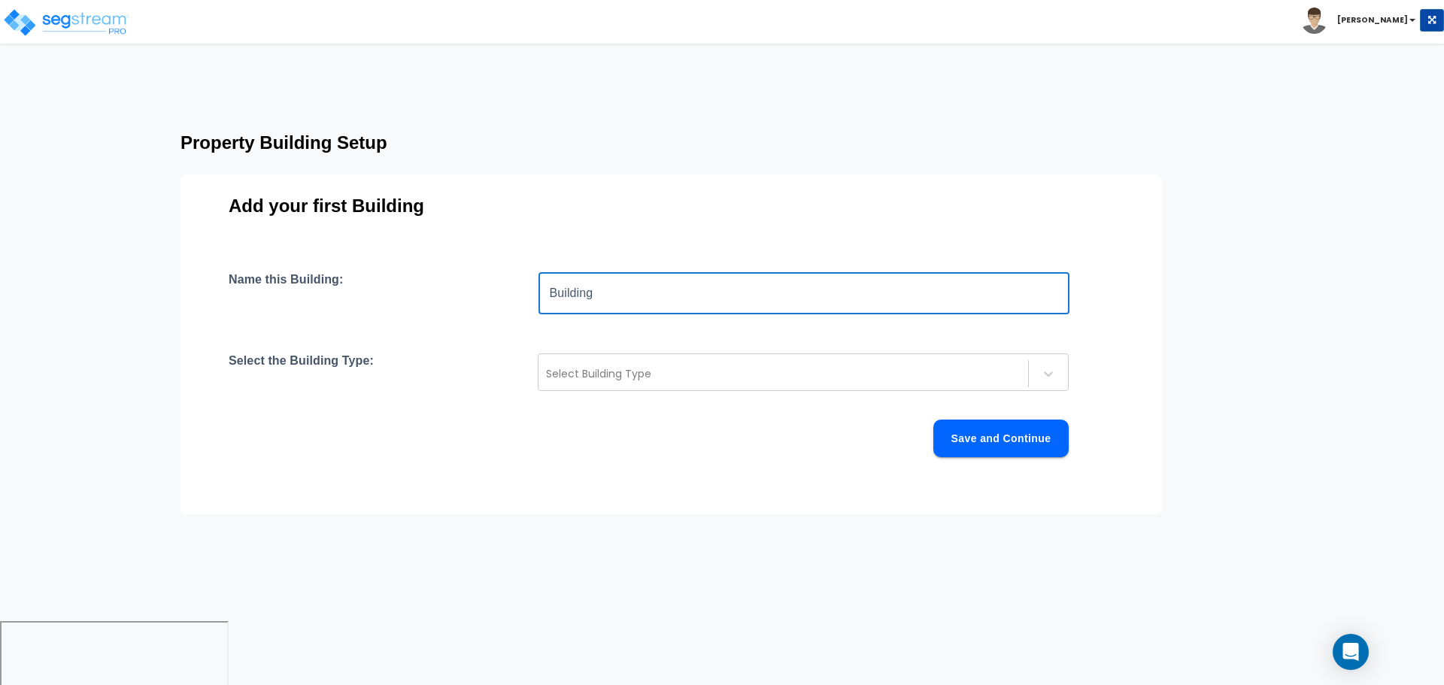
type input "Building"
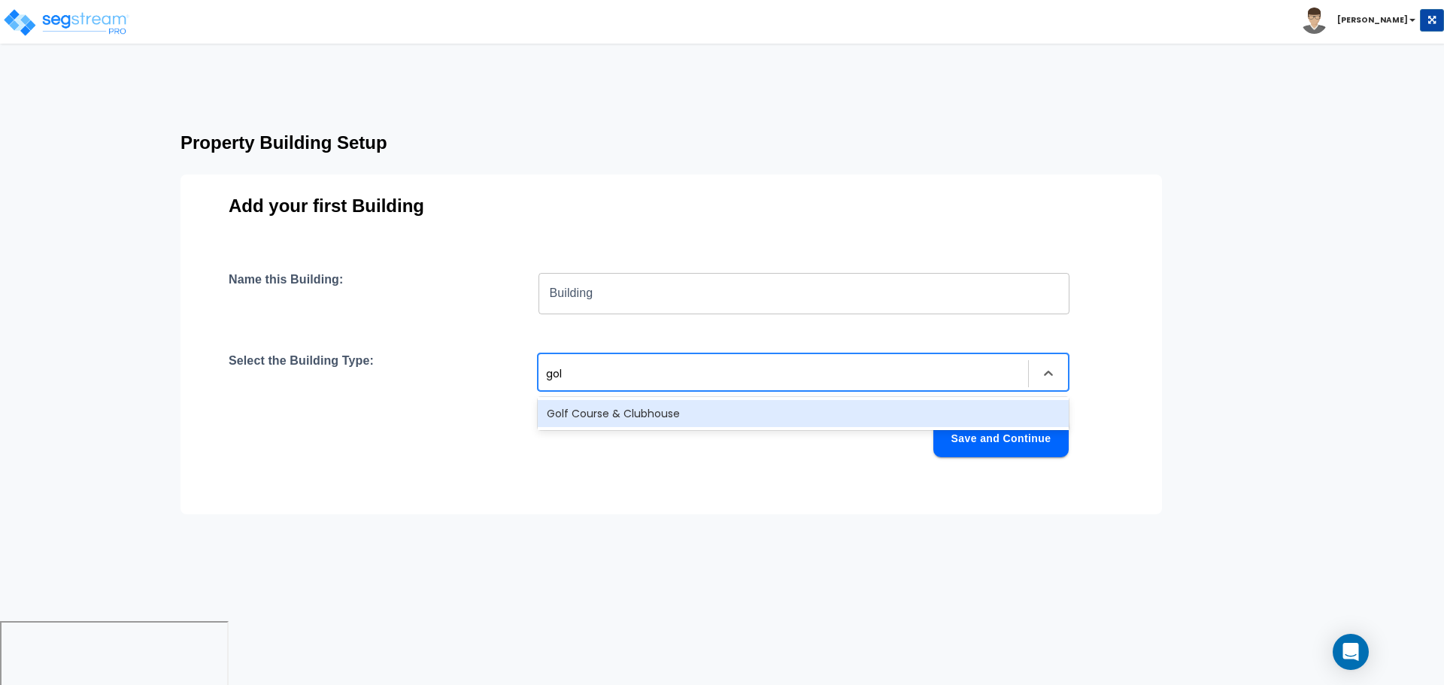
type input "golf"
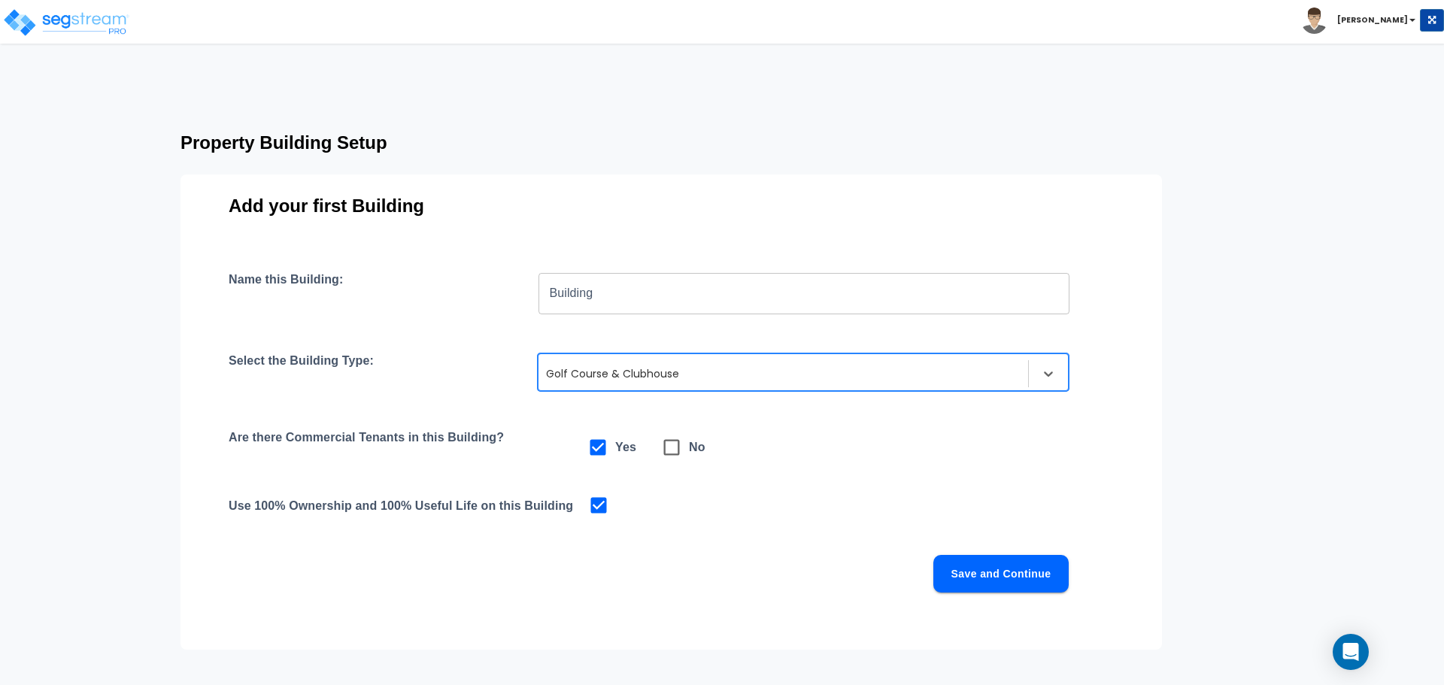
click at [698, 452] on h6 "No" at bounding box center [697, 447] width 17 height 21
click at [690, 447] on h6 "No" at bounding box center [697, 447] width 17 height 21
click at [676, 447] on icon at bounding box center [671, 447] width 21 height 21
checkbox input "false"
checkbox input "true"
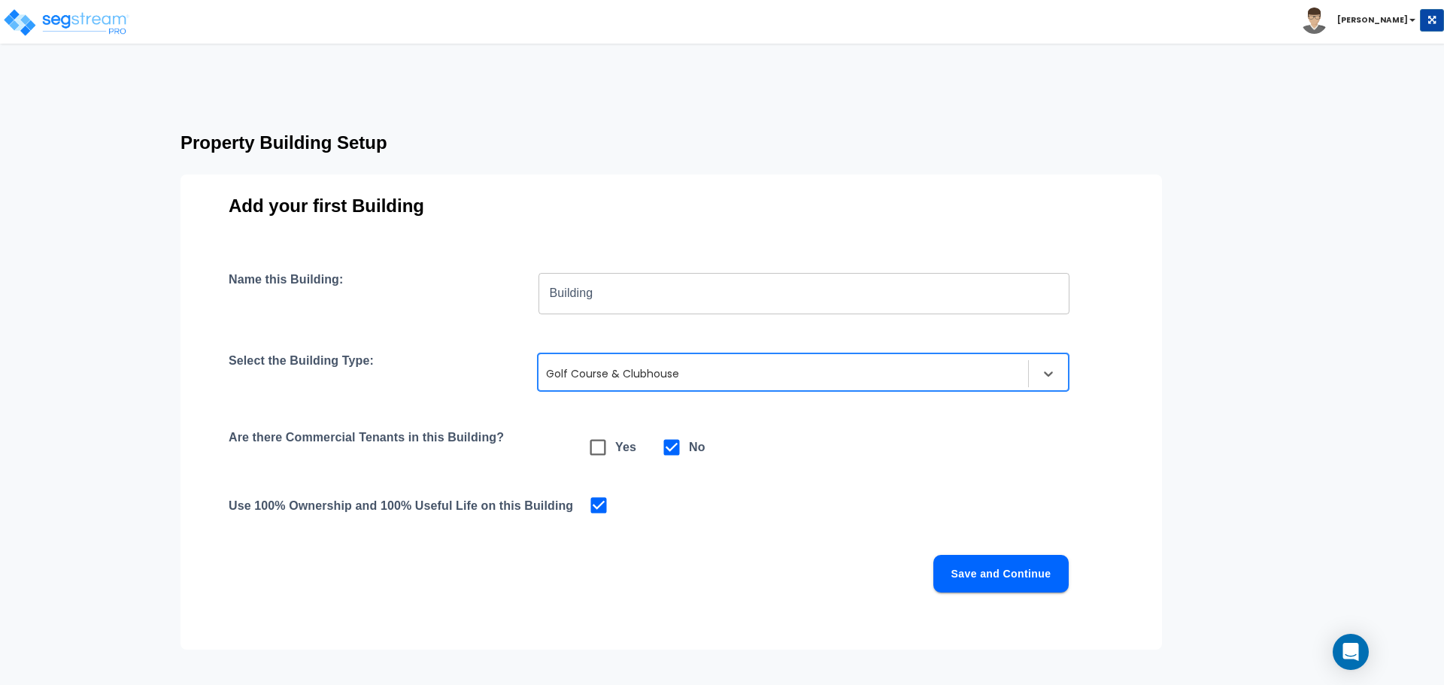
click at [1062, 572] on button "Save and Continue" at bounding box center [1000, 574] width 135 height 38
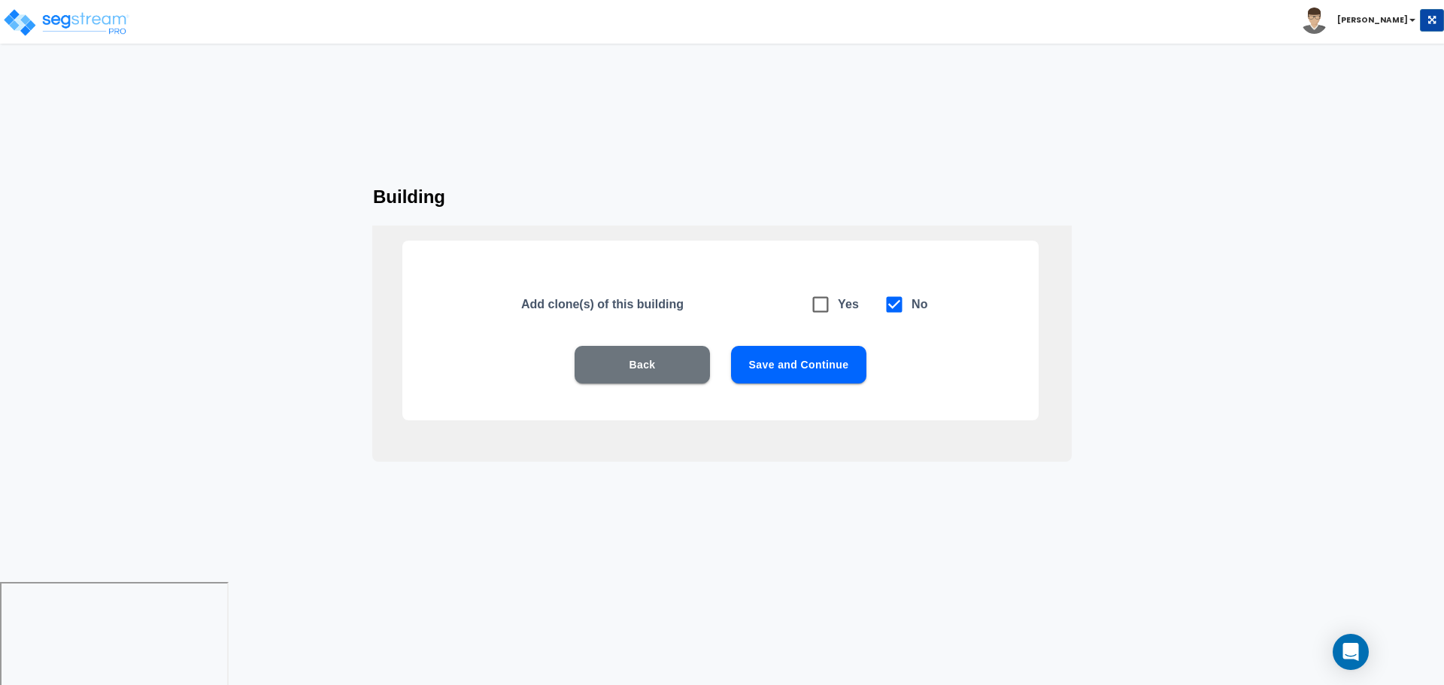
click at [844, 384] on div "Back Save and Continue" at bounding box center [720, 387] width 540 height 83
click at [833, 371] on button "Save and Continue" at bounding box center [798, 365] width 135 height 38
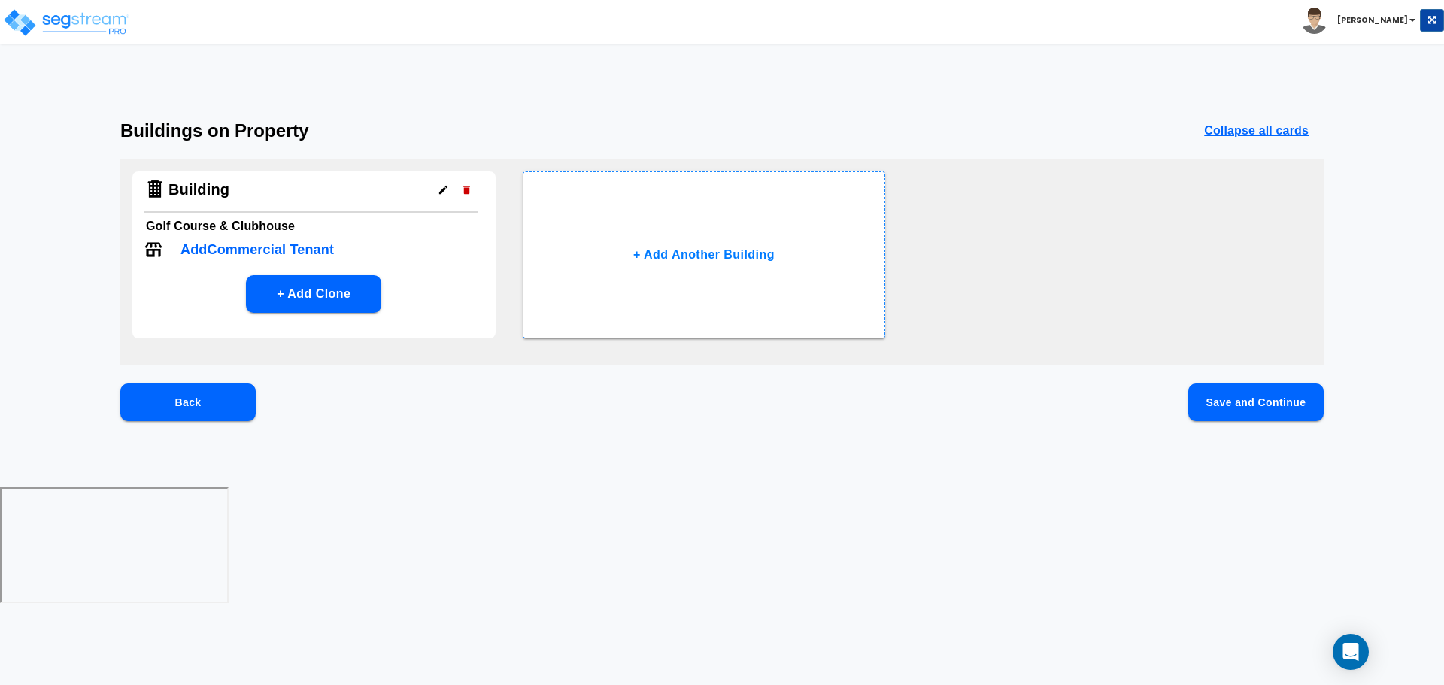
click at [1205, 405] on button "Save and Continue" at bounding box center [1255, 403] width 135 height 38
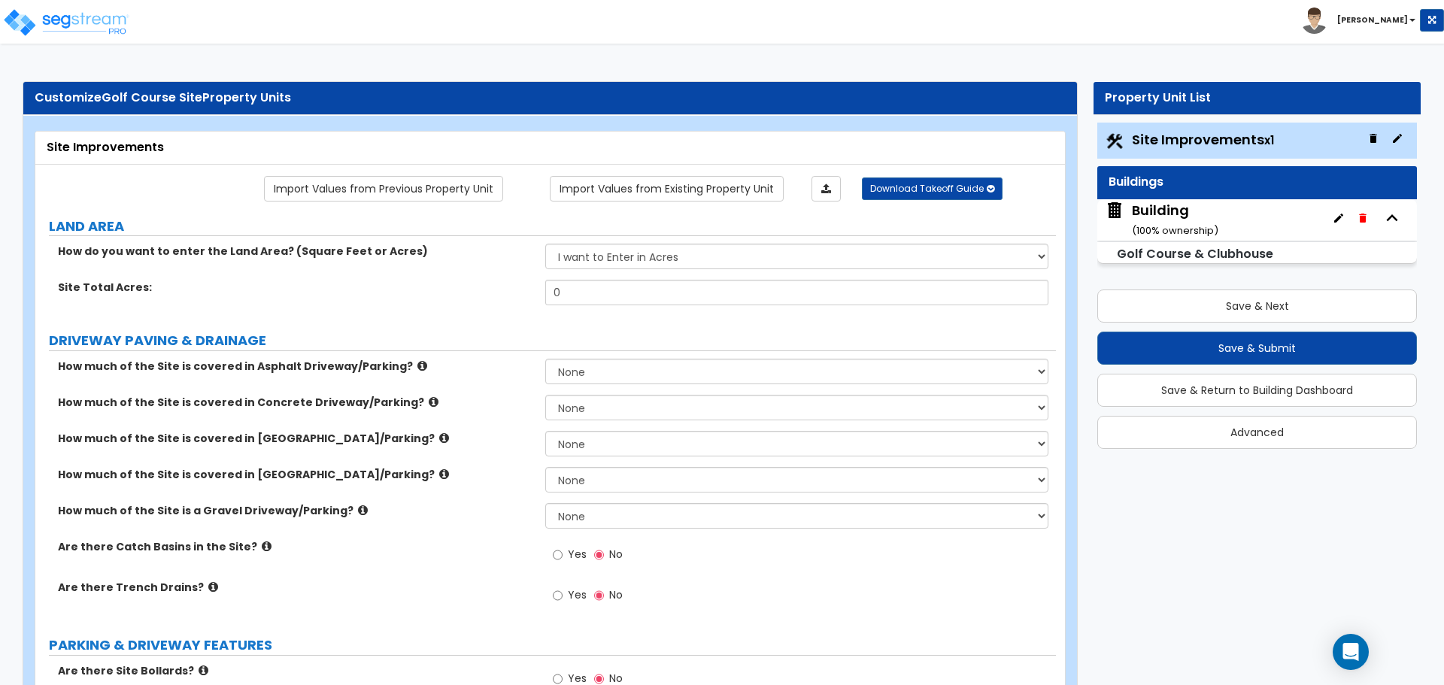
click at [1397, 143] on icon "button" at bounding box center [1397, 138] width 12 height 12
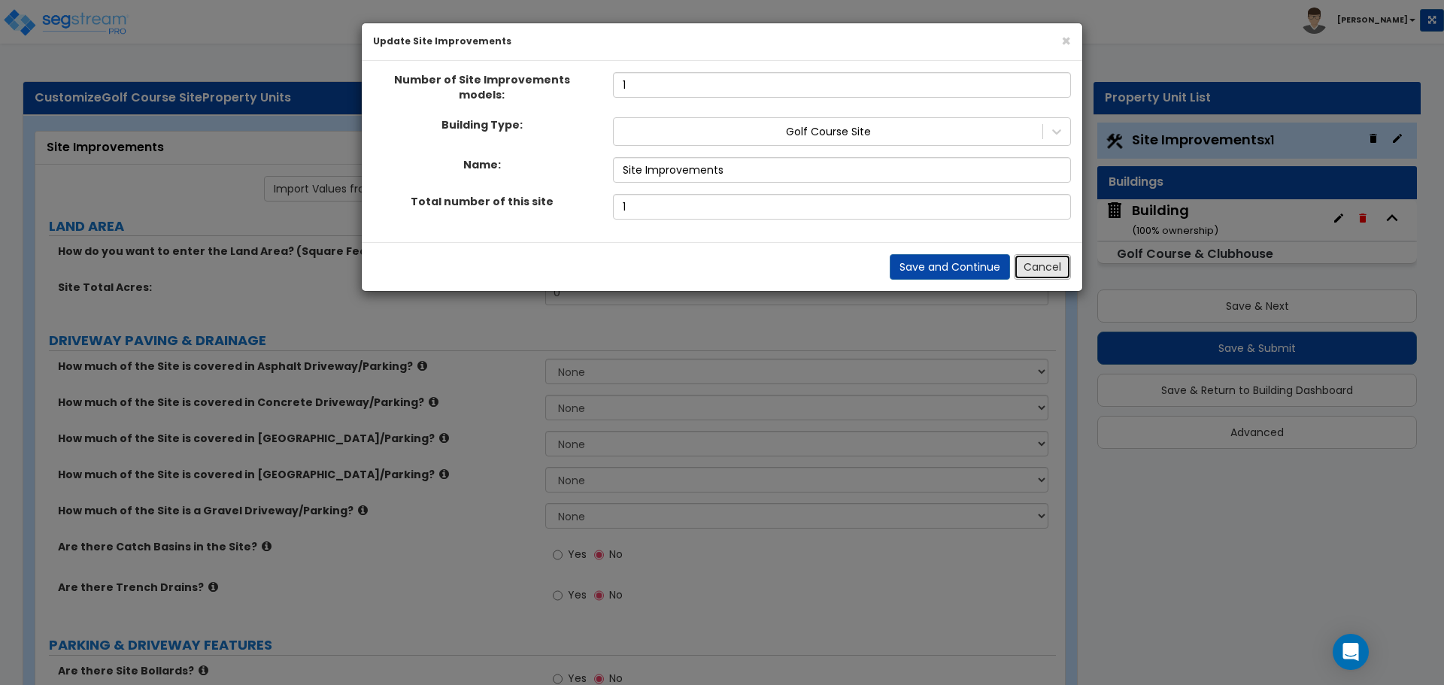
click at [1029, 256] on button "Cancel" at bounding box center [1042, 267] width 57 height 26
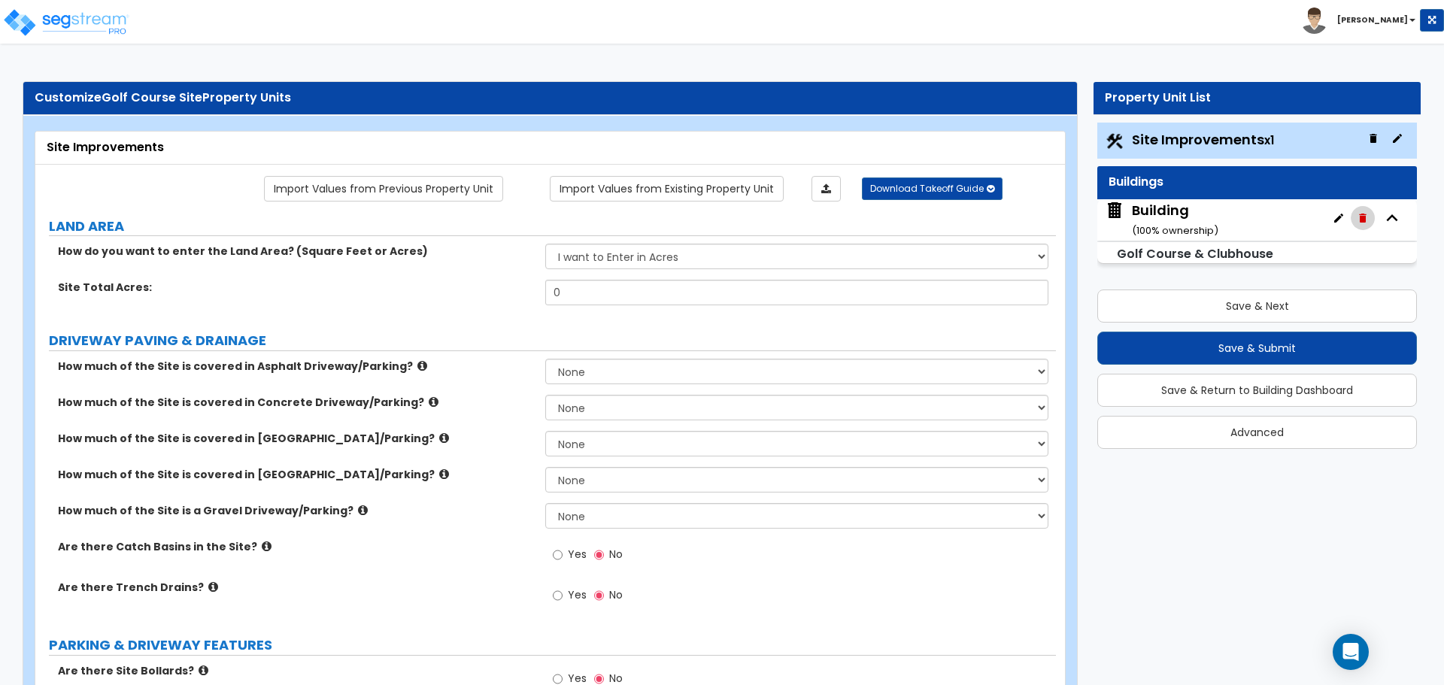
click at [1365, 221] on icon "button" at bounding box center [1362, 218] width 7 height 9
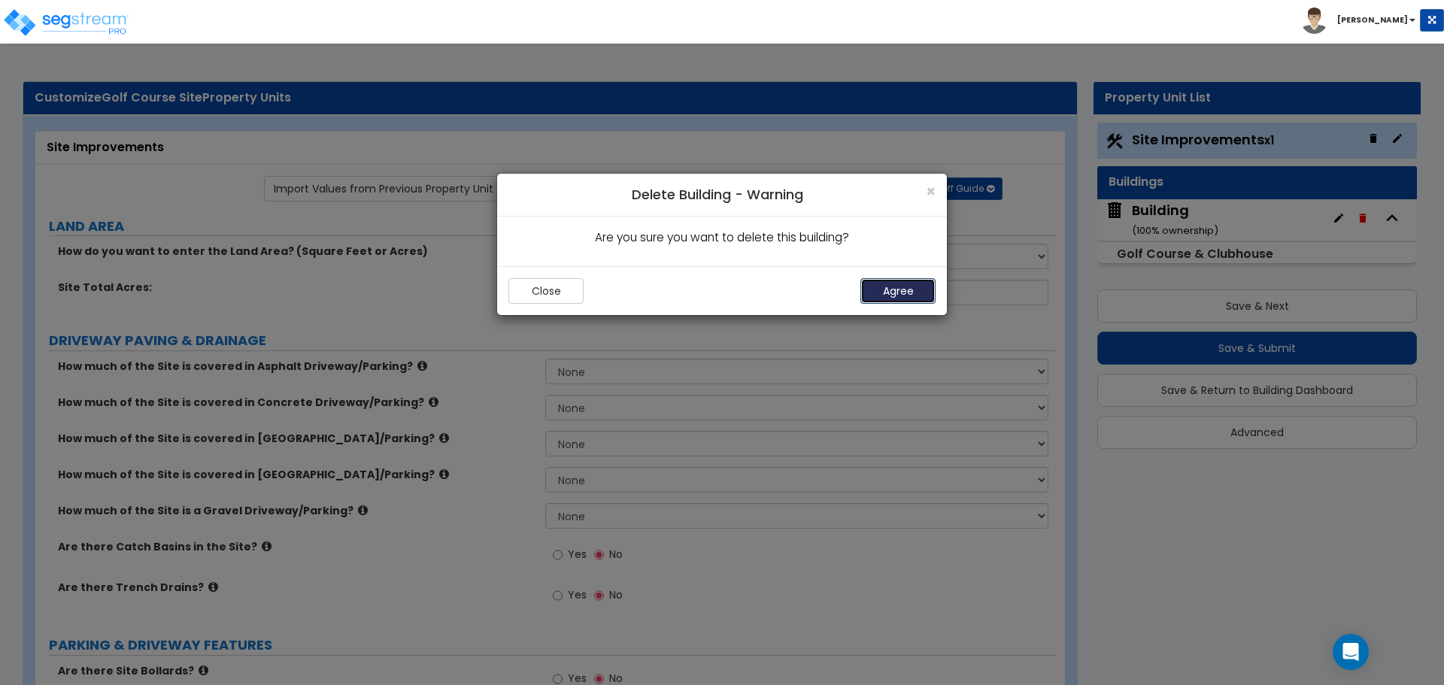
click at [914, 290] on button "Agree" at bounding box center [897, 291] width 75 height 26
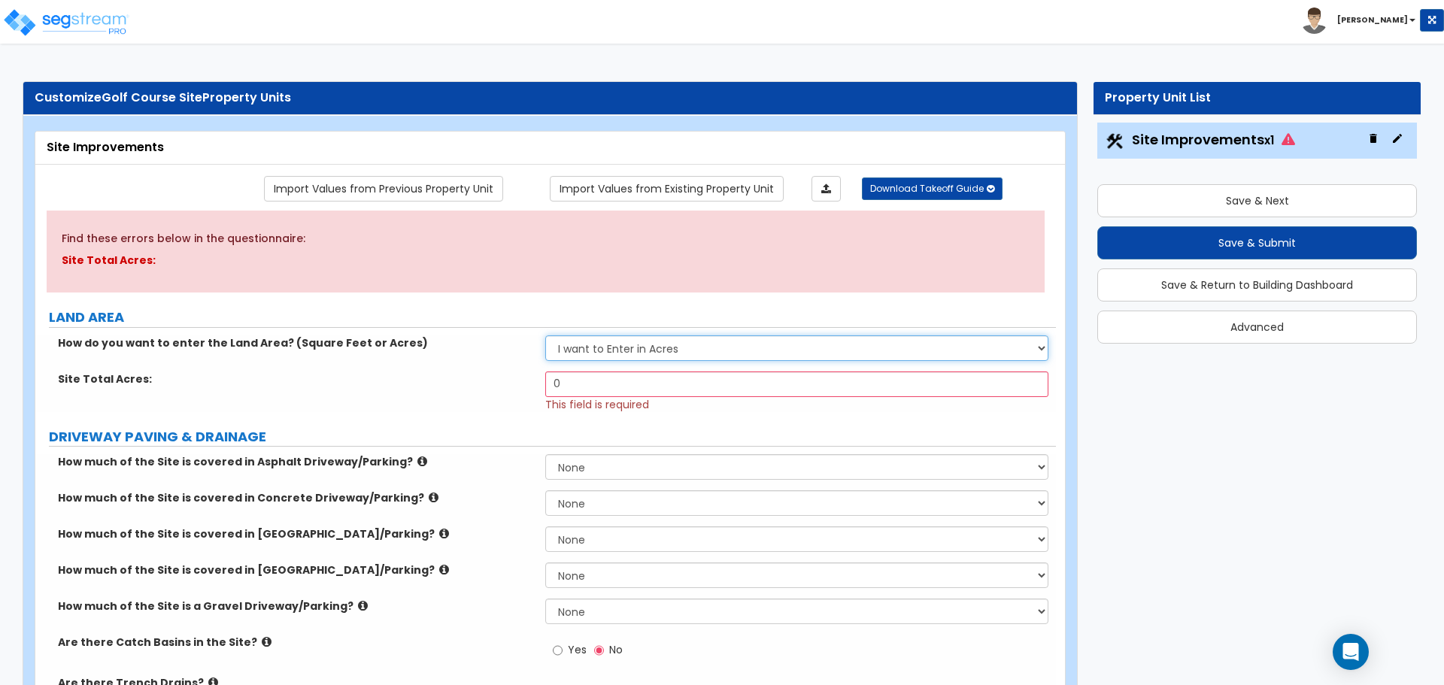
click at [678, 343] on select "I want to Enter in Acres I want to Enter in Square Feet" at bounding box center [796, 348] width 502 height 26
drag, startPoint x: 569, startPoint y: 387, endPoint x: 487, endPoint y: 387, distance: 82.7
click at [490, 387] on div "Site Total Acres: 0 This field is required" at bounding box center [545, 392] width 1021 height 41
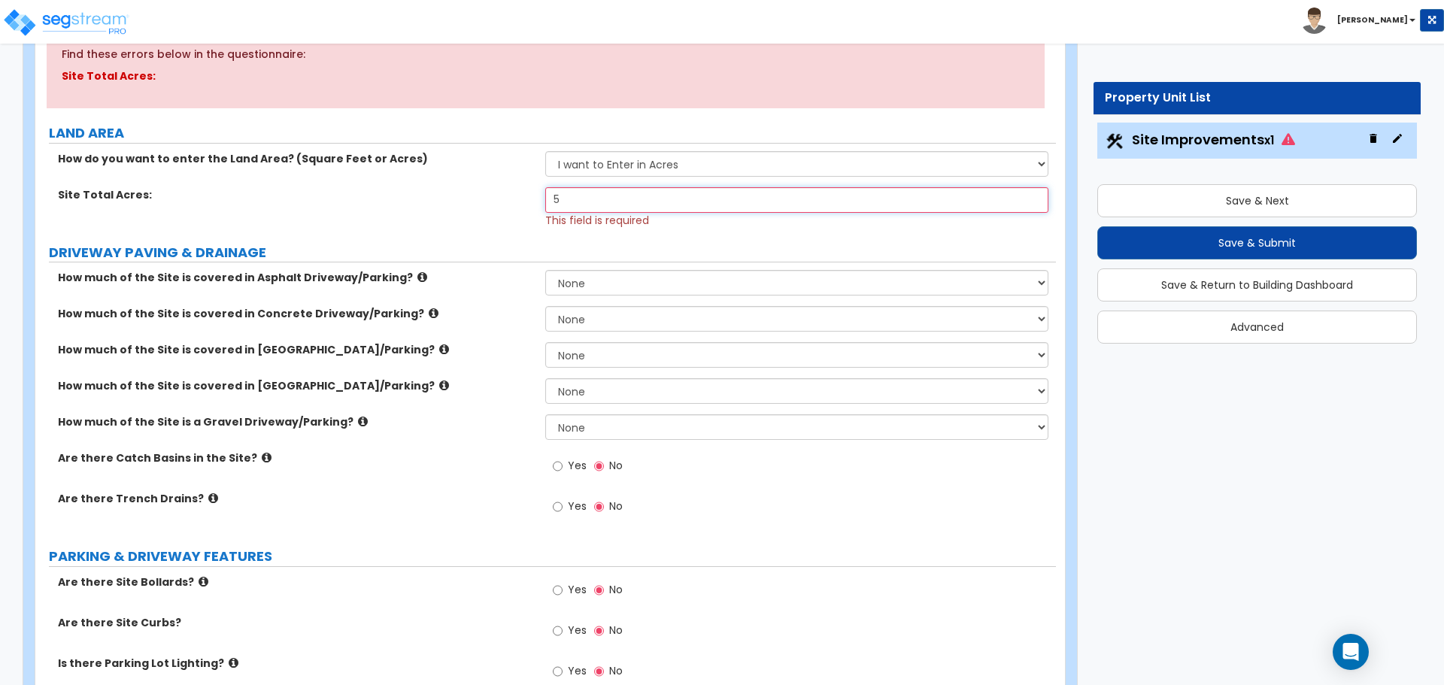
type input "0"
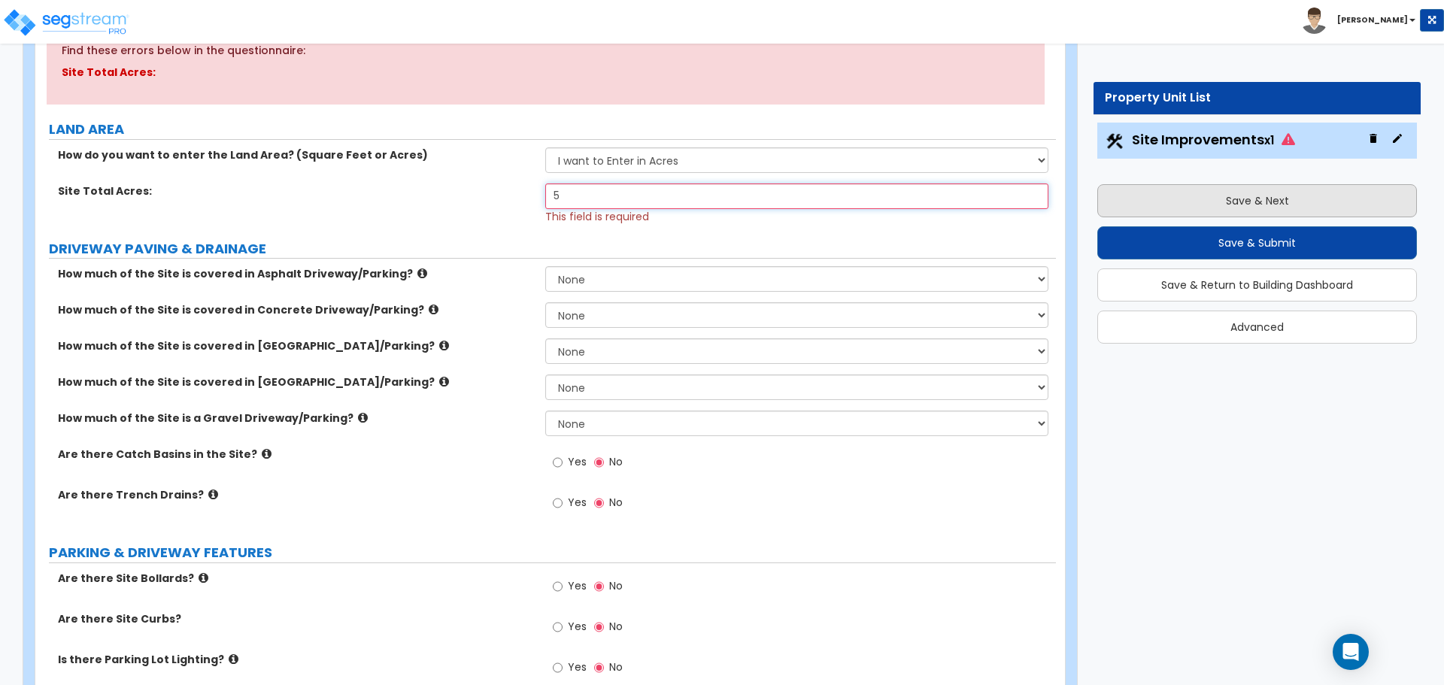
type input "5"
click at [1169, 204] on button "Save & Next" at bounding box center [1257, 200] width 320 height 33
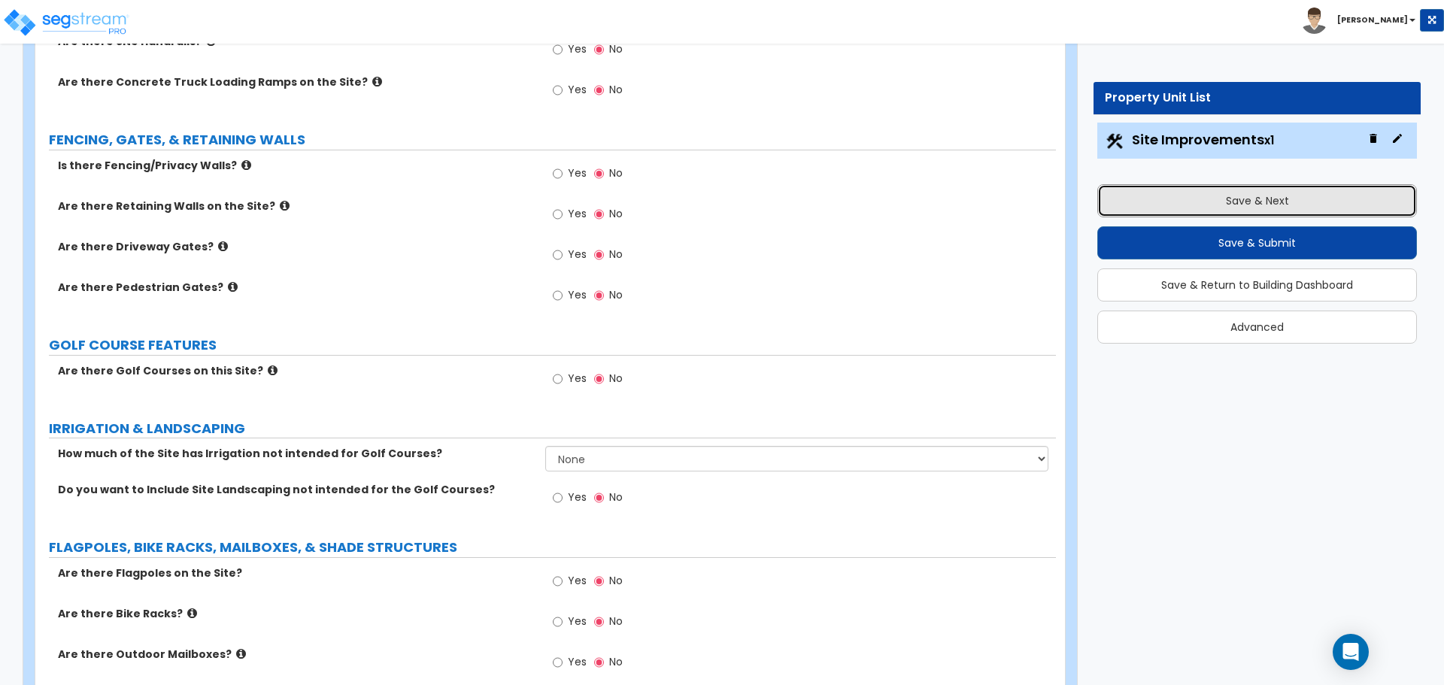
scroll to position [2089, 0]
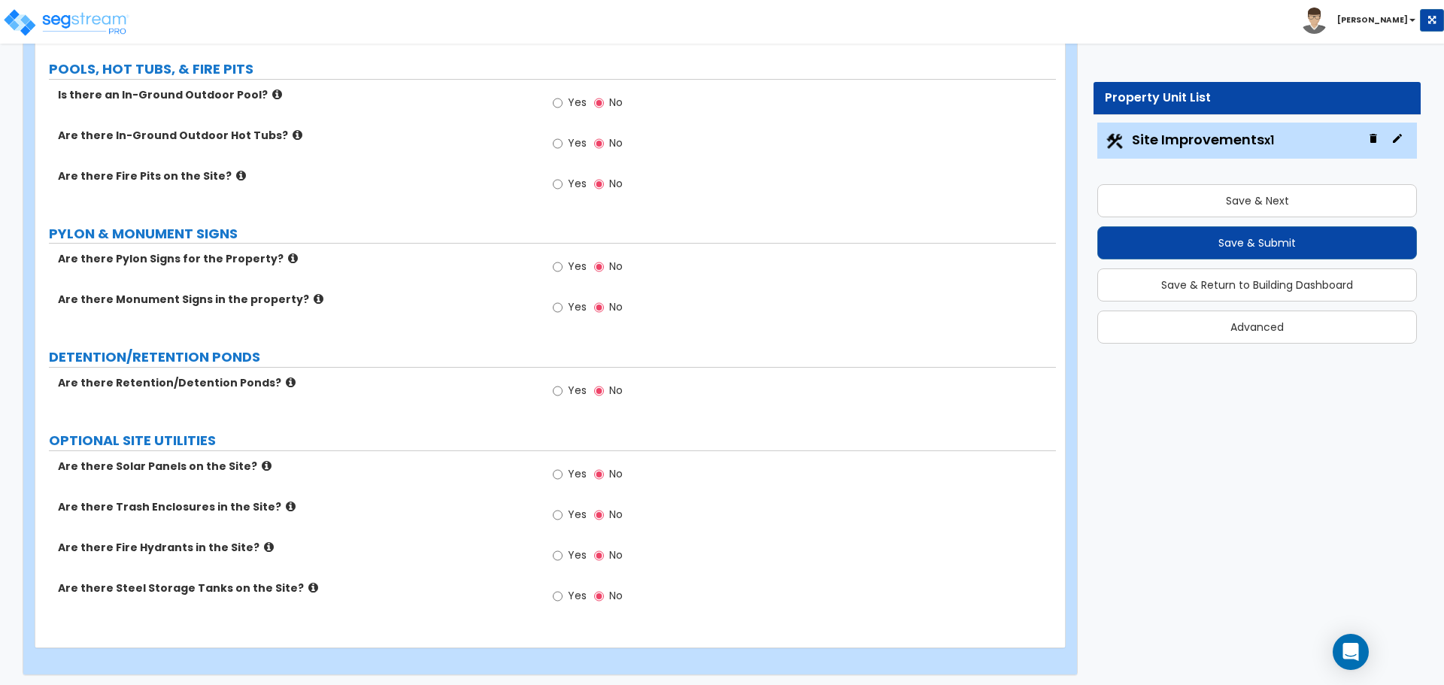
click at [577, 508] on span "Yes" at bounding box center [577, 514] width 19 height 15
click at [563, 508] on input "Yes" at bounding box center [558, 515] width 10 height 17
radio input "true"
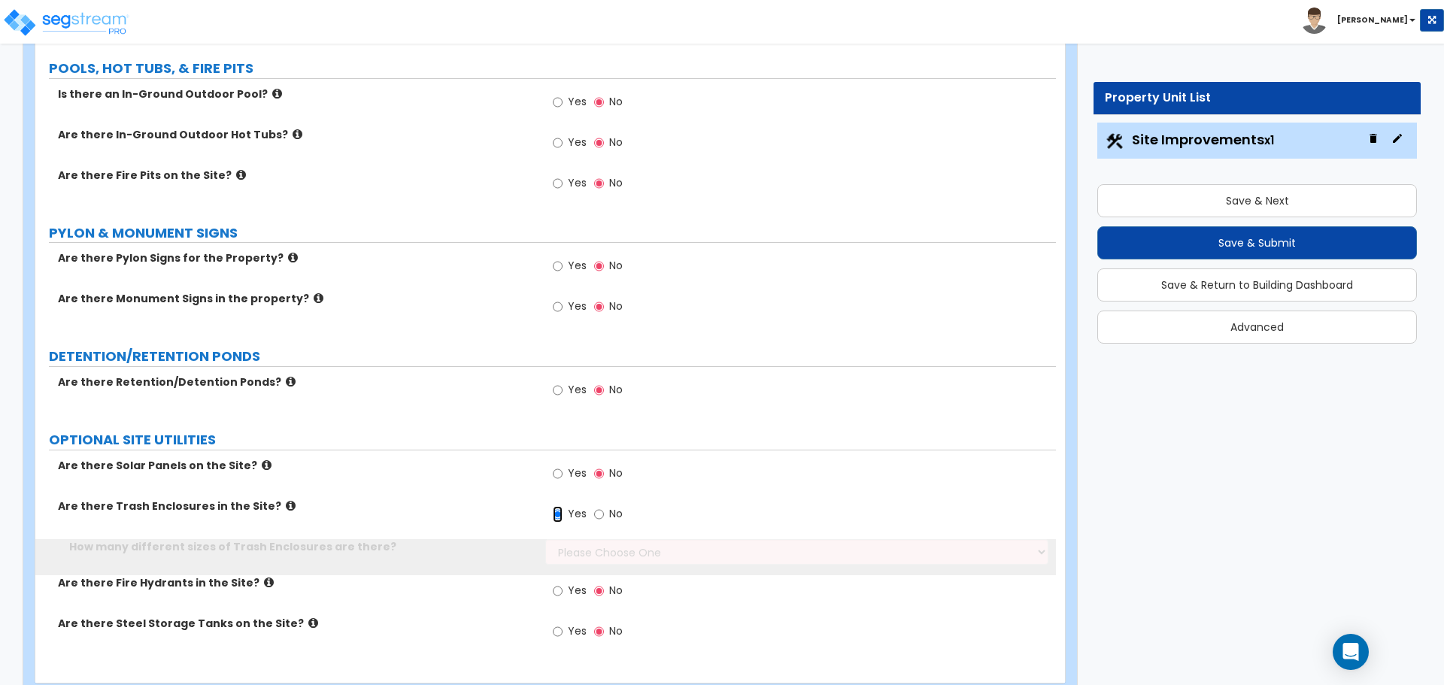
scroll to position [2125, 0]
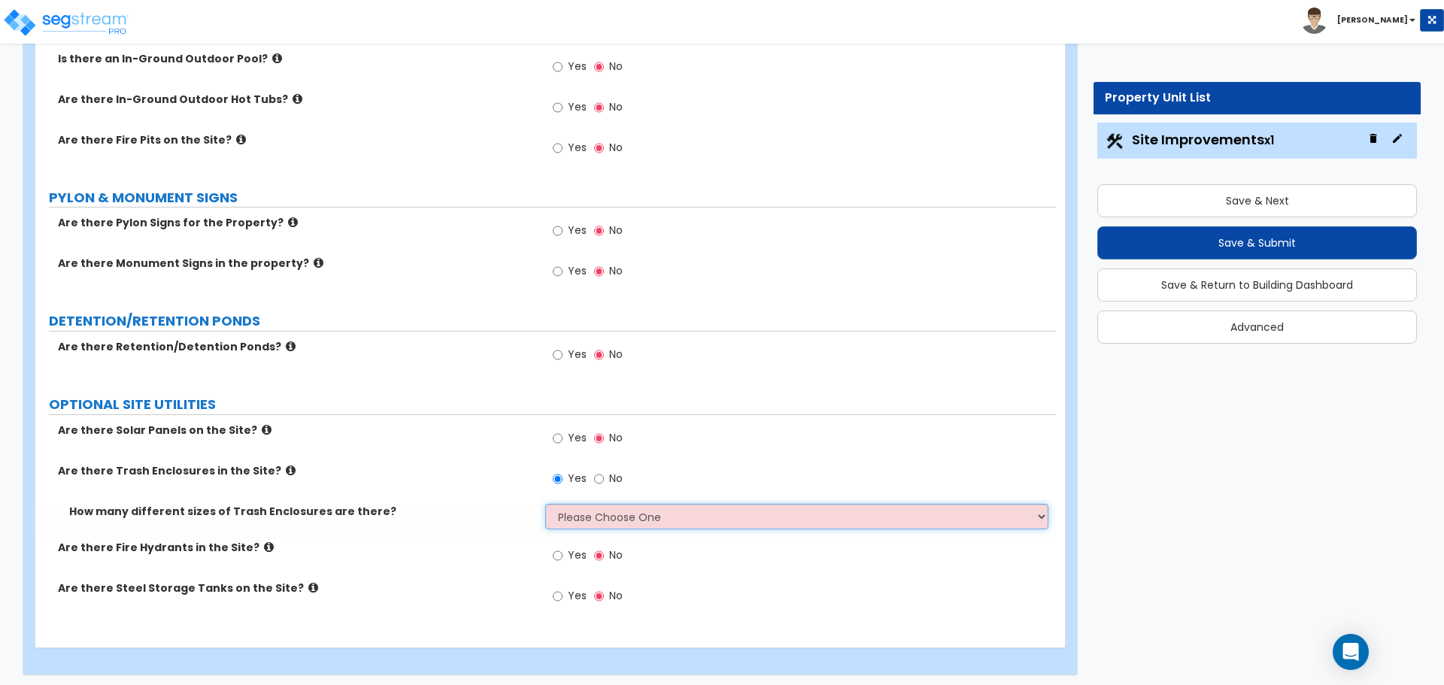
click at [593, 517] on select "Please Choose One 1 2 3" at bounding box center [796, 517] width 502 height 26
select select "1"
click at [545, 504] on select "Please Choose One 1 2 3" at bounding box center [796, 517] width 502 height 26
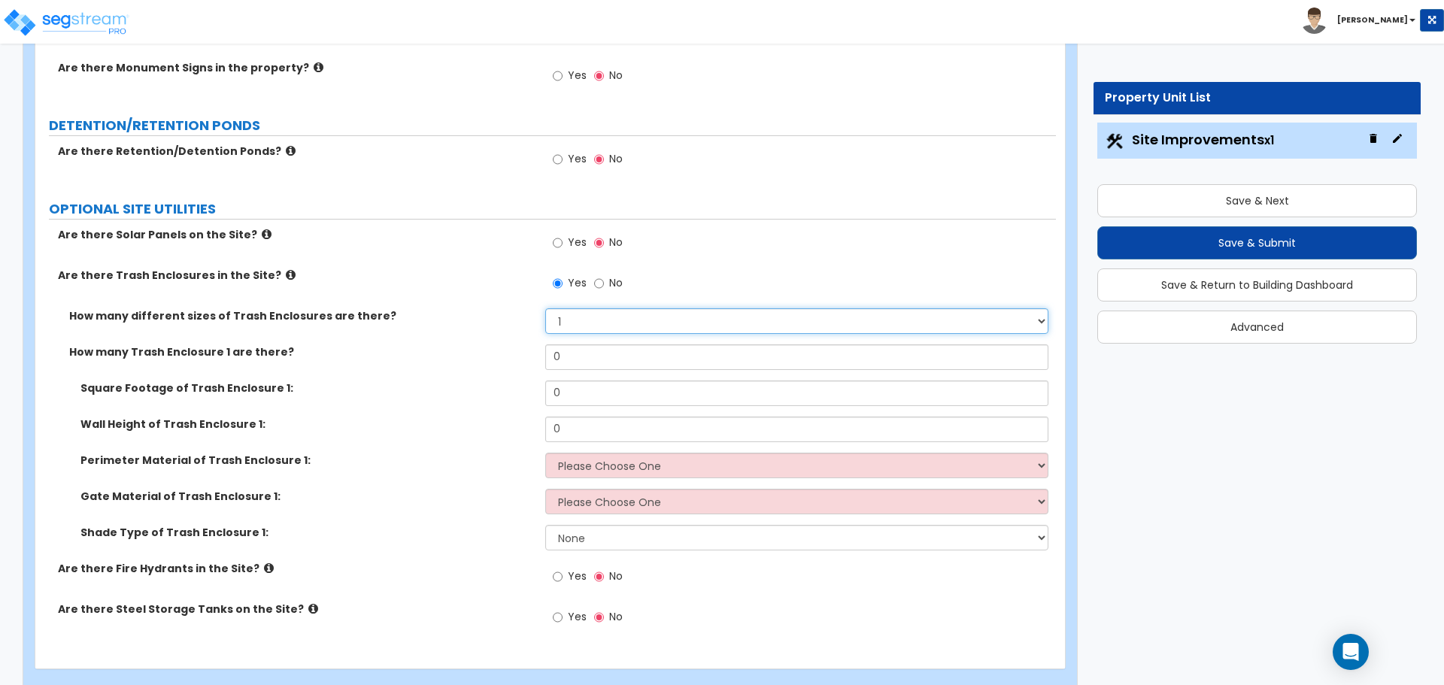
scroll to position [2341, 0]
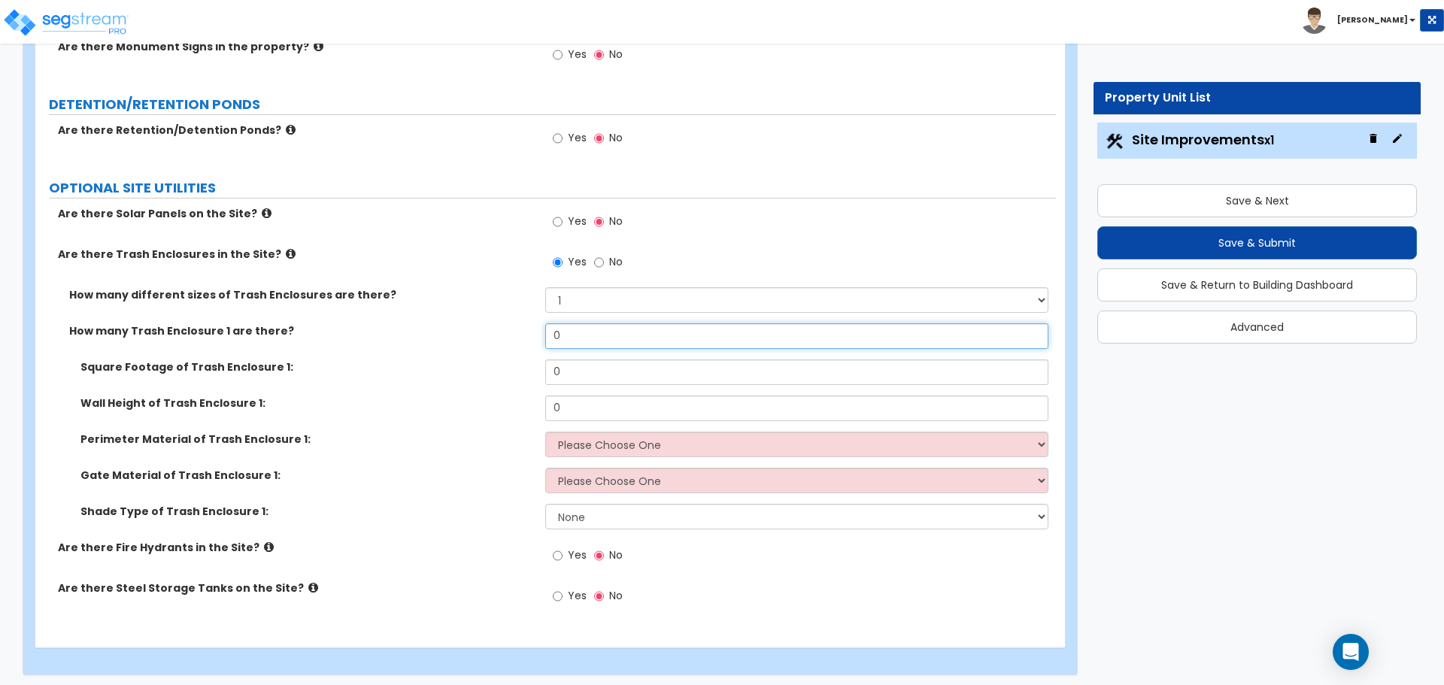
drag, startPoint x: 594, startPoint y: 338, endPoint x: 526, endPoint y: 314, distance: 71.8
click at [526, 314] on div "How many different sizes of Trash Enclosures are there? Please Choose One 1 2 3…" at bounding box center [546, 413] width 998 height 253
type input "1"
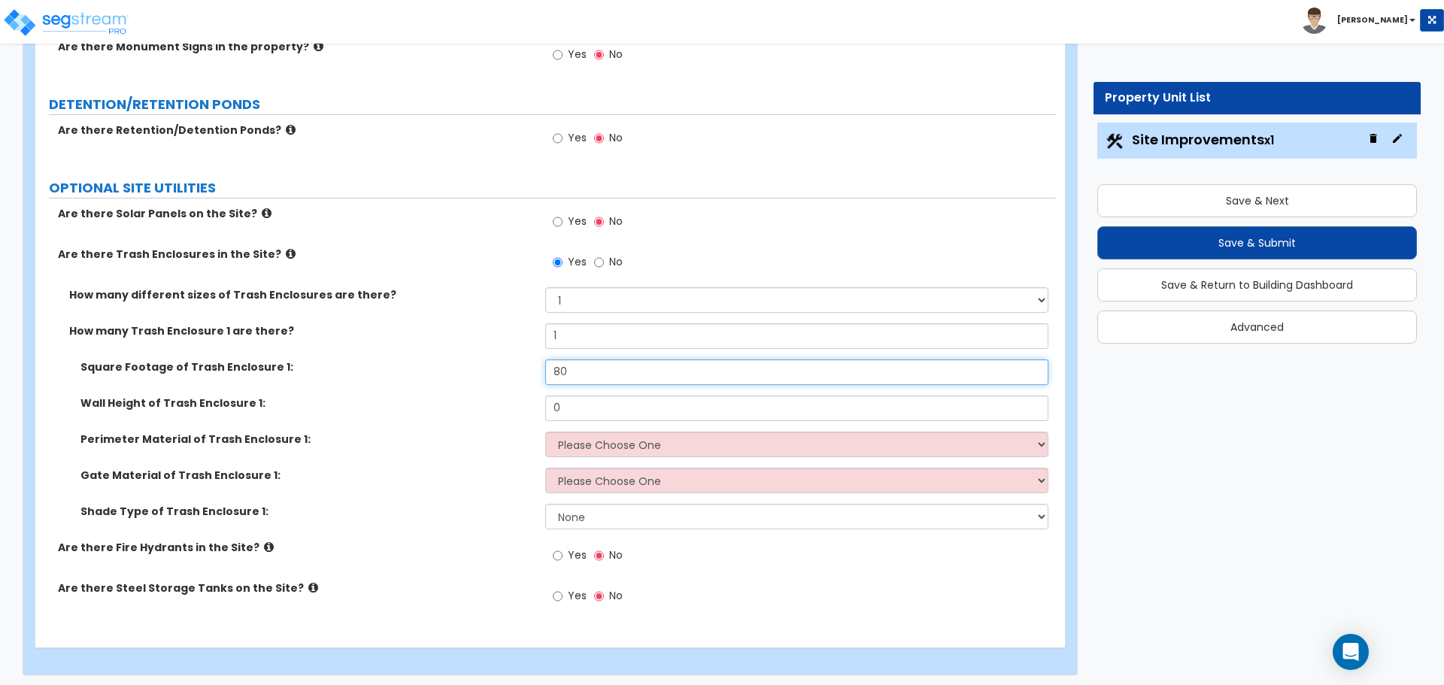
type input "80"
type input "6"
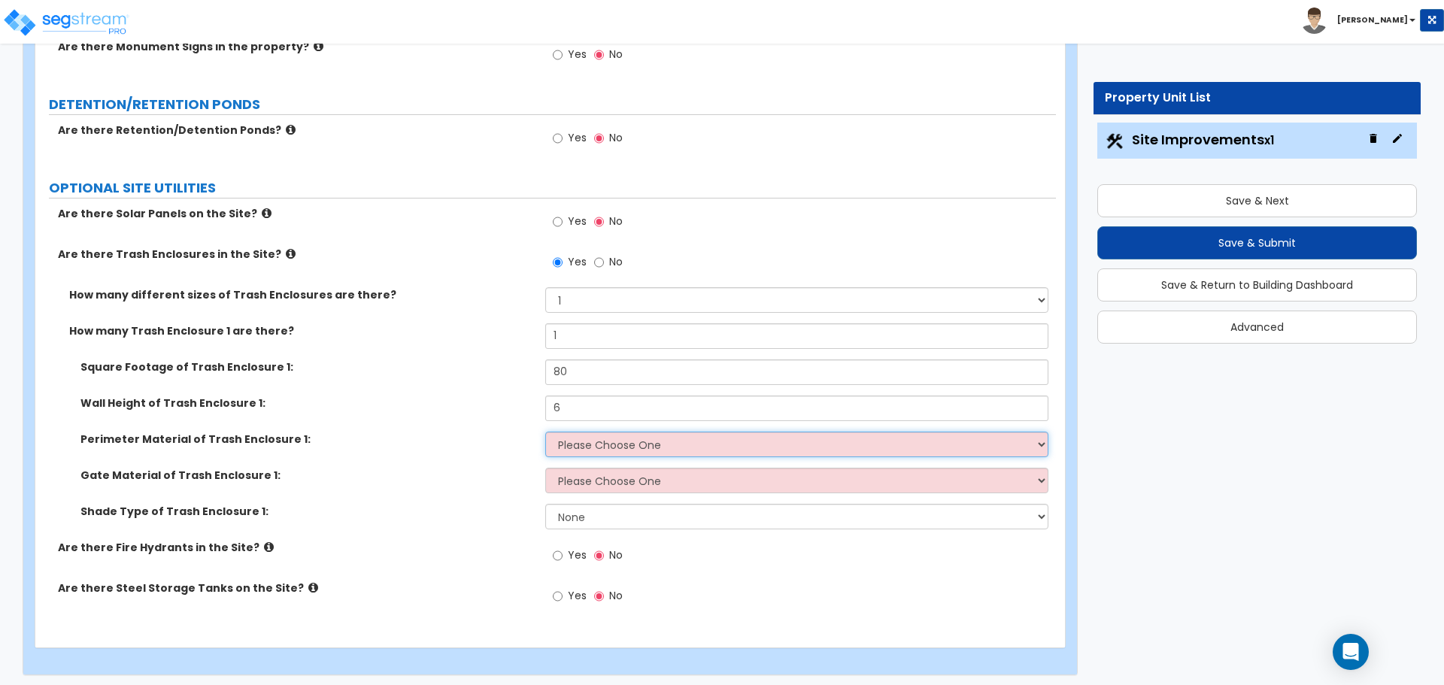
click at [595, 444] on select "Please Choose One Chain Link Wood Metal CMU" at bounding box center [796, 445] width 502 height 26
select select "2"
click at [545, 432] on select "Please Choose One Chain Link Wood Metal CMU" at bounding box center [796, 445] width 502 height 26
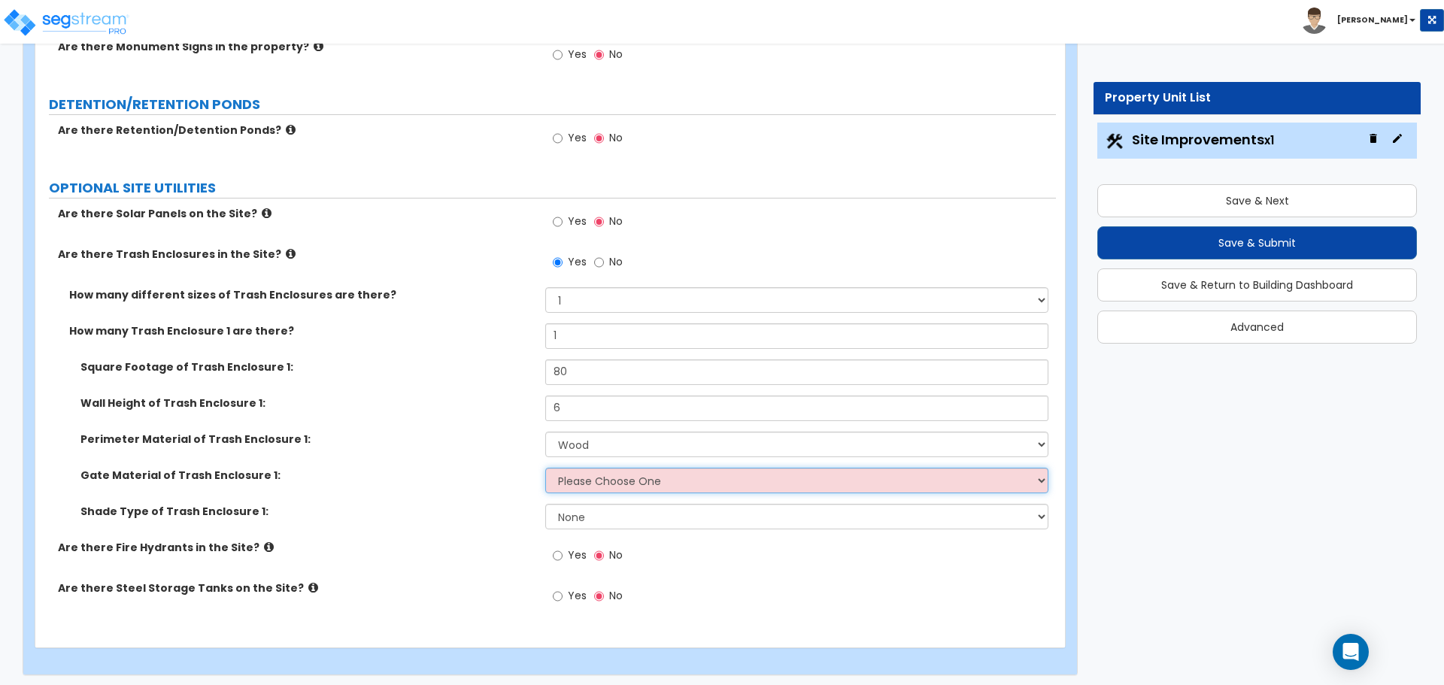
click at [625, 475] on select "Please Choose One Wood Metal" at bounding box center [796, 481] width 502 height 26
select select "1"
click at [545, 468] on select "Please Choose One Wood Metal" at bounding box center [796, 481] width 502 height 26
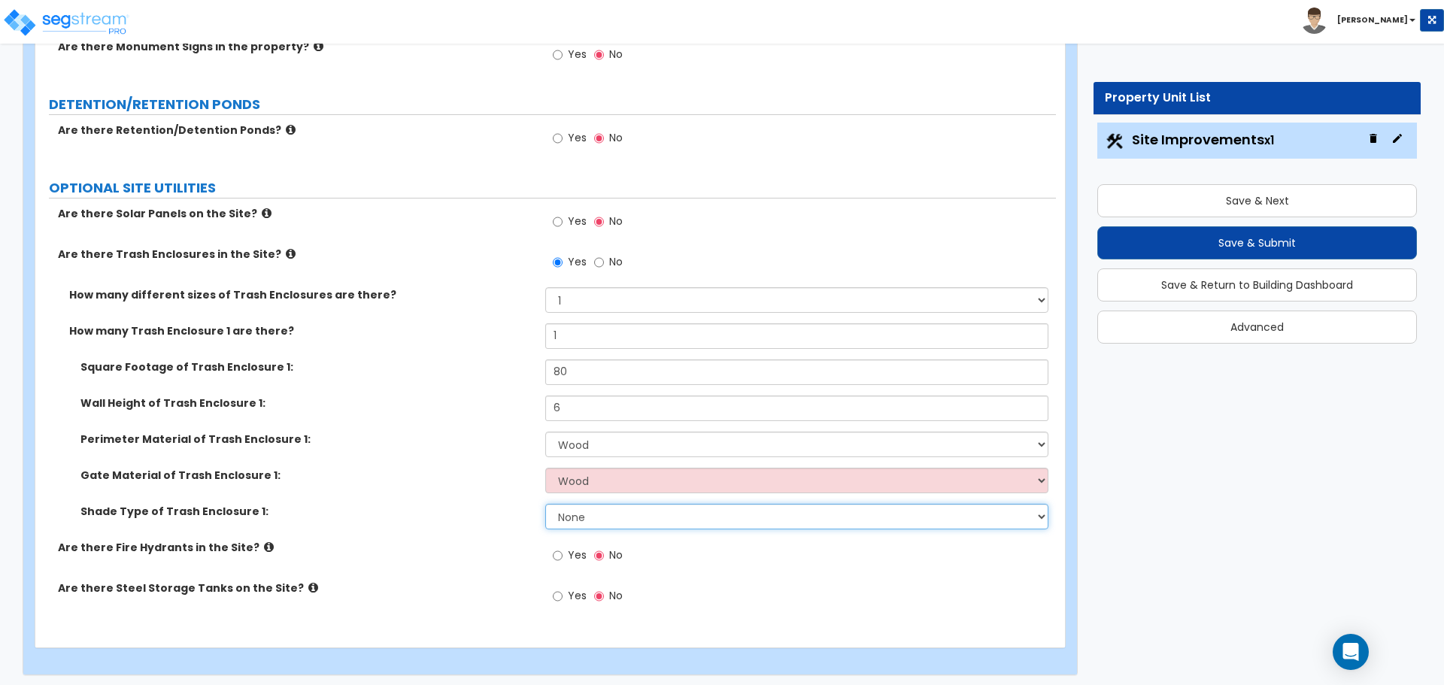
click at [620, 514] on select "None Roof Pergola" at bounding box center [796, 517] width 502 height 26
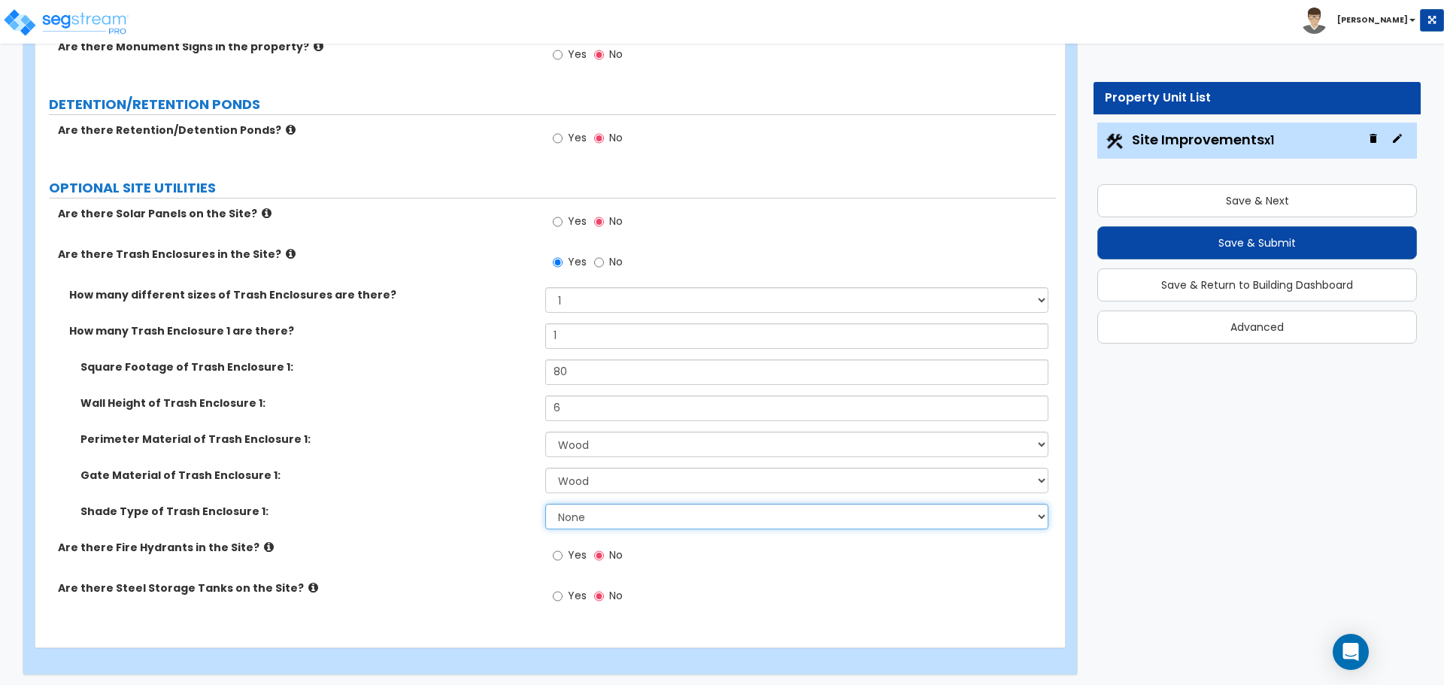
select select "1"
click at [545, 504] on select "None Roof Pergola" at bounding box center [796, 517] width 502 height 26
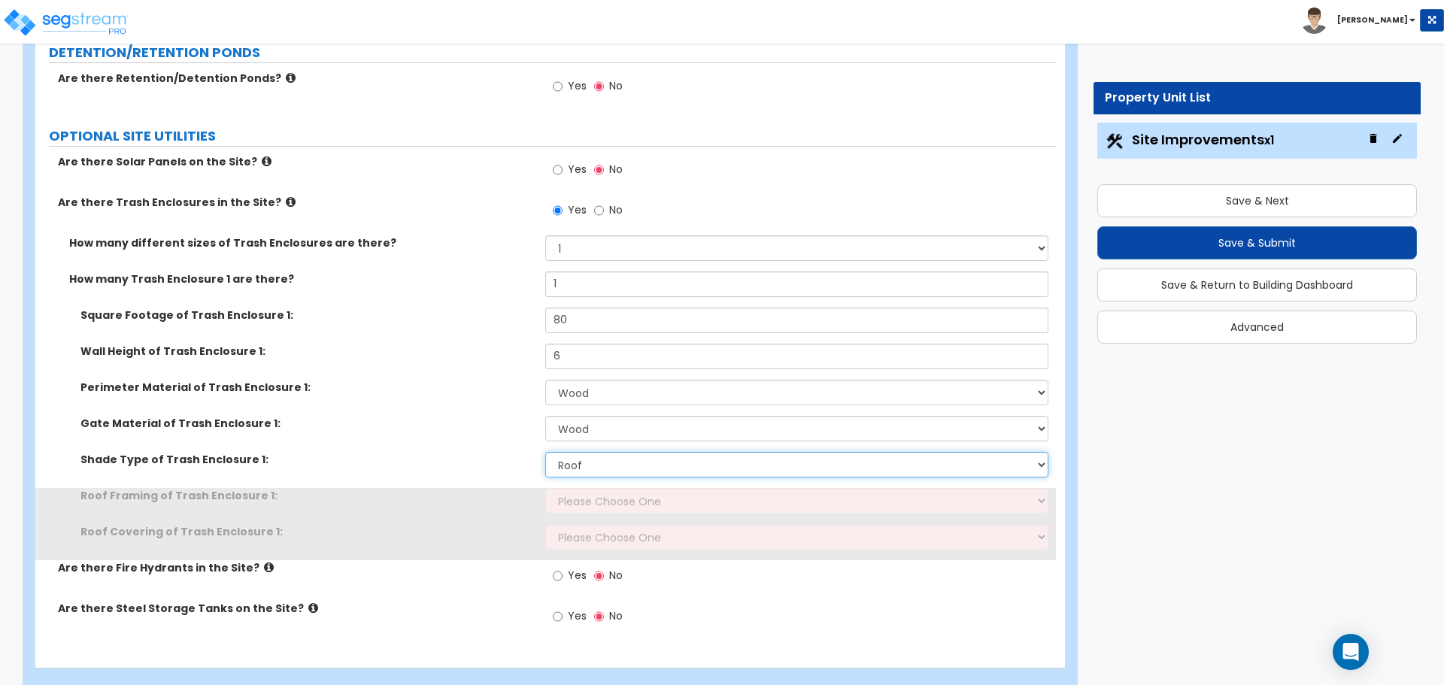
scroll to position [2407, 0]
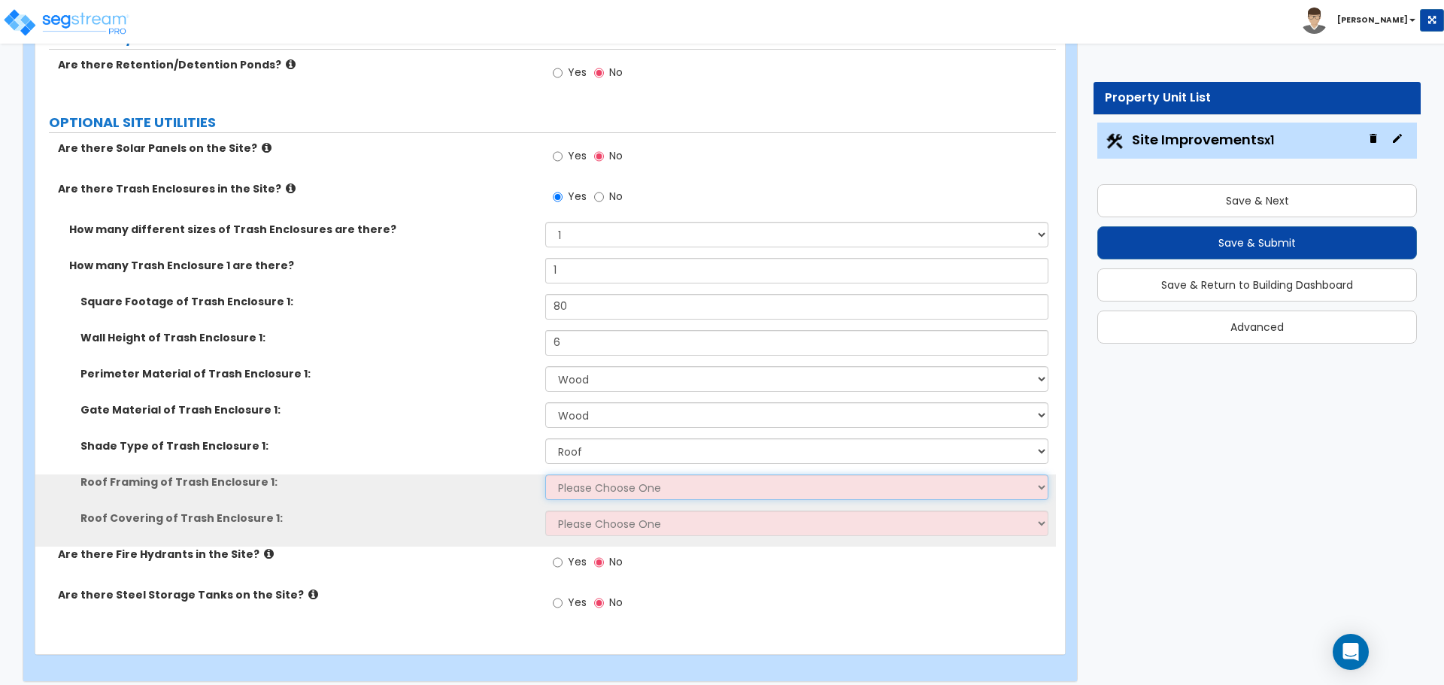
click at [618, 478] on select "Please Choose One Wood Framing Metal Framing" at bounding box center [796, 488] width 502 height 26
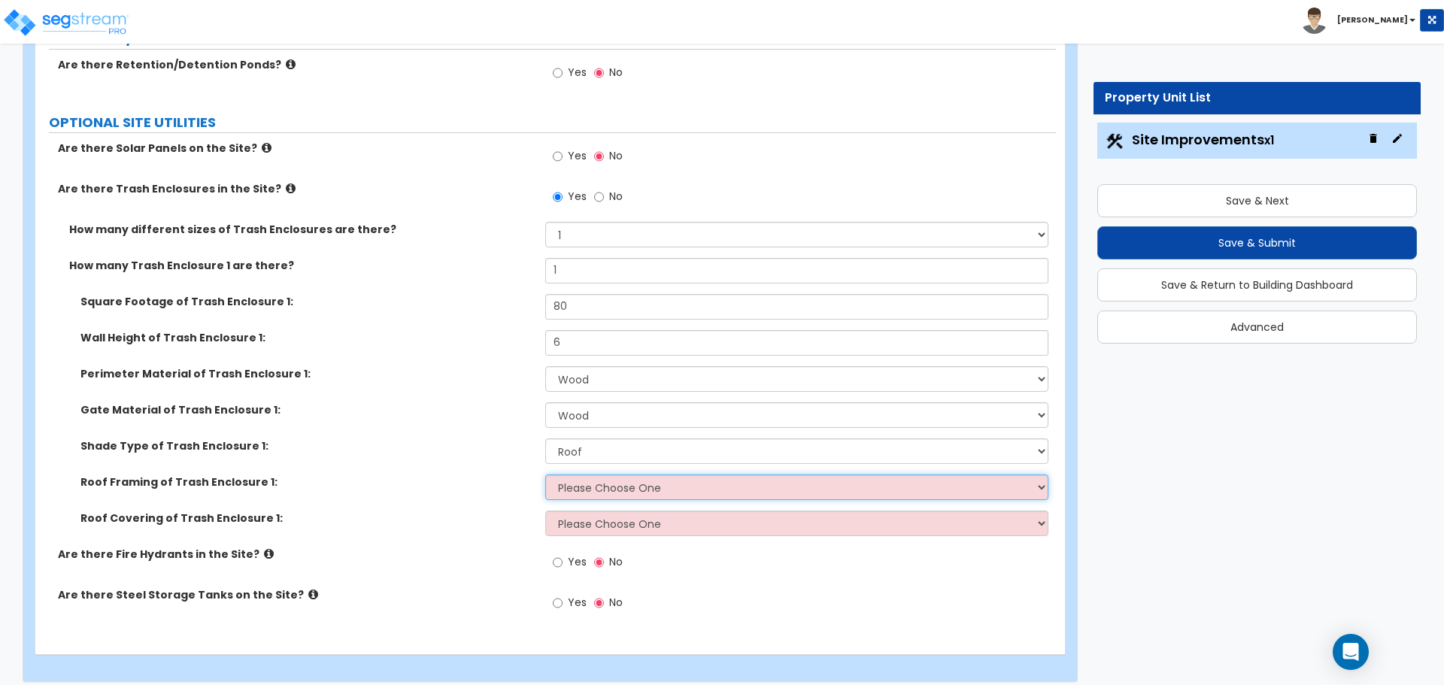
select select "1"
click at [545, 475] on select "Please Choose One Wood Framing Metal Framing" at bounding box center [796, 488] width 502 height 26
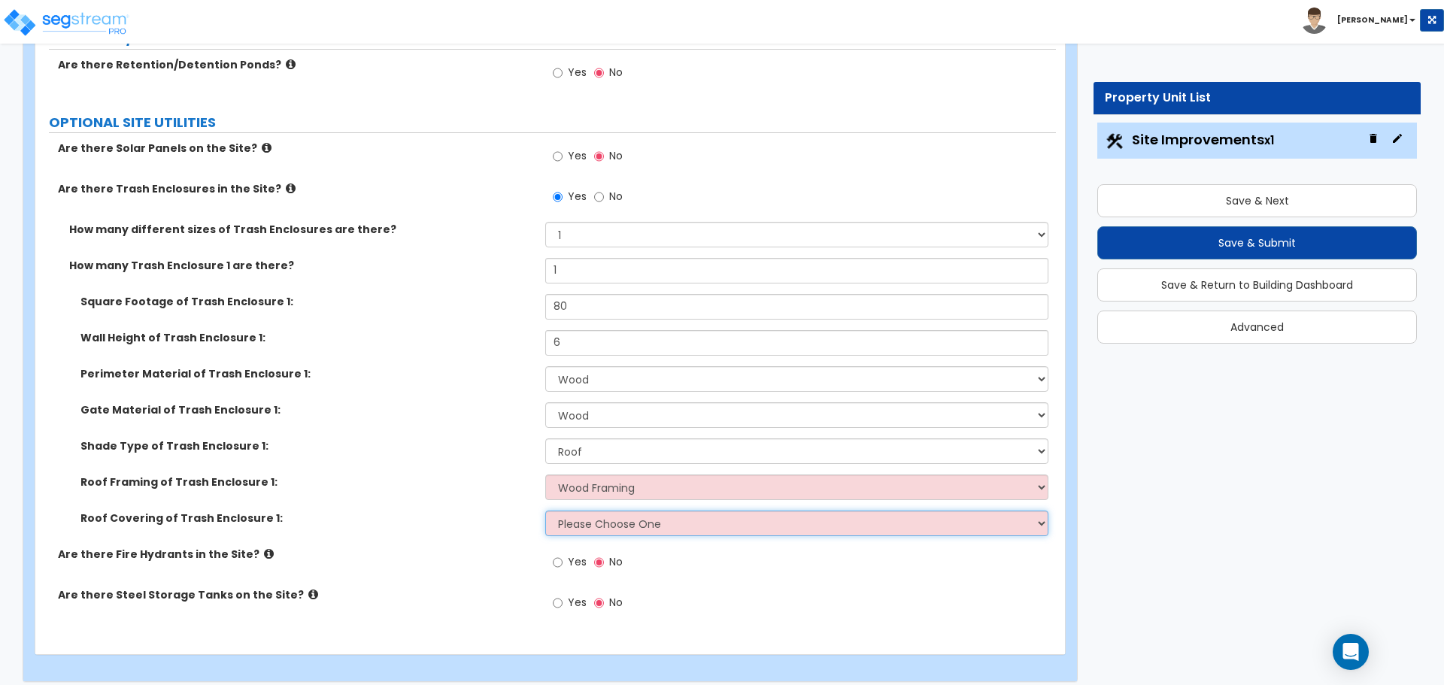
drag, startPoint x: 618, startPoint y: 478, endPoint x: 651, endPoint y: 526, distance: 58.6
click at [651, 526] on select "Please Choose One Metal Roof Asphalt Shingles Clay Tiles Corrugated Fiberglass" at bounding box center [796, 524] width 502 height 26
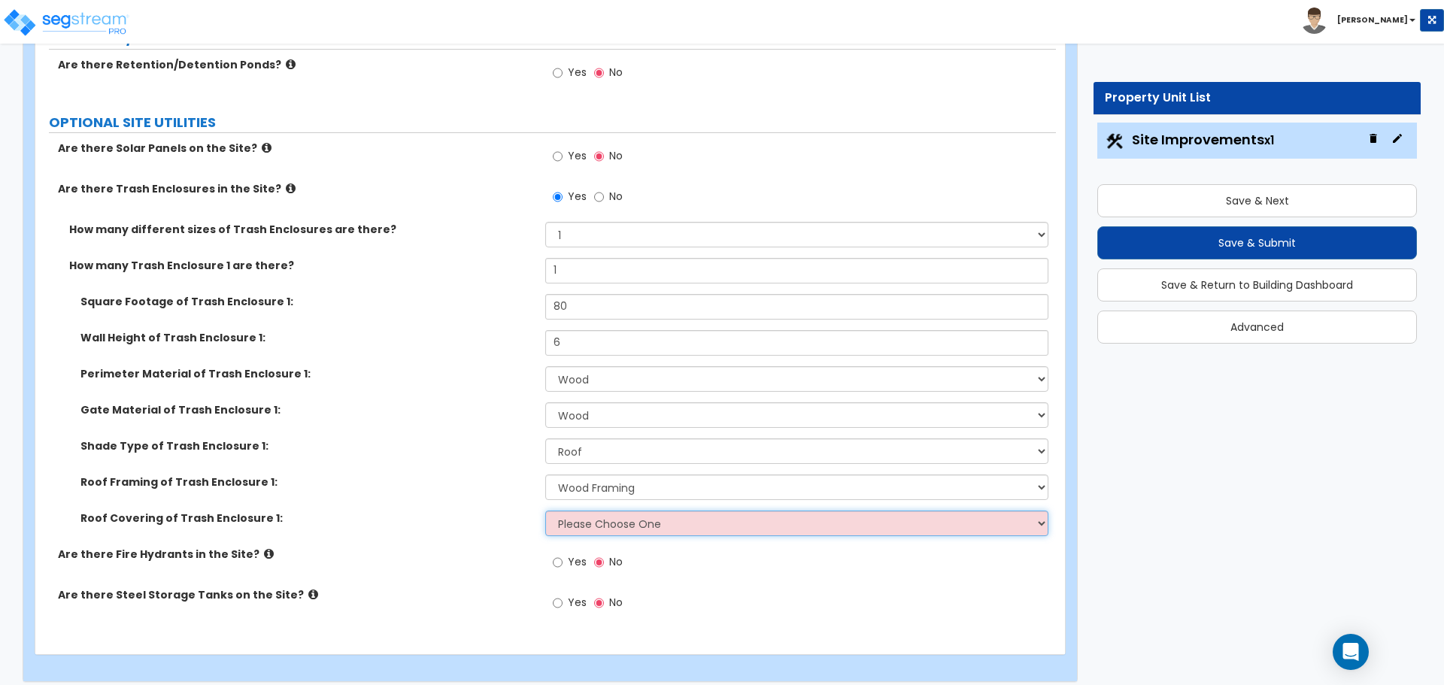
select select "1"
click at [545, 511] on select "Please Choose One Metal Roof Asphalt Shingles Clay Tiles Corrugated Fiberglass" at bounding box center [796, 524] width 502 height 26
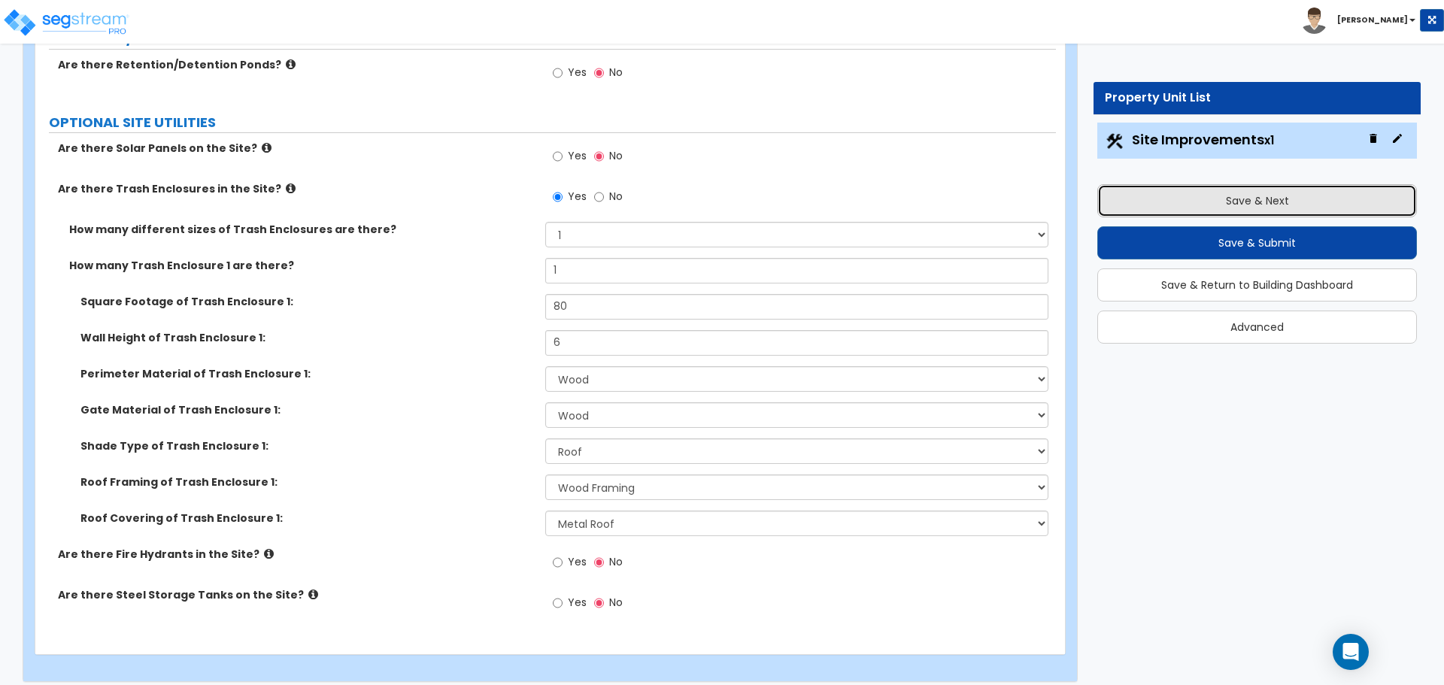
click at [1135, 184] on button "Save & Next" at bounding box center [1257, 200] width 320 height 33
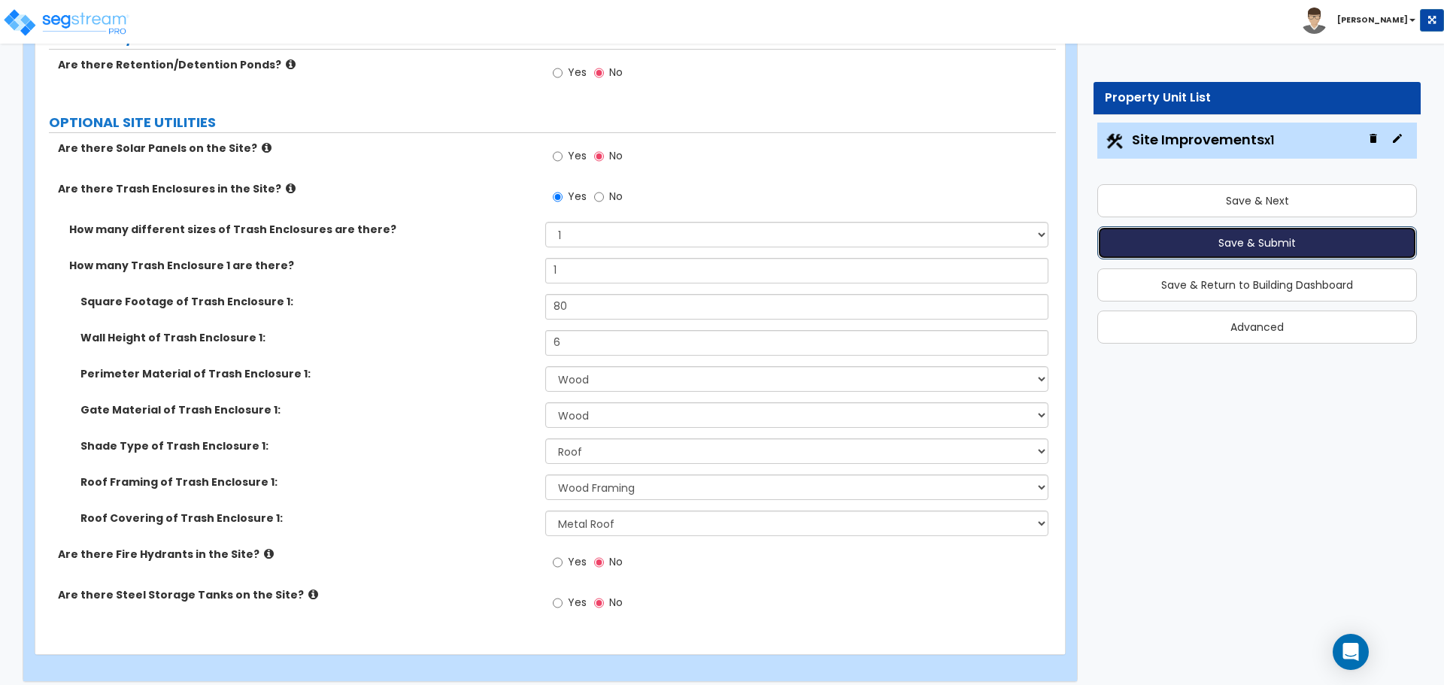
click at [1142, 245] on button "Save & Submit" at bounding box center [1257, 242] width 320 height 33
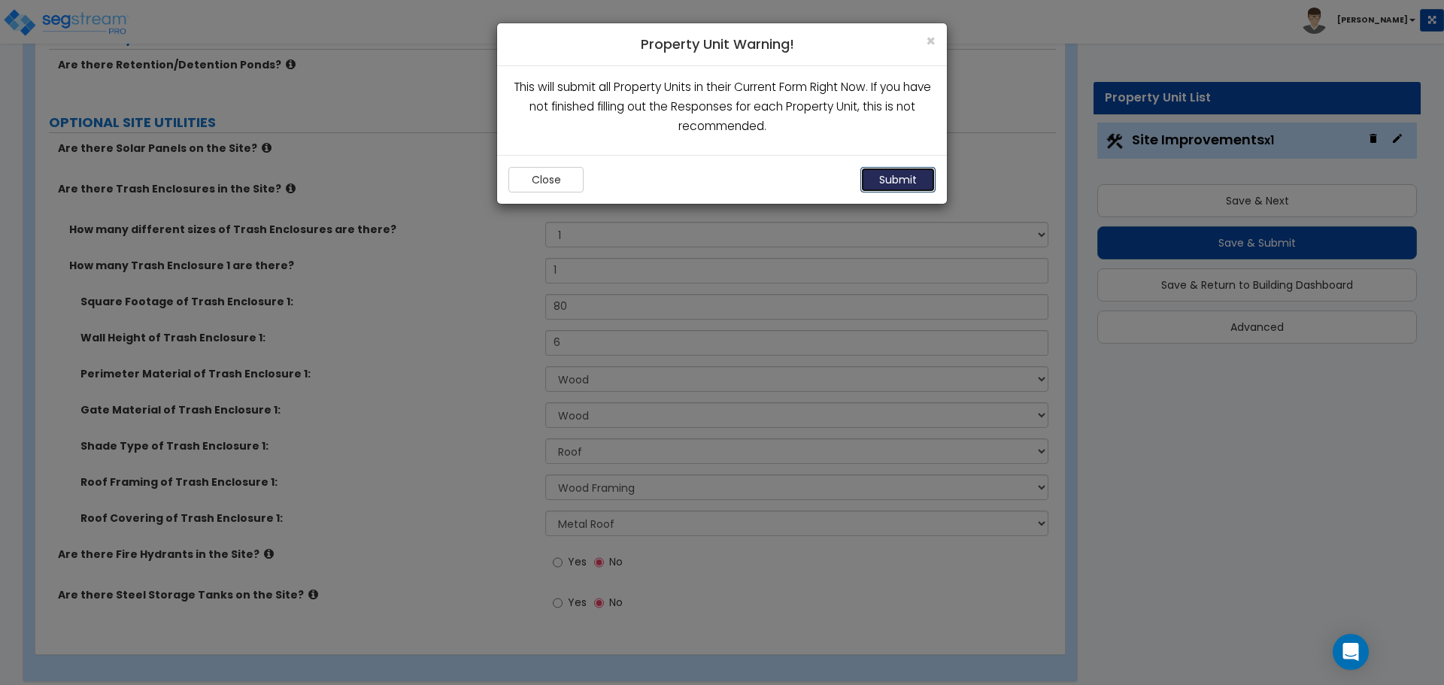
click at [895, 187] on button "Submit" at bounding box center [897, 180] width 75 height 26
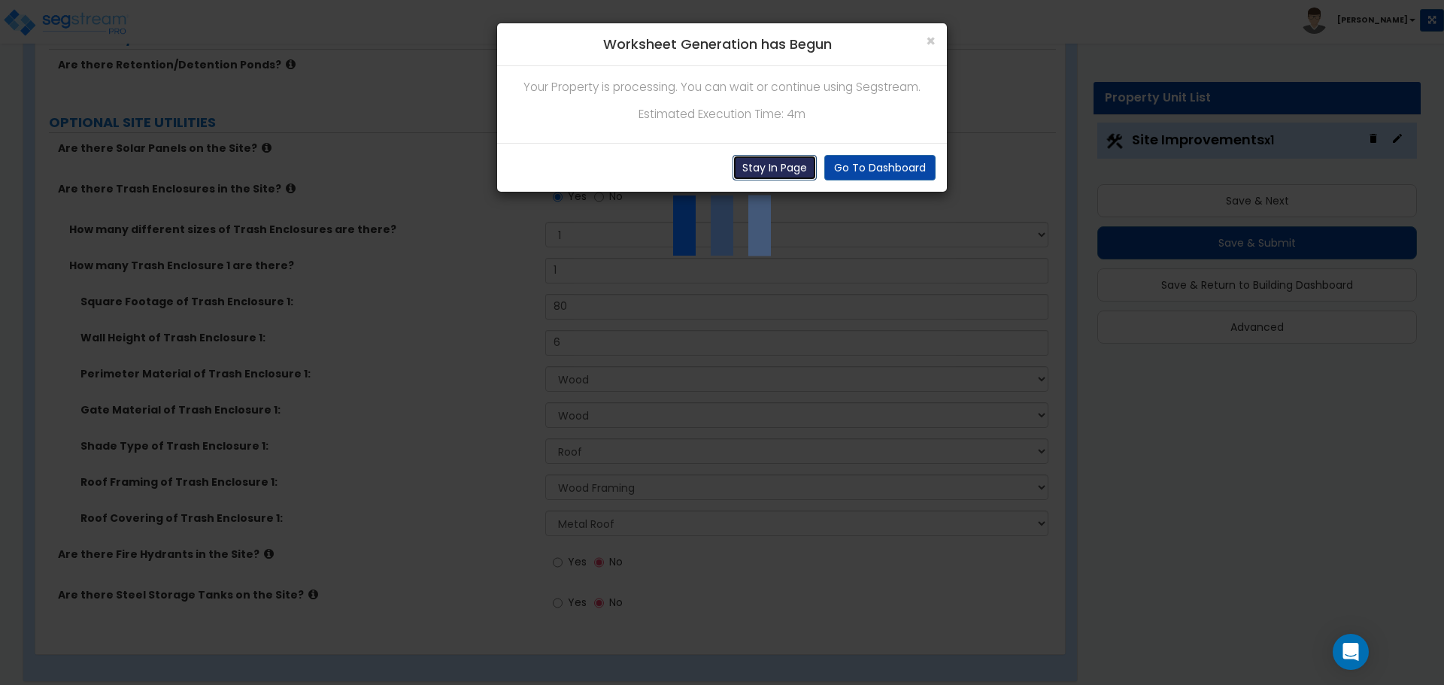
click at [780, 160] on button "Stay In Page" at bounding box center [775, 168] width 84 height 26
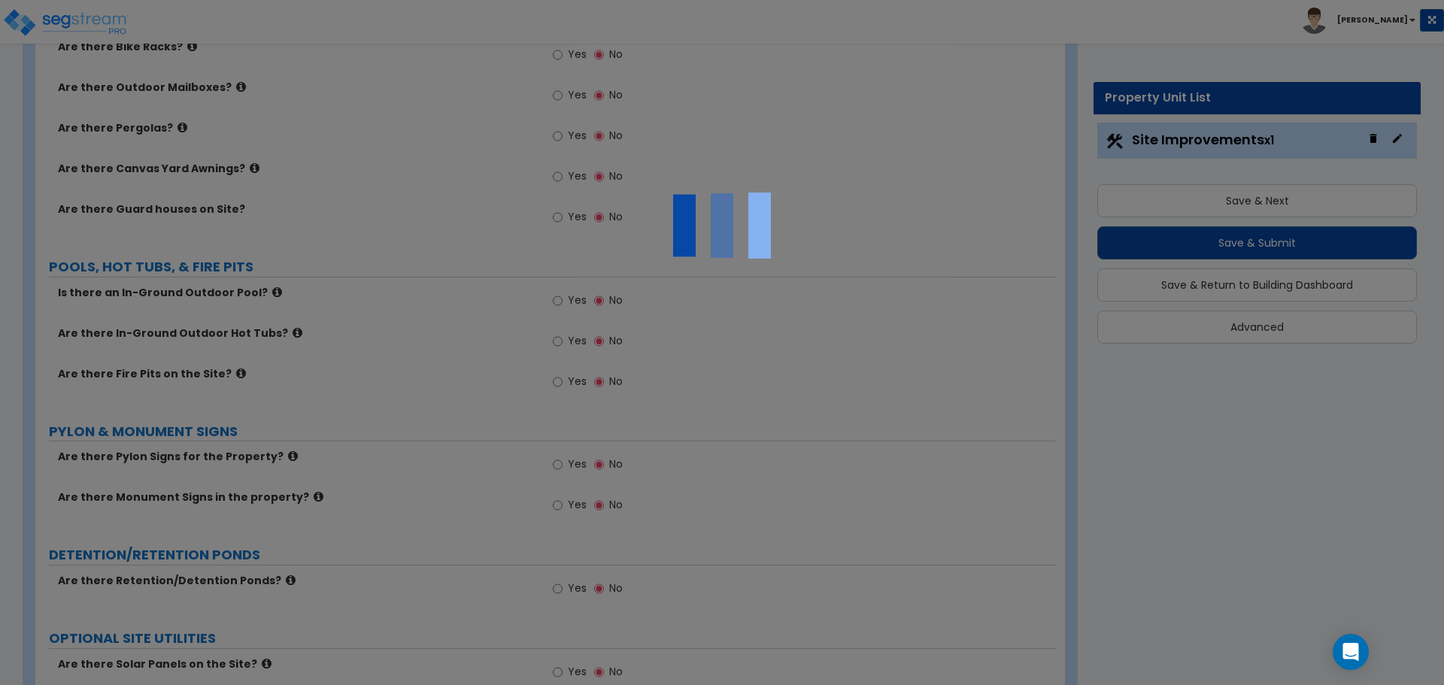
scroll to position [1877, 0]
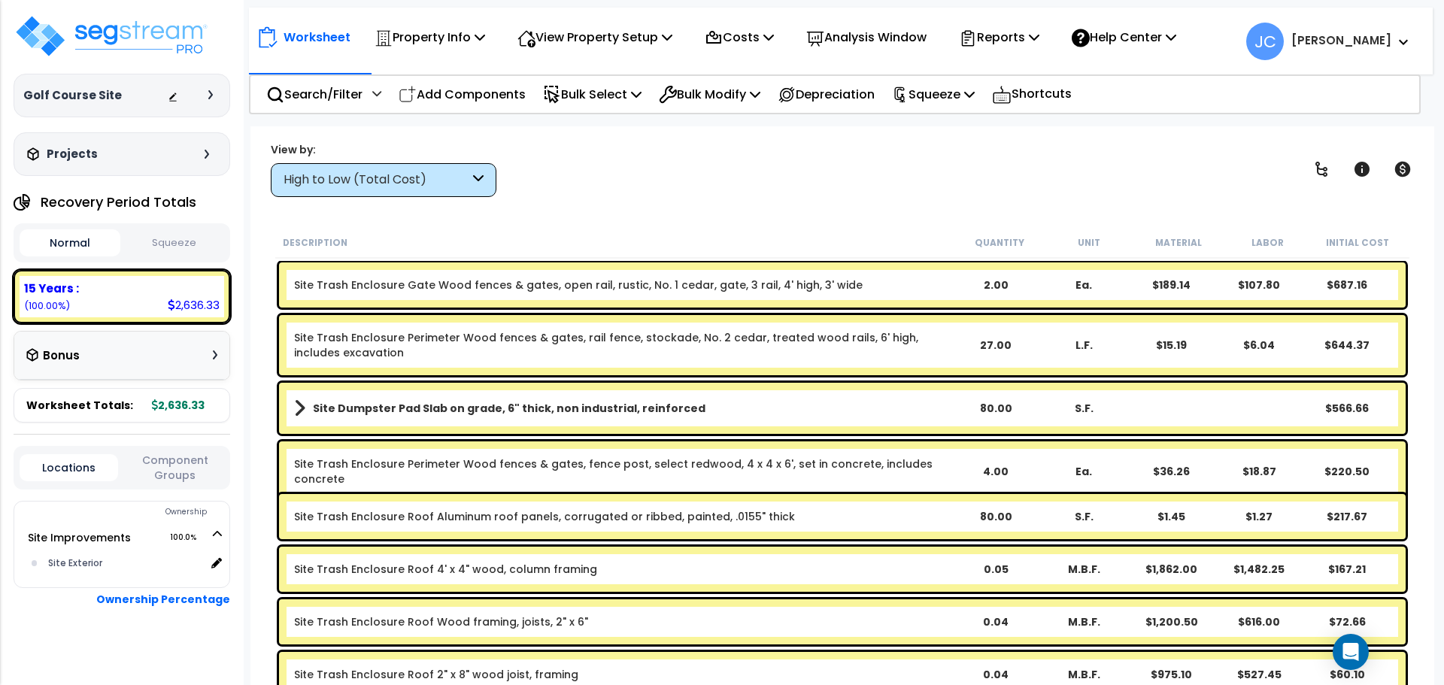
click at [471, 174] on div "High to Low (Total Cost)" at bounding box center [384, 180] width 226 height 34
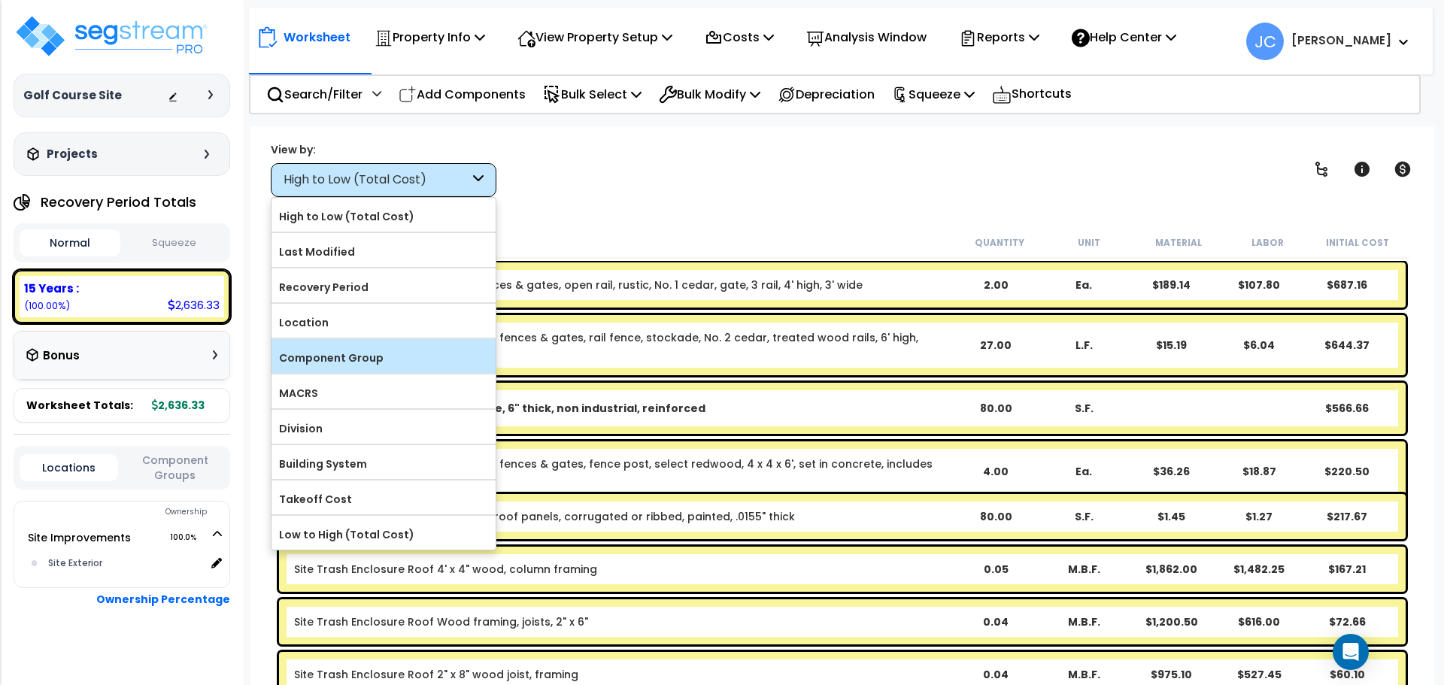
click at [383, 347] on label "Component Group" at bounding box center [383, 358] width 224 height 23
click at [0, 0] on input "Component Group" at bounding box center [0, 0] width 0 height 0
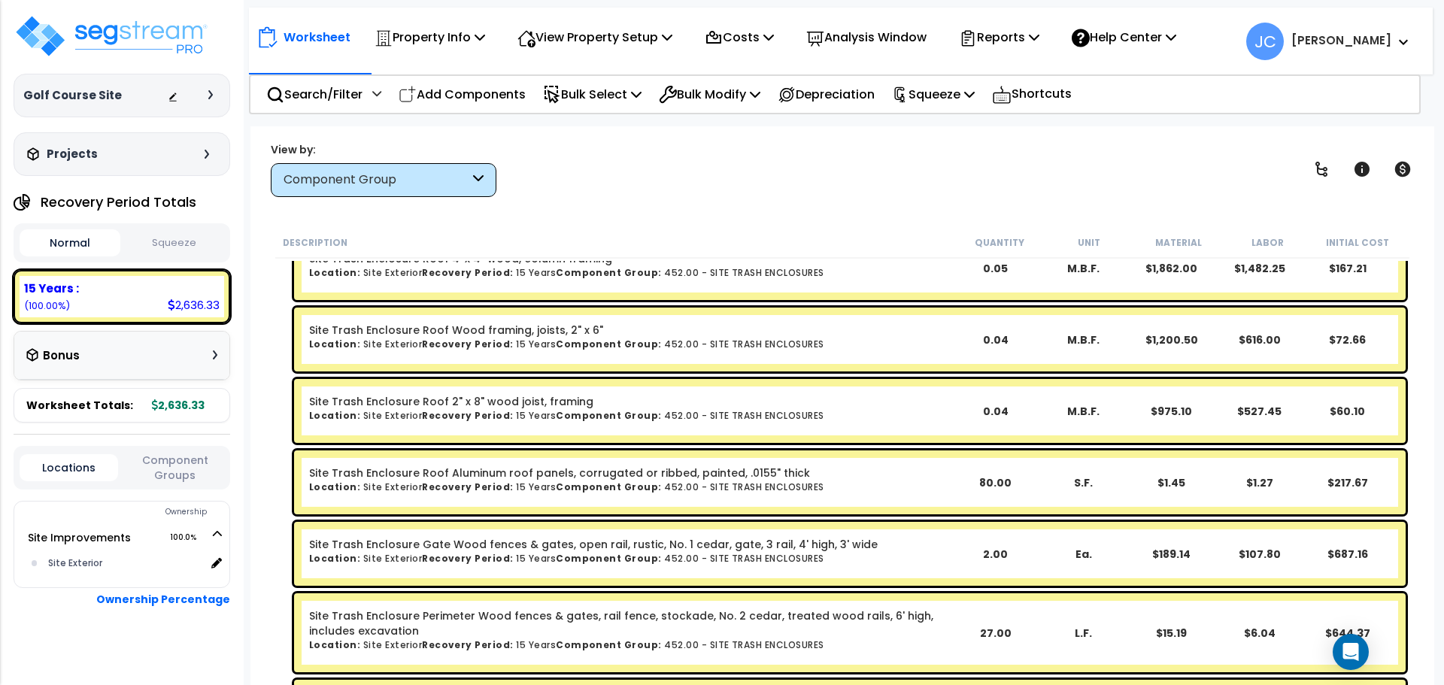
scroll to position [253, 0]
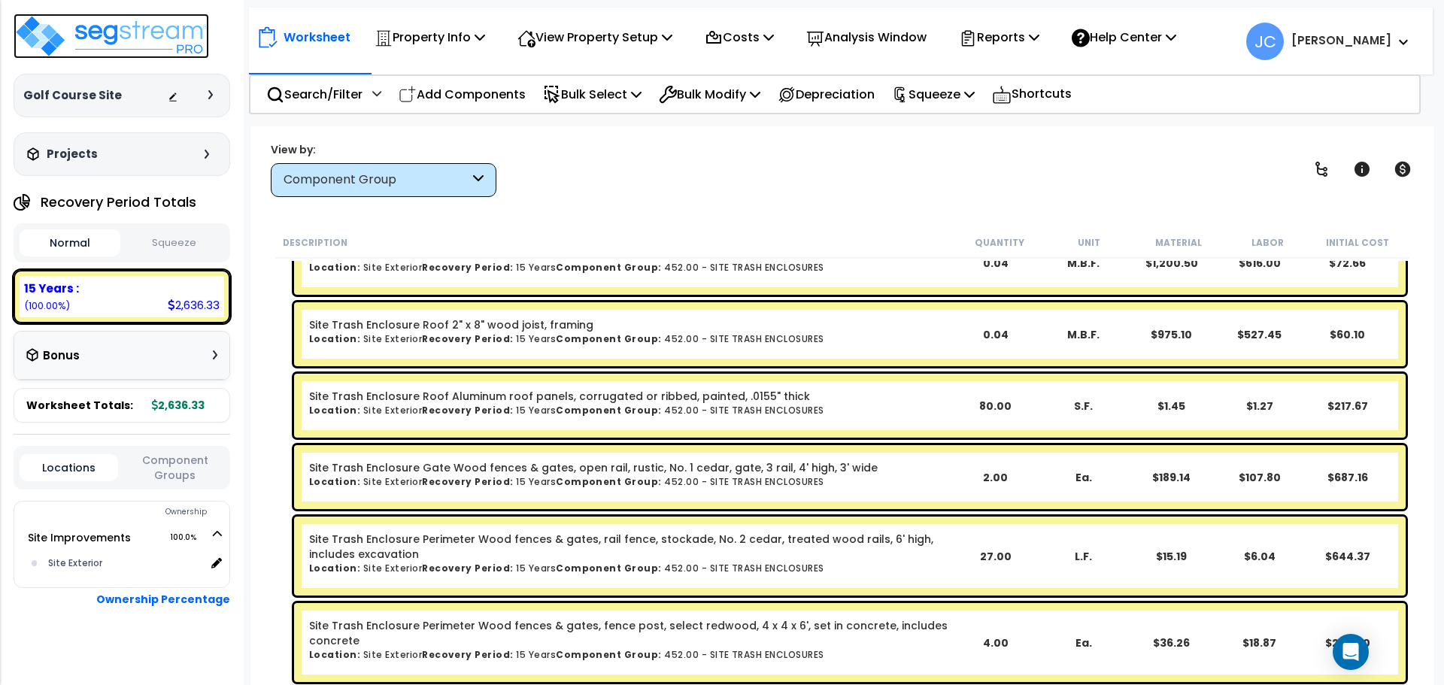
click at [162, 48] on img at bounding box center [112, 36] width 196 height 45
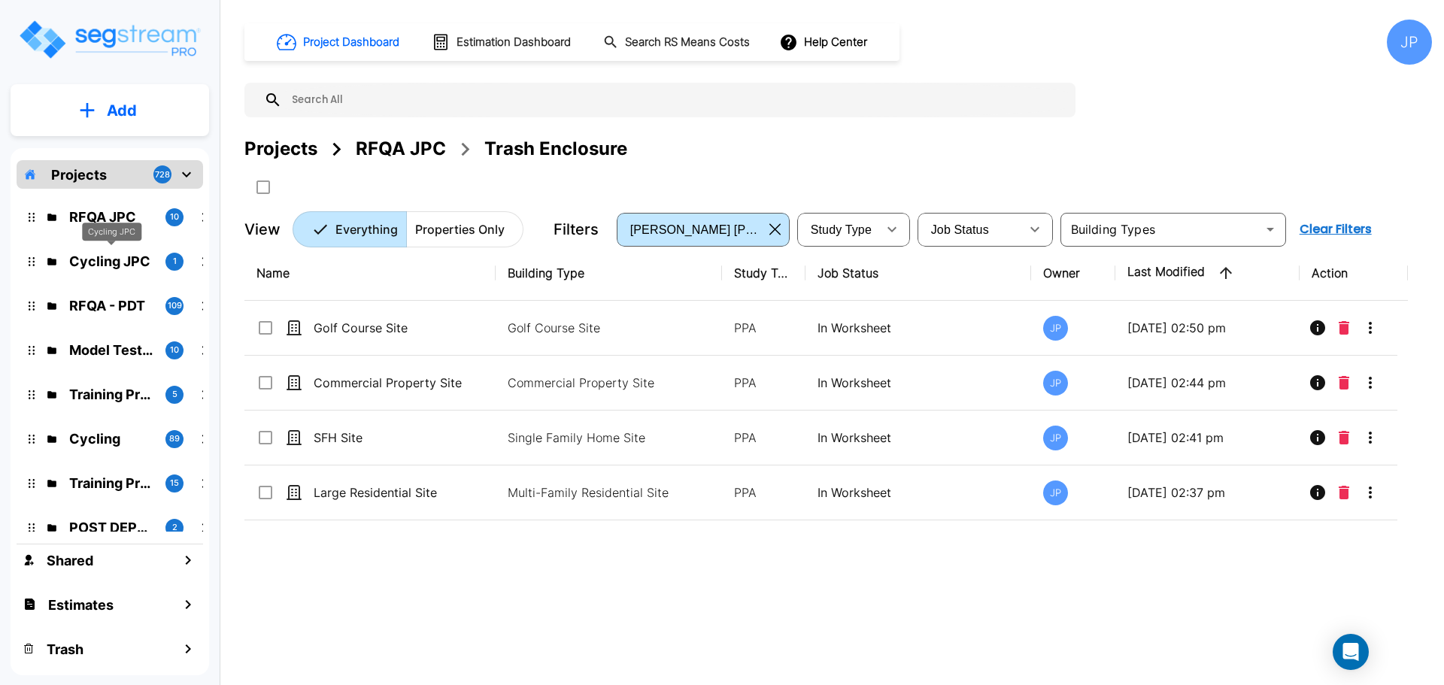
click at [117, 265] on p "Cycling JPC" at bounding box center [111, 261] width 84 height 20
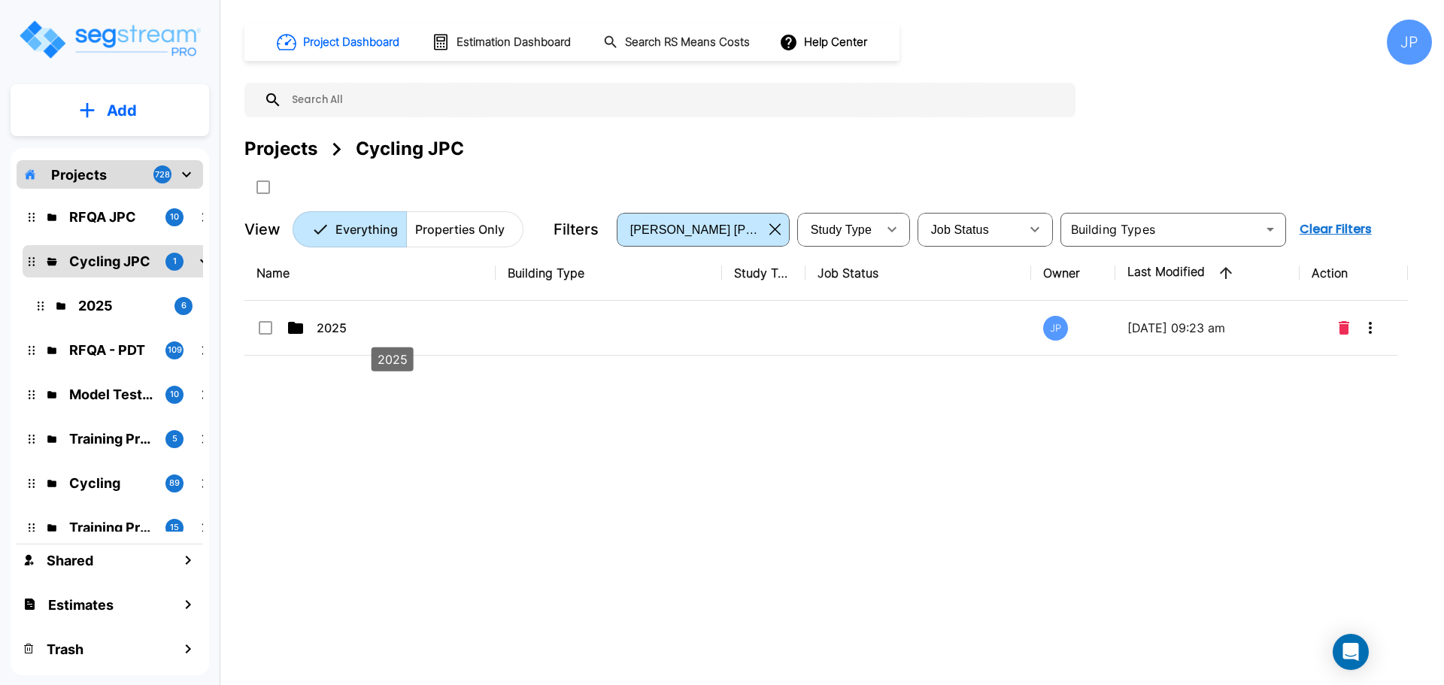
click at [366, 325] on p "2025" at bounding box center [392, 328] width 150 height 18
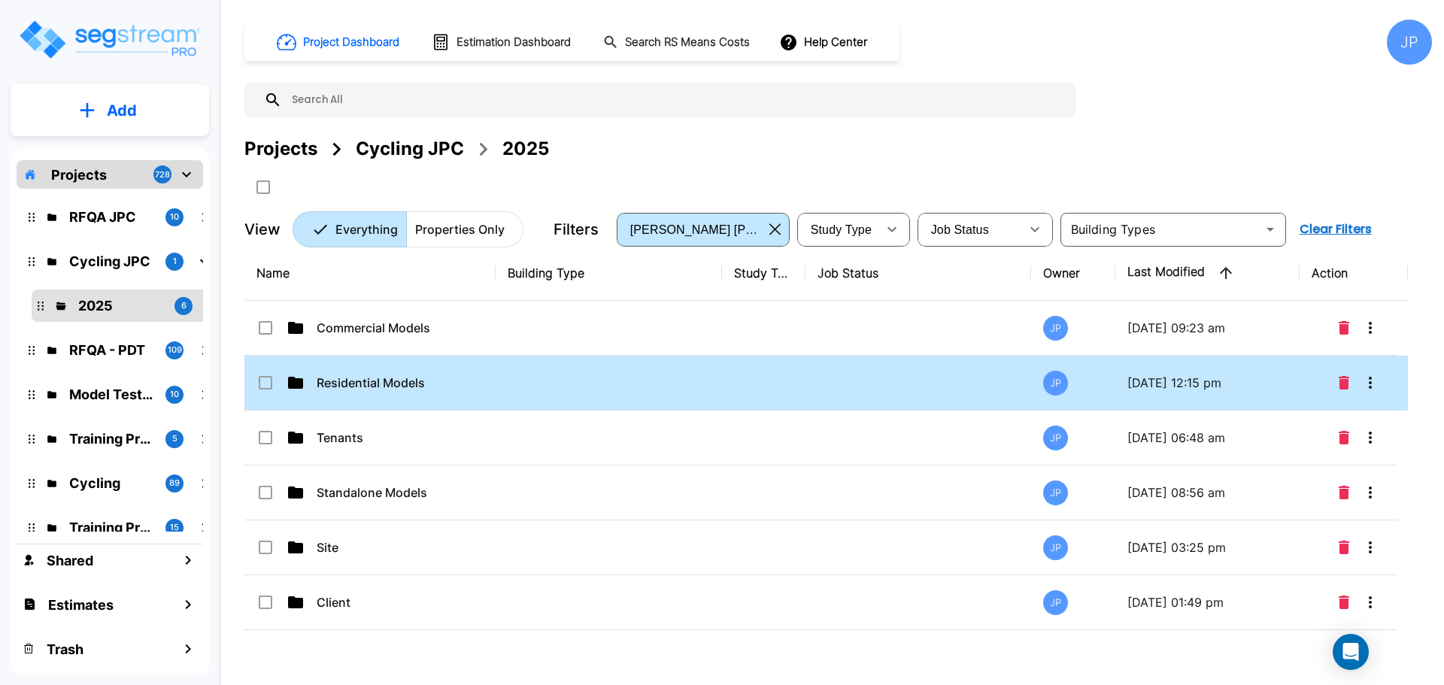
click at [545, 383] on td at bounding box center [609, 383] width 226 height 55
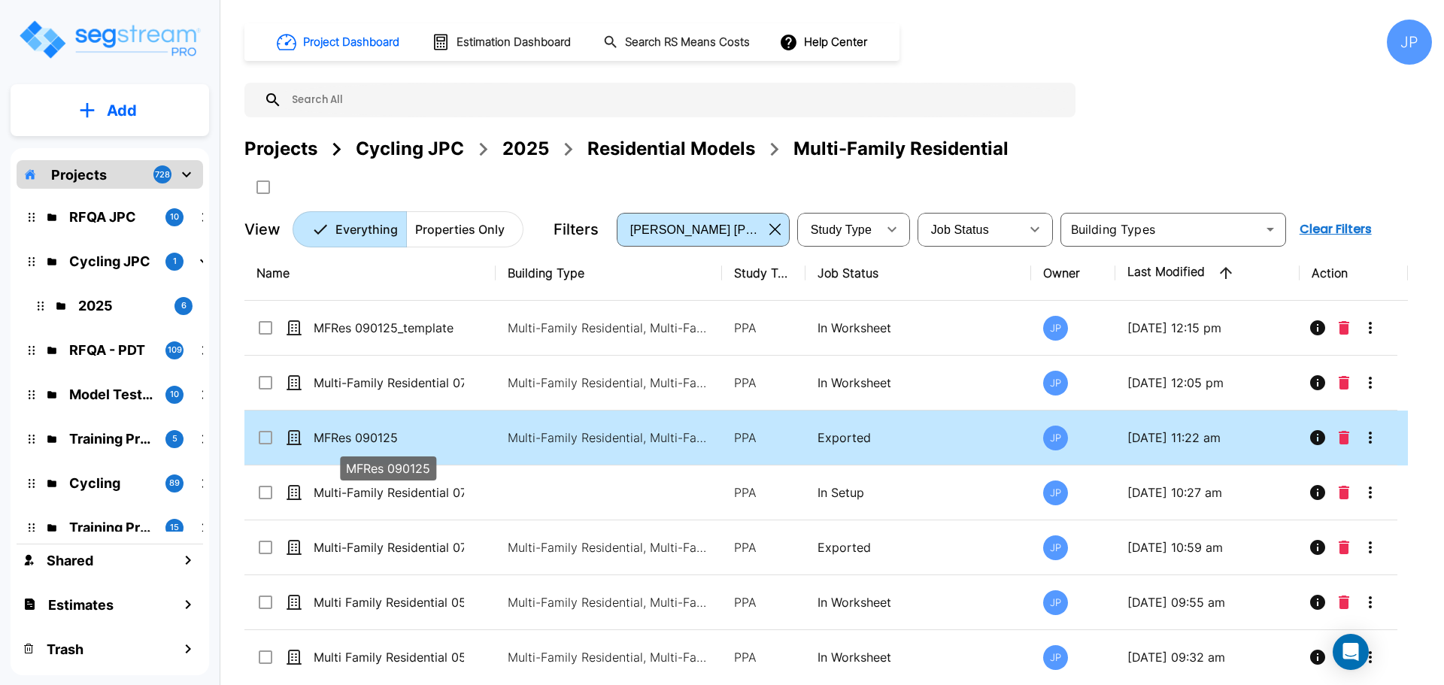
click at [413, 437] on p "MFRes 090125" at bounding box center [389, 438] width 150 height 18
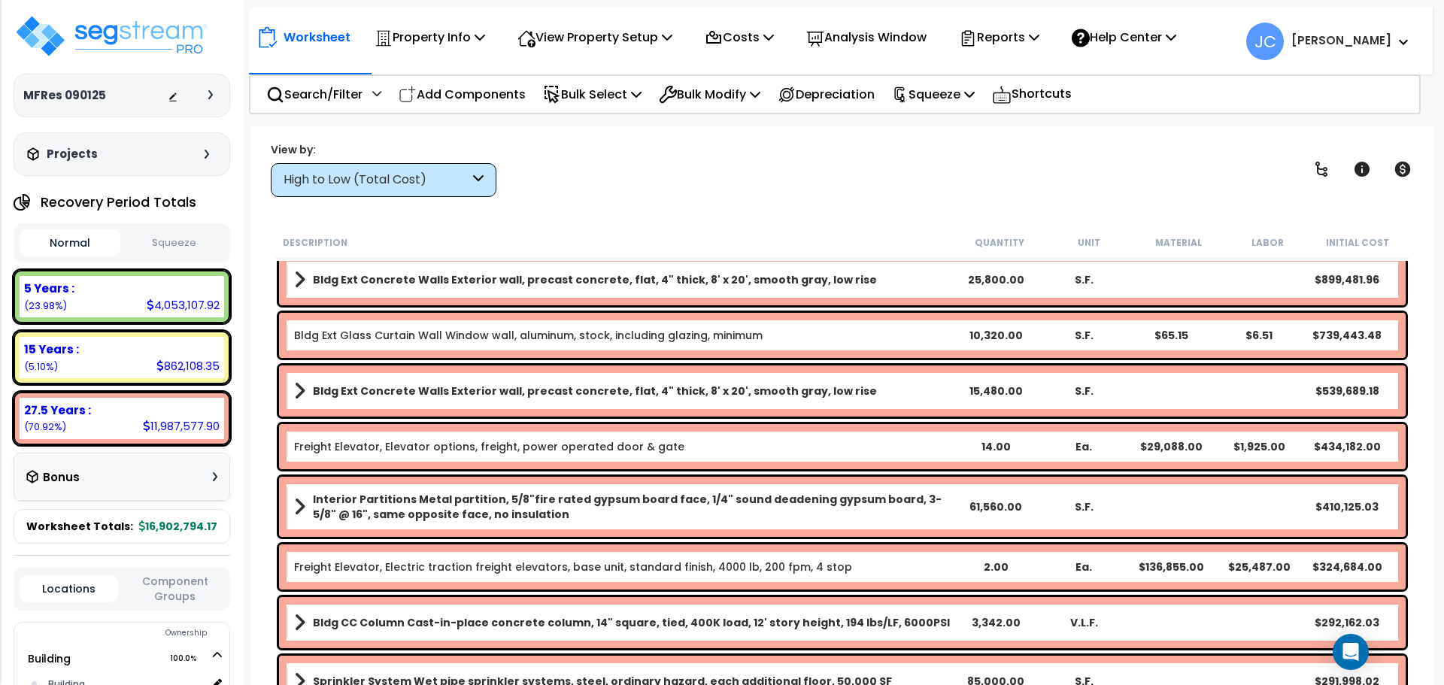
scroll to position [79, 0]
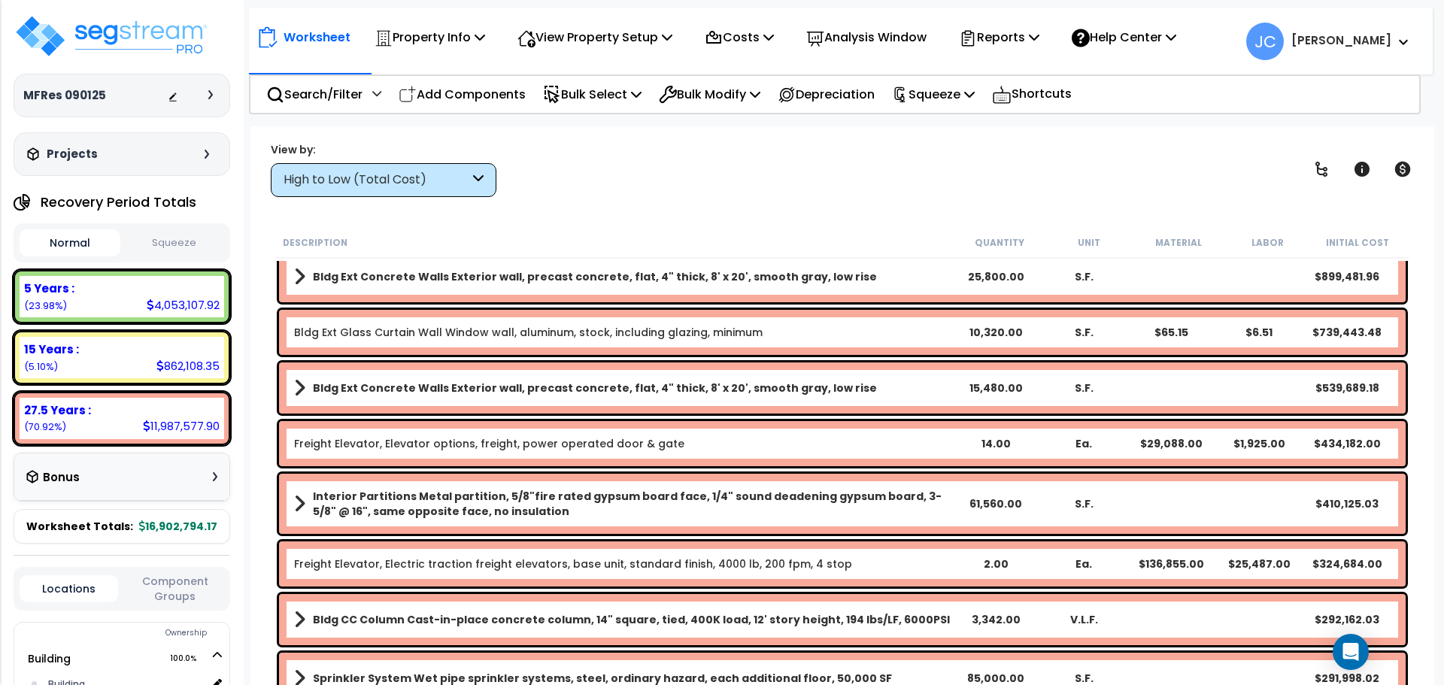
click at [461, 176] on div "High to Low (Total Cost)" at bounding box center [377, 179] width 186 height 17
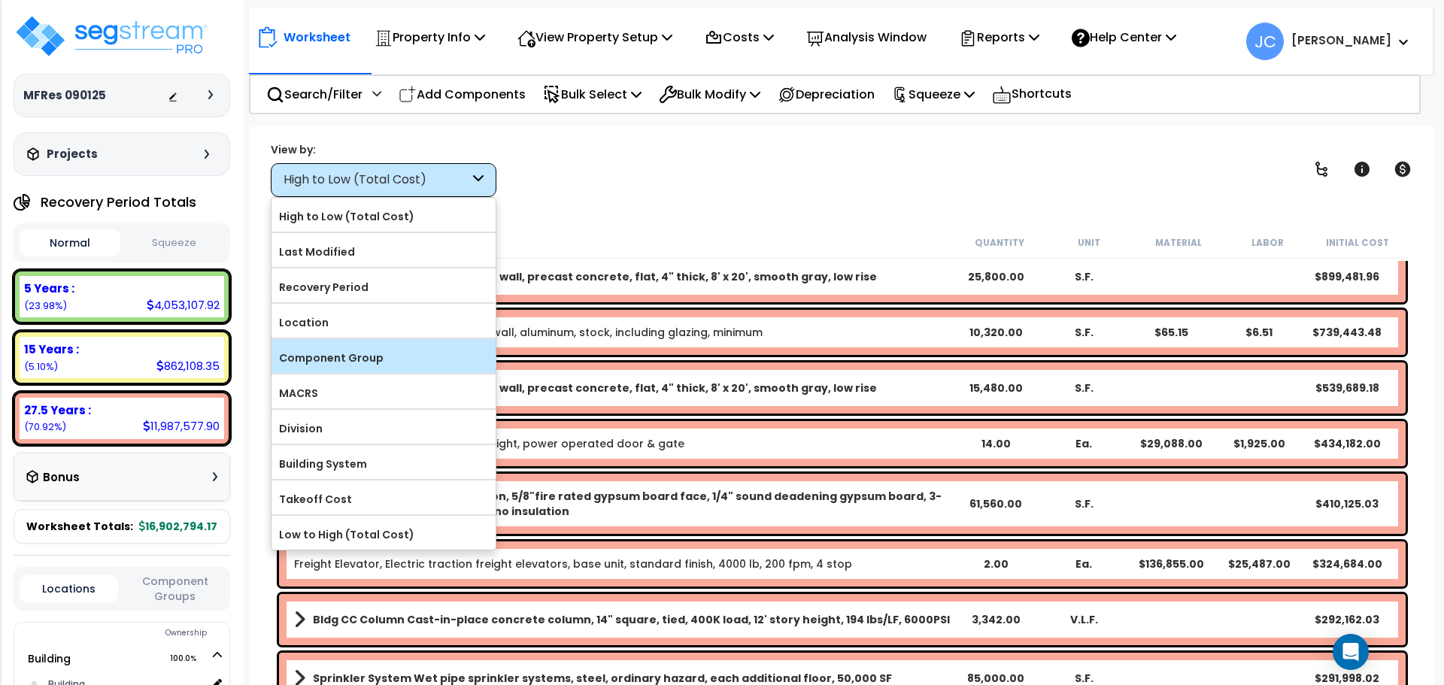
click at [399, 347] on label "Component Group" at bounding box center [383, 358] width 224 height 23
click at [0, 0] on input "Component Group" at bounding box center [0, 0] width 0 height 0
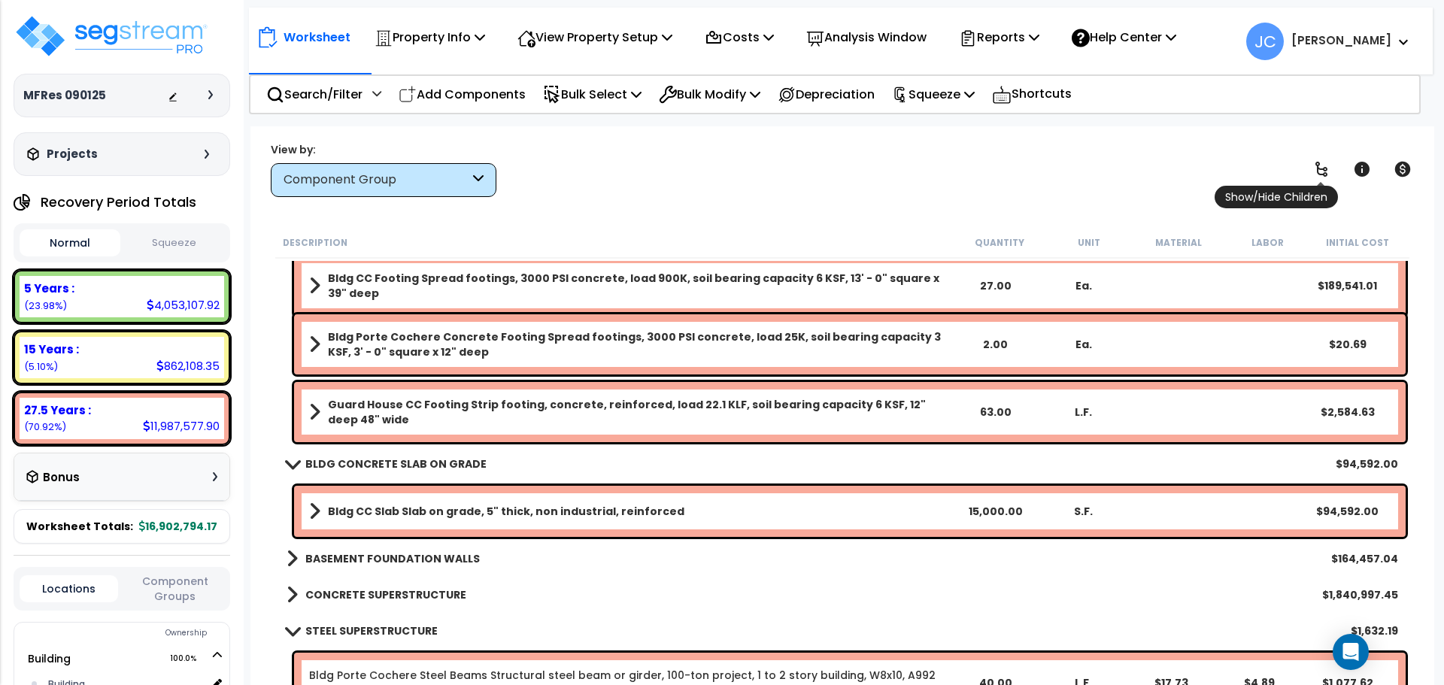
click at [1315, 176] on icon at bounding box center [1321, 169] width 18 height 18
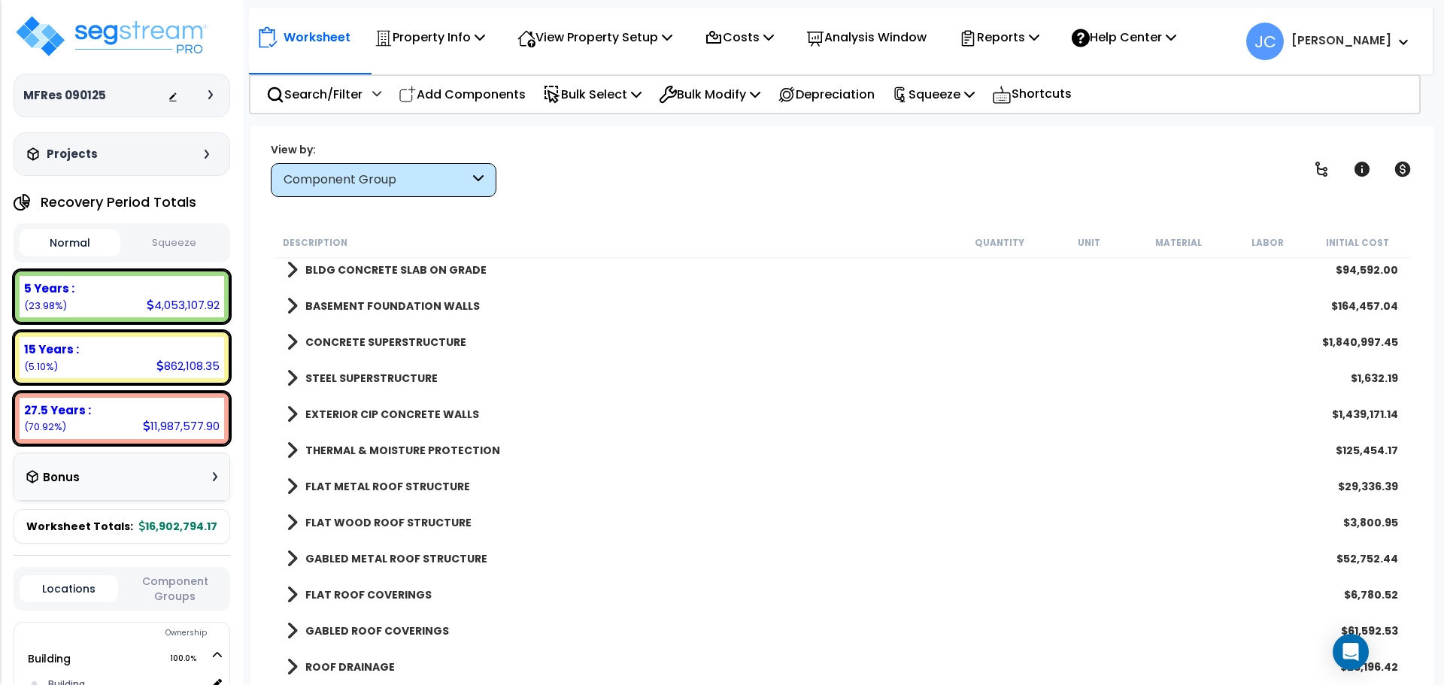
scroll to position [0, 0]
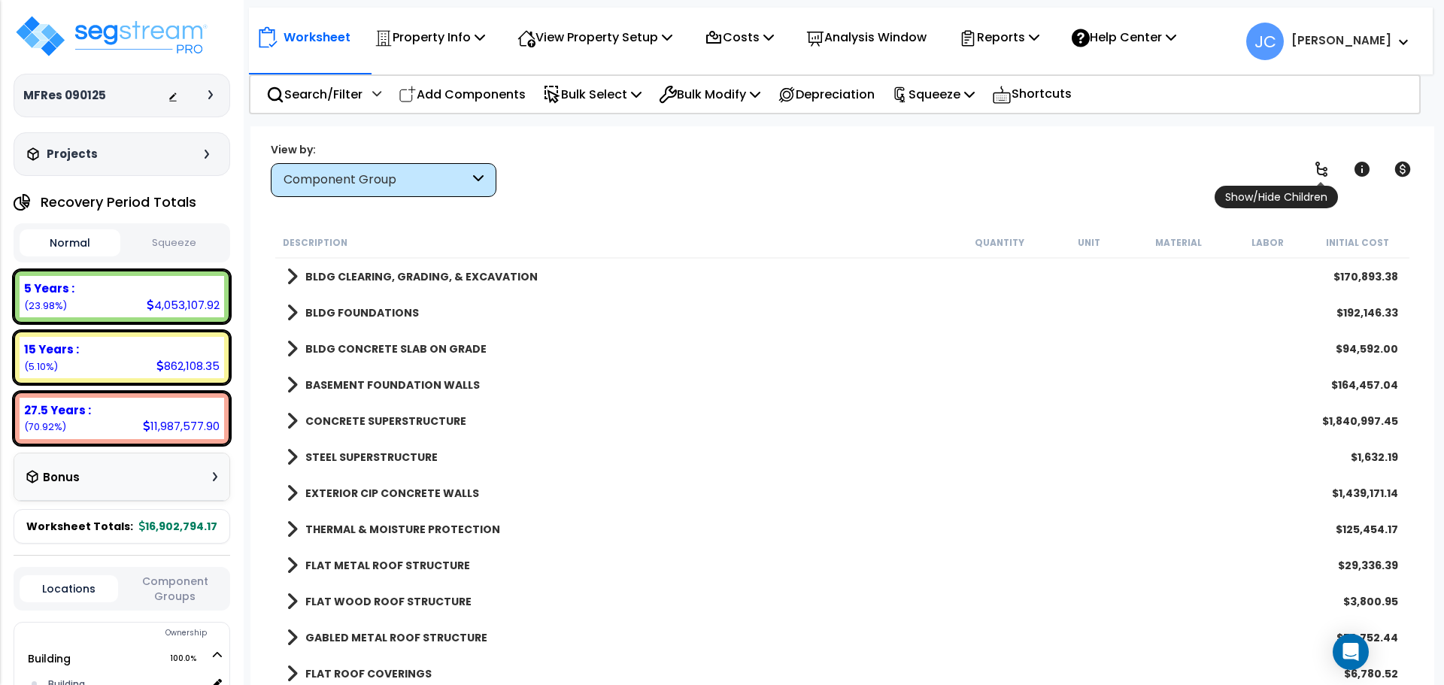
click at [1319, 164] on icon at bounding box center [1321, 169] width 12 height 15
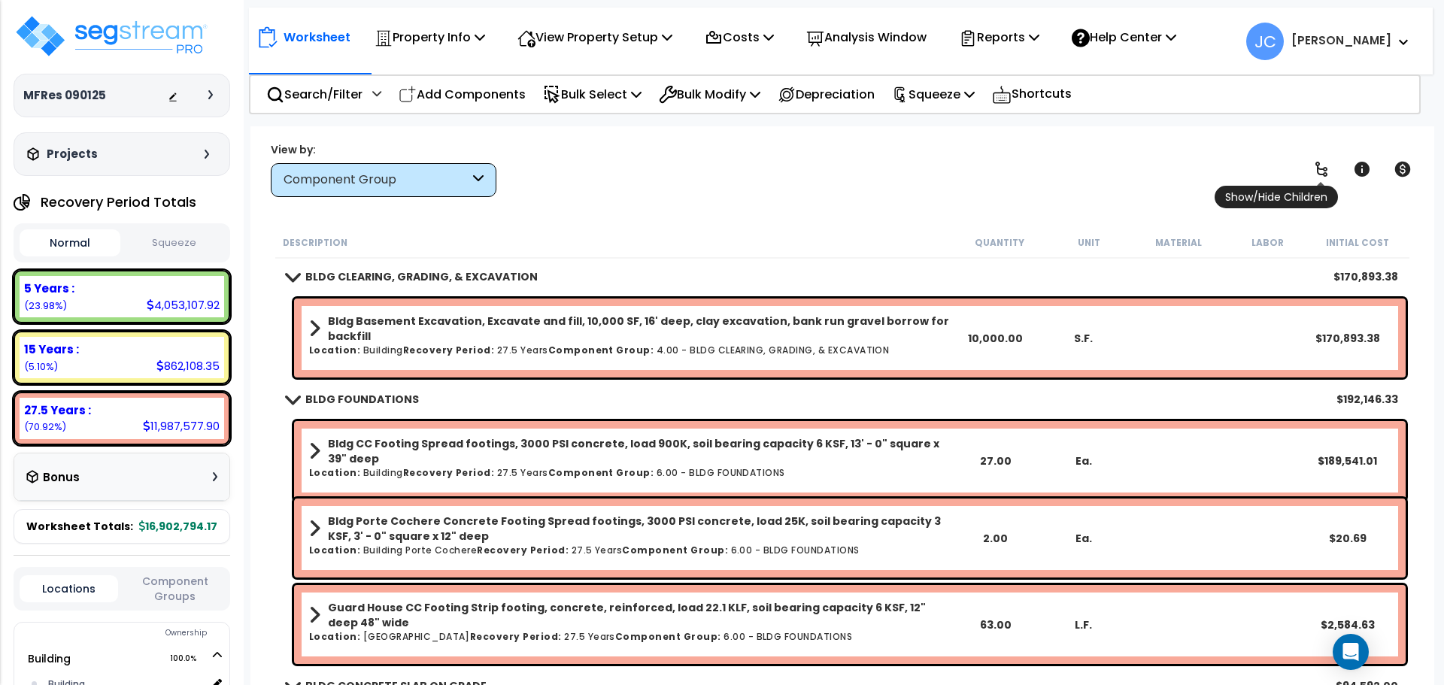
click at [1318, 171] on icon at bounding box center [1321, 169] width 12 height 15
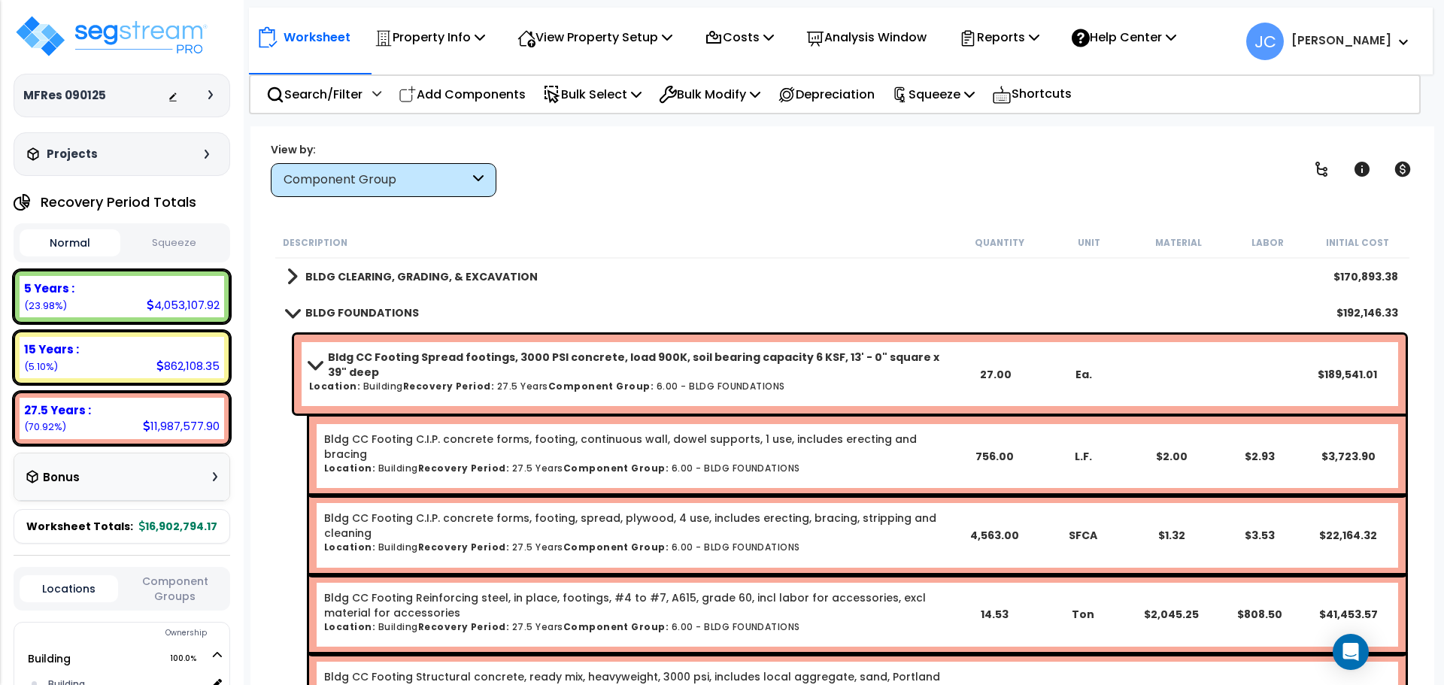
click at [508, 283] on b "BLDG CLEARING, GRADING, & EXCAVATION" at bounding box center [421, 276] width 232 height 15
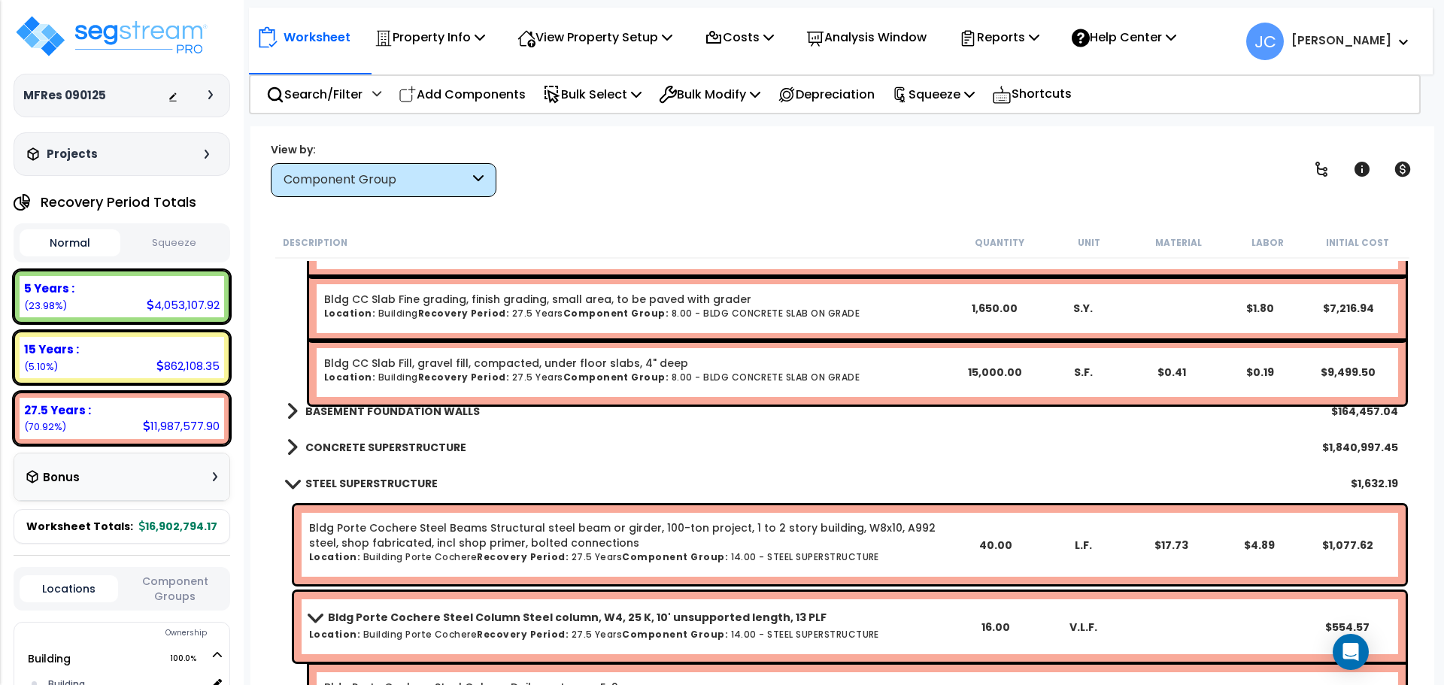
scroll to position [2897, 0]
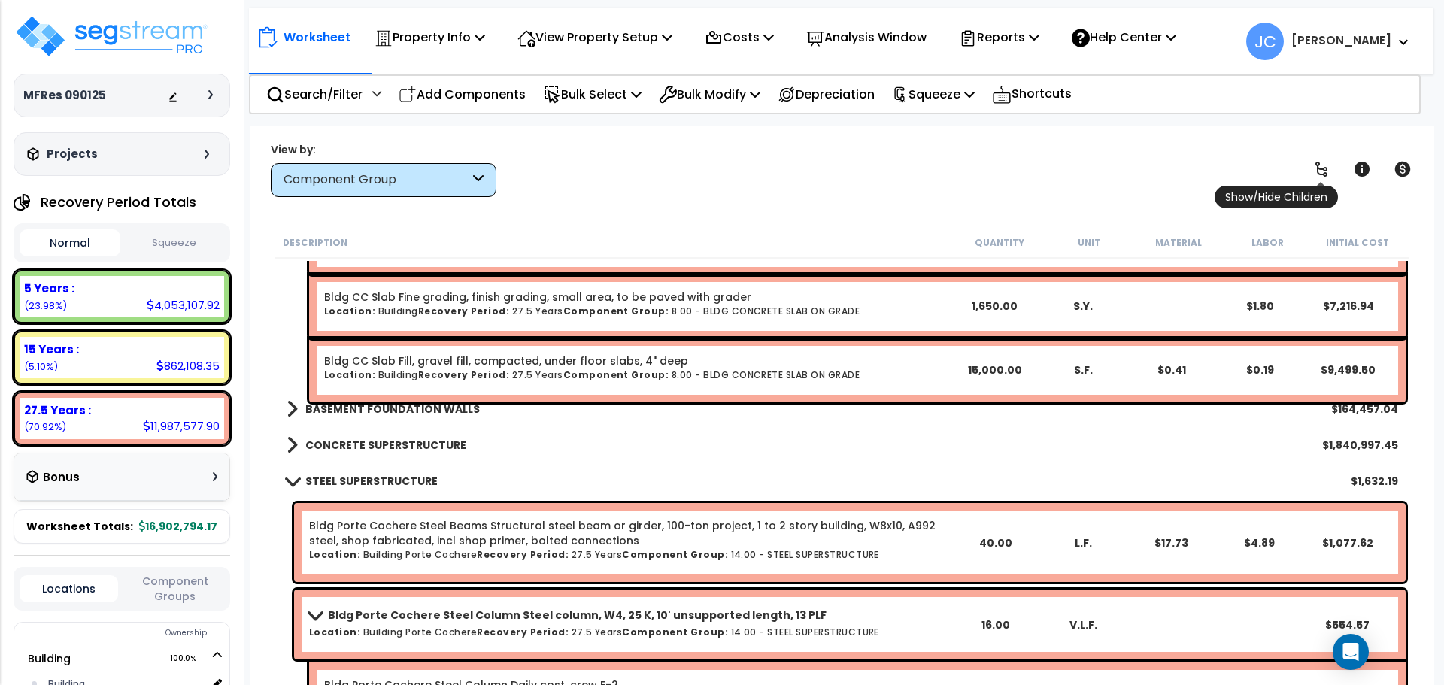
click at [1318, 165] on icon at bounding box center [1321, 169] width 12 height 15
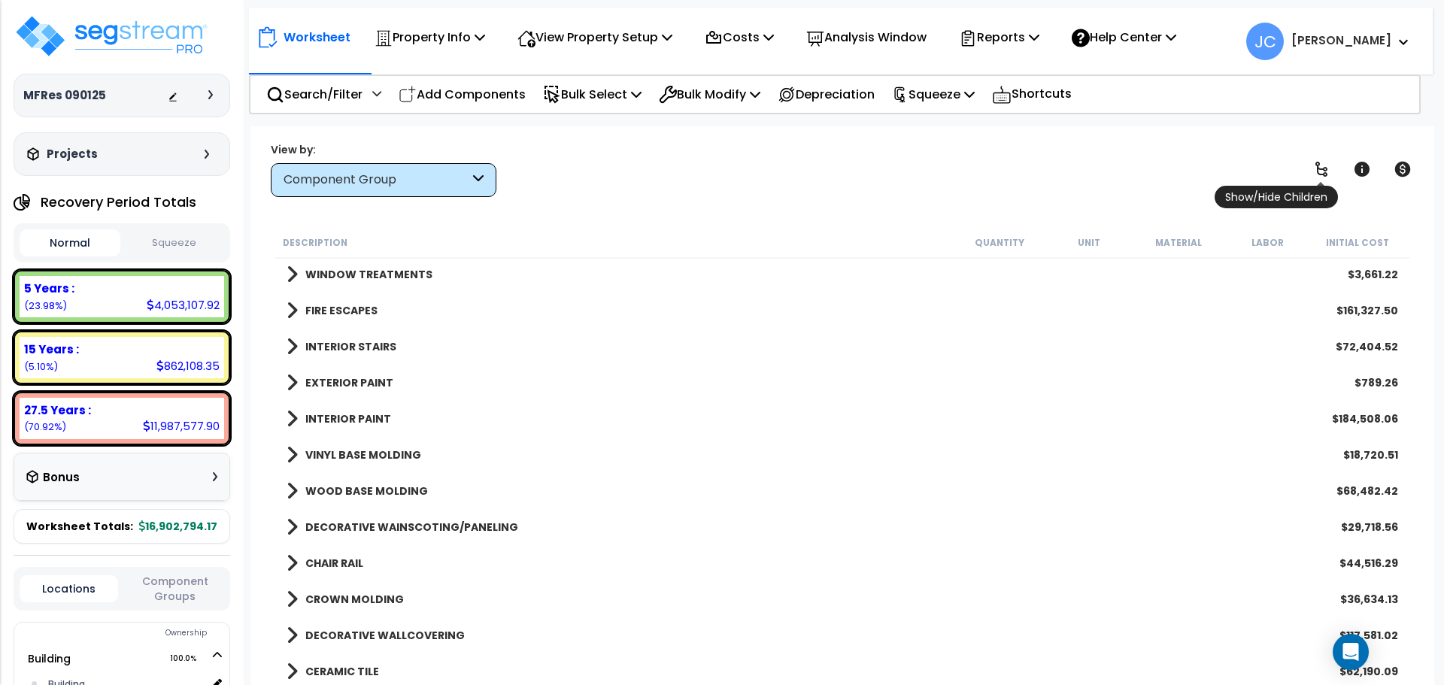
click at [1318, 165] on icon at bounding box center [1321, 169] width 12 height 15
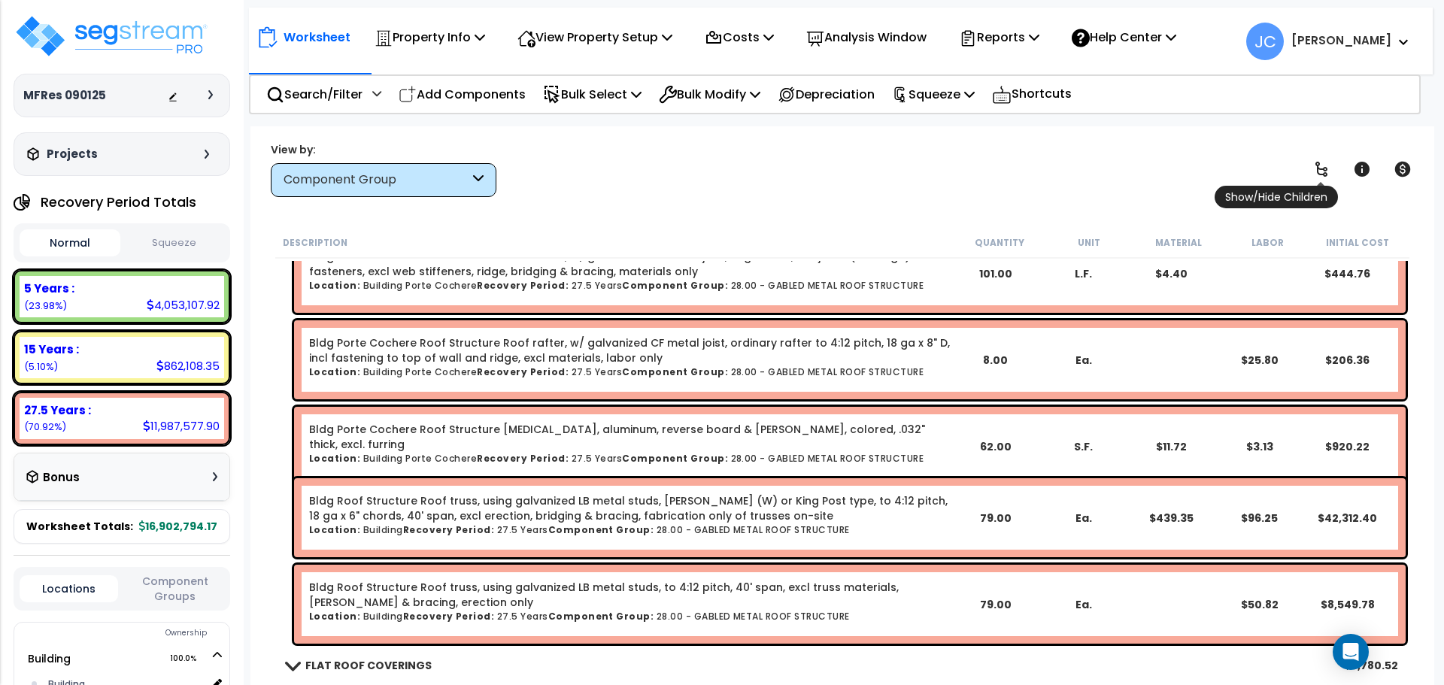
click at [1318, 165] on icon at bounding box center [1321, 169] width 12 height 15
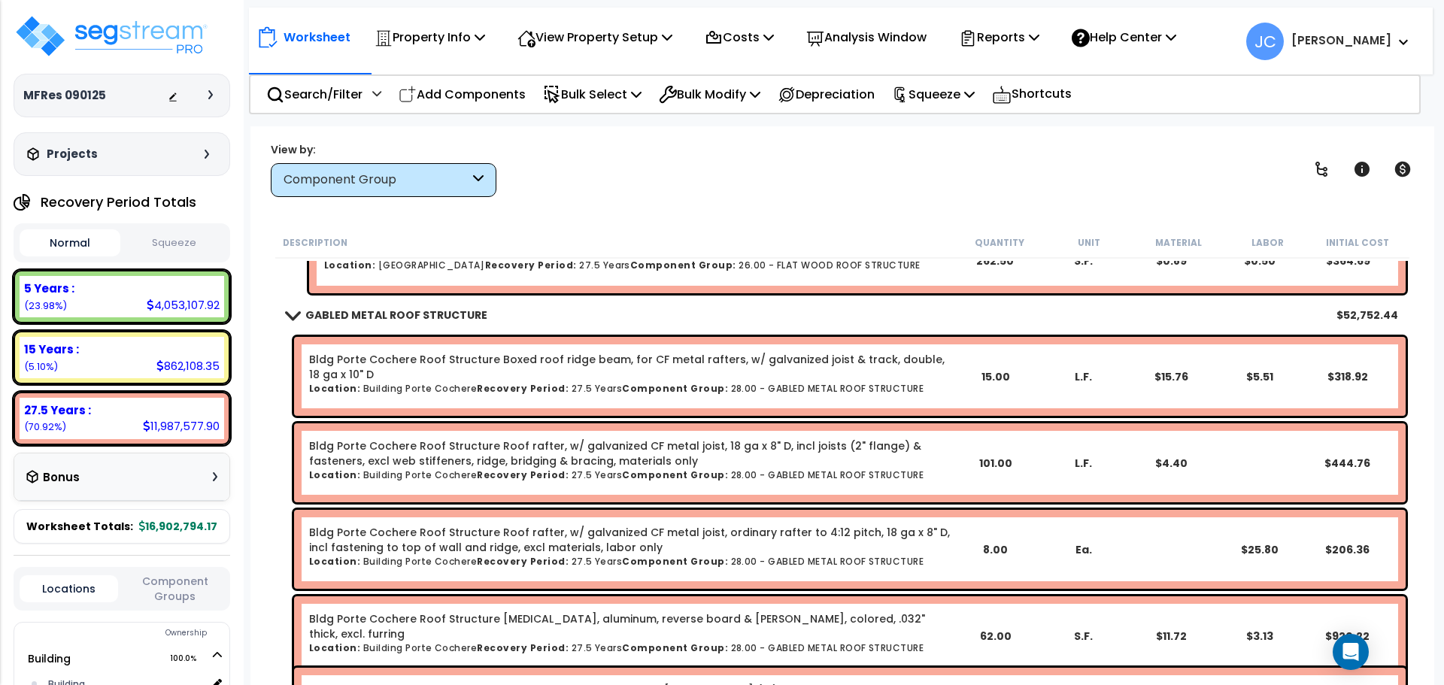
scroll to position [3743, 0]
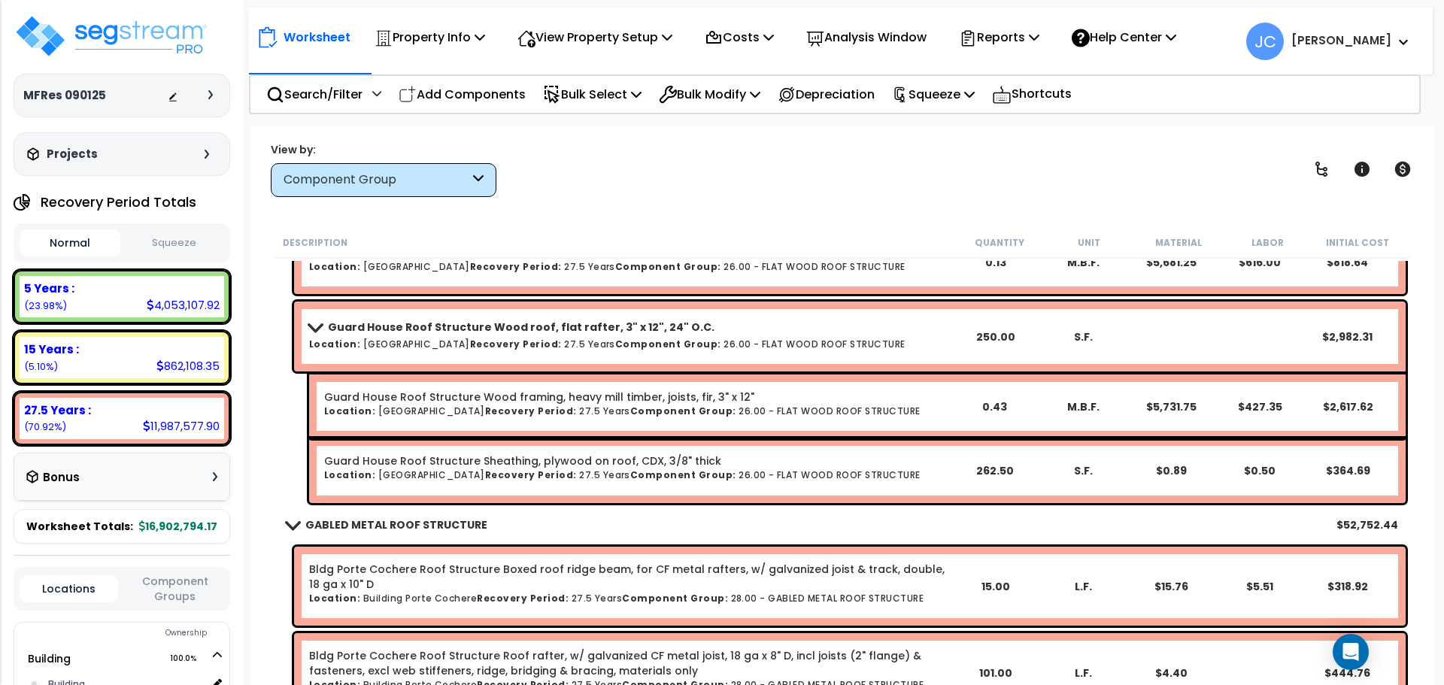
click at [1360, 39] on b "Jon Paul" at bounding box center [1341, 40] width 100 height 16
click at [1353, 40] on b "Jon Paul" at bounding box center [1341, 40] width 100 height 16
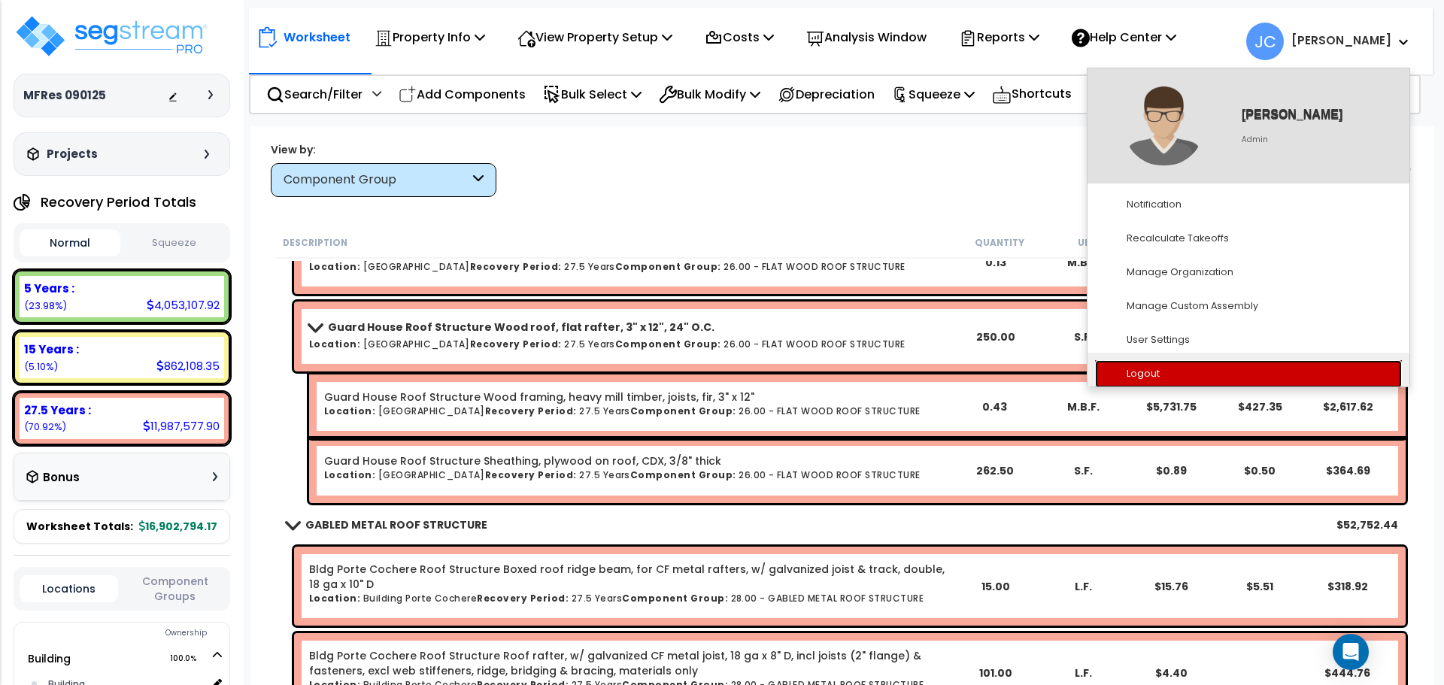
click at [1227, 369] on link "Logout" at bounding box center [1248, 374] width 307 height 28
